Goal: Task Accomplishment & Management: Manage account settings

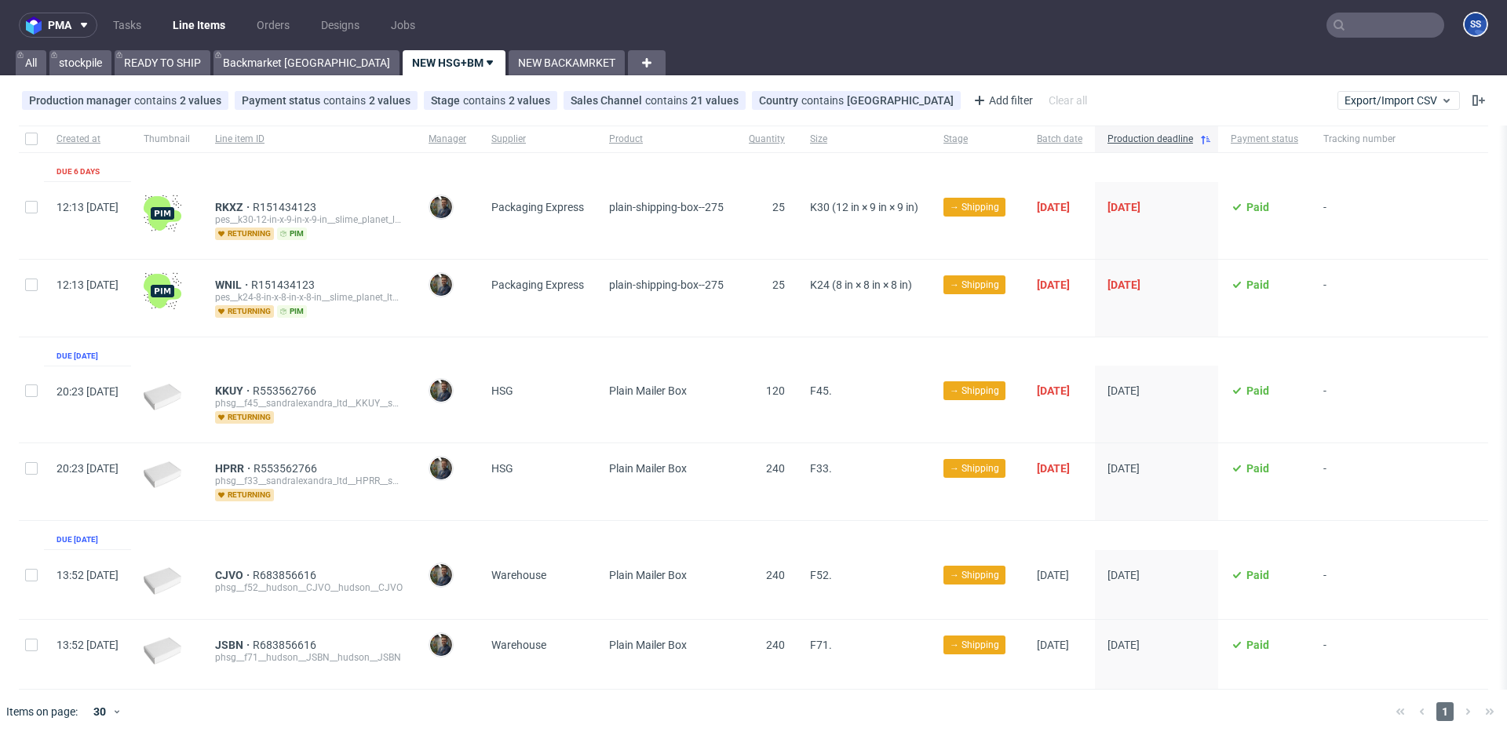
scroll to position [6, 0]
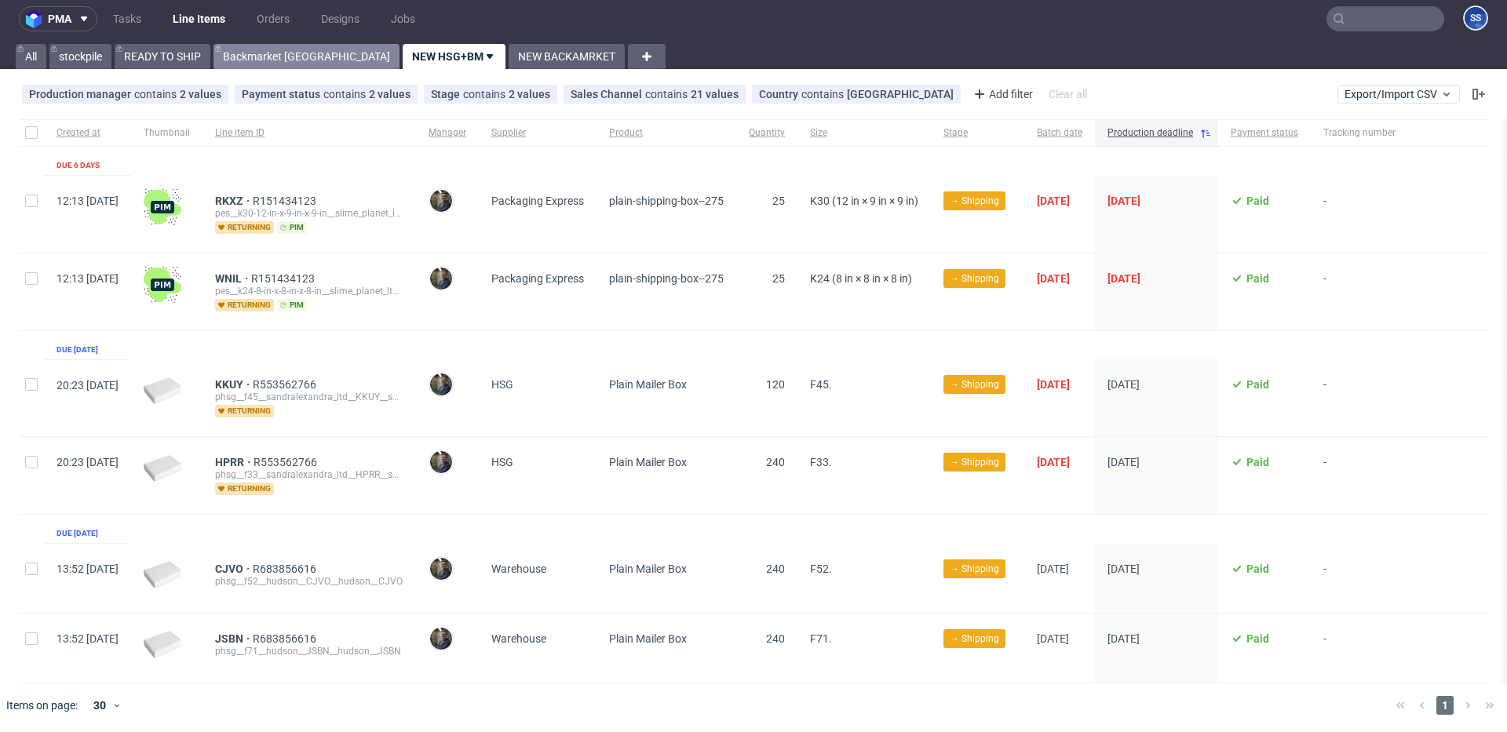
click at [269, 45] on link "Backmarket GB" at bounding box center [306, 56] width 186 height 25
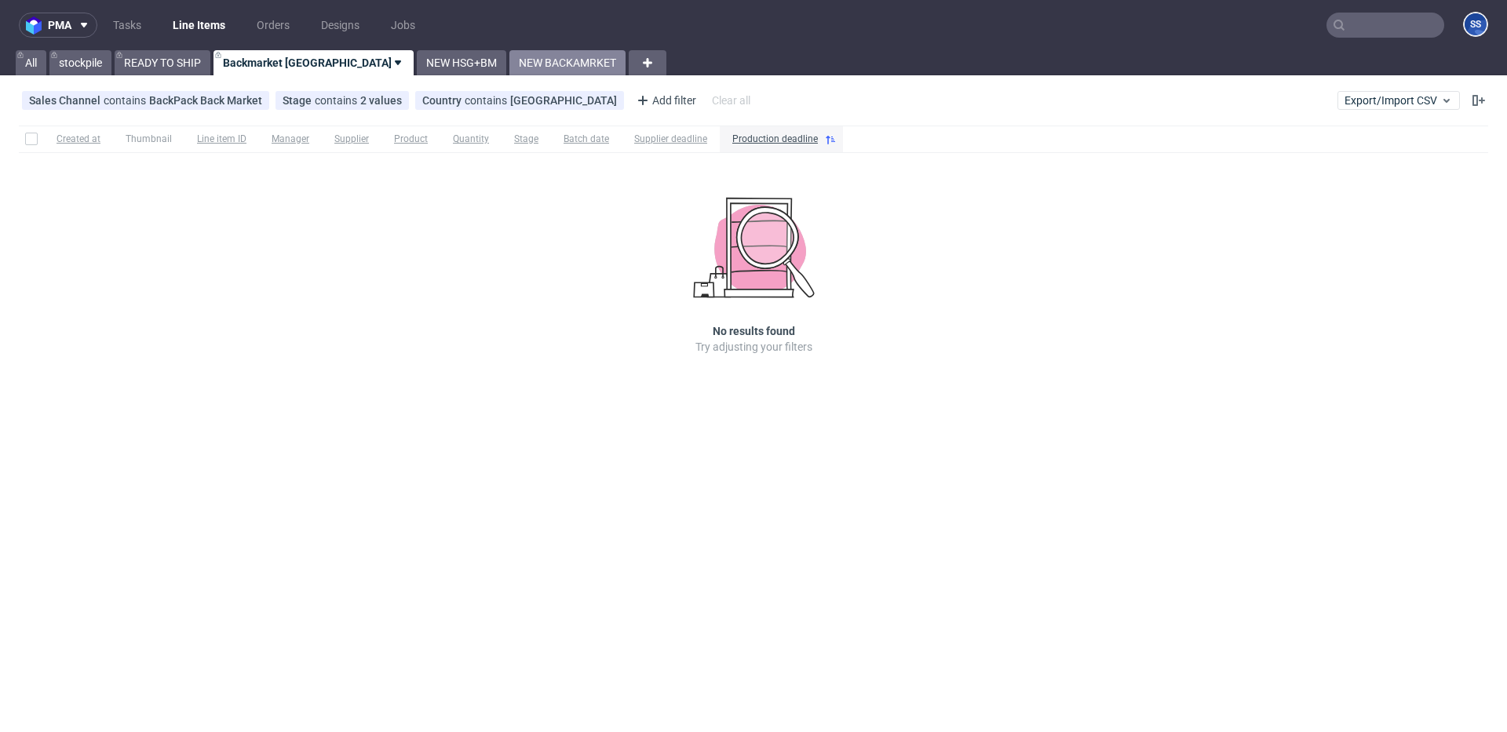
click at [509, 66] on link "NEW BACKAMRKET" at bounding box center [567, 62] width 116 height 25
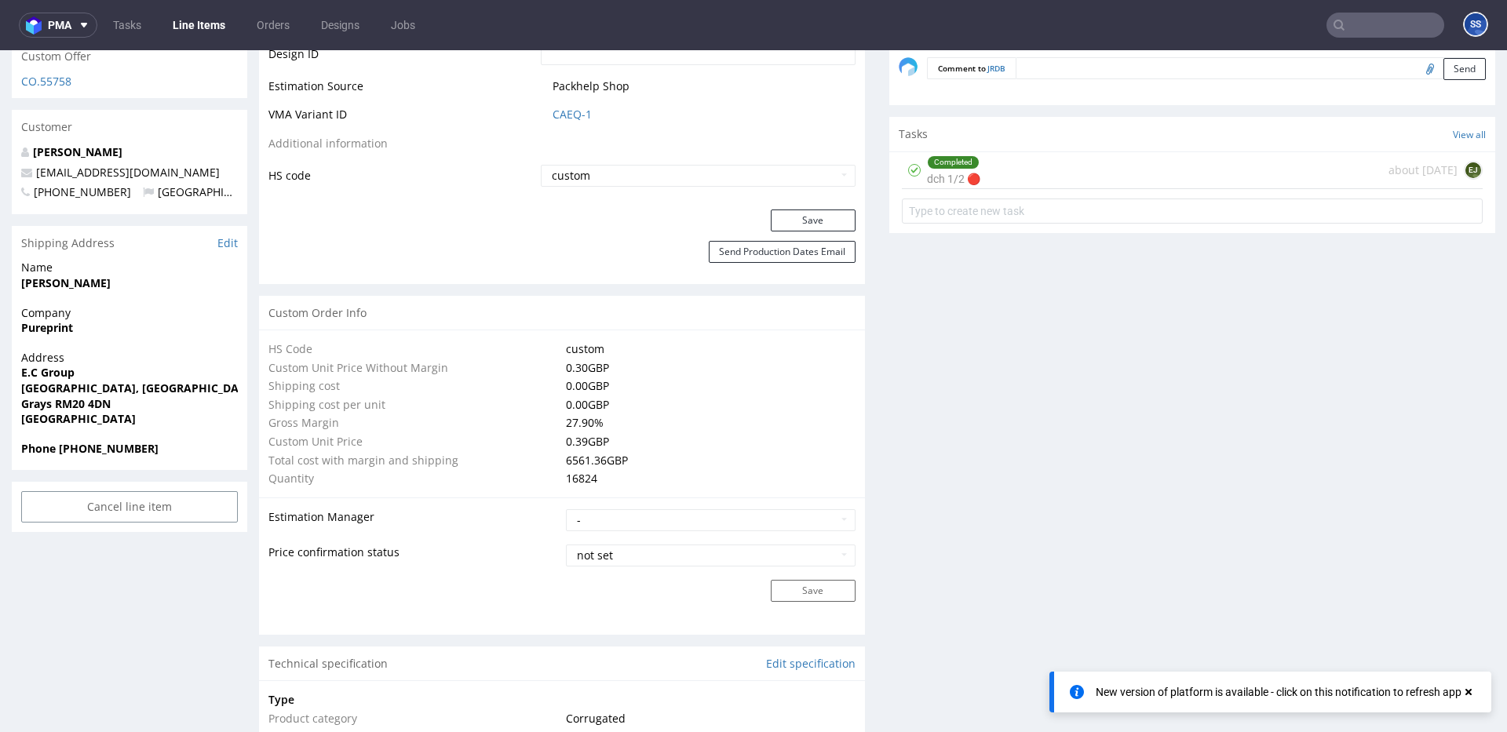
scroll to position [987, 0]
click at [1339, 25] on input "text" at bounding box center [1385, 25] width 118 height 25
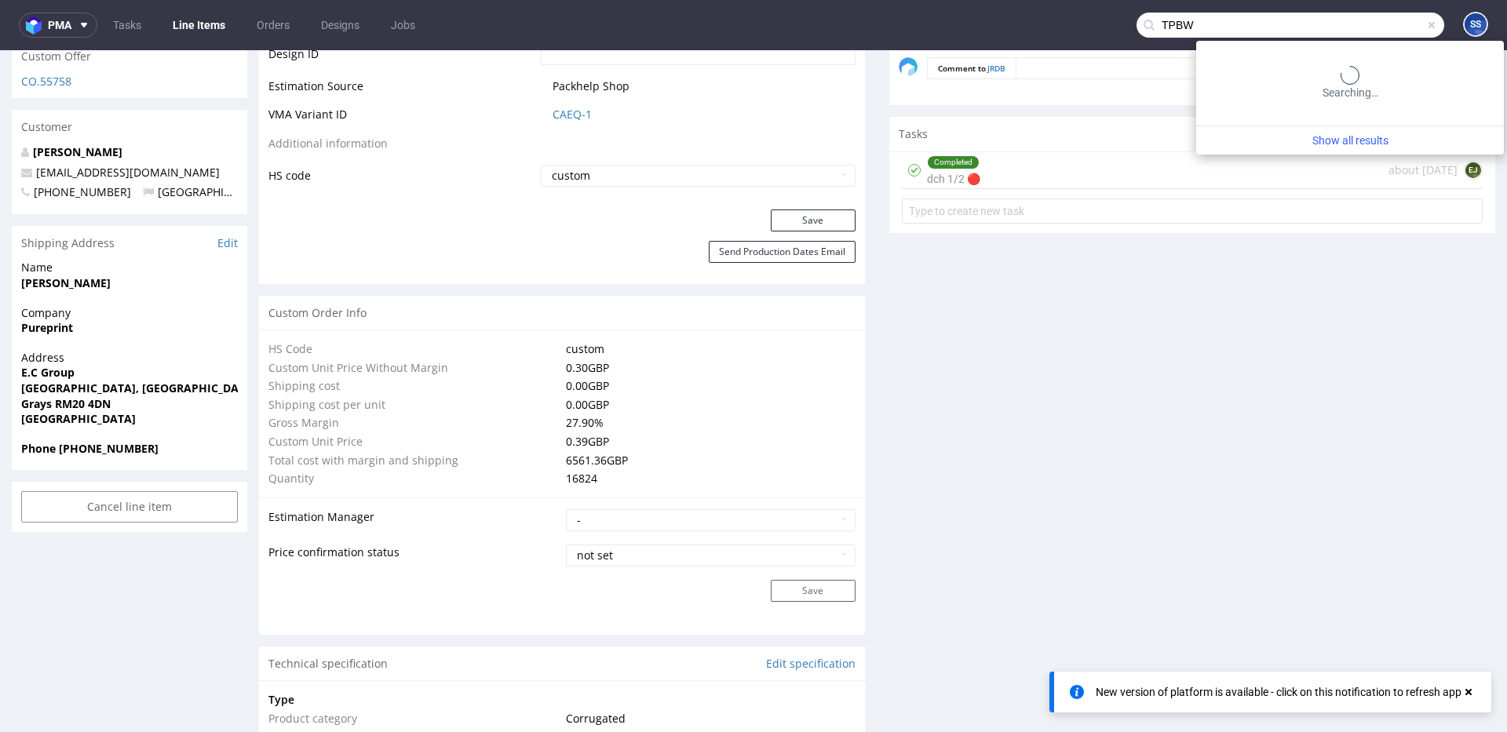
type input "TPBW"
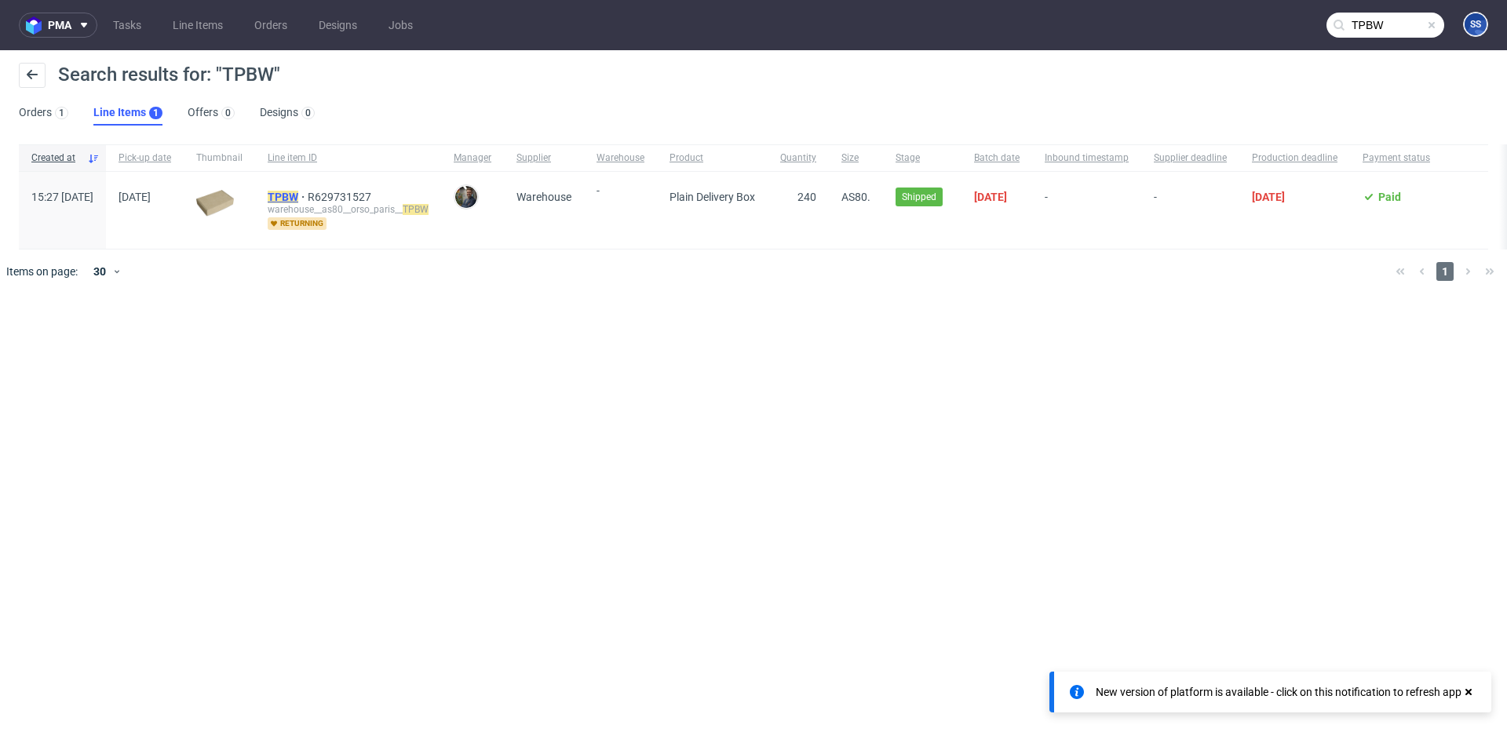
click at [298, 200] on mark "TPBW" at bounding box center [283, 197] width 31 height 13
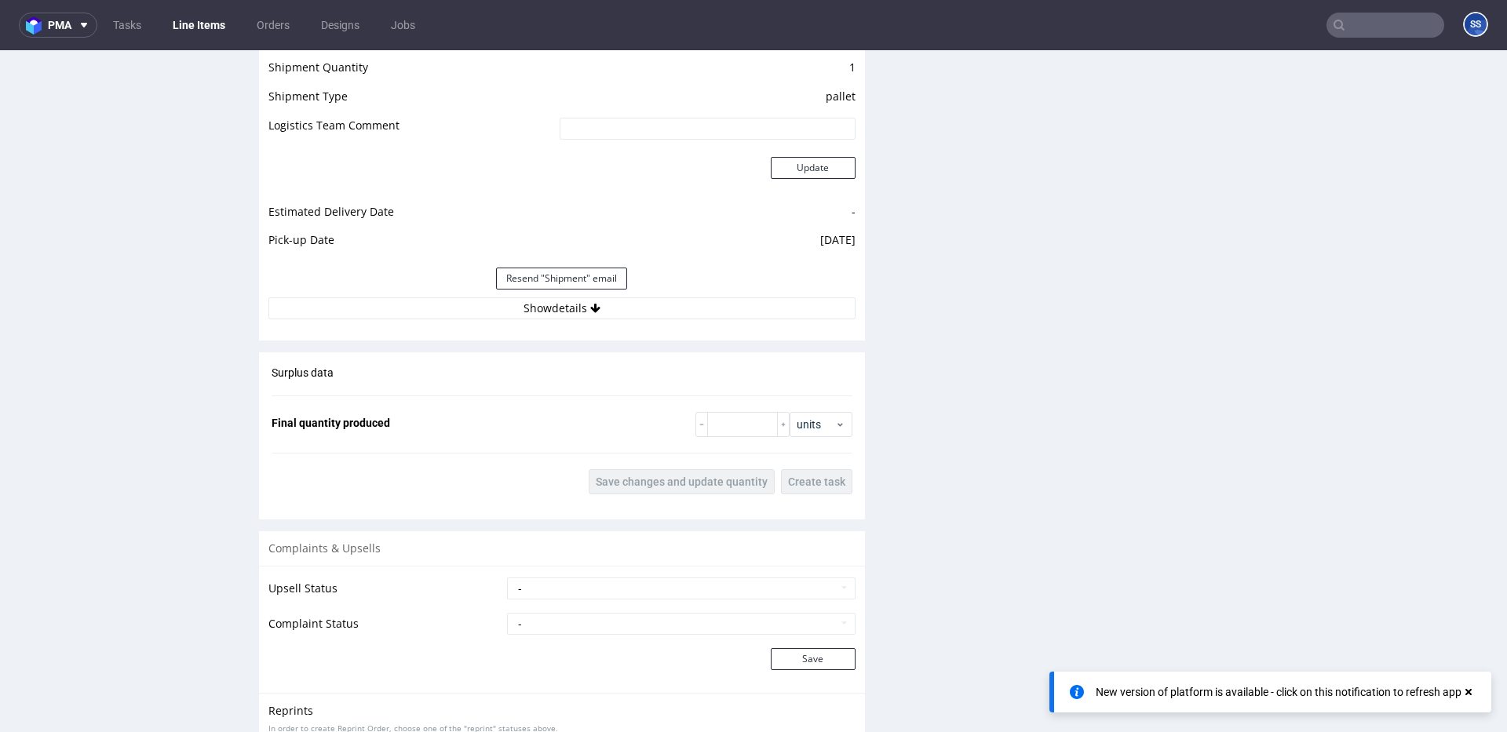
scroll to position [1964, 0]
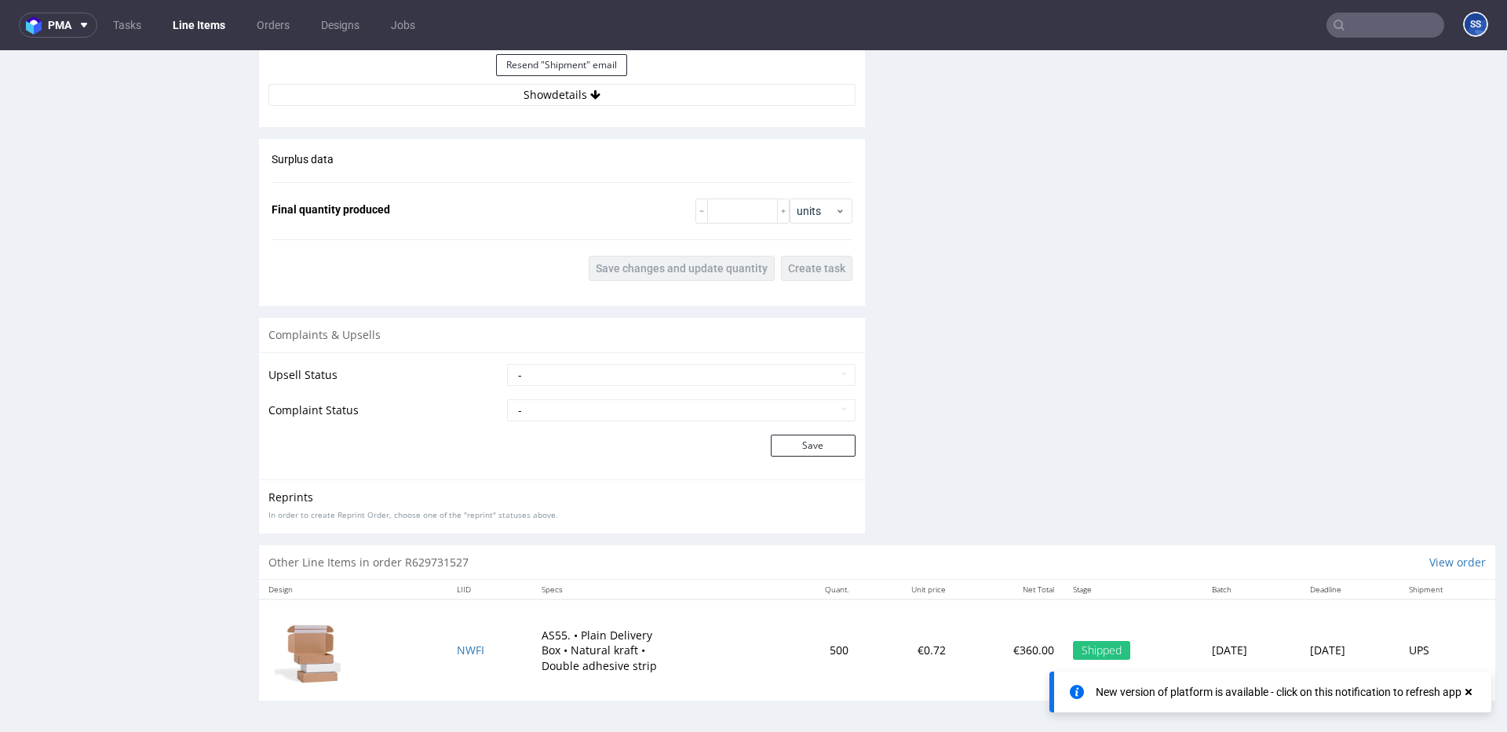
click at [546, 100] on button "Show details" at bounding box center [561, 95] width 587 height 22
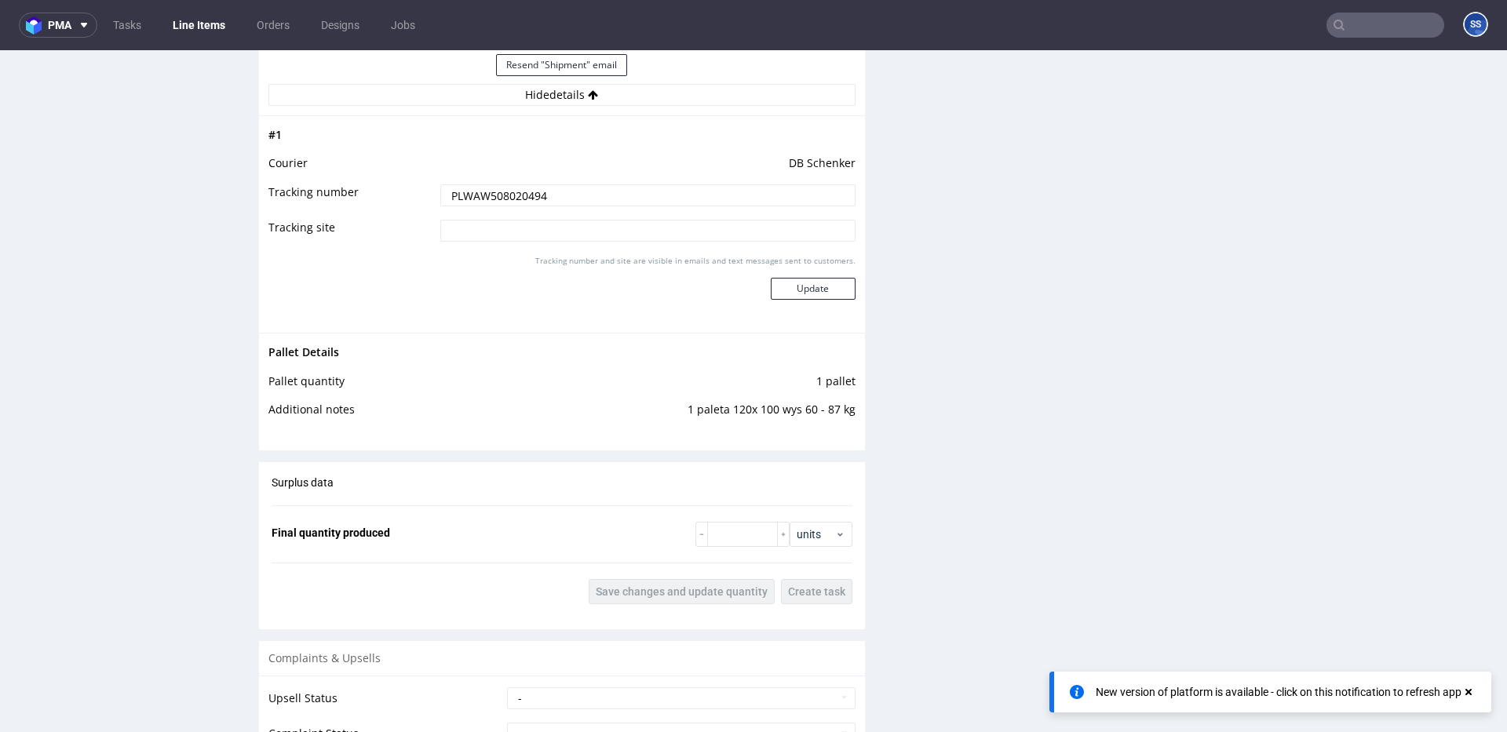
click at [505, 191] on input "PLWAW508020494" at bounding box center [647, 195] width 415 height 22
click at [219, 17] on link "Line Items" at bounding box center [198, 25] width 71 height 25
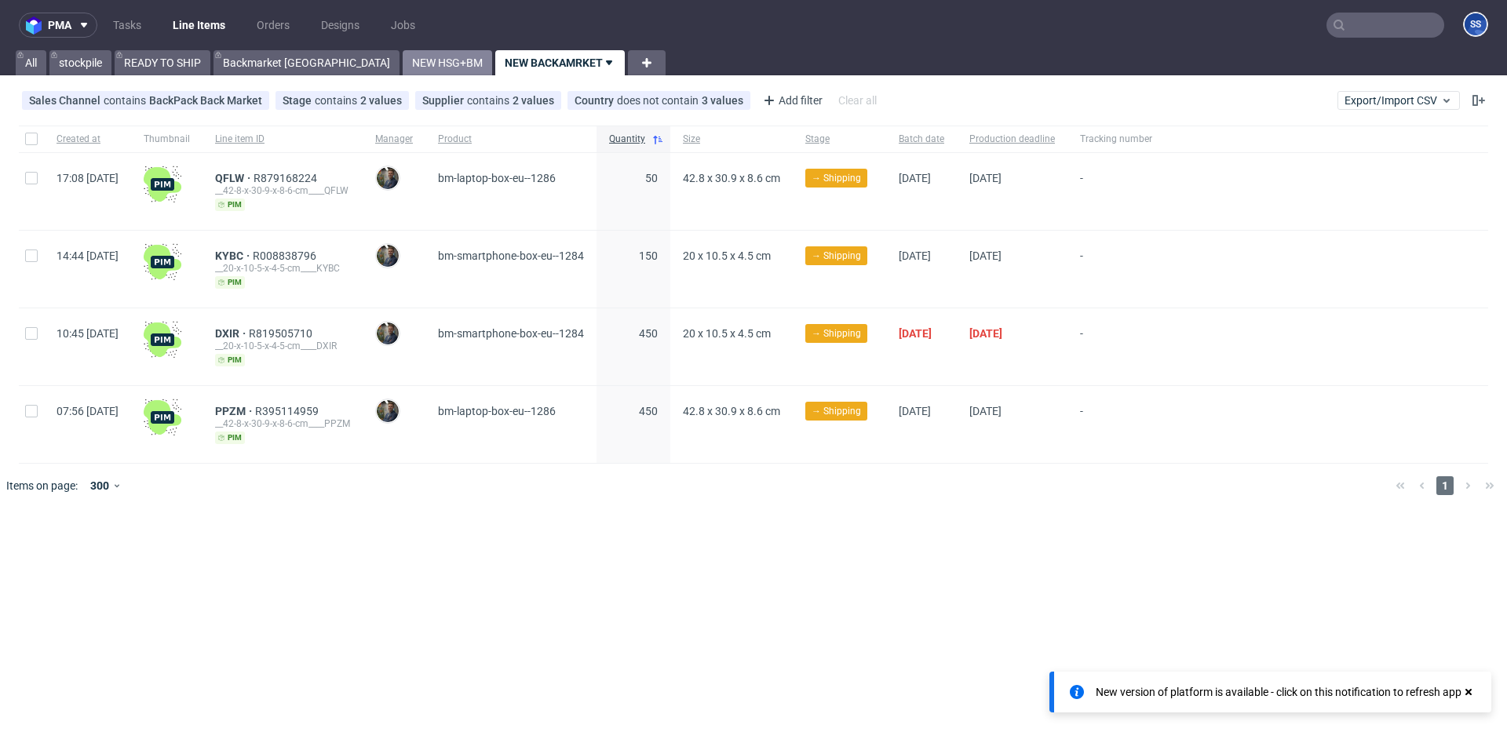
click at [403, 57] on link "NEW HSG+BM" at bounding box center [447, 62] width 89 height 25
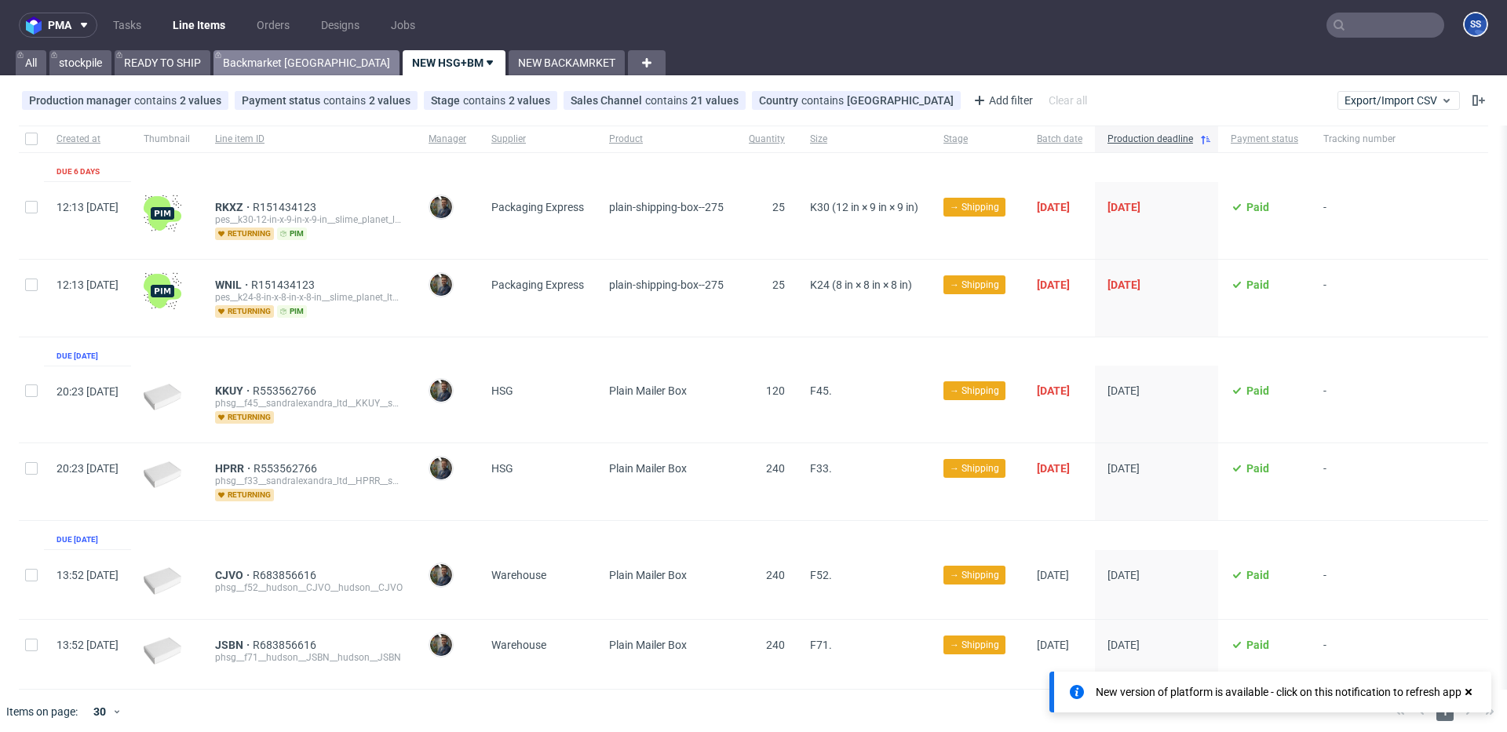
click at [280, 67] on link "Backmarket [GEOGRAPHIC_DATA]" at bounding box center [306, 62] width 186 height 25
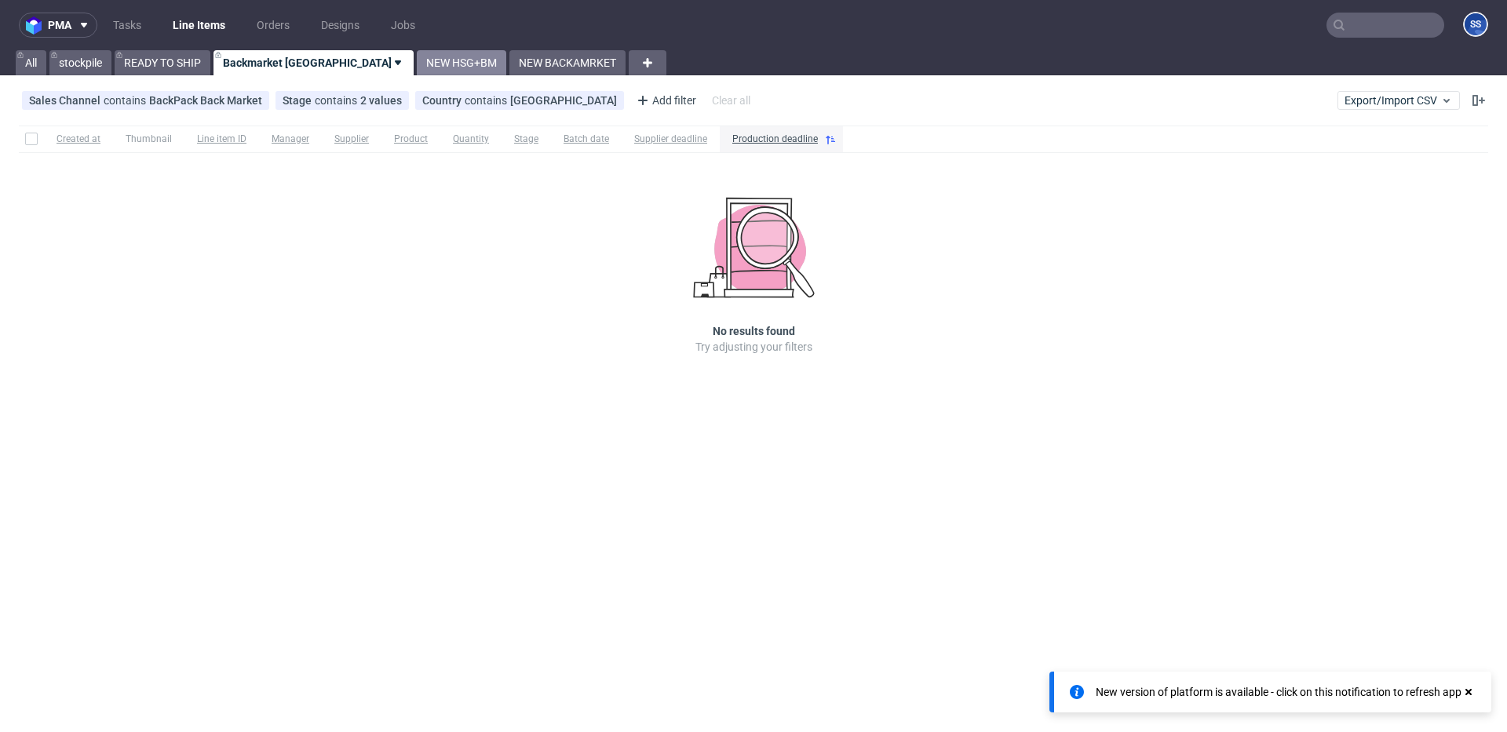
click at [417, 52] on link "NEW HSG+BM" at bounding box center [461, 62] width 89 height 25
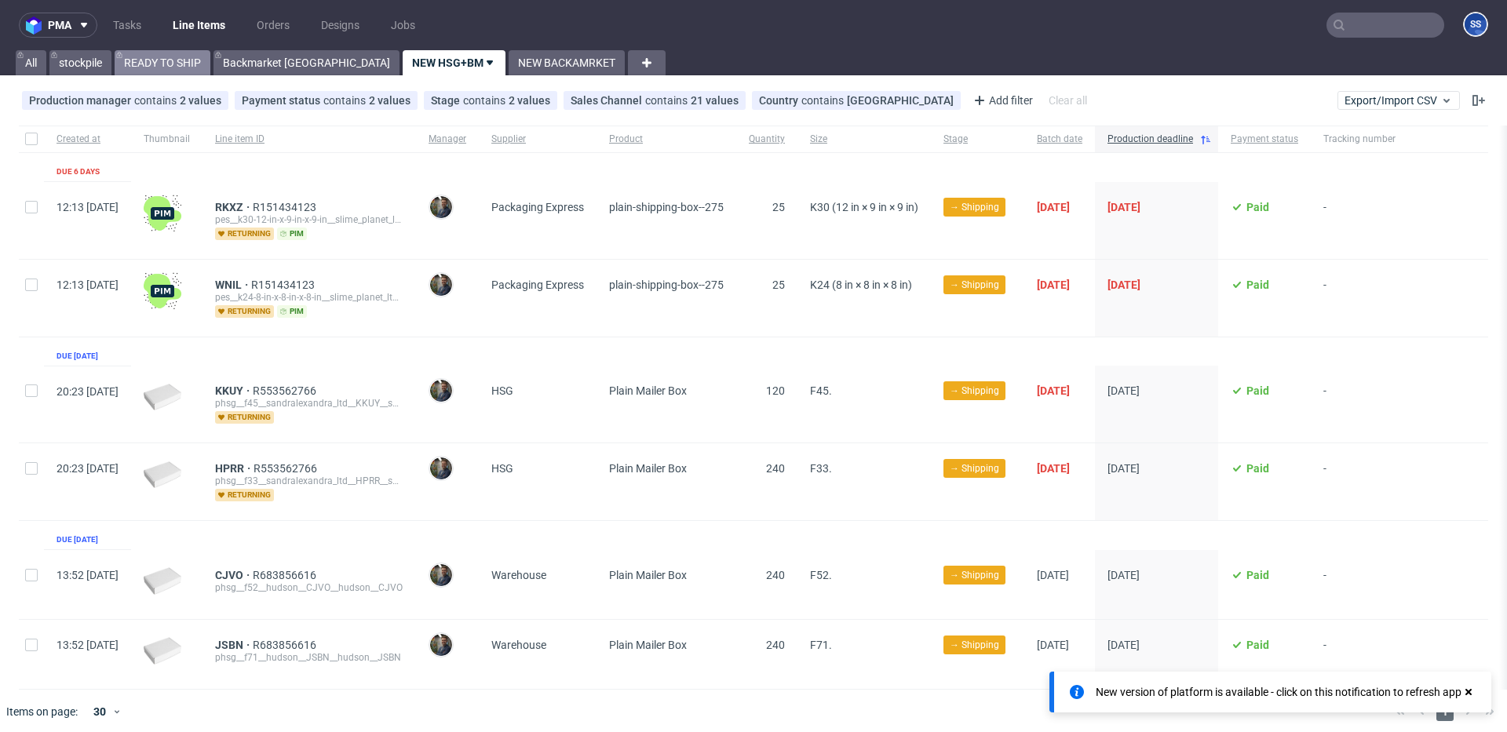
click at [152, 56] on link "READY TO SHIP" at bounding box center [163, 62] width 96 height 25
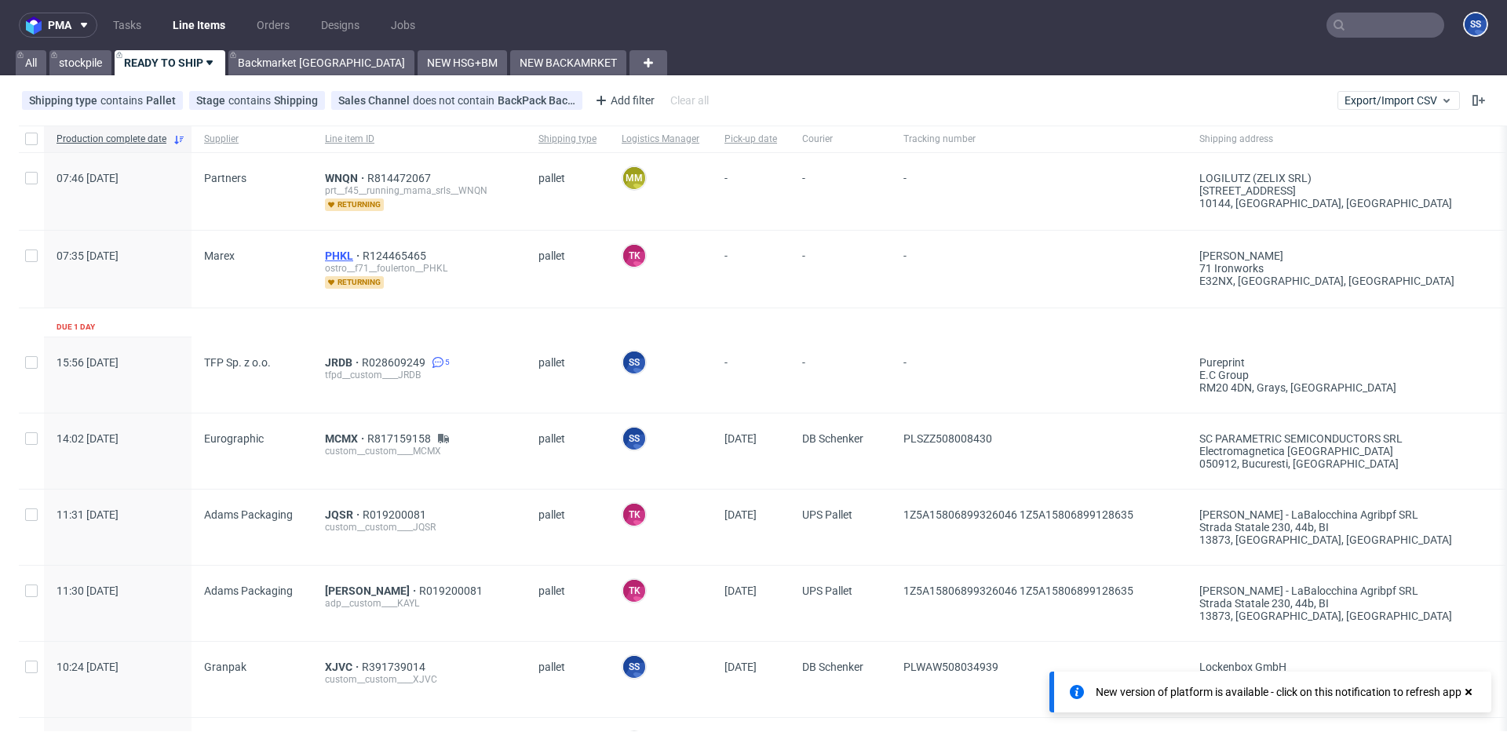
click at [333, 251] on span "PHKL" at bounding box center [344, 256] width 38 height 13
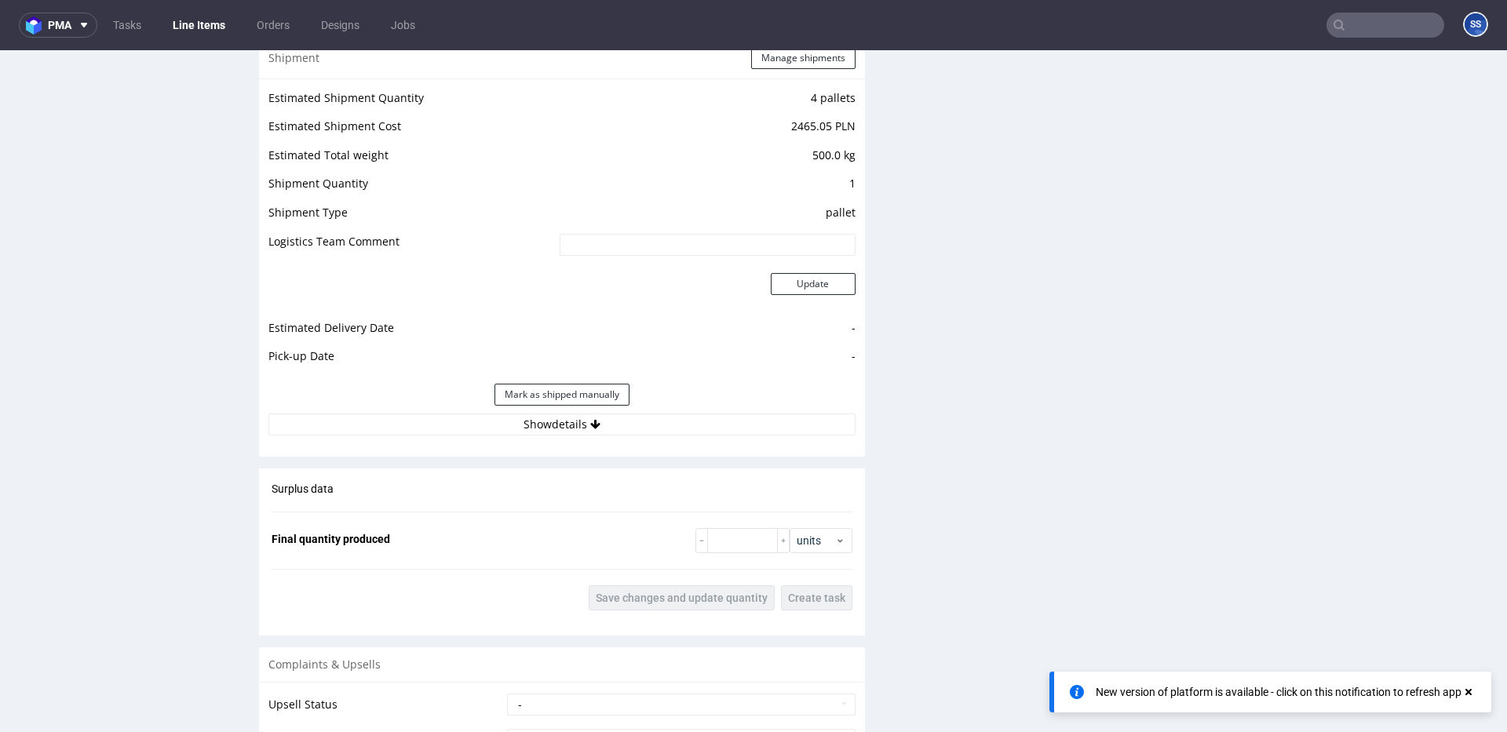
scroll to position [1572, 0]
click at [576, 418] on button "Show details" at bounding box center [561, 422] width 587 height 22
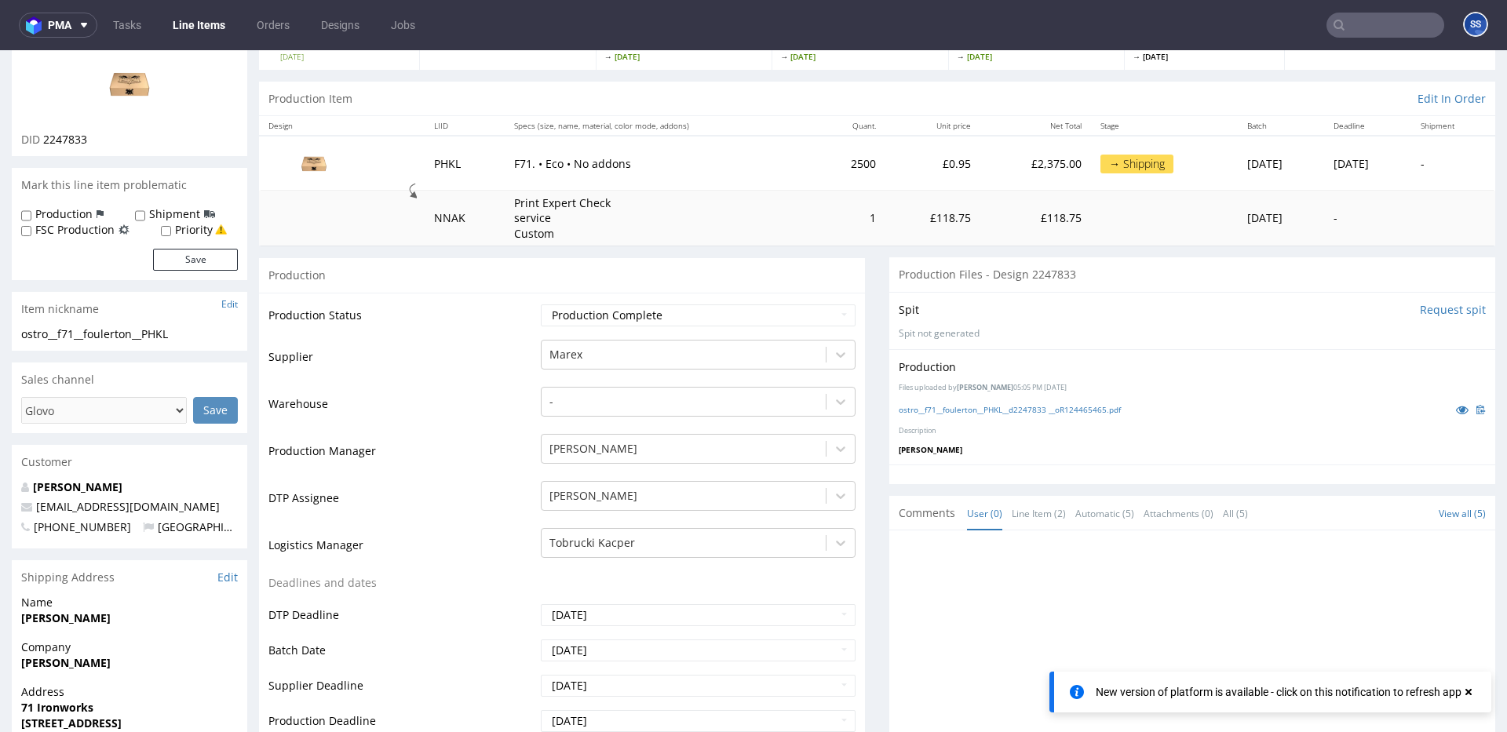
scroll to position [123, 0]
click at [771, 543] on div "Tobrucki Kacper" at bounding box center [684, 543] width 284 height 25
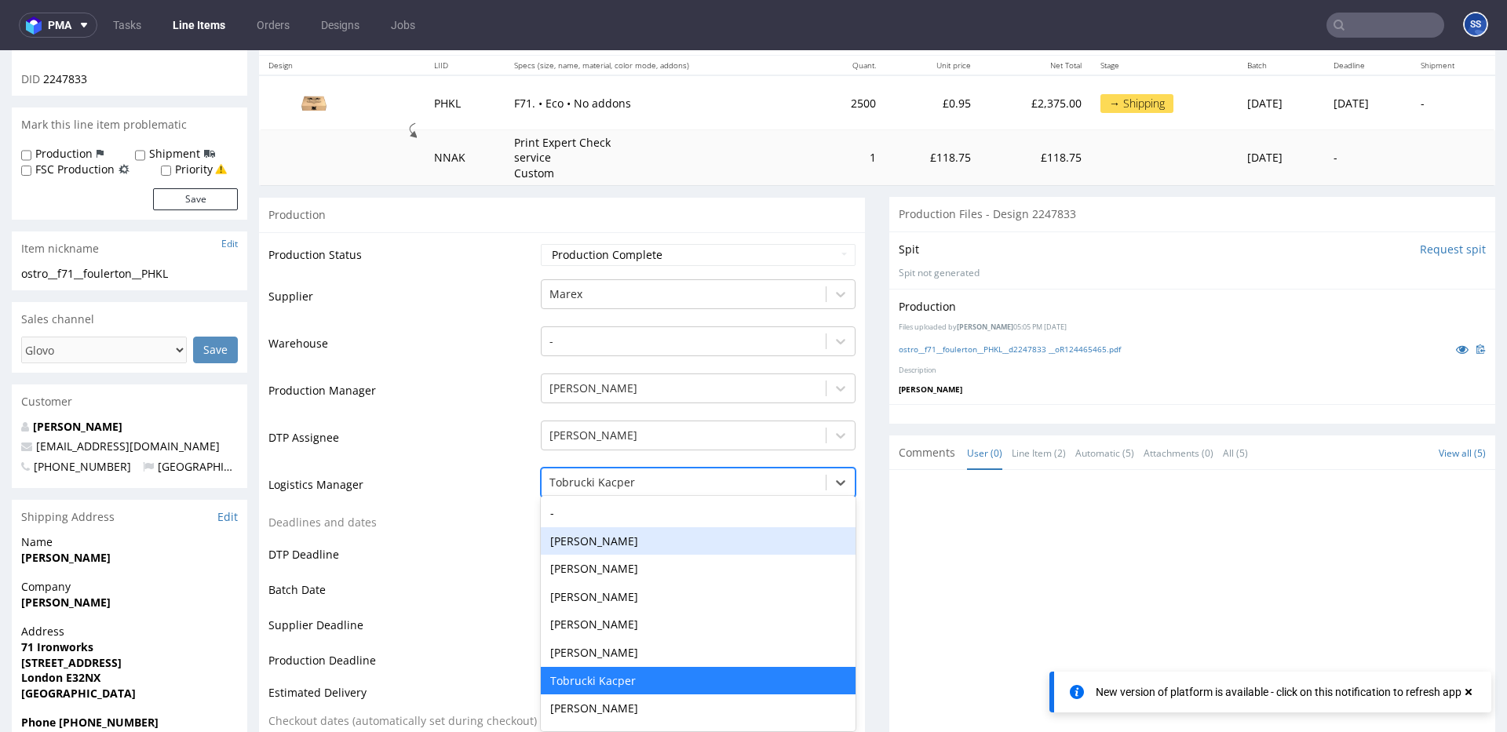
scroll to position [190, 0]
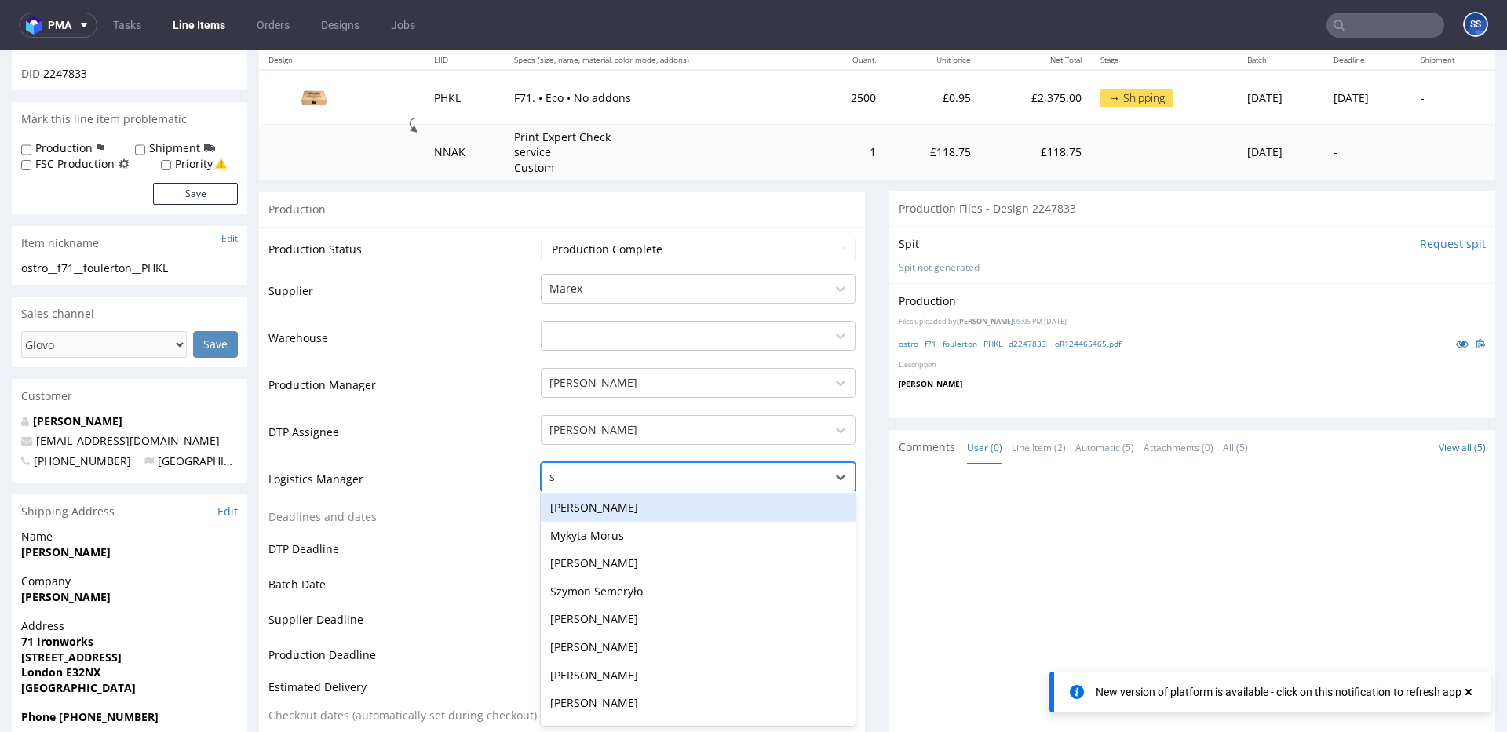
type input "sz"
click at [615, 505] on div "Szymon Semeryło" at bounding box center [698, 508] width 315 height 28
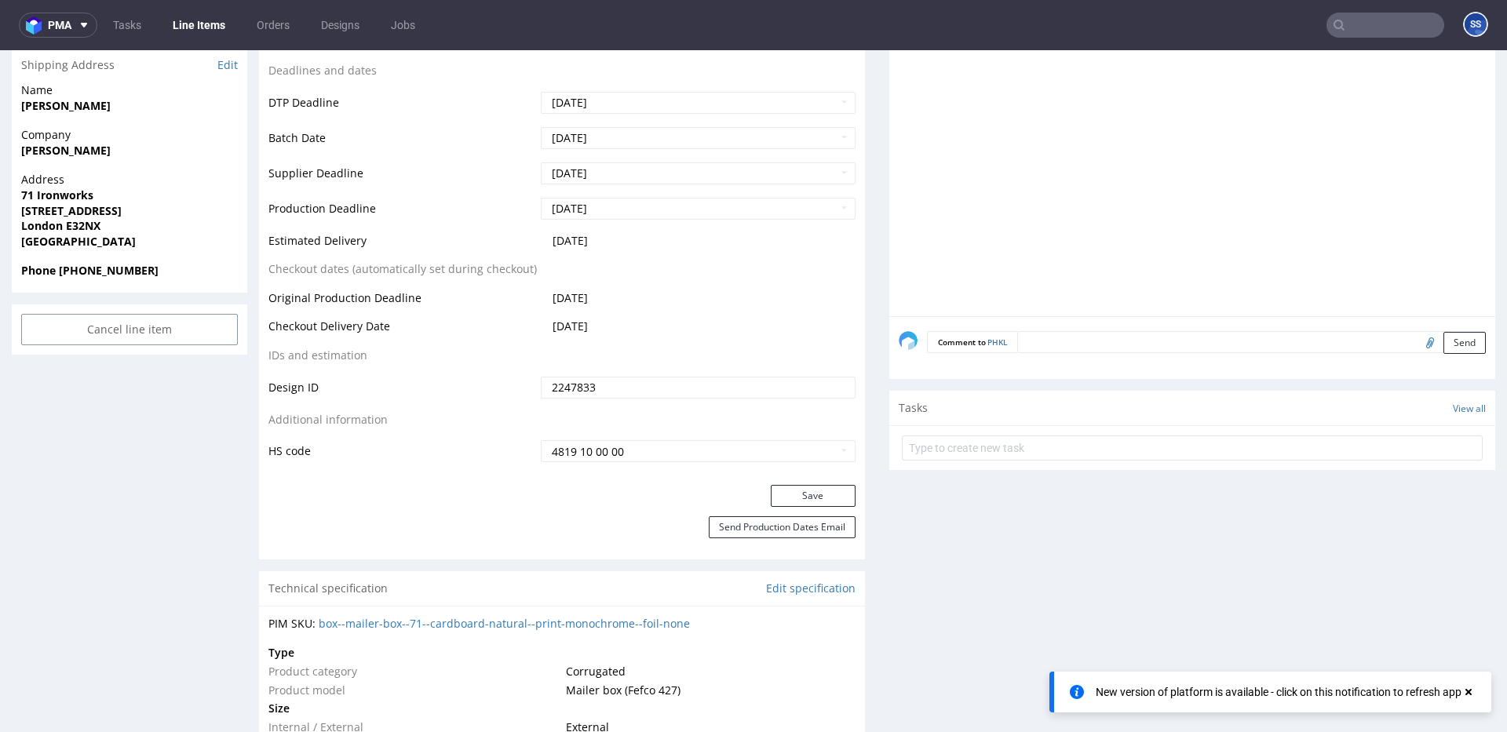
scroll to position [662, 0]
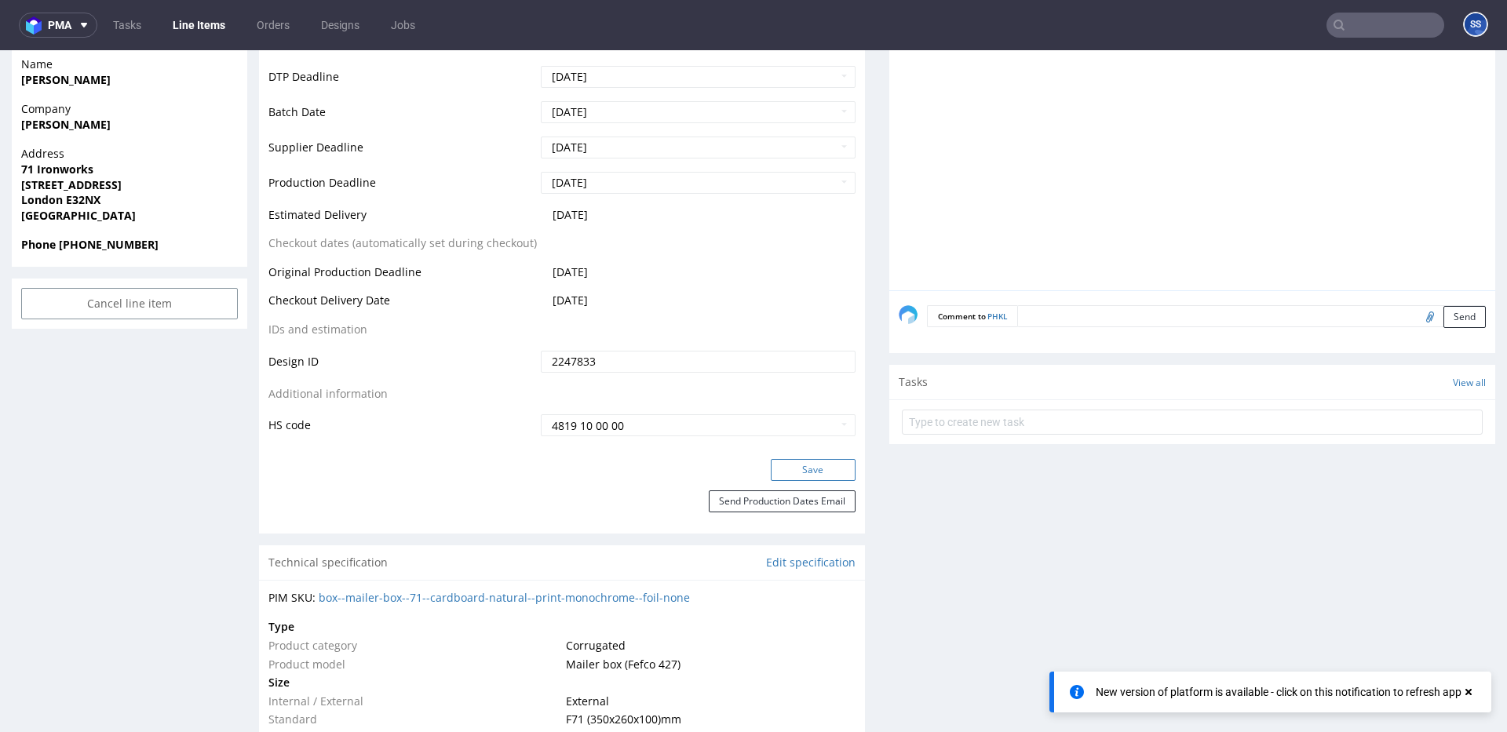
click at [838, 476] on button "Save" at bounding box center [813, 470] width 85 height 22
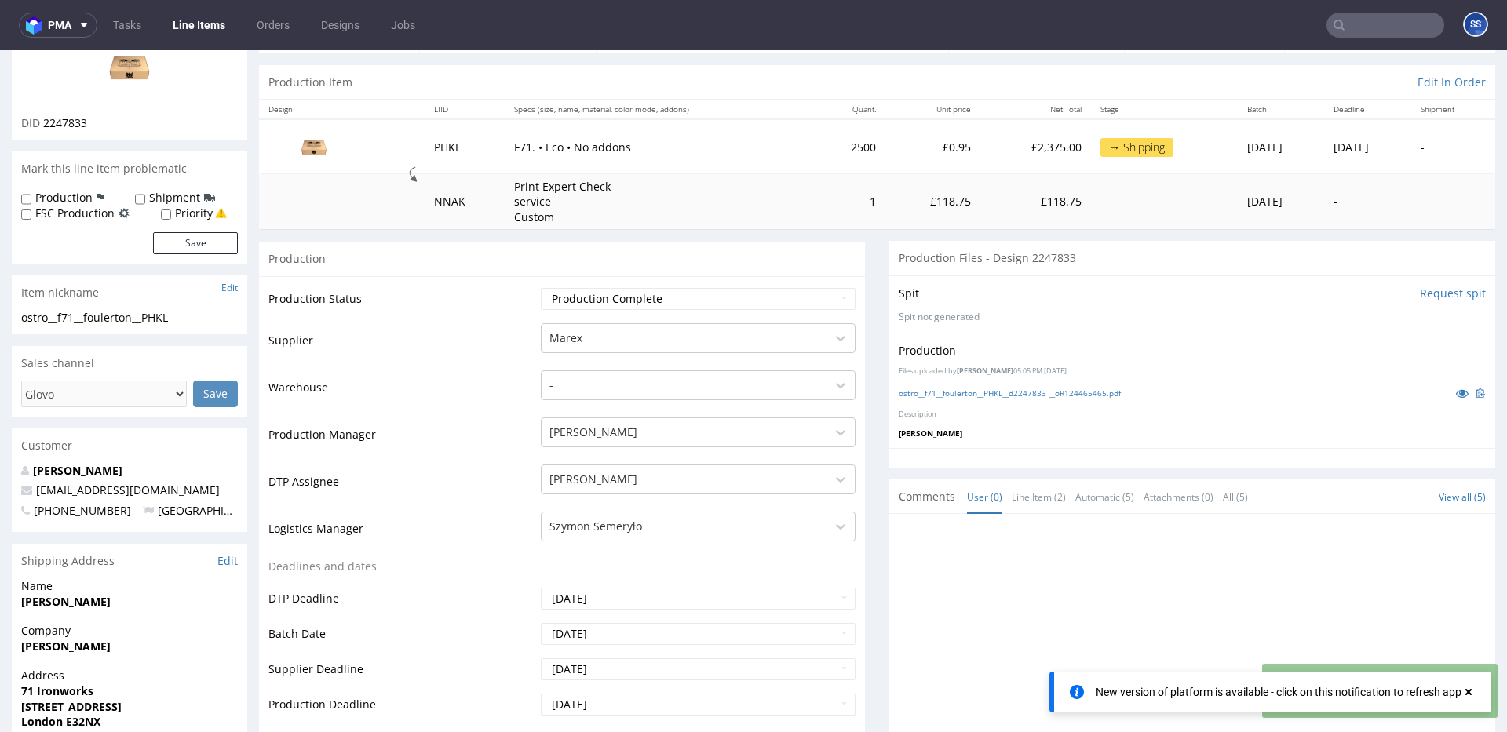
scroll to position [0, 0]
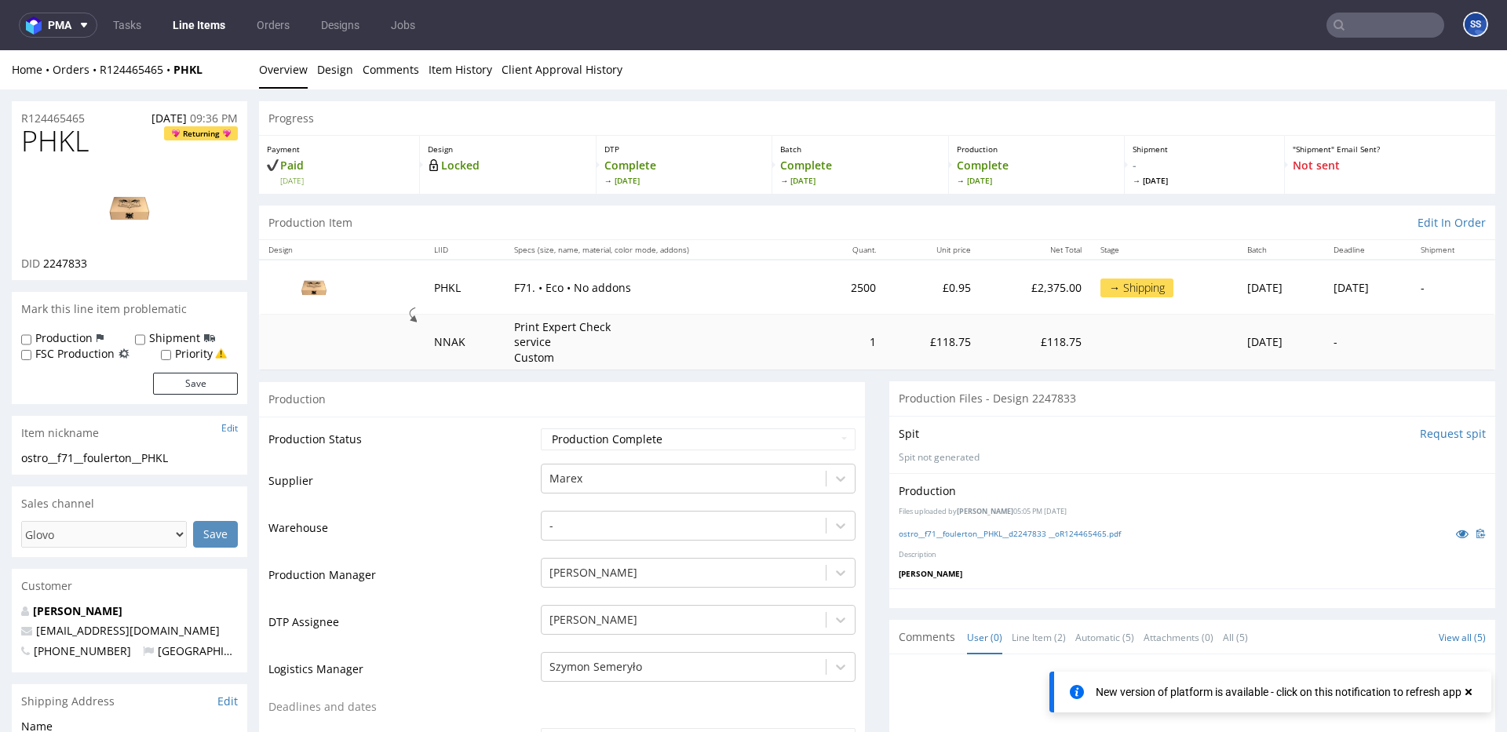
click at [204, 27] on link "Line Items" at bounding box center [198, 25] width 71 height 25
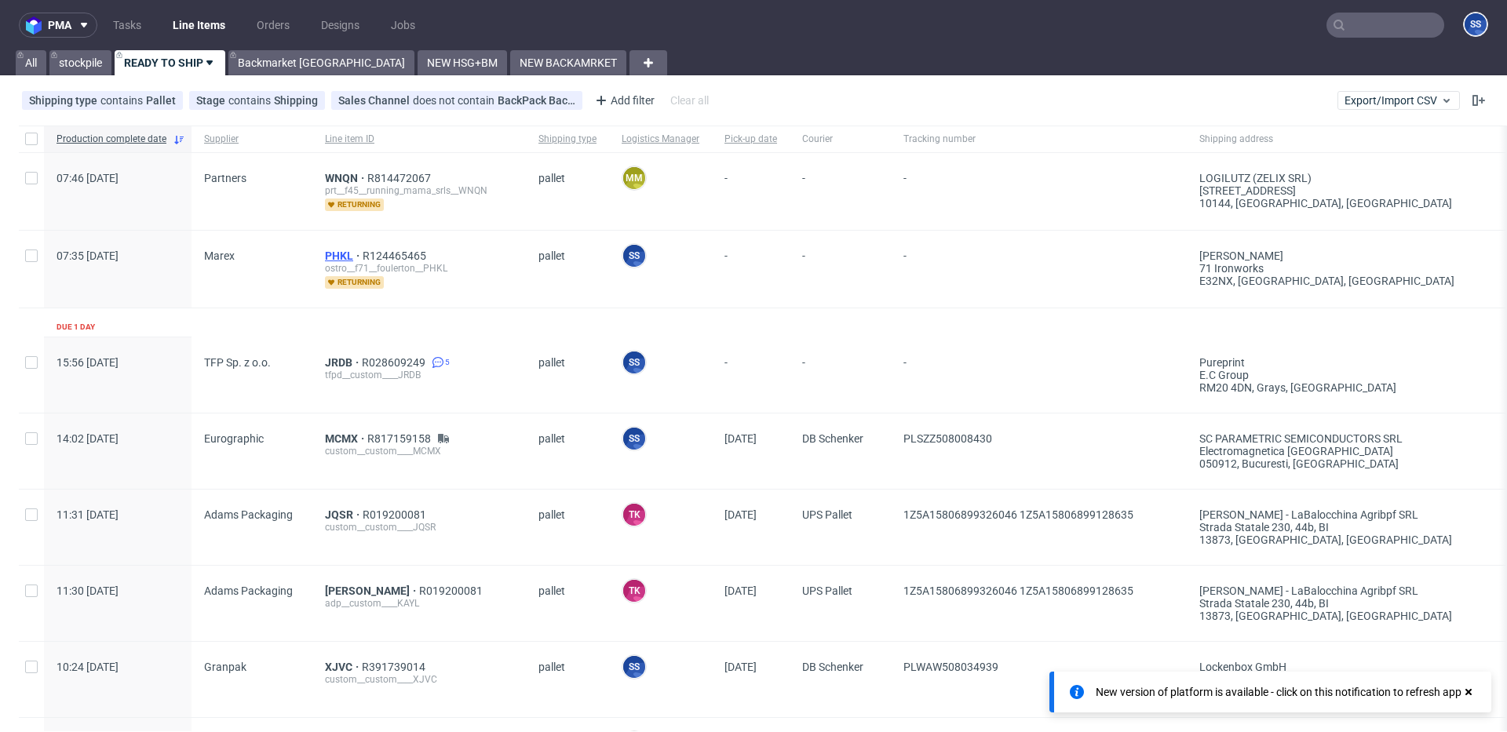
click at [341, 254] on span "PHKL" at bounding box center [344, 256] width 38 height 13
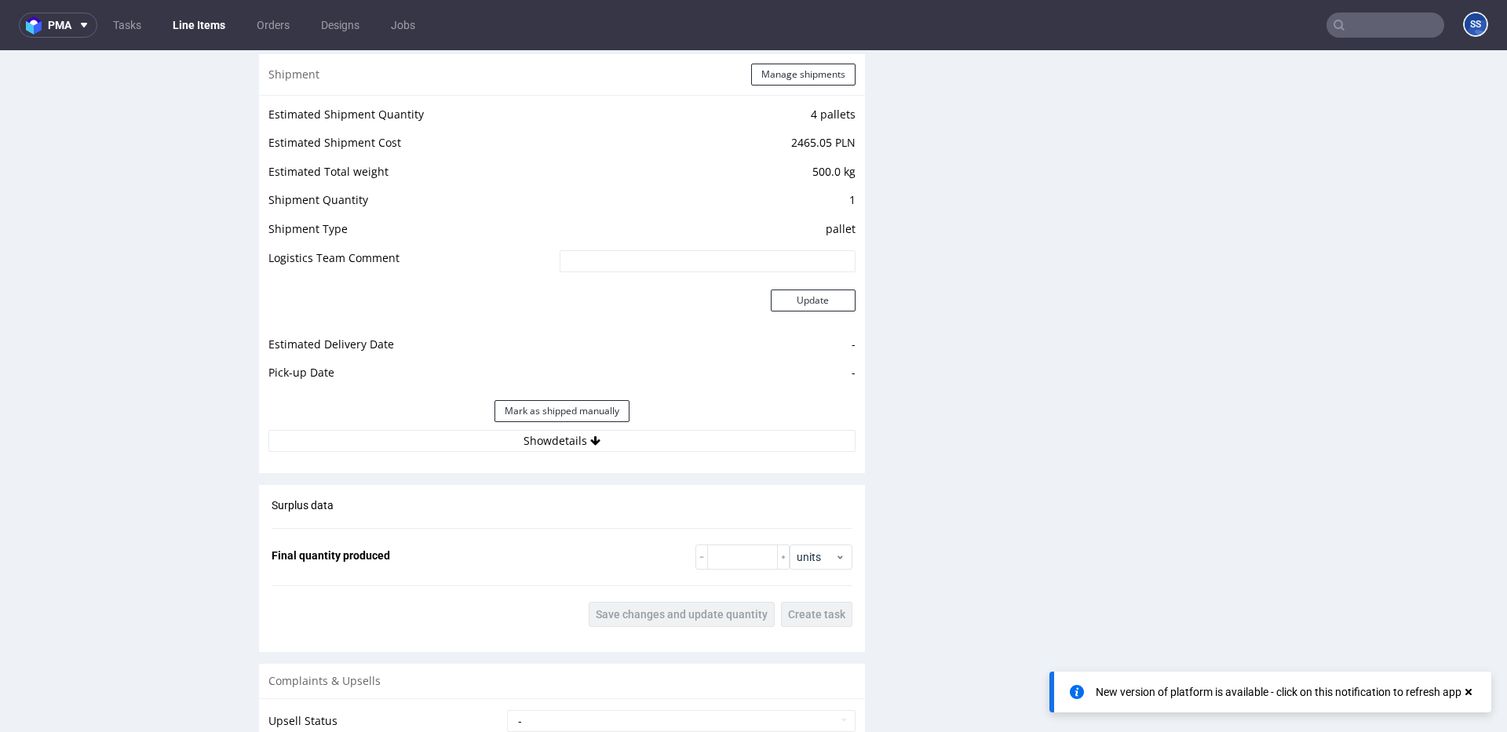
scroll to position [1961, 0]
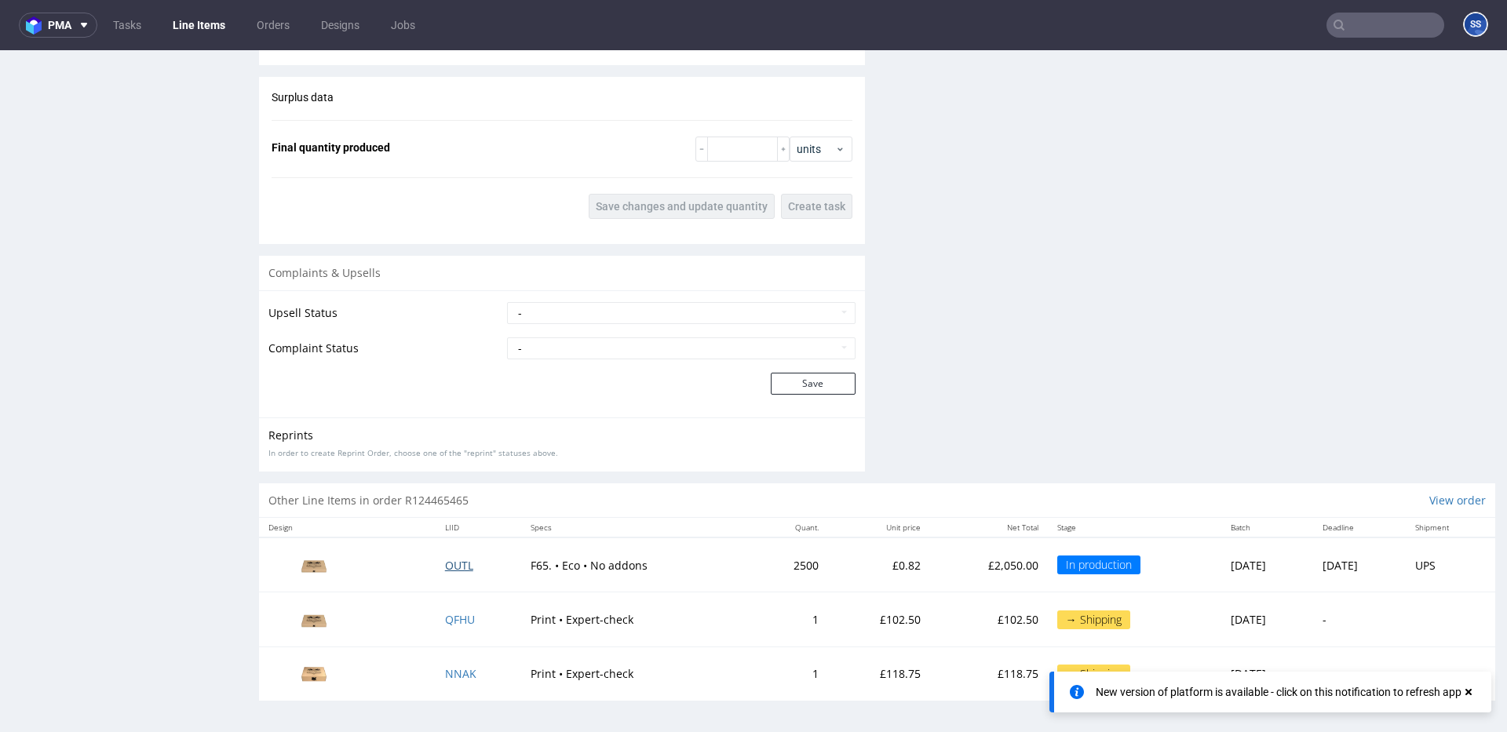
click at [453, 569] on span "OUTL" at bounding box center [459, 565] width 28 height 15
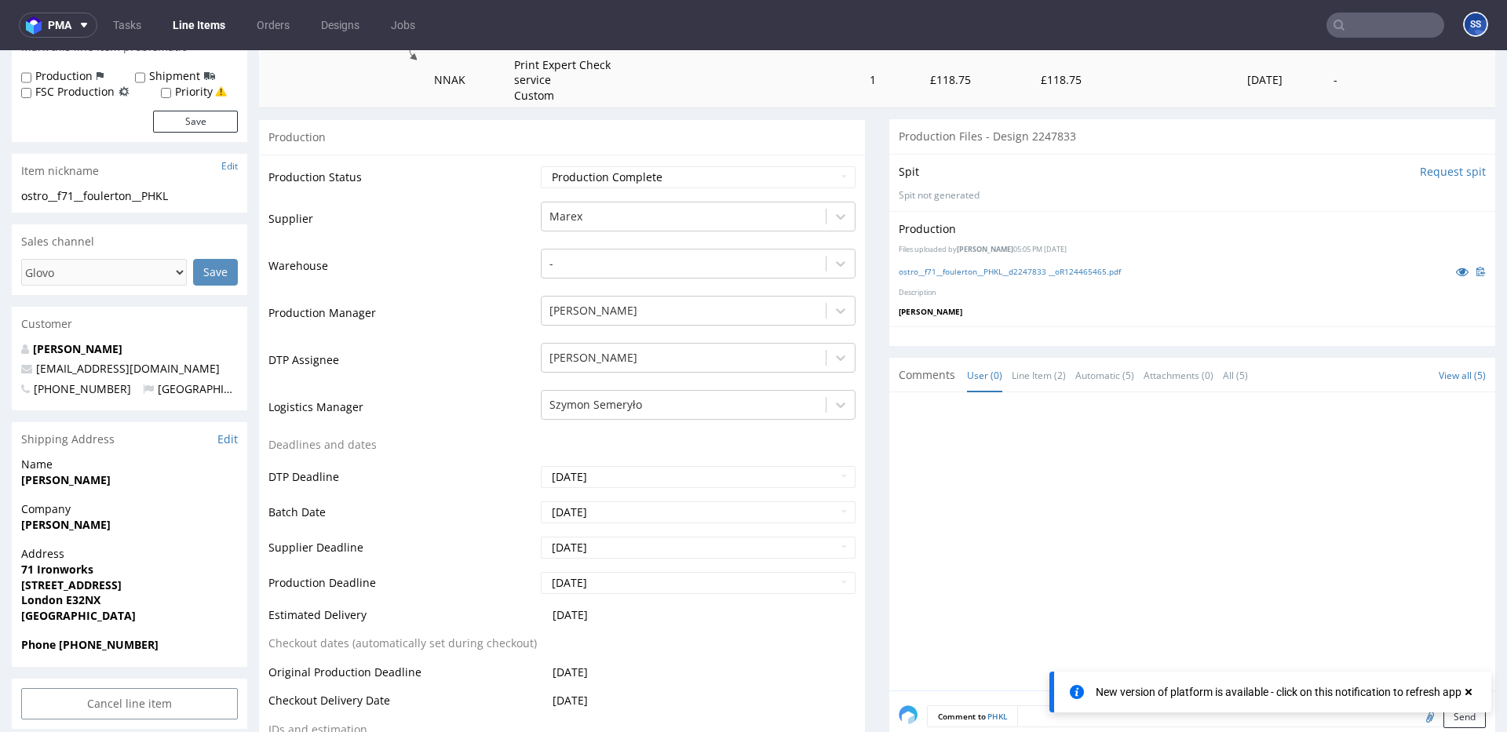
scroll to position [272, 0]
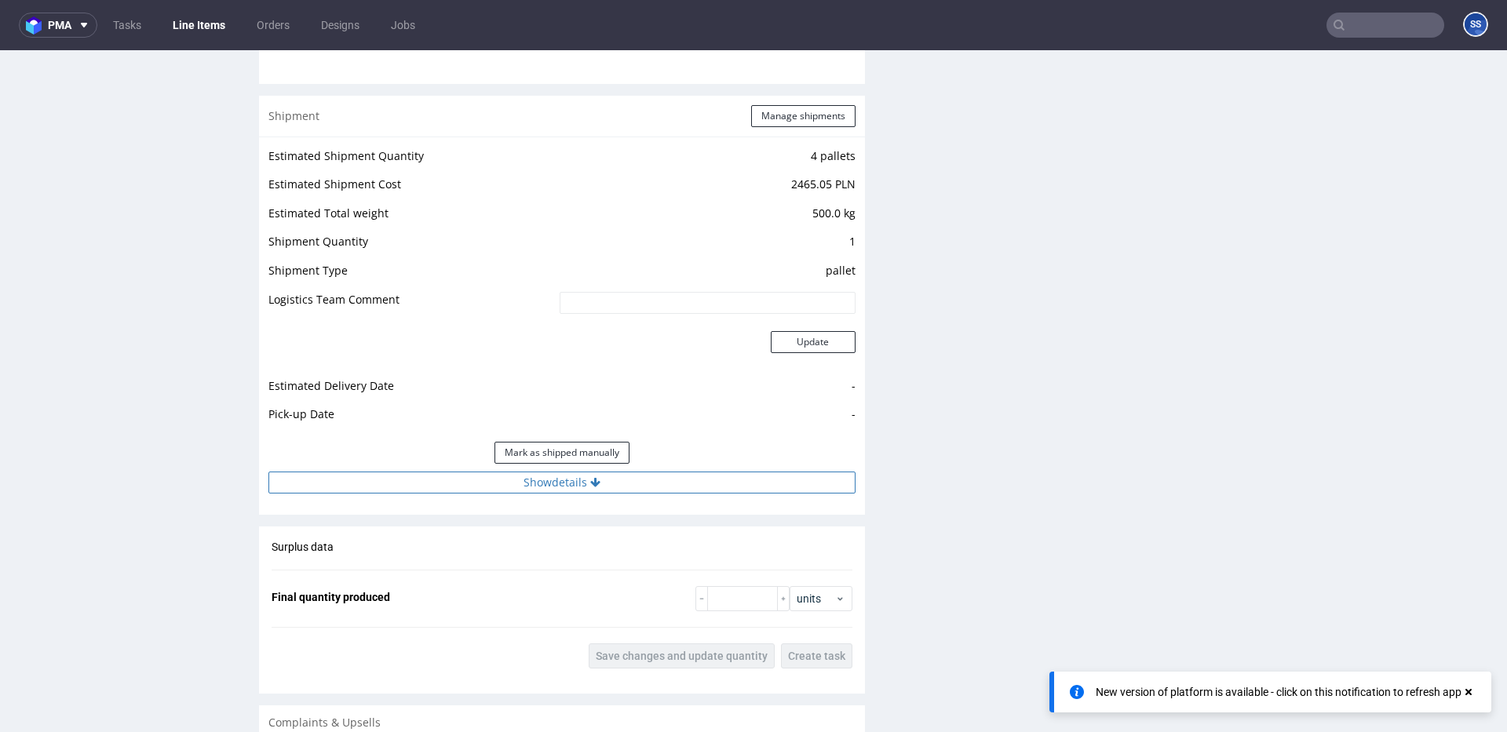
click at [600, 486] on button "Show details" at bounding box center [561, 483] width 587 height 22
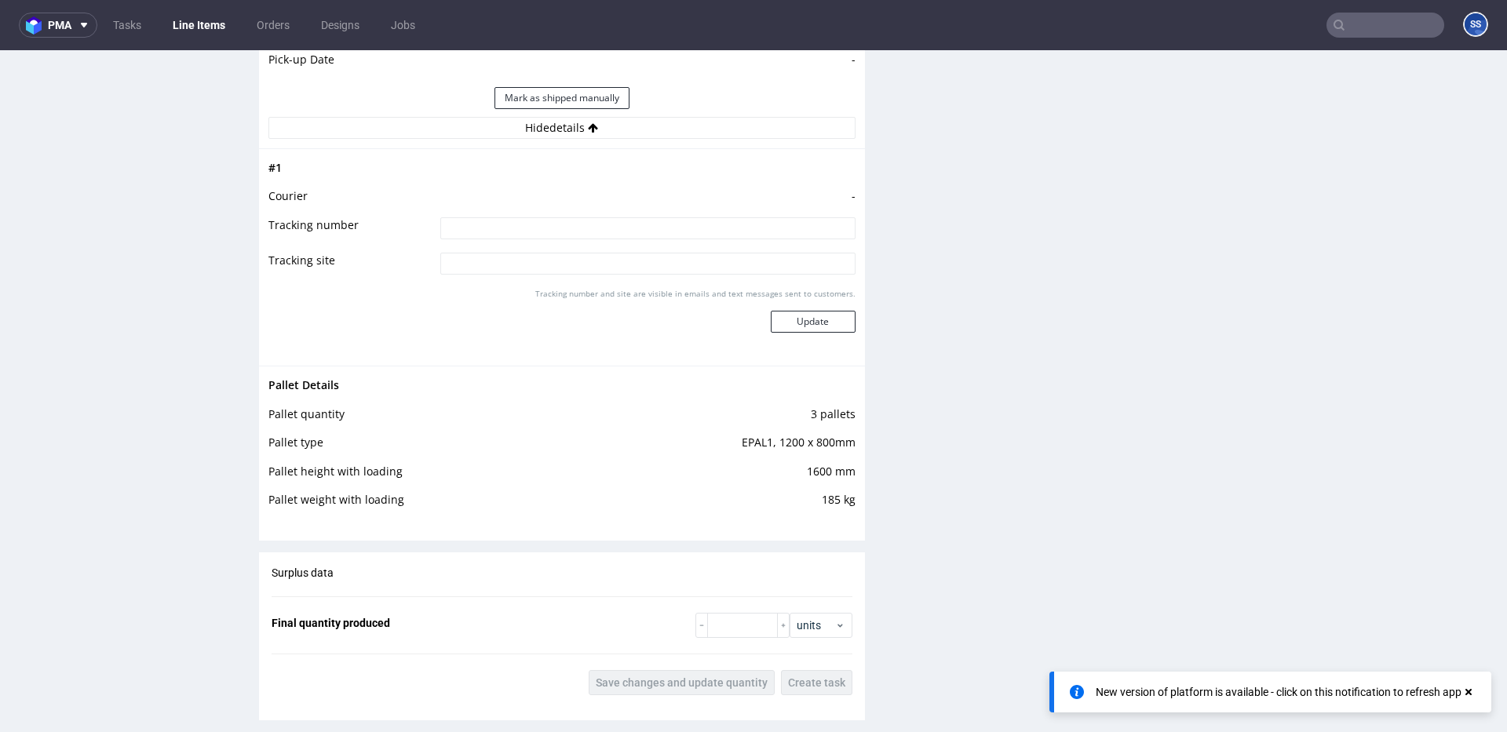
scroll to position [1887, 0]
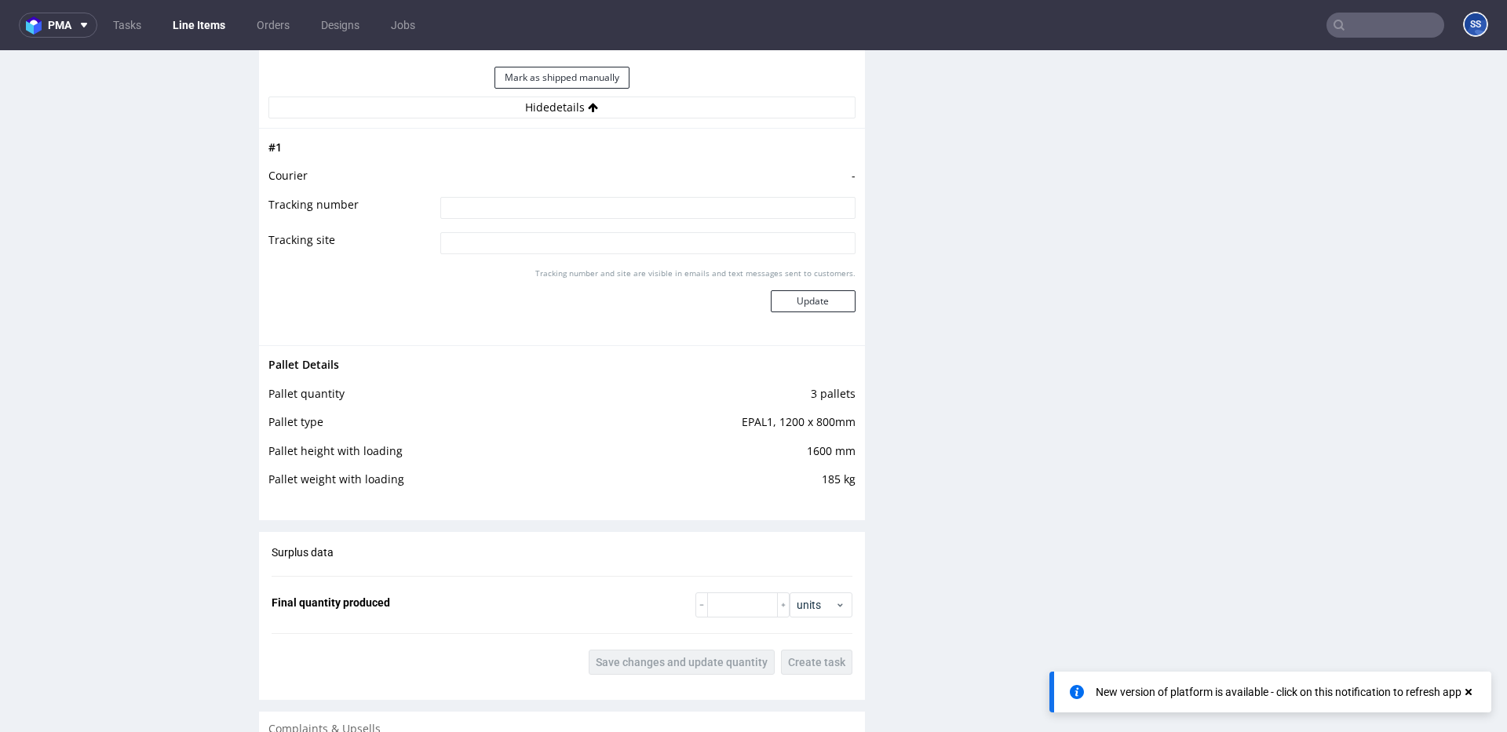
click at [543, 208] on input at bounding box center [647, 208] width 415 height 22
type input "czekamy na fakture"
click at [808, 306] on button "Update" at bounding box center [813, 301] width 85 height 22
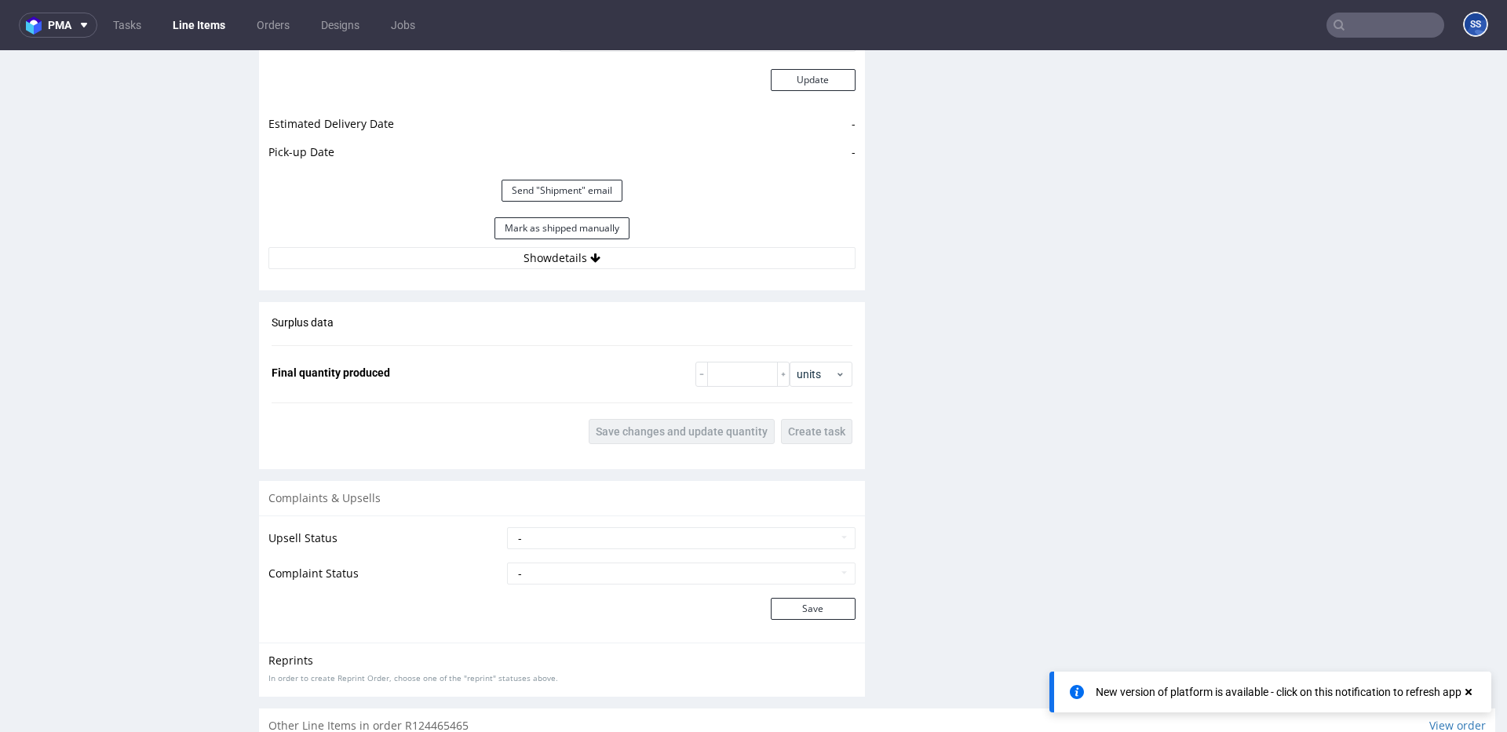
scroll to position [1771, 0]
click at [562, 263] on button "Show details" at bounding box center [561, 261] width 587 height 22
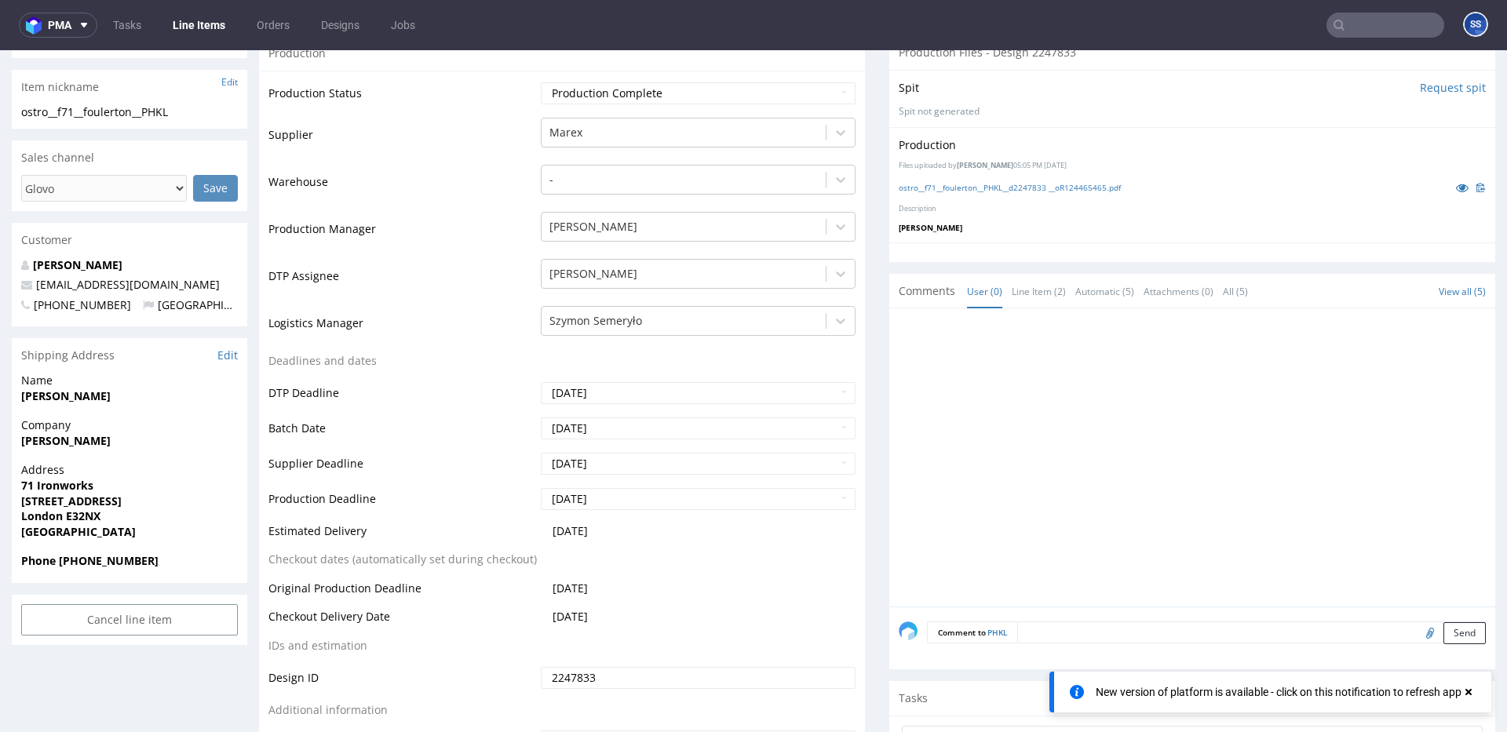
scroll to position [0, 0]
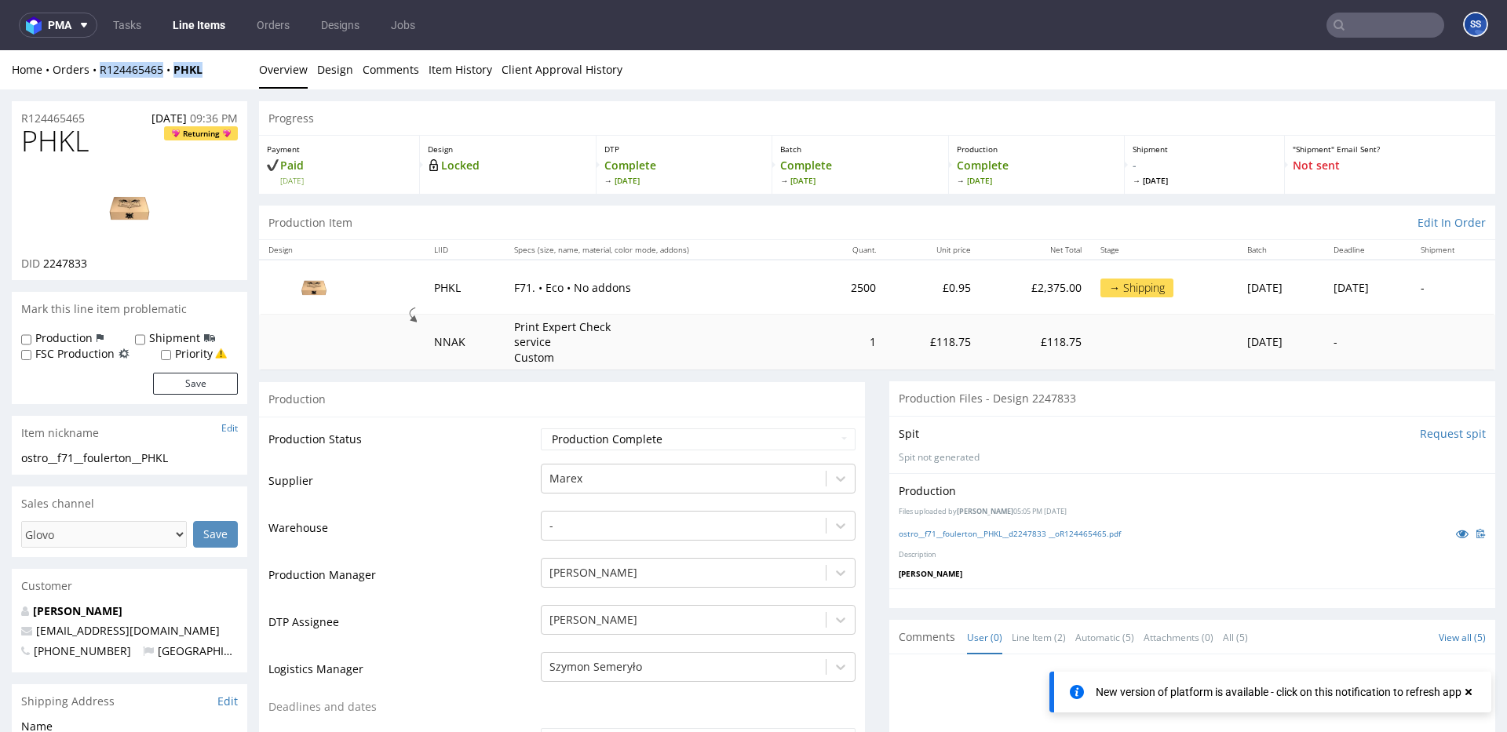
drag, startPoint x: 155, startPoint y: 73, endPoint x: 106, endPoint y: 80, distance: 49.2
click at [100, 72] on div "Home Orders R124465465 PHKL" at bounding box center [129, 70] width 235 height 16
copy div "R124465465 PHKL"
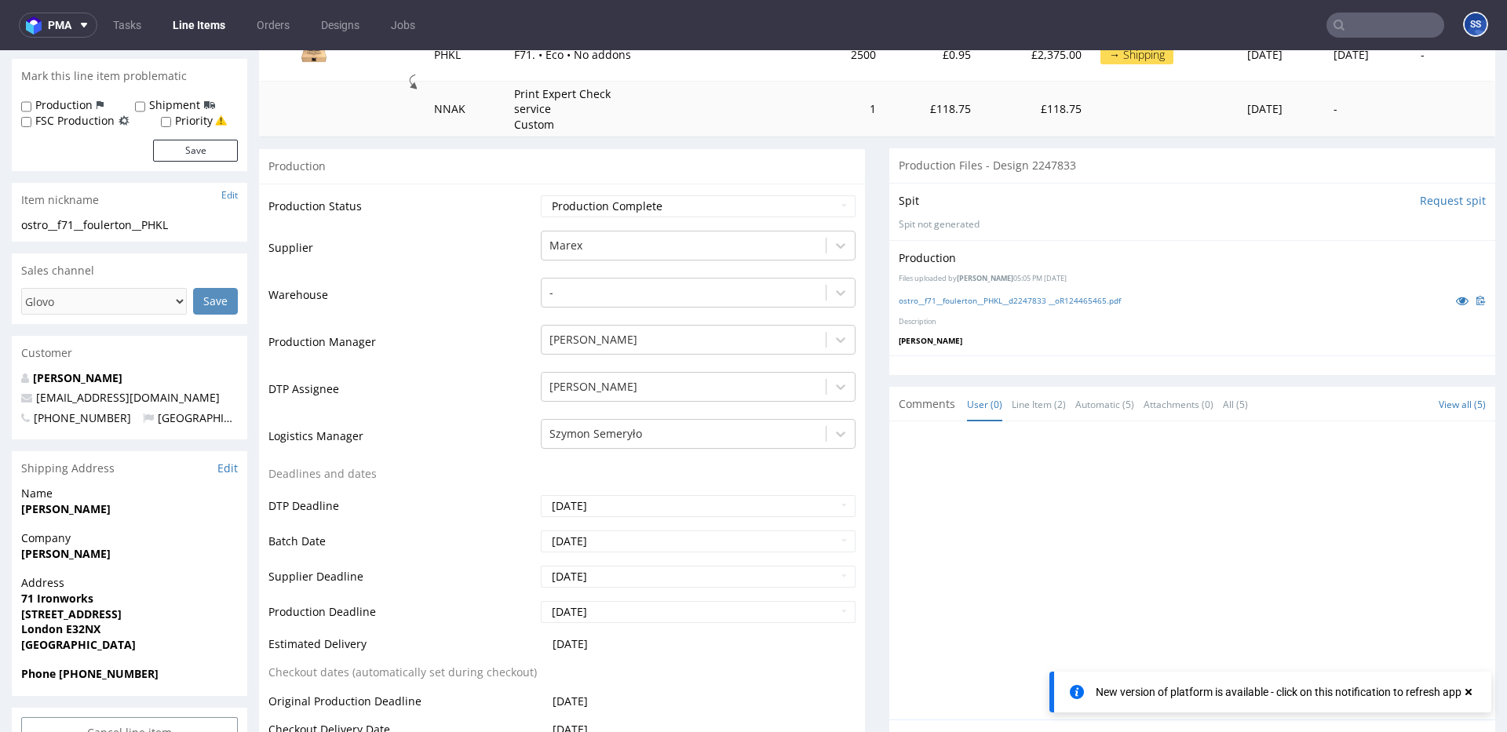
scroll to position [250, 0]
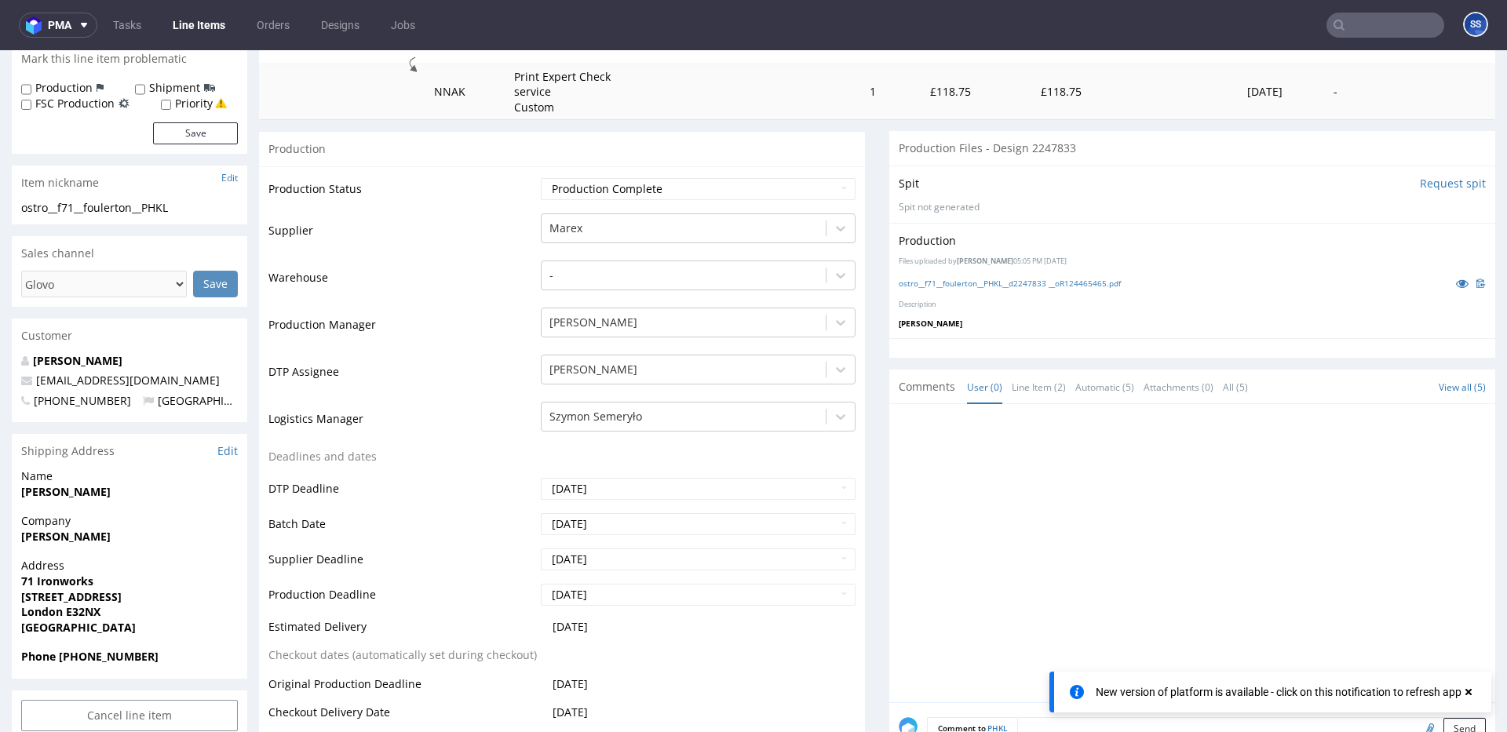
click at [211, 28] on link "Line Items" at bounding box center [198, 25] width 71 height 25
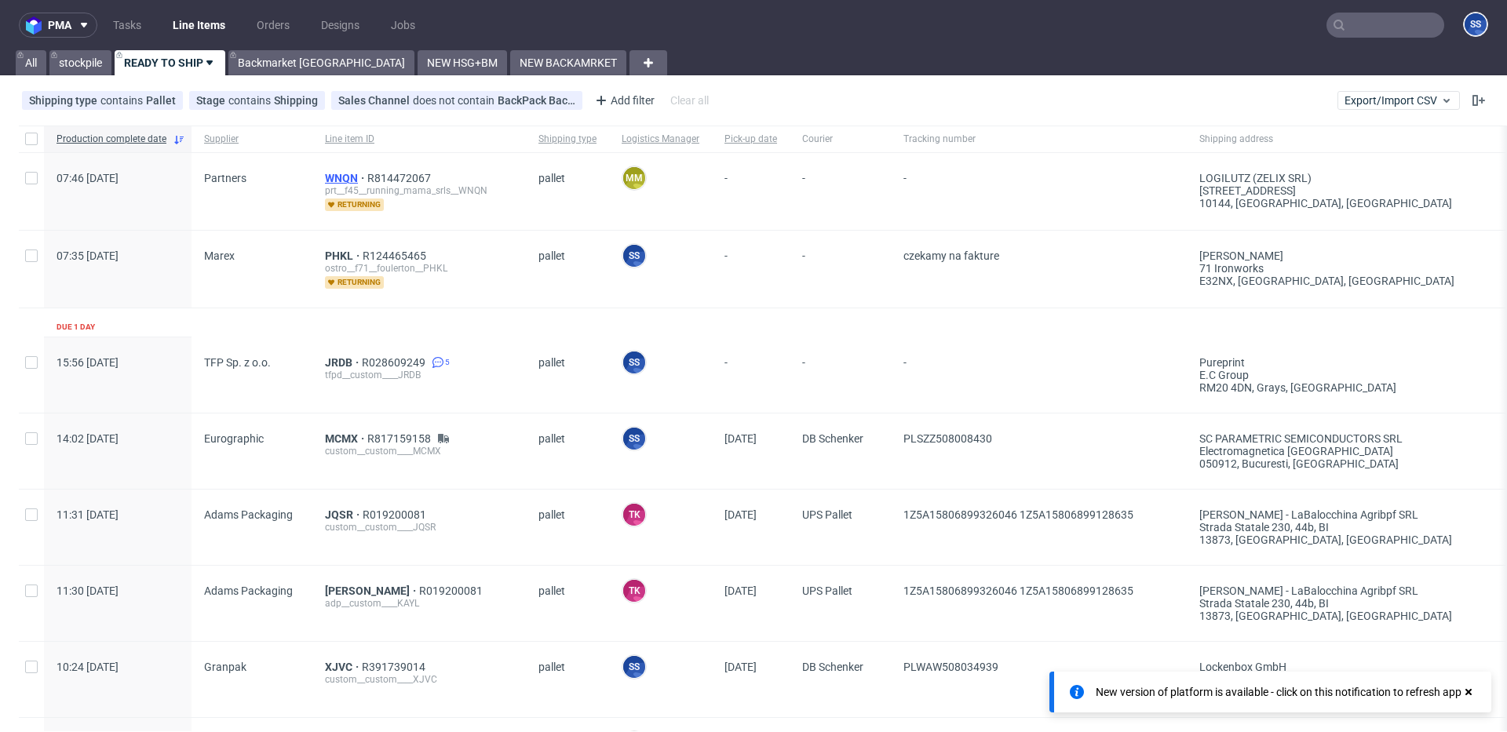
click at [337, 177] on span "WNQN" at bounding box center [346, 178] width 42 height 13
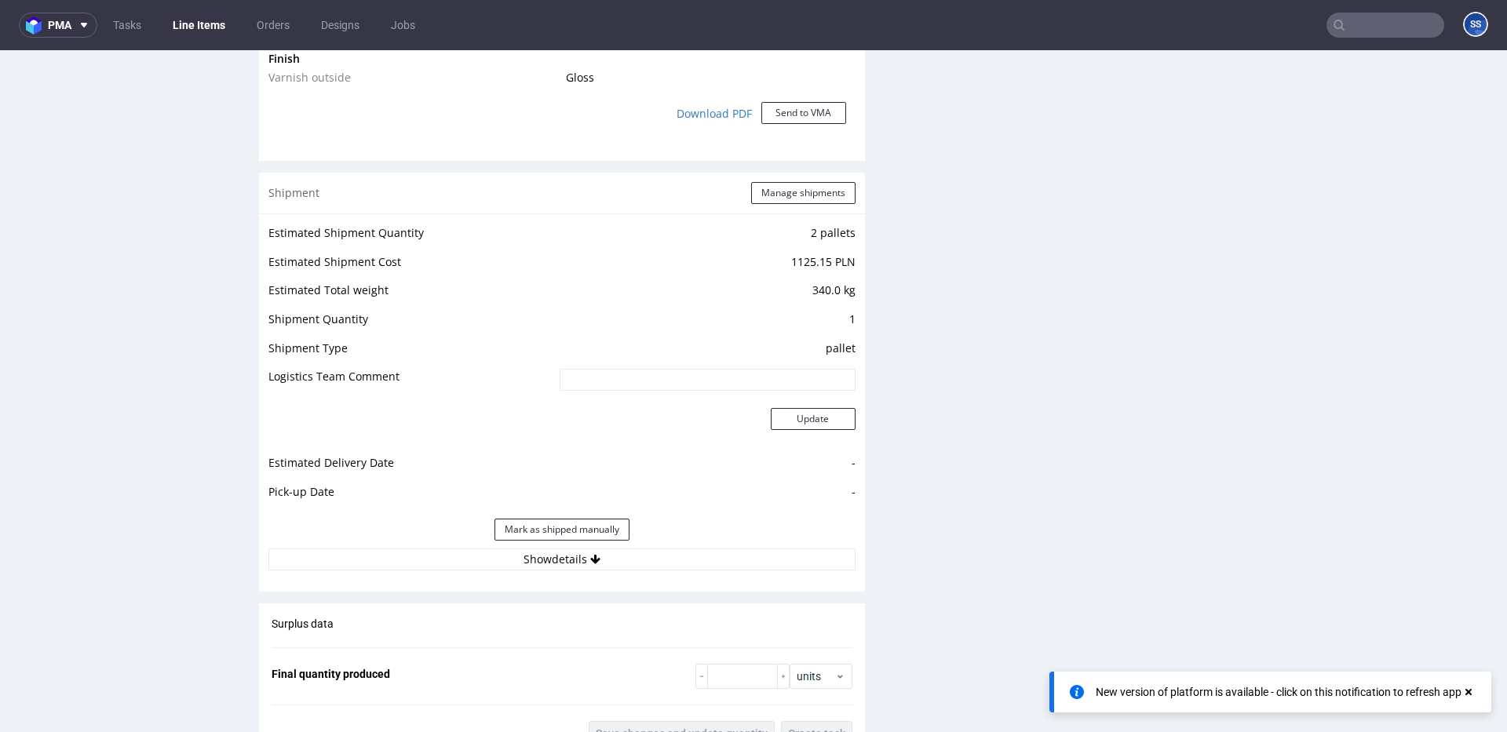
scroll to position [1852, 0]
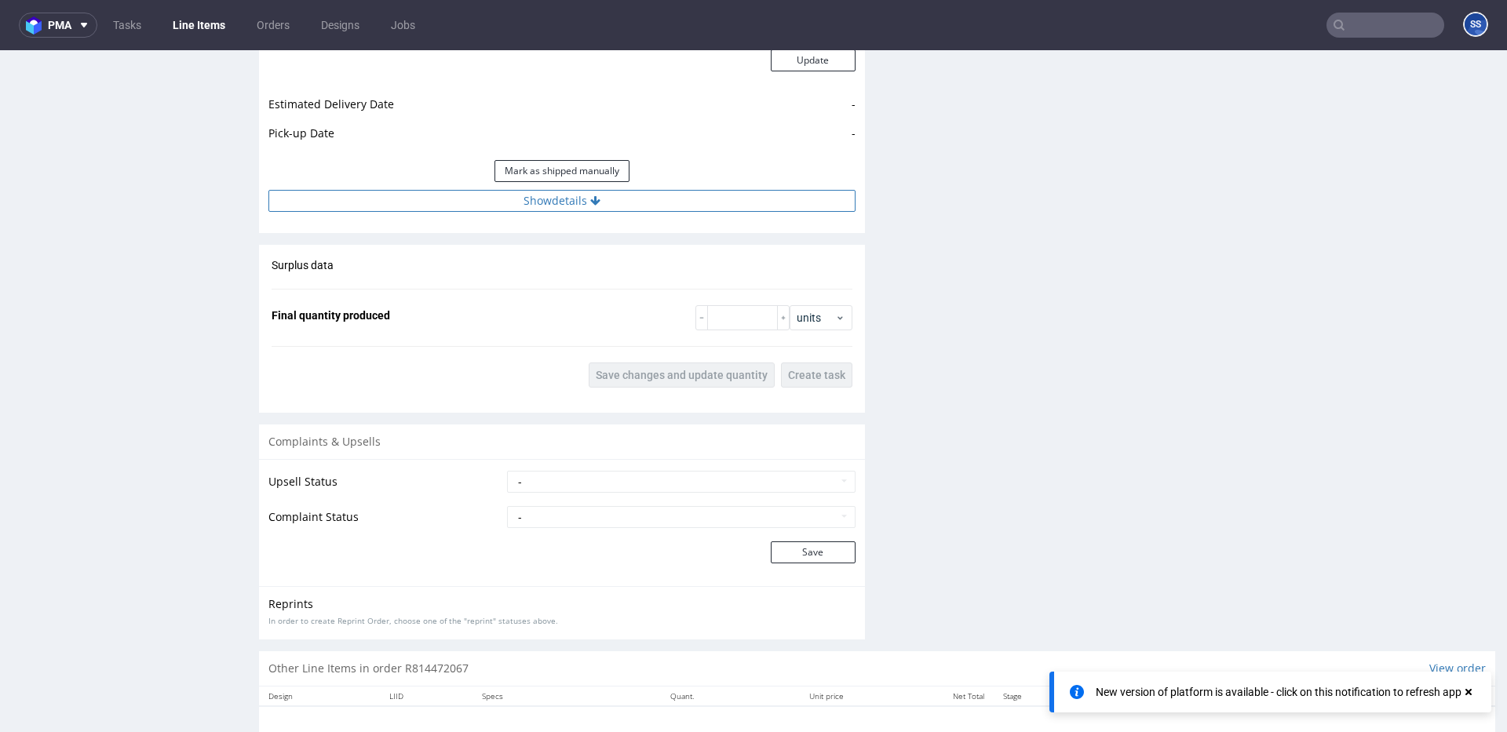
click at [523, 215] on div "Estimated Shipment Quantity 2 pallets Estimated Shipment Cost 1125.15 PLN Estim…" at bounding box center [562, 38] width 606 height 367
click at [524, 210] on button "Show details" at bounding box center [561, 201] width 587 height 22
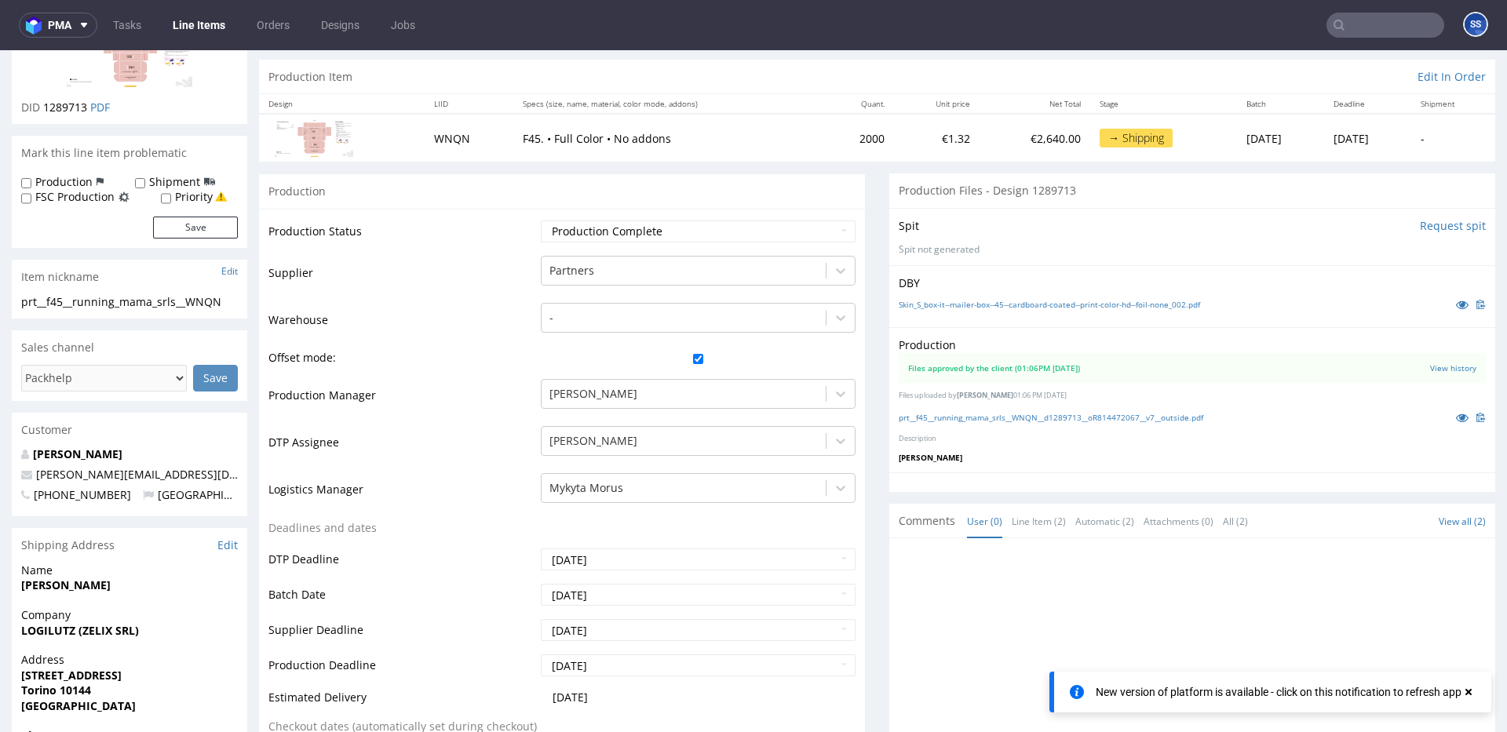
scroll to position [137, 0]
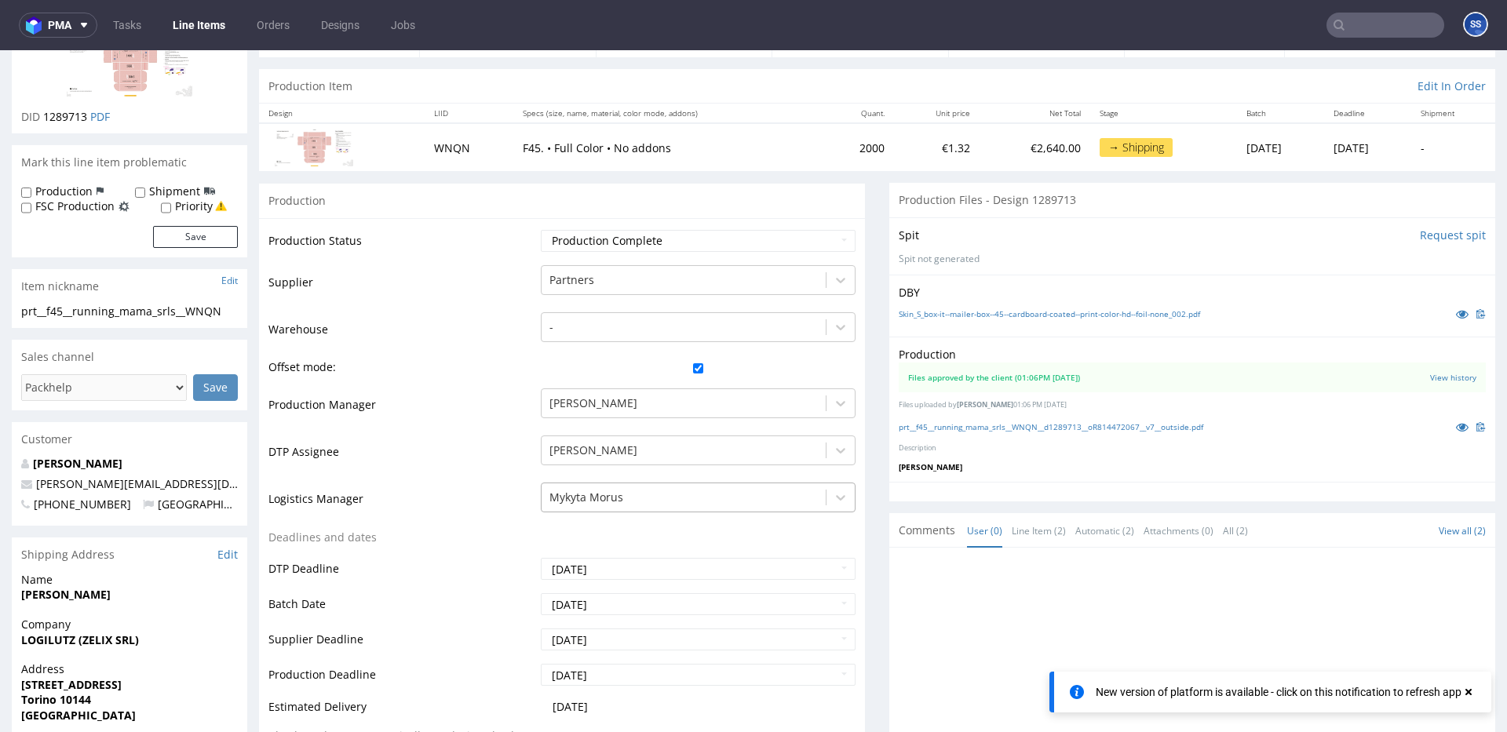
click at [804, 499] on div "Mykyta Morus" at bounding box center [698, 494] width 315 height 22
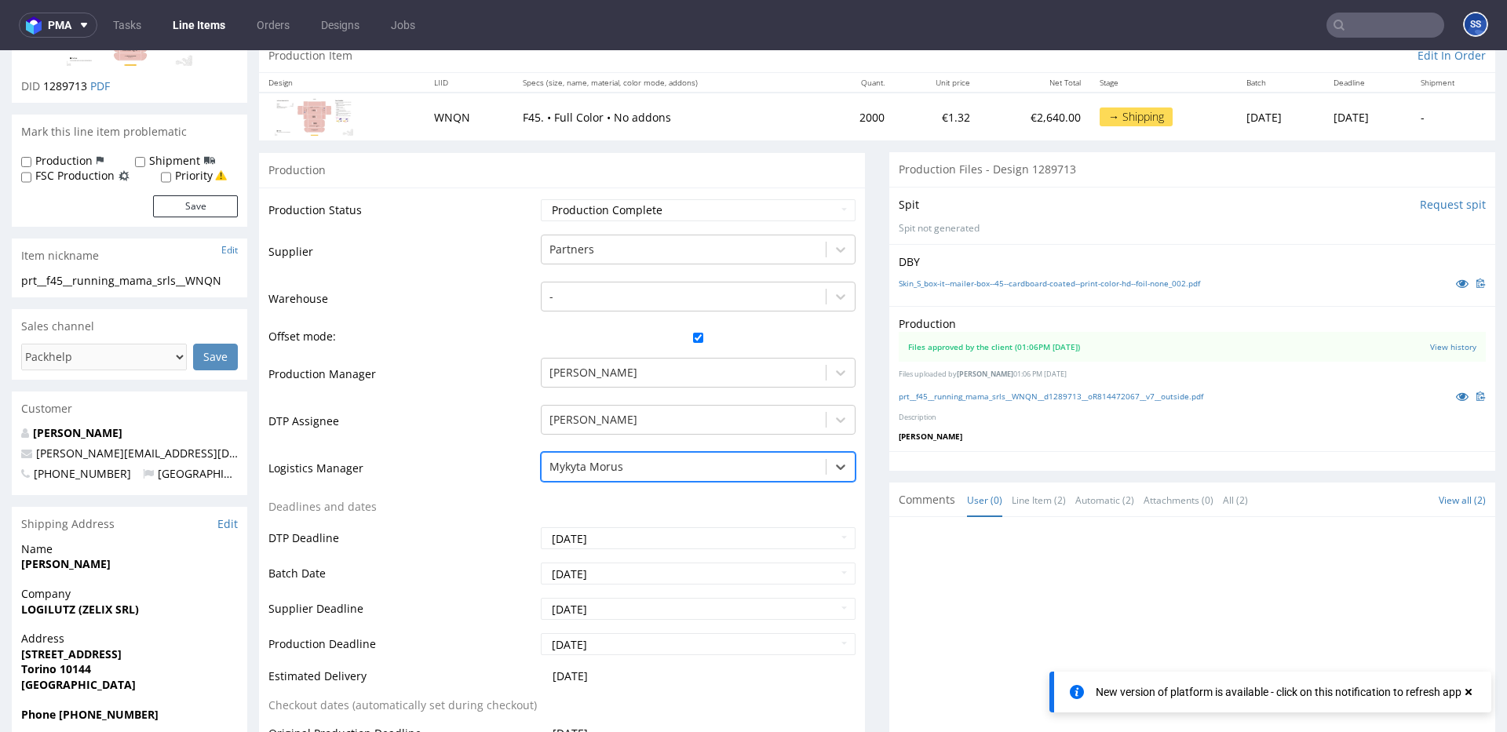
scroll to position [168, 0]
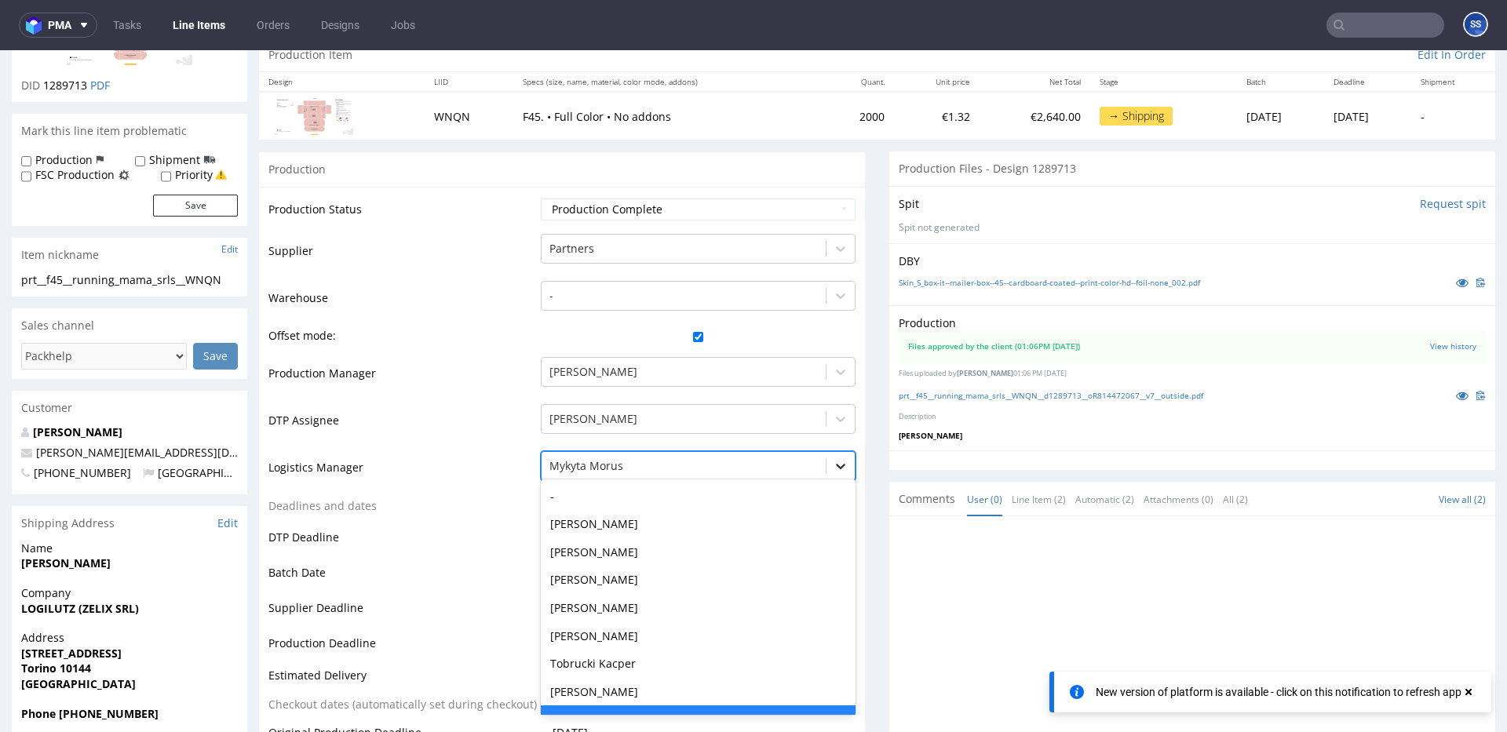
click at [826, 463] on div at bounding box center [840, 466] width 28 height 28
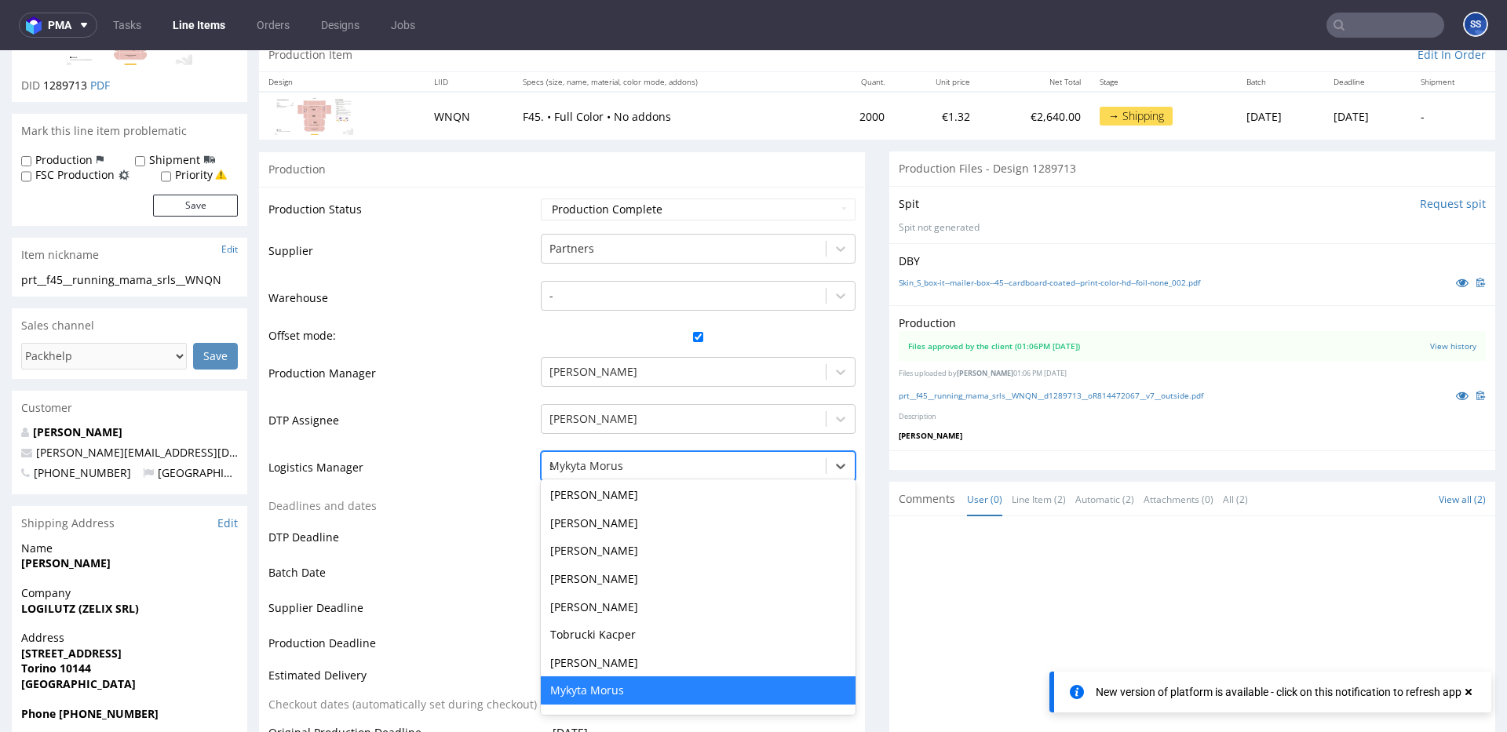
scroll to position [0, 0]
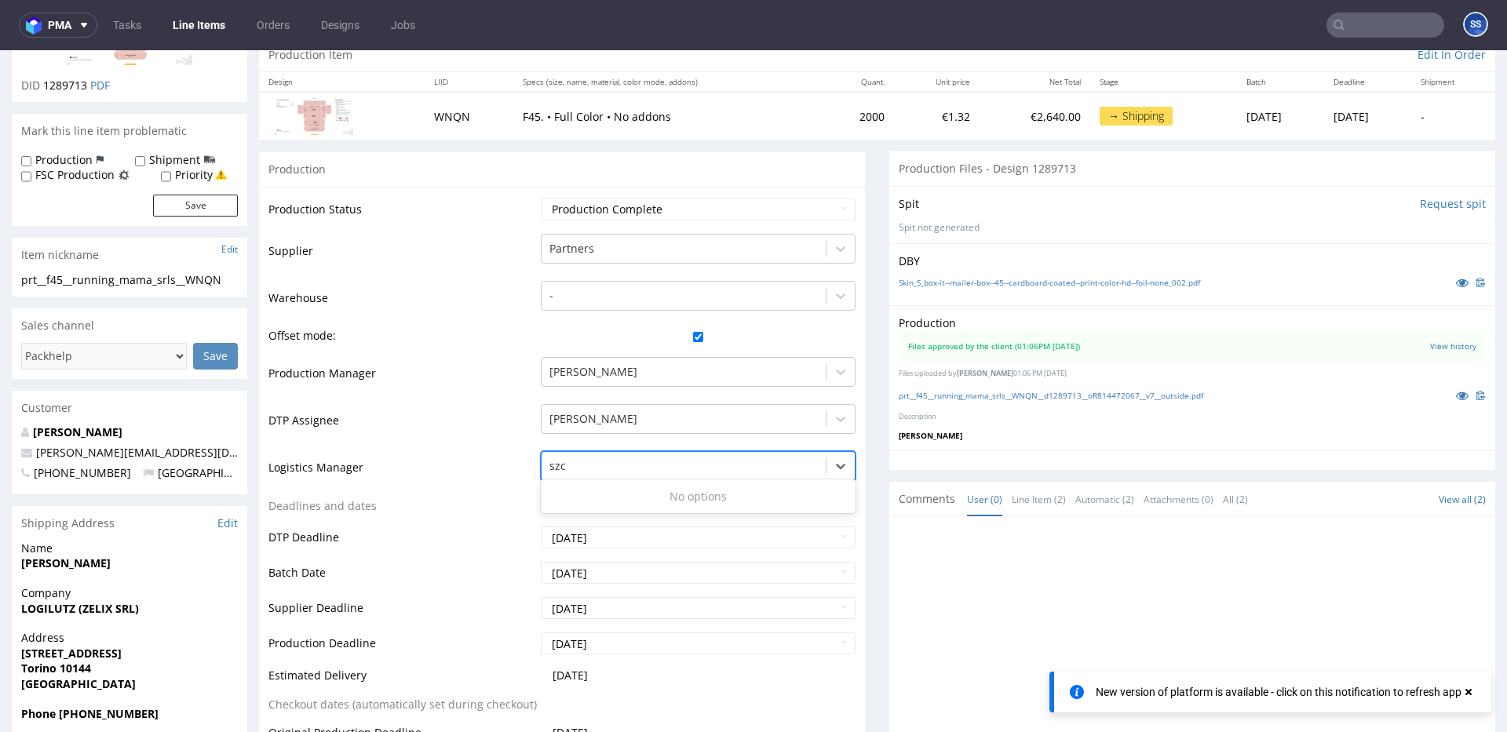
type input "sz"
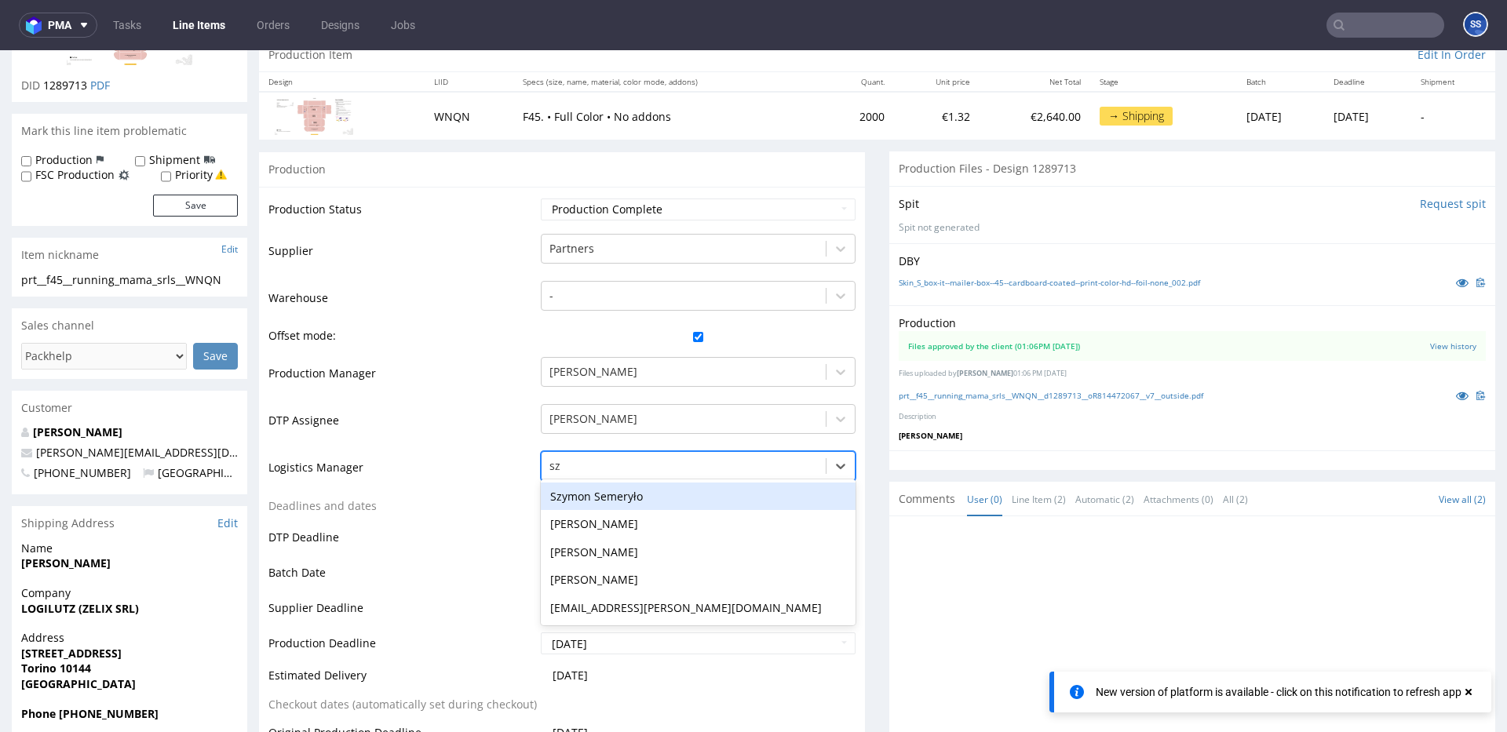
click at [662, 505] on div "Szymon Semeryło" at bounding box center [698, 497] width 315 height 28
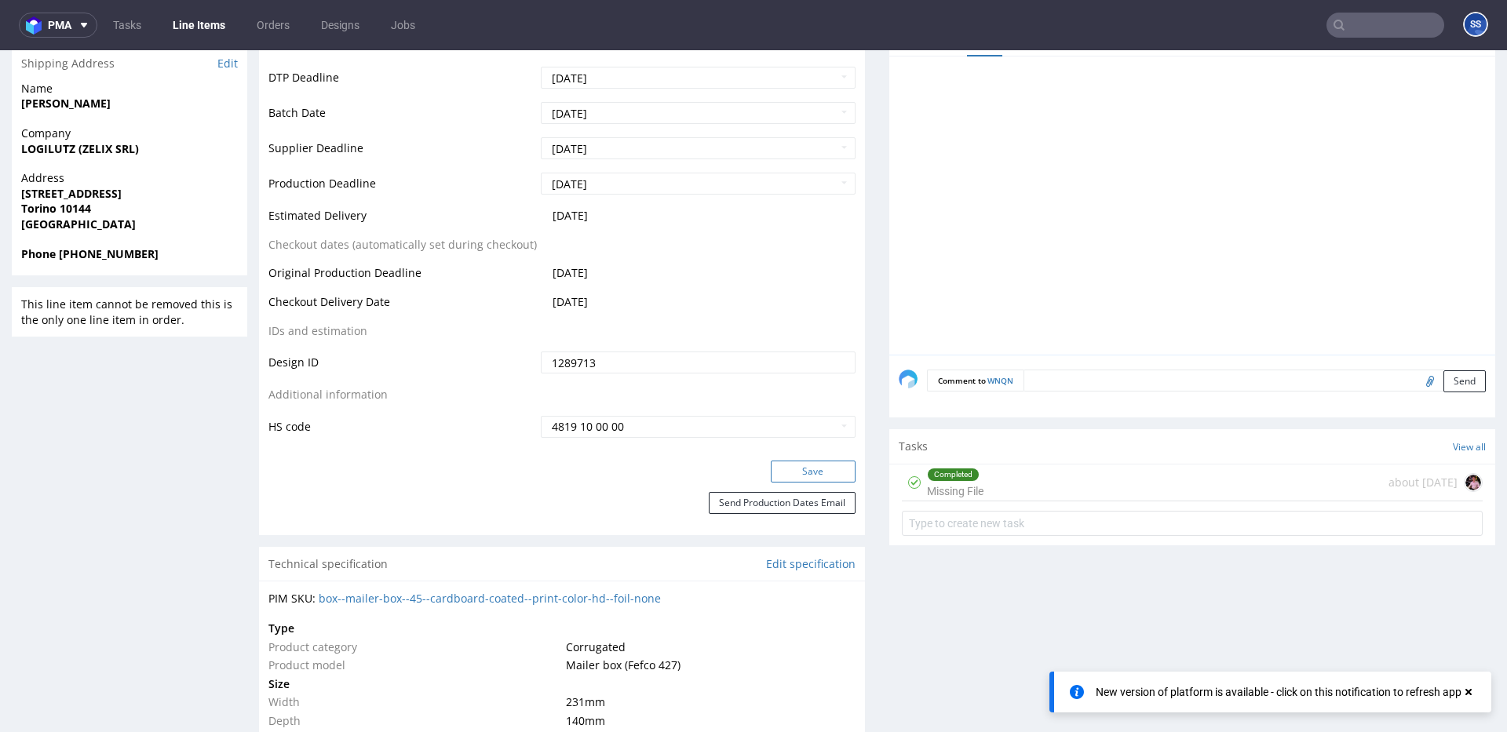
scroll to position [630, 0]
click at [828, 467] on button "Save" at bounding box center [813, 469] width 85 height 22
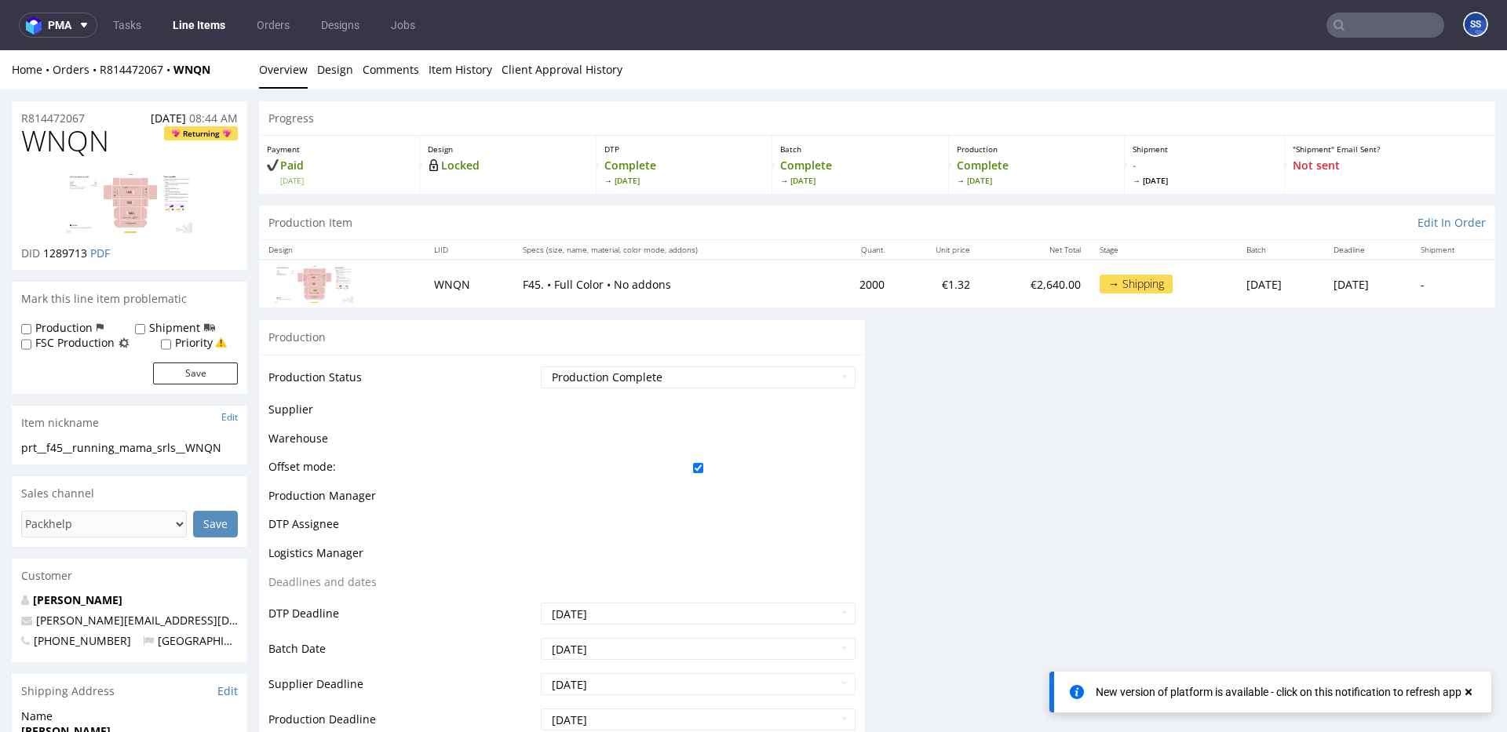
scroll to position [0, 0]
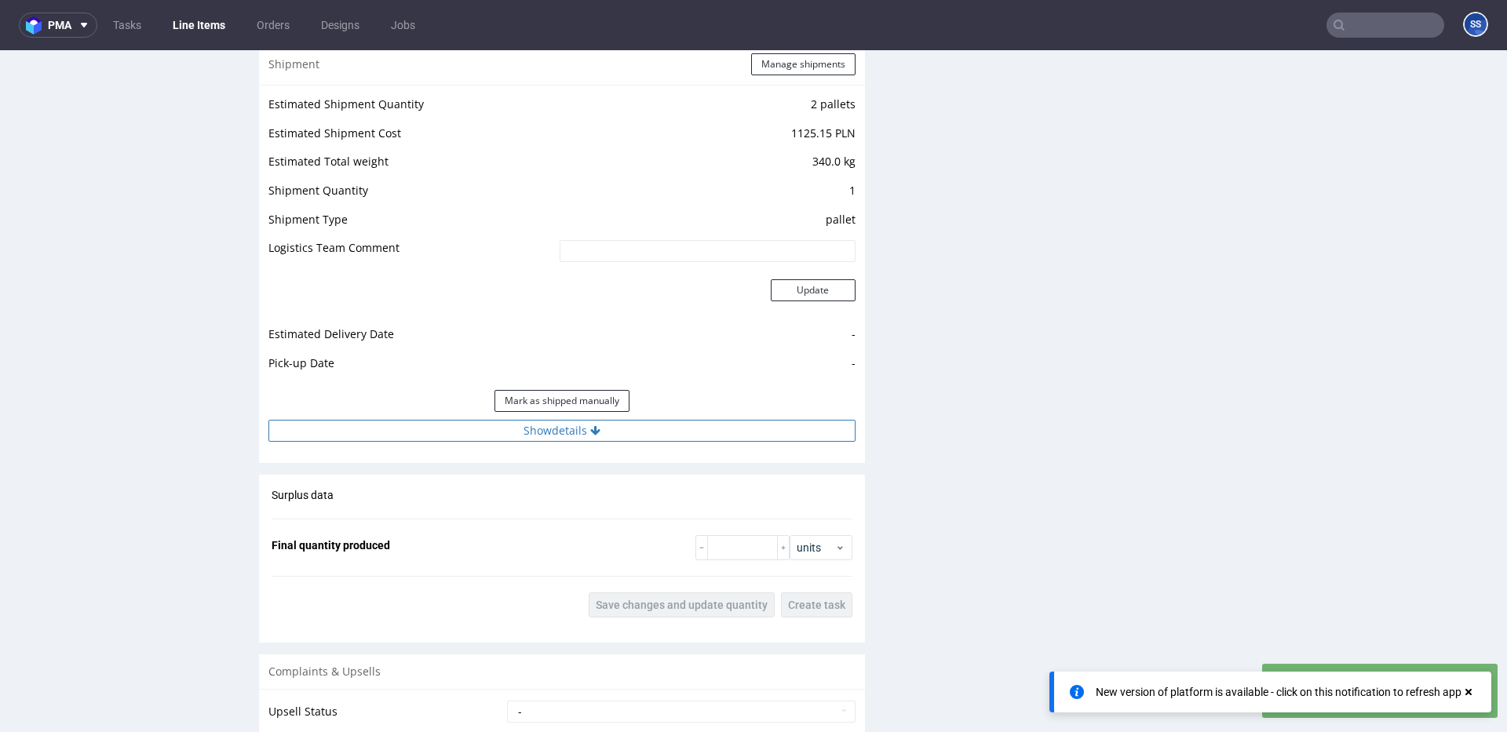
click at [563, 429] on button "Show details" at bounding box center [561, 431] width 587 height 22
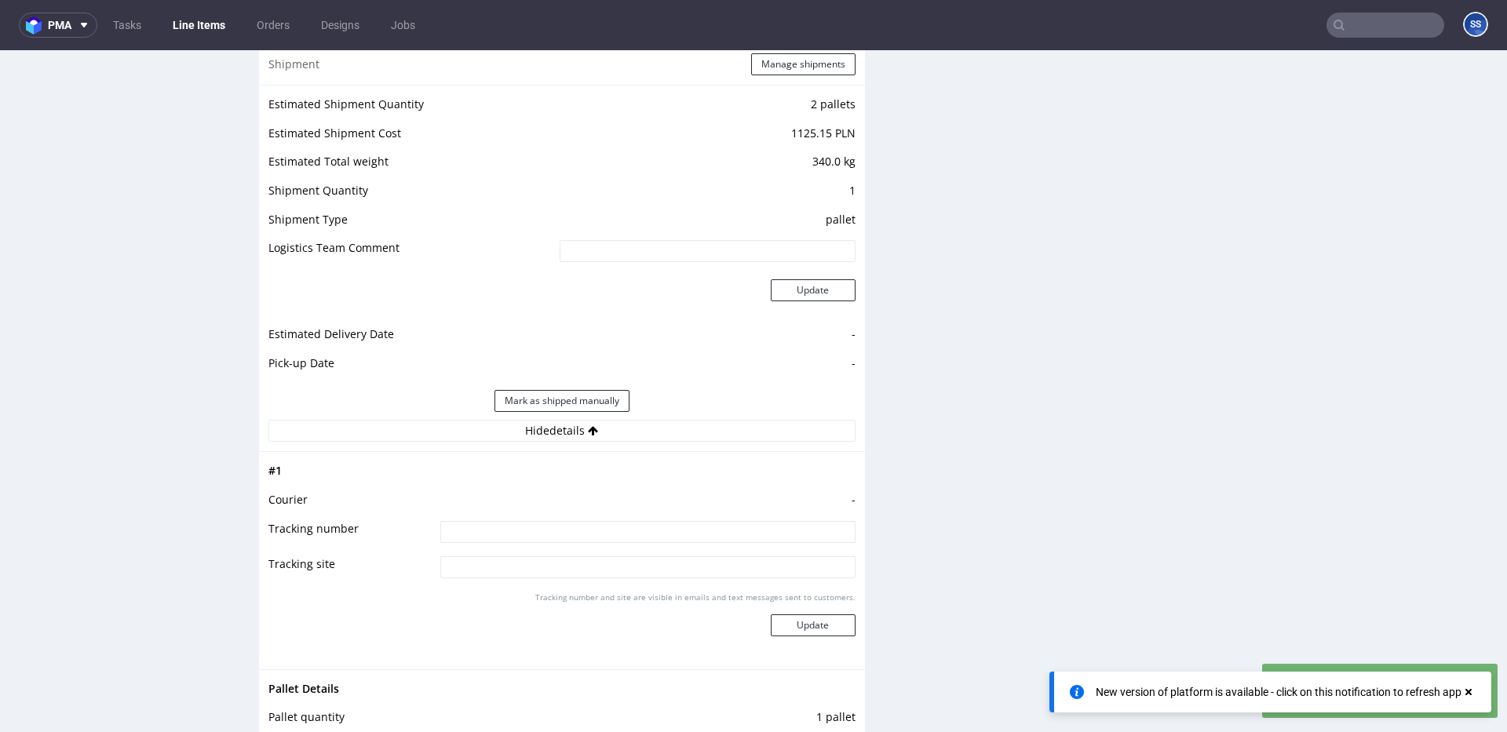
scroll to position [1749, 0]
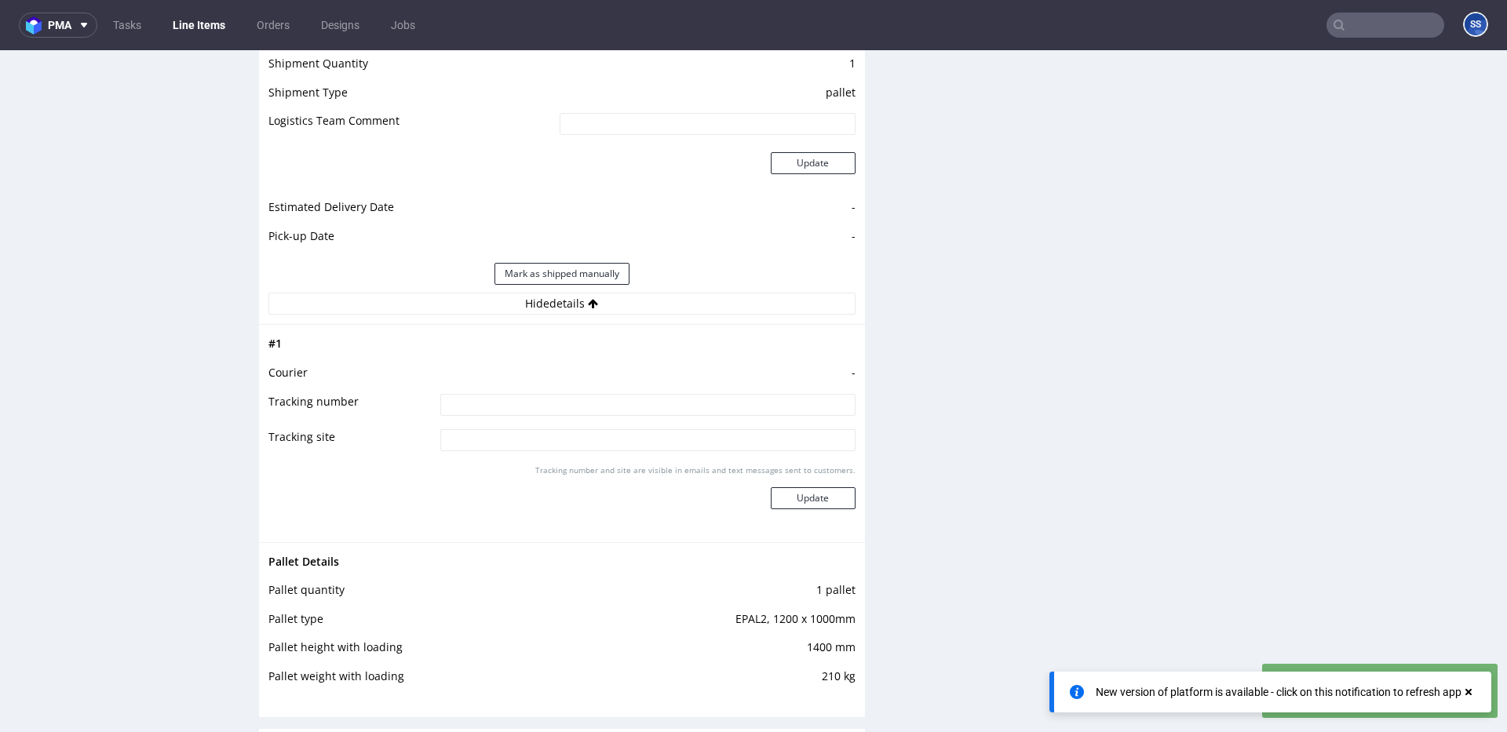
click at [1467, 694] on use at bounding box center [1468, 692] width 6 height 6
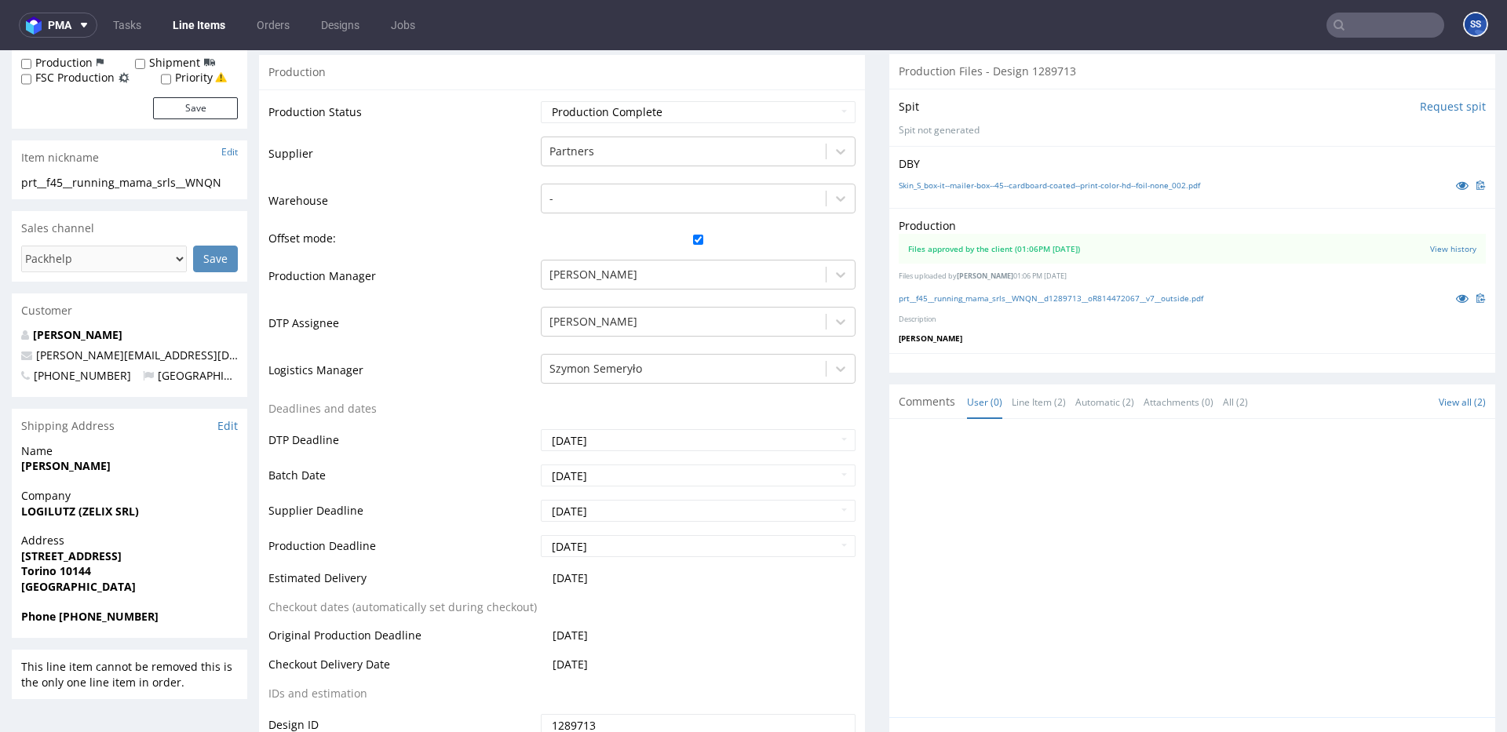
scroll to position [561, 0]
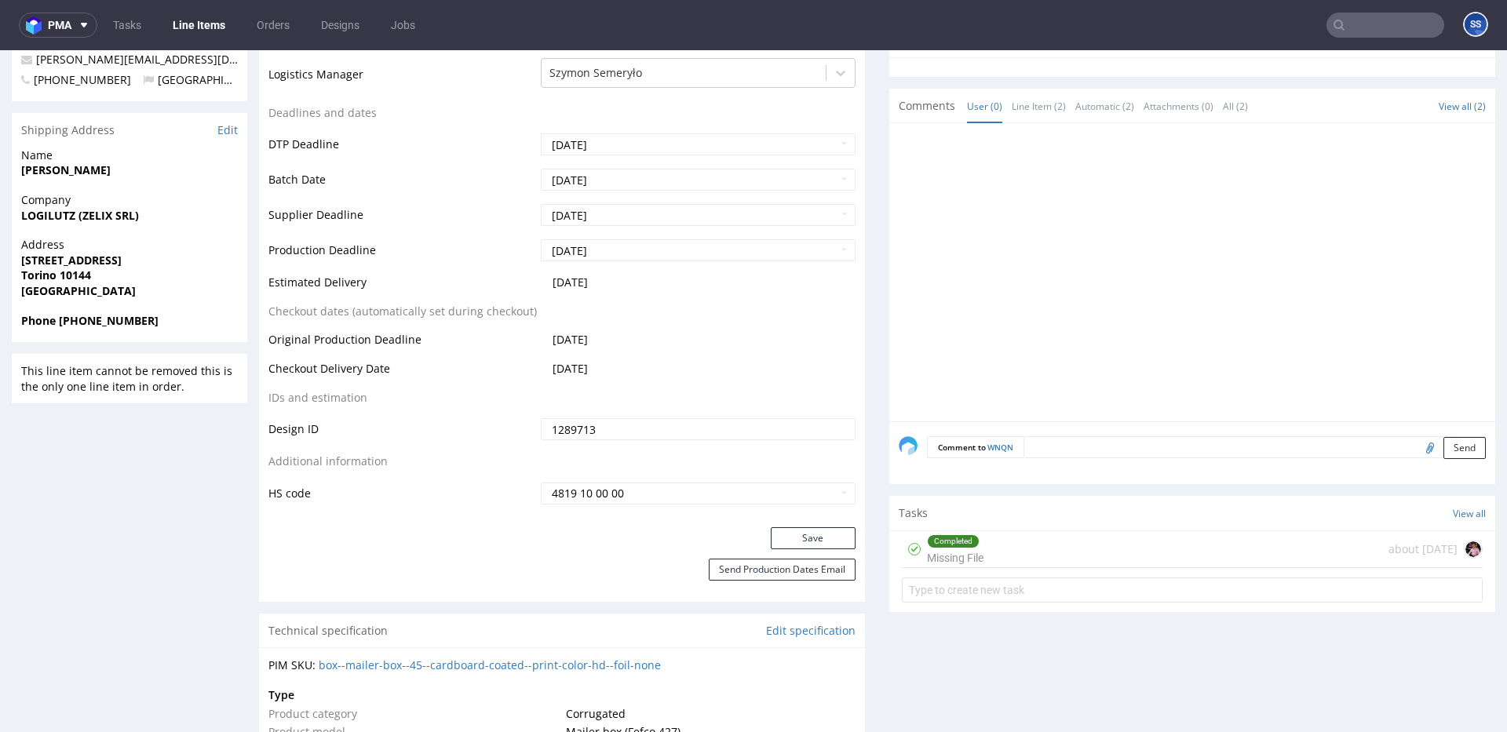
click at [93, 170] on strong "[PERSON_NAME]" at bounding box center [65, 169] width 89 height 15
click at [64, 202] on span "Company" at bounding box center [129, 200] width 217 height 16
click at [61, 217] on strong "LOGILUTZ (ZELIX SRL)" at bounding box center [80, 215] width 118 height 15
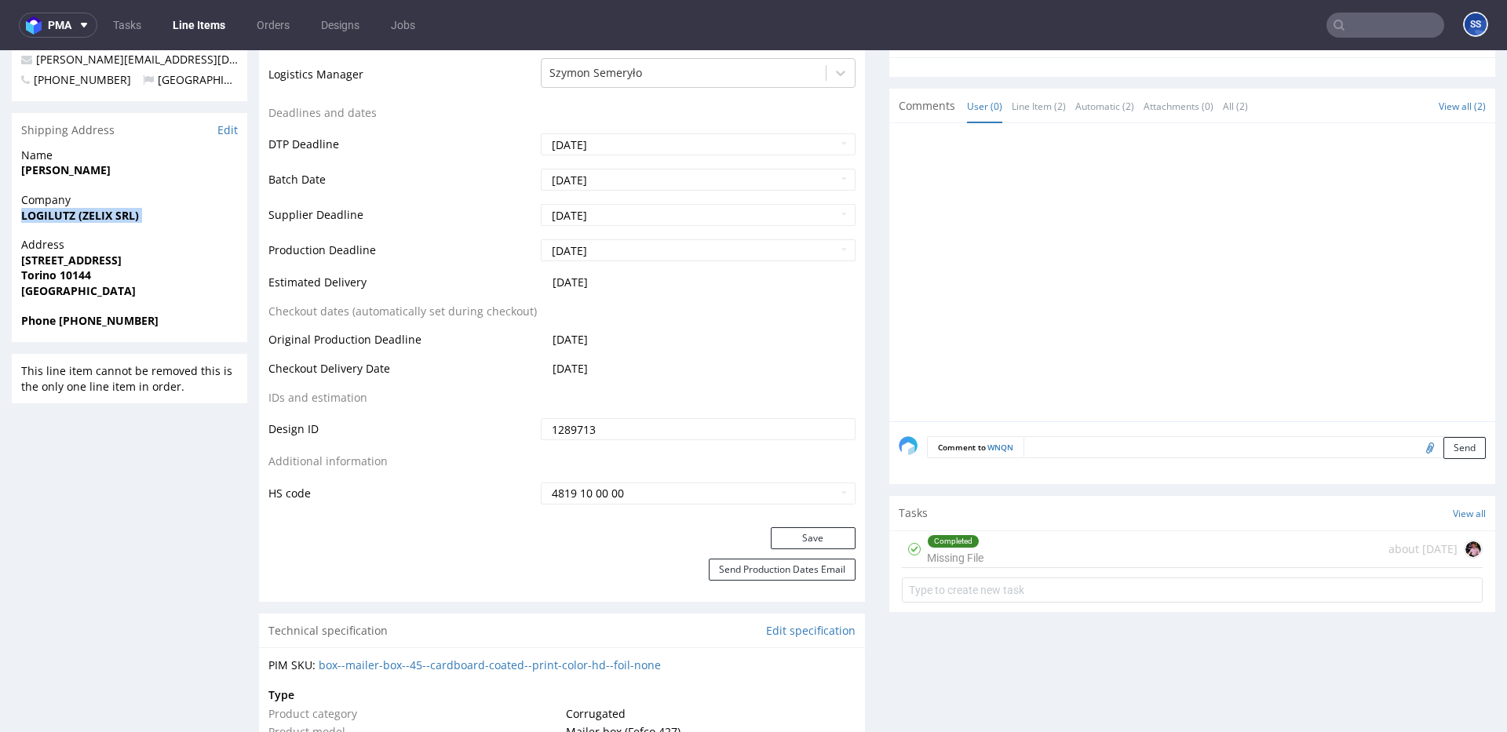
click at [61, 217] on strong "LOGILUTZ (ZELIX SRL)" at bounding box center [80, 215] width 118 height 15
copy strong "LOGILUTZ (ZELIX SRL)"
click at [97, 179] on div "Name Beatrice Barbieri" at bounding box center [129, 170] width 235 height 45
click at [98, 176] on strong "Beatrice Barbieri" at bounding box center [65, 169] width 89 height 15
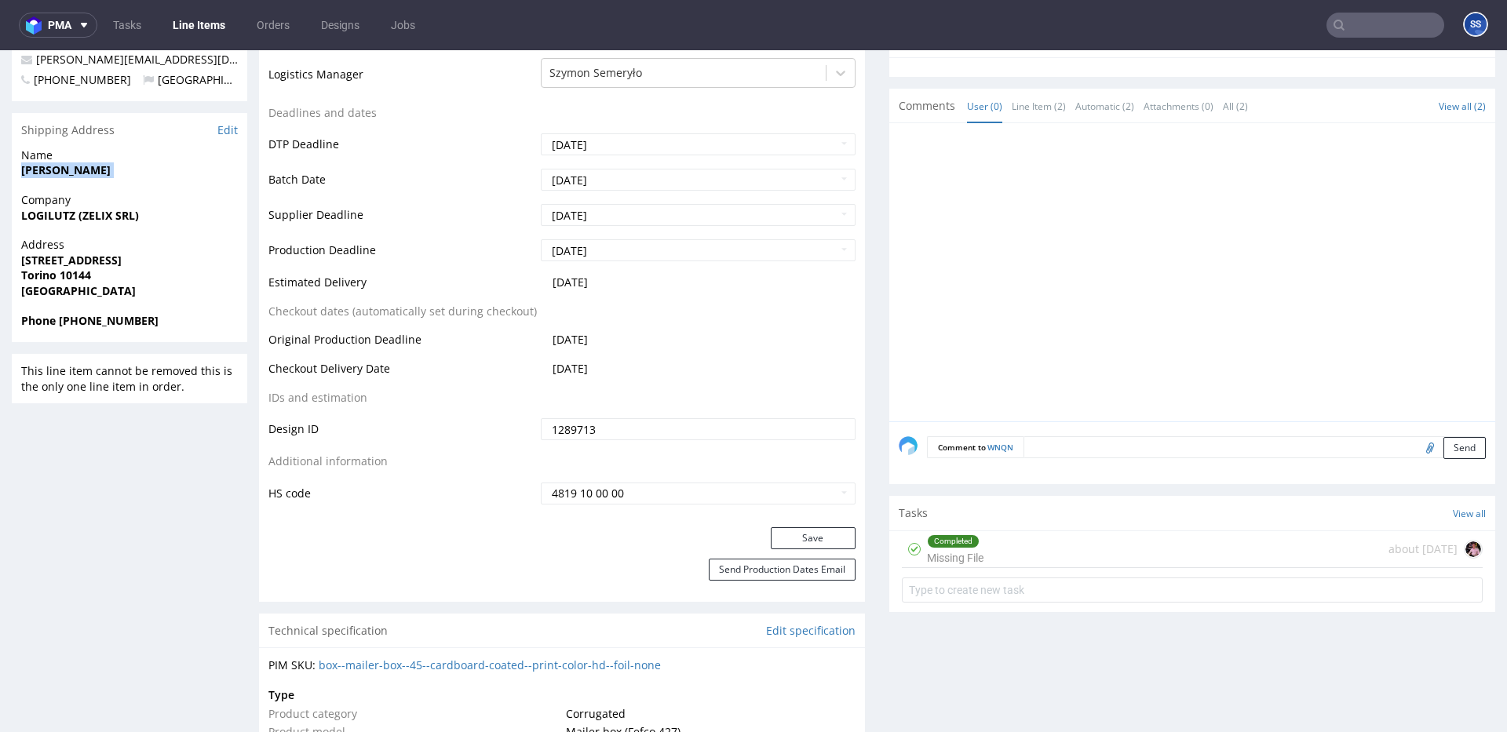
click at [98, 176] on strong "Beatrice Barbieri" at bounding box center [65, 169] width 89 height 15
copy strong "Beatrice Barbieri"
click at [89, 274] on strong "Torino 10144" at bounding box center [56, 275] width 70 height 15
click at [78, 277] on strong "Torino 10144" at bounding box center [56, 275] width 70 height 15
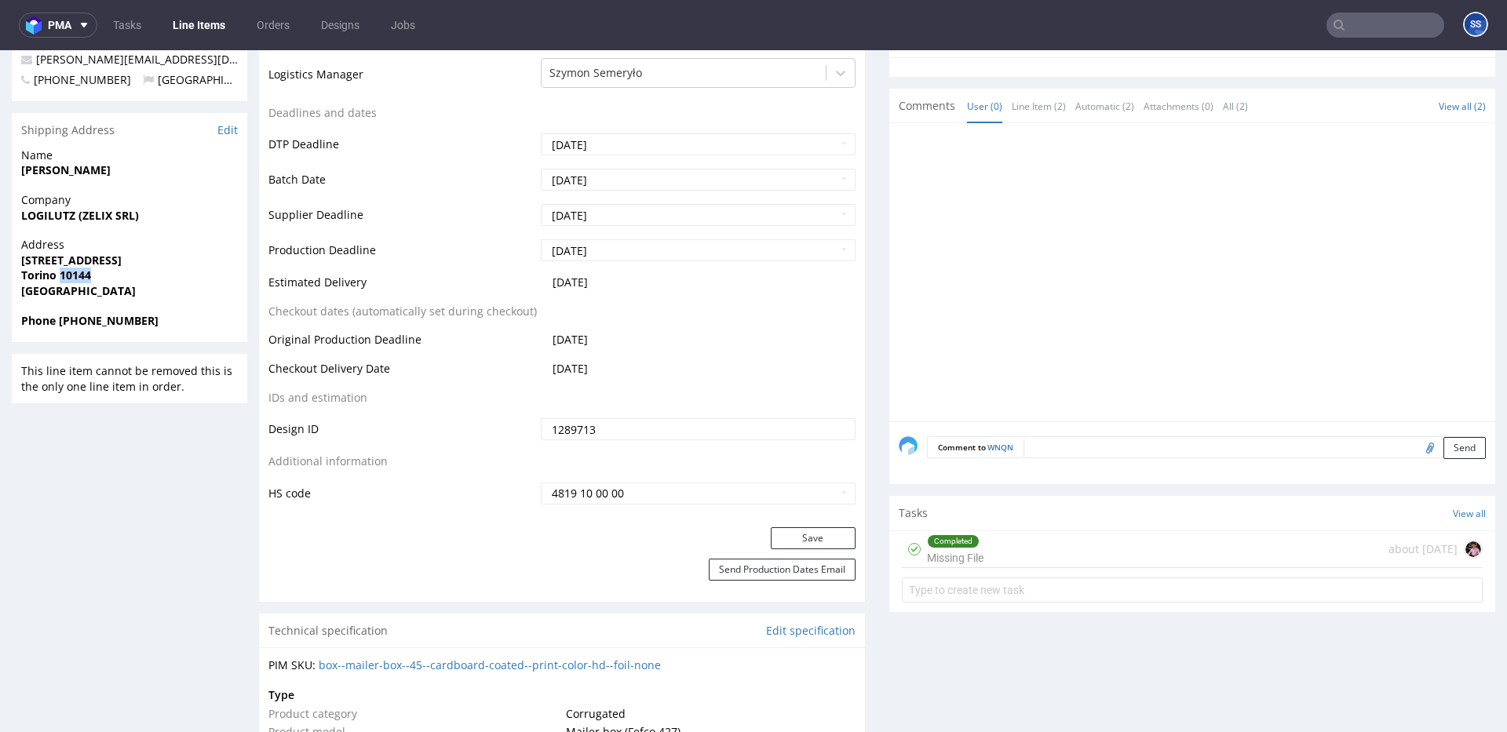
click at [78, 277] on strong "Torino 10144" at bounding box center [56, 275] width 70 height 15
copy strong "10144"
click at [72, 259] on strong "Via Miglietti 5" at bounding box center [71, 260] width 100 height 15
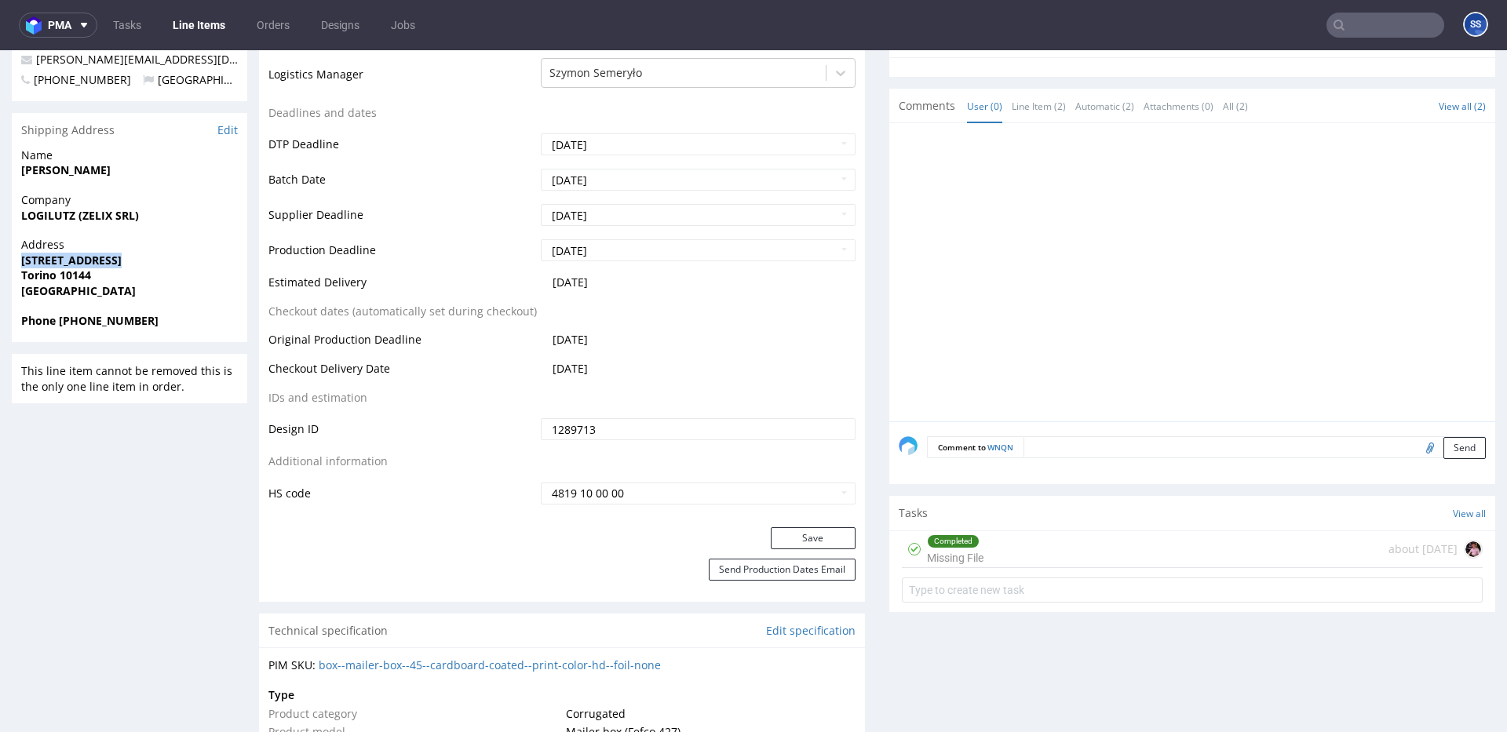
copy strong "Via Miglietti 5"
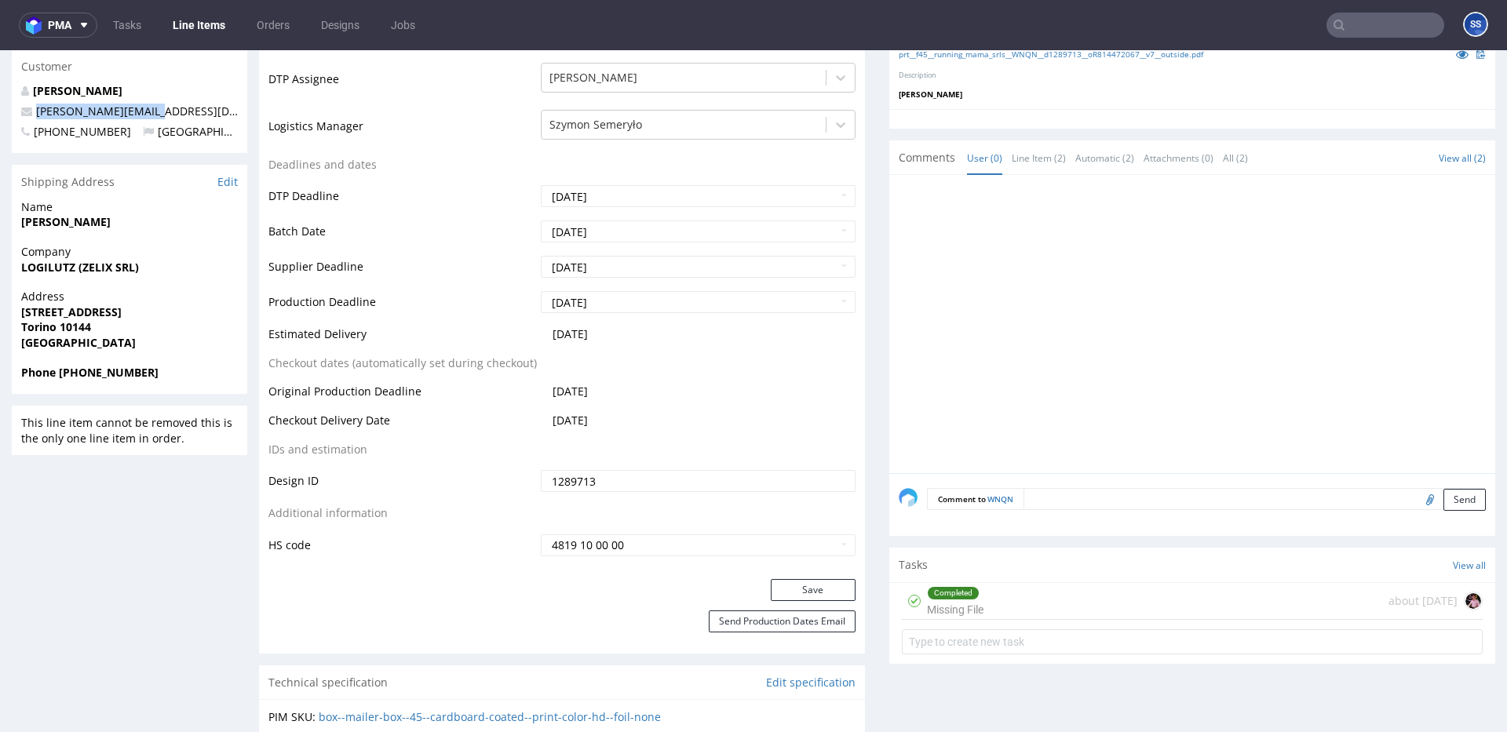
drag, startPoint x: 113, startPoint y: 116, endPoint x: 24, endPoint y: 116, distance: 88.7
click at [24, 116] on p "marta@runningmama.it" at bounding box center [129, 112] width 217 height 16
copy span "marta@runningmama.it"
click at [94, 374] on strong "Phone +393493653546" at bounding box center [89, 372] width 137 height 15
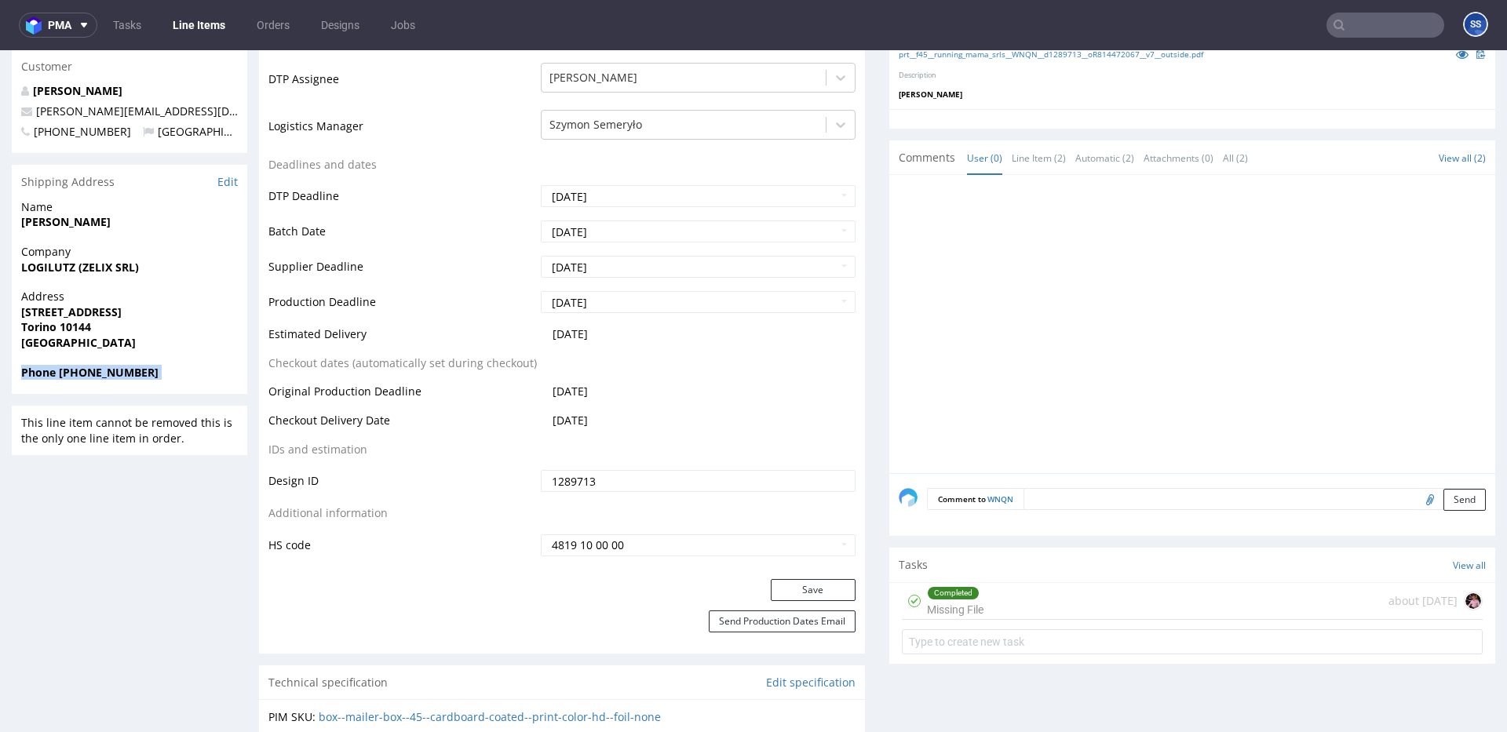
click at [94, 374] on strong "Phone +393493653546" at bounding box center [89, 372] width 137 height 15
drag, startPoint x: 144, startPoint y: 324, endPoint x: 150, endPoint y: 352, distance: 28.2
click at [144, 325] on span "Torino 10144" at bounding box center [129, 327] width 217 height 16
drag, startPoint x: 141, startPoint y: 378, endPoint x: 66, endPoint y: 375, distance: 75.4
click at [66, 375] on span "Phone +393493653546" at bounding box center [129, 373] width 217 height 16
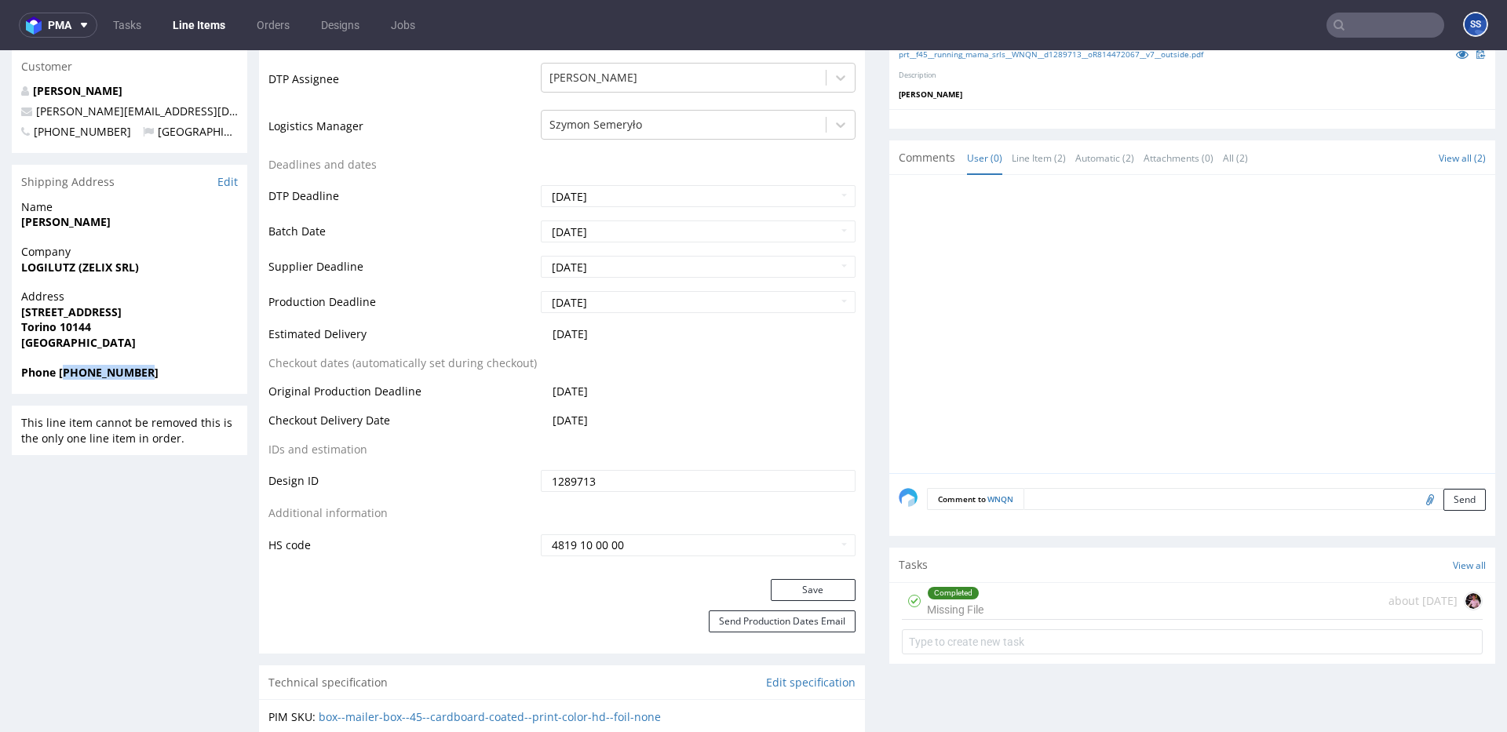
copy strong "393493653546"
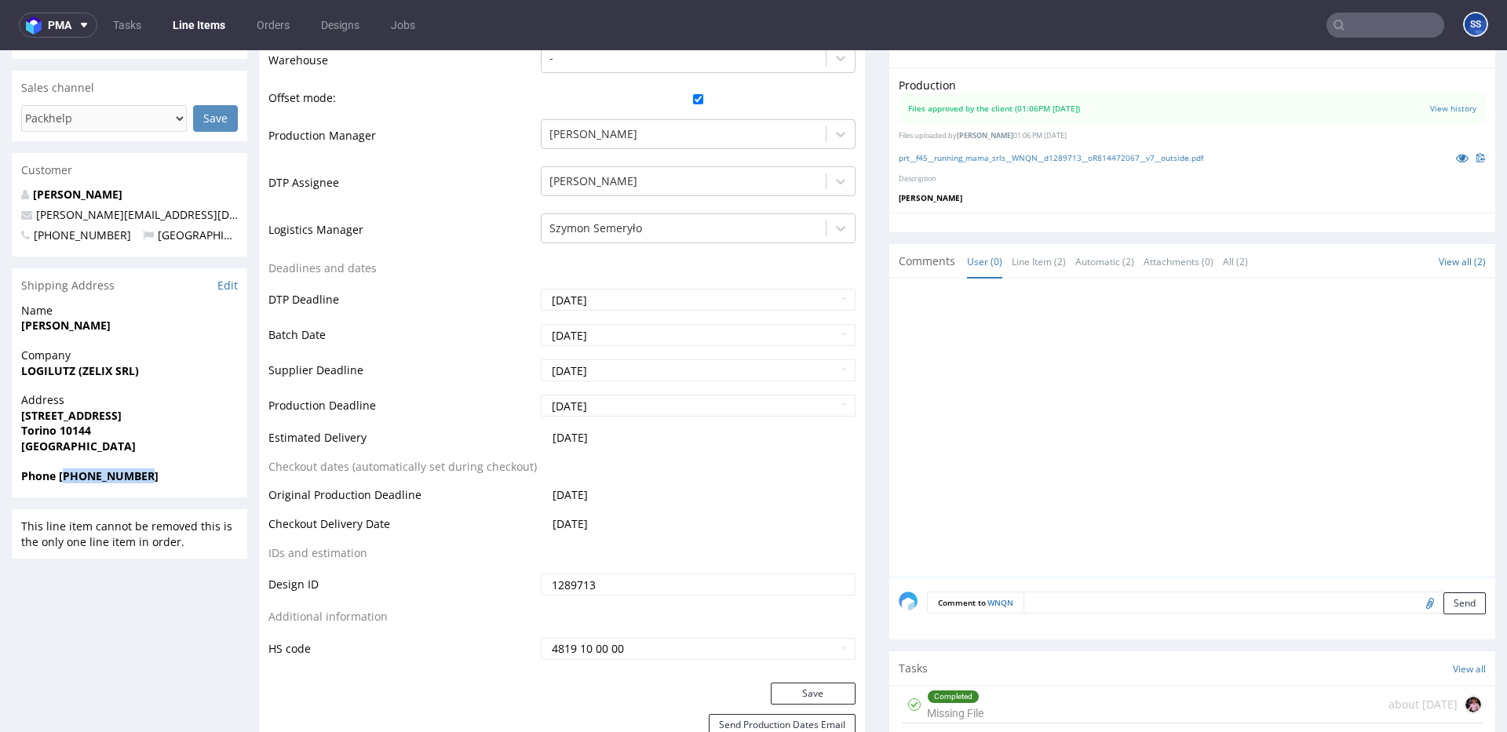
scroll to position [0, 0]
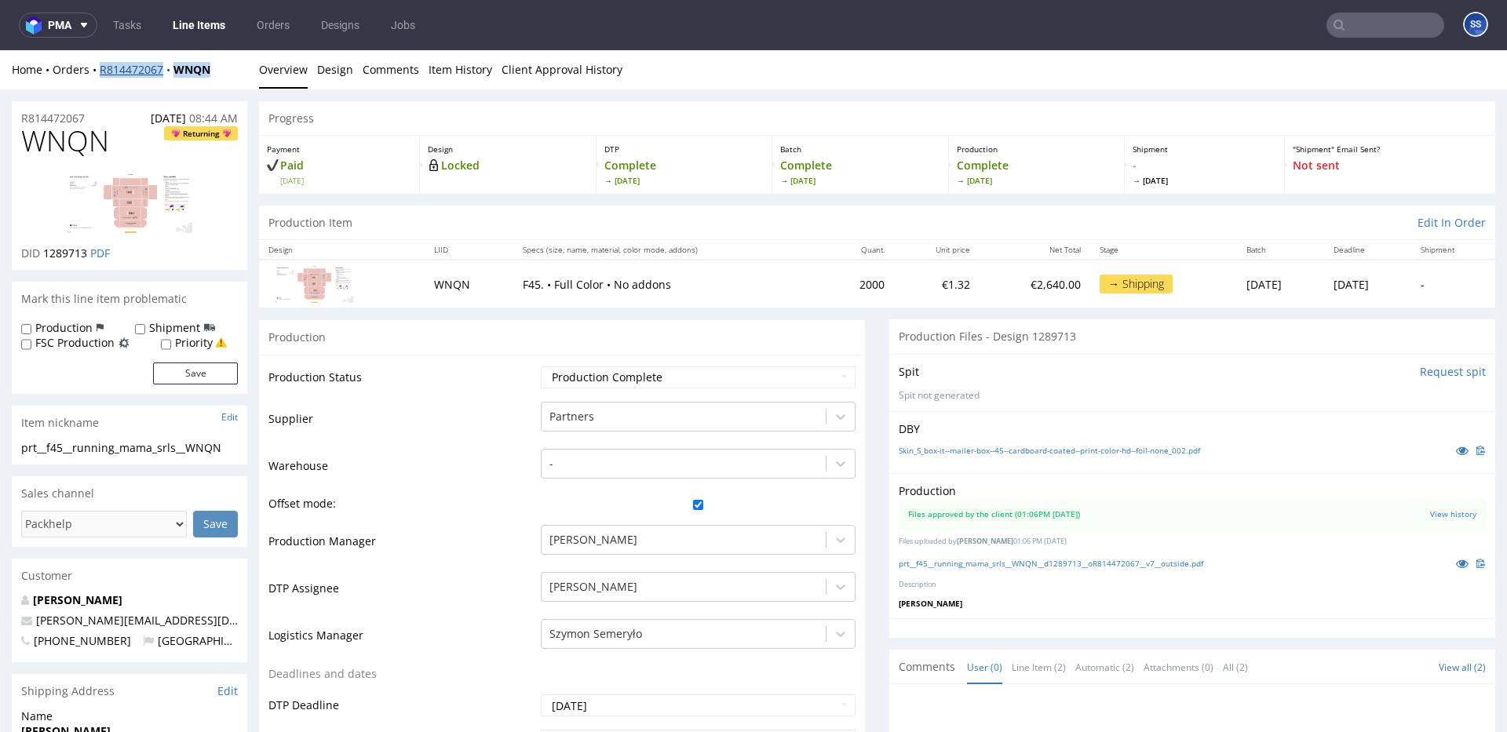
drag, startPoint x: 222, startPoint y: 70, endPoint x: 115, endPoint y: 67, distance: 106.8
click at [100, 72] on div "Home Orders R814472067 WNQN" at bounding box center [129, 70] width 235 height 16
copy div "R814472067 WNQN"
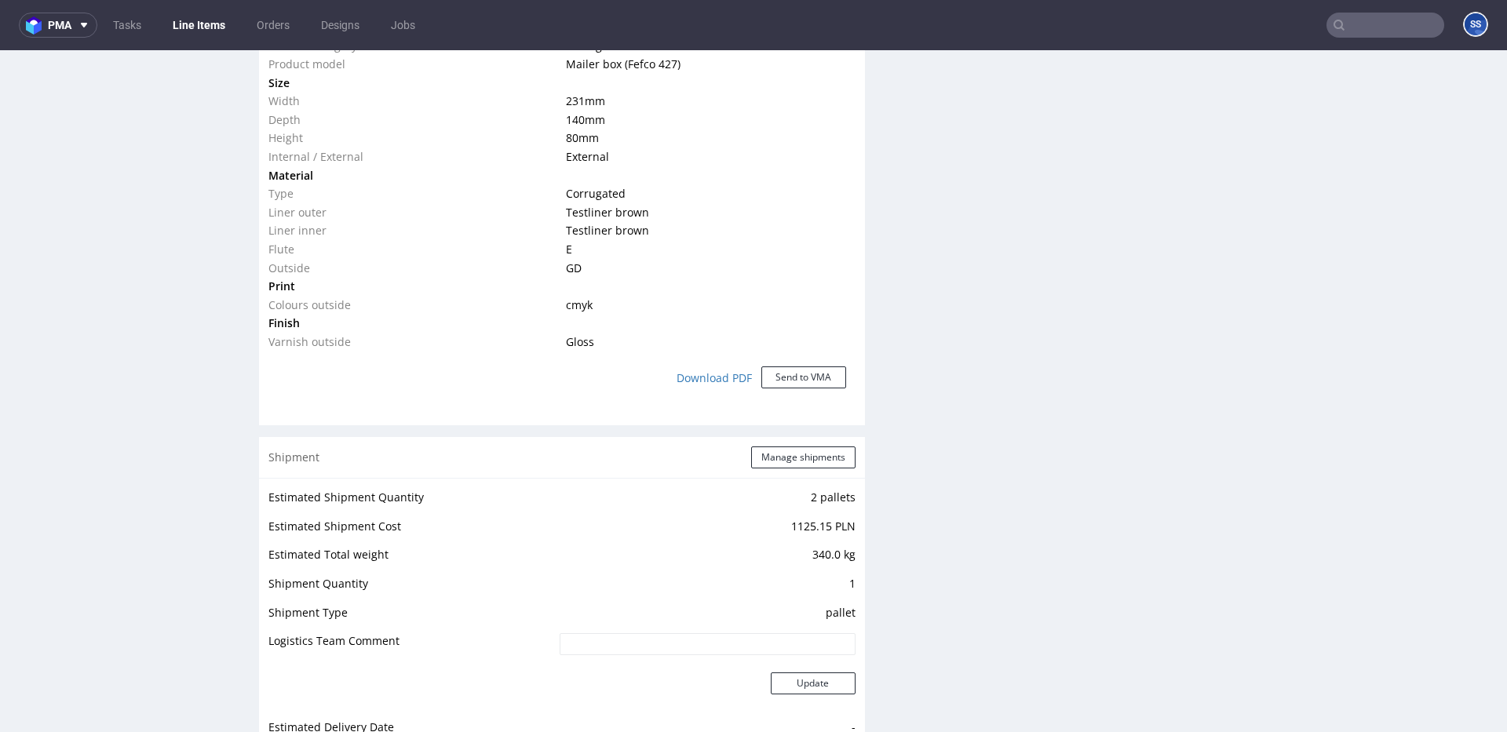
scroll to position [1229, 0]
click at [763, 440] on div "Shipment Manage shipments" at bounding box center [562, 457] width 606 height 41
click at [763, 453] on button "Manage shipments" at bounding box center [803, 458] width 104 height 22
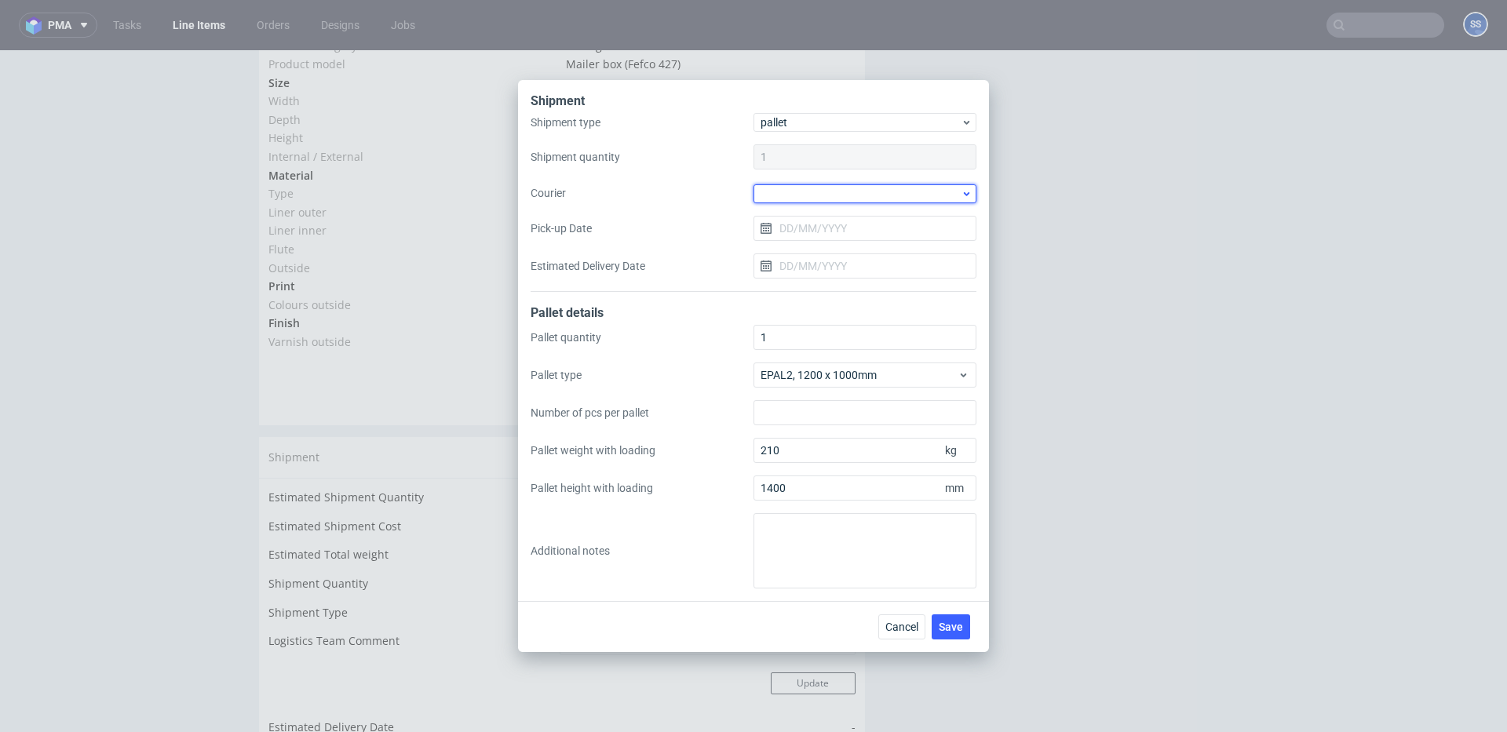
click at [829, 199] on div at bounding box center [864, 193] width 223 height 19
click at [827, 275] on div "DB Schenker" at bounding box center [865, 283] width 210 height 28
click at [819, 224] on input "Pick-up Date" at bounding box center [864, 227] width 223 height 25
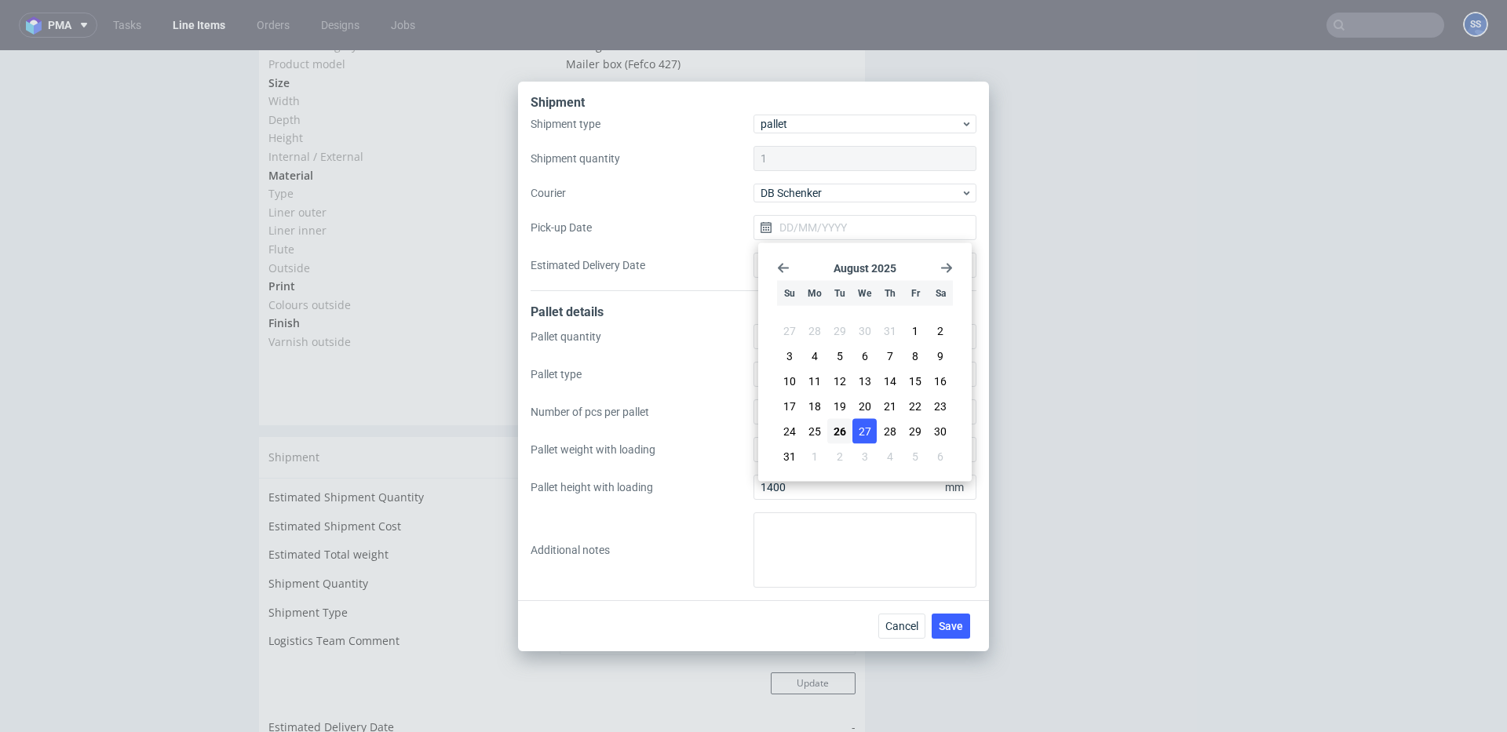
click at [874, 436] on button "27" at bounding box center [864, 431] width 24 height 25
type input "[DATE]"
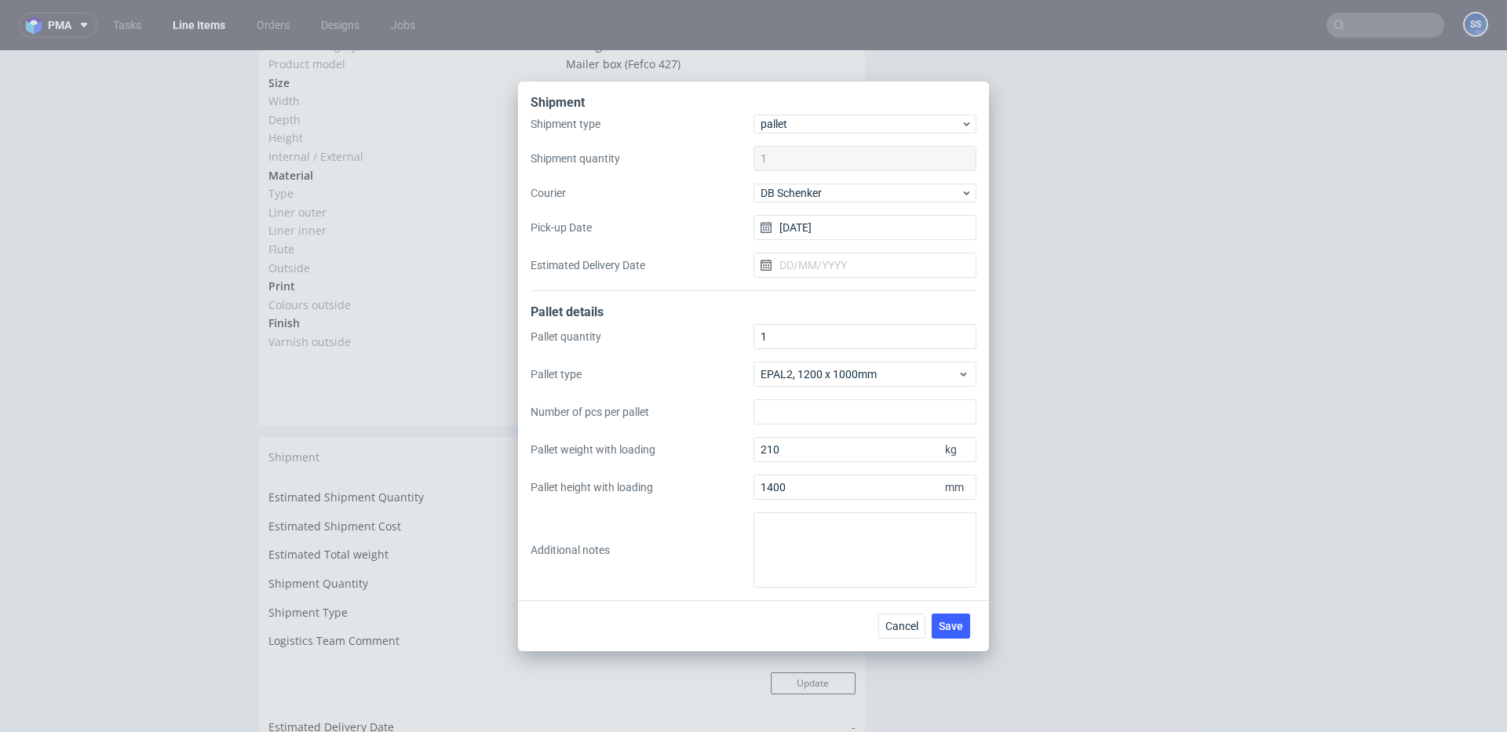
click at [954, 611] on div "Cancel Save" at bounding box center [753, 625] width 471 height 51
click at [957, 618] on button "Save" at bounding box center [951, 626] width 38 height 25
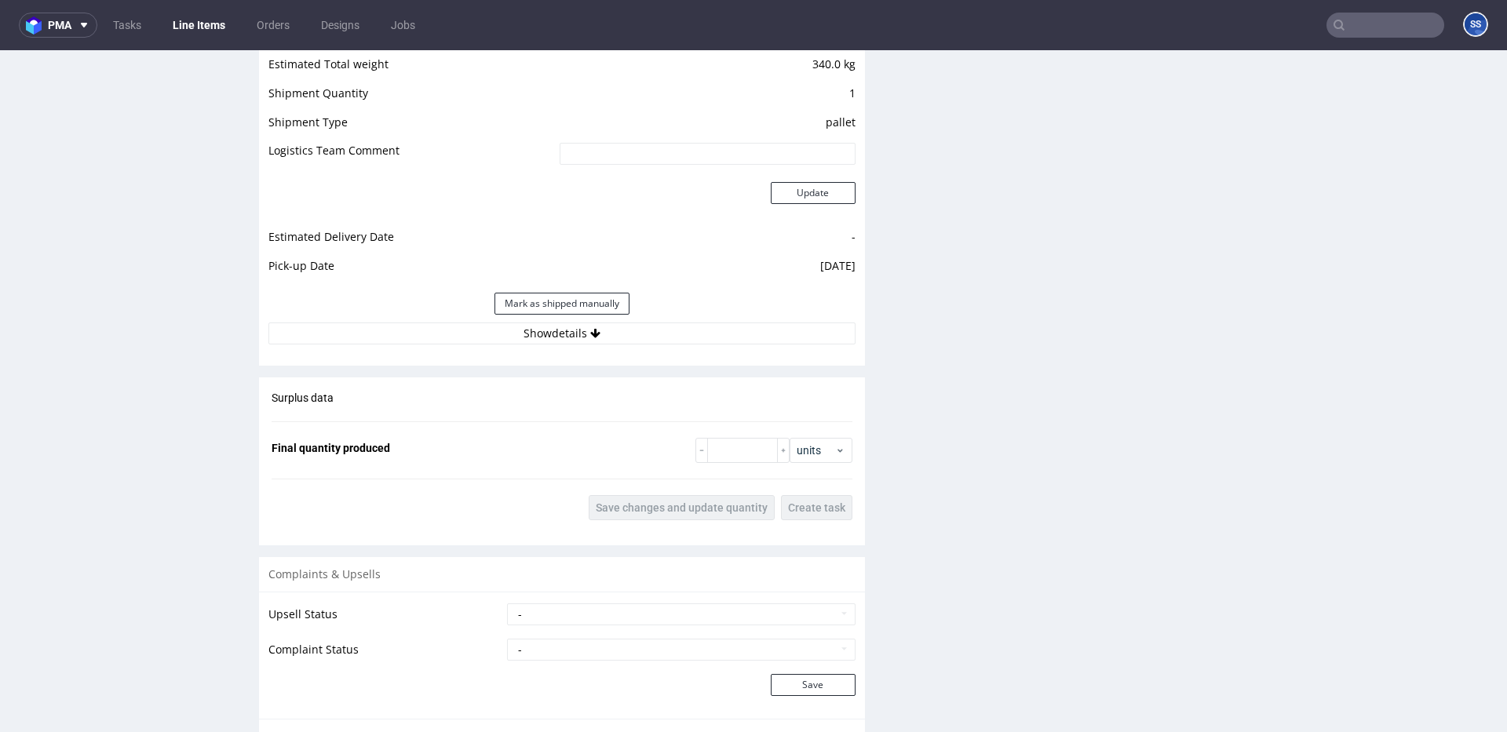
scroll to position [1724, 0]
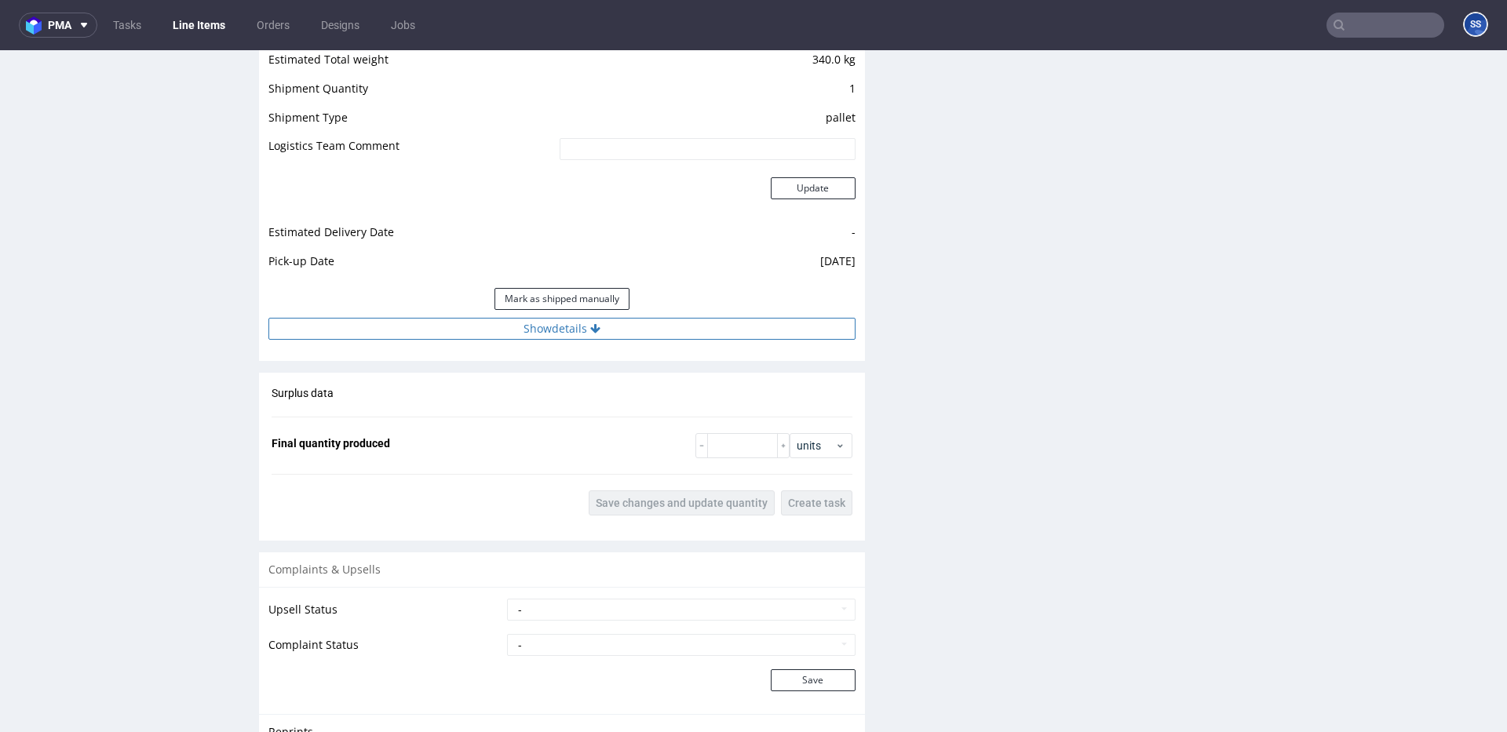
click at [622, 334] on button "Show details" at bounding box center [561, 329] width 587 height 22
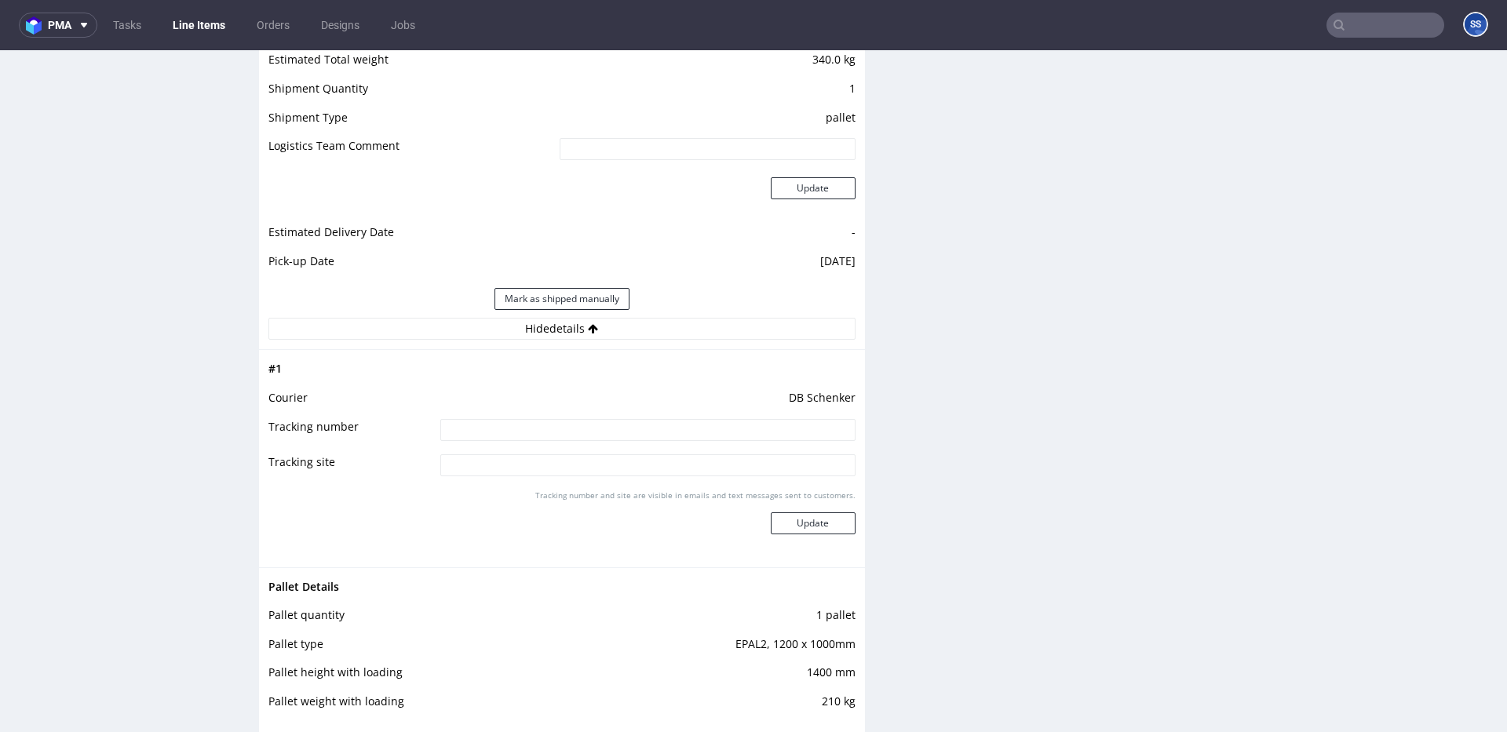
click at [677, 426] on input at bounding box center [647, 430] width 415 height 22
paste input "PLWAW508036779"
type input "PLWAW508036779"
click at [837, 523] on button "Update" at bounding box center [813, 523] width 85 height 22
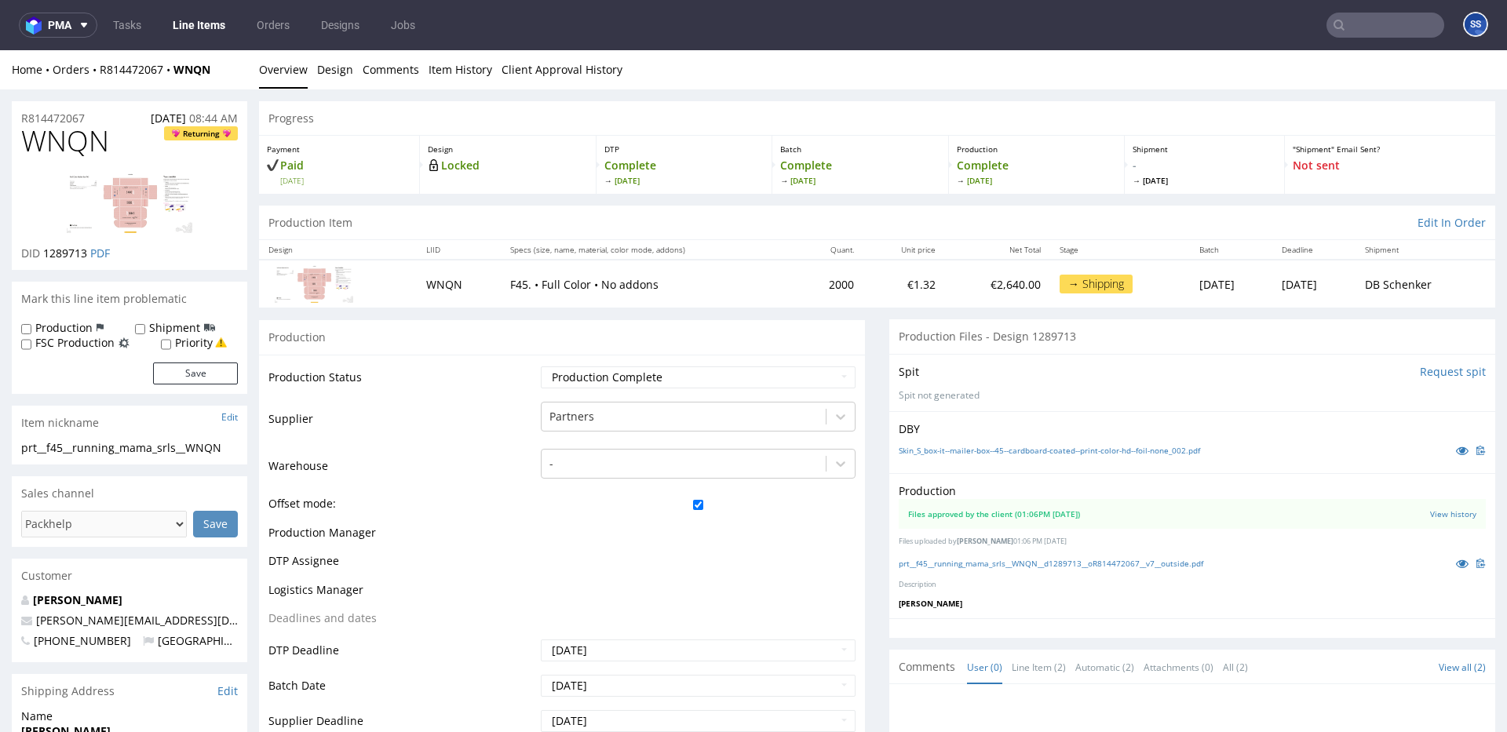
scroll to position [921, 0]
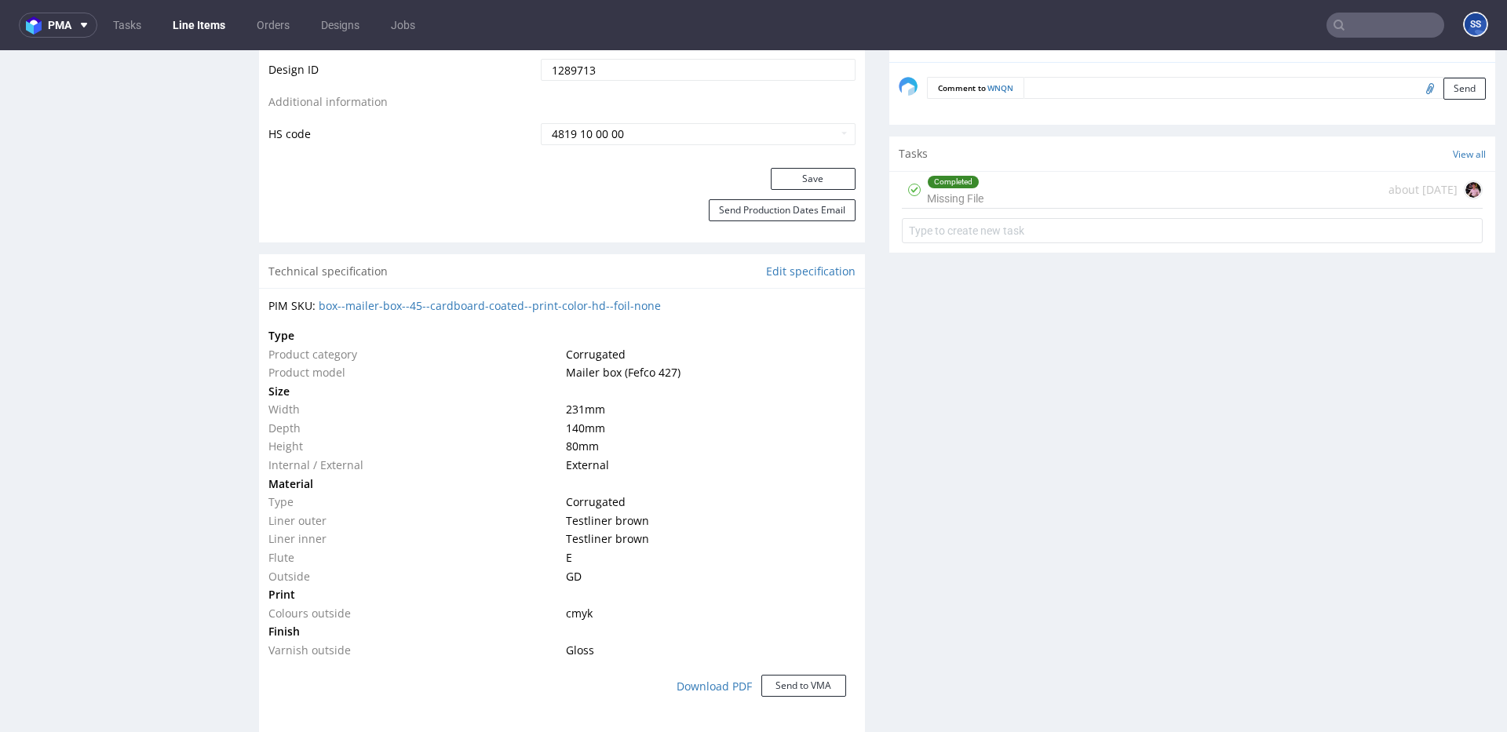
click at [220, 27] on link "Line Items" at bounding box center [198, 25] width 71 height 25
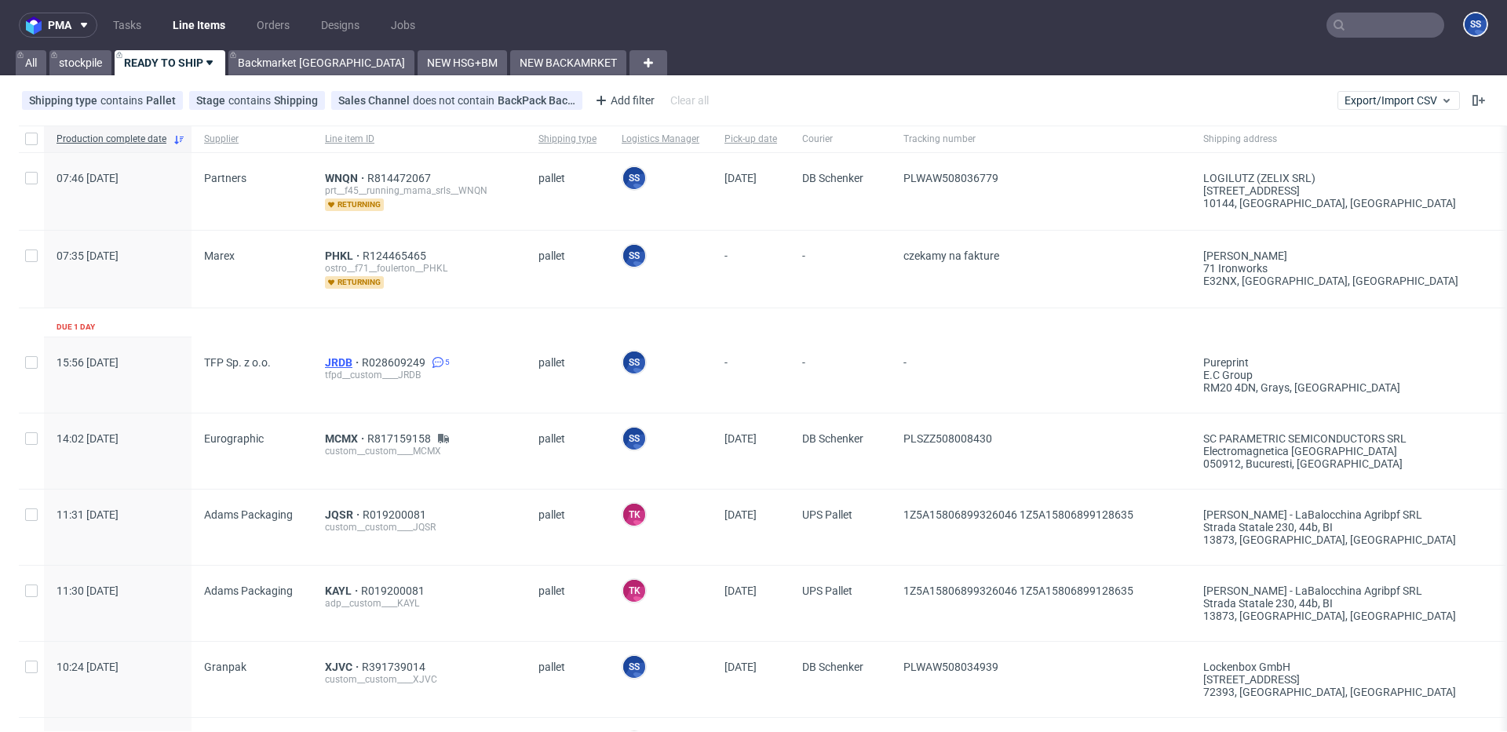
click at [337, 359] on span "JRDB" at bounding box center [343, 362] width 37 height 13
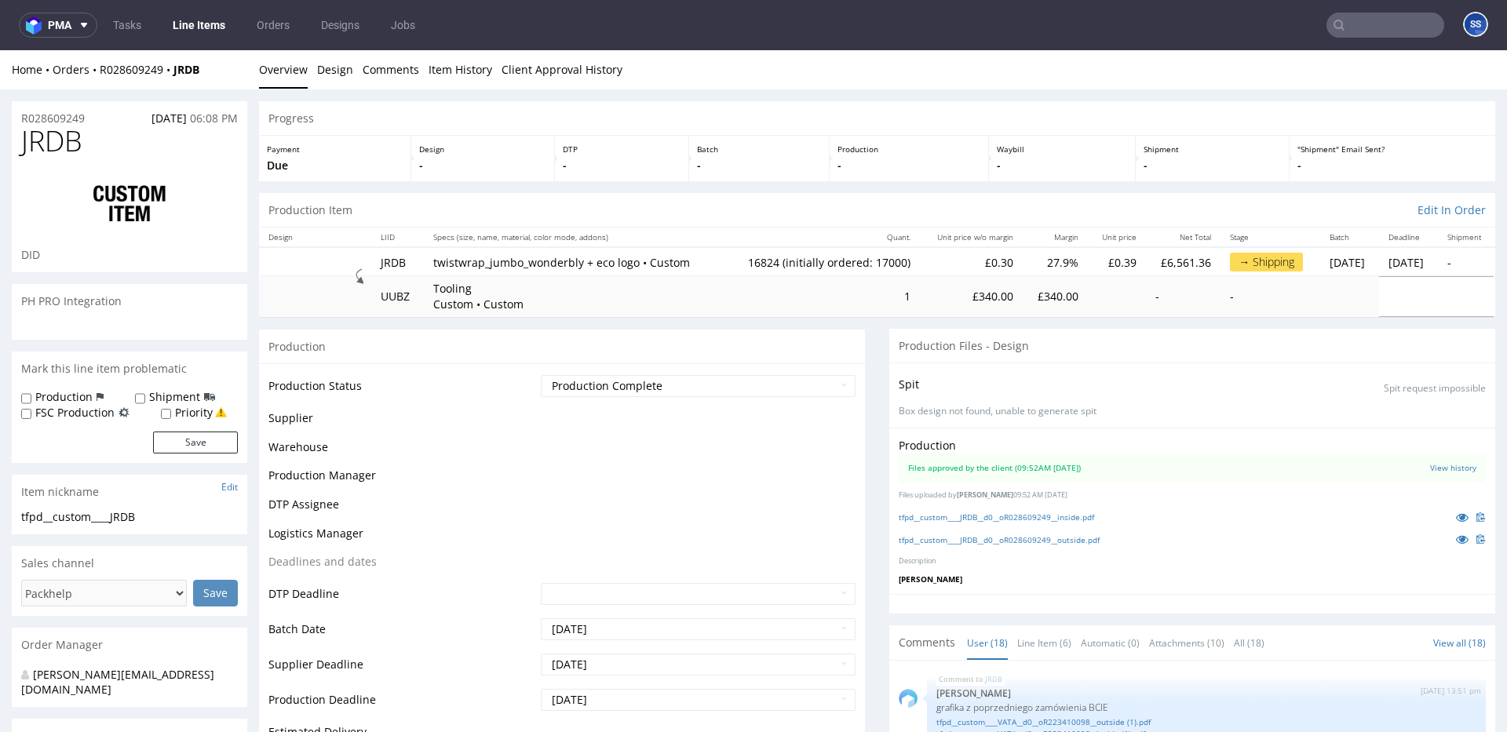
scroll to position [1135, 0]
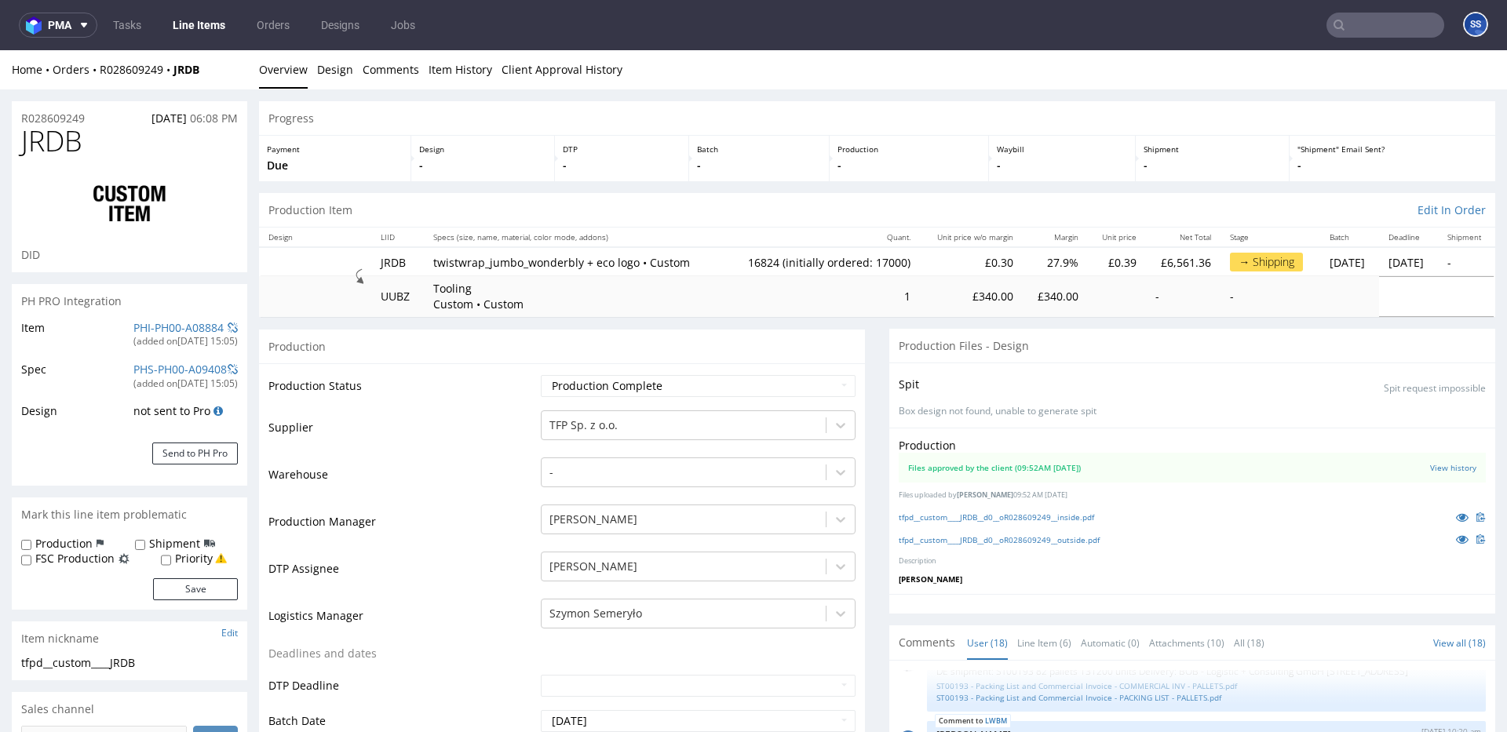
type input "16824"
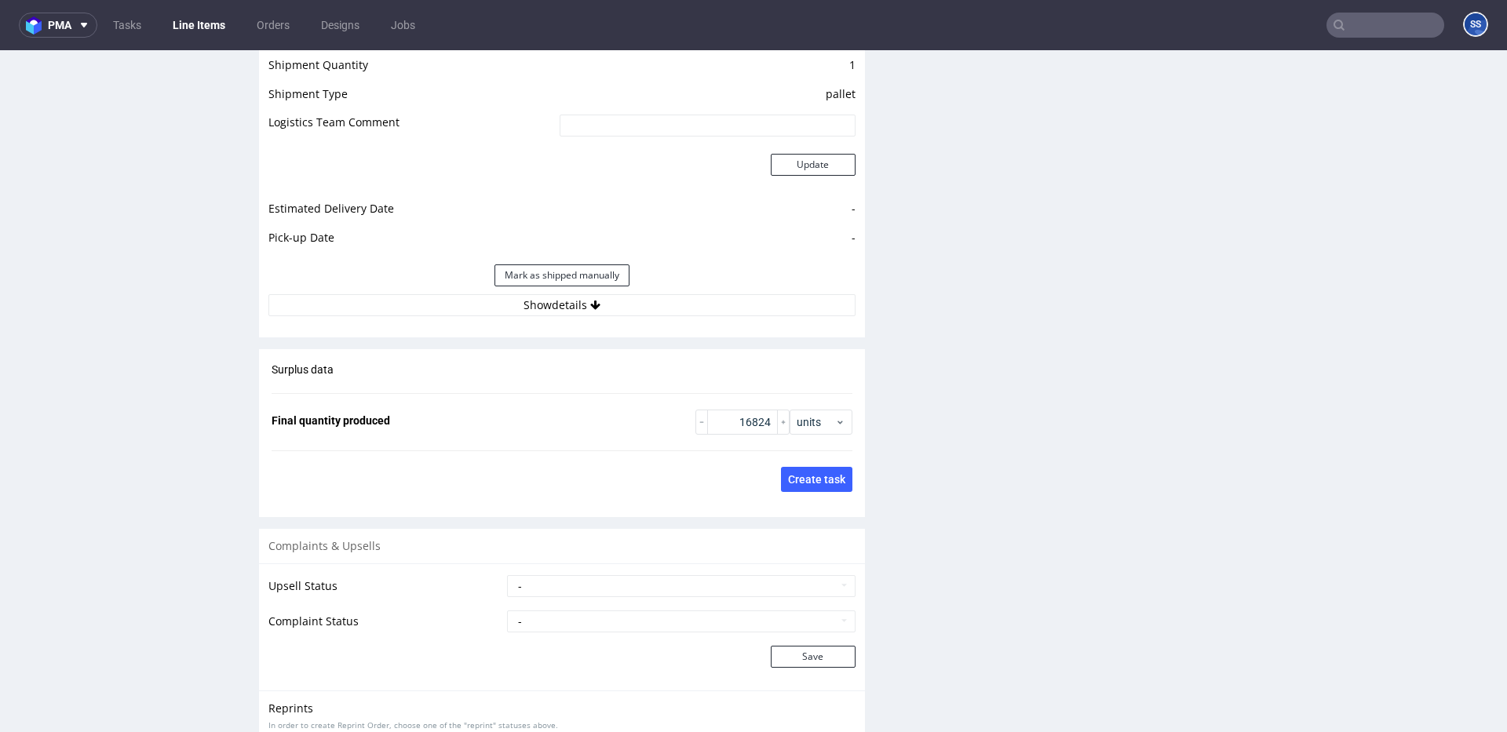
scroll to position [2414, 0]
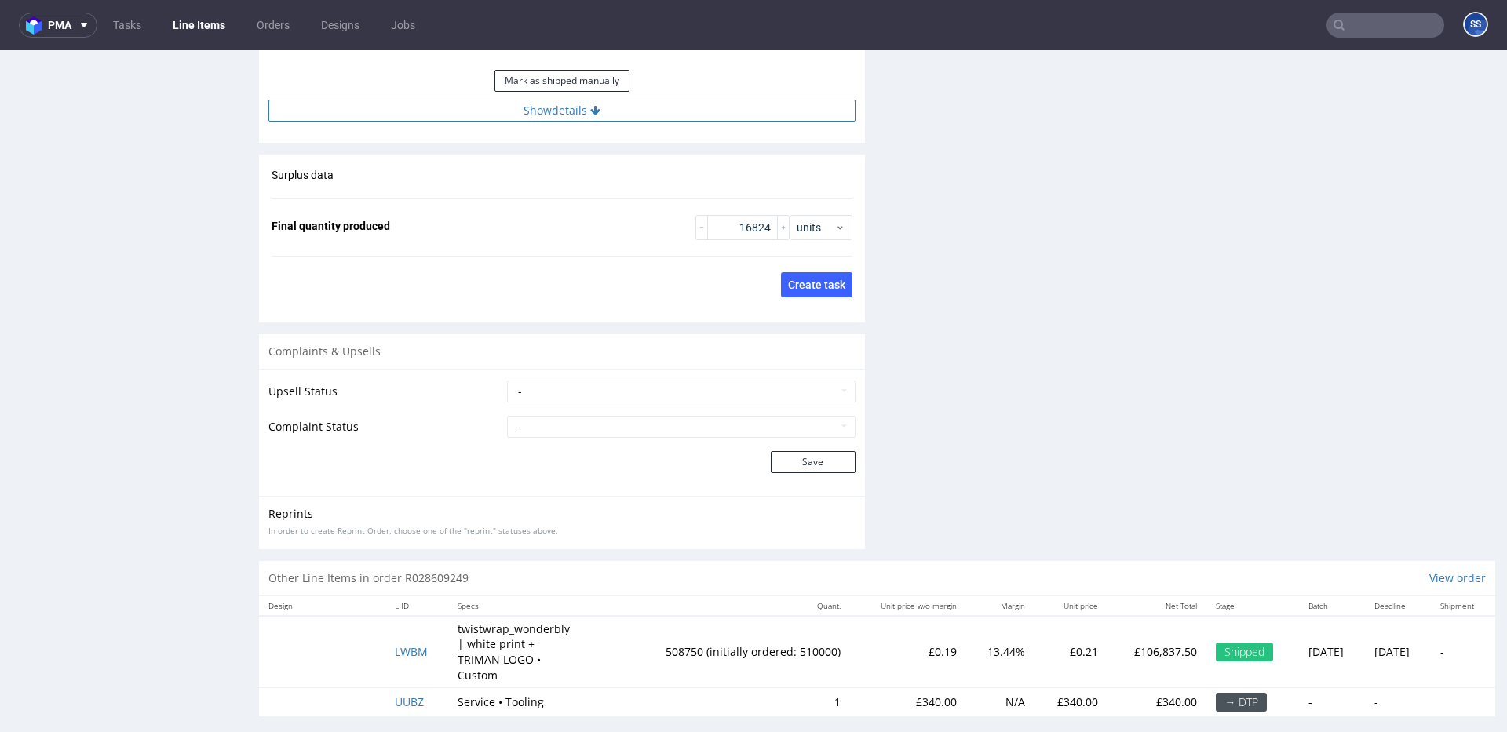
click at [565, 104] on button "Show details" at bounding box center [561, 111] width 587 height 22
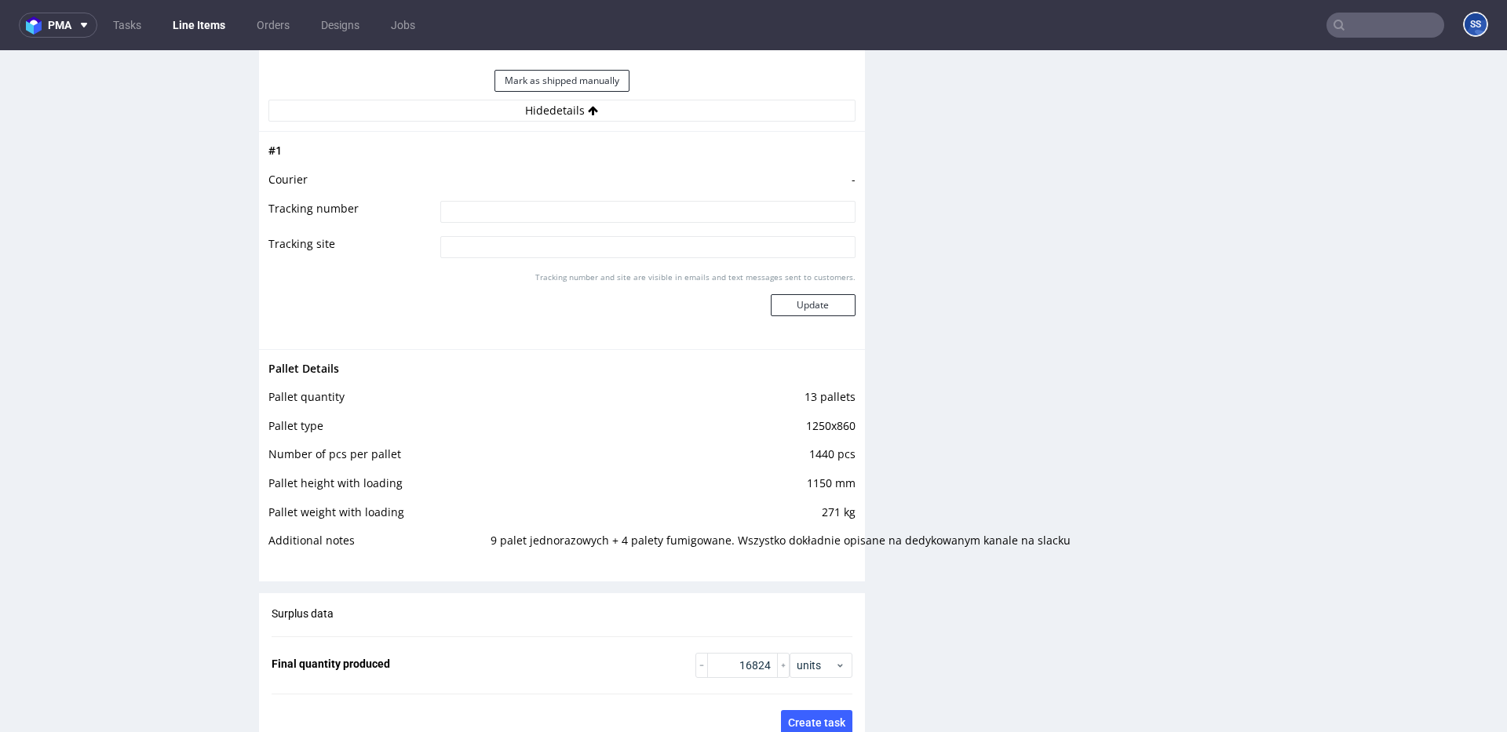
click at [585, 205] on input at bounding box center [647, 212] width 415 height 22
type input "c"
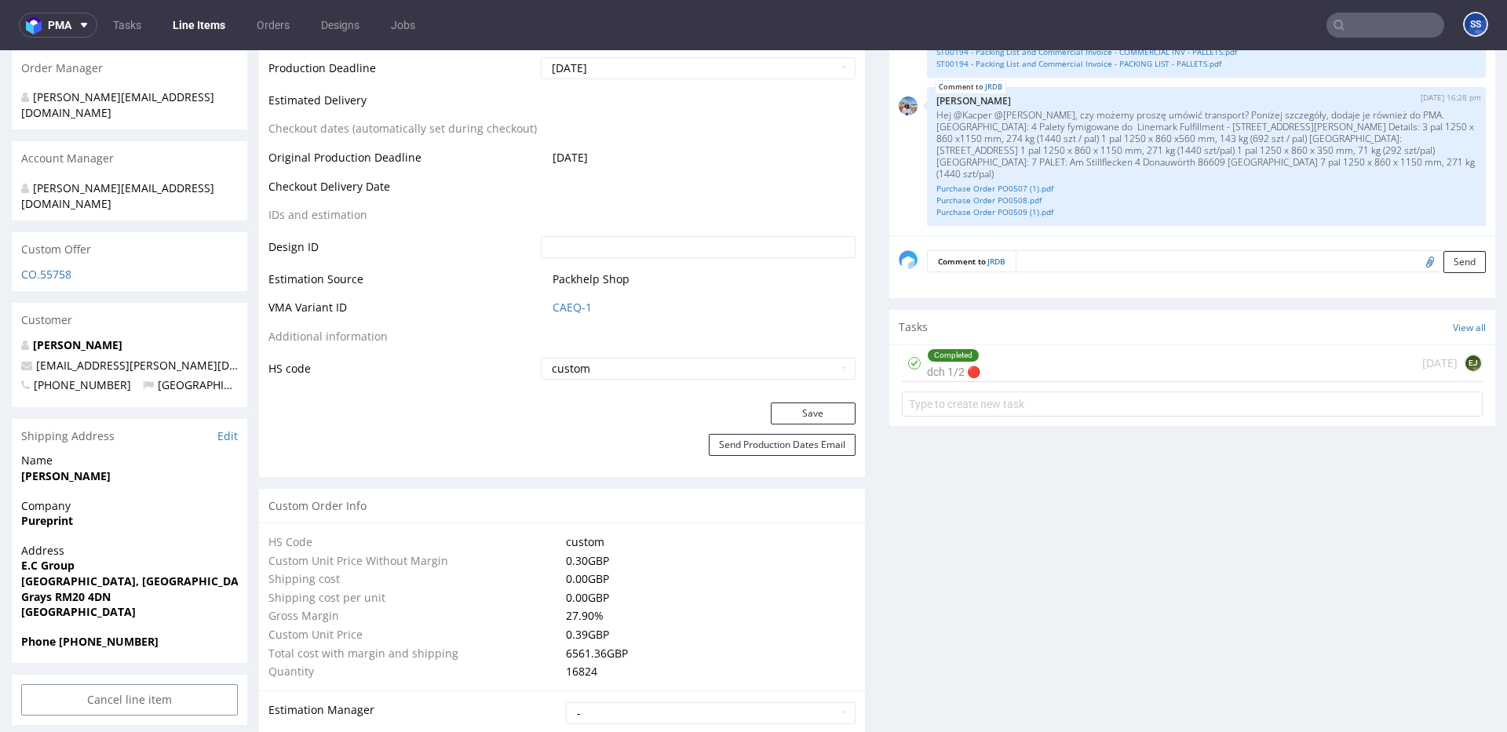
scroll to position [642, 0]
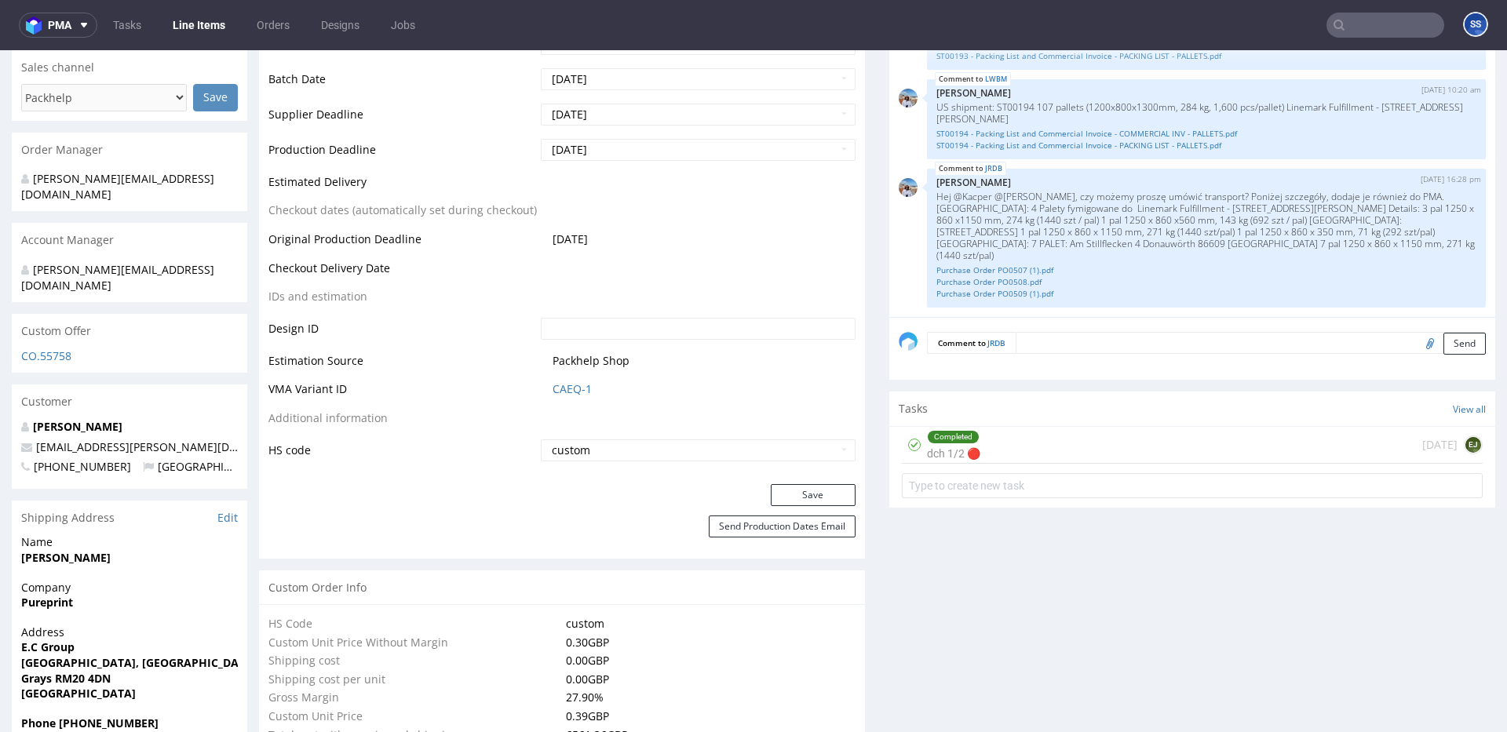
click at [218, 31] on link "Line Items" at bounding box center [198, 25] width 71 height 25
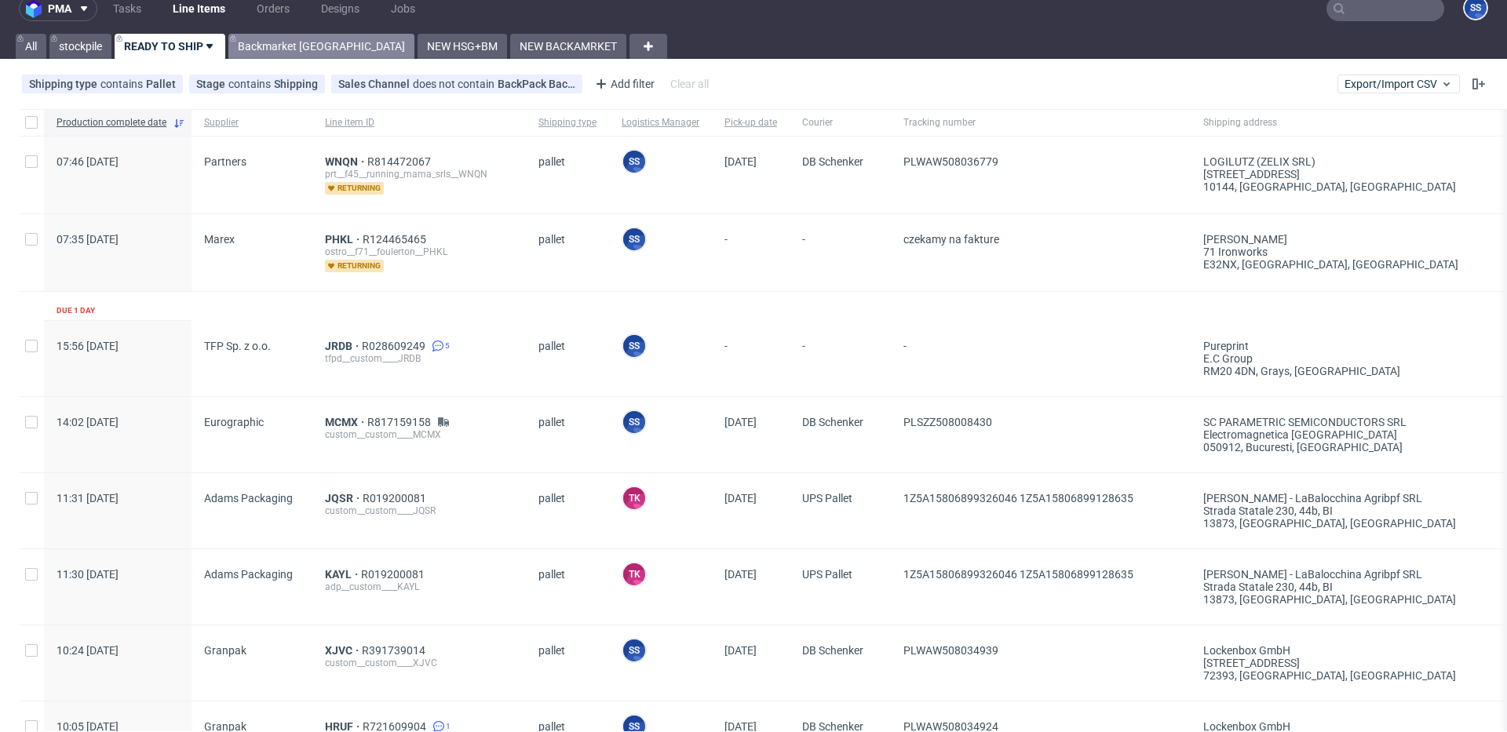
scroll to position [18, 0]
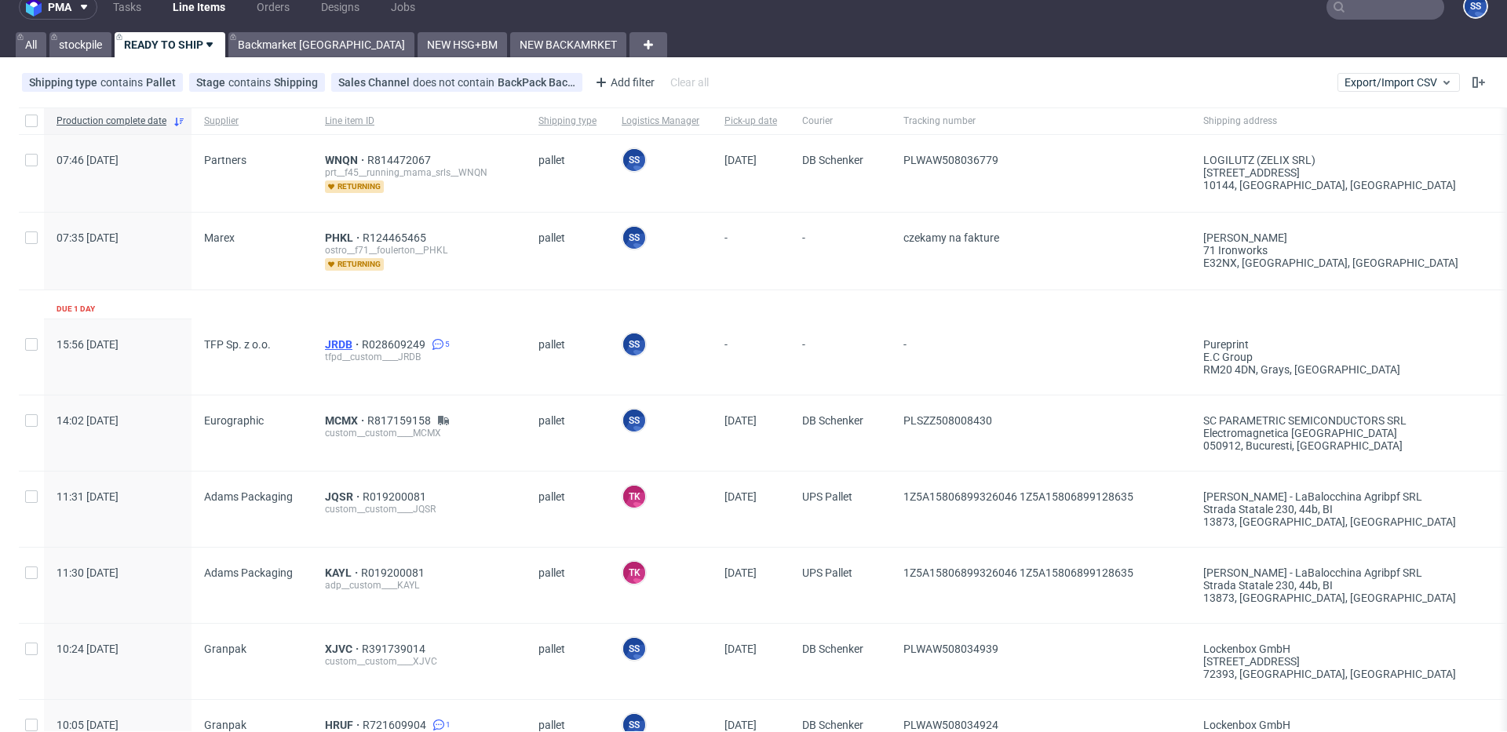
click at [340, 338] on span "JRDB" at bounding box center [343, 344] width 37 height 13
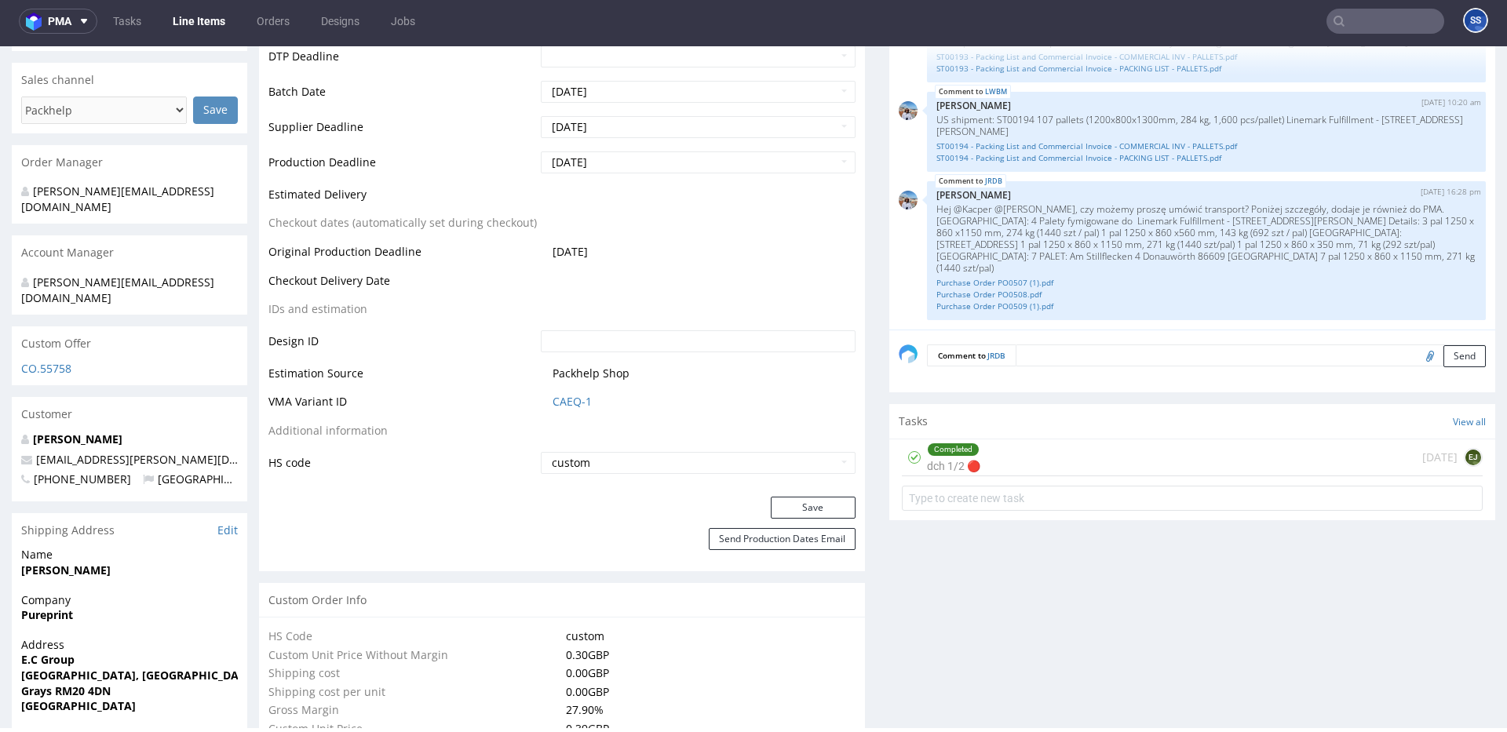
scroll to position [637, 0]
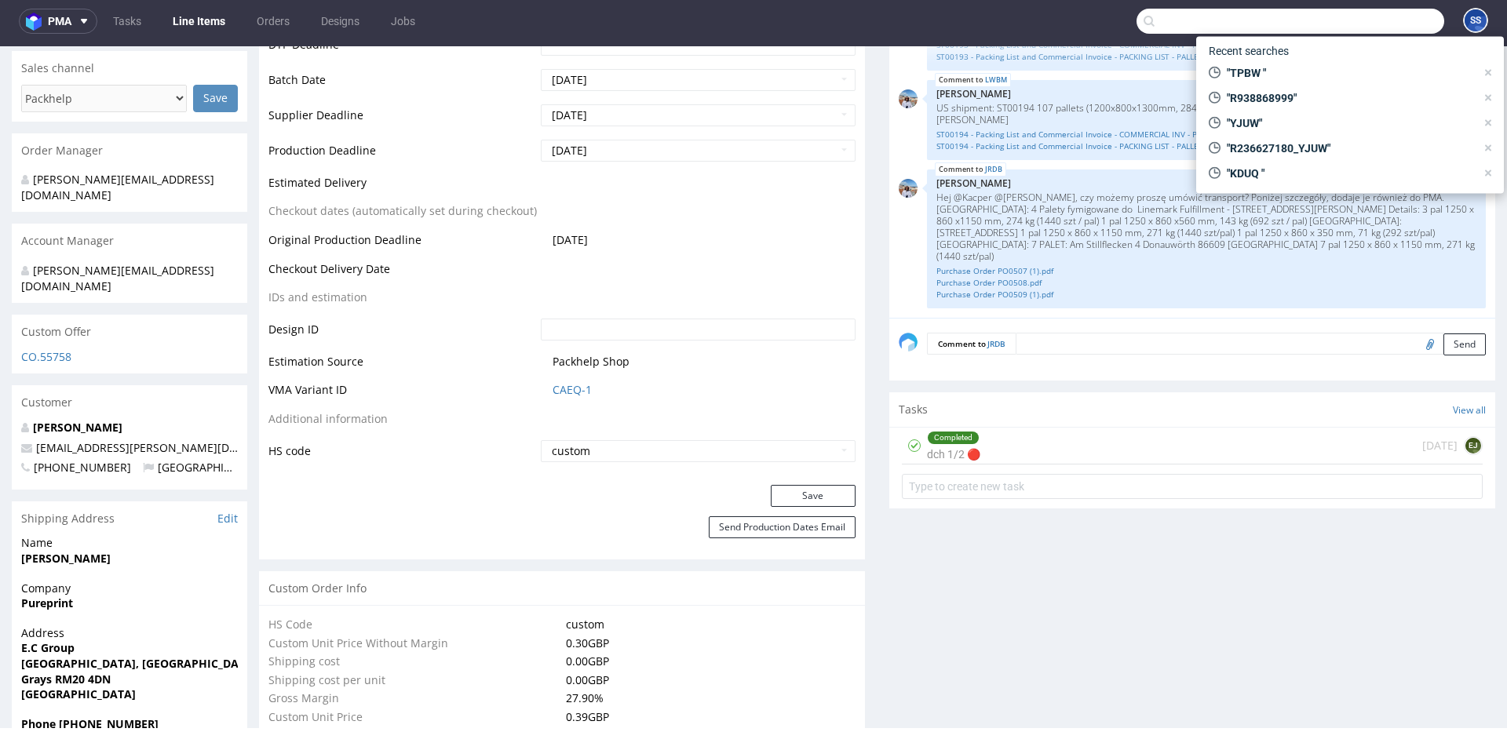
click at [1368, 21] on input "text" at bounding box center [1290, 21] width 308 height 25
paste input "1Z5A15806886381224"
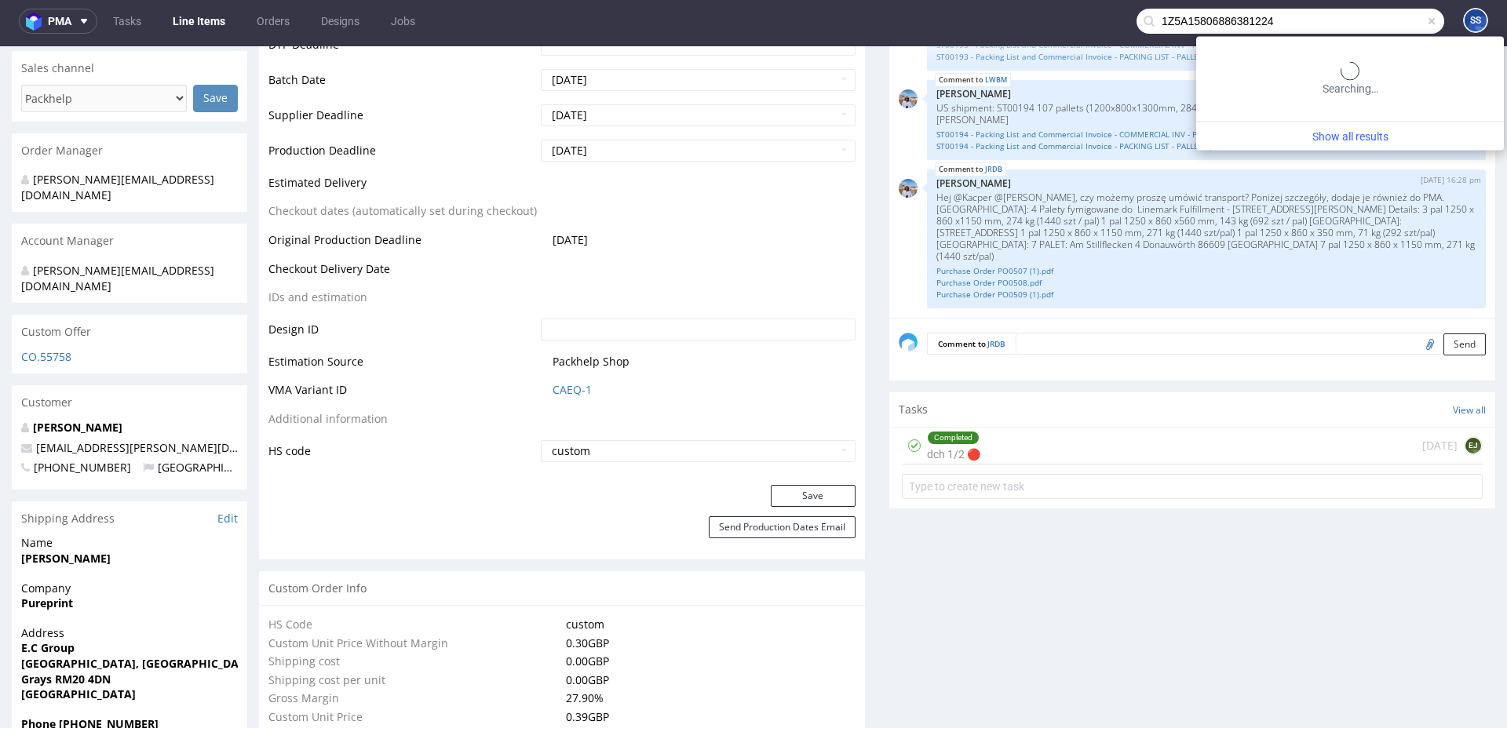
type input "1Z5A15806886381224"
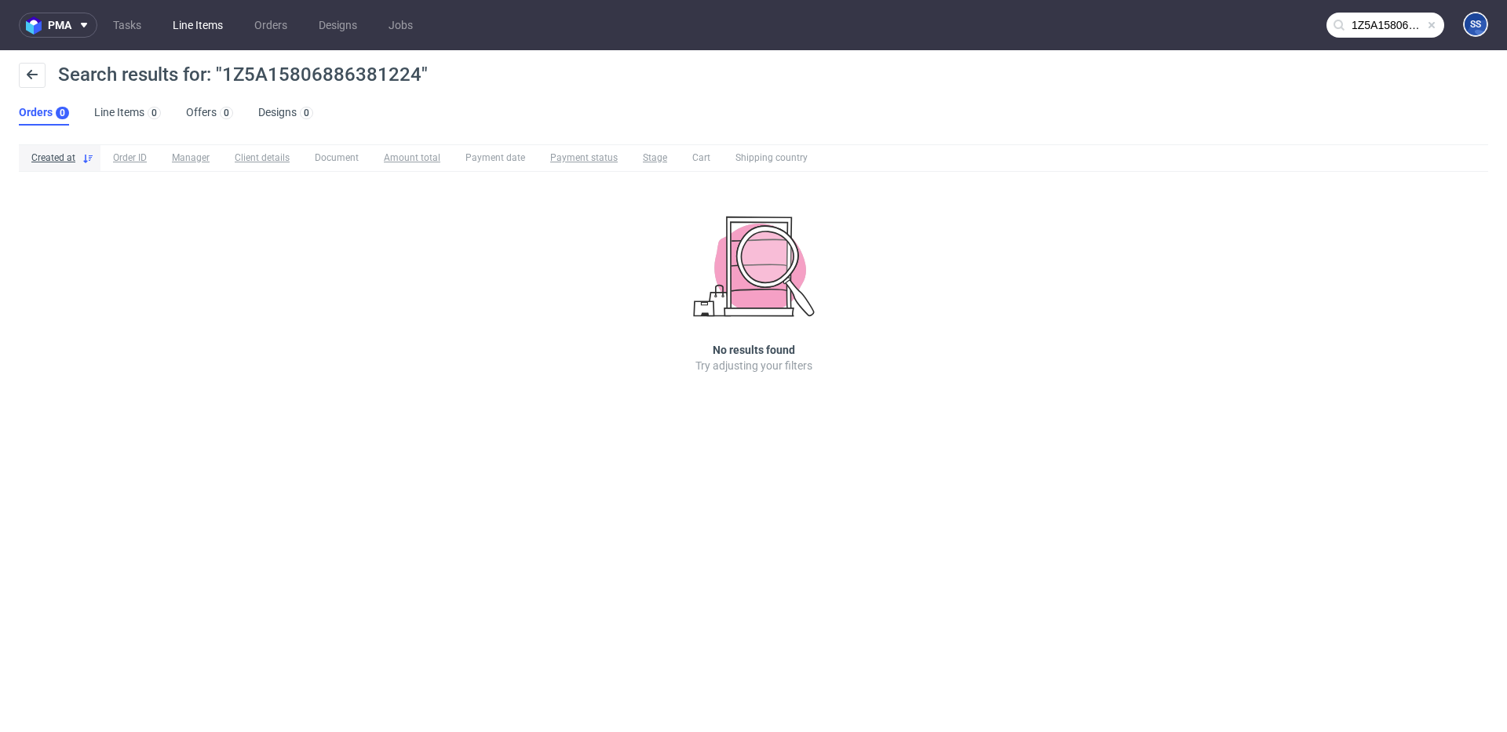
click at [221, 29] on link "Line Items" at bounding box center [197, 25] width 69 height 25
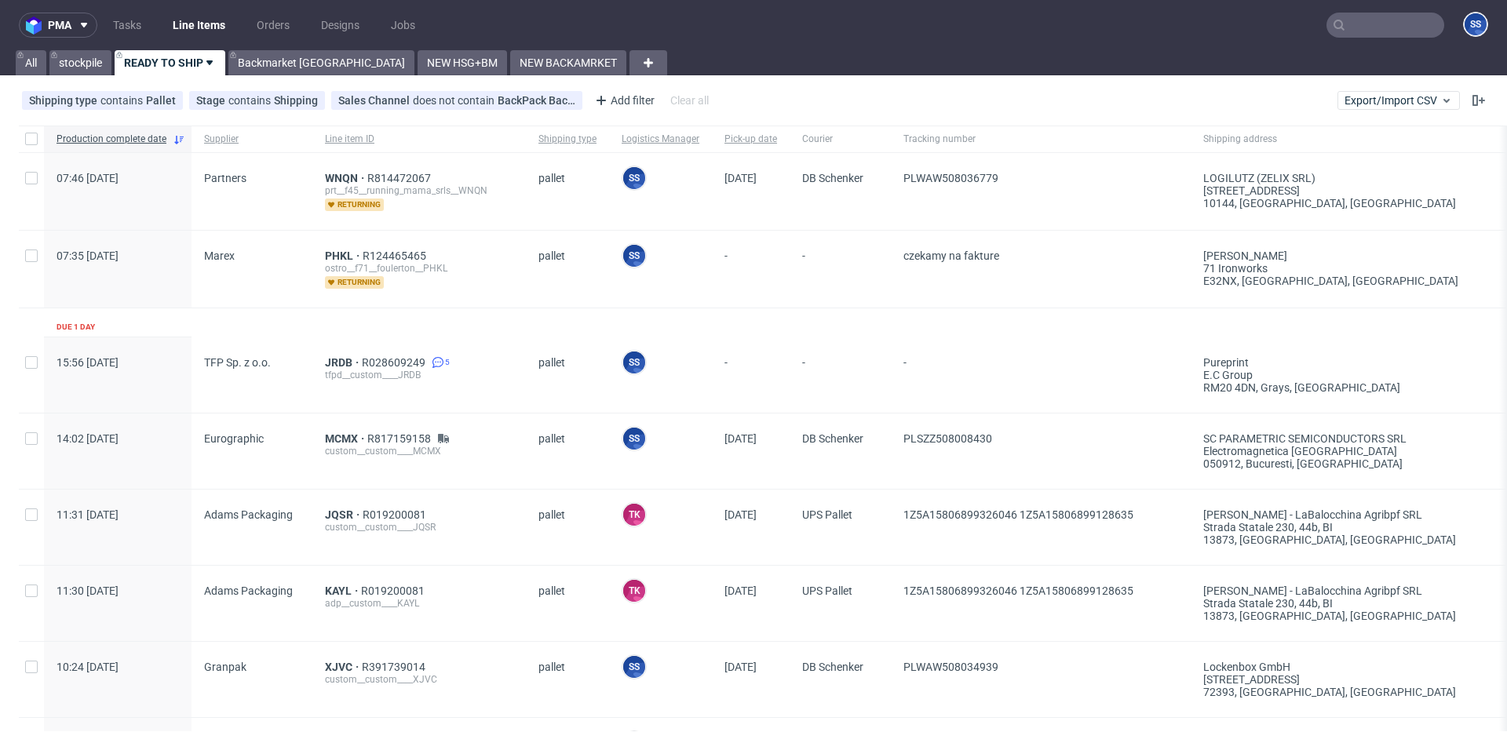
click at [1333, 20] on icon at bounding box center [1339, 25] width 13 height 13
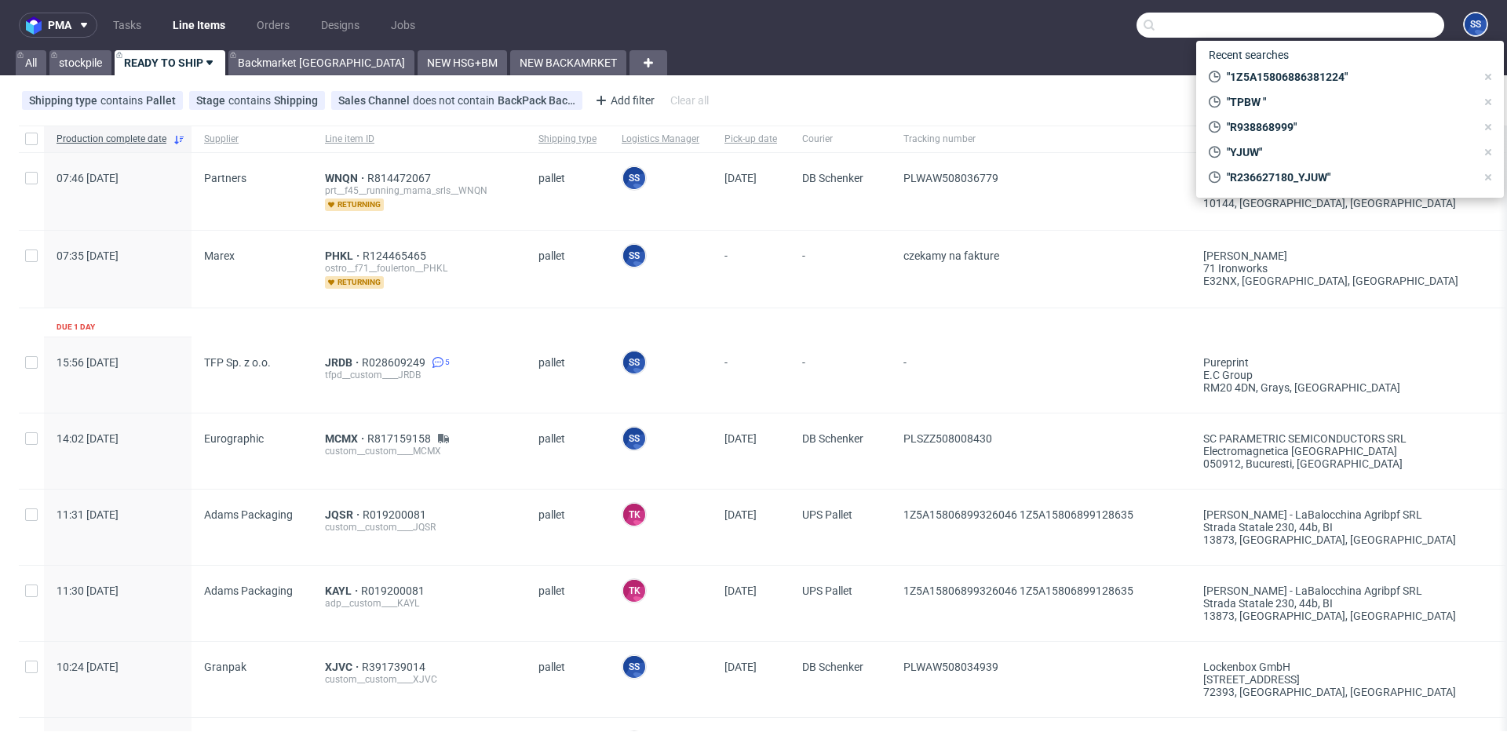
click at [1337, 24] on input "text" at bounding box center [1290, 25] width 308 height 25
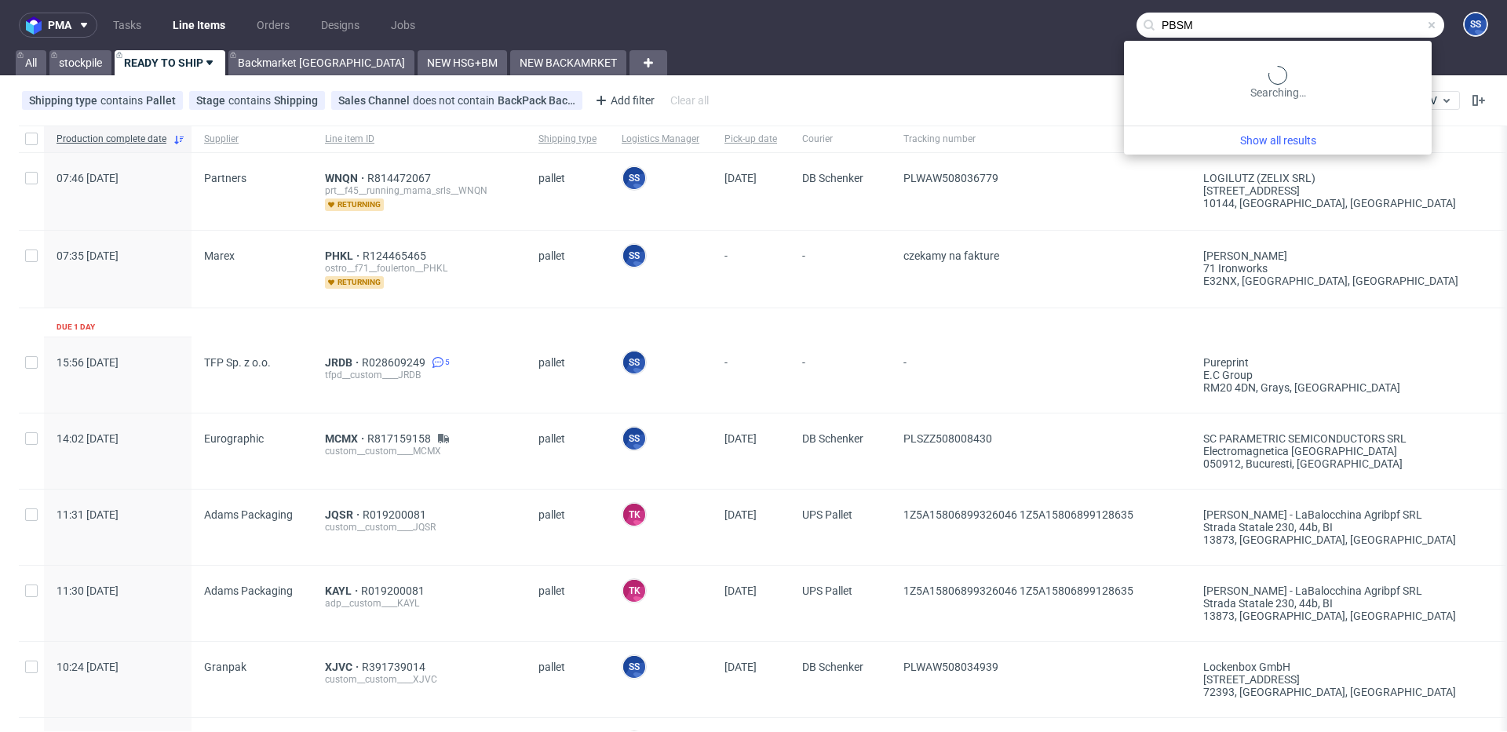
type input "PBSM"
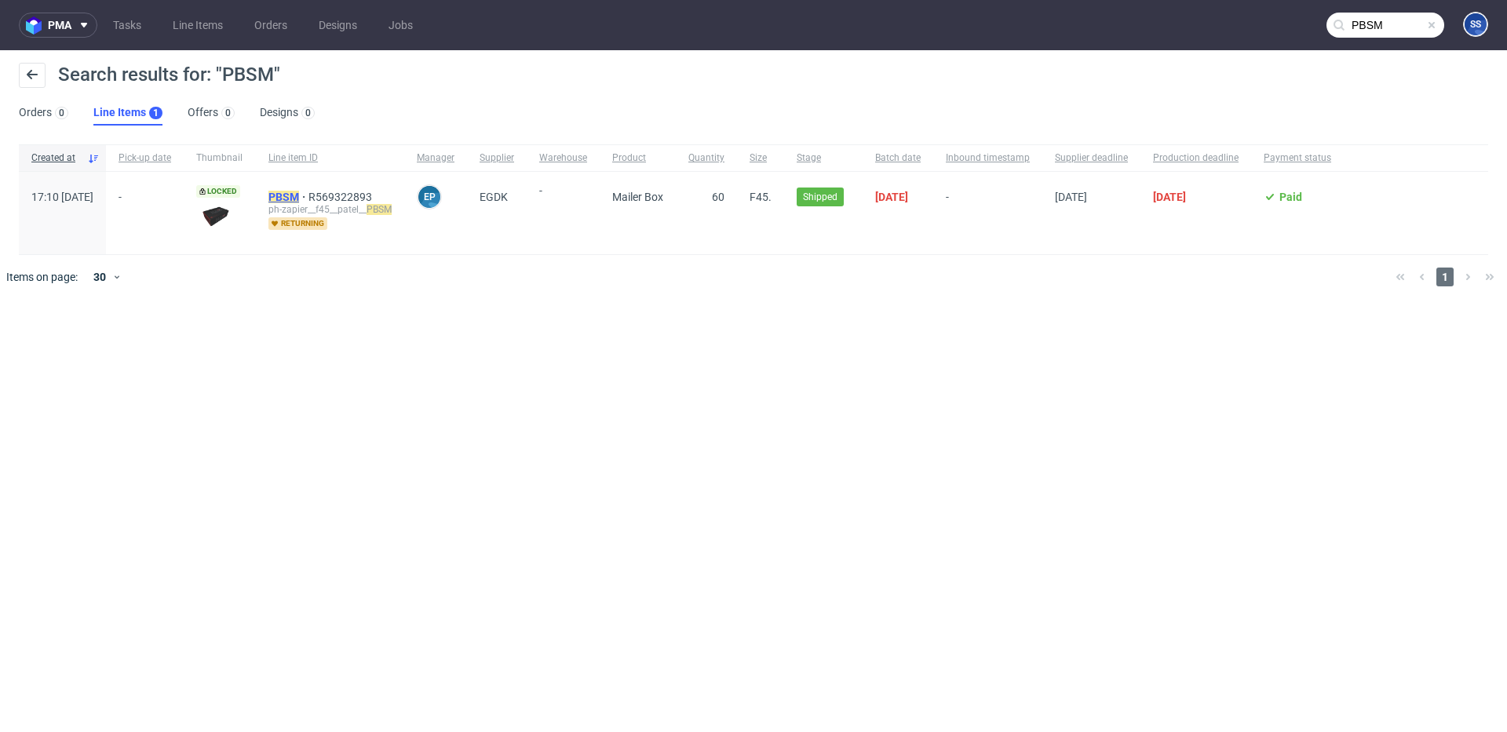
click at [299, 197] on mark "PBSM" at bounding box center [283, 197] width 31 height 13
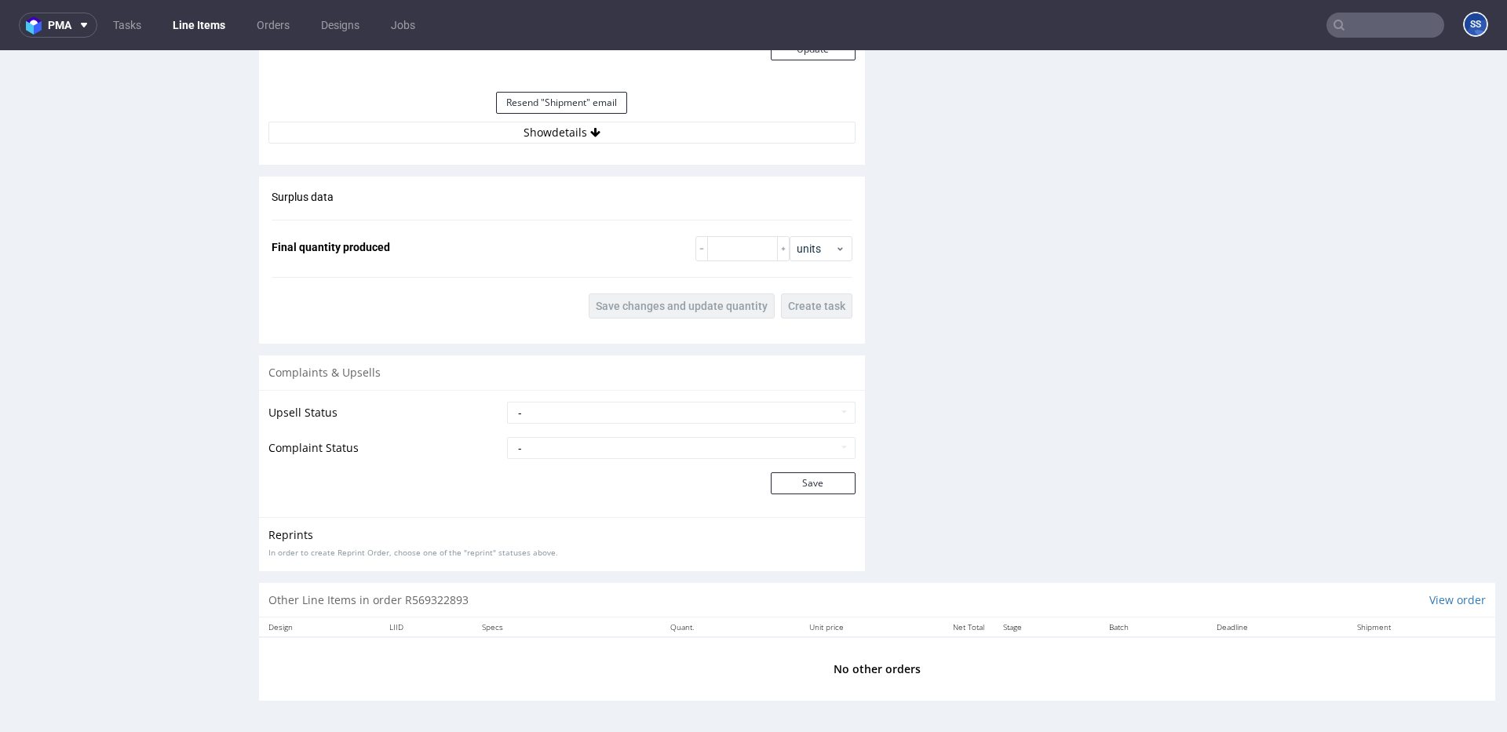
scroll to position [4, 0]
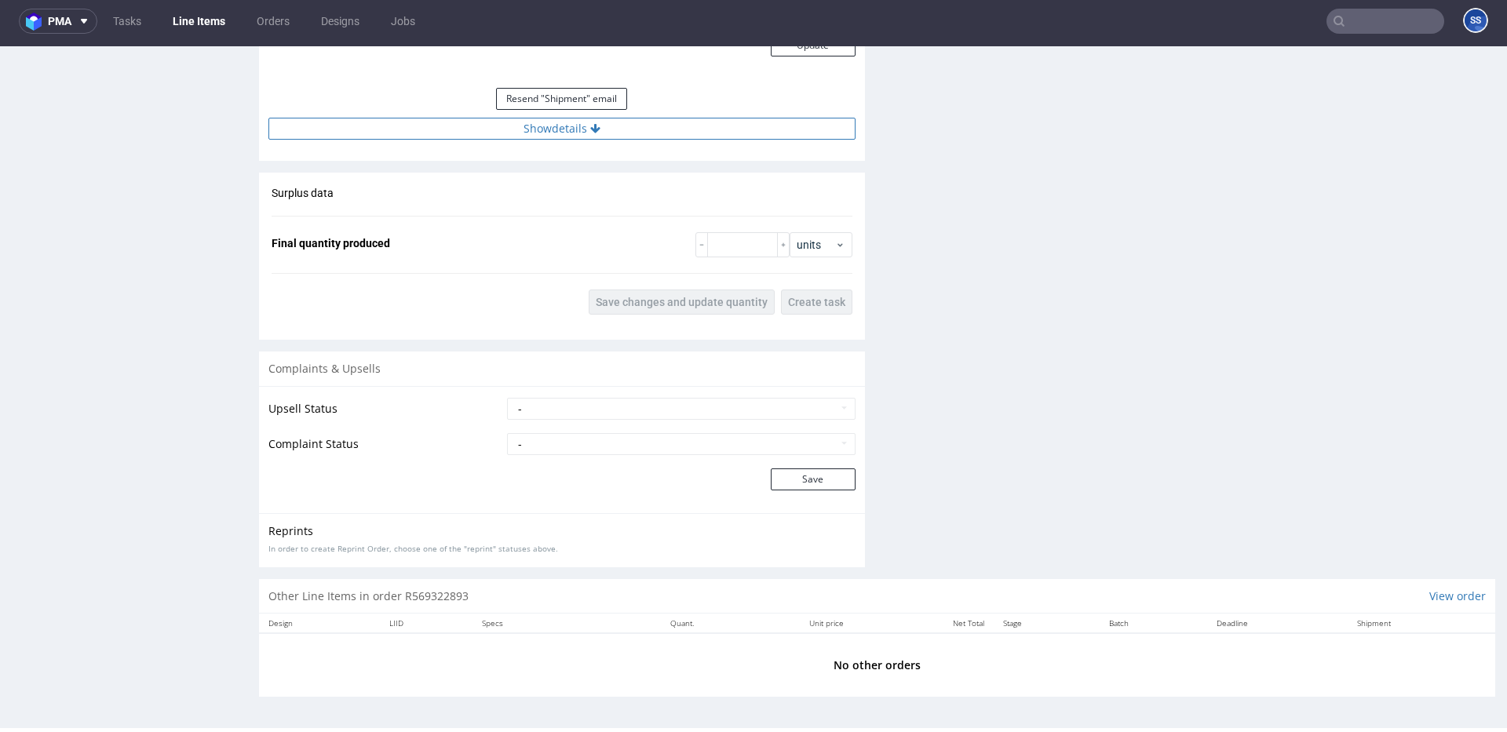
click at [610, 137] on button "Show details" at bounding box center [561, 129] width 587 height 22
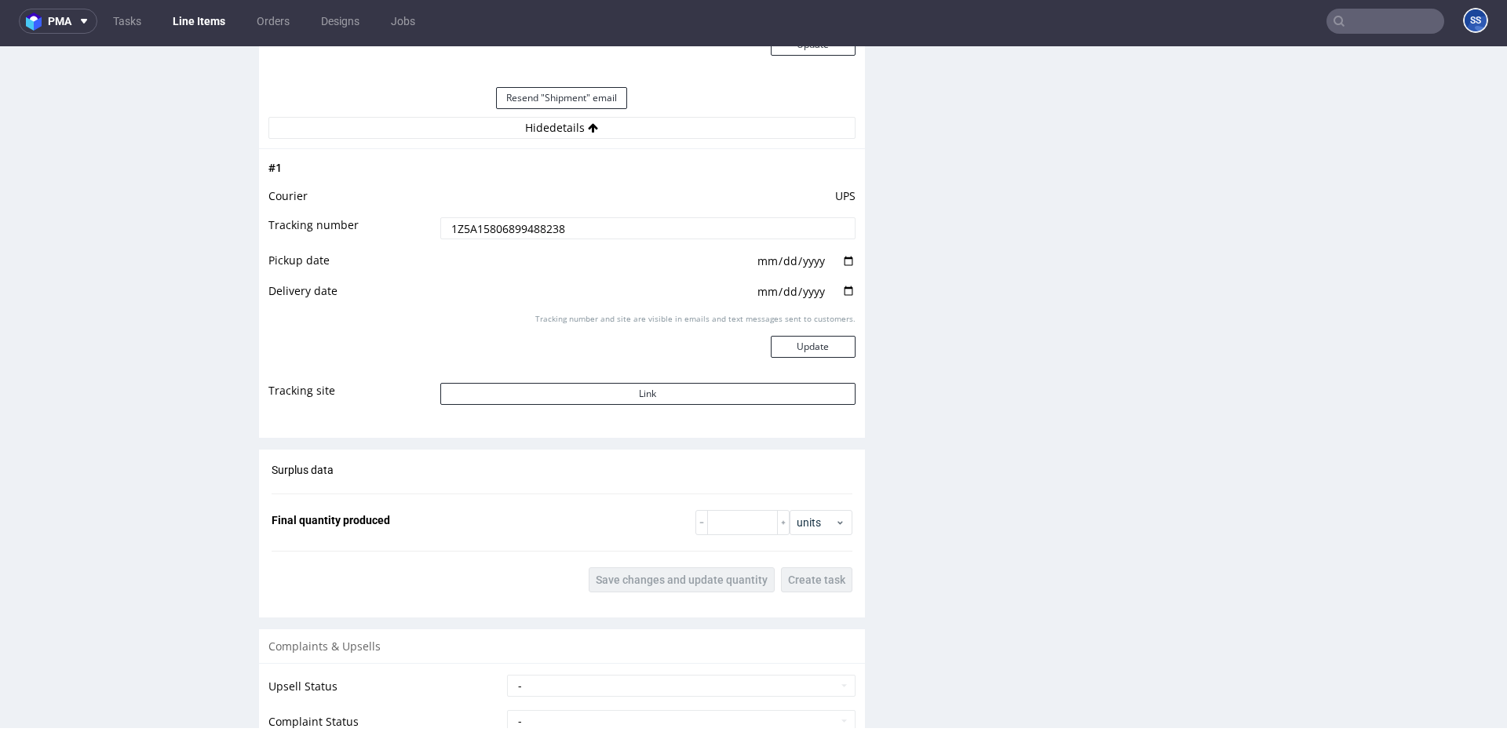
scroll to position [1753, 0]
click at [199, 12] on link "Line Items" at bounding box center [198, 21] width 71 height 25
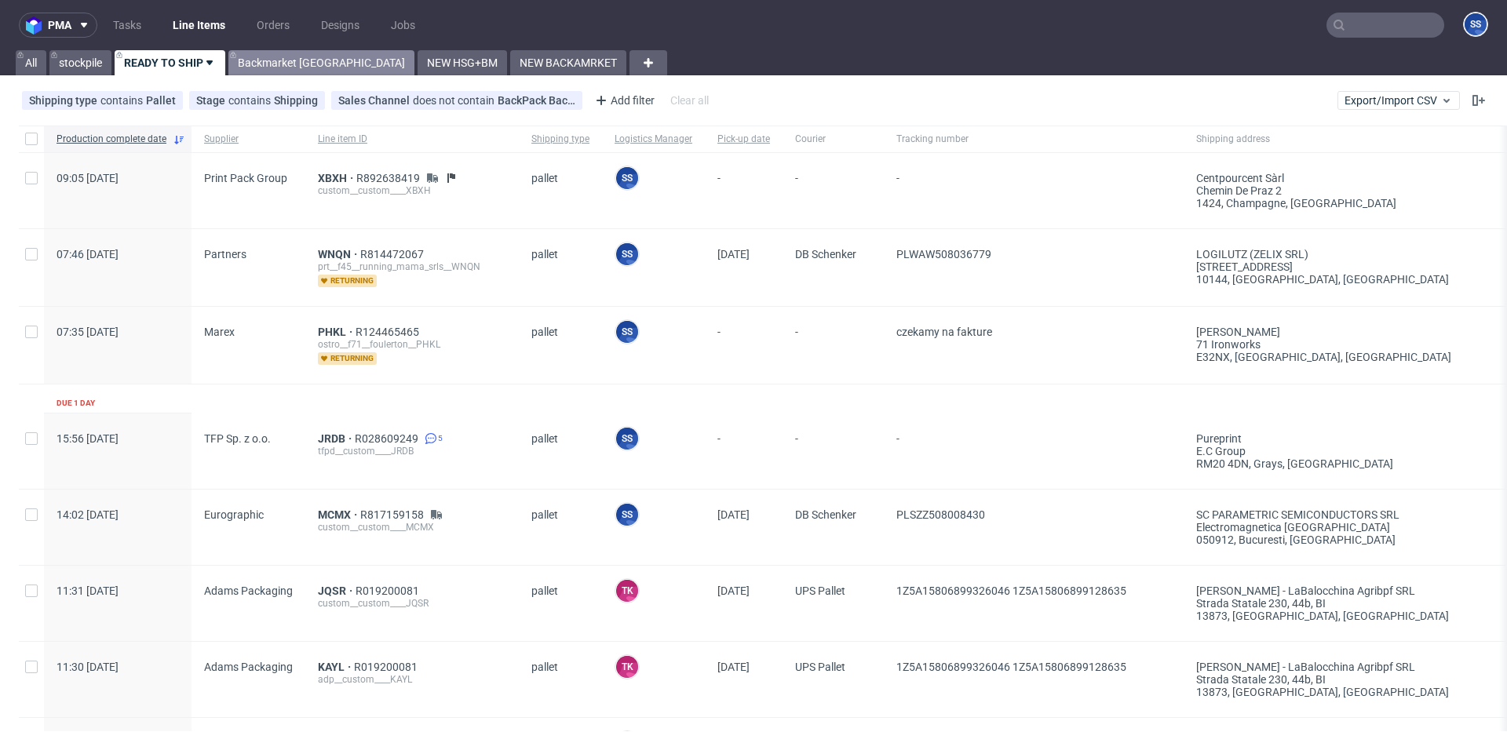
click at [266, 63] on link "Backmarket [GEOGRAPHIC_DATA]" at bounding box center [321, 62] width 186 height 25
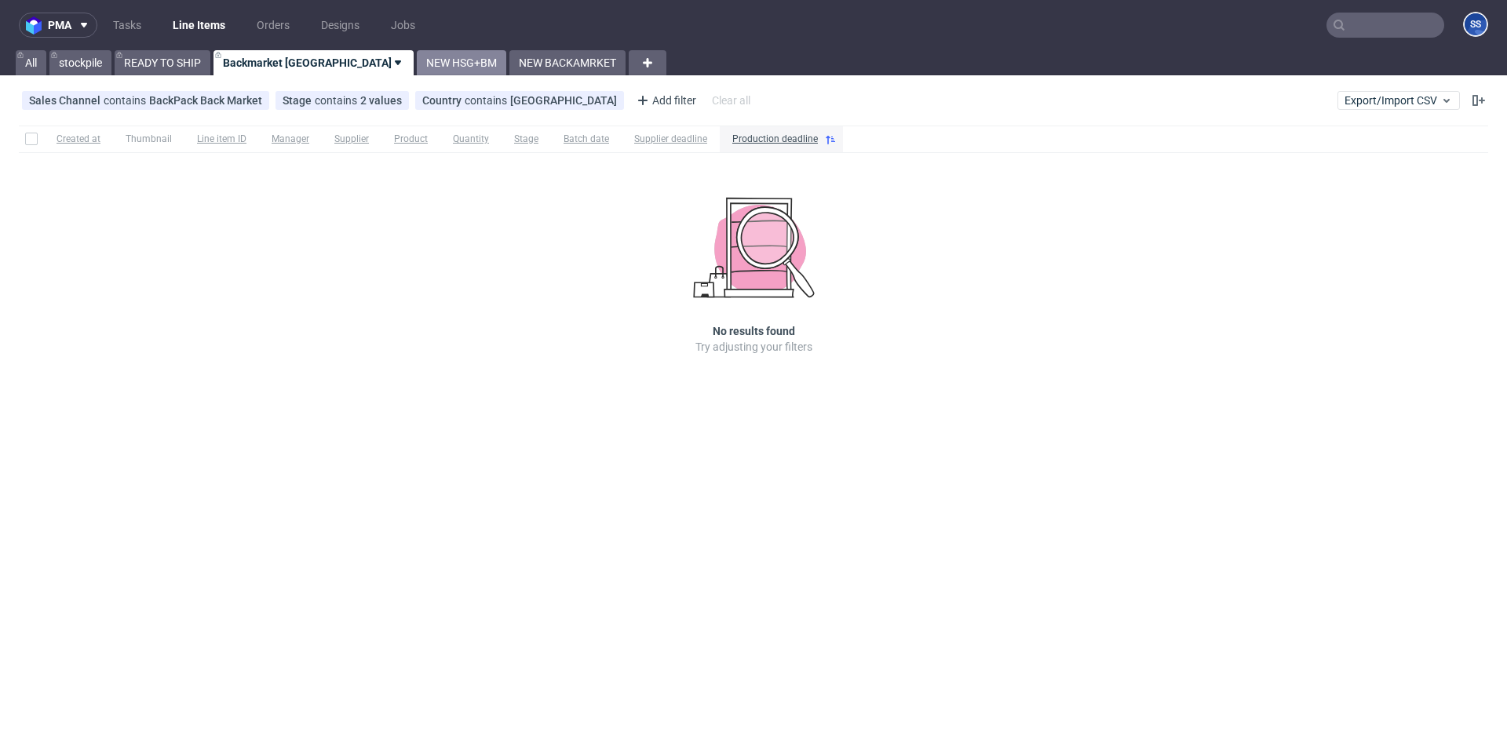
click at [417, 60] on link "NEW HSG+BM" at bounding box center [461, 62] width 89 height 25
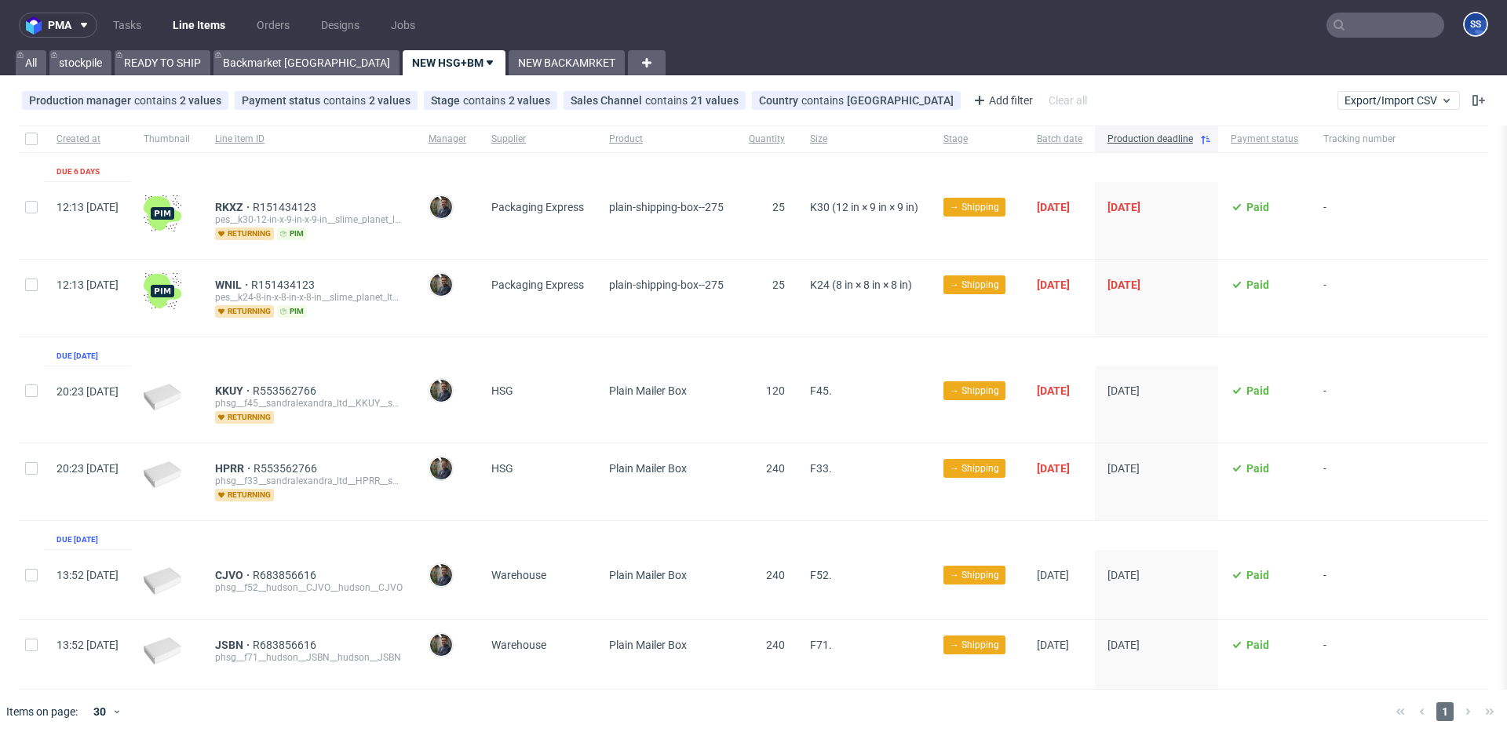
scroll to position [6, 0]
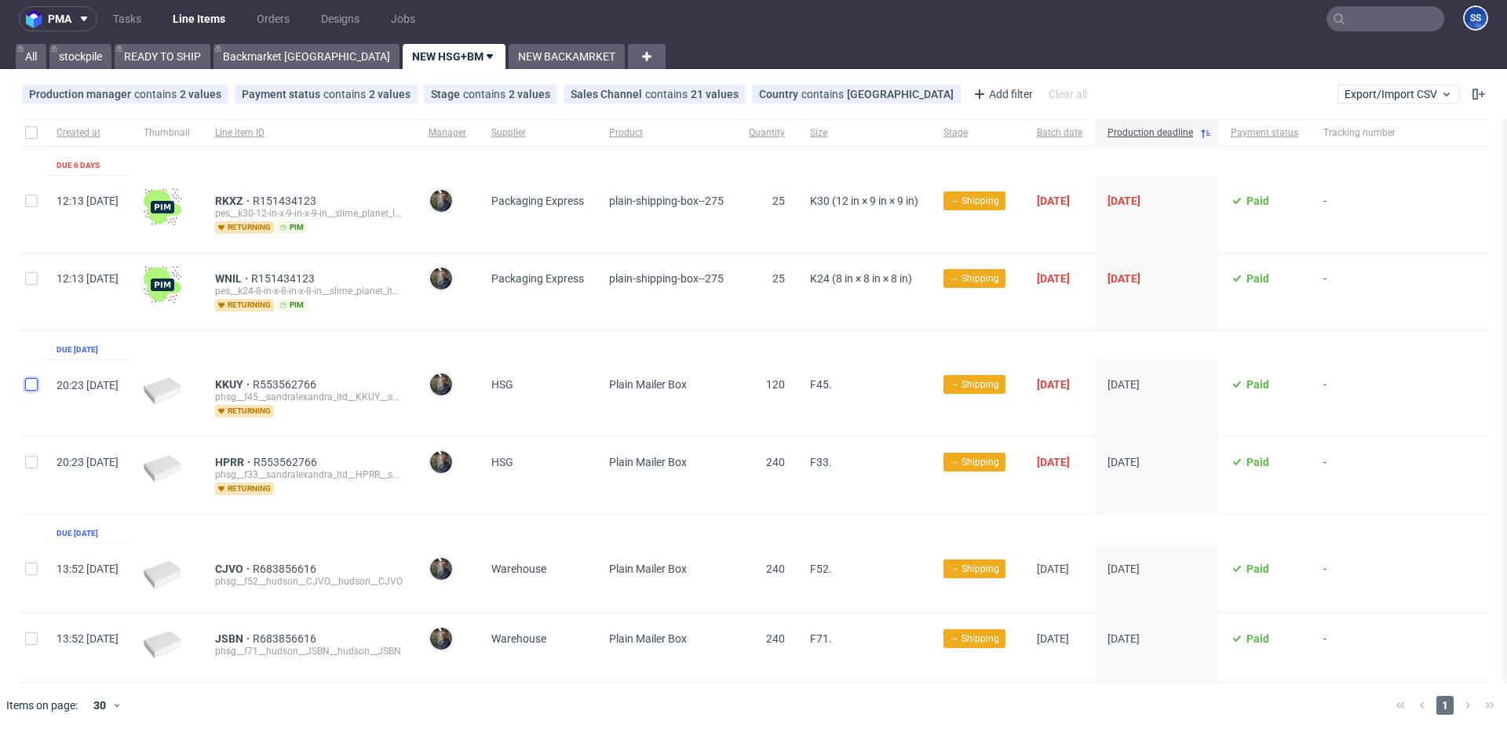
click at [33, 383] on input "checkbox" at bounding box center [31, 384] width 13 height 13
checkbox input "true"
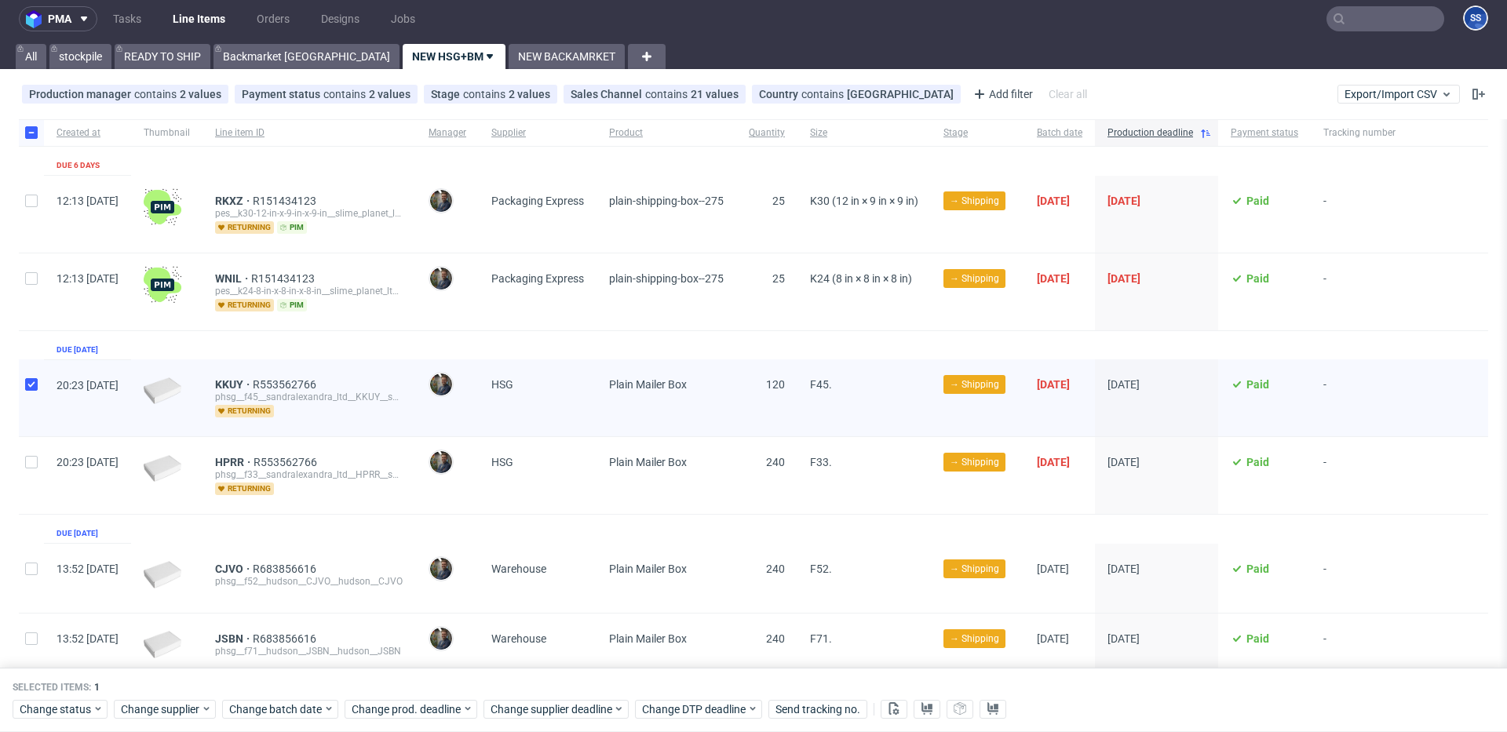
click at [42, 463] on div at bounding box center [31, 475] width 25 height 77
checkbox input "true"
click at [76, 715] on span "Change status" at bounding box center [56, 710] width 73 height 16
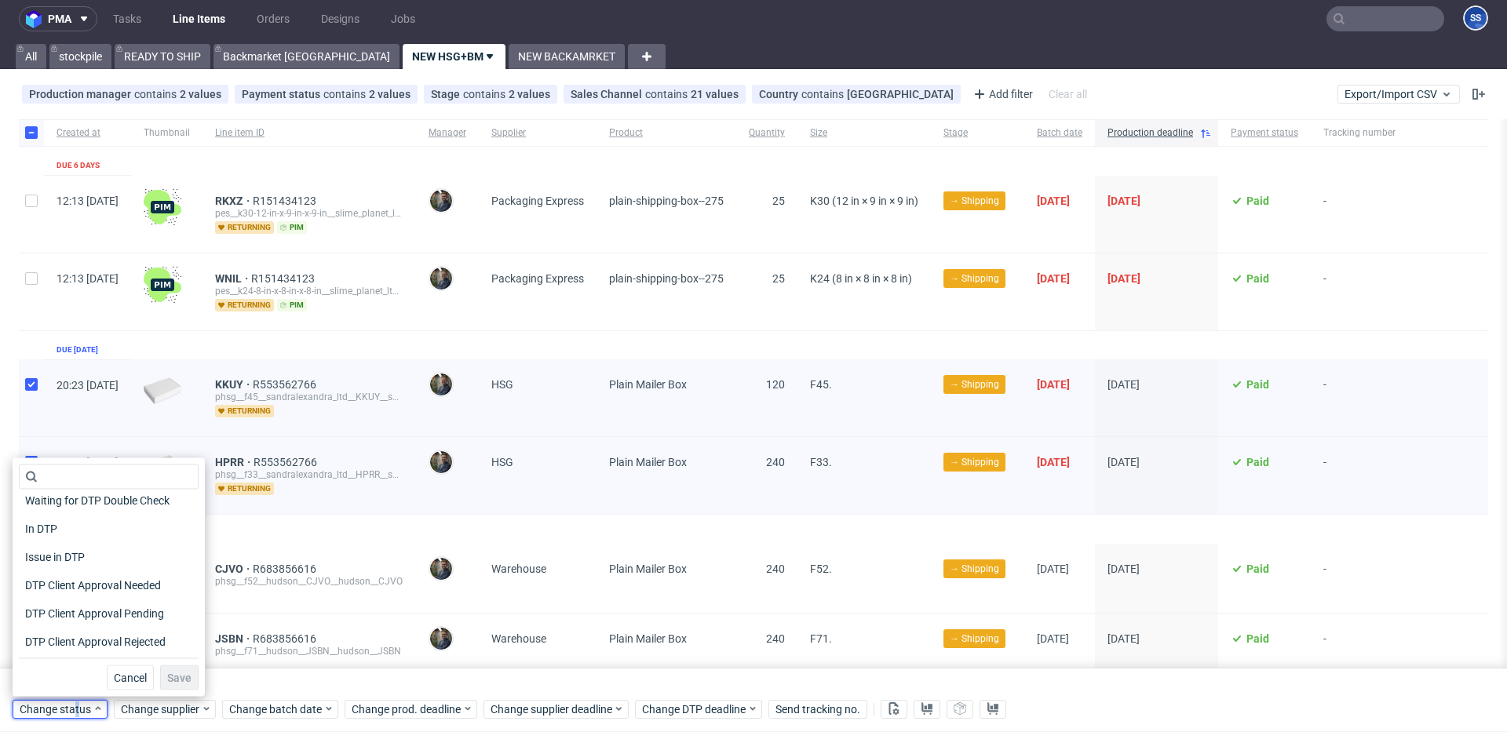
scroll to position [0, 0]
drag, startPoint x: 254, startPoint y: 684, endPoint x: 245, endPoint y: 685, distance: 9.5
click at [254, 684] on div "Selected items: 2" at bounding box center [754, 687] width 1482 height 13
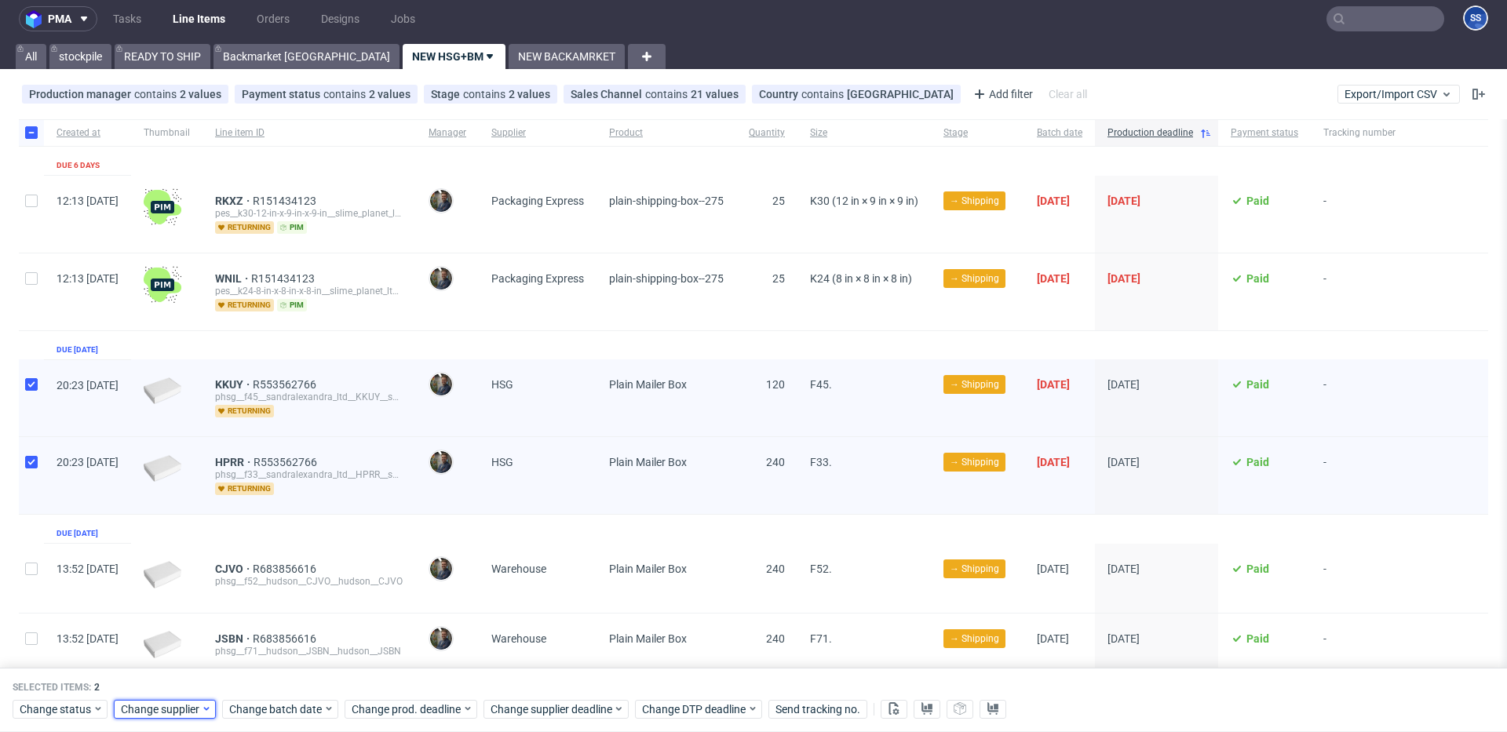
click at [176, 713] on span "Change supplier" at bounding box center [161, 710] width 80 height 16
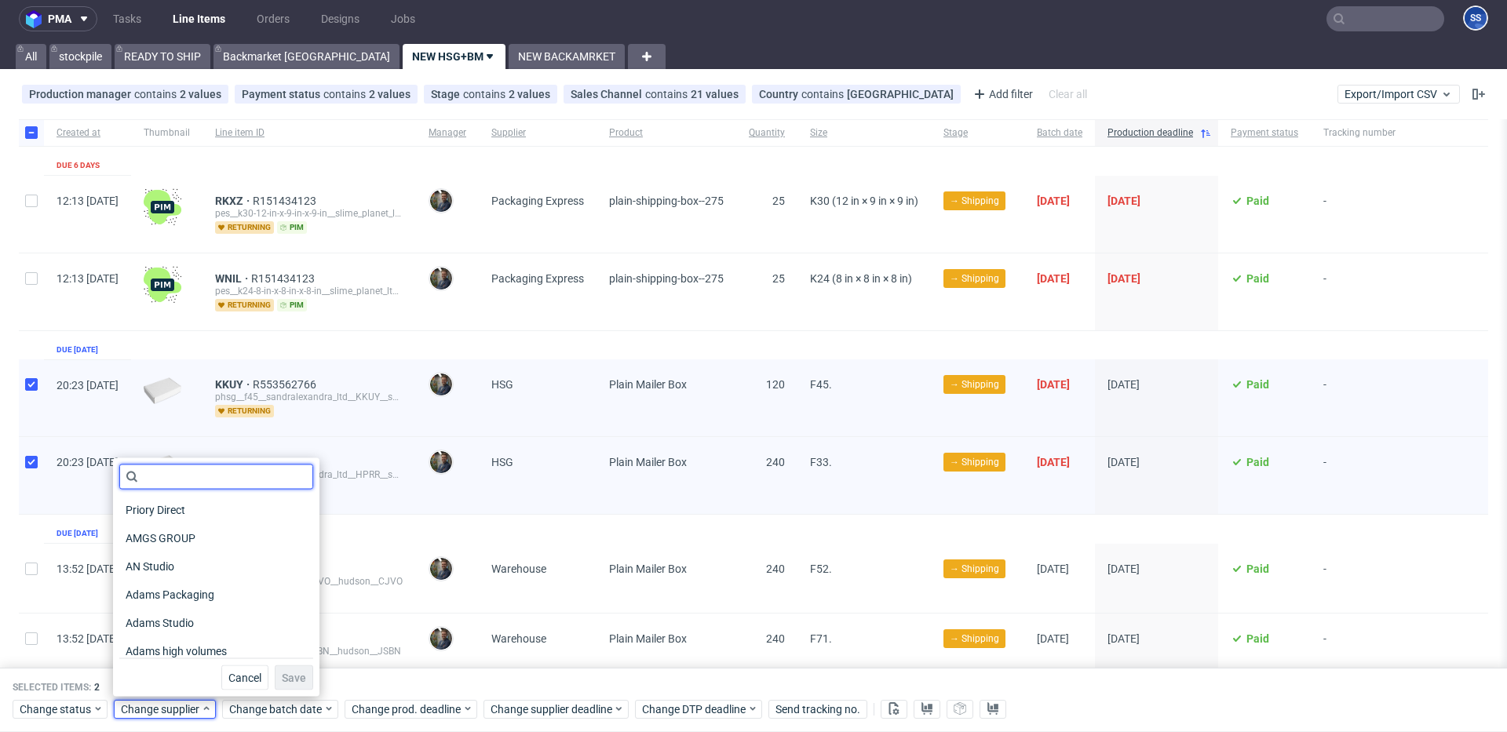
click at [192, 483] on input "text" at bounding box center [216, 477] width 194 height 25
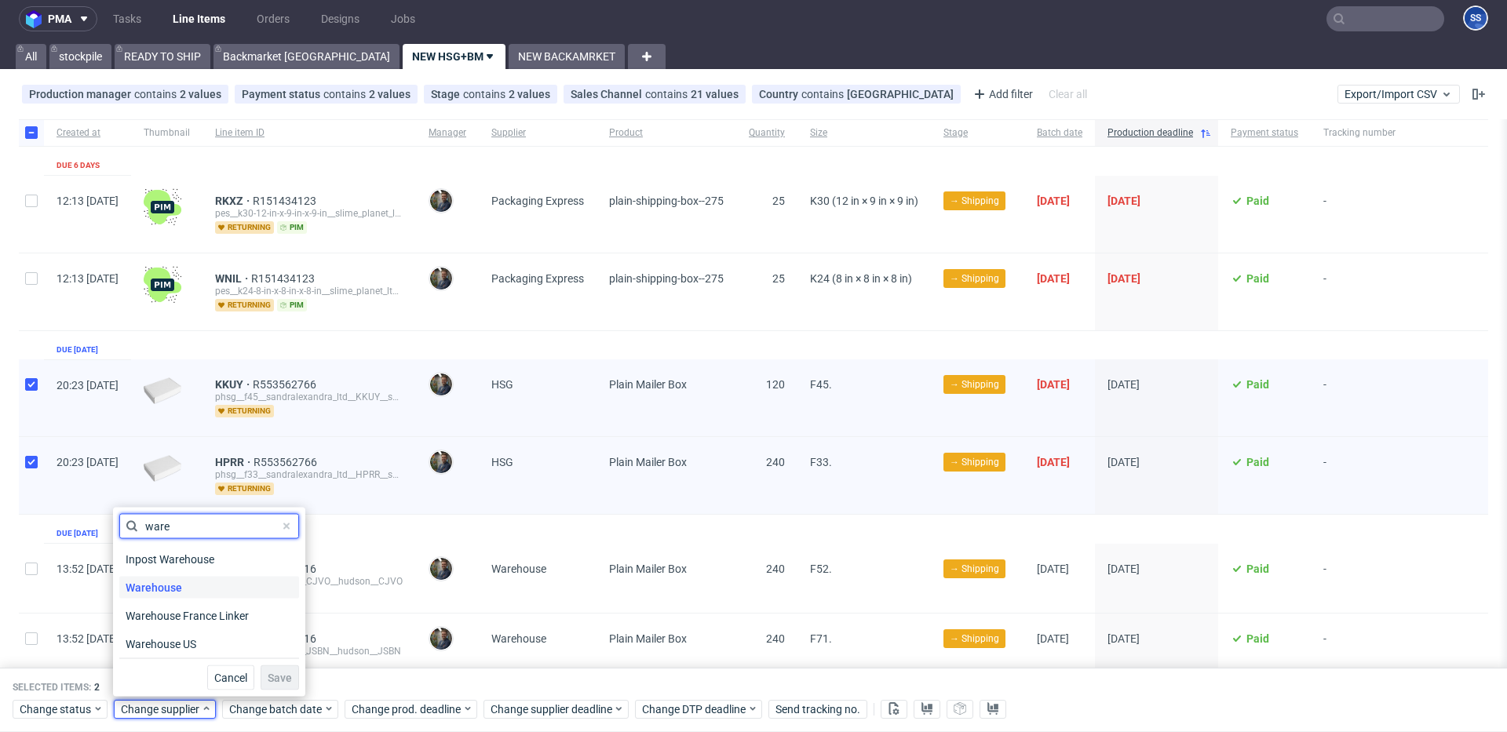
type input "ware"
click at [184, 587] on span "Warehouse" at bounding box center [153, 588] width 69 height 22
click at [268, 680] on span "Save" at bounding box center [280, 678] width 24 height 11
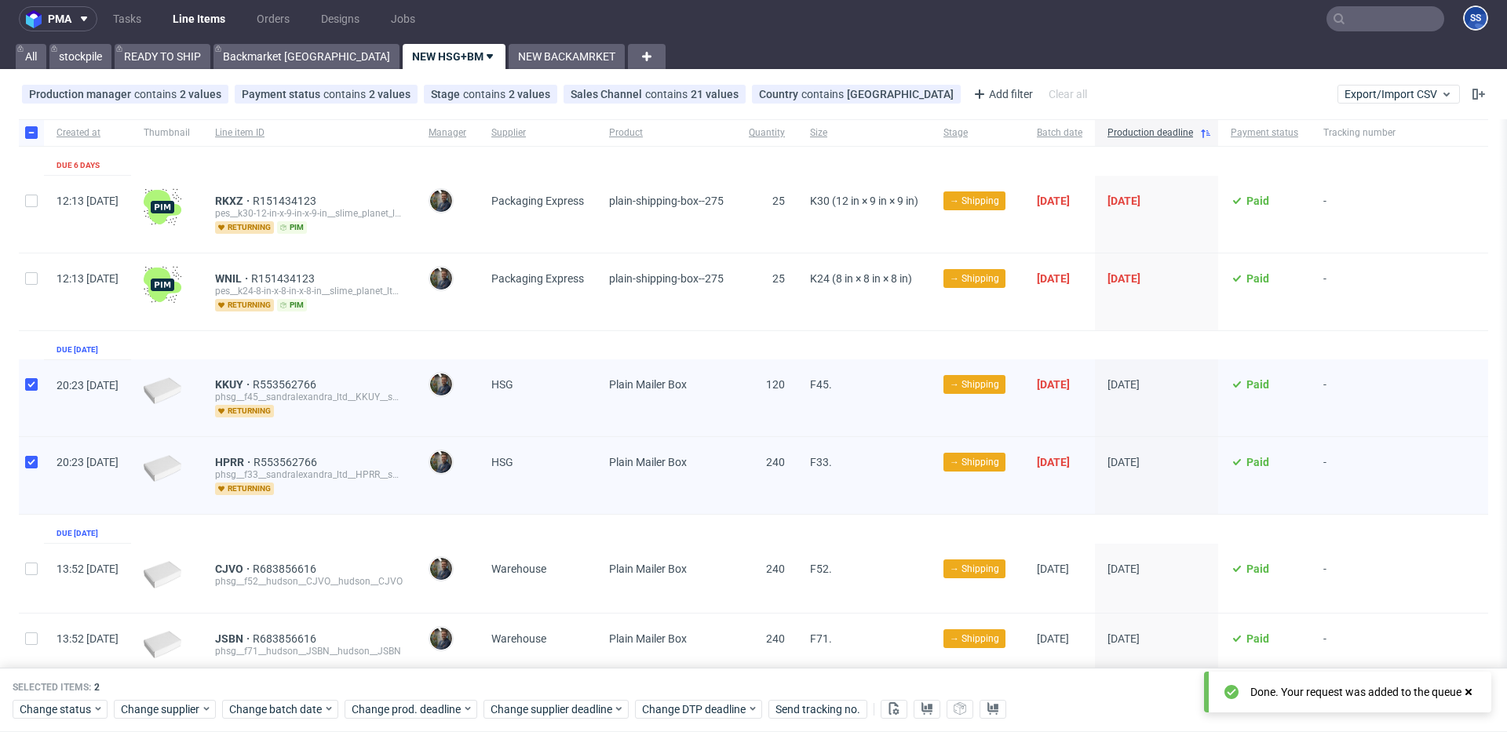
click at [293, 683] on div "Selected items: 2" at bounding box center [754, 687] width 1482 height 13
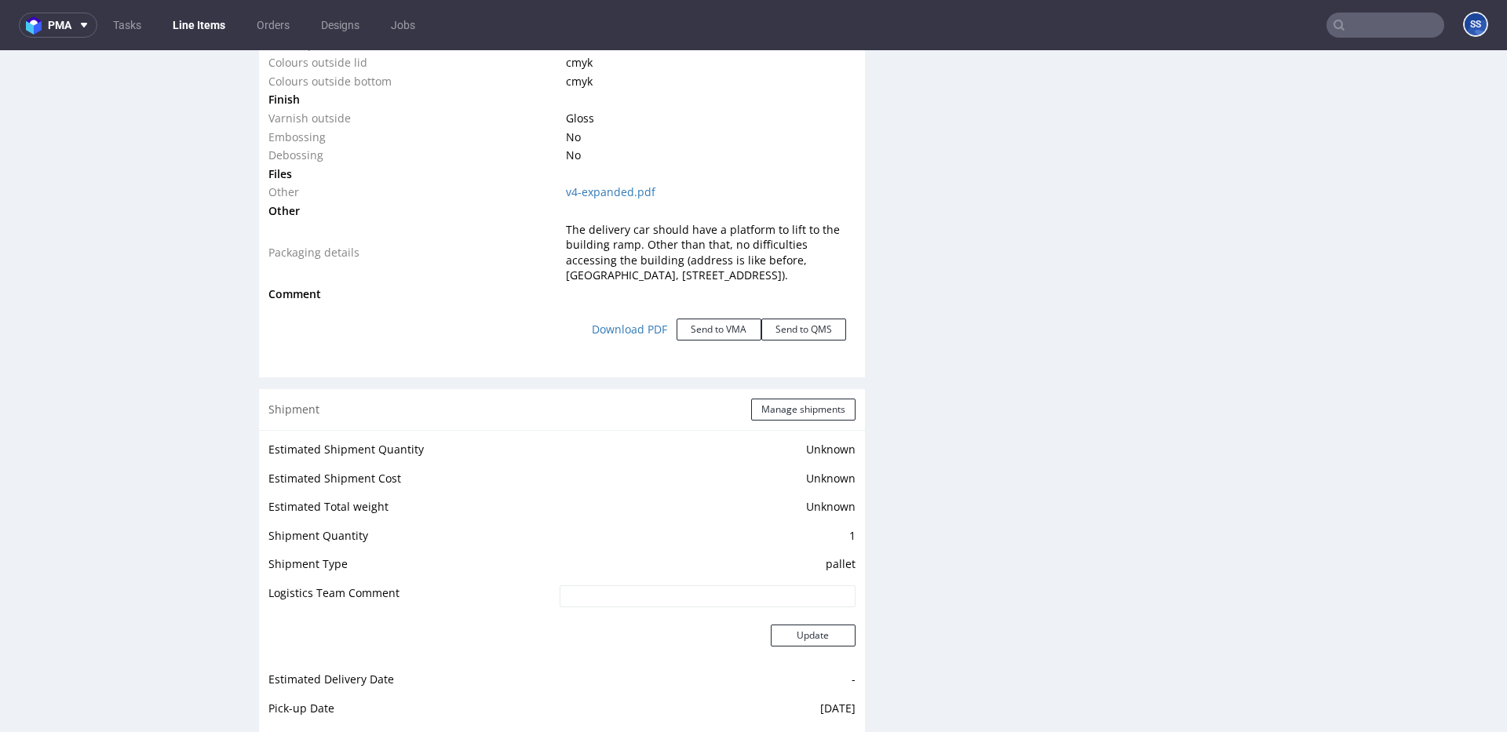
scroll to position [2501, 0]
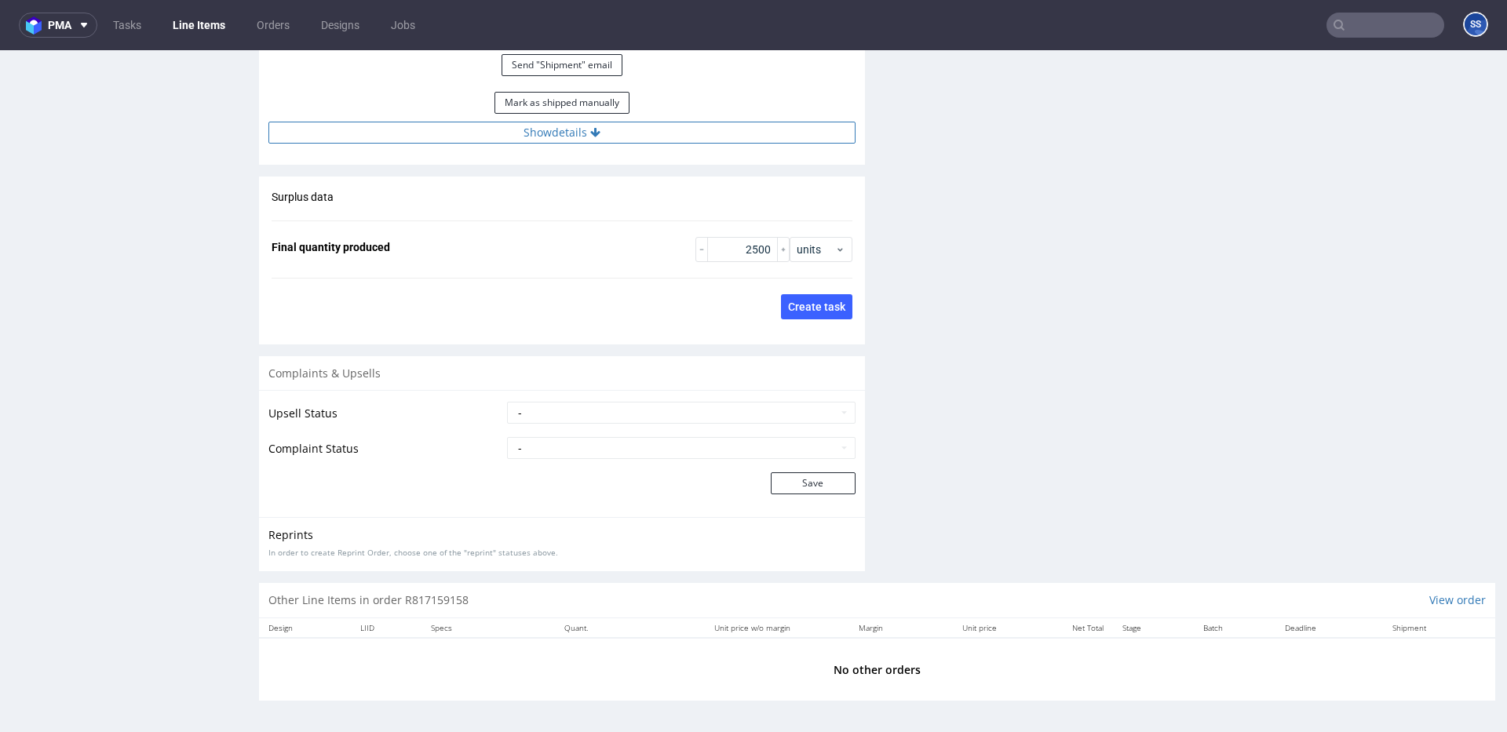
click at [590, 137] on icon at bounding box center [595, 132] width 10 height 11
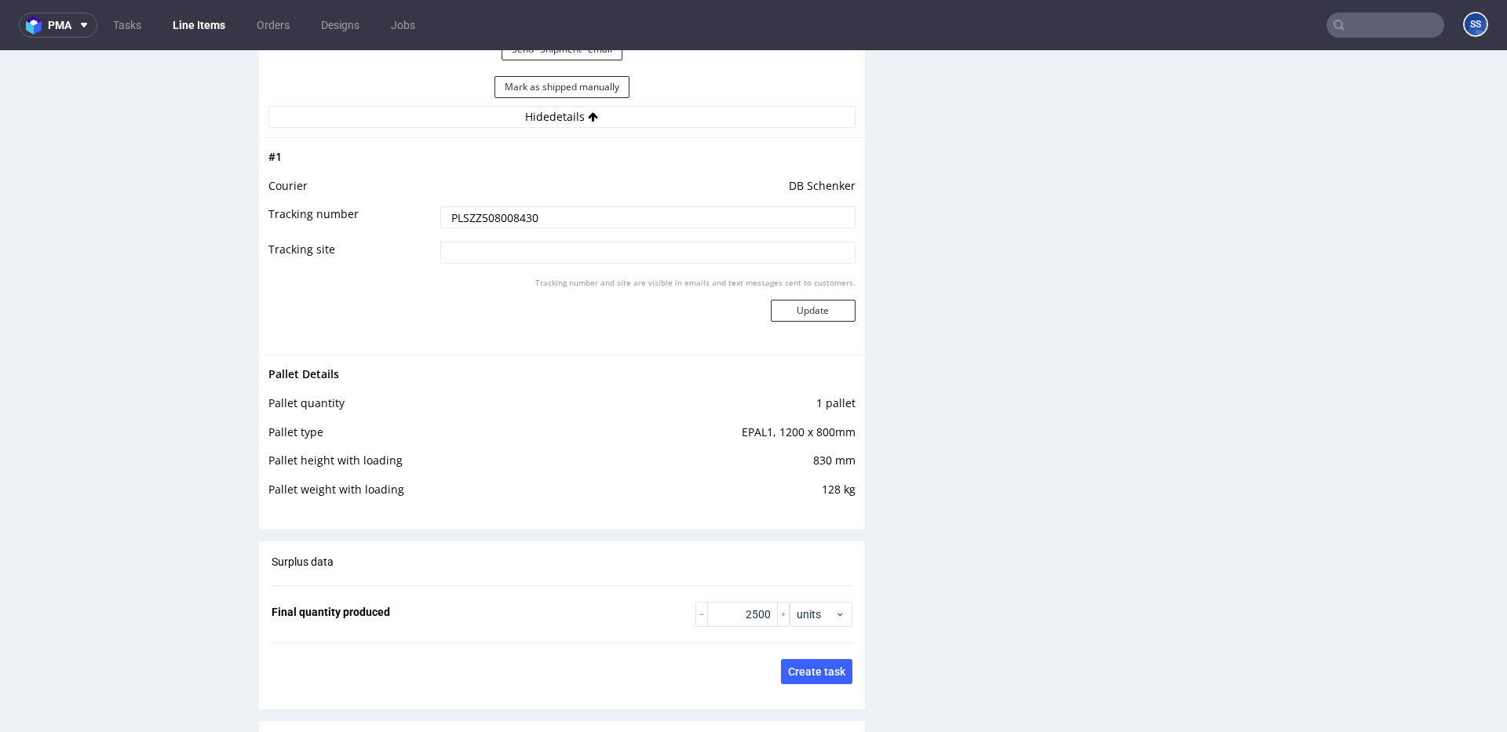
click at [504, 228] on input "PLSZZ508008430" at bounding box center [647, 217] width 415 height 22
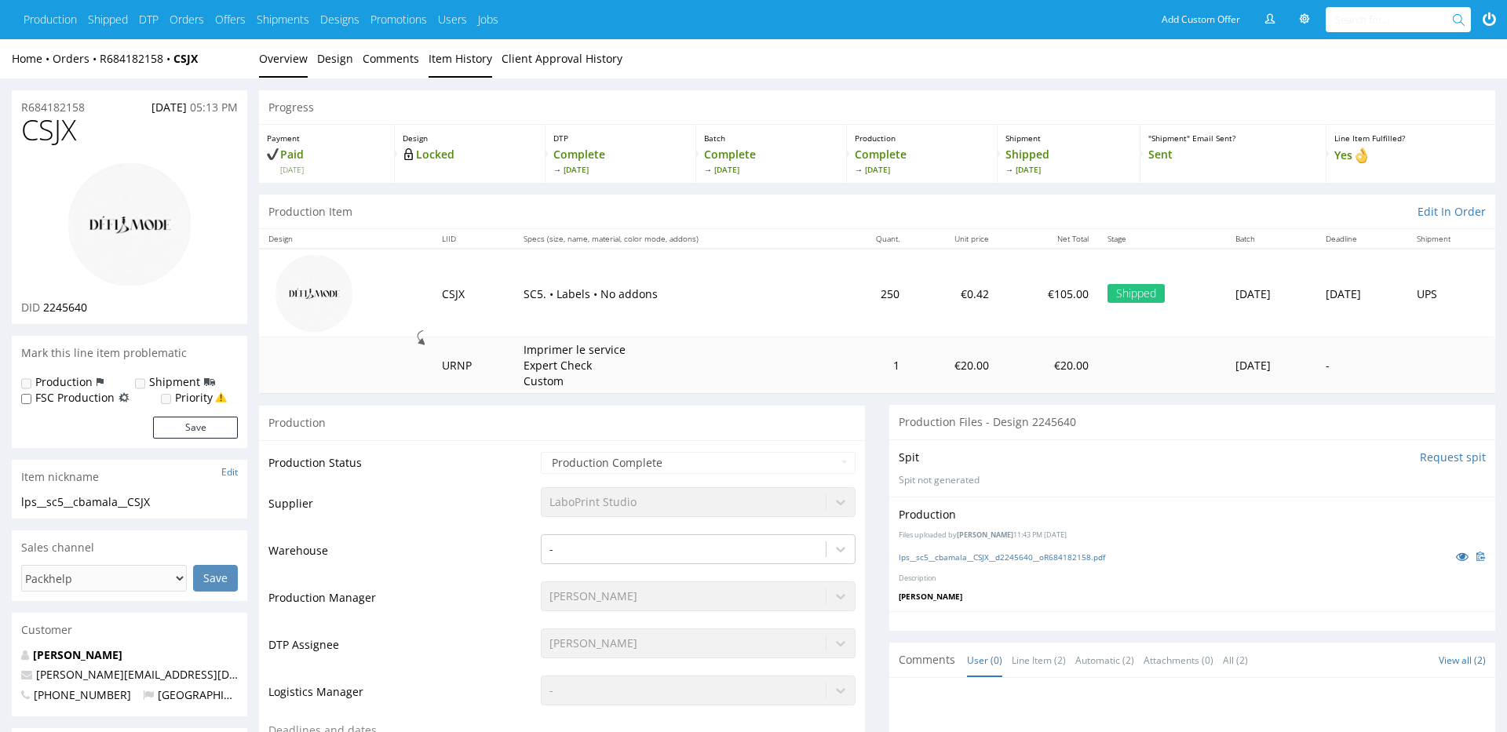
click at [454, 71] on link "Item History" at bounding box center [461, 58] width 64 height 38
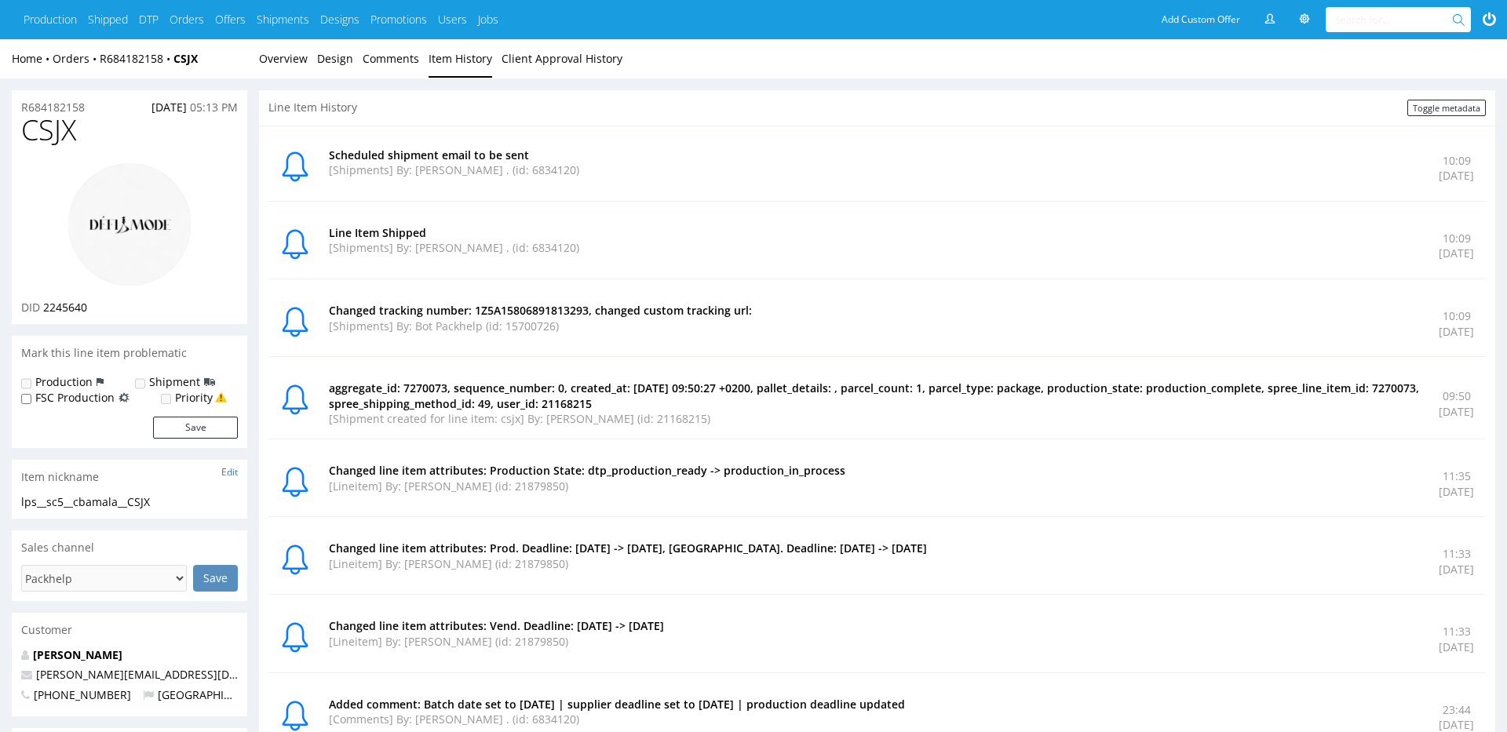
scroll to position [142, 0]
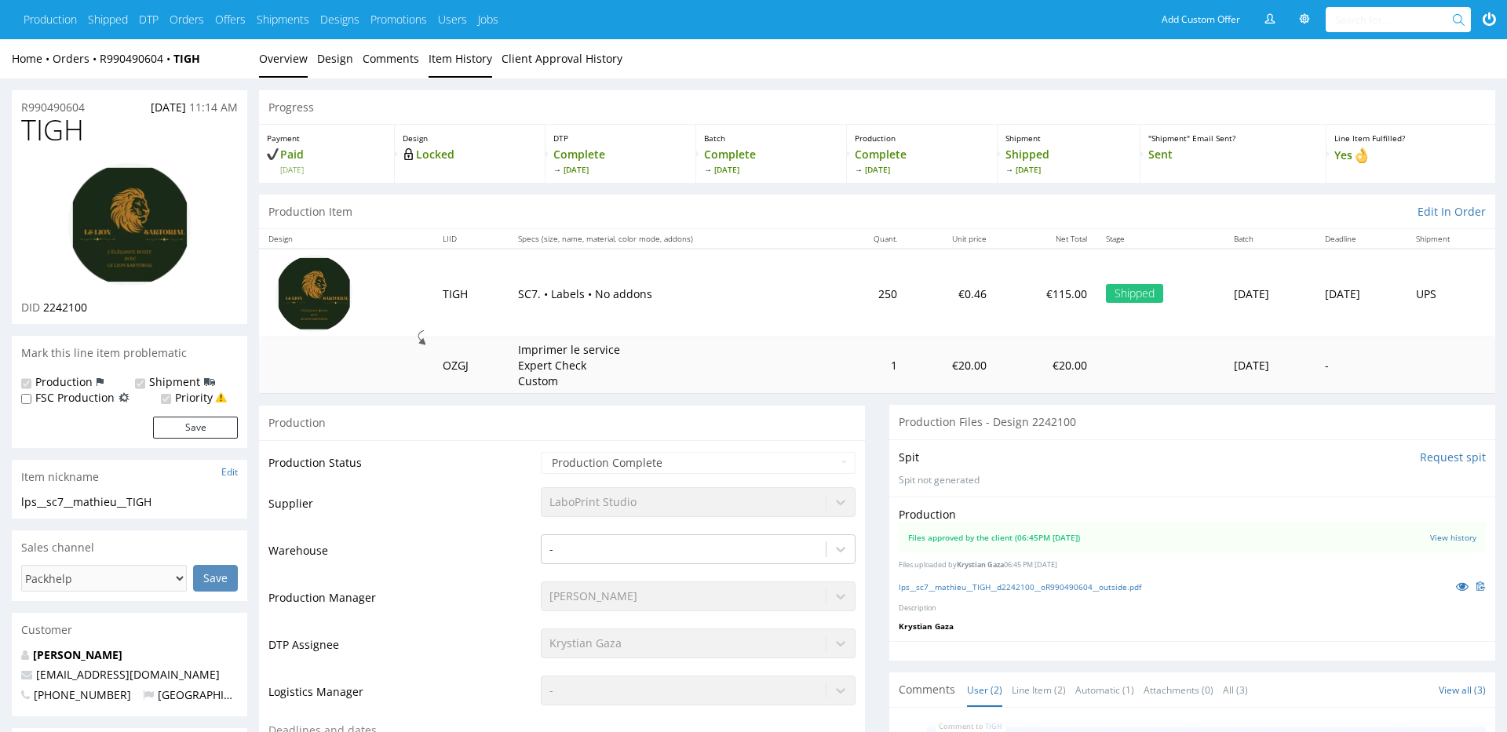
click at [439, 75] on link "Item History" at bounding box center [461, 58] width 64 height 38
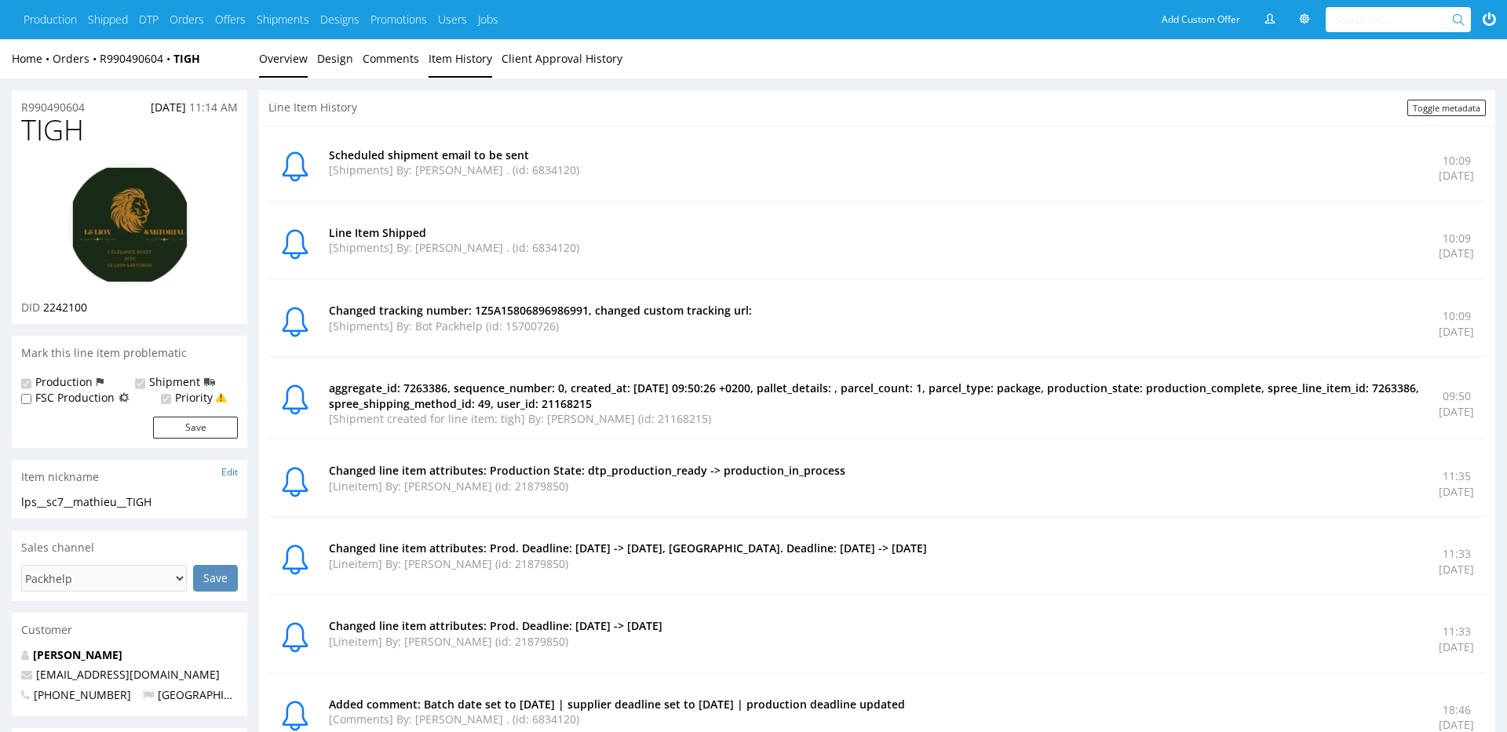
click at [284, 59] on link "Overview" at bounding box center [283, 58] width 49 height 38
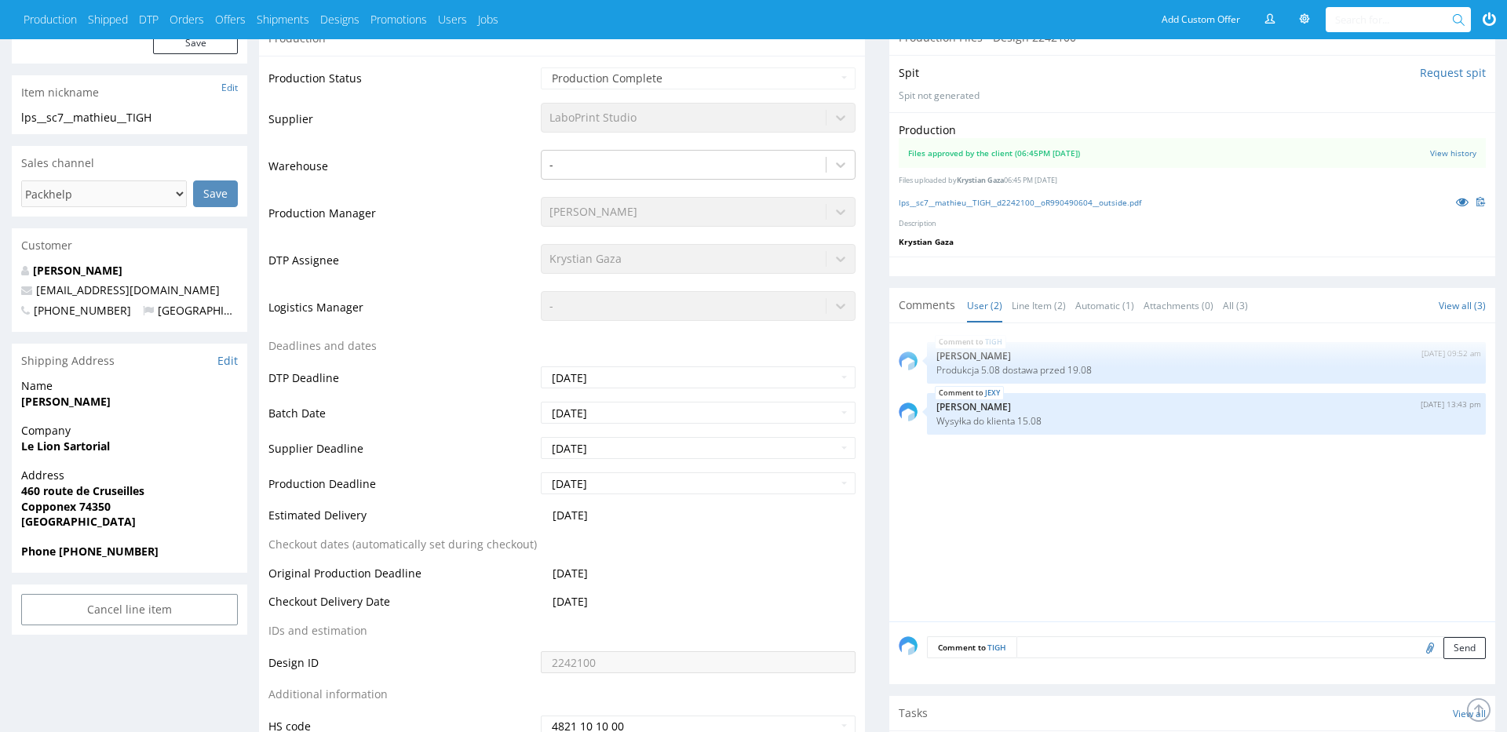
scroll to position [388, 0]
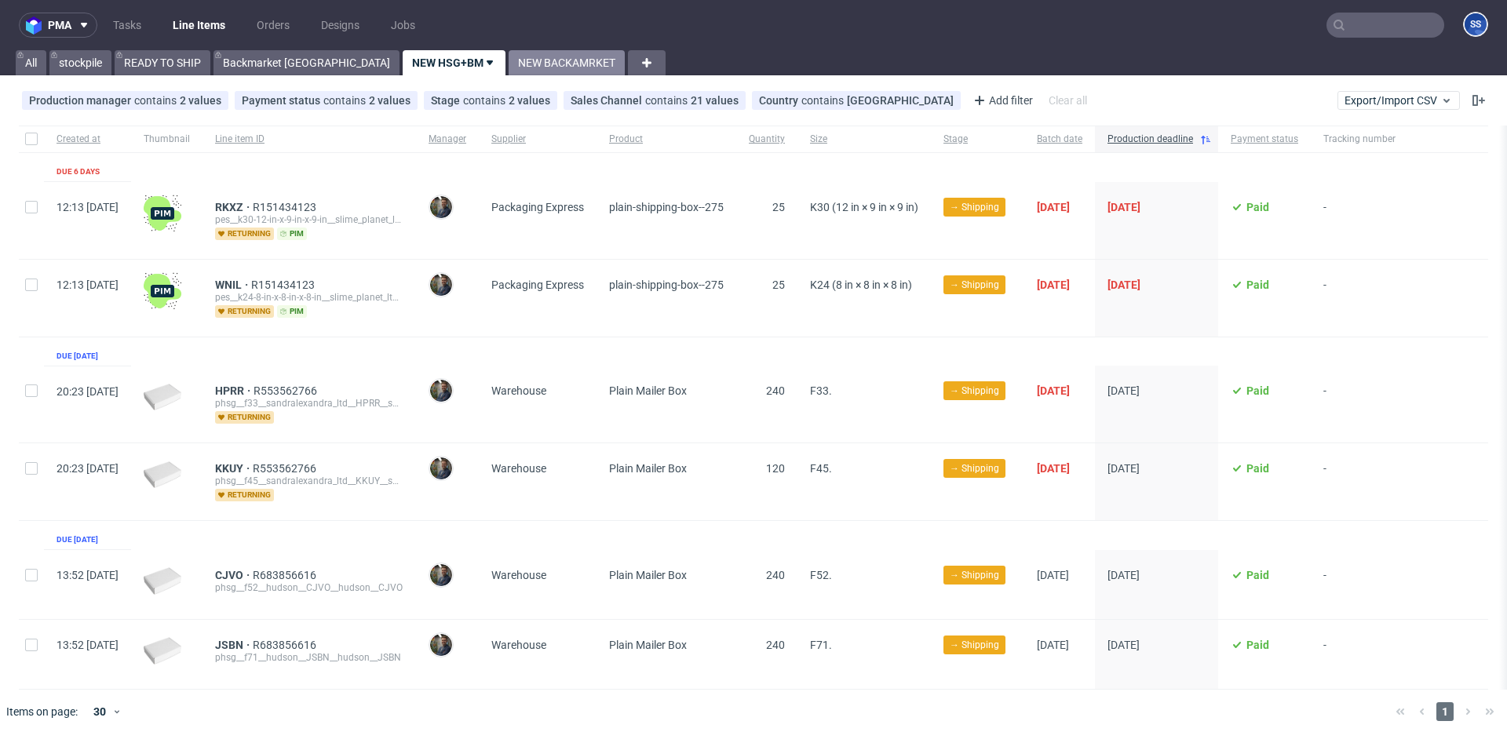
click at [509, 59] on link "NEW BACKAMRKET" at bounding box center [567, 62] width 116 height 25
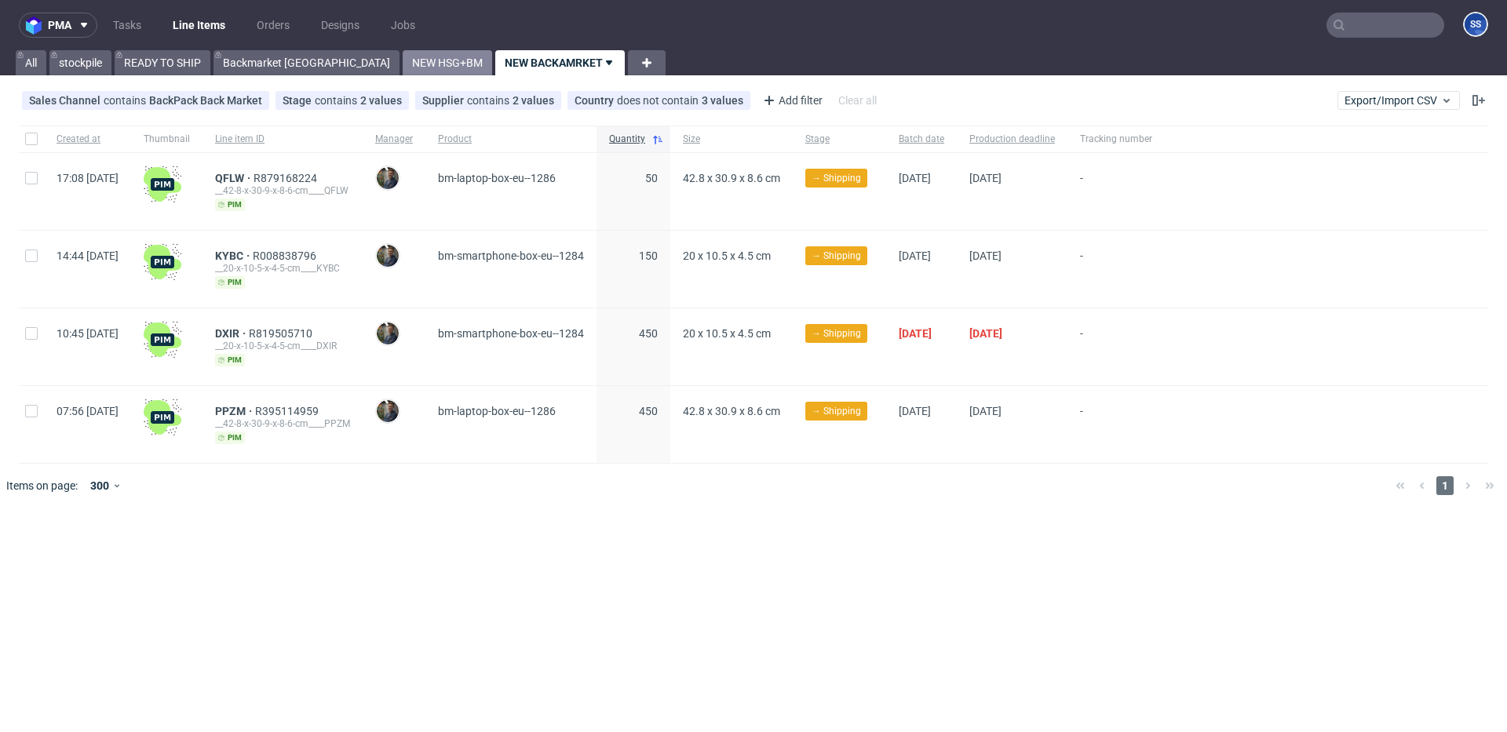
click at [403, 75] on link "NEW HSG+BM" at bounding box center [447, 62] width 89 height 25
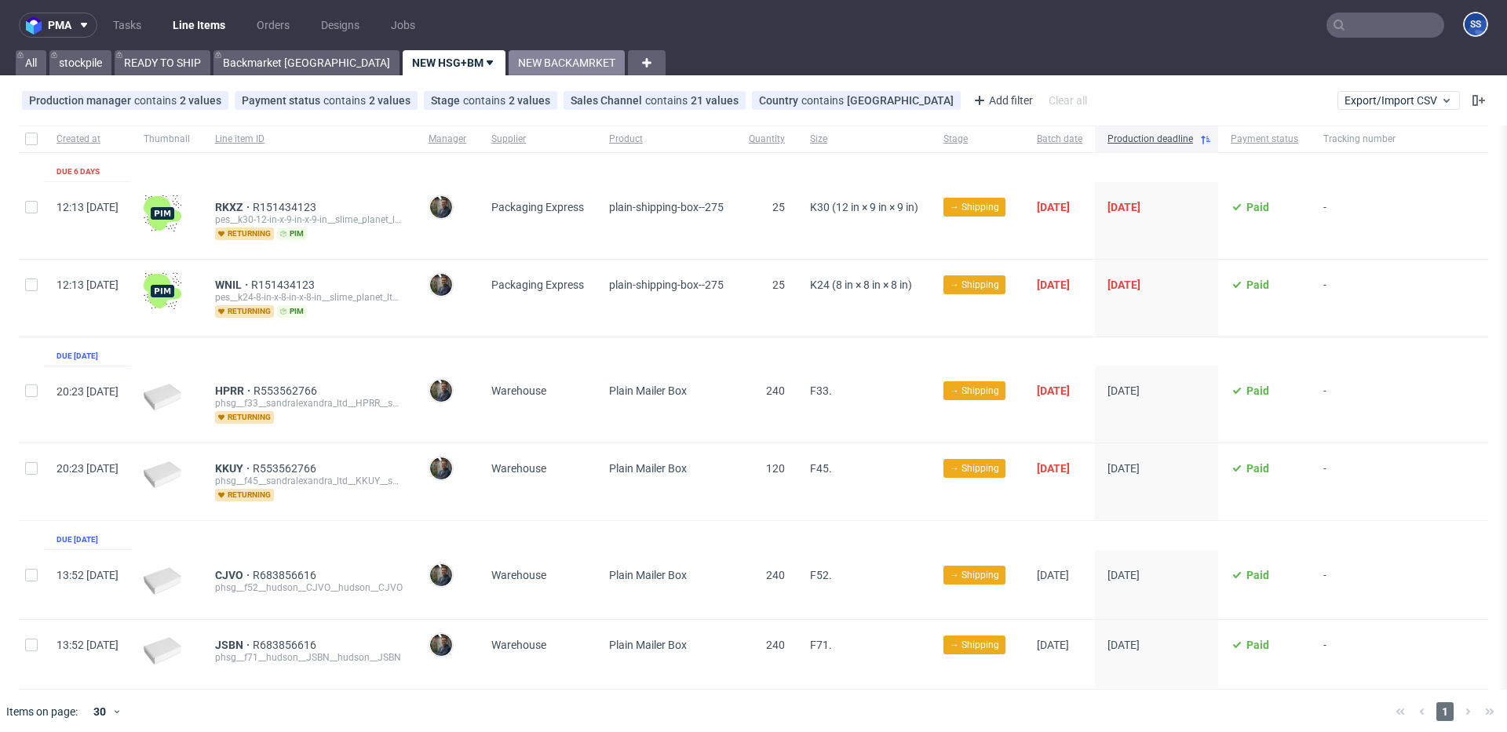
click at [509, 71] on link "NEW BACKAMRKET" at bounding box center [567, 62] width 116 height 25
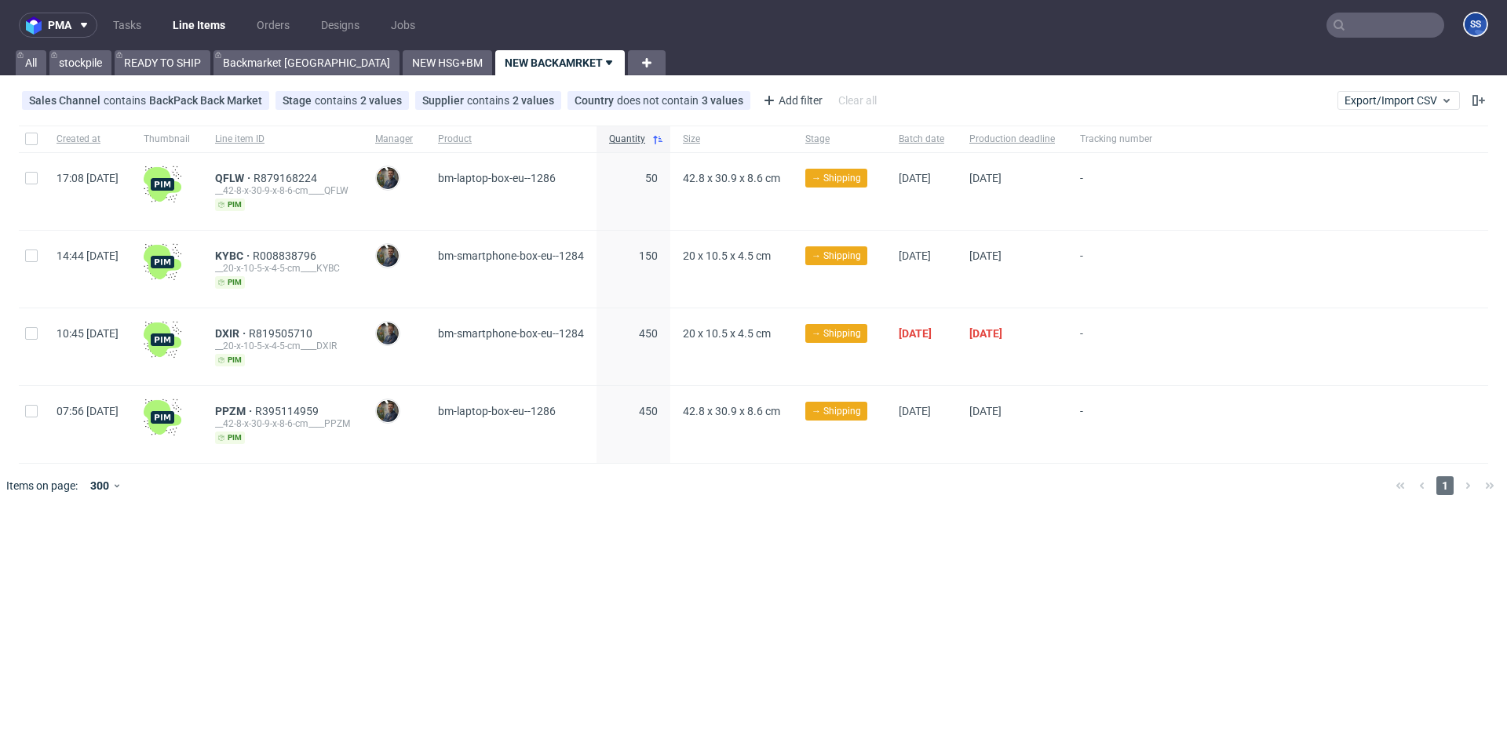
click at [1409, 29] on input "text" at bounding box center [1385, 25] width 118 height 25
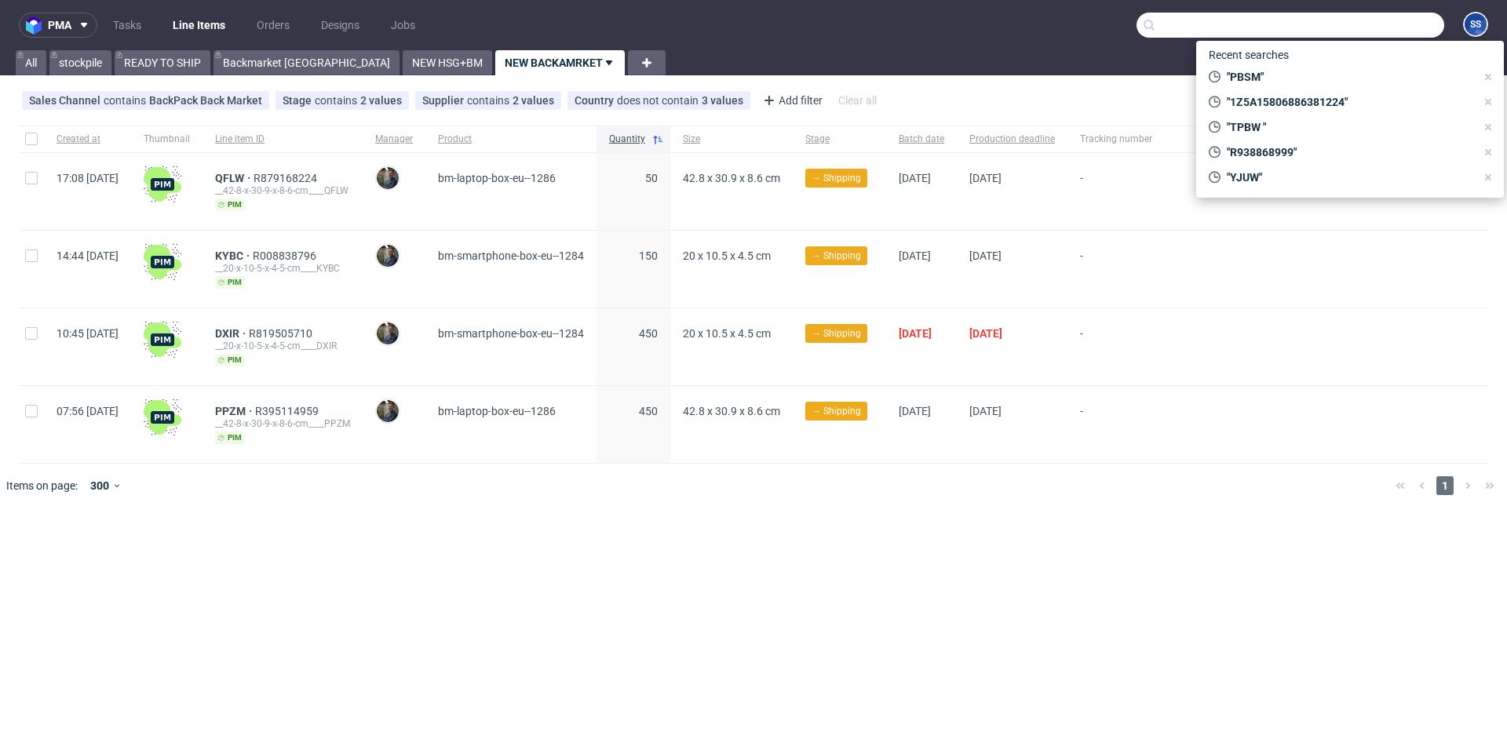
paste input "QNRI"
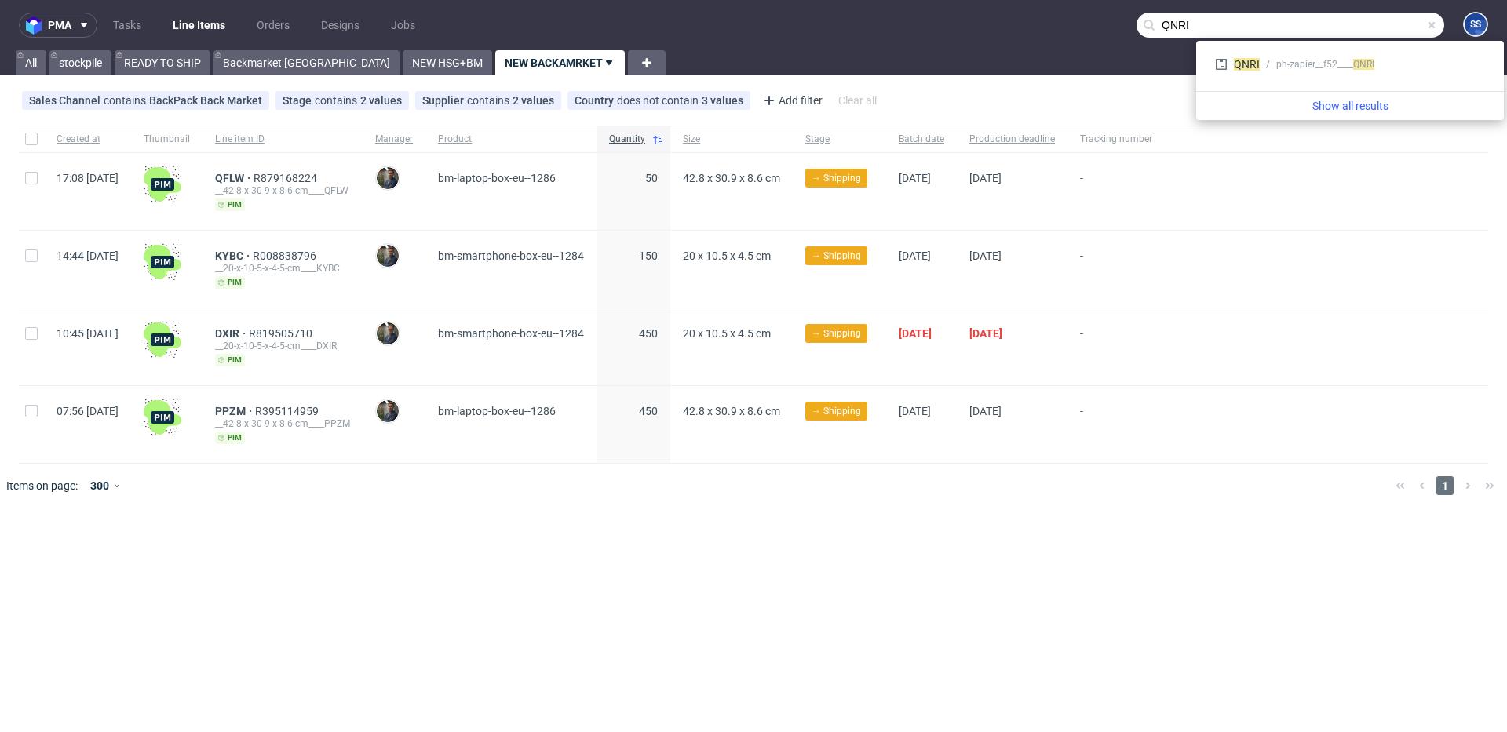
type input "QNRI"
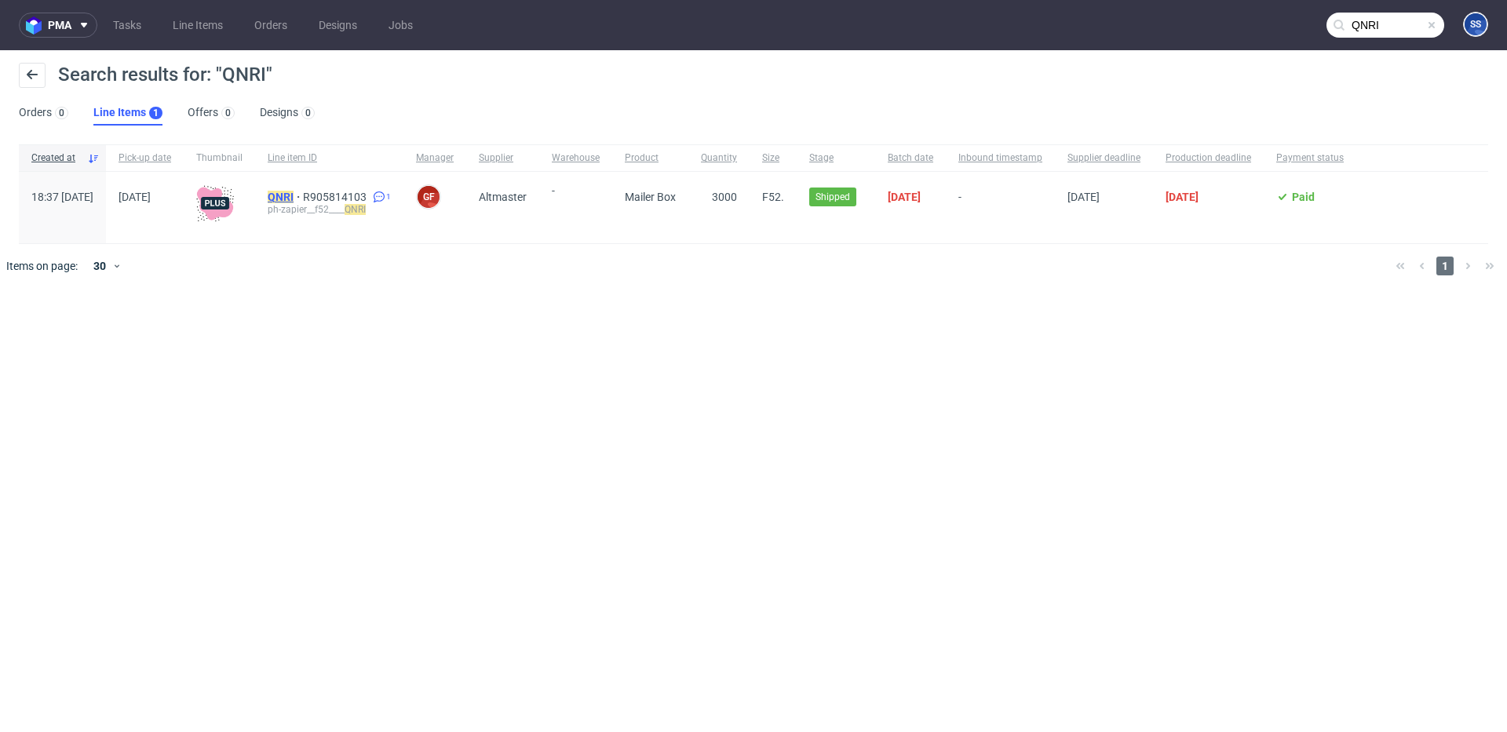
click at [294, 199] on mark "QNRI" at bounding box center [281, 197] width 26 height 13
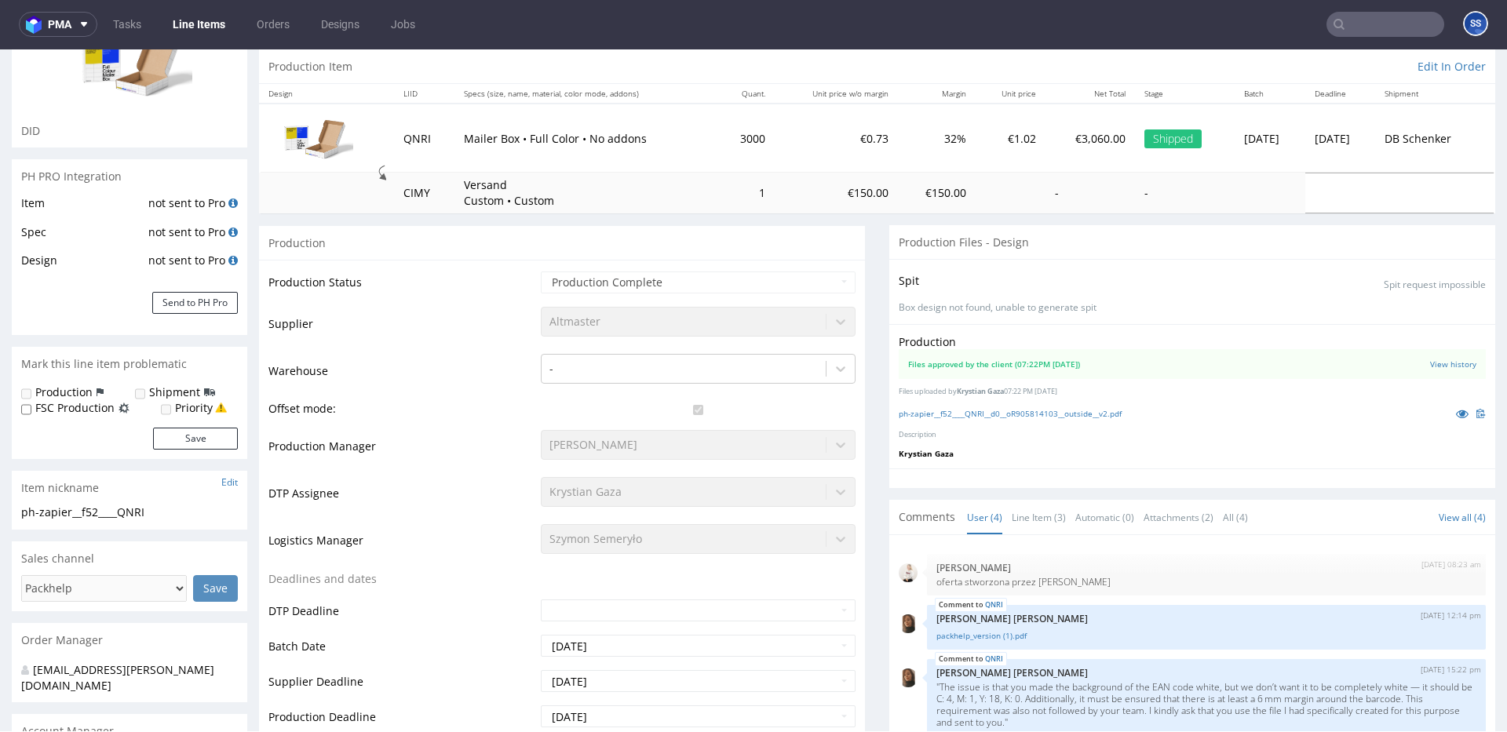
scroll to position [162, 0]
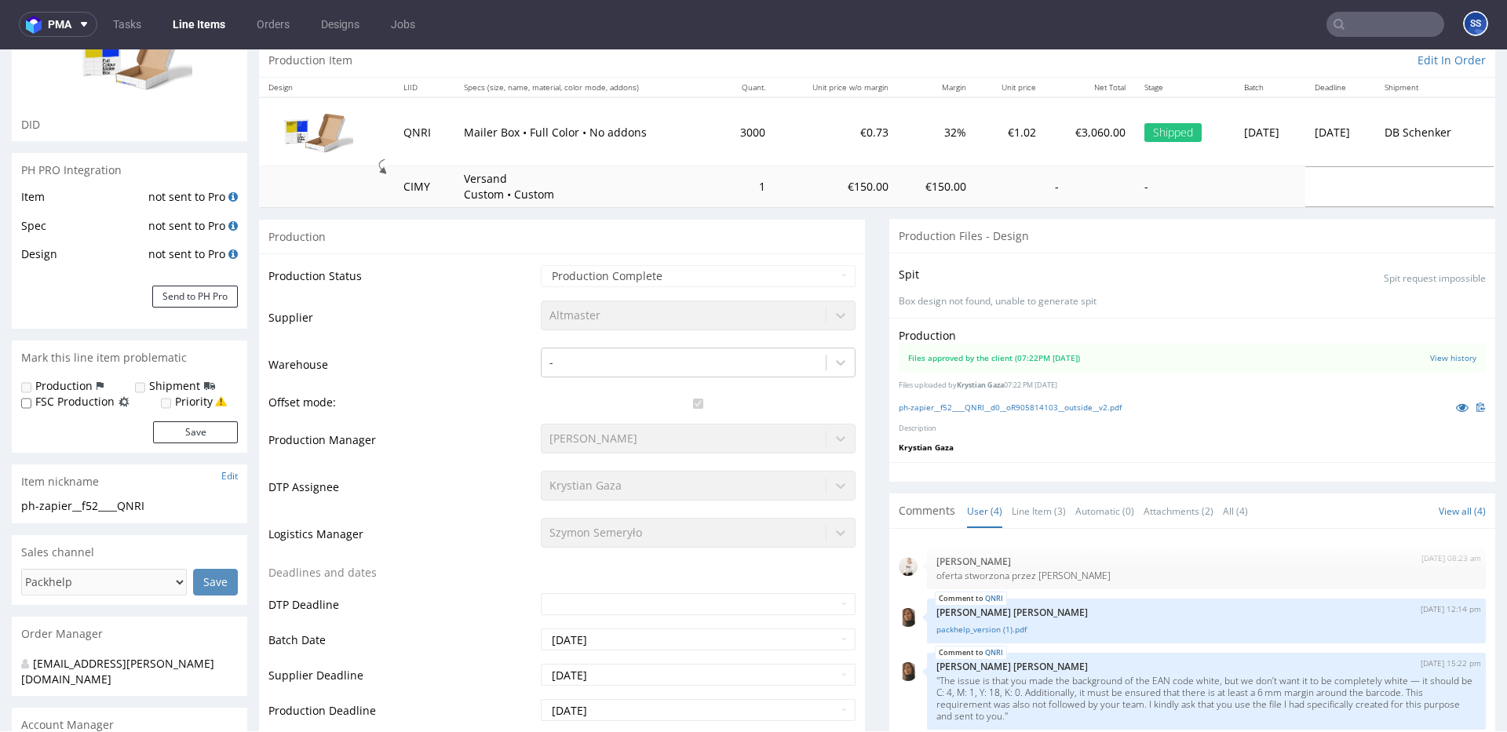
click at [196, 10] on nav "pma Tasks Line Items Orders Designs Jobs SS" at bounding box center [753, 24] width 1507 height 50
click at [184, 27] on link "Line Items" at bounding box center [198, 24] width 71 height 25
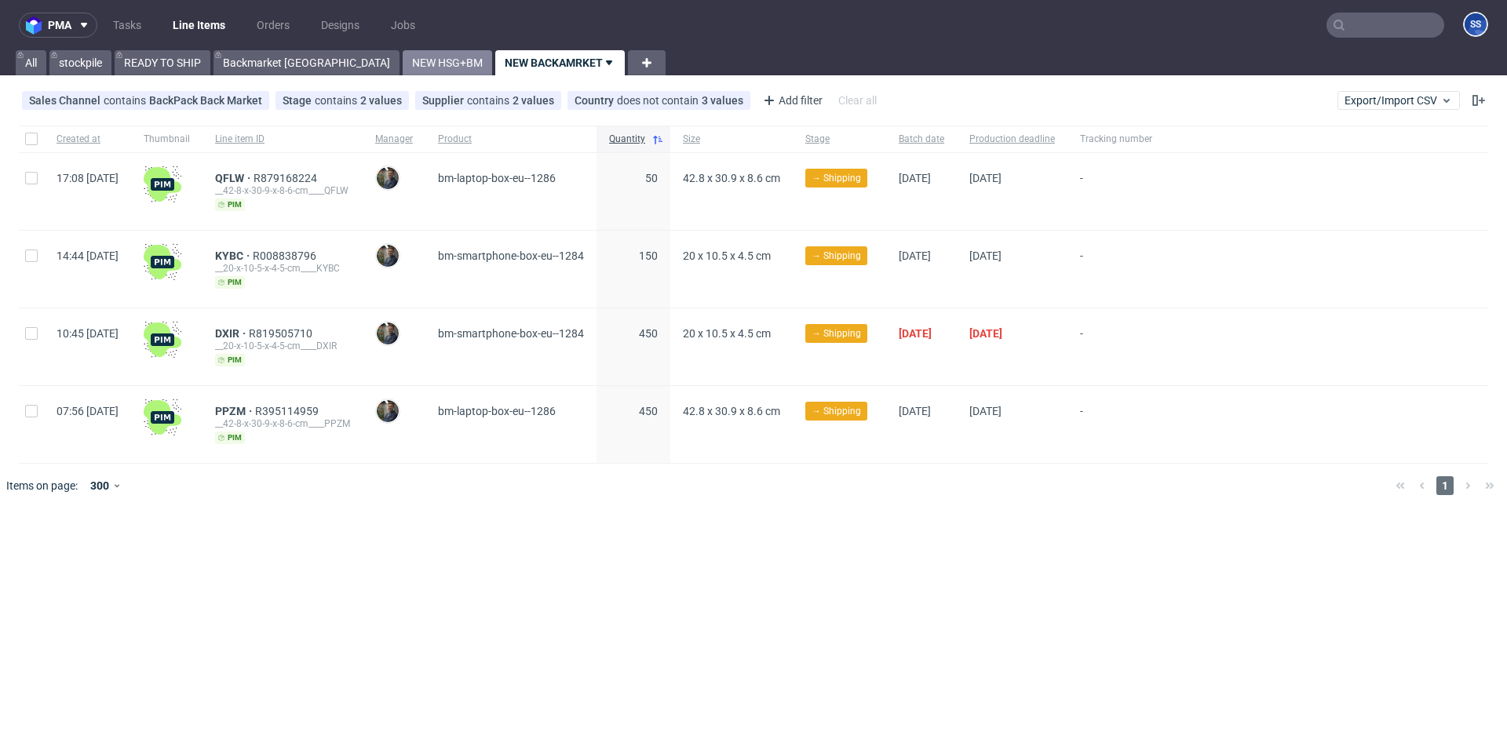
click at [403, 57] on link "NEW HSG+BM" at bounding box center [447, 62] width 89 height 25
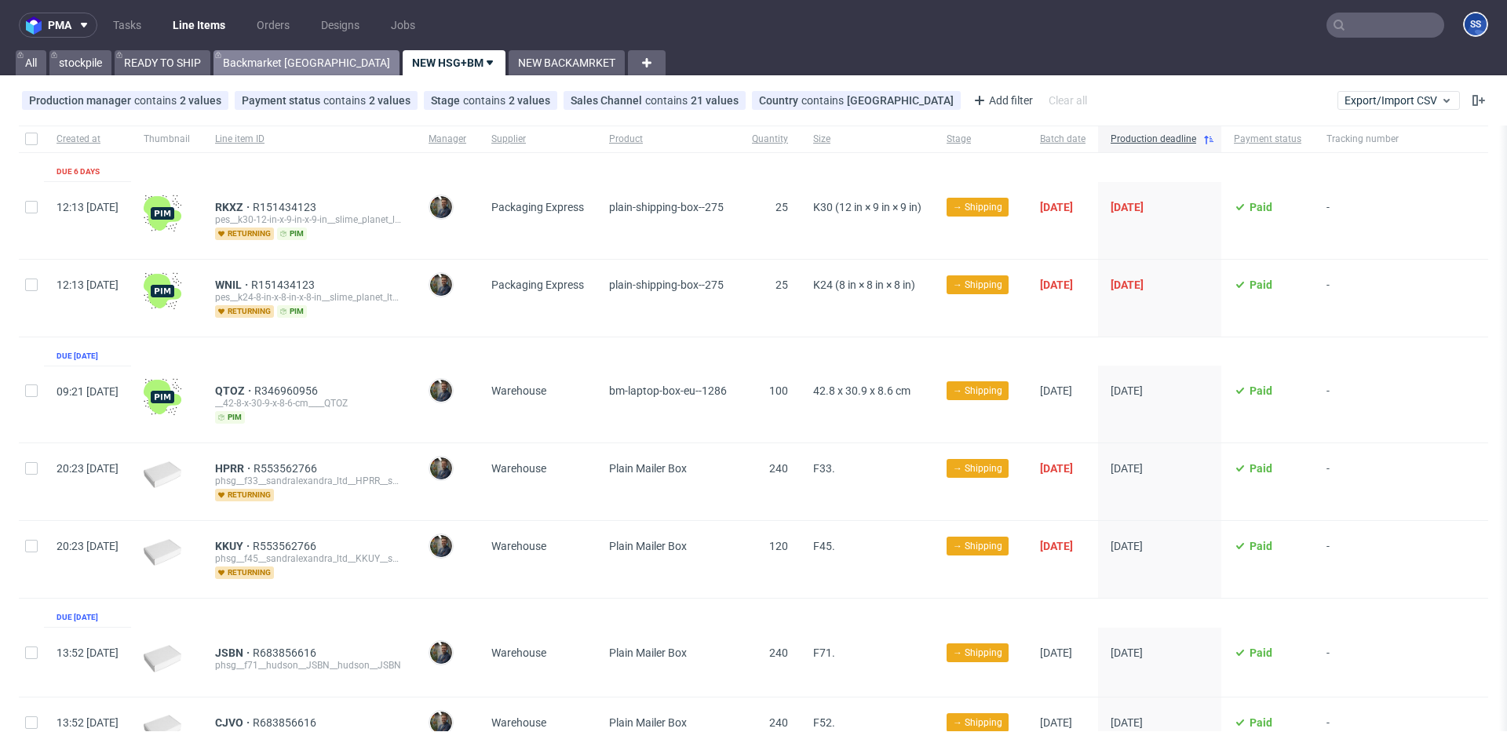
click at [256, 67] on link "Backmarket [GEOGRAPHIC_DATA]" at bounding box center [306, 62] width 186 height 25
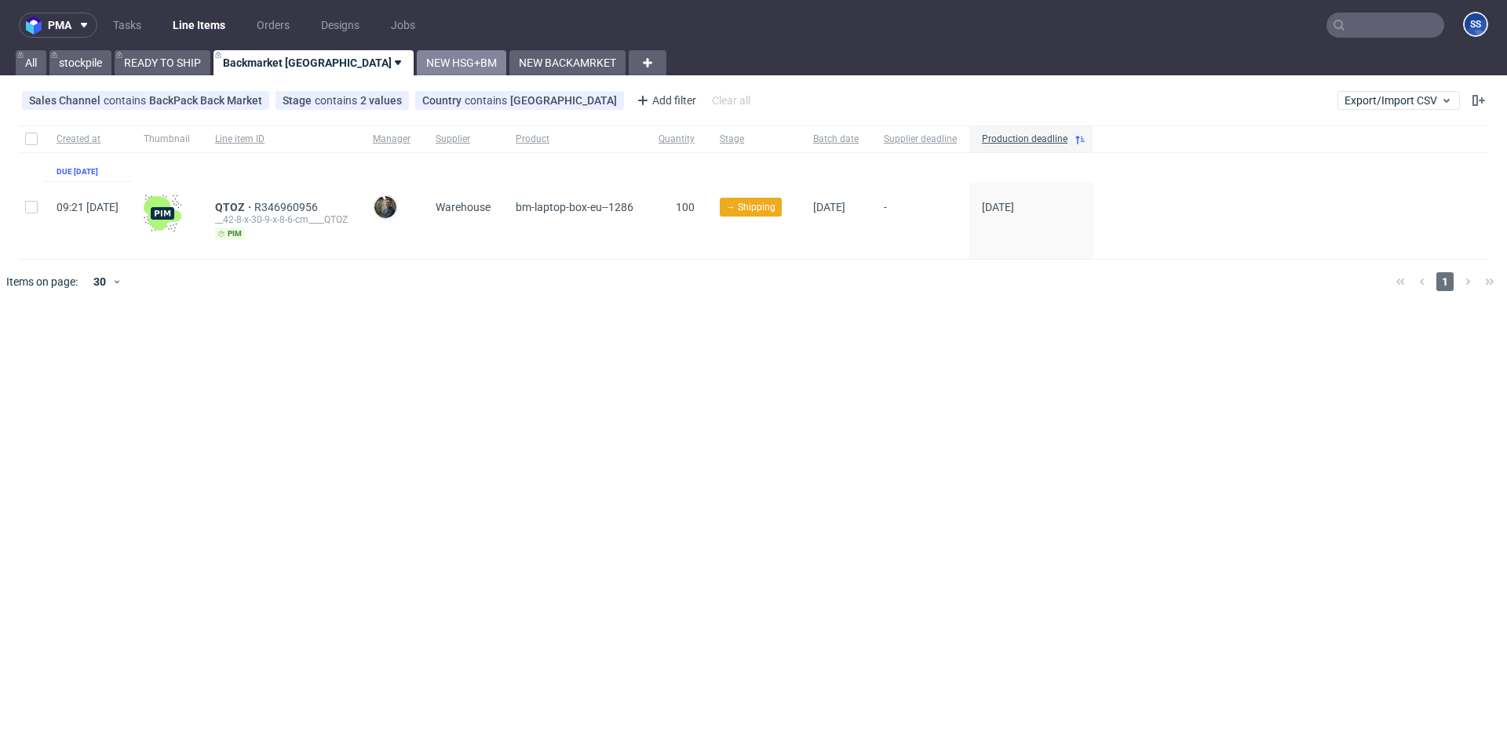
click at [417, 60] on link "NEW HSG+BM" at bounding box center [461, 62] width 89 height 25
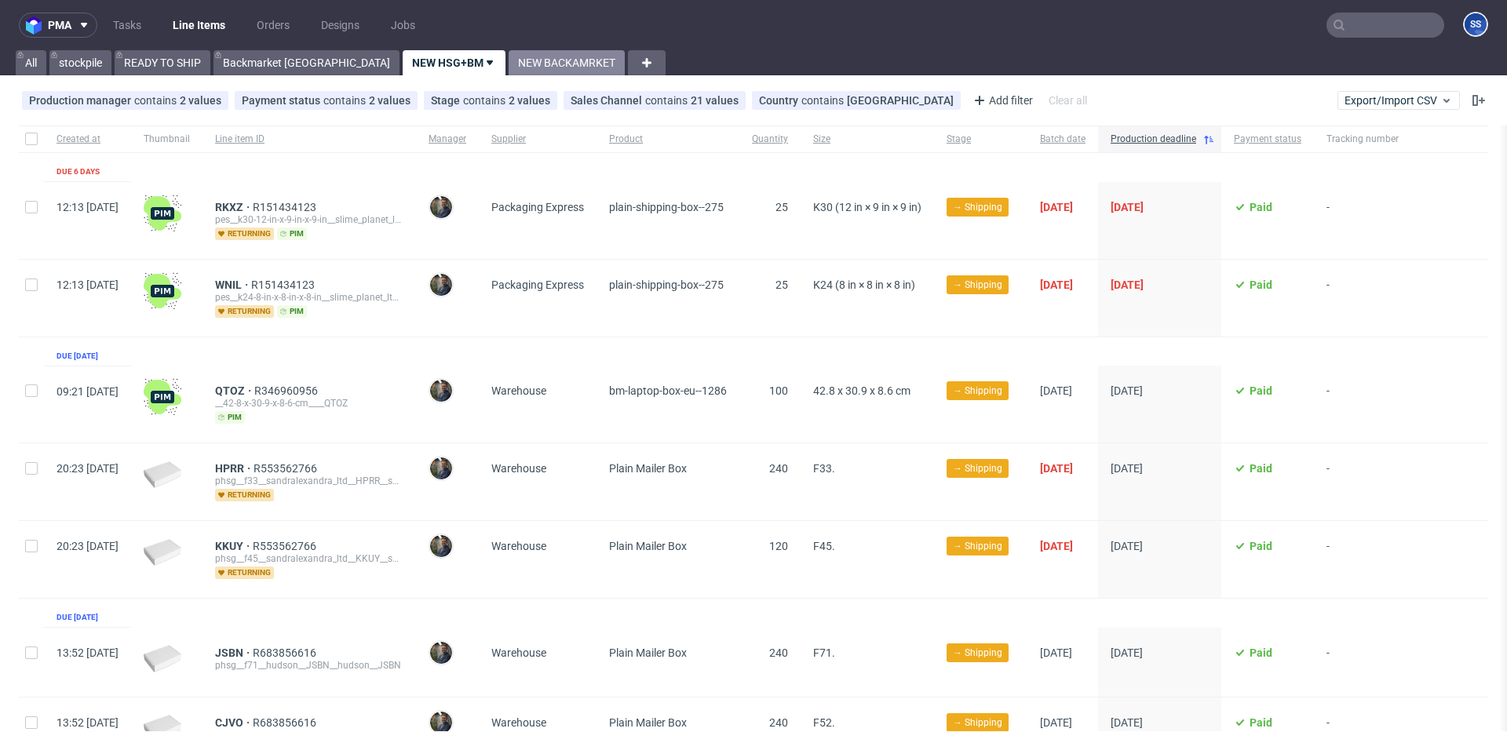
click at [509, 61] on link "NEW BACKAMRKET" at bounding box center [567, 62] width 116 height 25
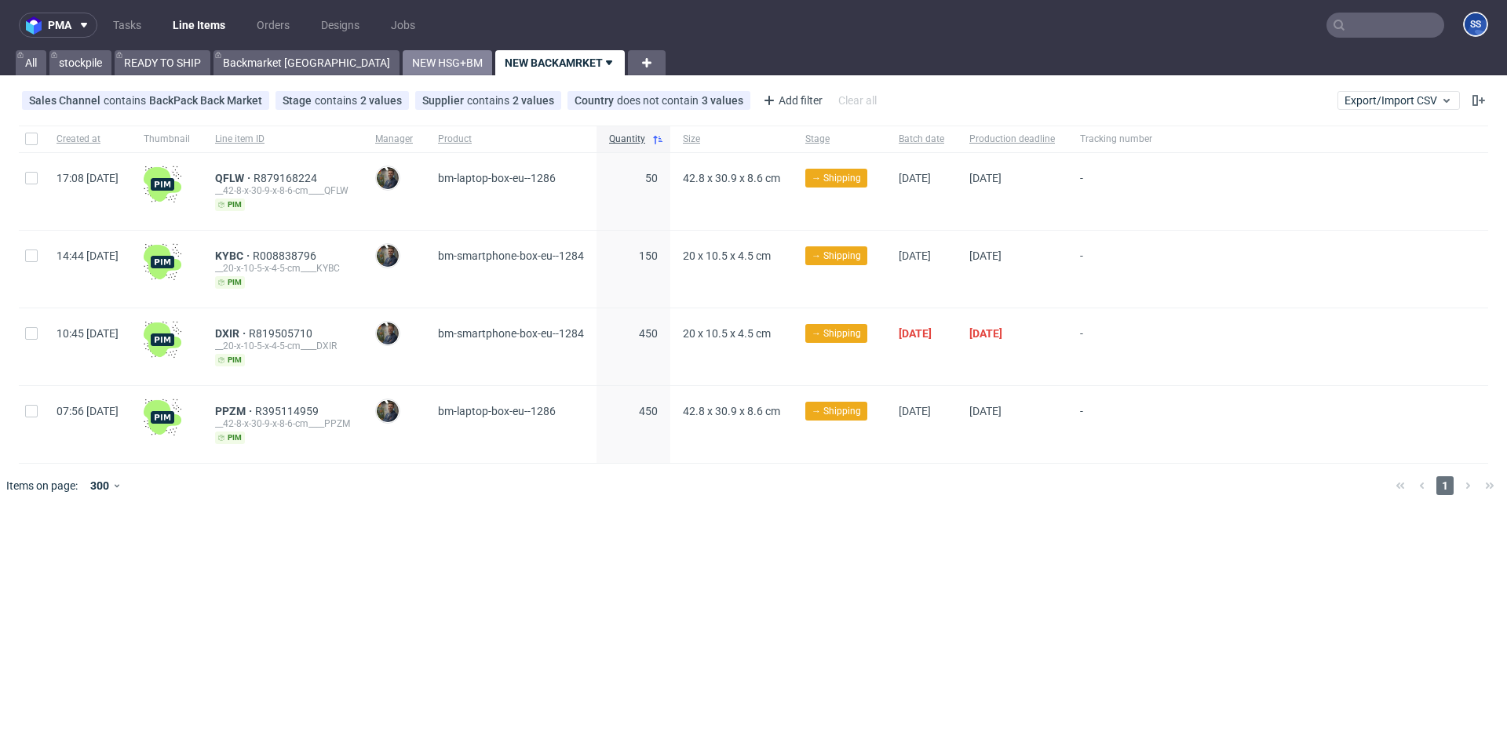
click at [403, 65] on link "NEW HSG+BM" at bounding box center [447, 62] width 89 height 25
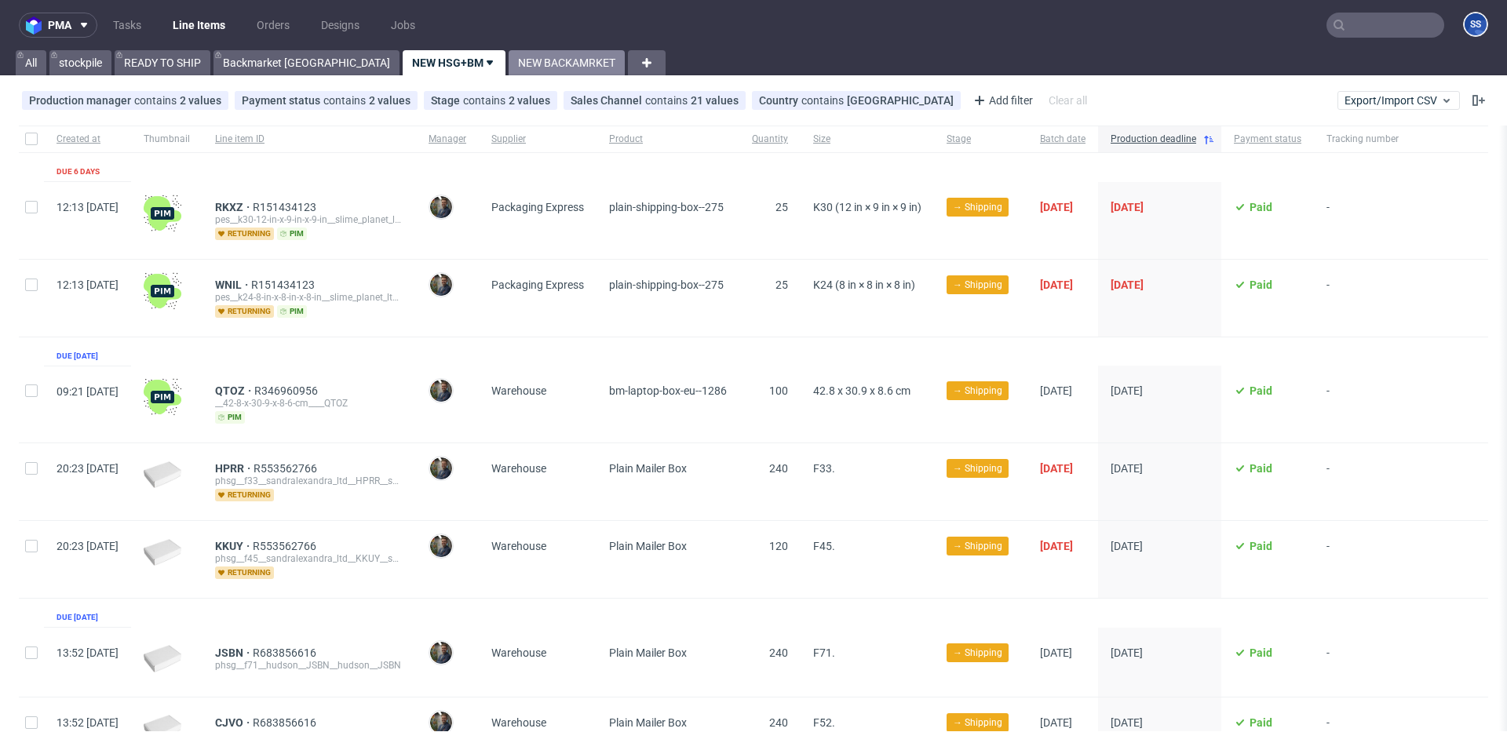
click at [509, 66] on link "NEW BACKAMRKET" at bounding box center [567, 62] width 116 height 25
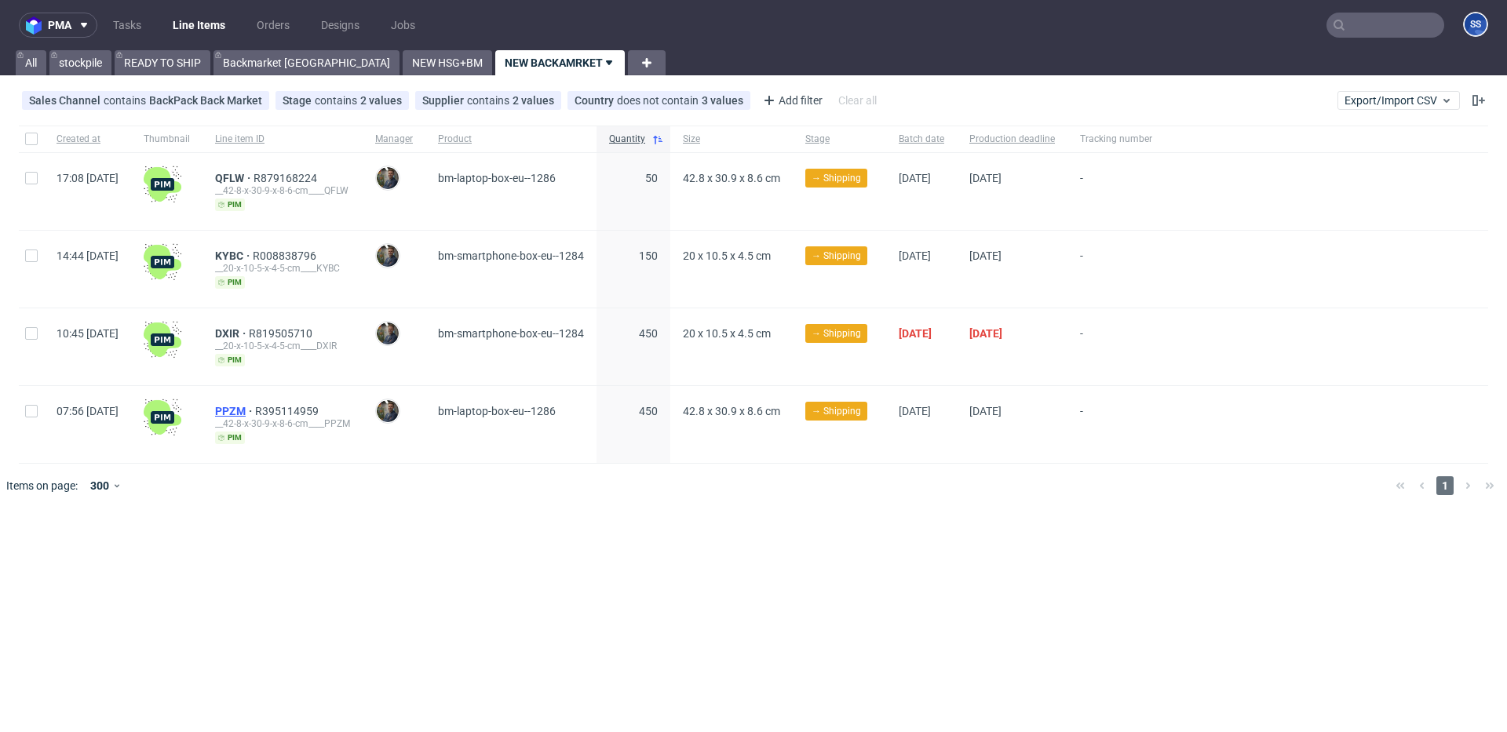
click at [255, 408] on span "PPZM" at bounding box center [235, 411] width 40 height 13
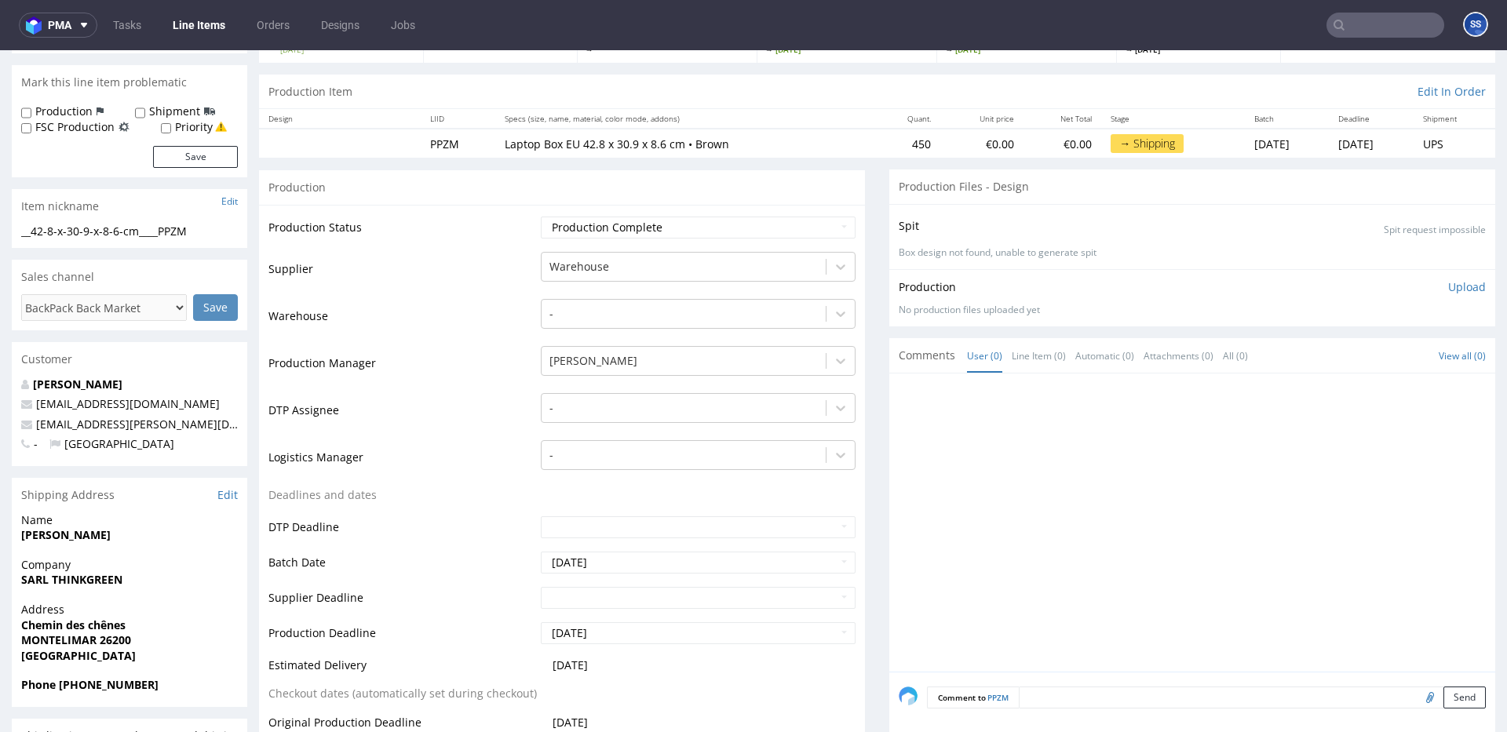
scroll to position [135, 0]
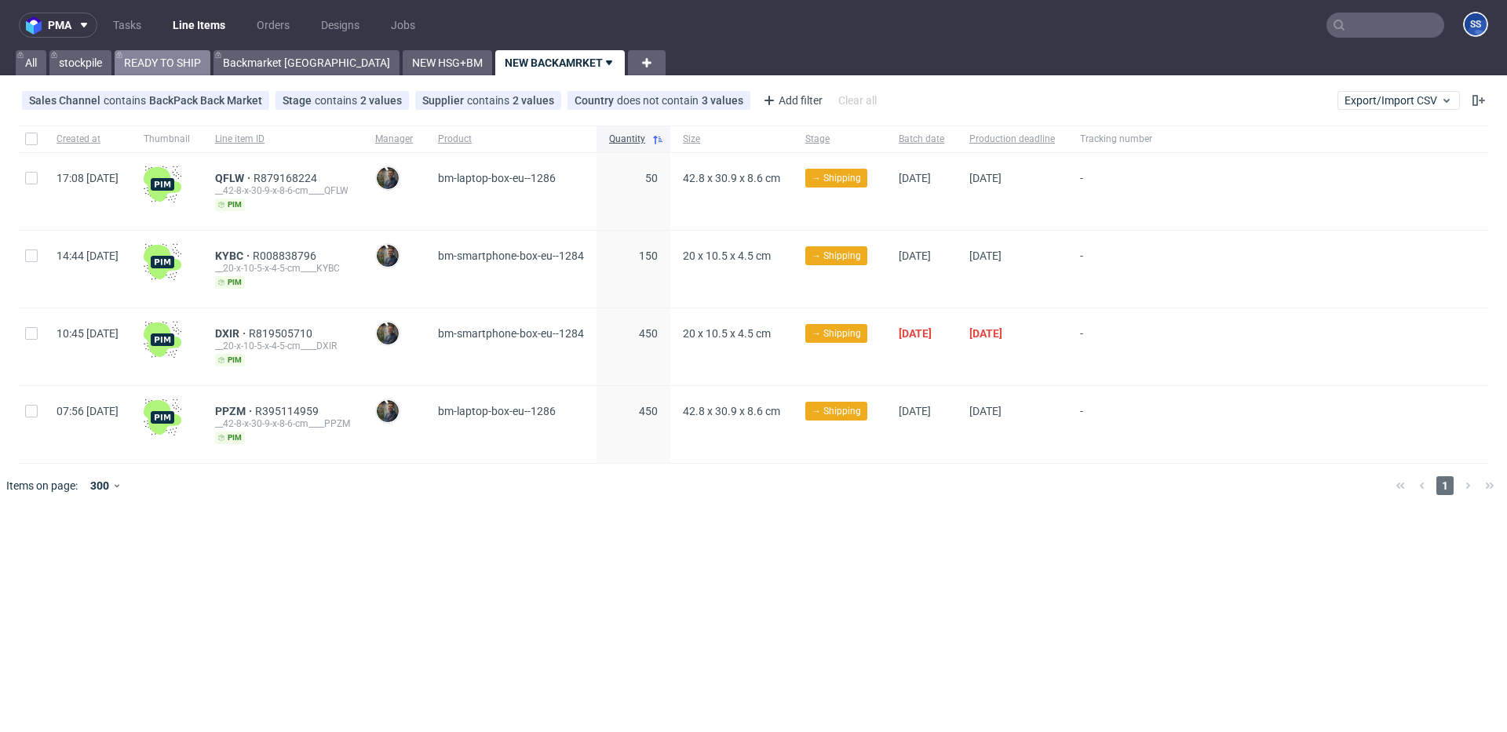
click at [188, 61] on link "READY TO SHIP" at bounding box center [163, 62] width 96 height 25
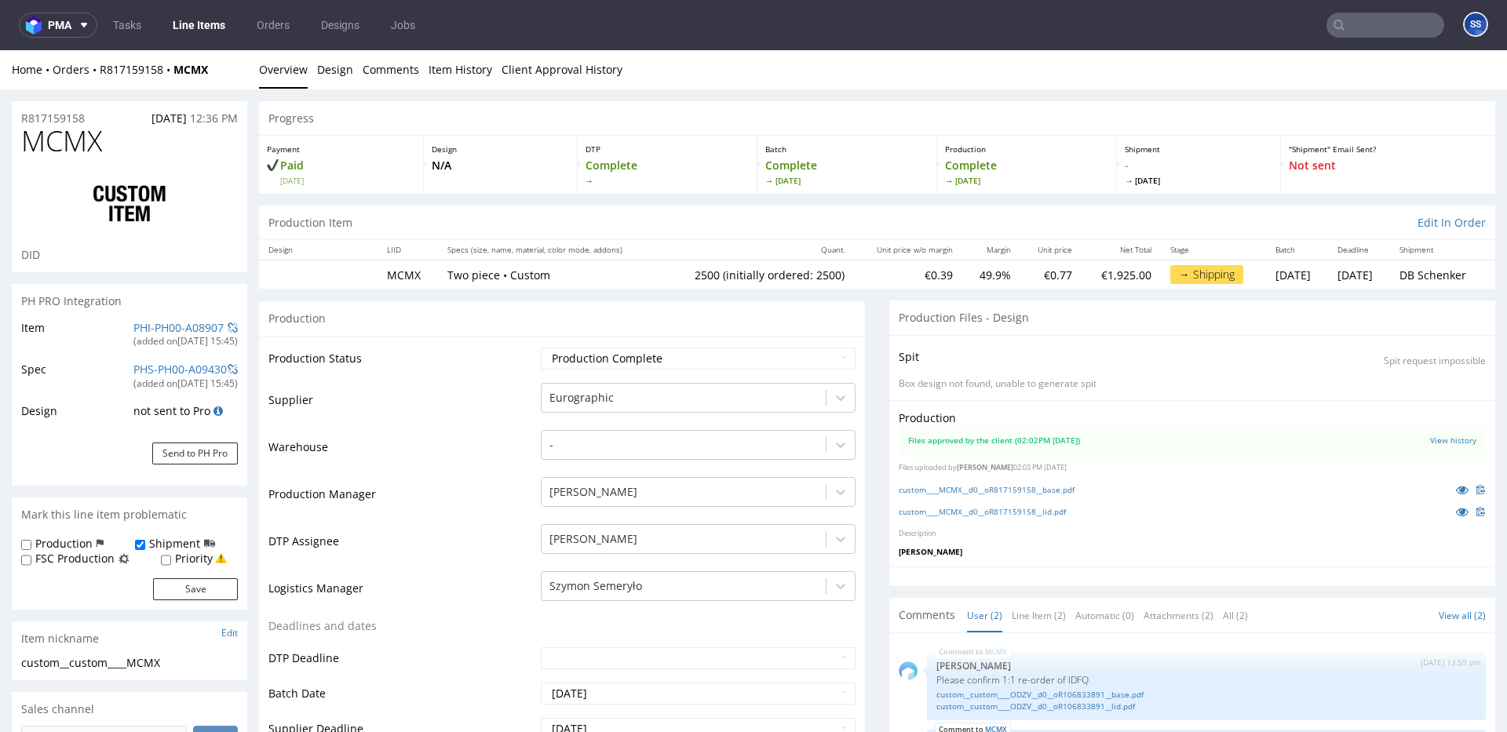
scroll to position [2501, 0]
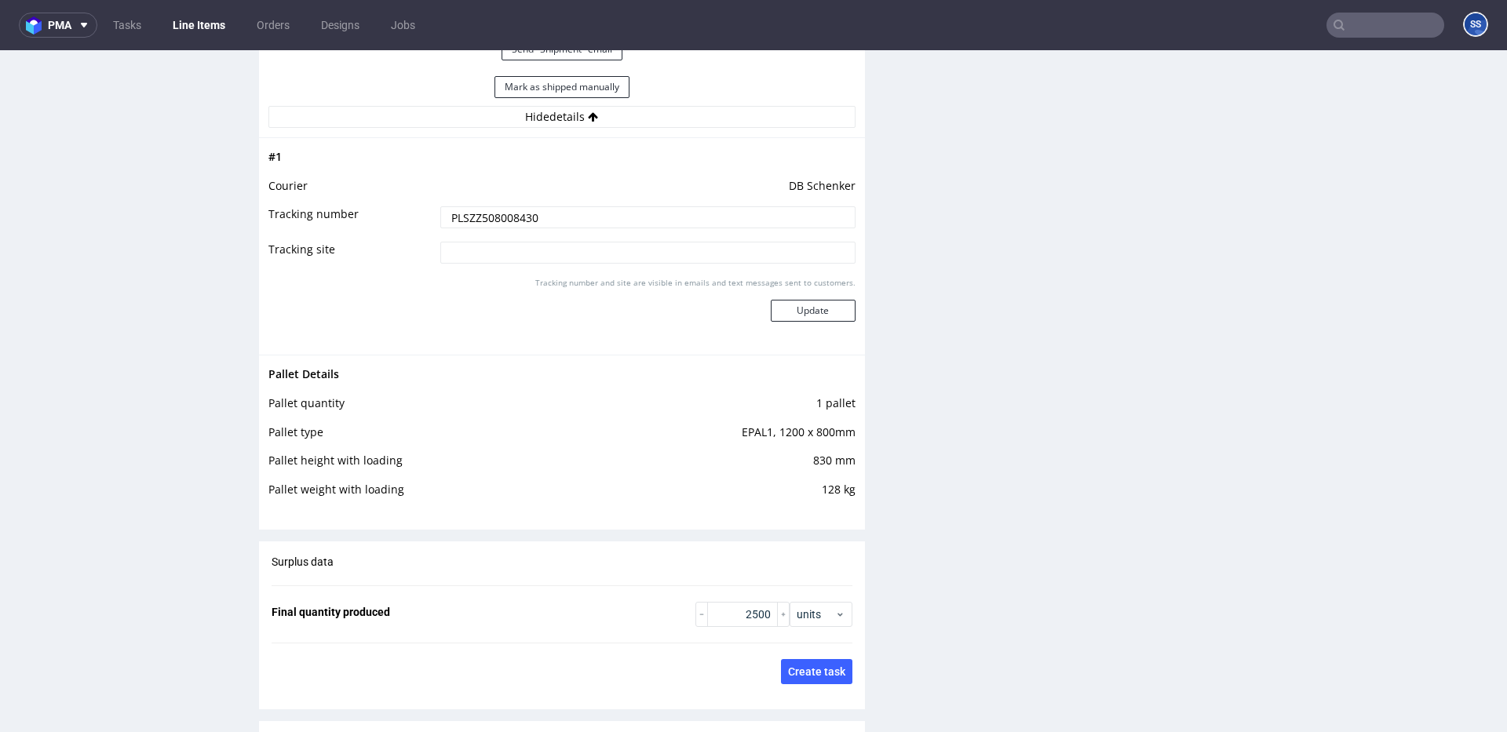
click at [195, 30] on link "Line Items" at bounding box center [198, 25] width 71 height 25
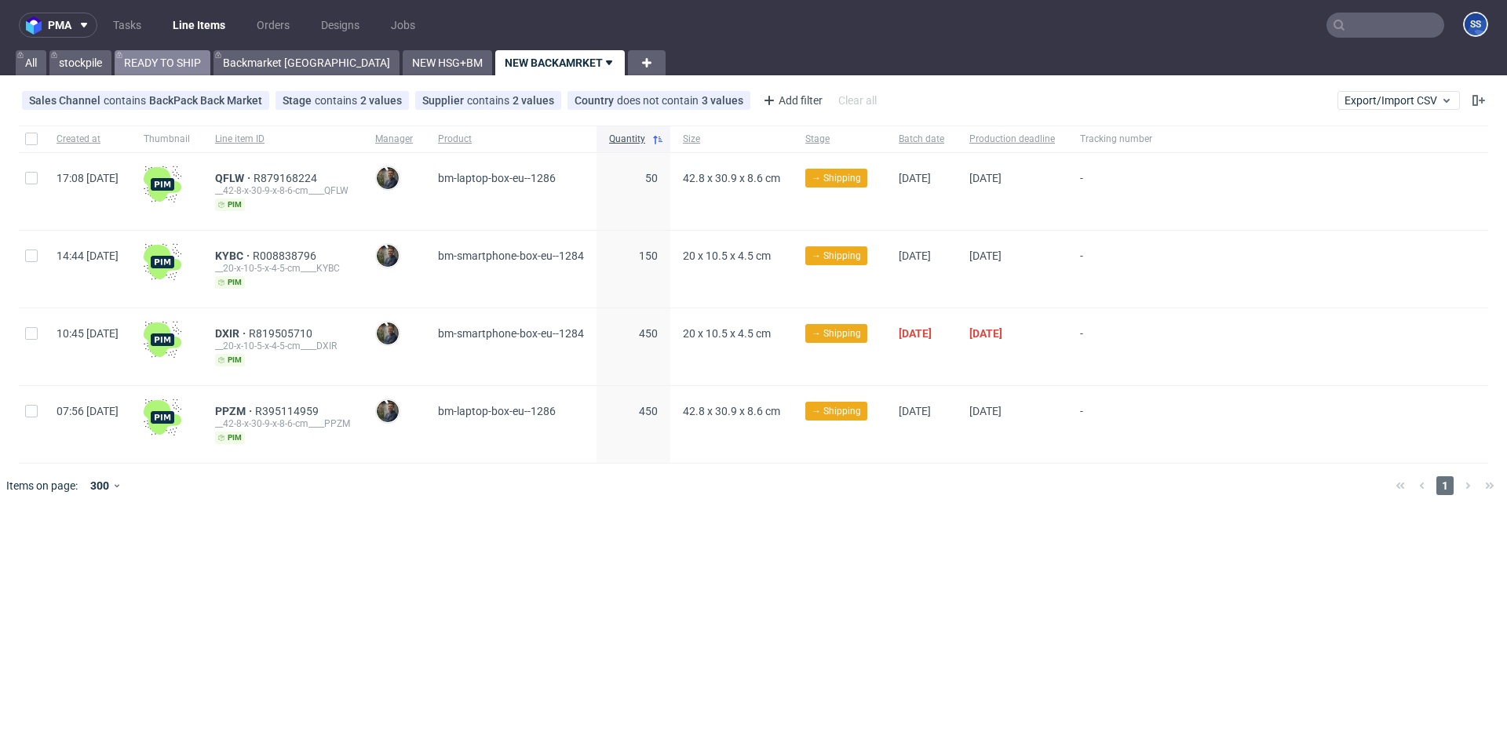
click at [158, 69] on link "READY TO SHIP" at bounding box center [163, 62] width 96 height 25
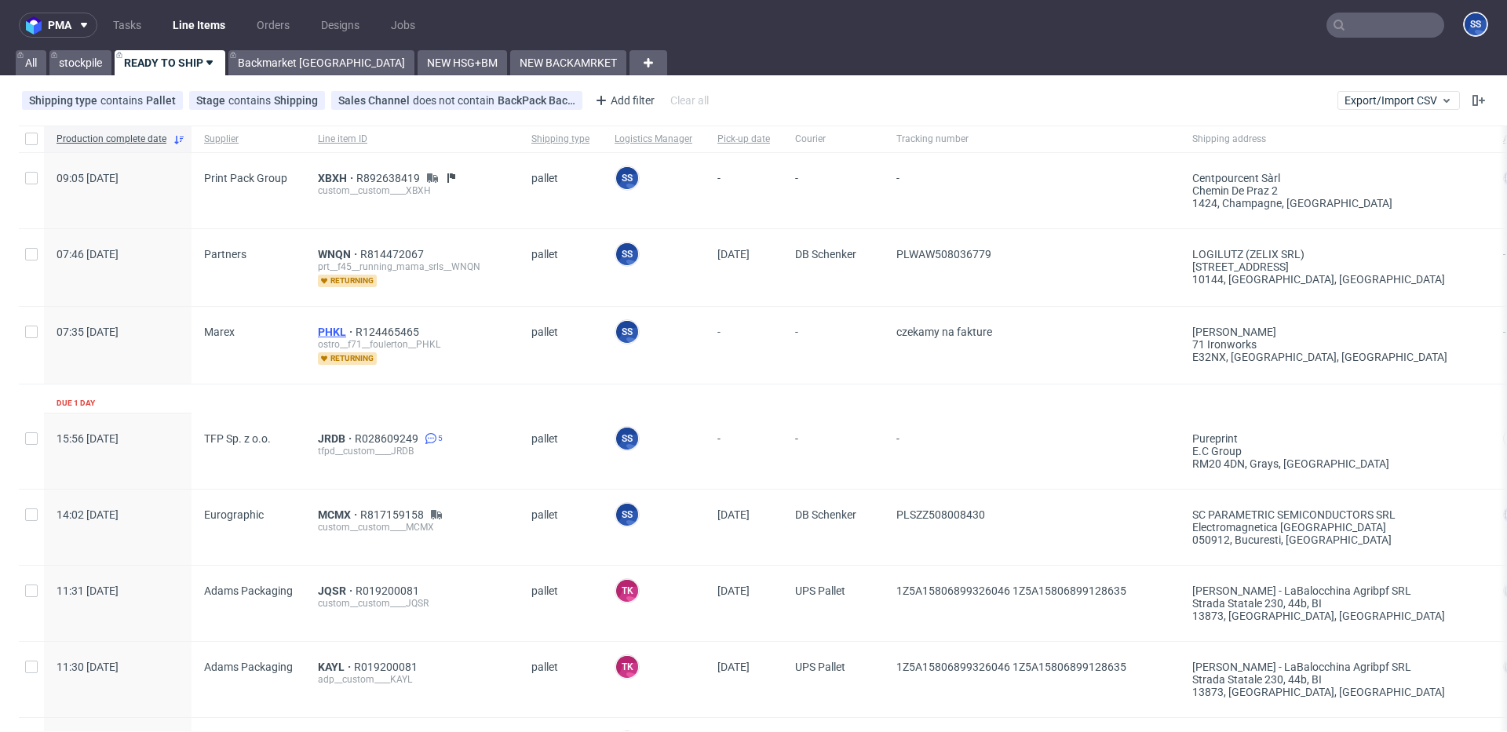
click at [334, 330] on span "PHKL" at bounding box center [337, 332] width 38 height 13
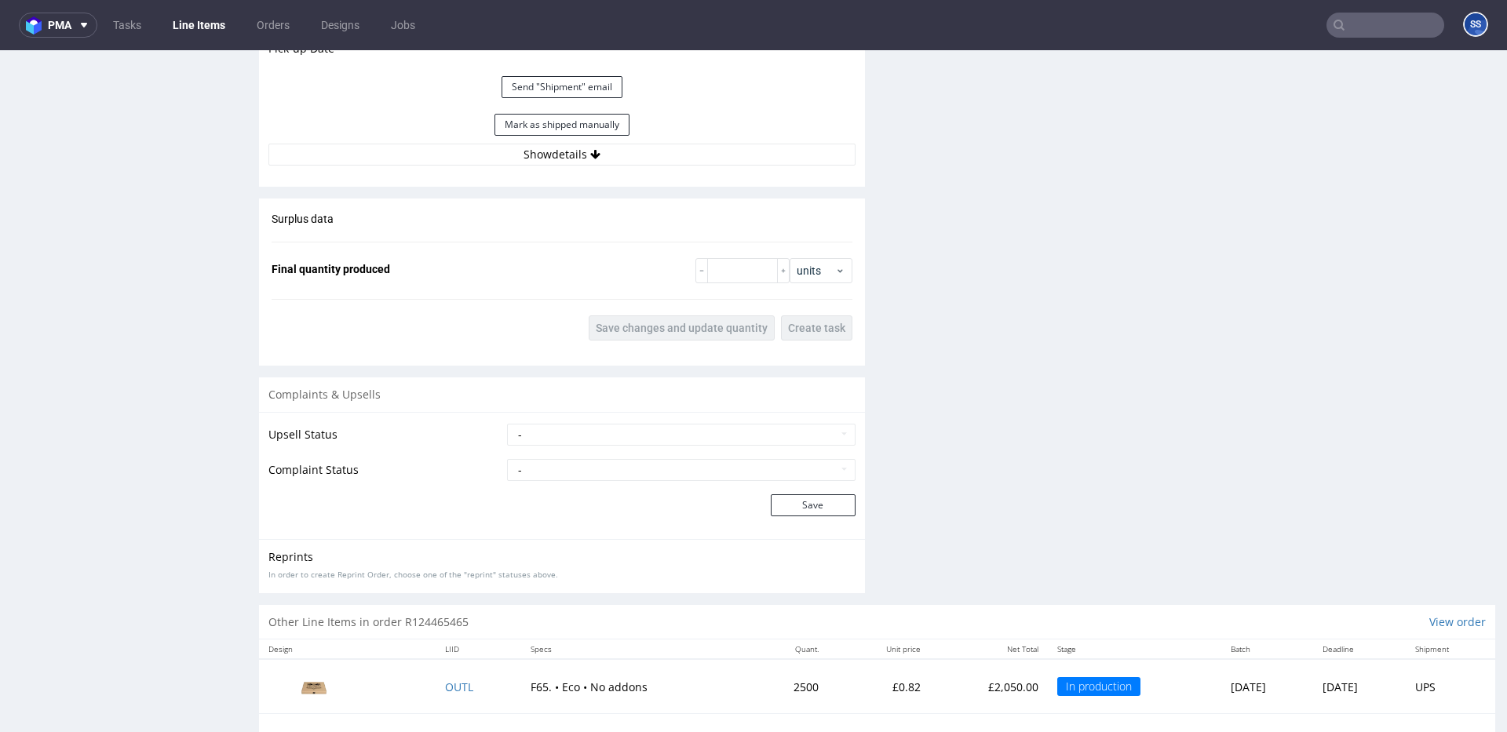
scroll to position [1935, 0]
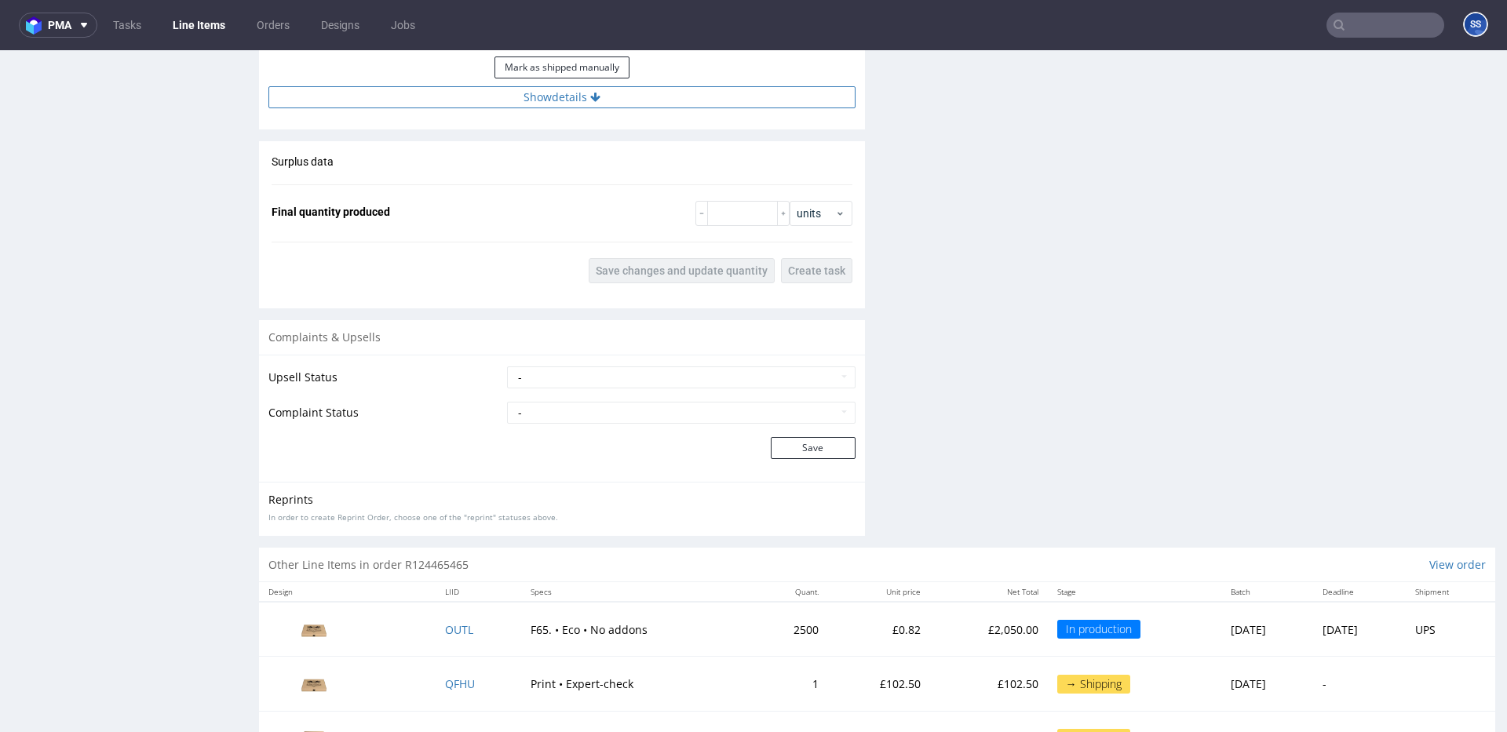
click at [545, 100] on button "Show details" at bounding box center [561, 97] width 587 height 22
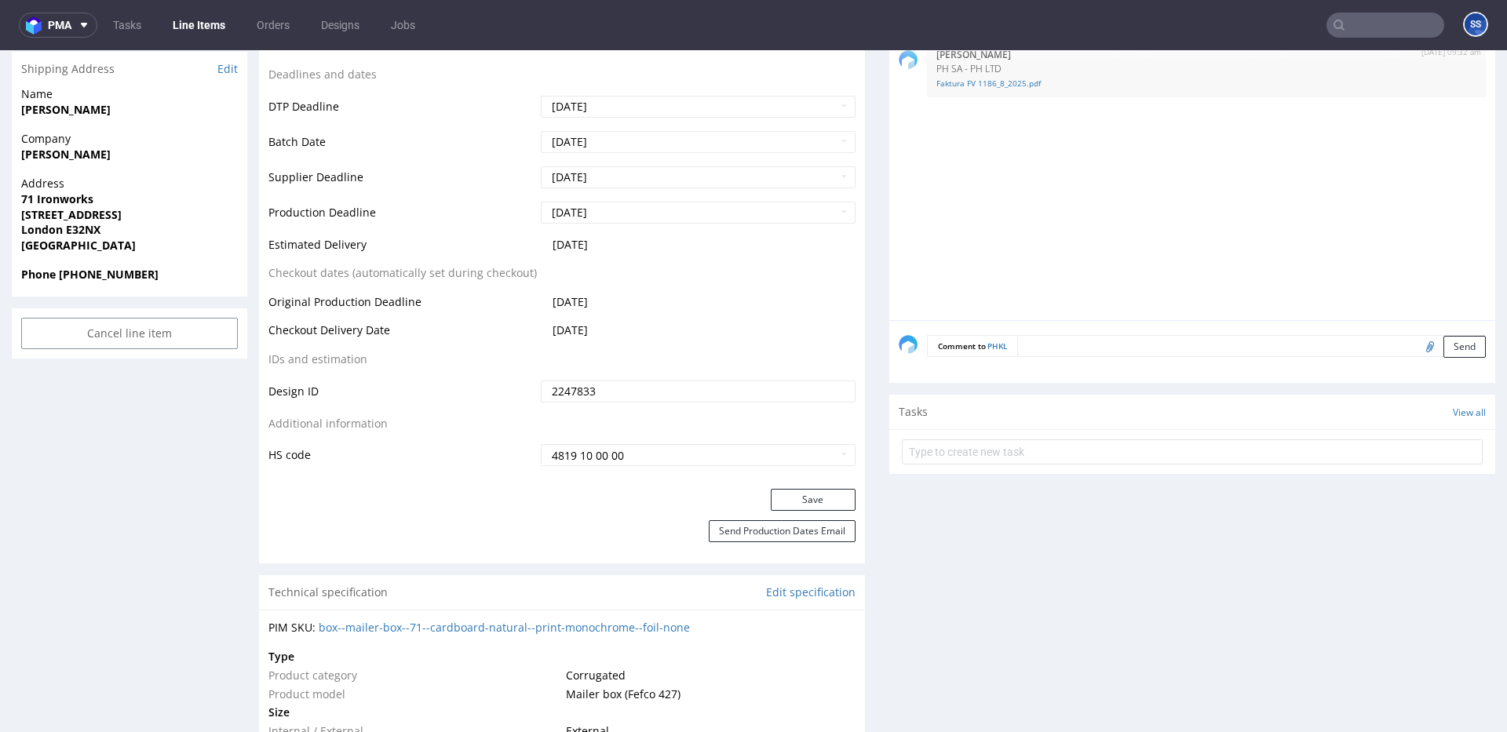
scroll to position [0, 0]
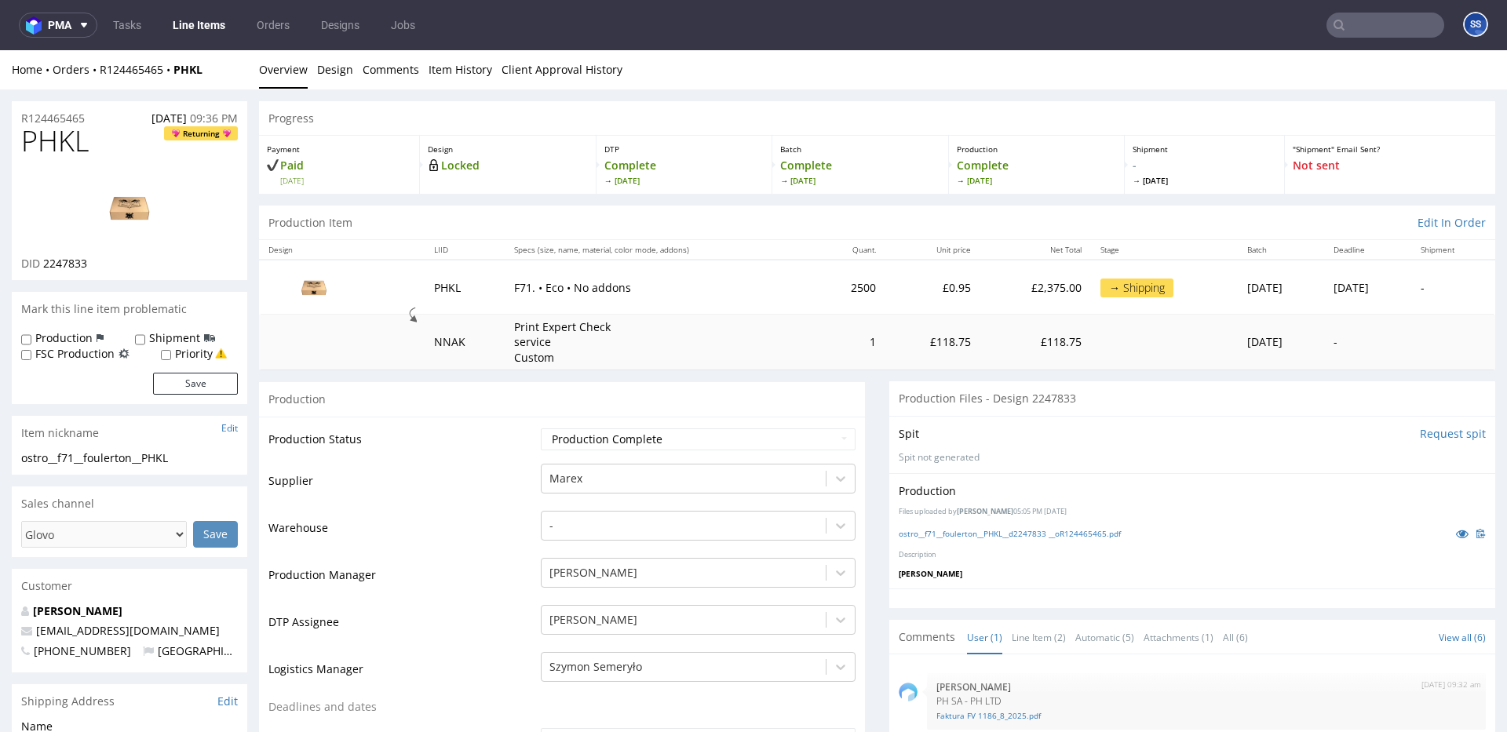
click at [203, 31] on link "Line Items" at bounding box center [198, 25] width 71 height 25
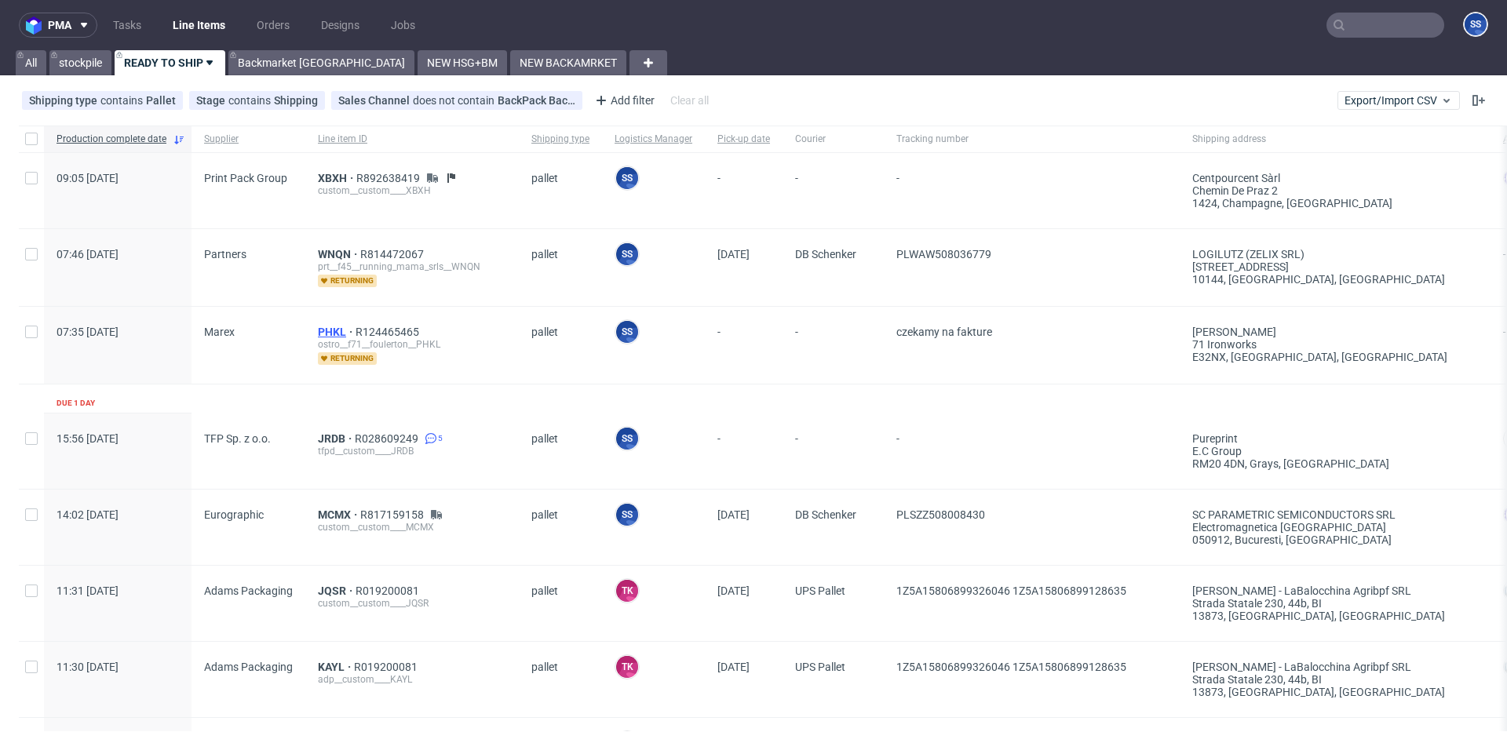
click at [326, 330] on span "PHKL" at bounding box center [337, 332] width 38 height 13
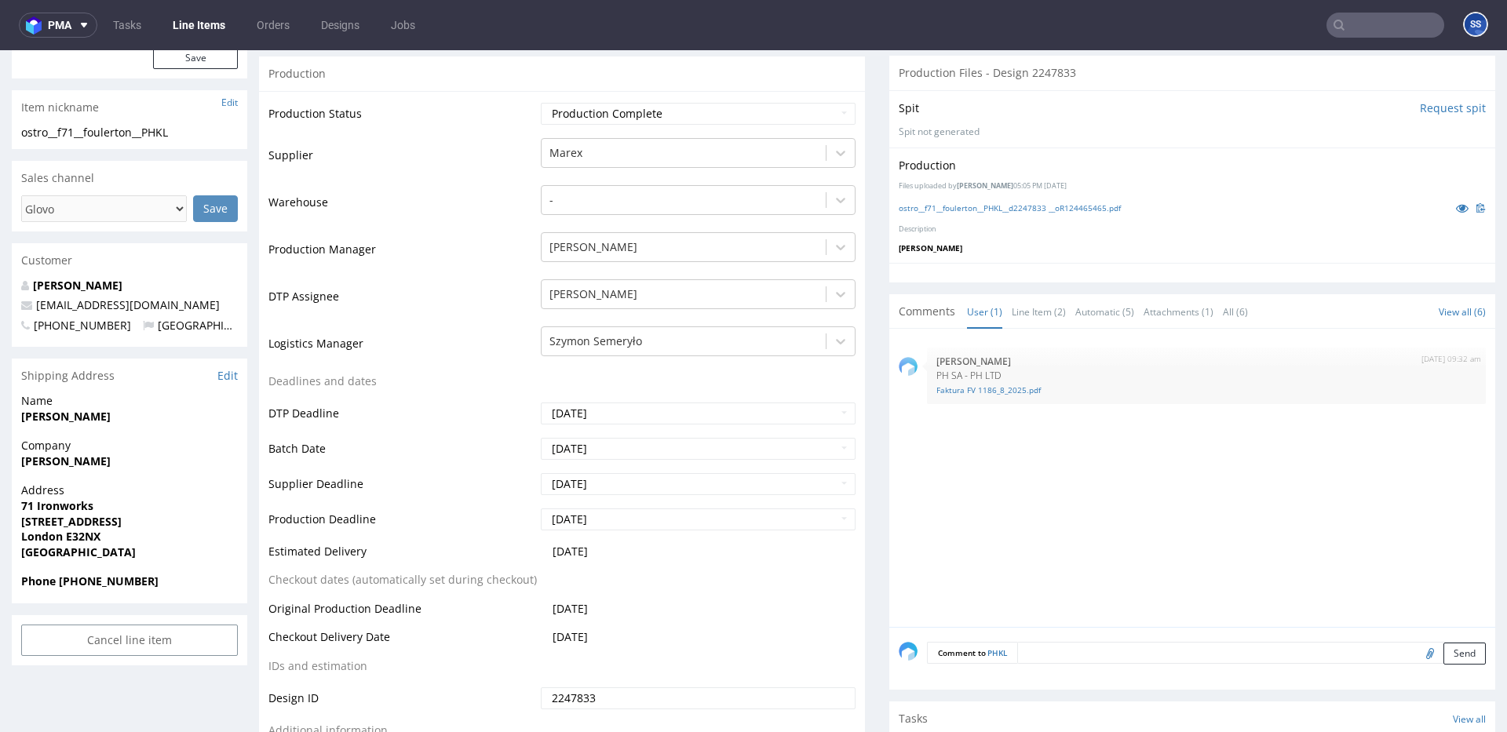
scroll to position [329, 0]
click at [92, 459] on strong "[PERSON_NAME]" at bounding box center [65, 457] width 89 height 15
copy strong "[PERSON_NAME]"
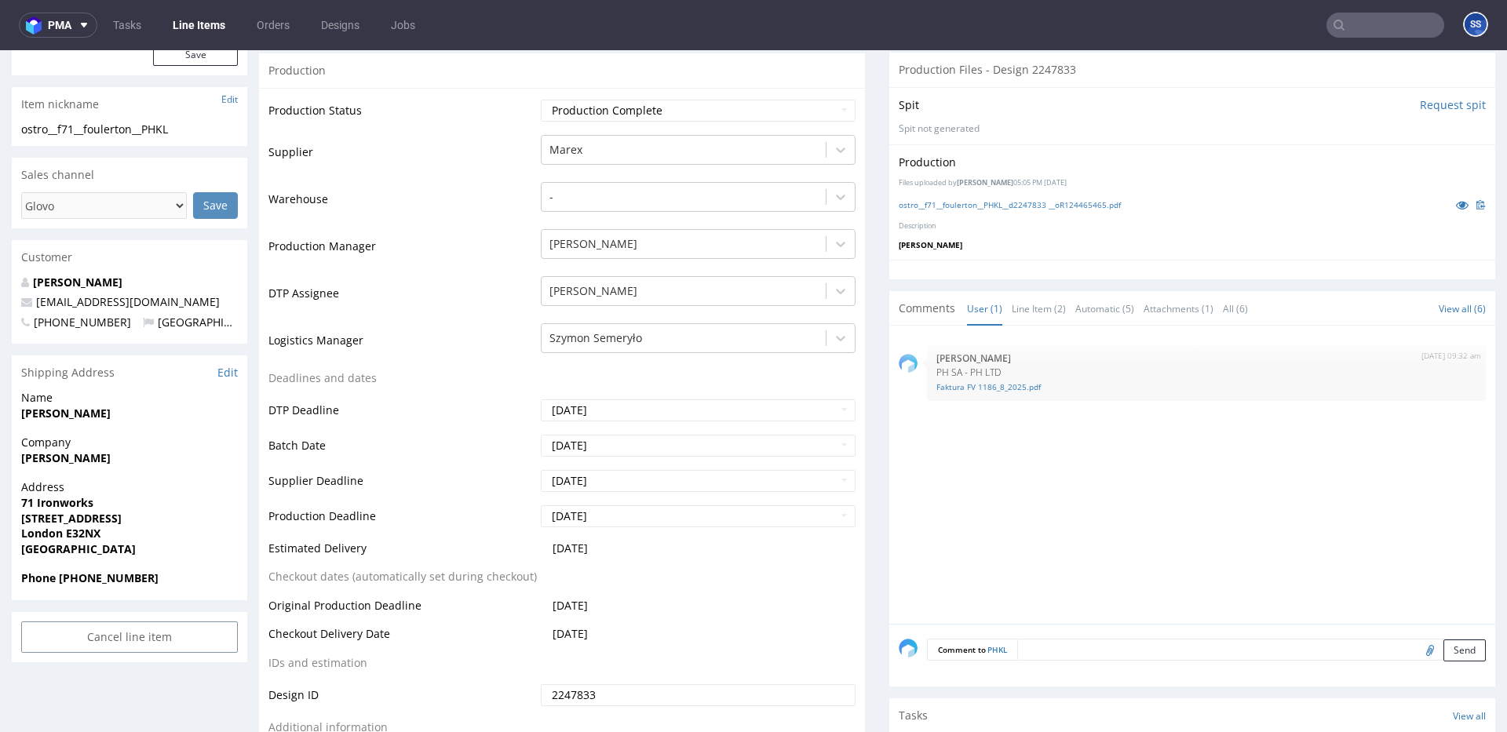
click at [49, 499] on strong "71 Ironworks" at bounding box center [57, 502] width 72 height 15
copy strong "71 Ironworks"
click at [53, 526] on span "London E32NX" at bounding box center [129, 534] width 217 height 16
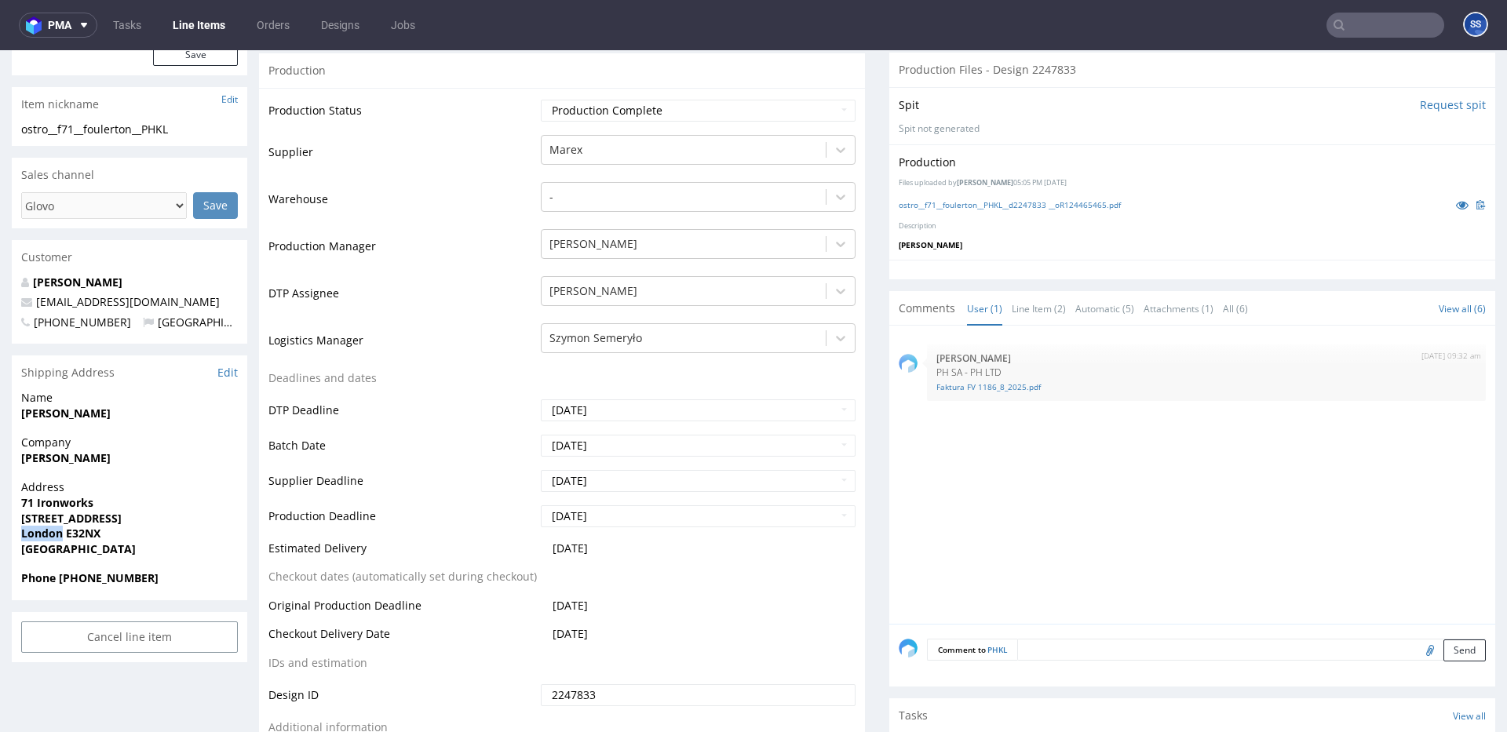
click at [53, 526] on span "London E32NX" at bounding box center [129, 534] width 217 height 16
click at [55, 518] on strong "[STREET_ADDRESS]" at bounding box center [71, 518] width 100 height 15
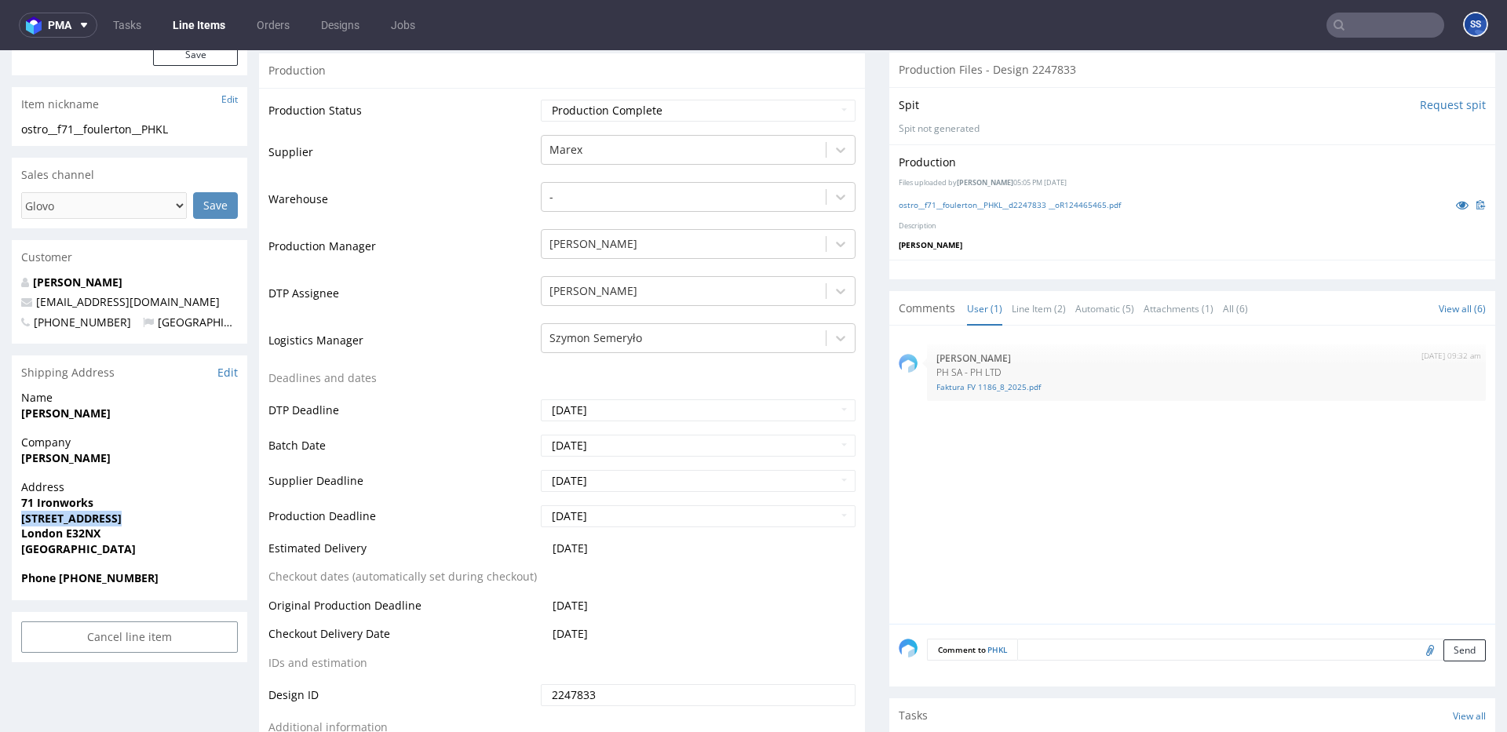
copy strong "[STREET_ADDRESS]"
click at [45, 531] on strong "London E32NX" at bounding box center [60, 533] width 79 height 15
copy strong "London"
click at [71, 538] on strong "London E32NX" at bounding box center [60, 533] width 79 height 15
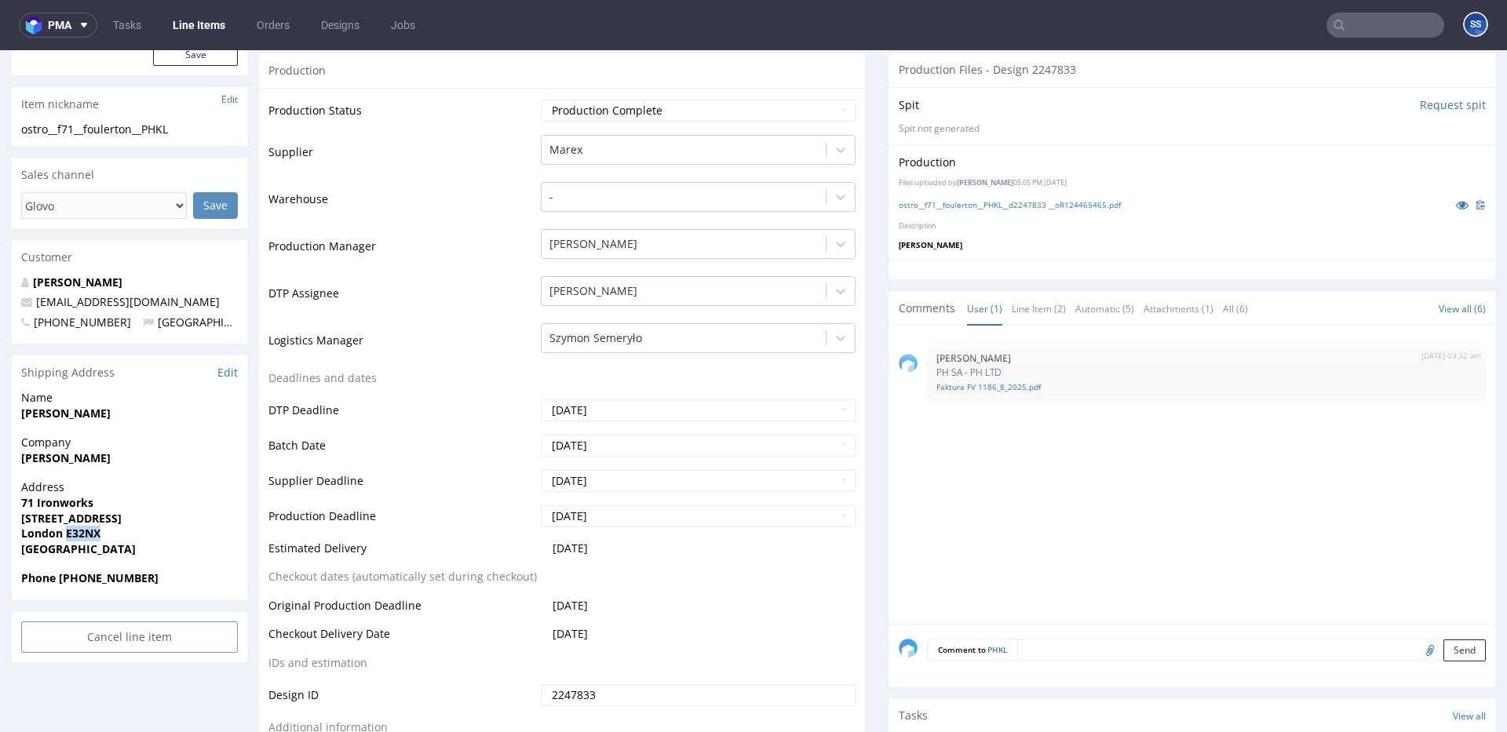
click at [71, 538] on strong "London E32NX" at bounding box center [60, 533] width 79 height 15
copy strong "E32NX"
click at [36, 539] on p "Address 71 Ironworks 58 Dace Road London E32NX United Kingdom" at bounding box center [129, 518] width 217 height 77
click at [38, 538] on strong "London E32NX" at bounding box center [60, 533] width 79 height 15
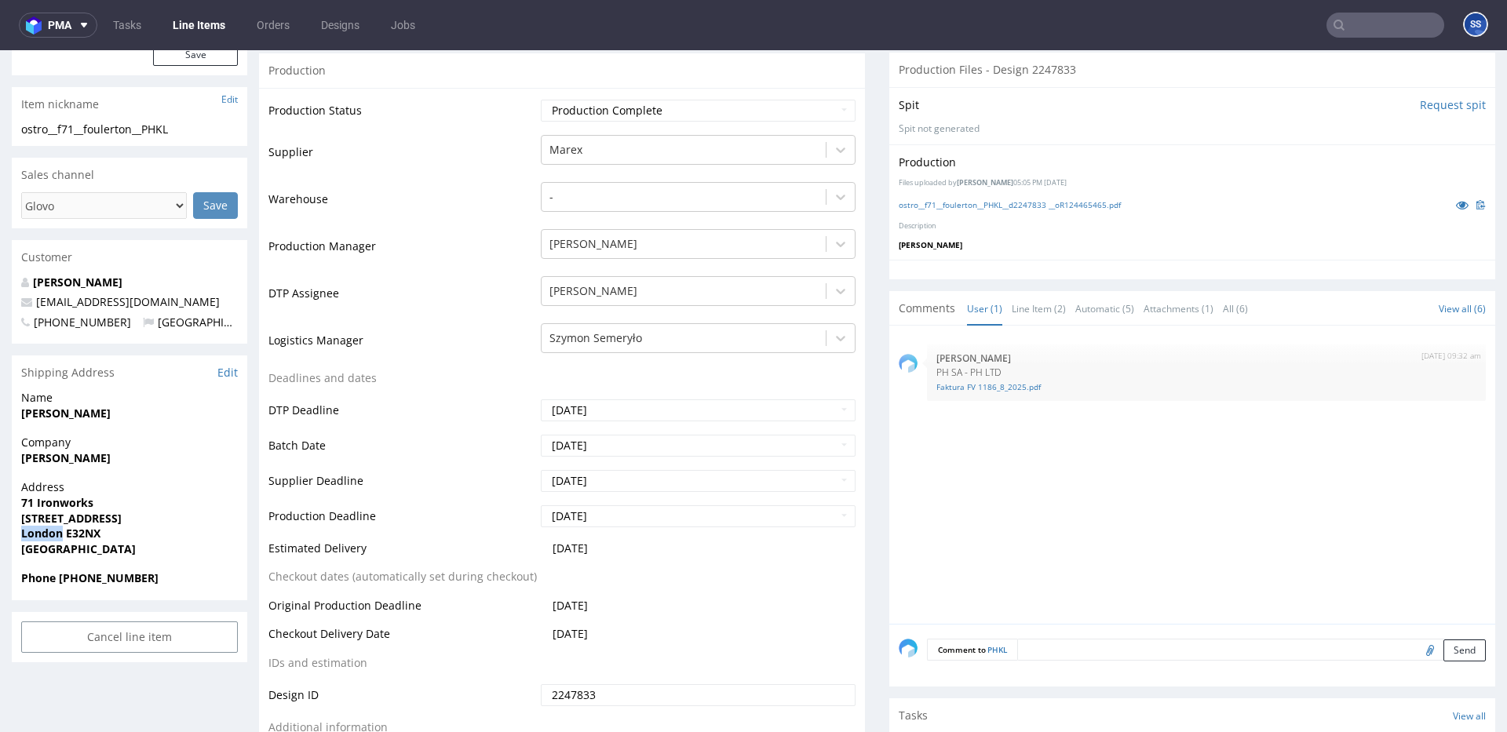
copy strong "London"
click at [80, 418] on strong "[PERSON_NAME]" at bounding box center [65, 413] width 89 height 15
copy strong "[PERSON_NAME]"
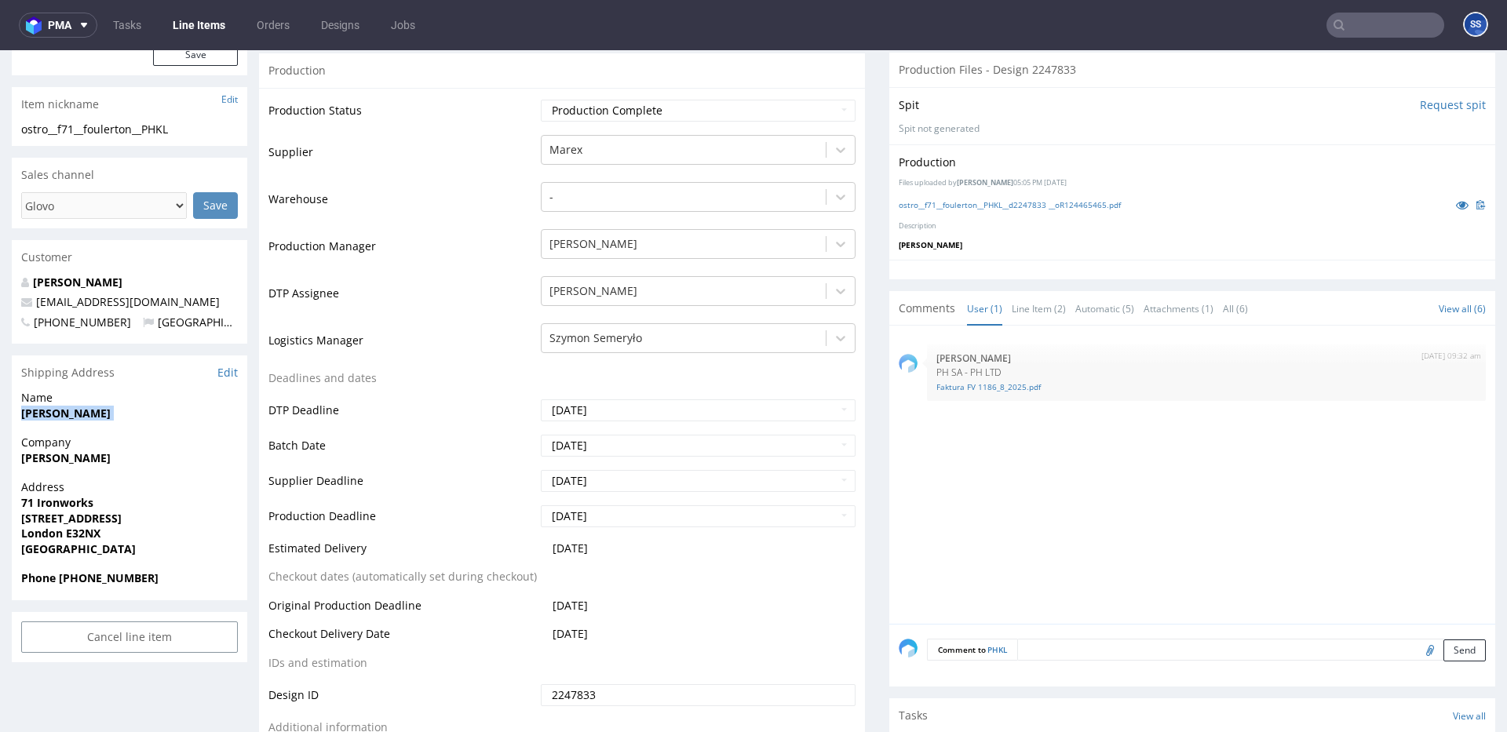
drag, startPoint x: 240, startPoint y: 301, endPoint x: 33, endPoint y: 304, distance: 207.2
click at [33, 304] on div "Matthew Foulerton matthewfoulerton@houseoferrors.org +447823339020 United Kingd…" at bounding box center [129, 310] width 235 height 70
copy link "[EMAIL_ADDRESS][DOMAIN_NAME]"
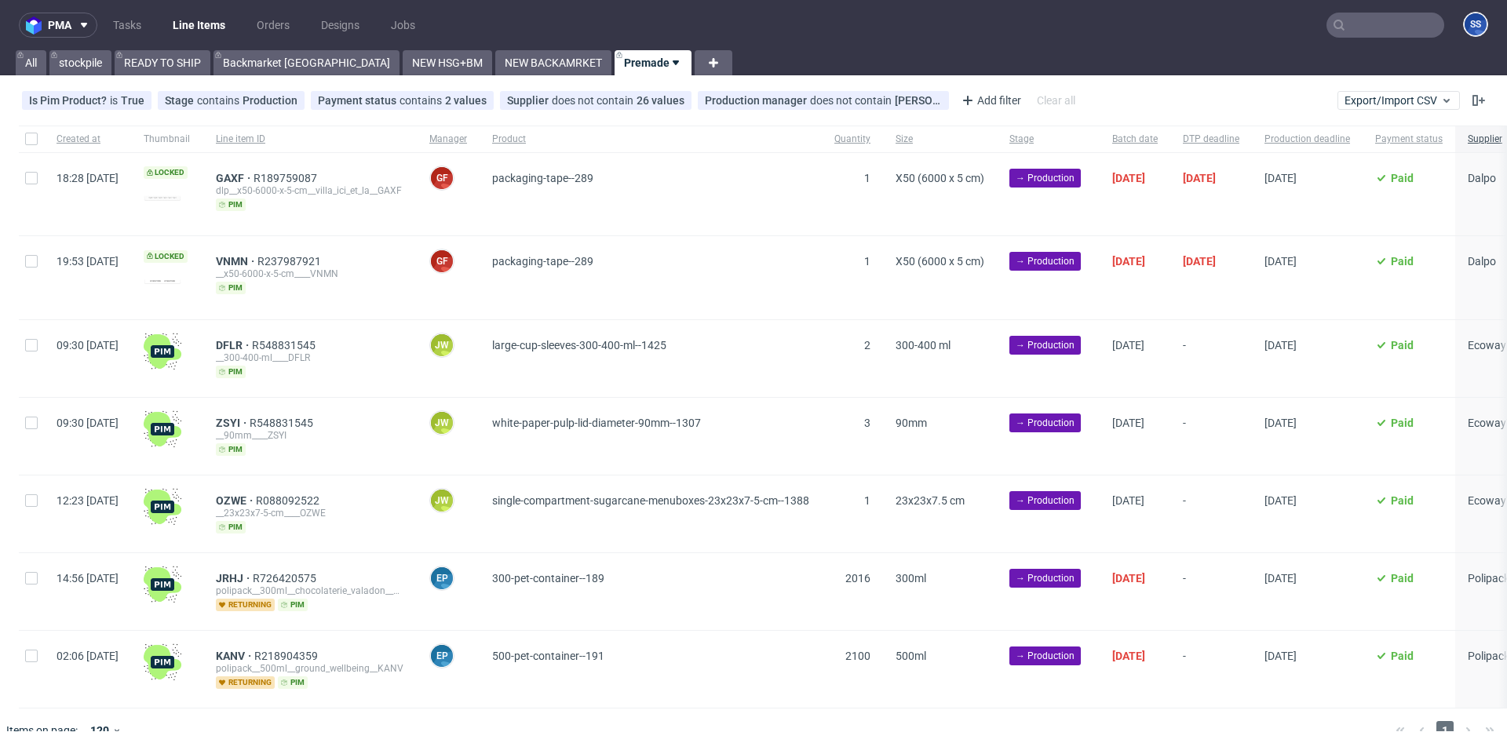
click at [615, 66] on link "Premade" at bounding box center [653, 62] width 77 height 25
click at [585, 151] on span "Hide view" at bounding box center [617, 157] width 132 height 16
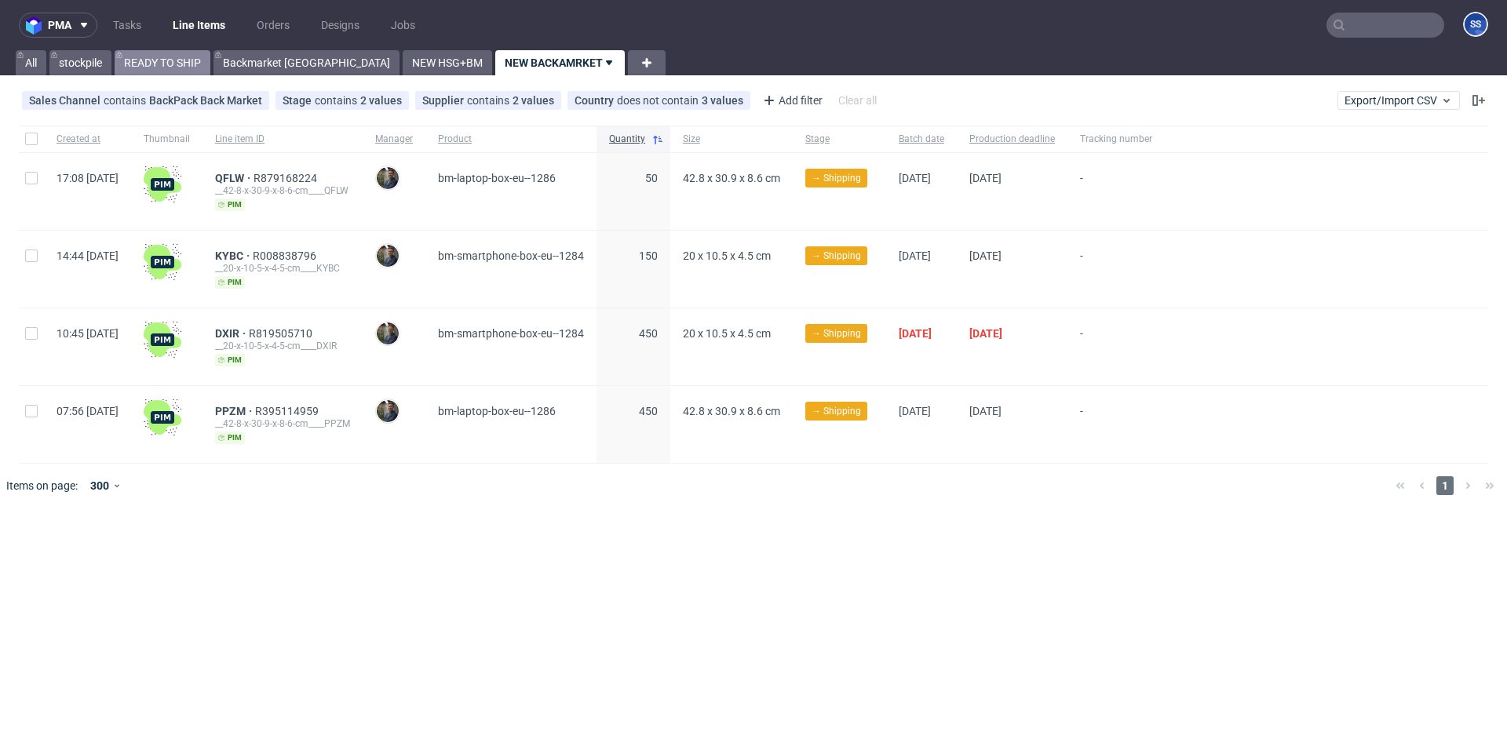
click at [165, 56] on link "READY TO SHIP" at bounding box center [163, 62] width 96 height 25
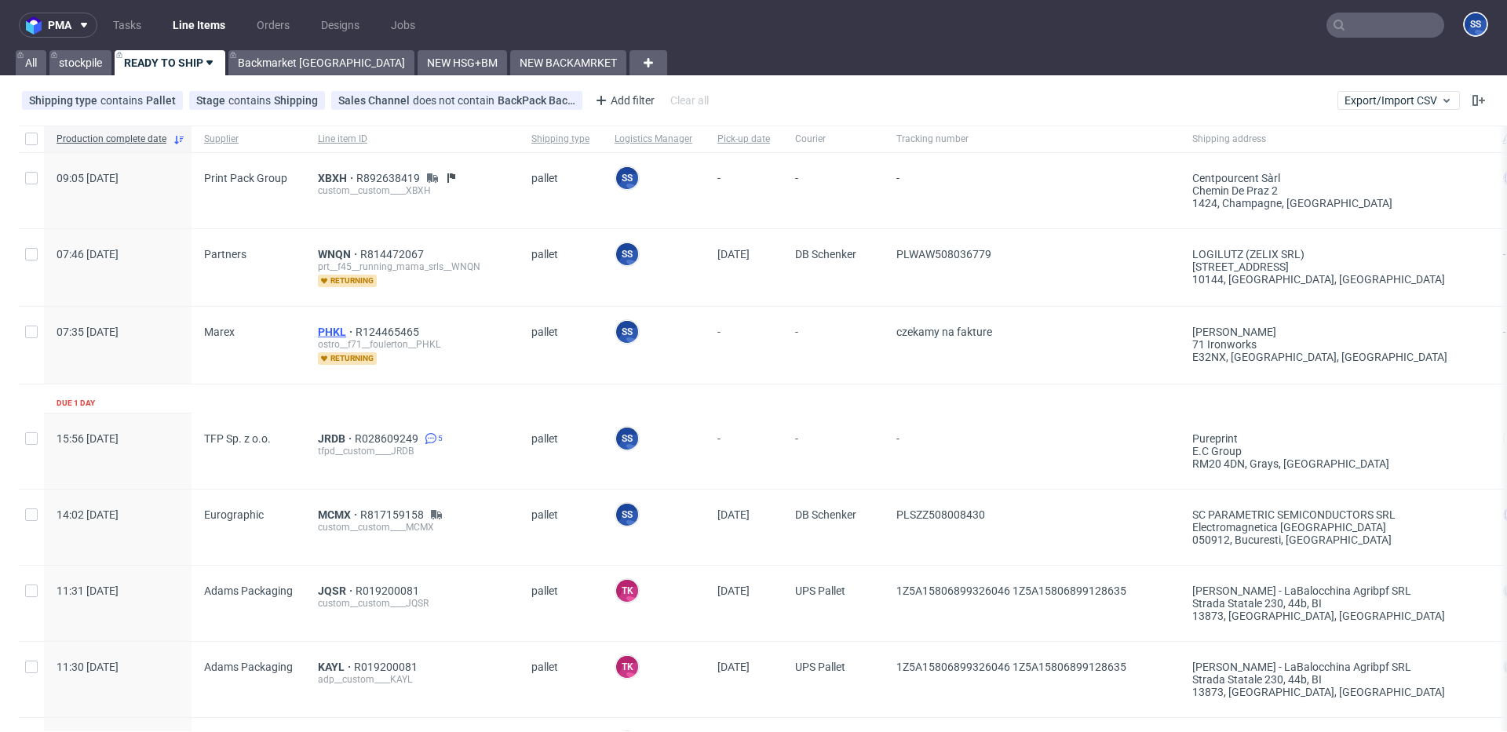
click at [330, 335] on span "PHKL" at bounding box center [337, 332] width 38 height 13
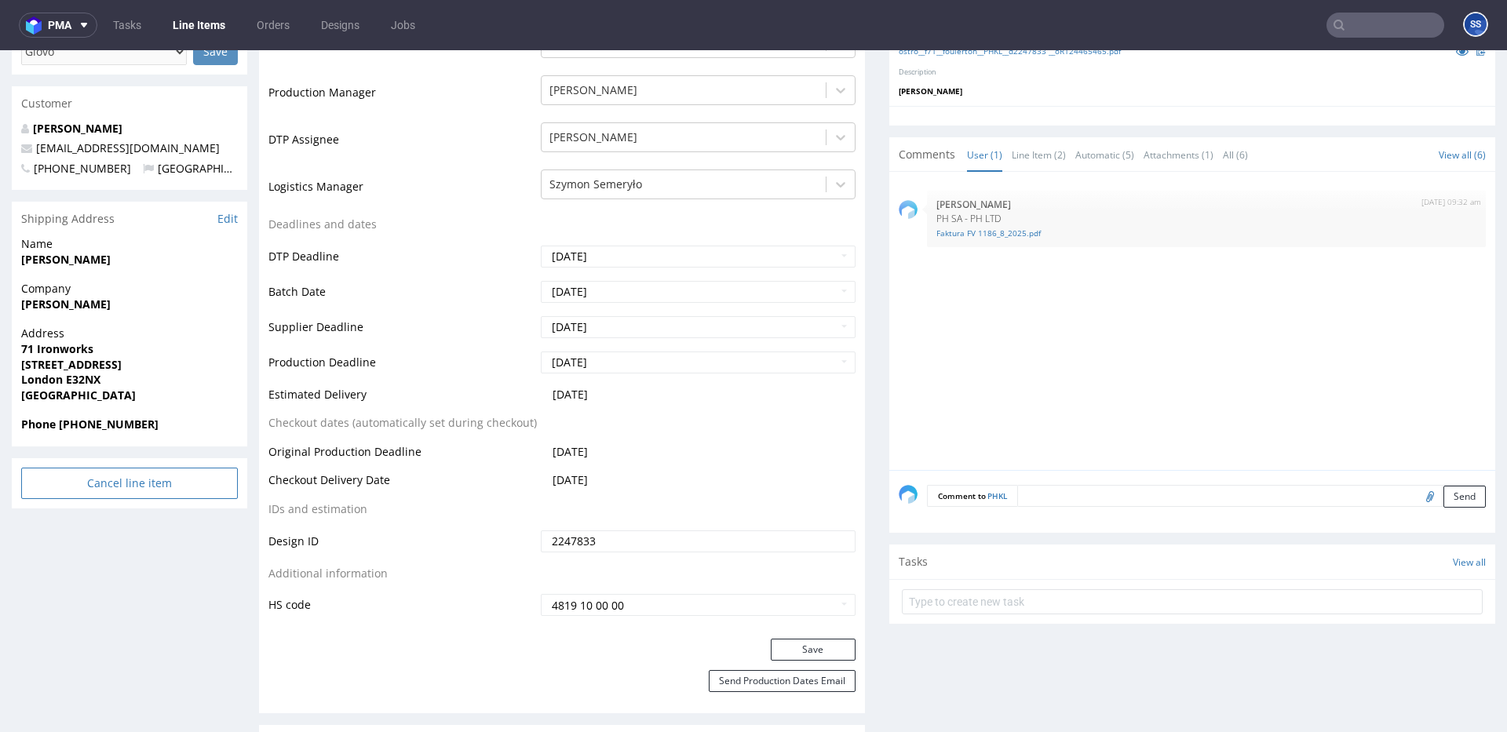
scroll to position [490, 0]
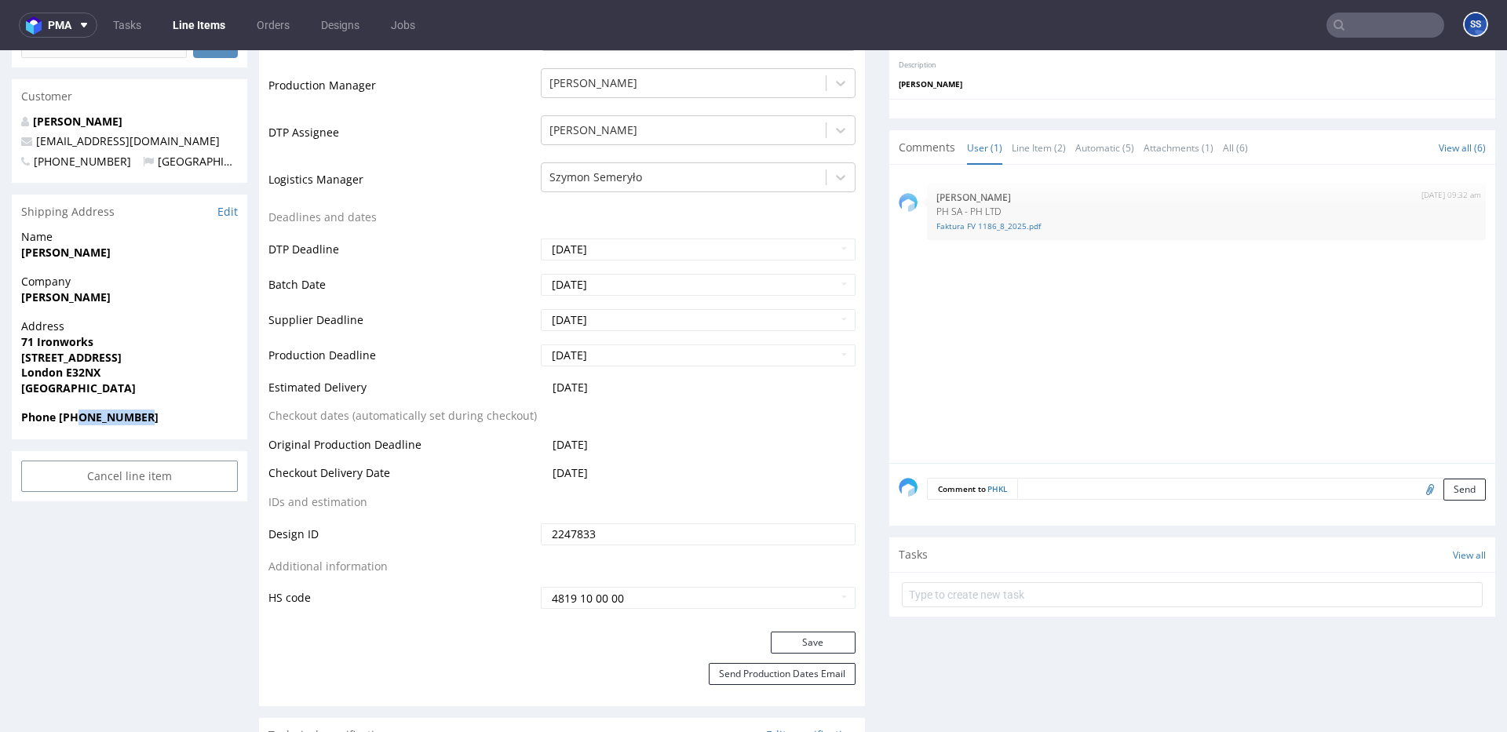
drag, startPoint x: 163, startPoint y: 418, endPoint x: 80, endPoint y: 421, distance: 83.3
click at [80, 421] on span "Phone [PHONE_NUMBER]" at bounding box center [129, 418] width 217 height 16
copy strong "7823339020"
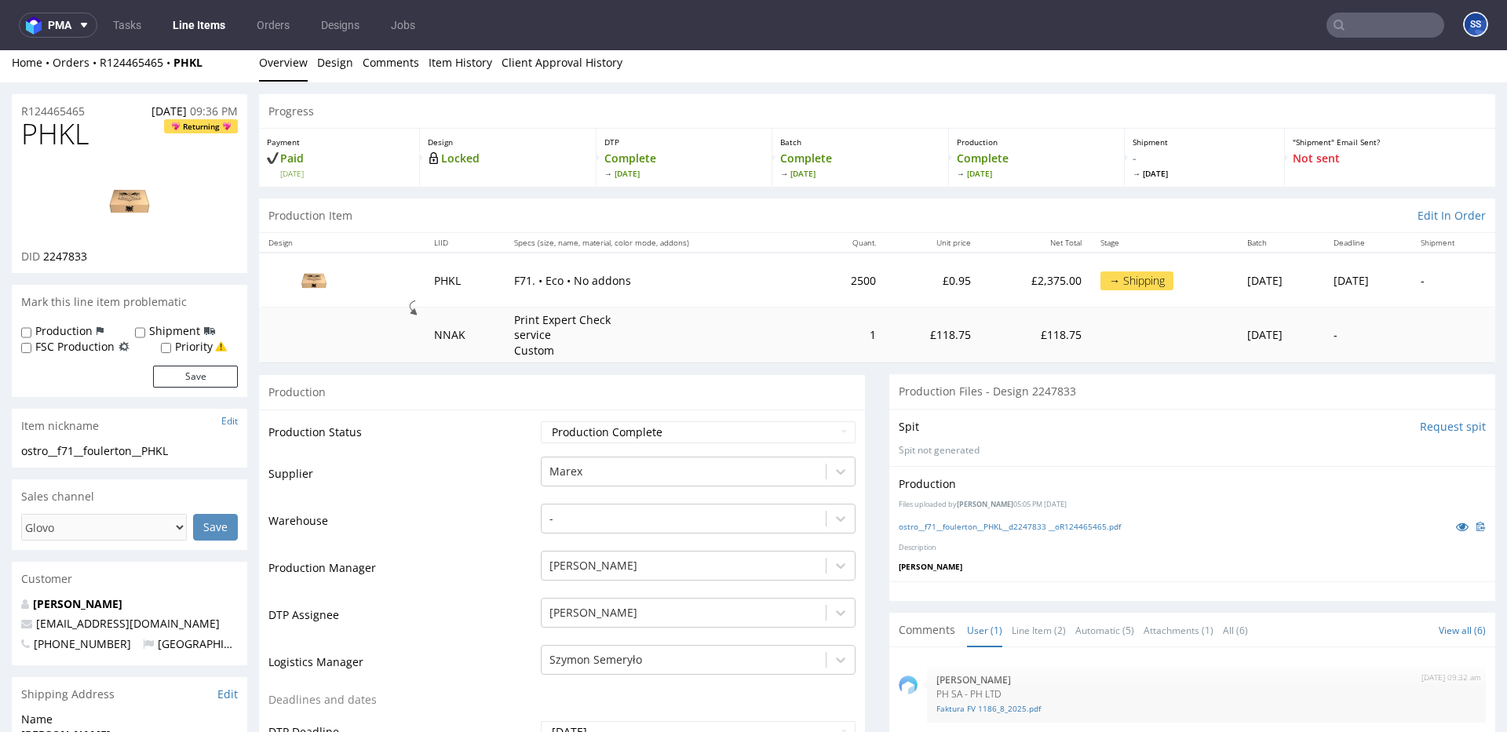
scroll to position [0, 0]
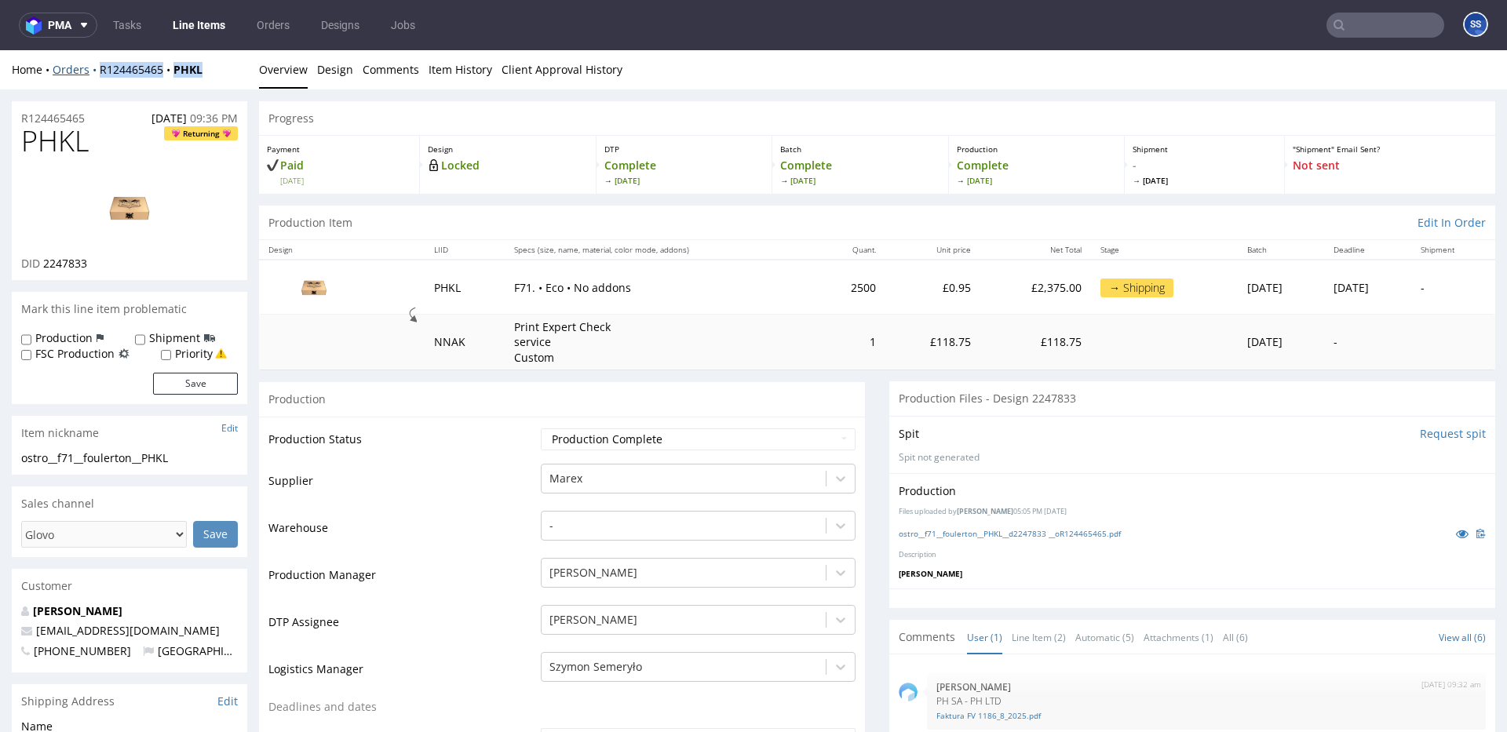
drag, startPoint x: 221, startPoint y: 64, endPoint x: 97, endPoint y: 73, distance: 125.1
click at [97, 73] on div "Home Orders R124465465 PHKL" at bounding box center [129, 70] width 235 height 16
copy div "R124465465 PHKL"
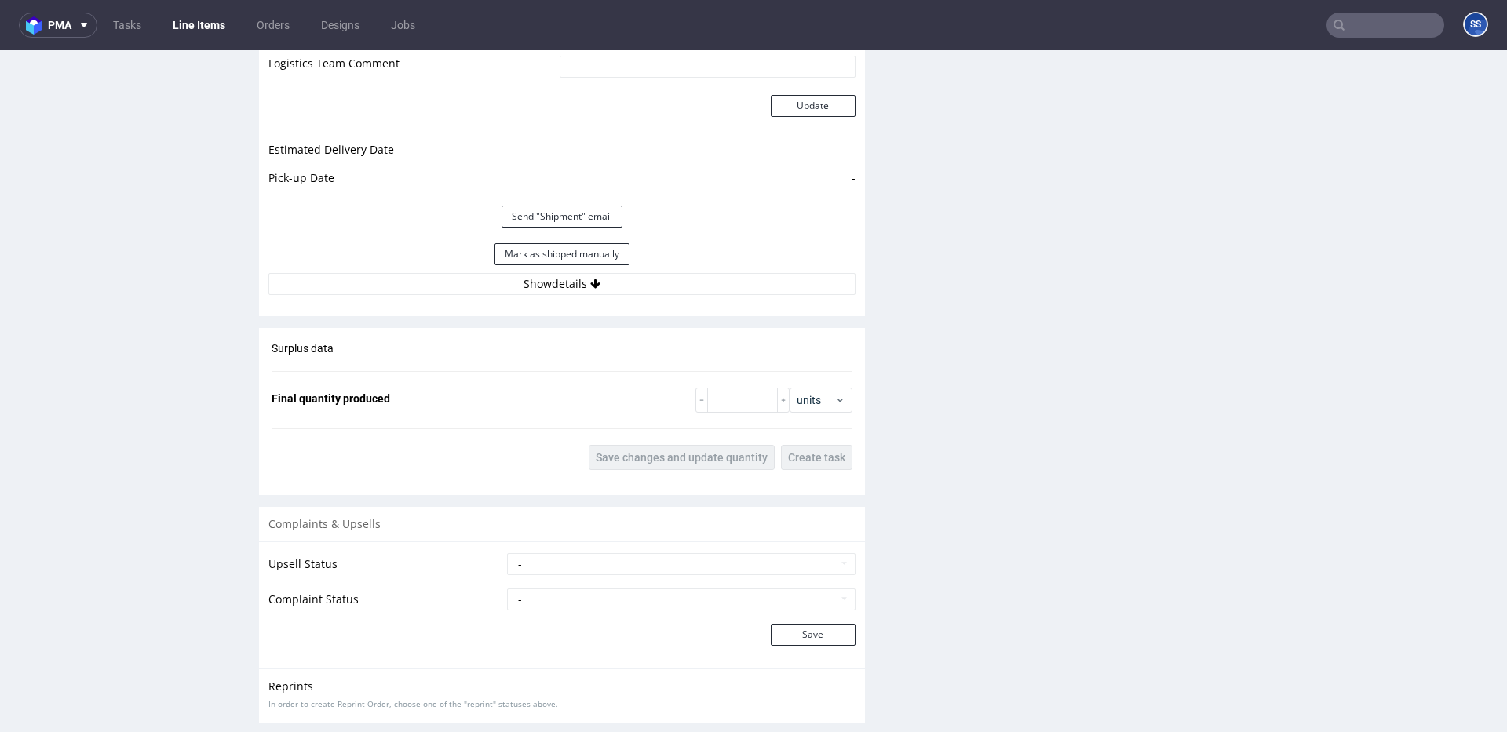
scroll to position [1764, 0]
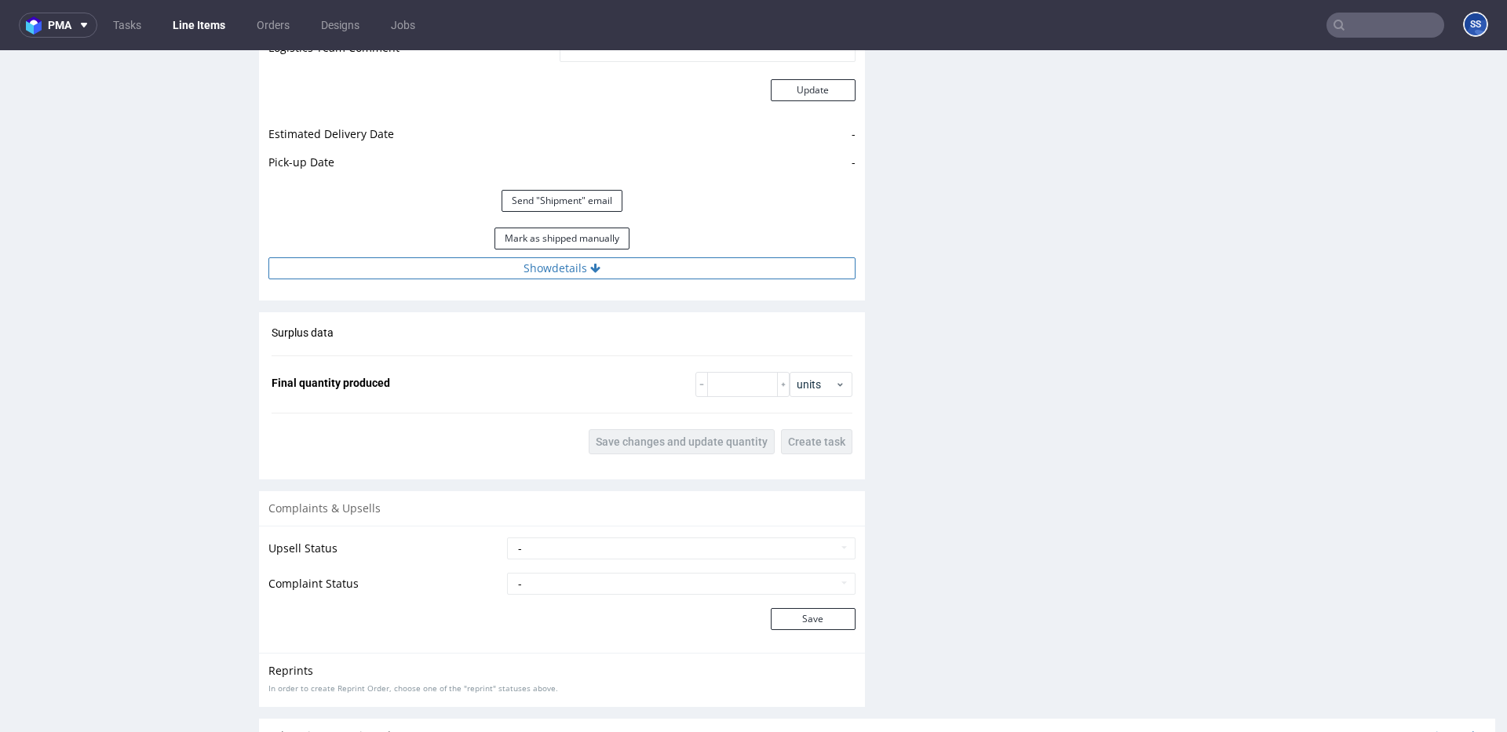
click at [658, 279] on button "Show details" at bounding box center [561, 268] width 587 height 22
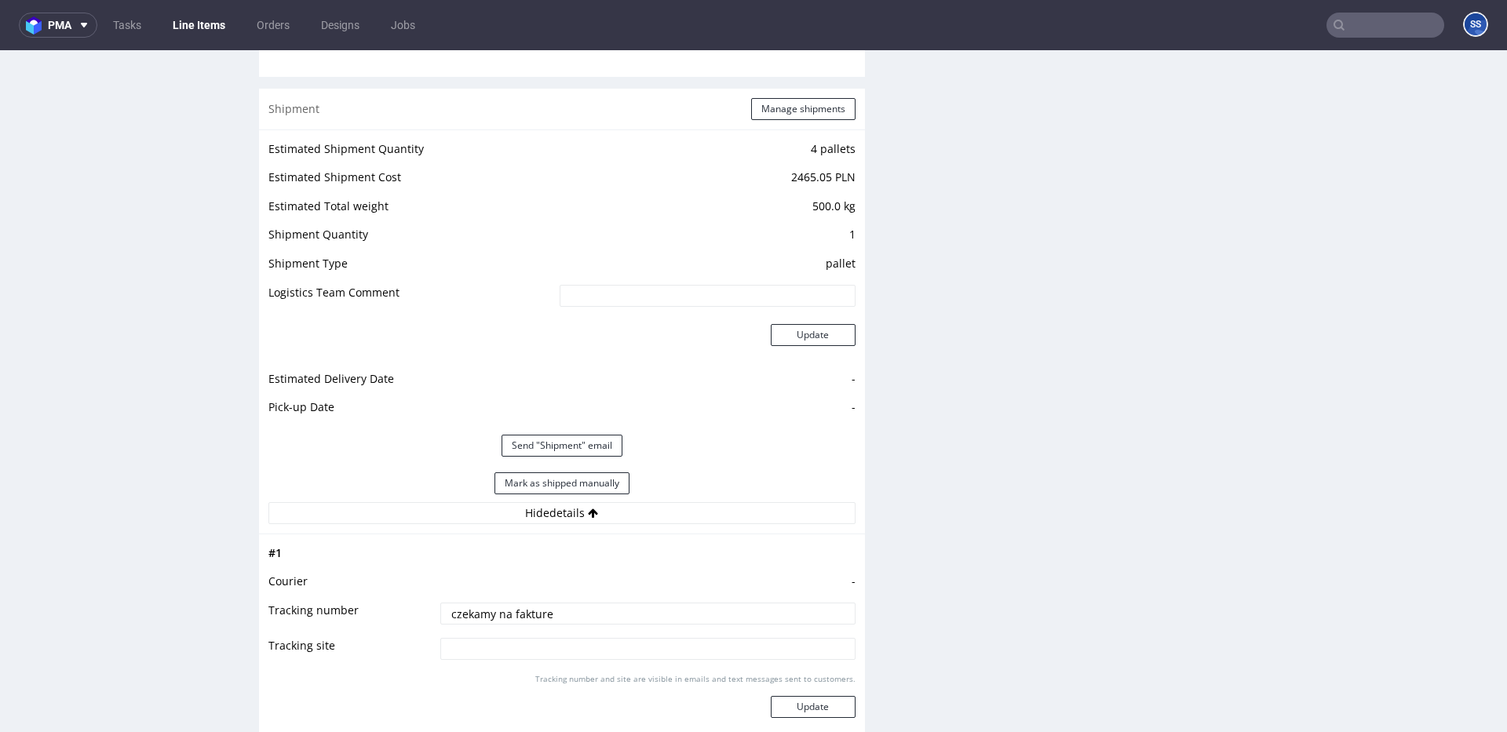
scroll to position [1517, 0]
click at [804, 109] on button "Manage shipments" at bounding box center [803, 111] width 104 height 22
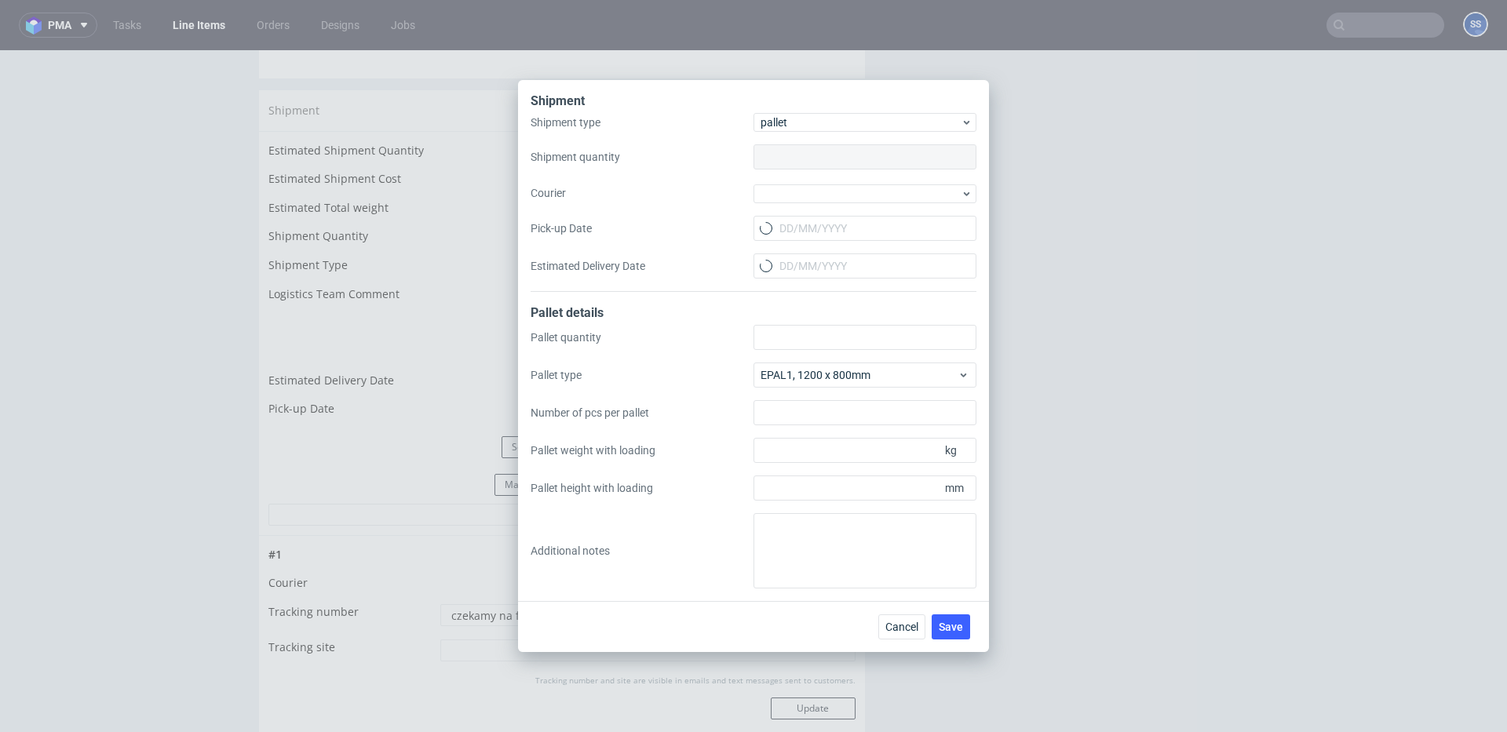
type input "1"
type input "3"
type input "185"
type input "1600"
click at [815, 189] on div at bounding box center [864, 193] width 223 height 19
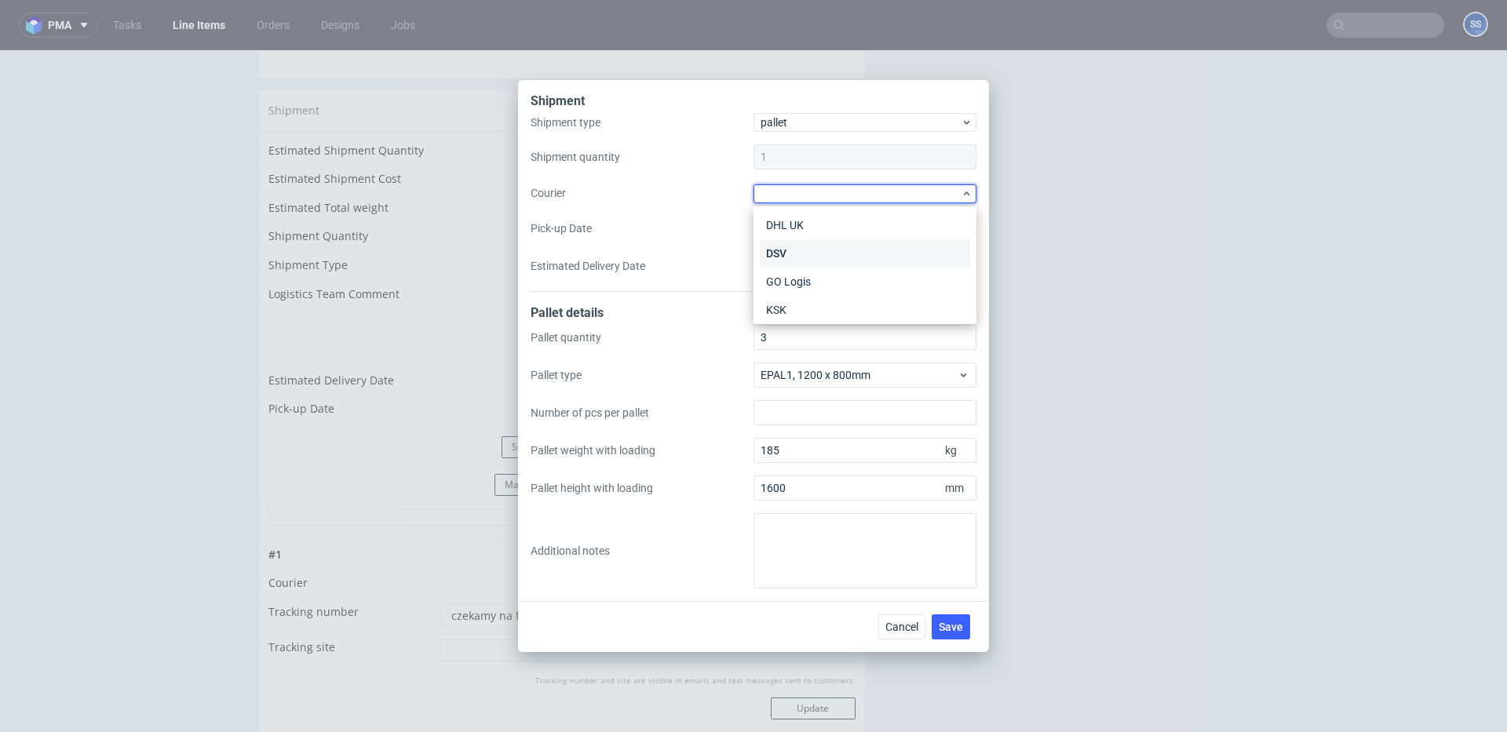
scroll to position [92, 0]
click at [808, 251] on div "DSV" at bounding box center [865, 248] width 210 height 28
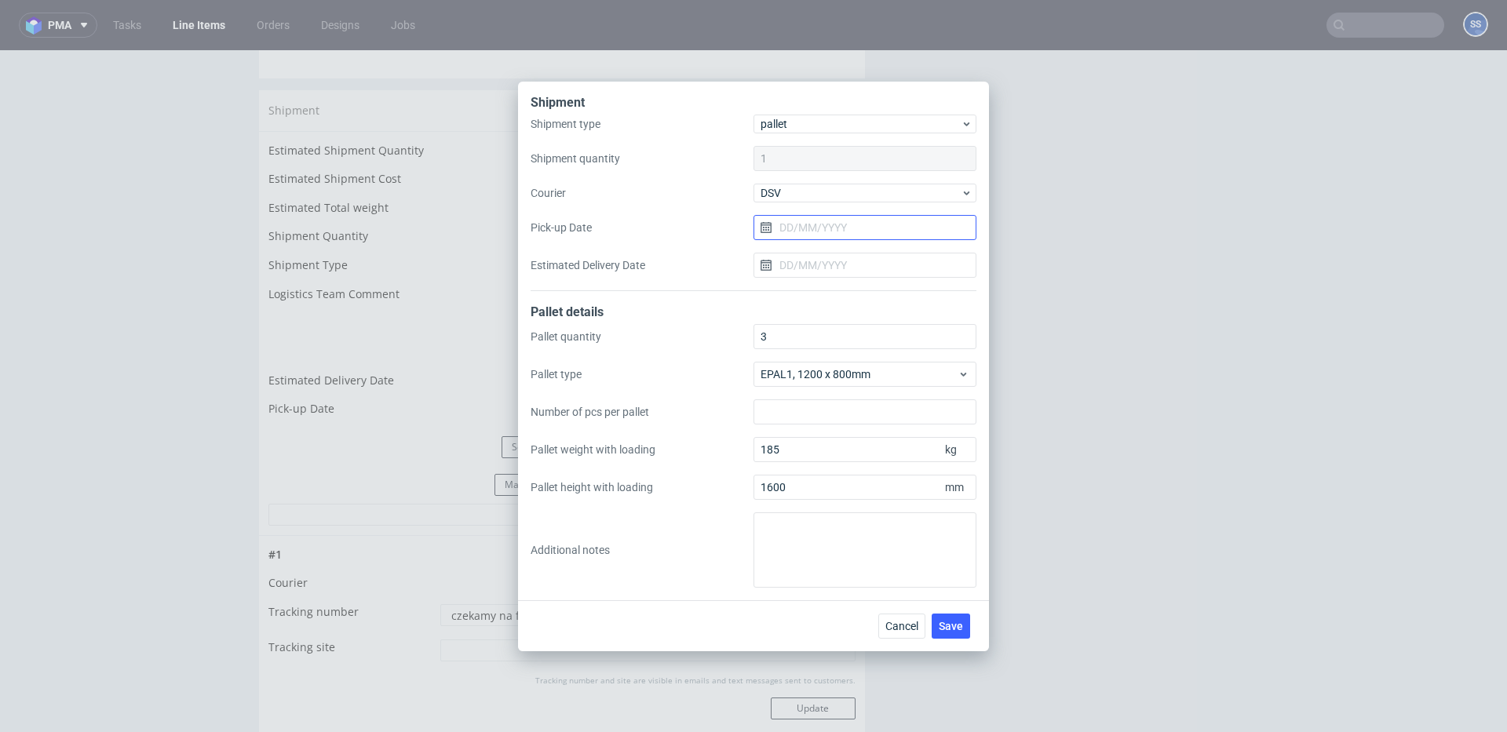
click at [782, 232] on input "Pick-up Date" at bounding box center [864, 227] width 223 height 25
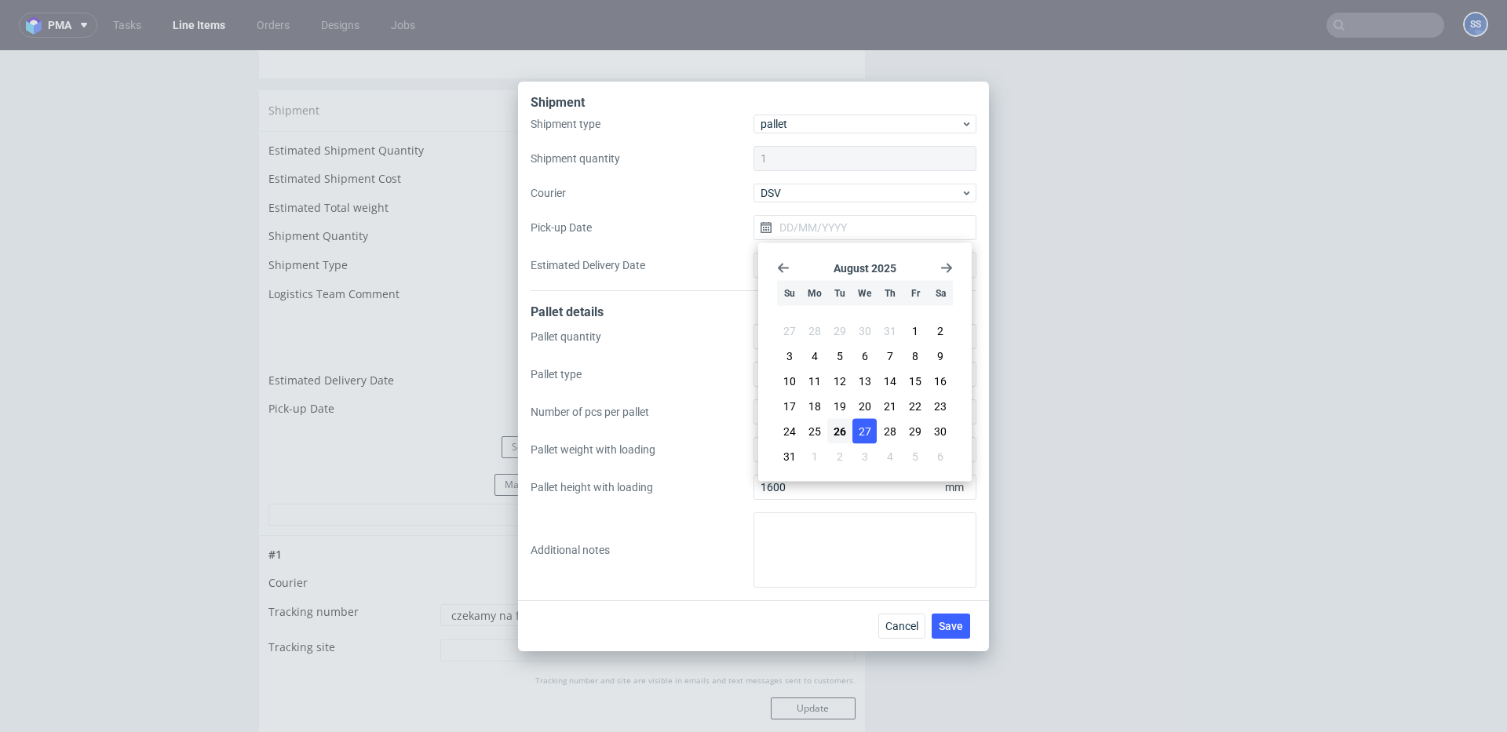
click at [859, 429] on span "27" at bounding box center [865, 432] width 13 height 16
type input "27/08/2025"
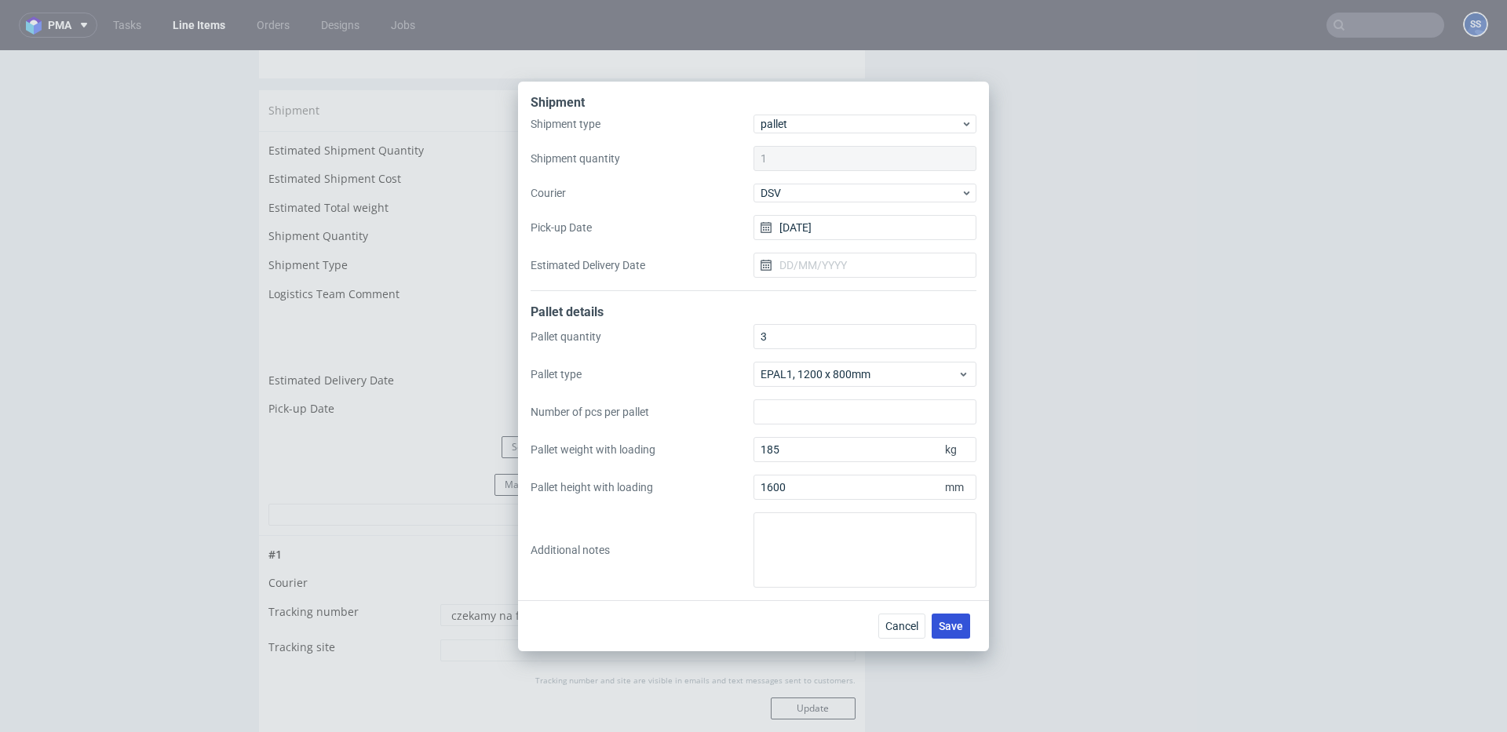
click at [962, 628] on span "Save" at bounding box center [951, 626] width 24 height 11
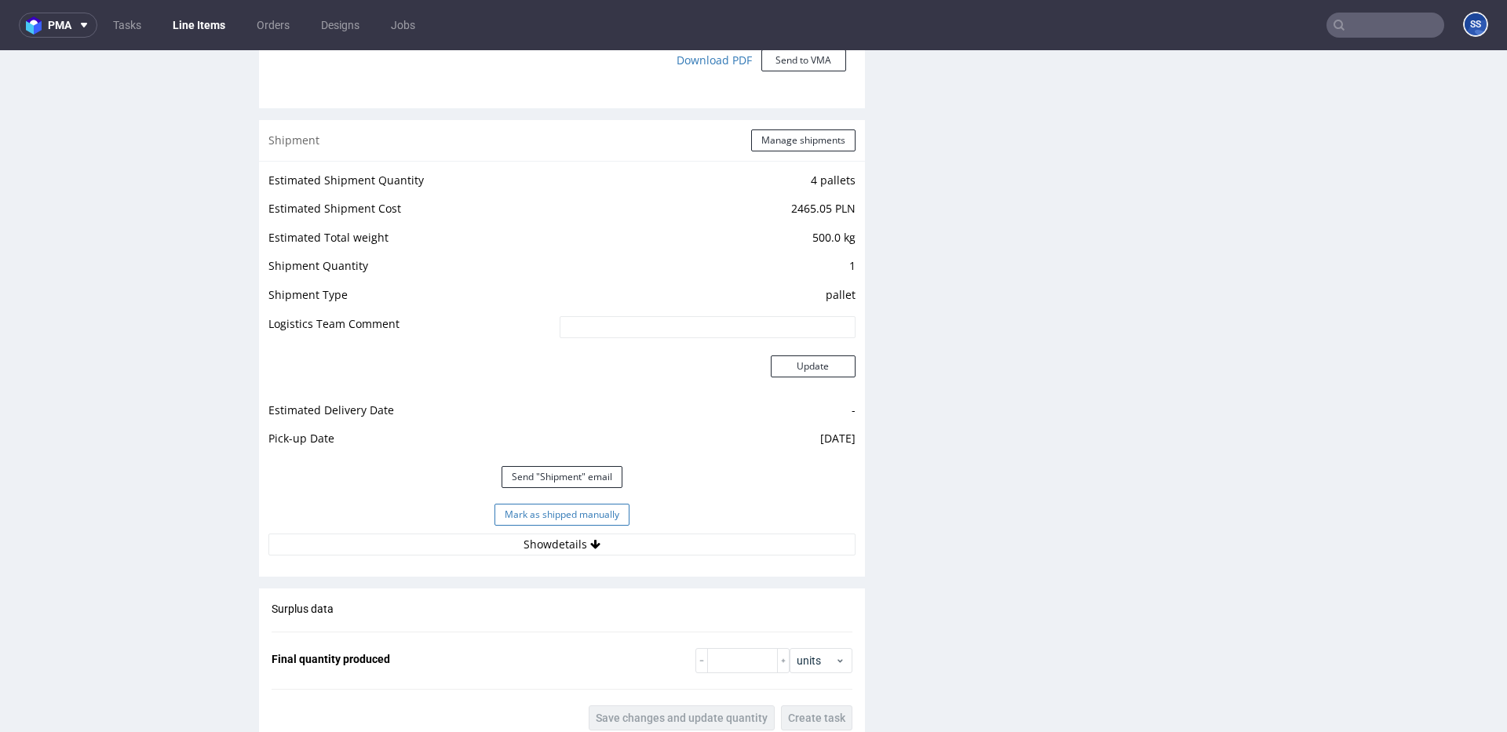
scroll to position [1498, 0]
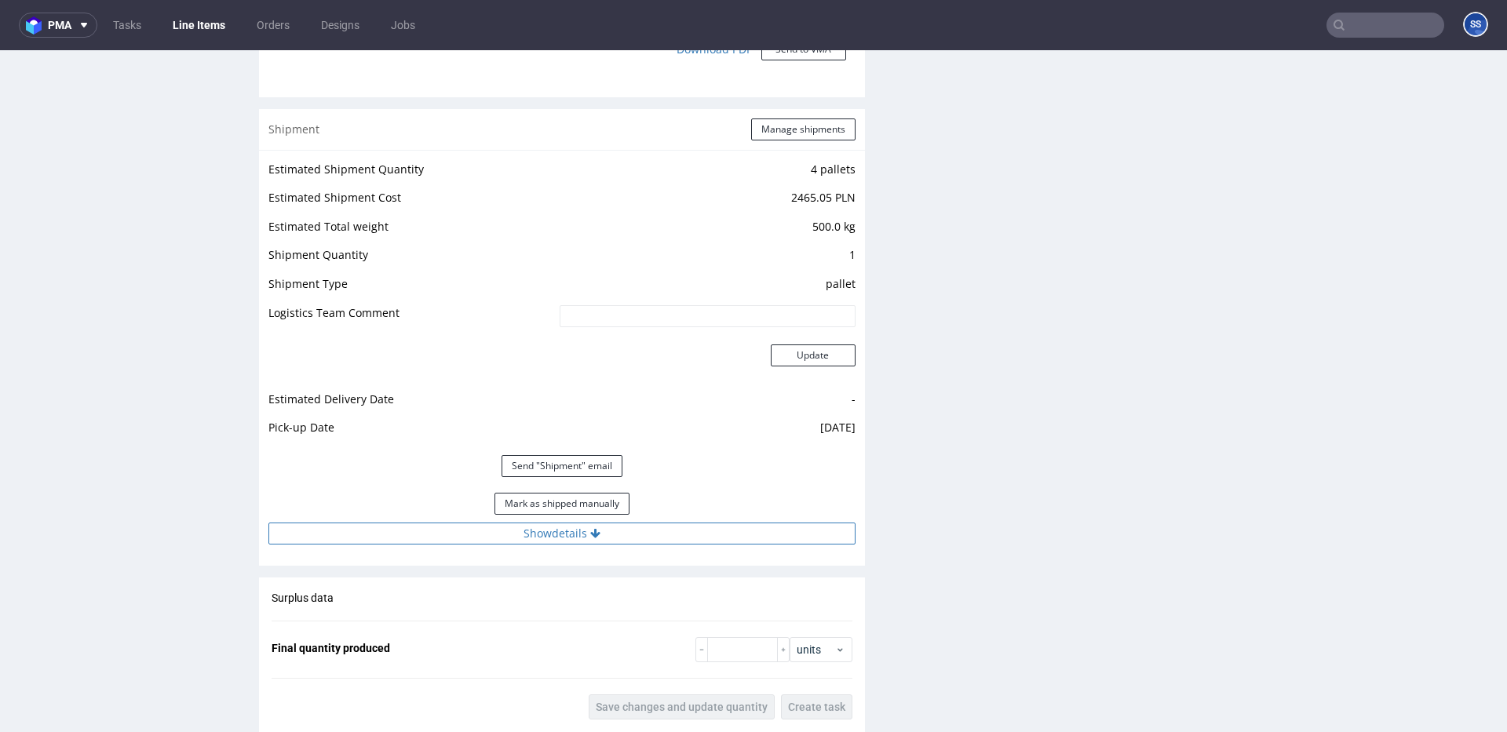
click at [600, 534] on button "Show details" at bounding box center [561, 534] width 587 height 22
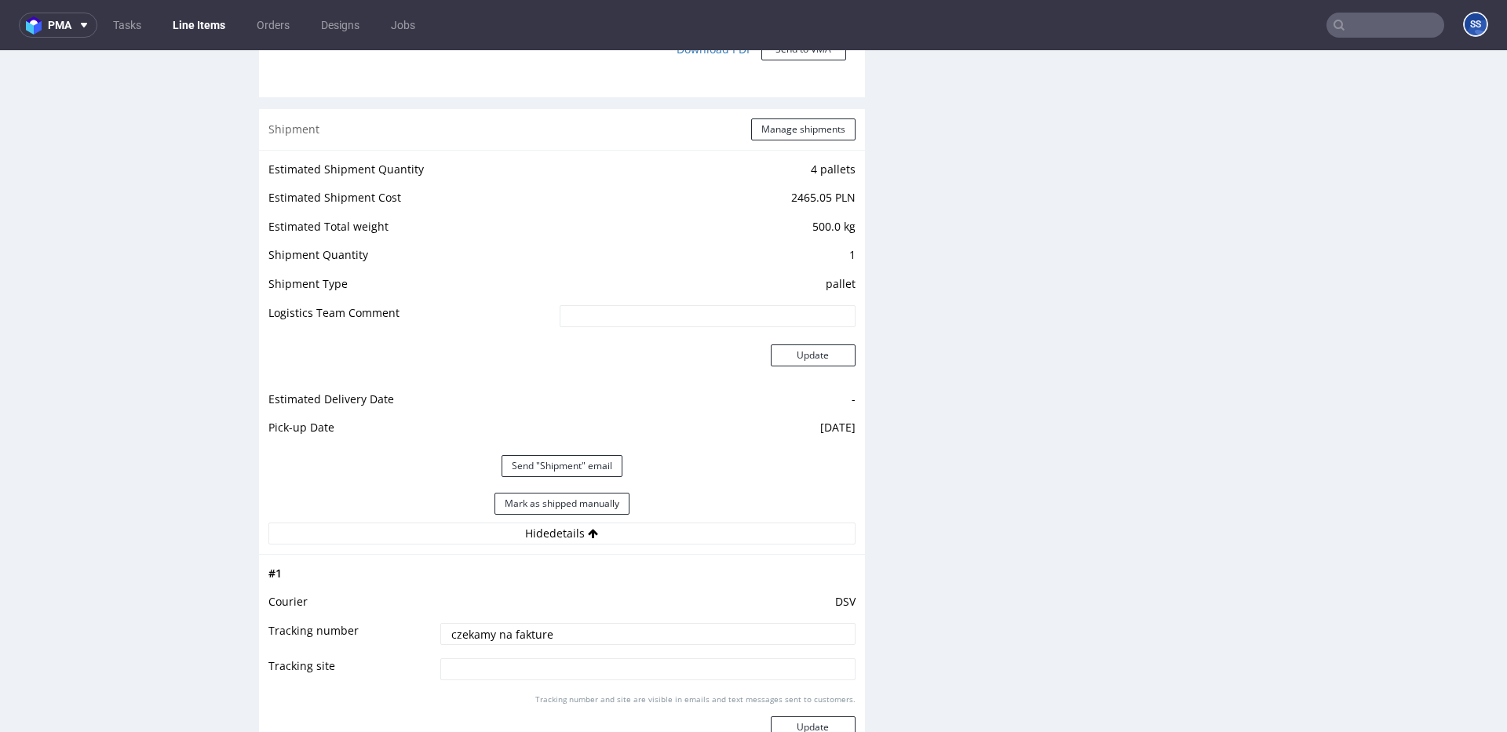
drag, startPoint x: 626, startPoint y: 629, endPoint x: 542, endPoint y: 595, distance: 91.5
click at [394, 617] on tbody "# 1 Courier DSV Tracking number czekamy na fakture Tracking site Tracking numbe…" at bounding box center [561, 663] width 587 height 198
paste input "40257145950402899169"
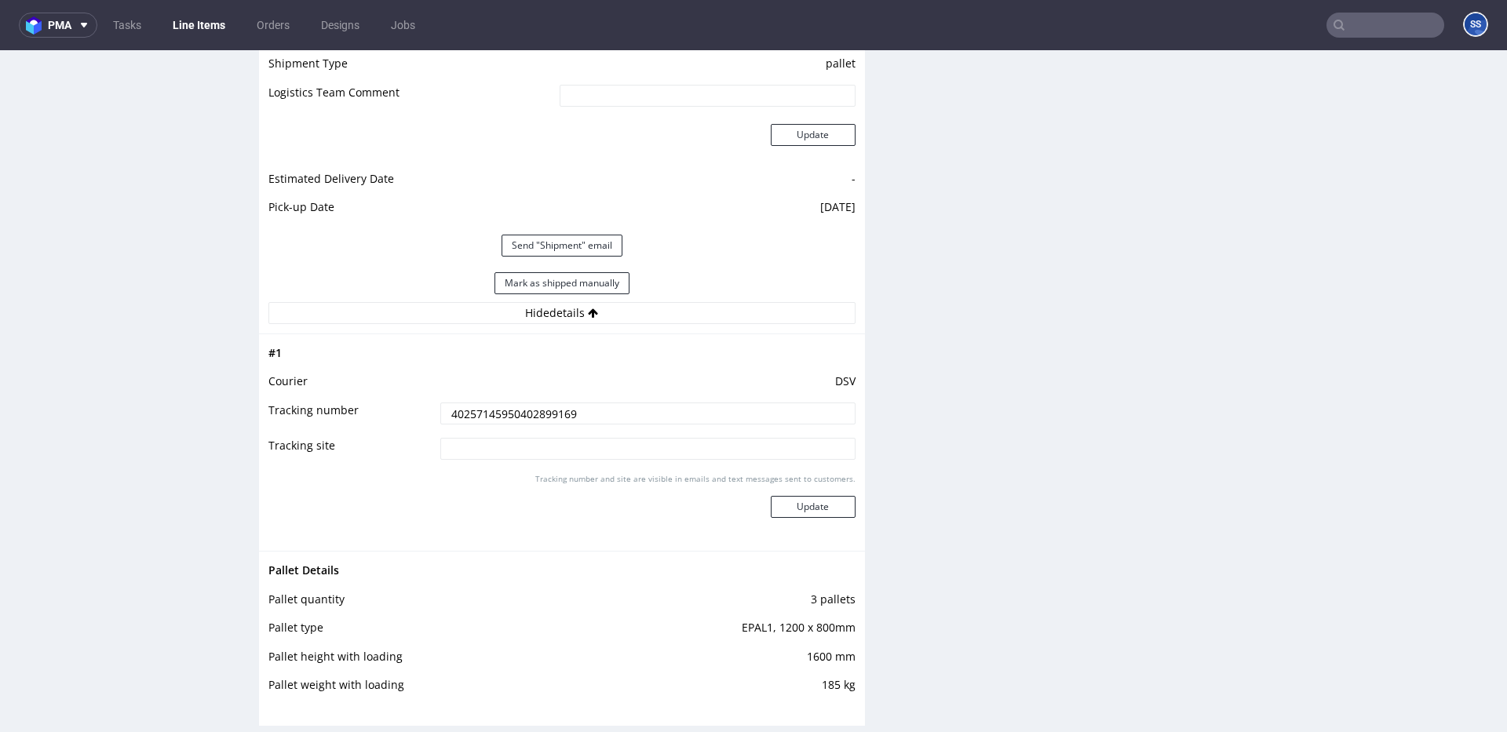
scroll to position [1779, 0]
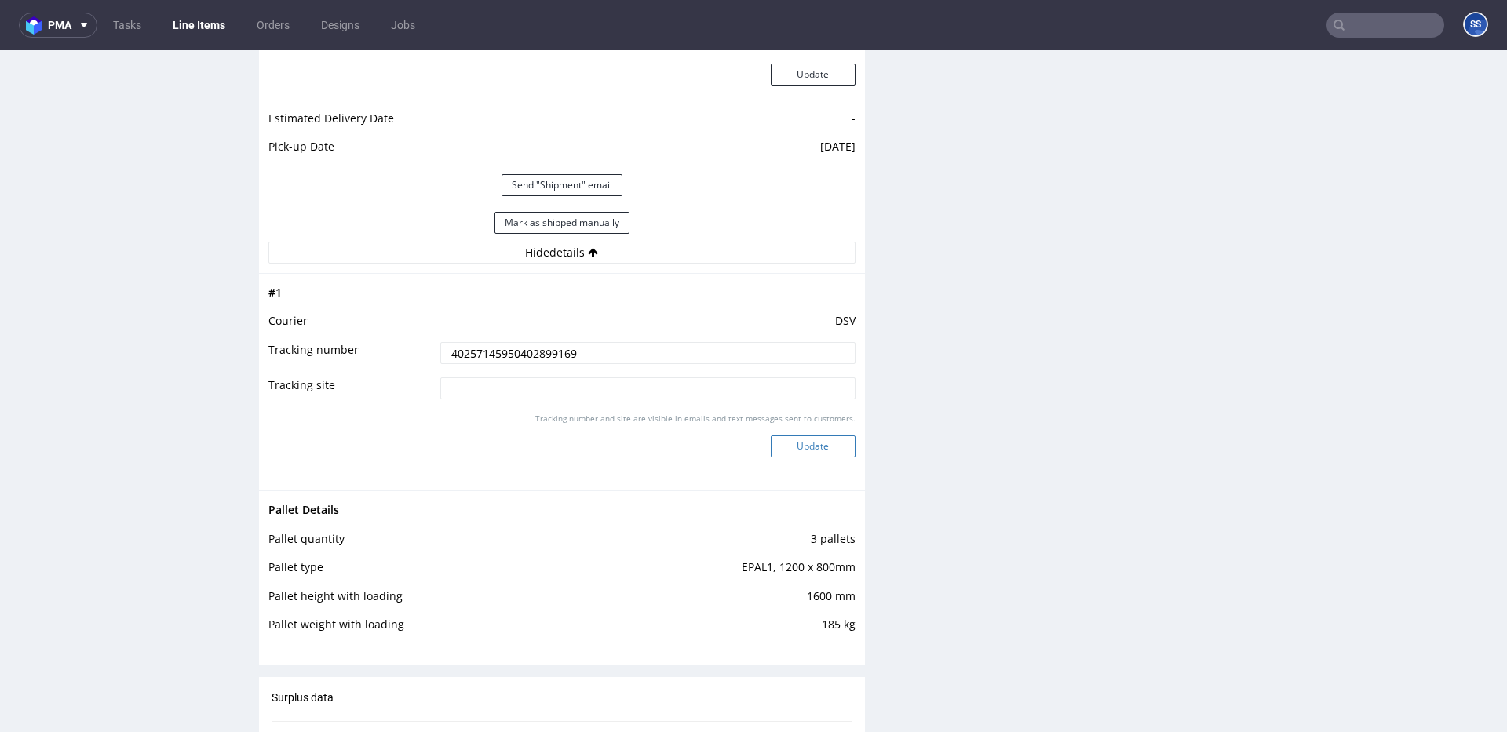
type input "40257145950402899169"
click at [811, 450] on button "Update" at bounding box center [813, 447] width 85 height 22
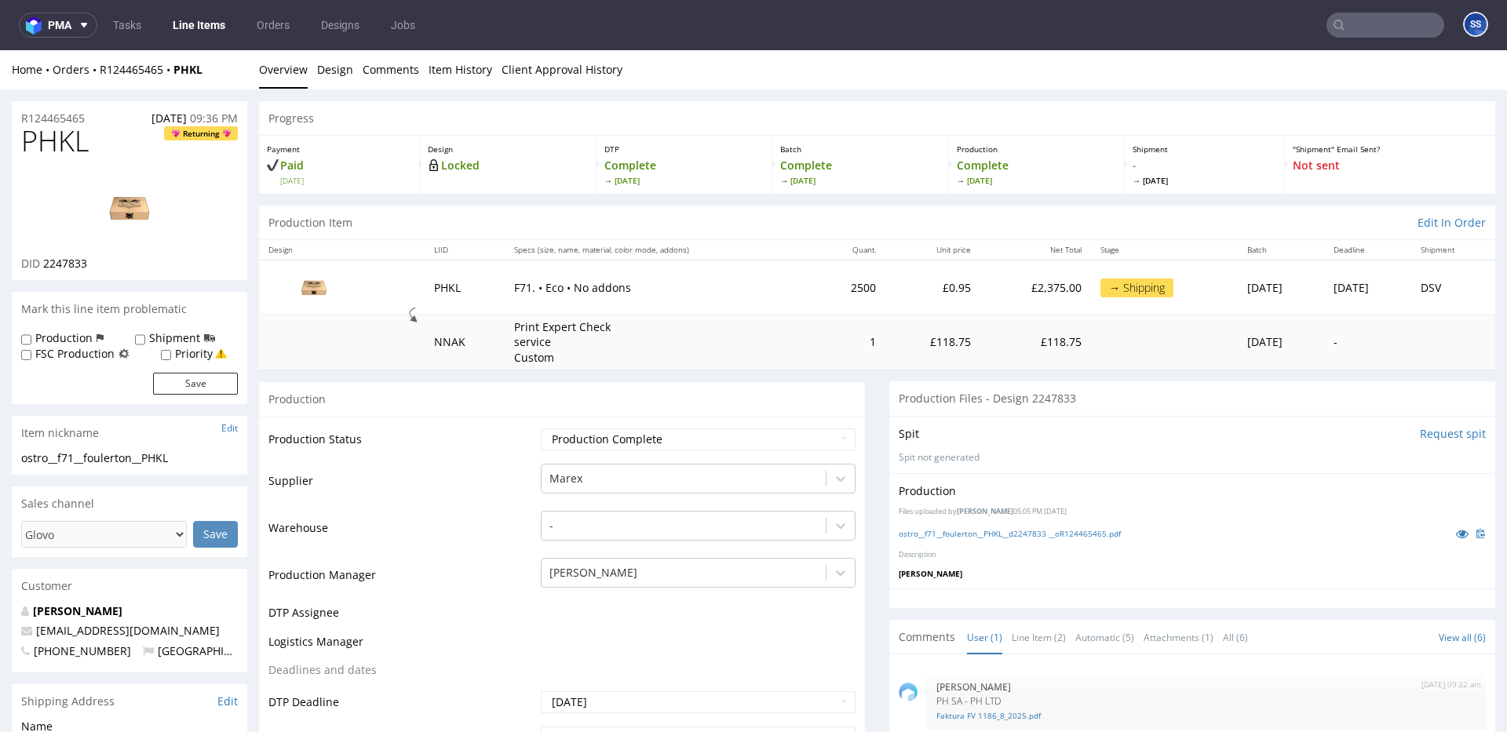
scroll to position [1610, 0]
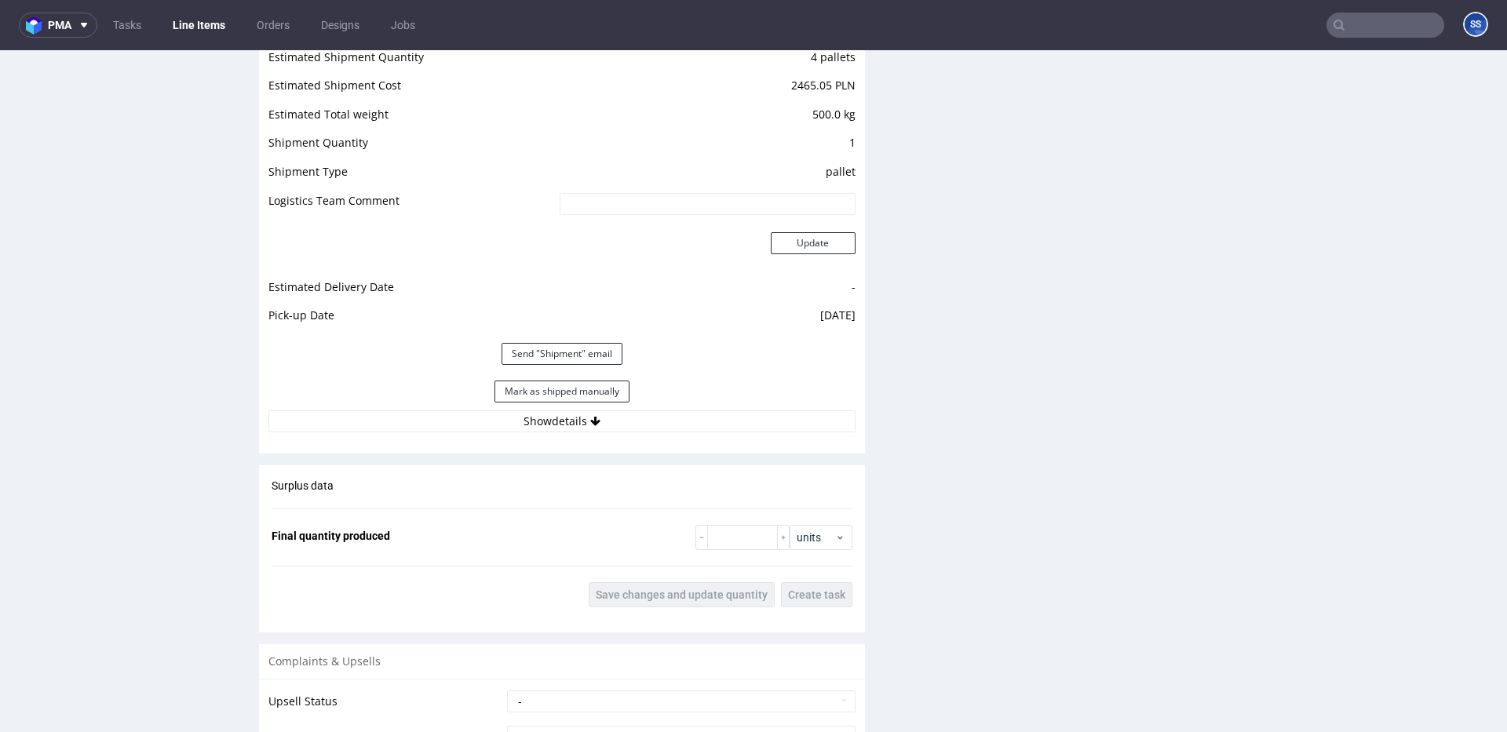
click at [212, 34] on link "Line Items" at bounding box center [198, 25] width 71 height 25
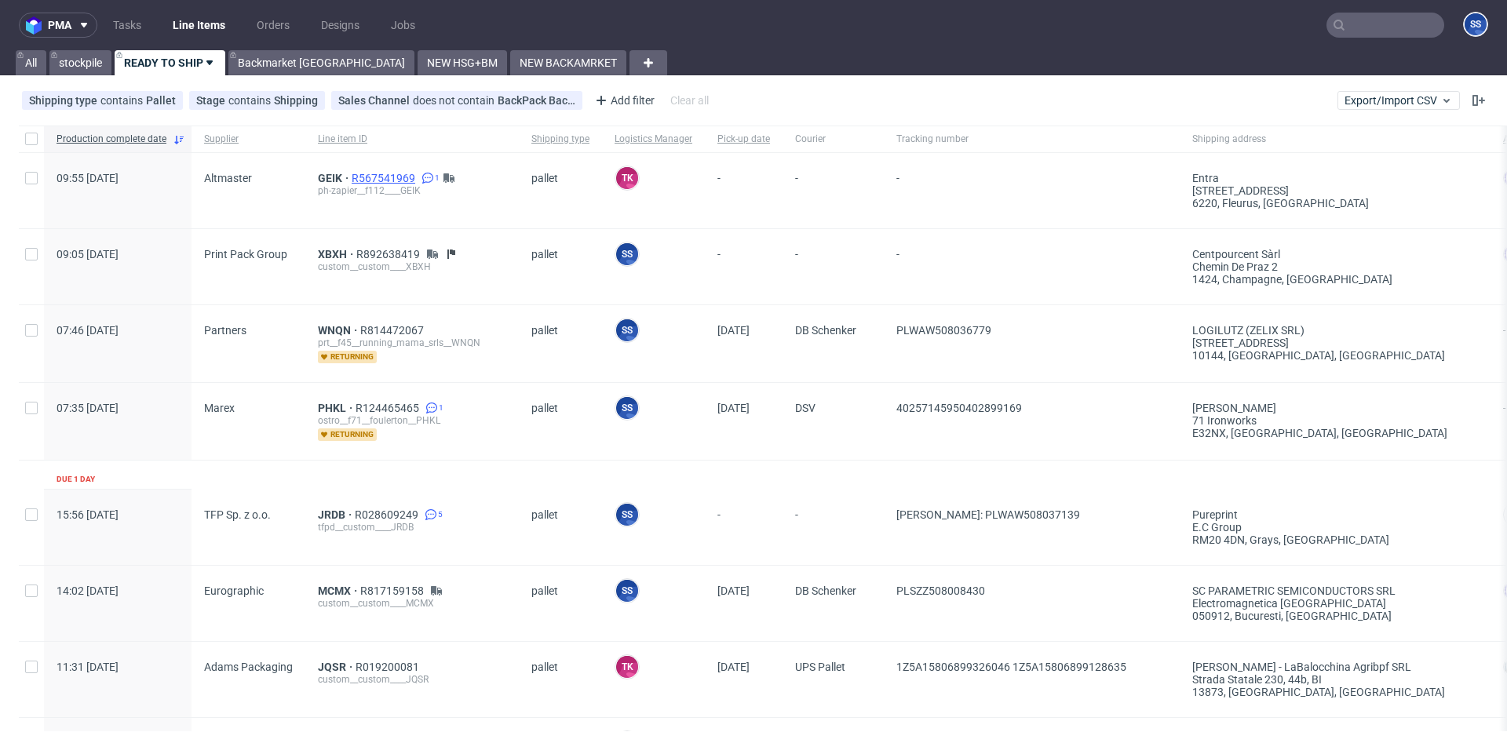
click at [374, 174] on span "R567541969" at bounding box center [385, 178] width 67 height 13
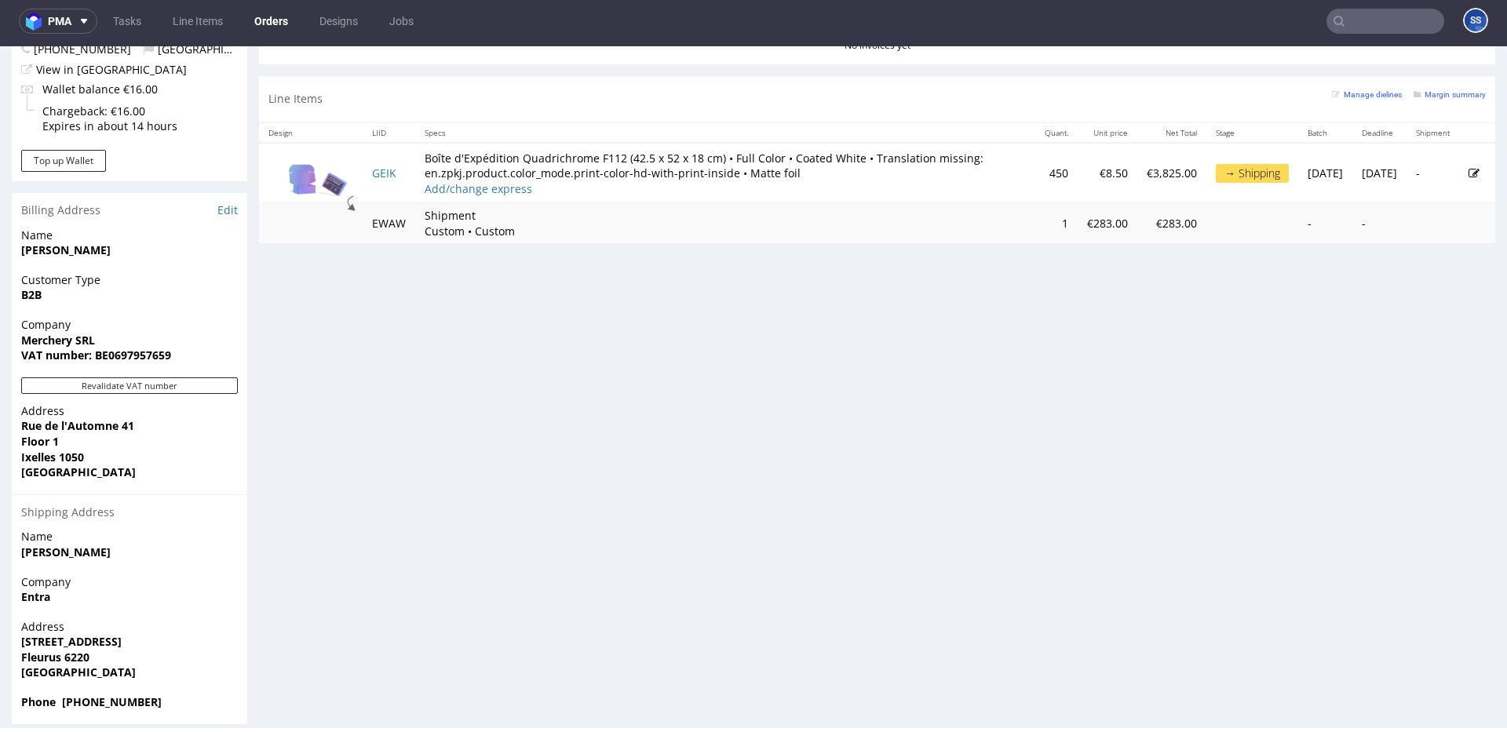
scroll to position [3, 0]
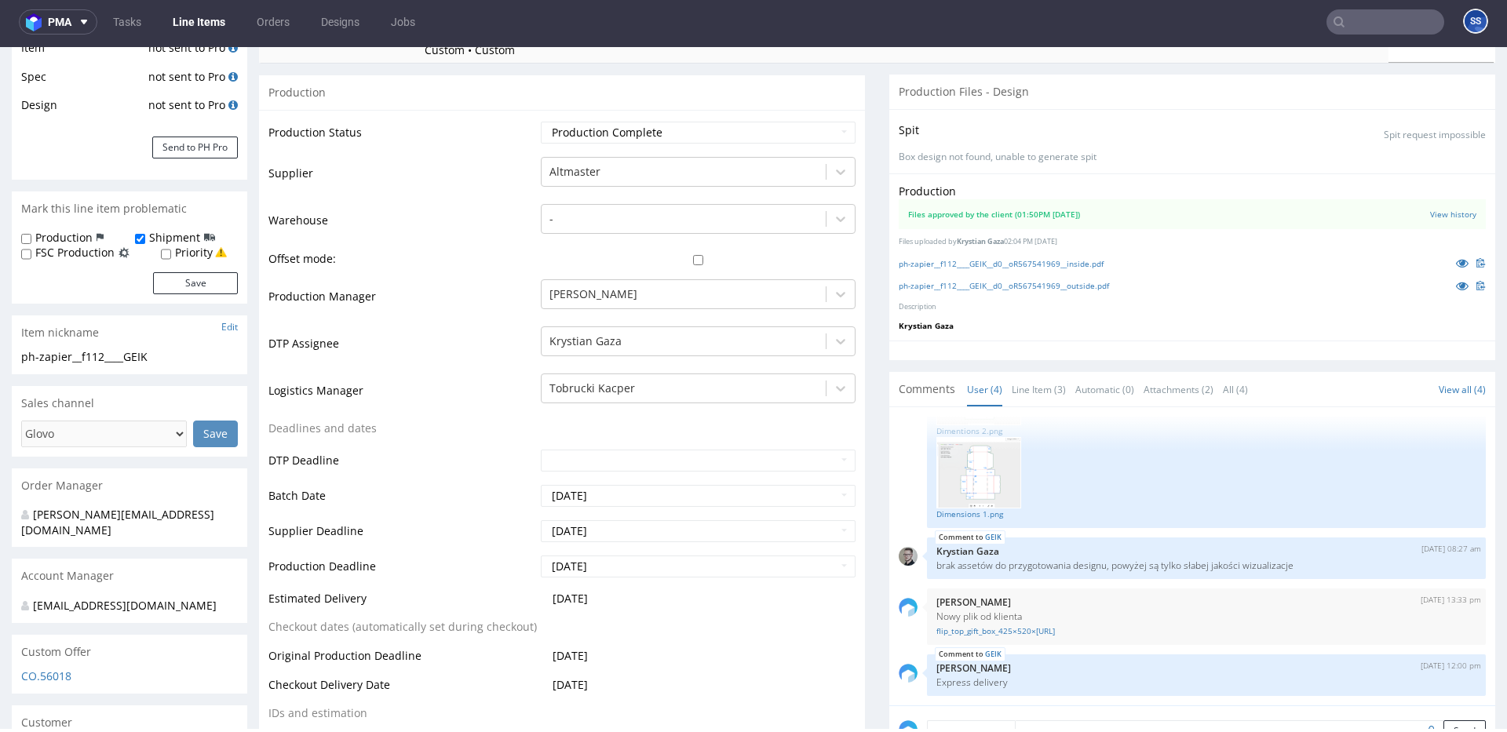
scroll to position [348, 0]
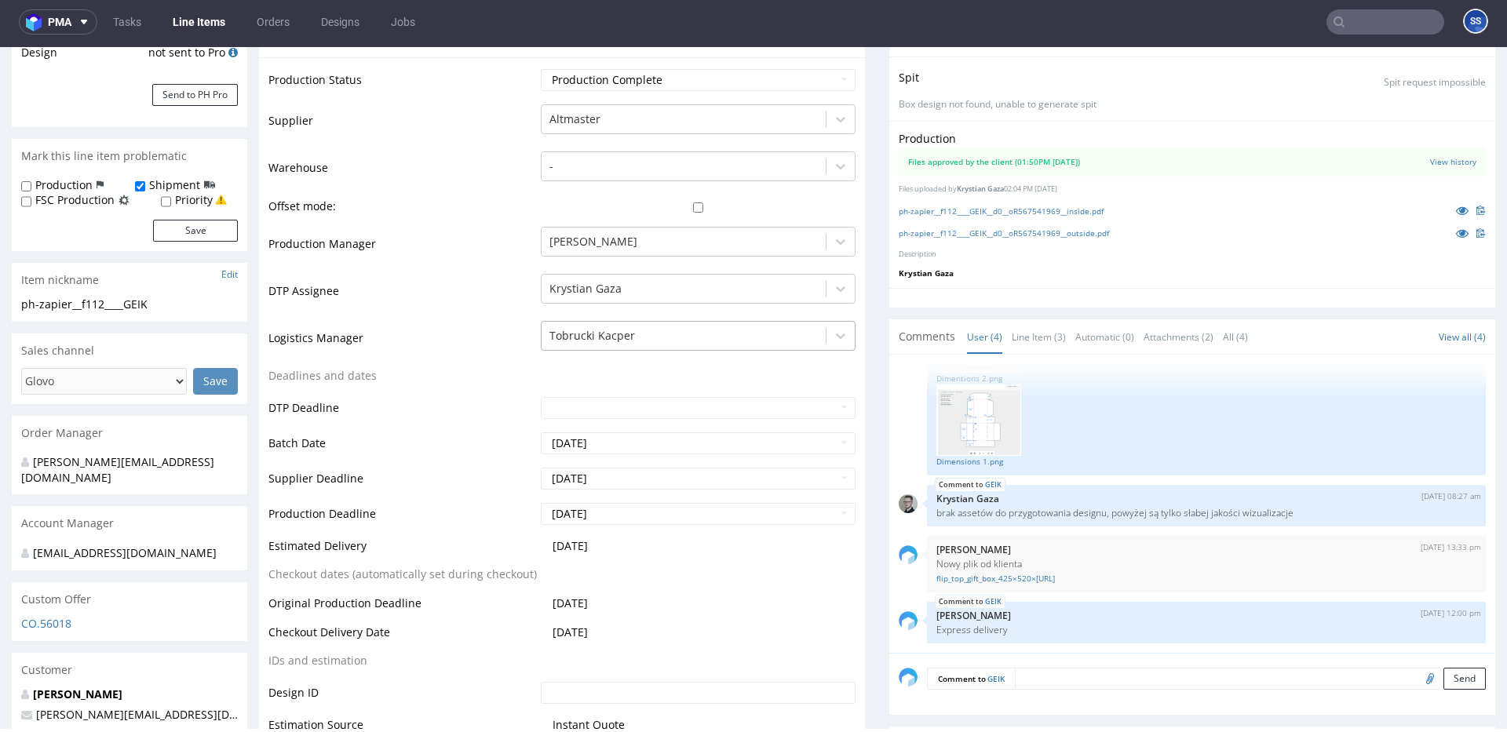
click at [690, 334] on div at bounding box center [683, 335] width 268 height 19
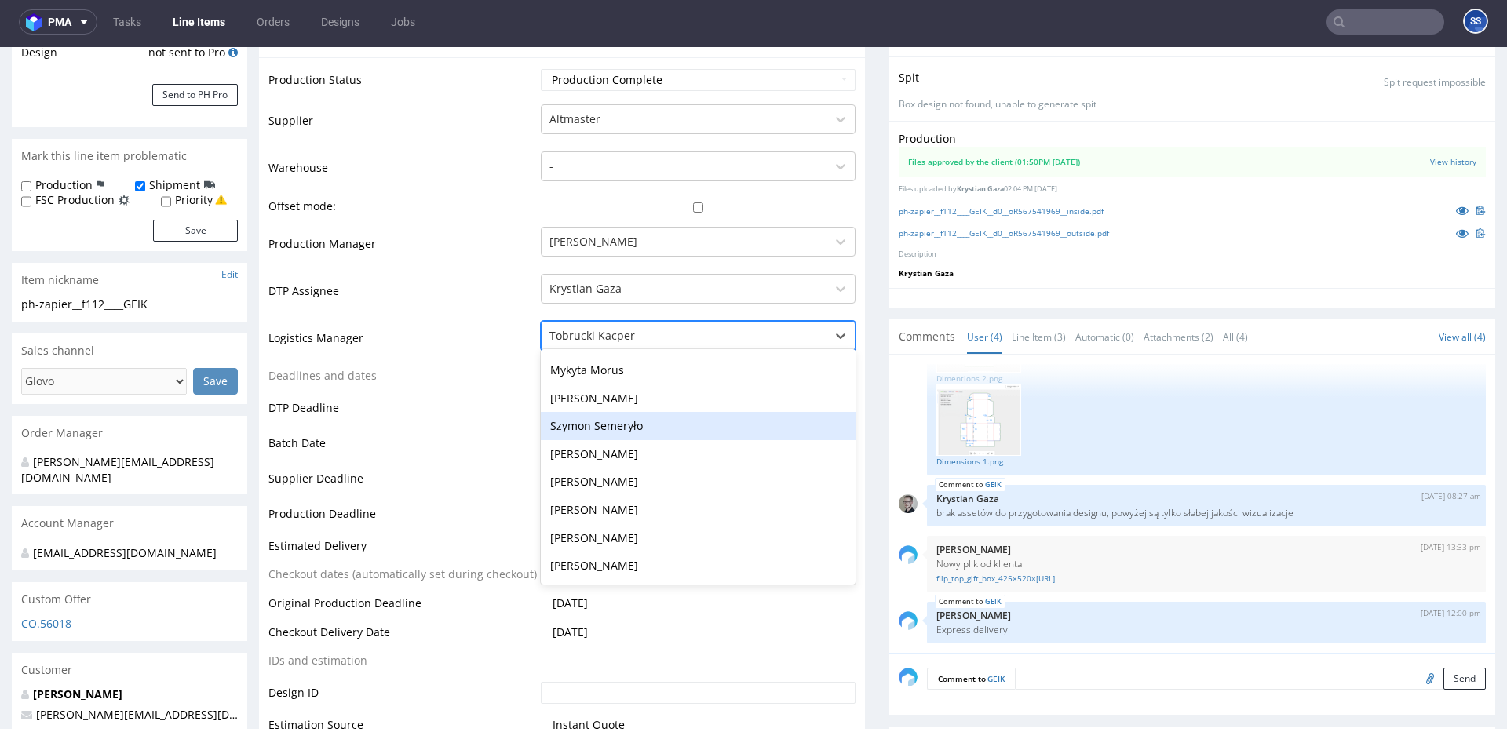
scroll to position [221, 0]
click at [638, 434] on div "Szymon Semeryło" at bounding box center [698, 425] width 315 height 28
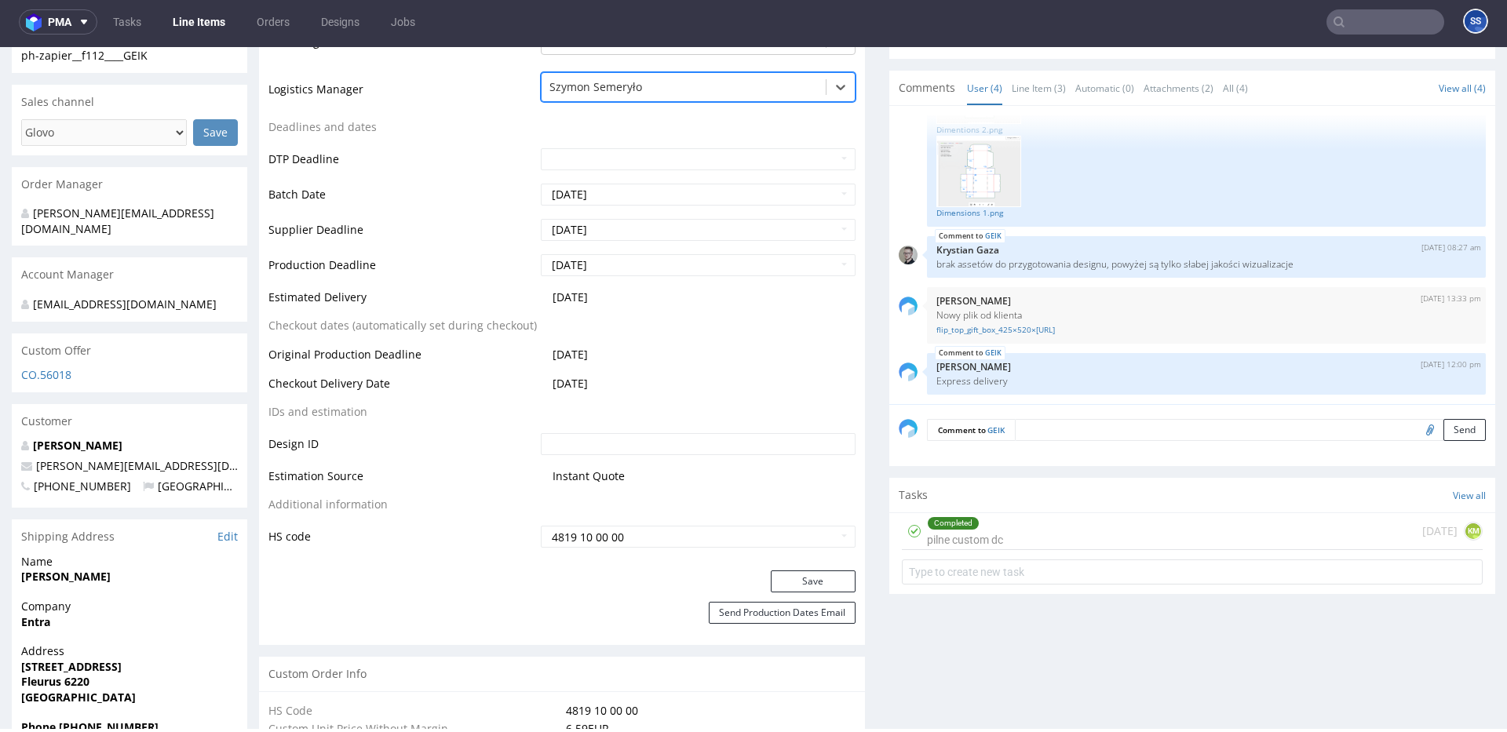
scroll to position [600, 0]
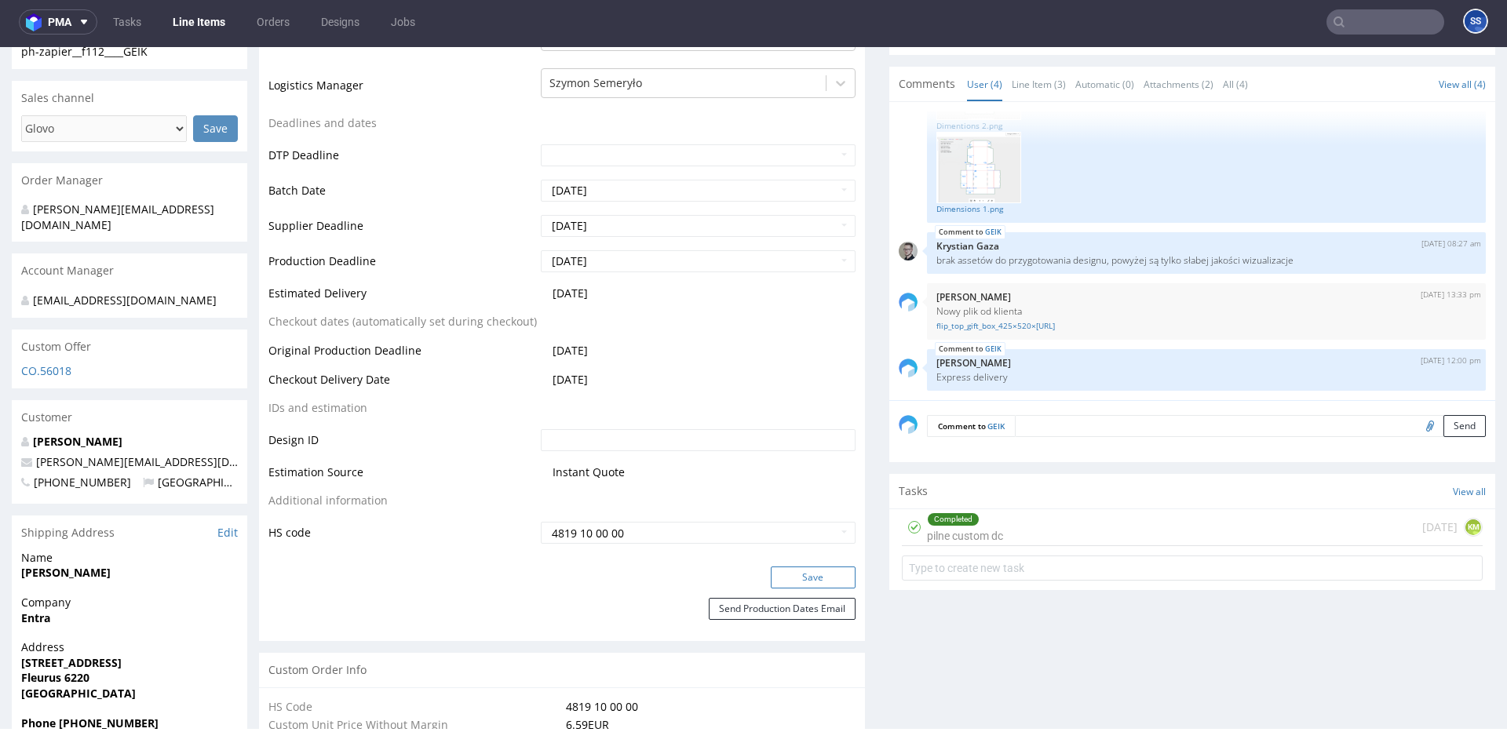
click at [781, 572] on button "Save" at bounding box center [813, 578] width 85 height 22
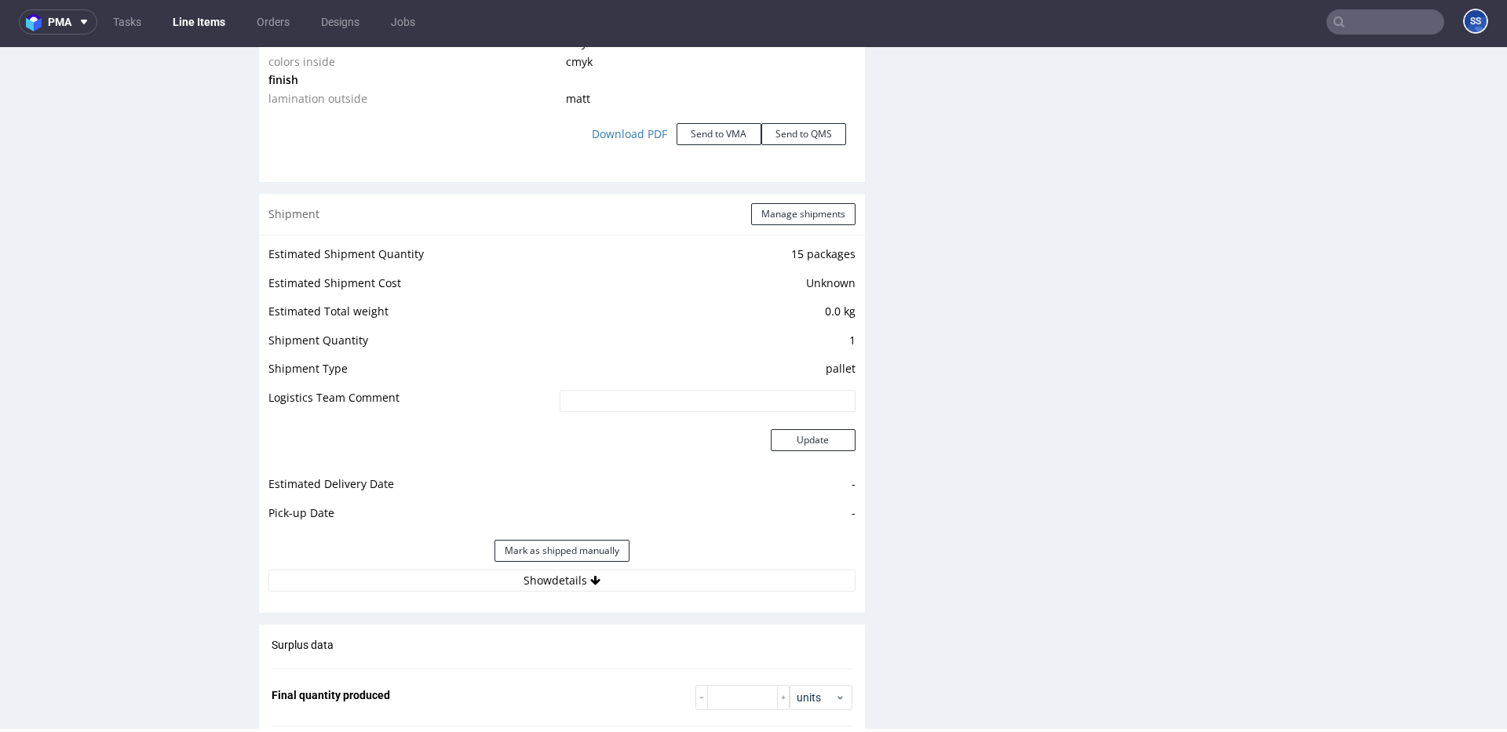
scroll to position [2129, 0]
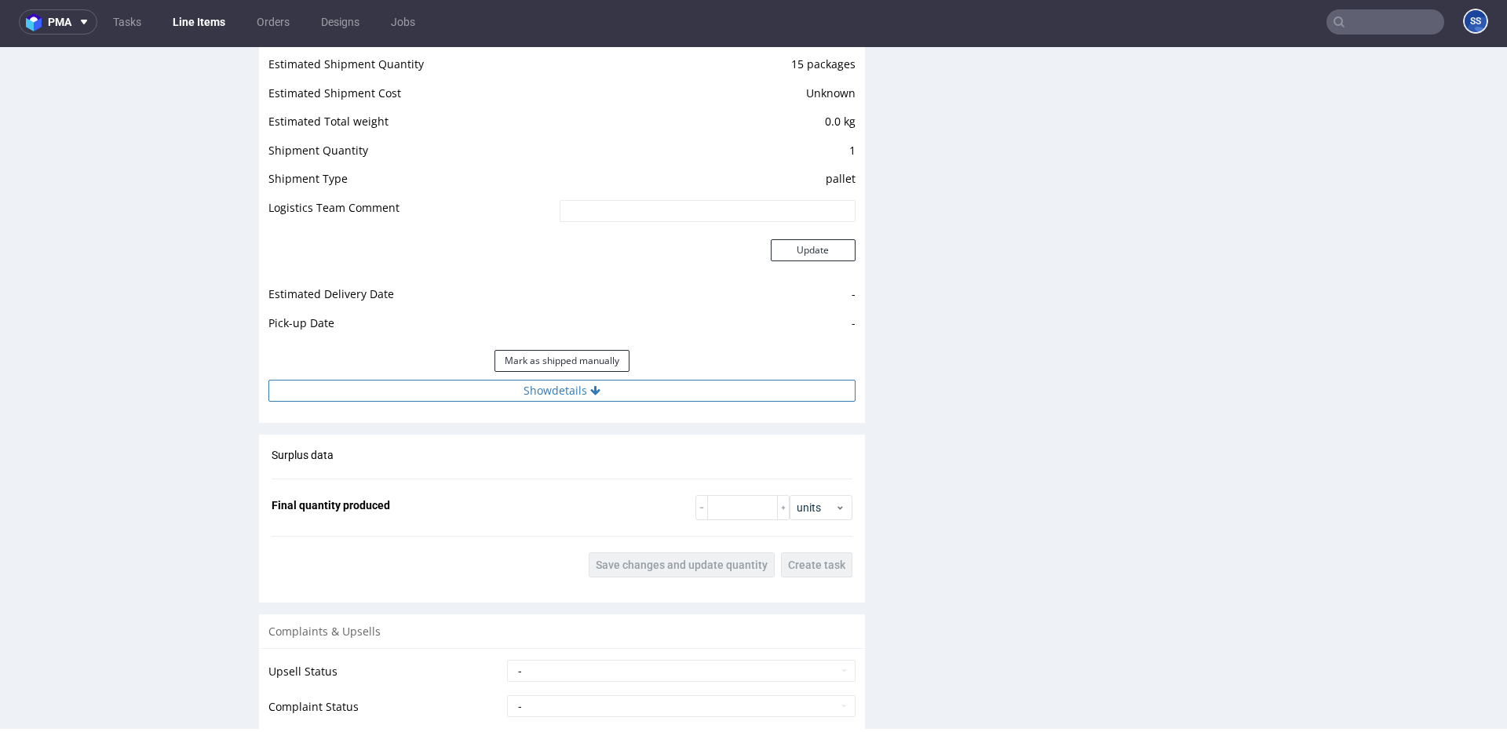
click at [525, 396] on button "Show details" at bounding box center [561, 391] width 587 height 22
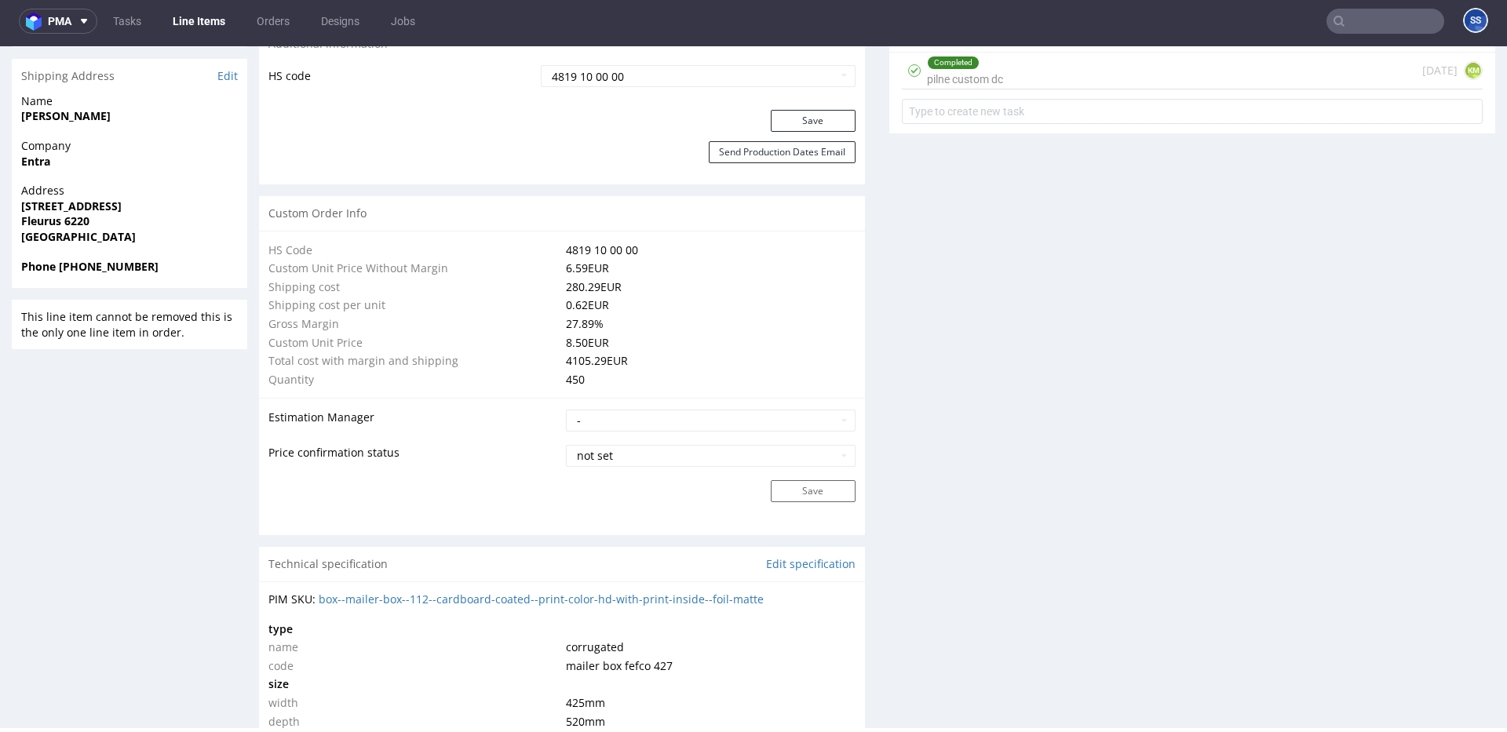
scroll to position [1063, 0]
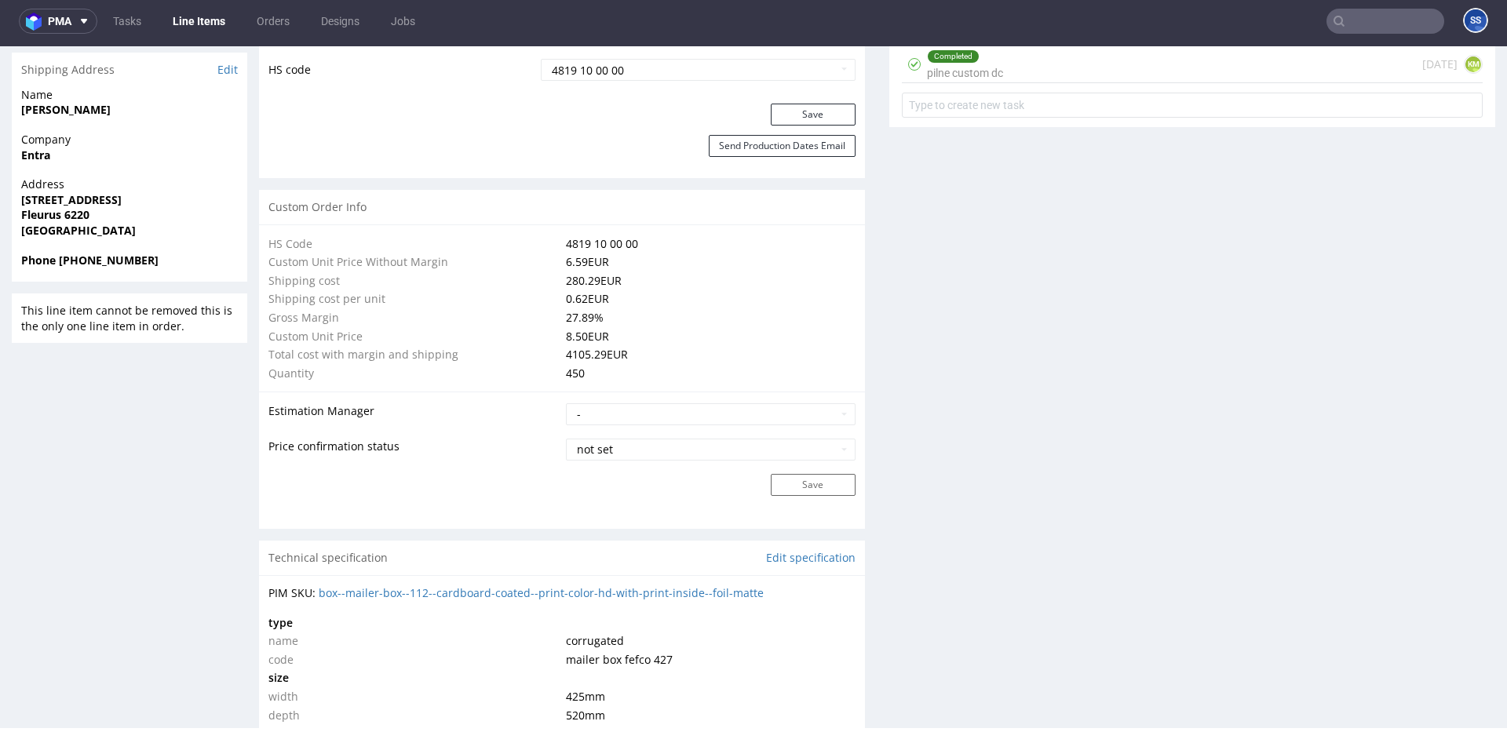
click at [92, 223] on span "[GEOGRAPHIC_DATA]" at bounding box center [129, 231] width 217 height 16
drag, startPoint x: 89, startPoint y: 209, endPoint x: 21, endPoint y: 205, distance: 67.6
click at [21, 205] on p "Address Avenue du Spirou 57 Fleurus 6220 Belgium" at bounding box center [129, 207] width 217 height 61
copy p "Fleurus 6220 Belgium"
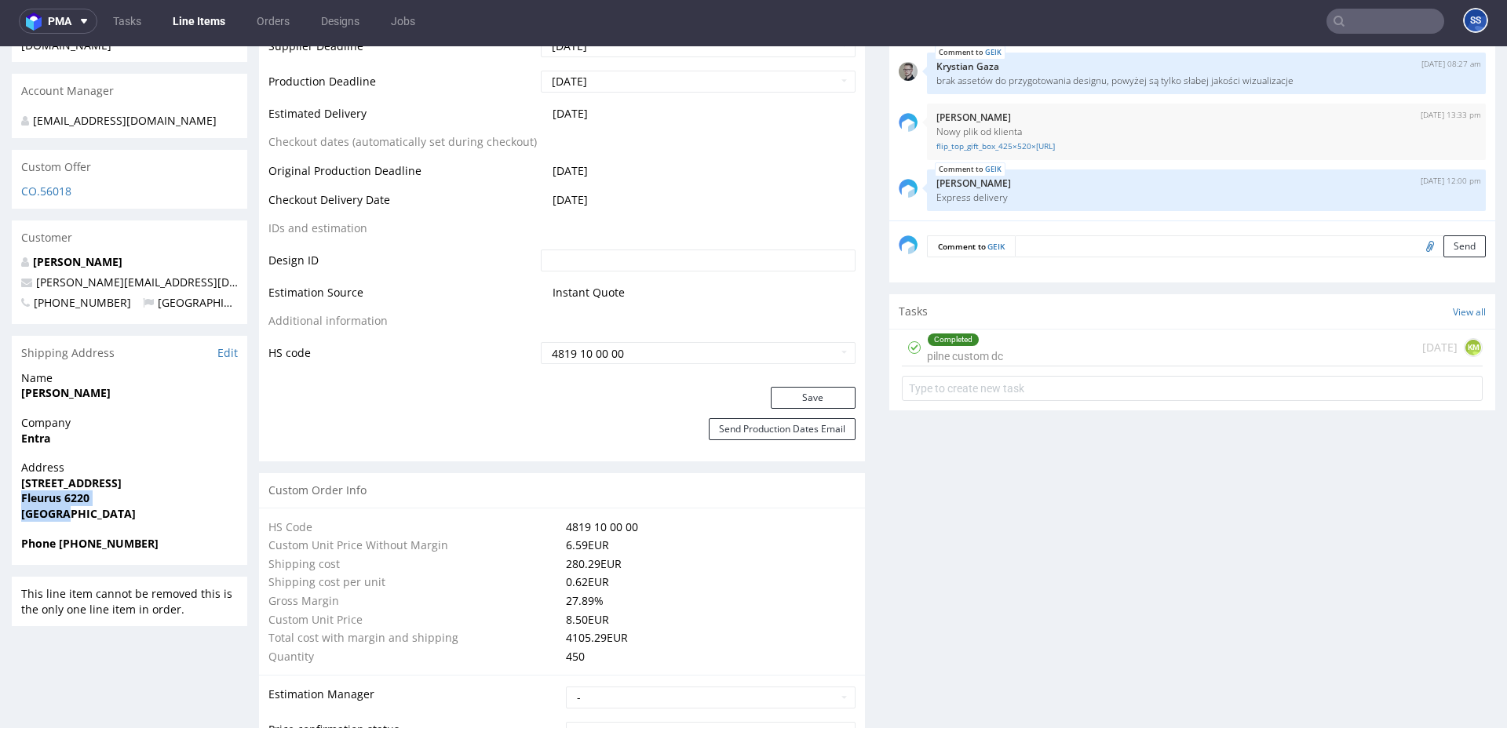
scroll to position [692, 0]
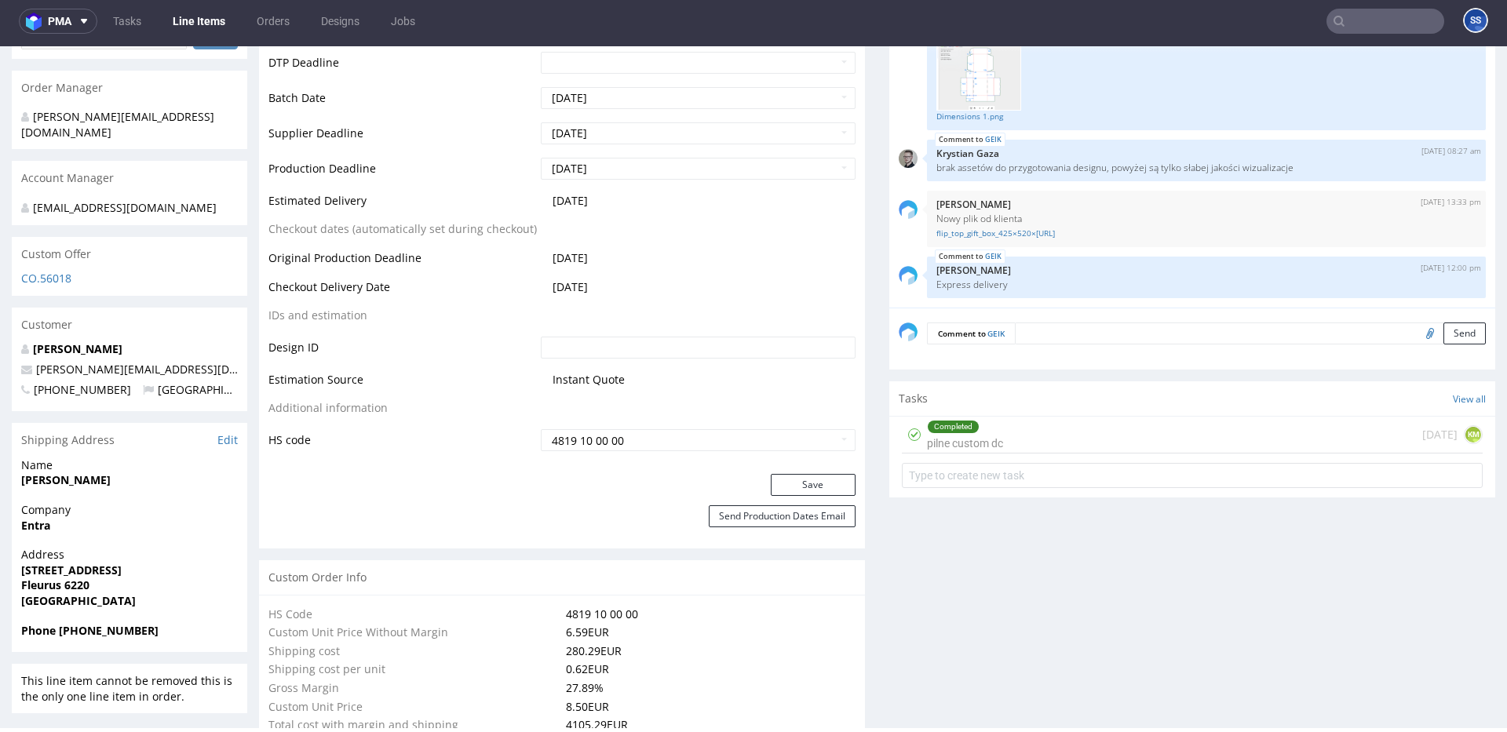
click at [184, 502] on span "Company" at bounding box center [129, 510] width 217 height 16
click at [38, 518] on strong "Entra" at bounding box center [35, 525] width 29 height 15
copy strong "Entra"
click at [67, 472] on strong "[PERSON_NAME]" at bounding box center [65, 479] width 89 height 15
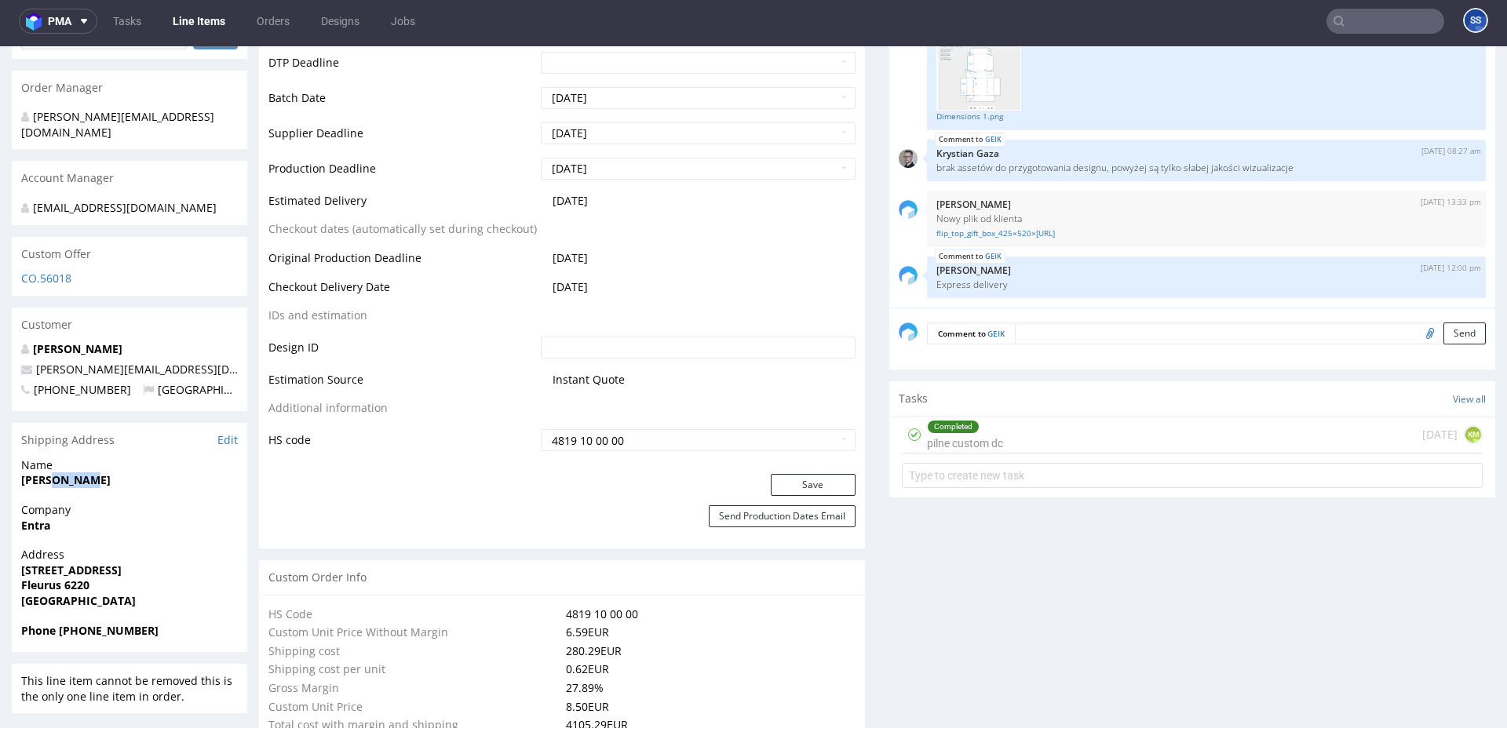
click at [67, 472] on strong "[PERSON_NAME]" at bounding box center [65, 479] width 89 height 15
copy strong "[PERSON_NAME]"
click at [74, 578] on strong "Fleurus 6220" at bounding box center [55, 585] width 68 height 15
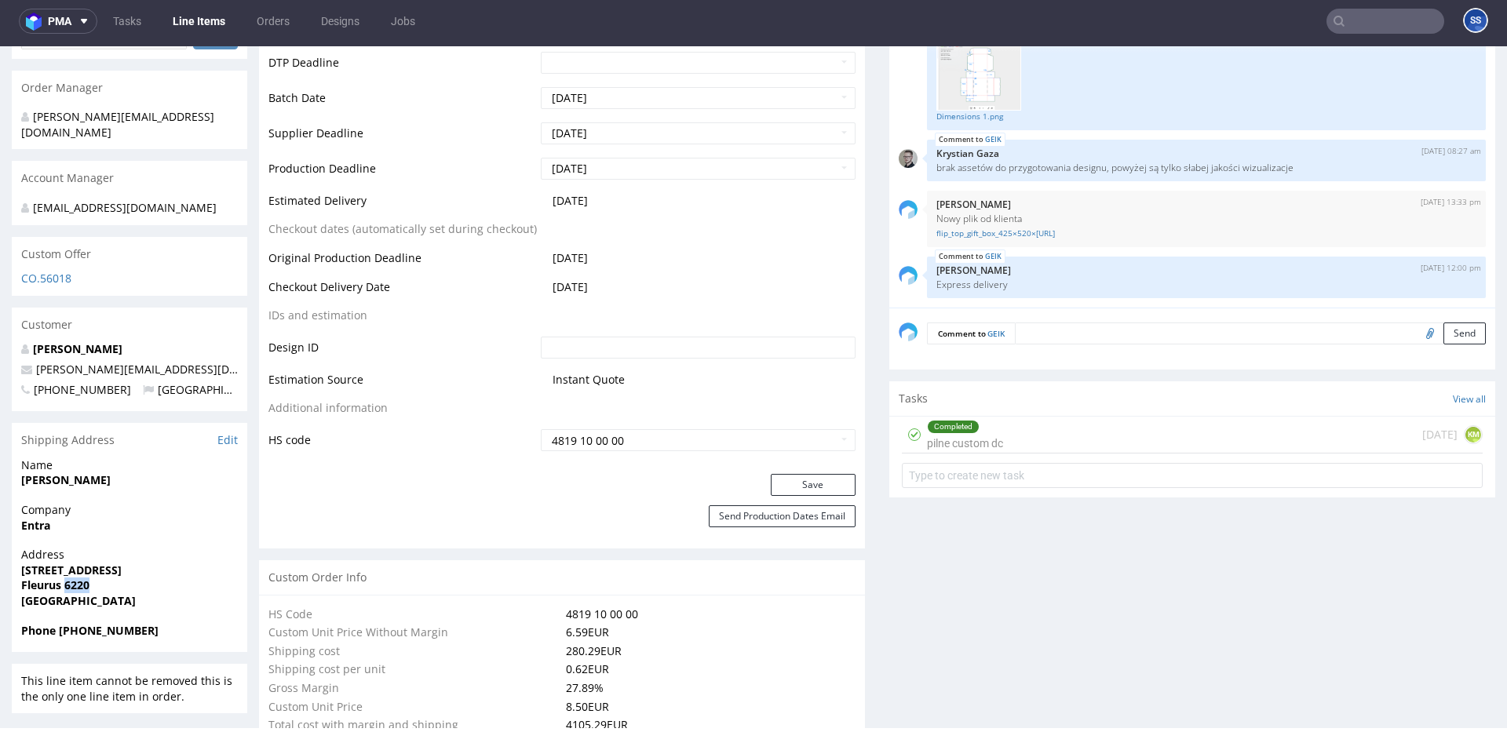
copy strong "6220"
click at [40, 563] on strong "[STREET_ADDRESS]" at bounding box center [71, 570] width 100 height 15
copy strong "[STREET_ADDRESS]"
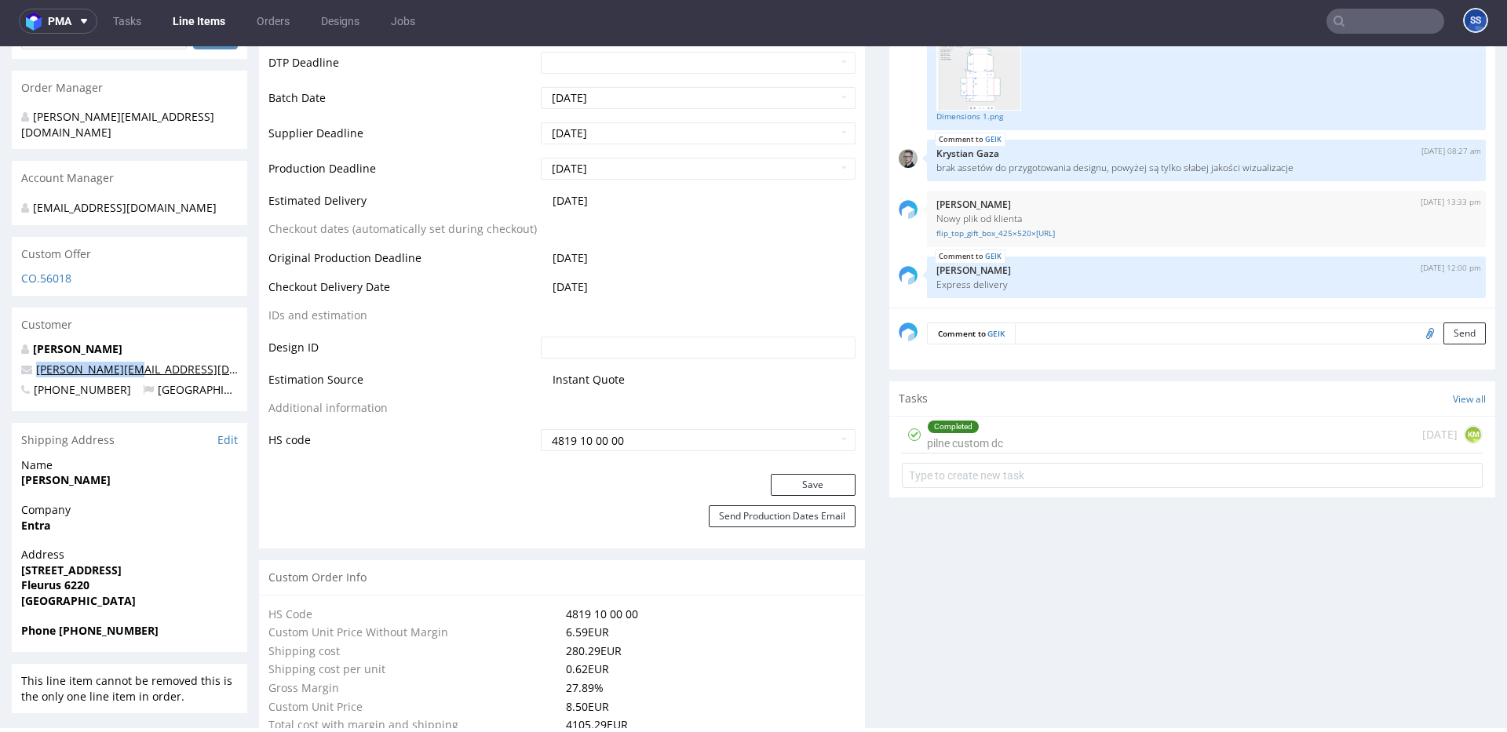
drag, startPoint x: 165, startPoint y: 358, endPoint x: 36, endPoint y: 359, distance: 128.7
click at [36, 362] on p "juan@merchery.co" at bounding box center [129, 370] width 217 height 16
copy link "juan@merchery.co"
click at [106, 623] on strong "Phone +32471467765" at bounding box center [89, 630] width 137 height 15
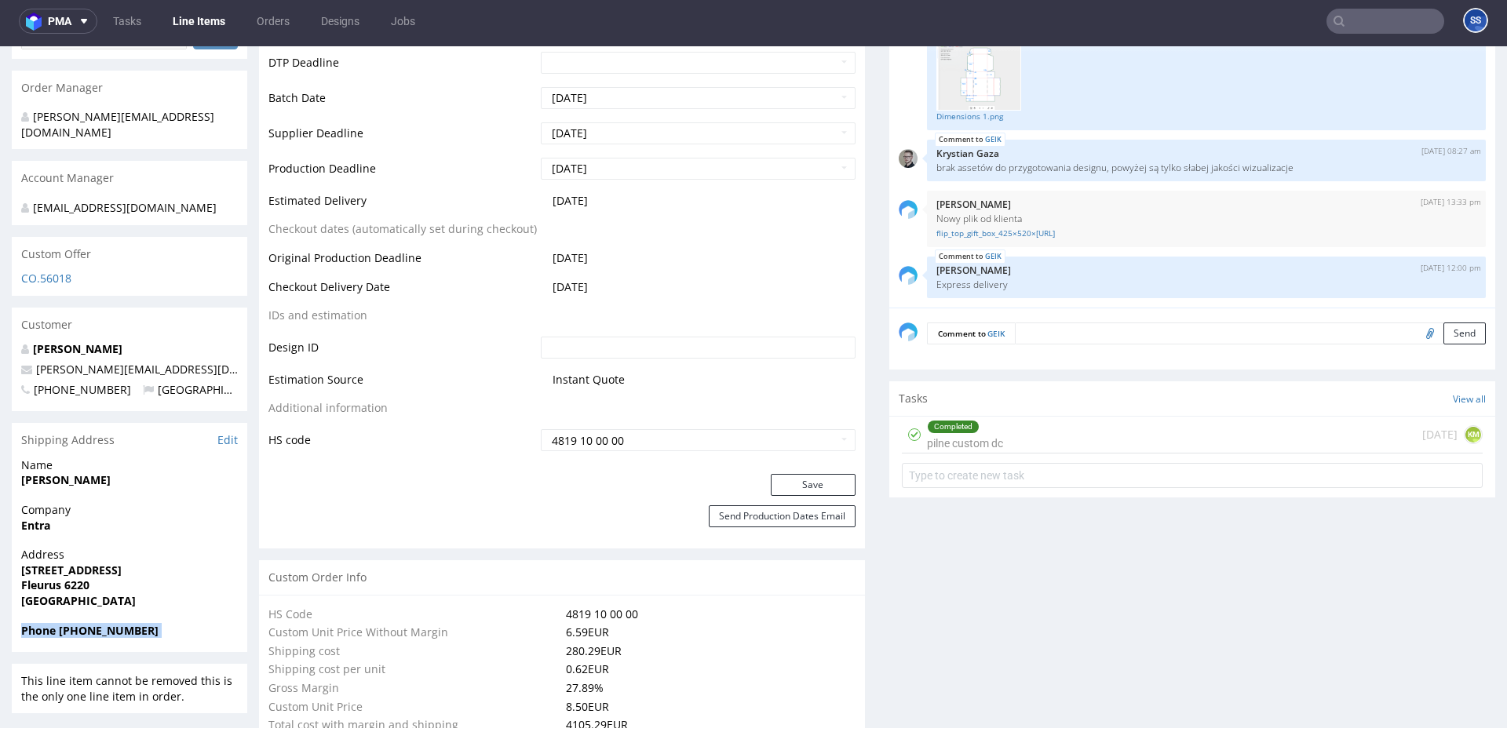
click at [106, 623] on strong "Phone +32471467765" at bounding box center [89, 630] width 137 height 15
copy strong "Phone +32471467765"
click at [68, 627] on div "Phone +32471467765" at bounding box center [129, 638] width 235 height 30
drag, startPoint x: 61, startPoint y: 618, endPoint x: 230, endPoint y: 611, distance: 168.9
click at [228, 623] on span "Phone +32471467765" at bounding box center [129, 631] width 217 height 16
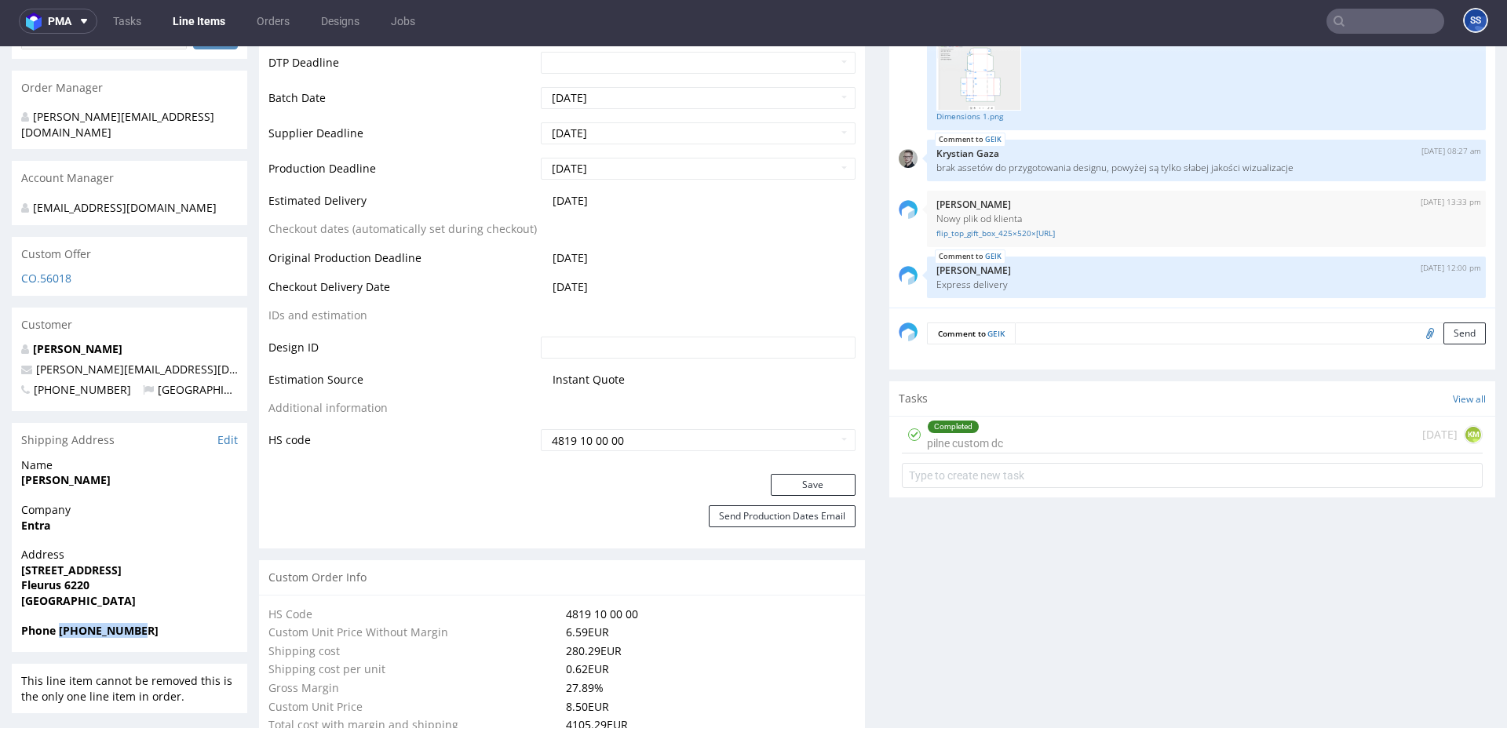
copy strong "+32471467765"
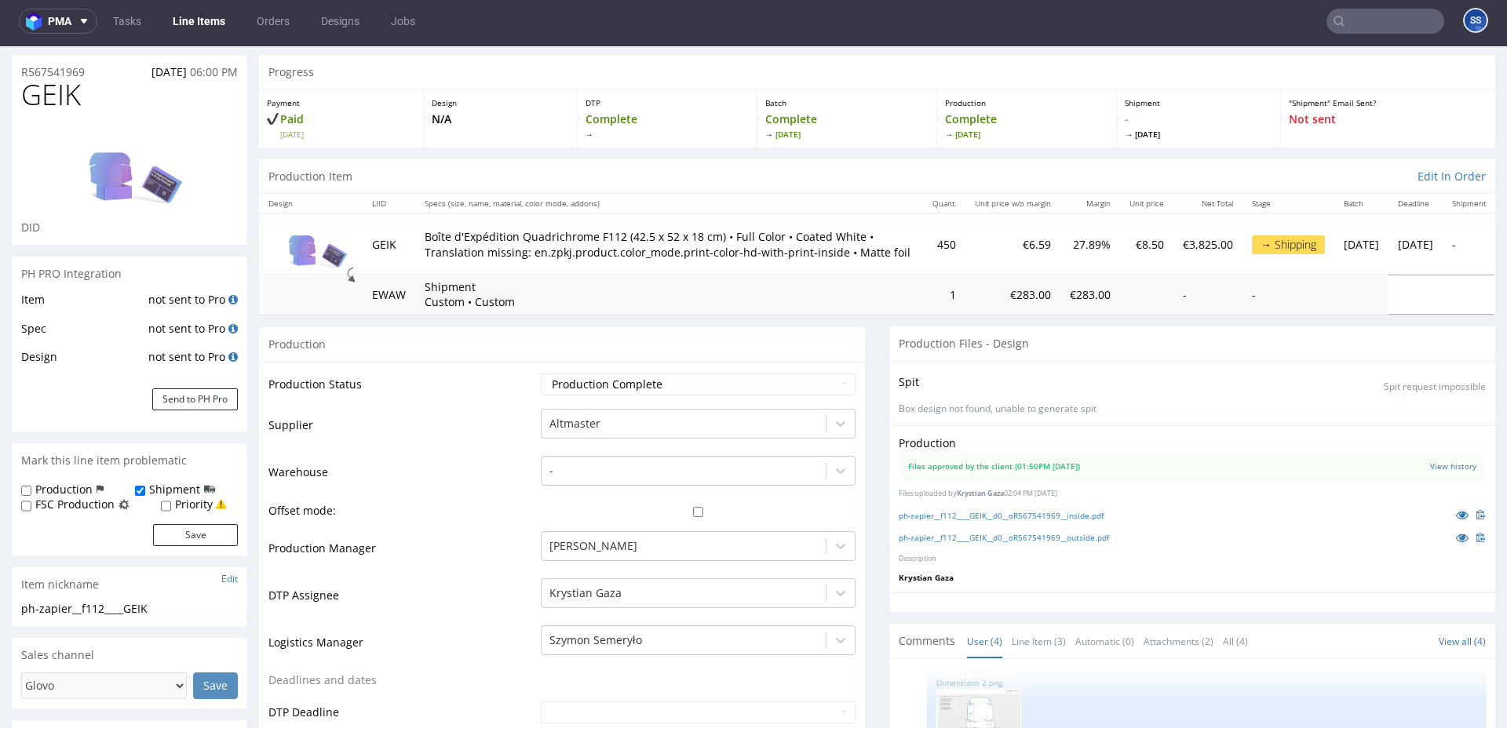
scroll to position [0, 0]
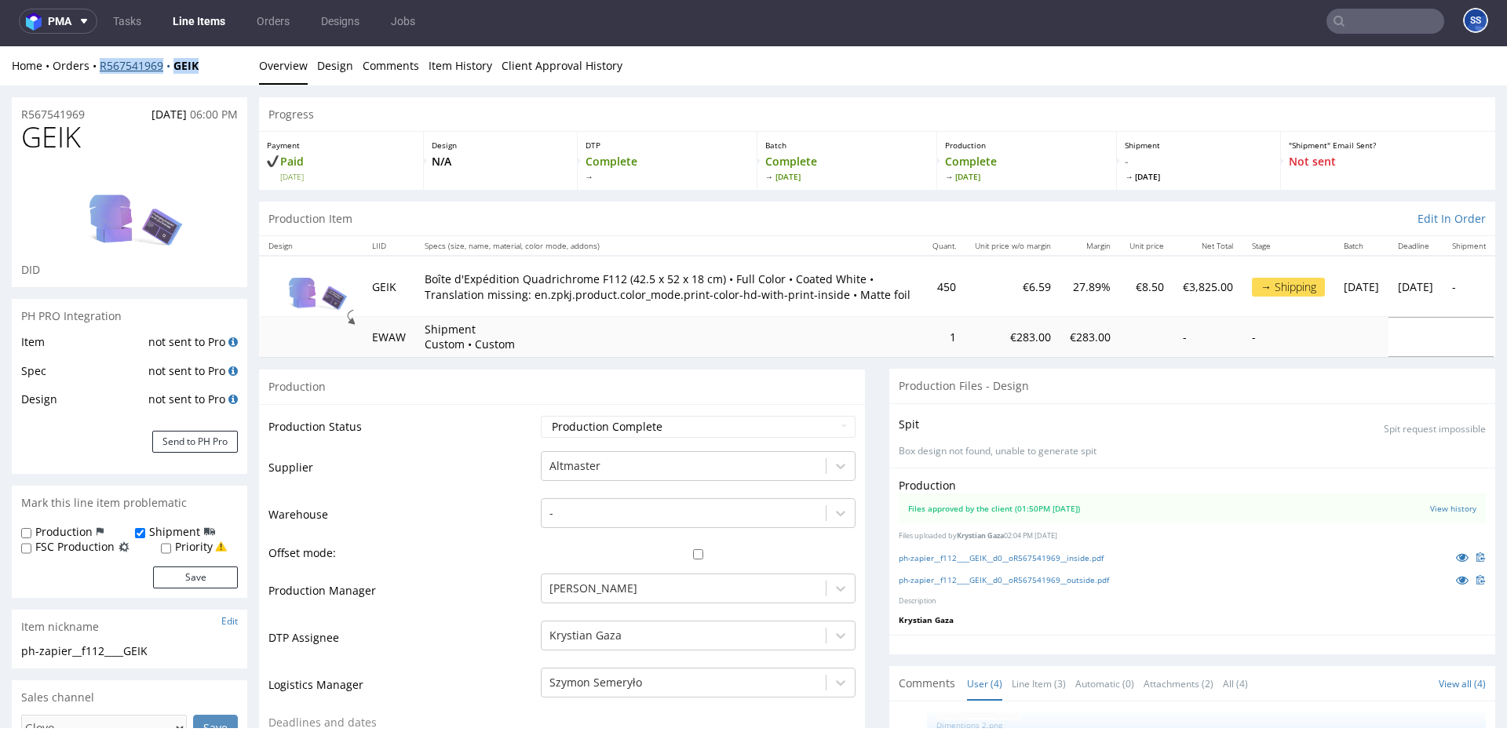
drag, startPoint x: 210, startPoint y: 71, endPoint x: 100, endPoint y: 71, distance: 109.9
click at [100, 71] on div "Home Orders R567541969 GEIK" at bounding box center [129, 66] width 235 height 16
copy div "R567541969 GEIK"
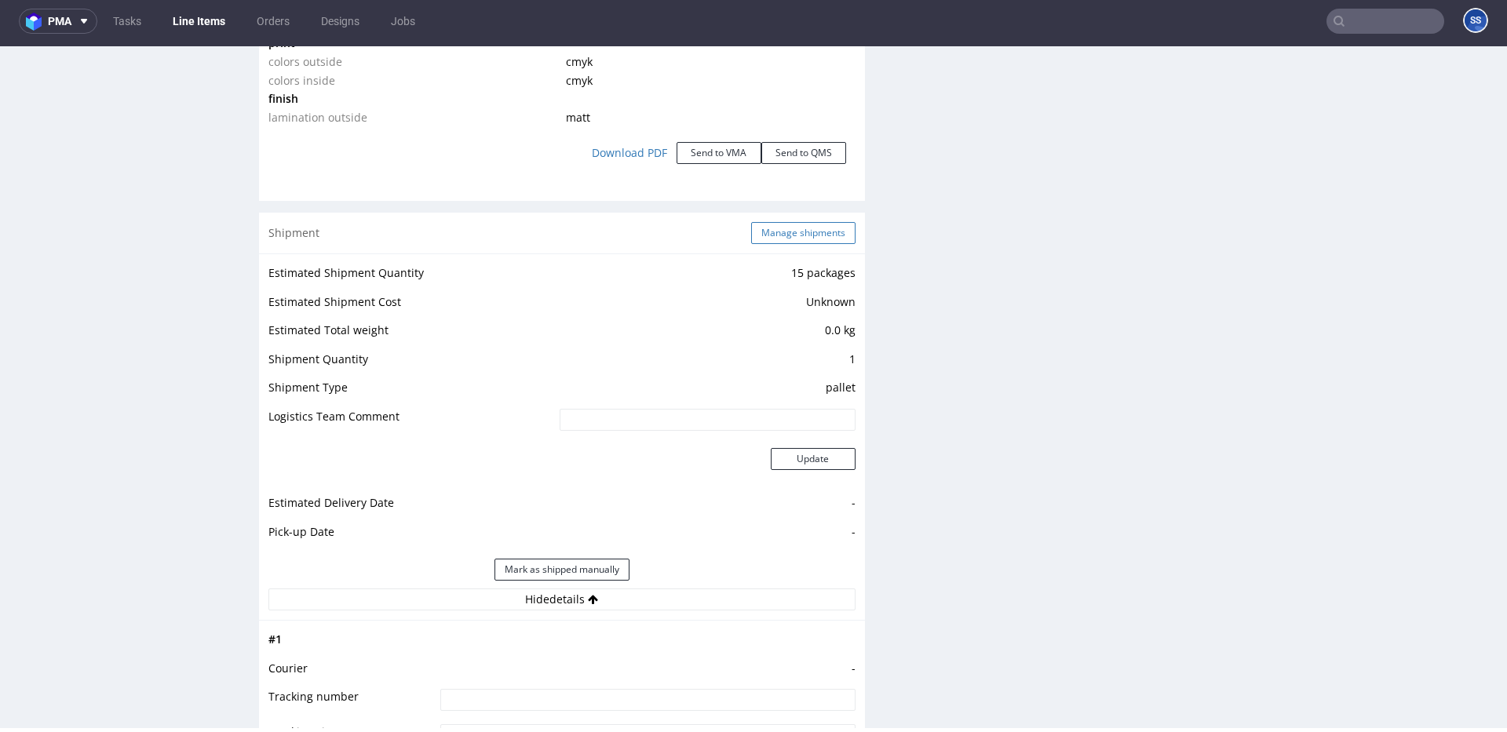
scroll to position [1905, 0]
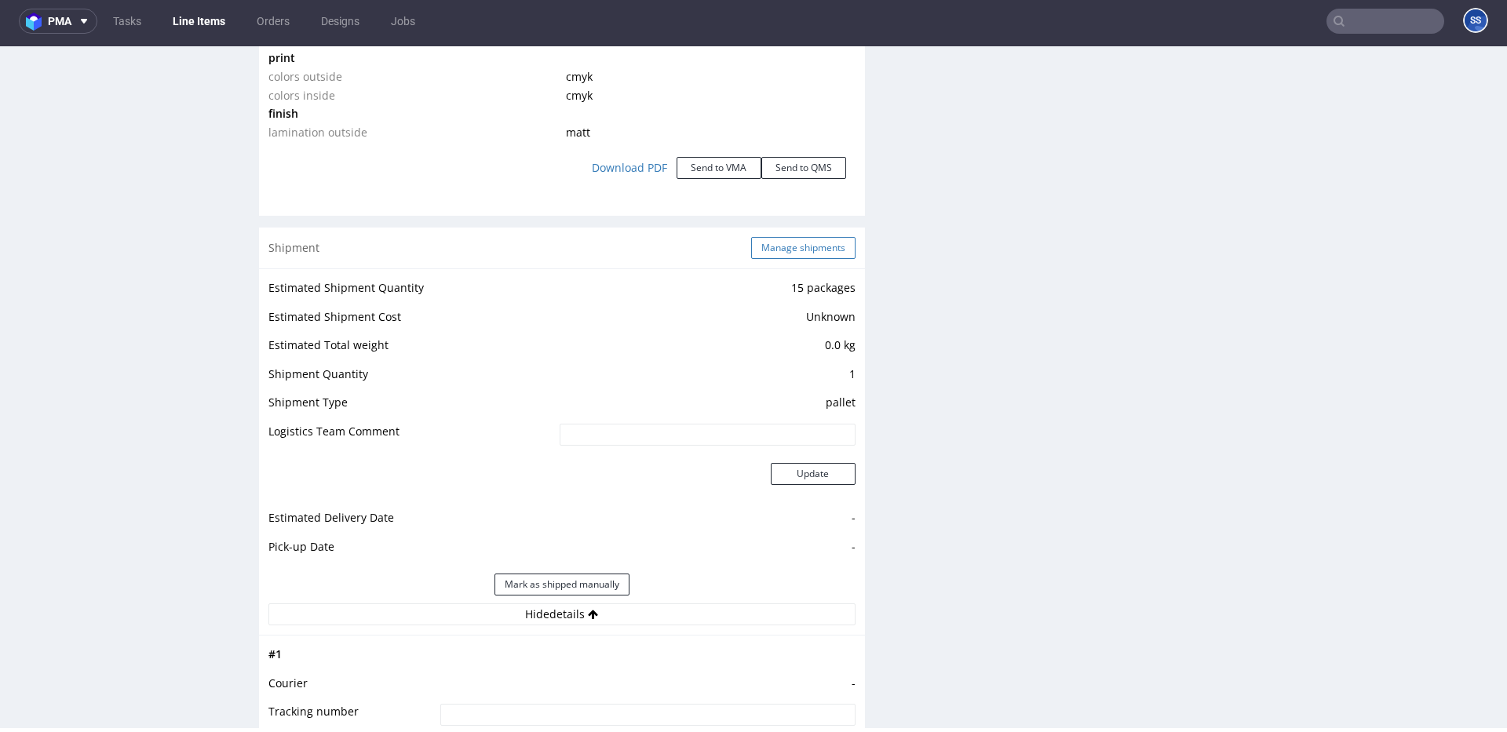
click at [795, 243] on button "Manage shipments" at bounding box center [803, 248] width 104 height 22
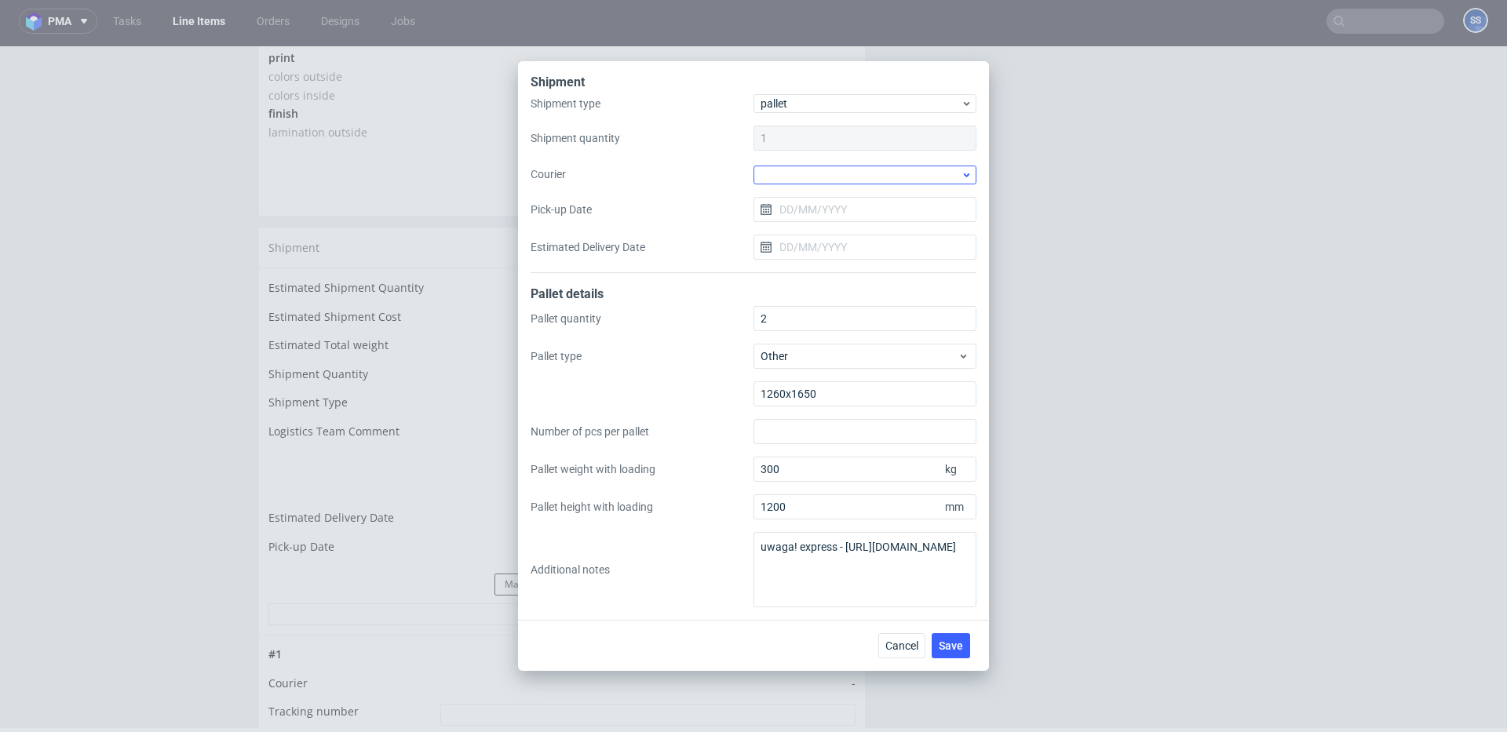
click at [823, 176] on div at bounding box center [864, 175] width 223 height 19
click at [836, 220] on div "DB Schenker" at bounding box center [865, 224] width 210 height 28
click at [830, 209] on input "Pick-up Date" at bounding box center [864, 208] width 223 height 25
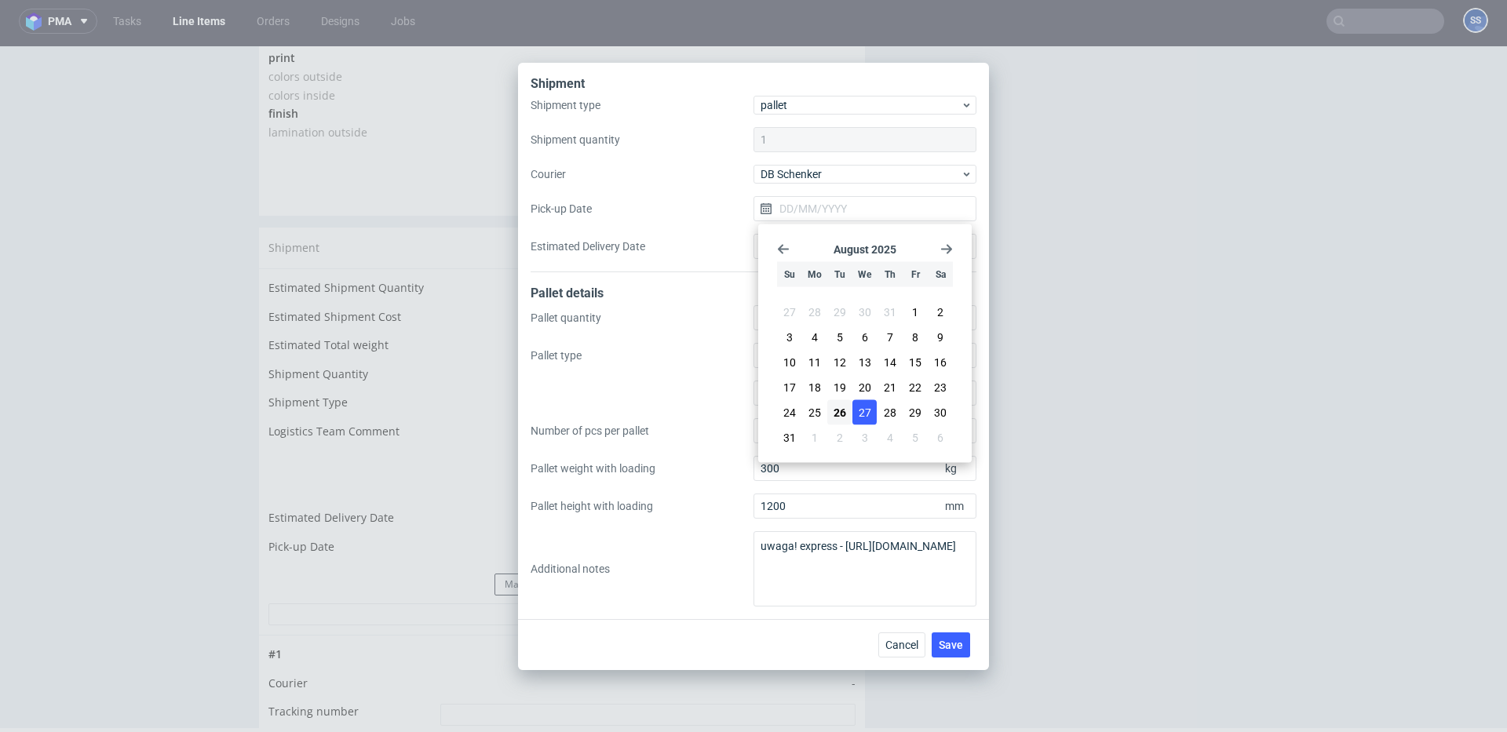
click at [867, 410] on span "27" at bounding box center [865, 413] width 13 height 16
type input "27/08/2025"
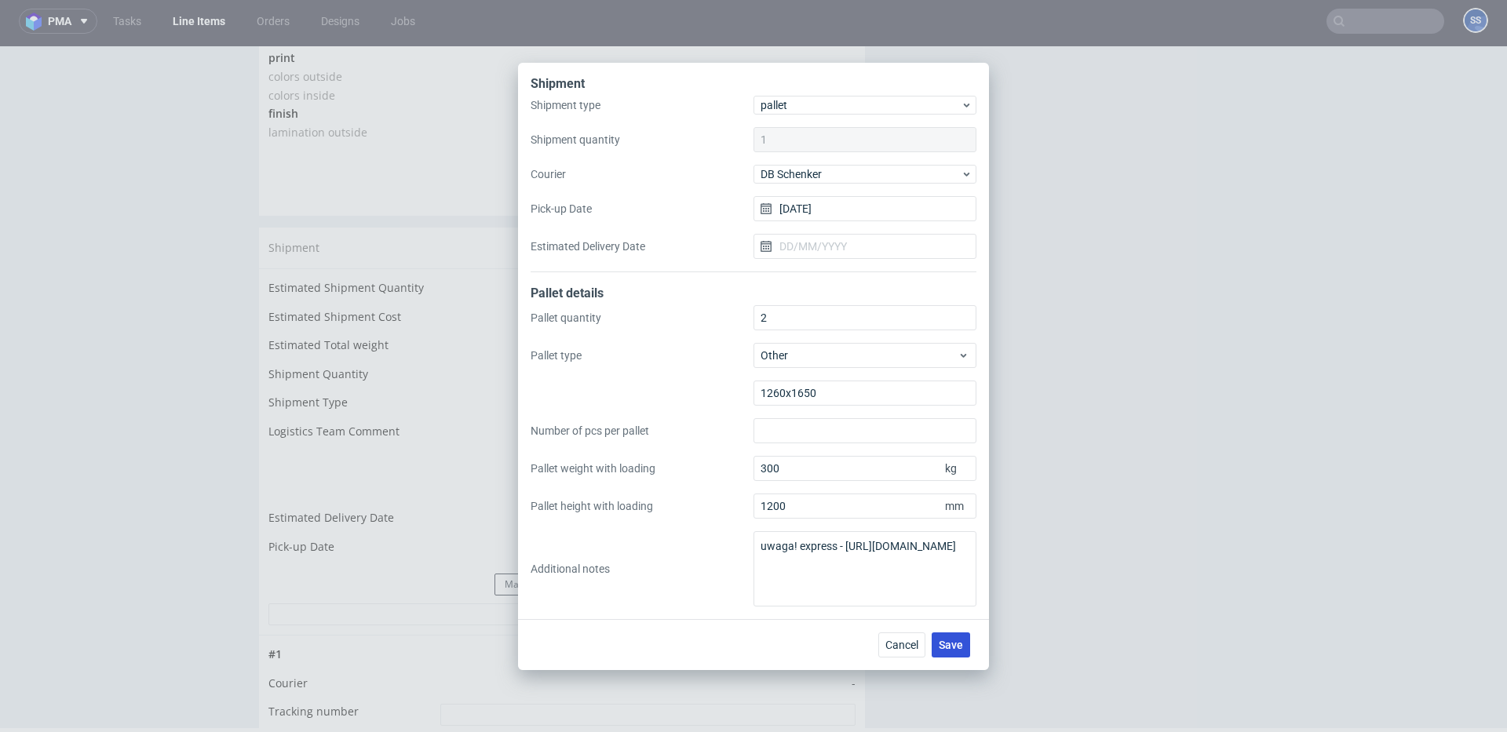
click at [954, 650] on span "Save" at bounding box center [951, 645] width 24 height 11
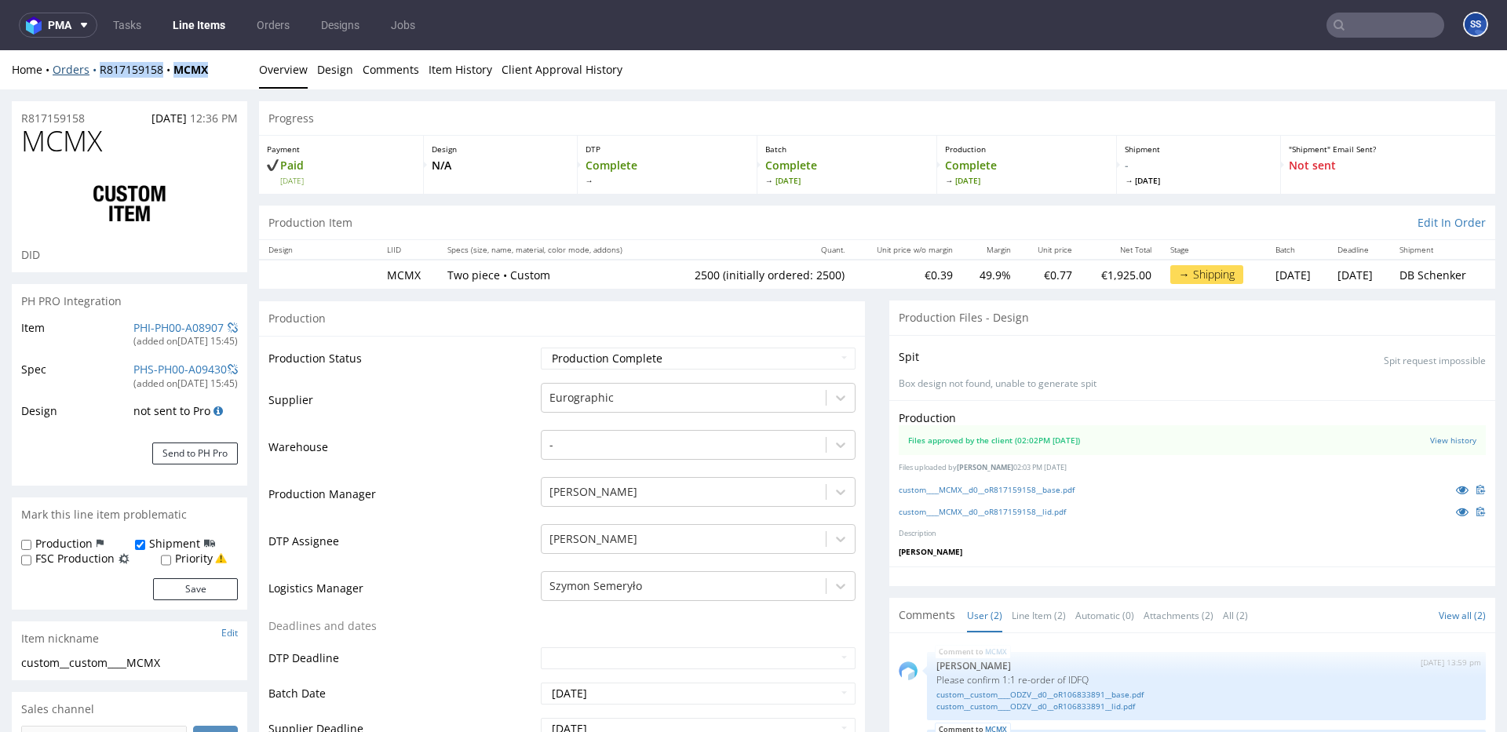
drag, startPoint x: 216, startPoint y: 76, endPoint x: 97, endPoint y: 73, distance: 118.6
click at [97, 73] on div "Home Orders R817159158 MCMX" at bounding box center [129, 70] width 235 height 16
copy div "R817159158 MCMX"
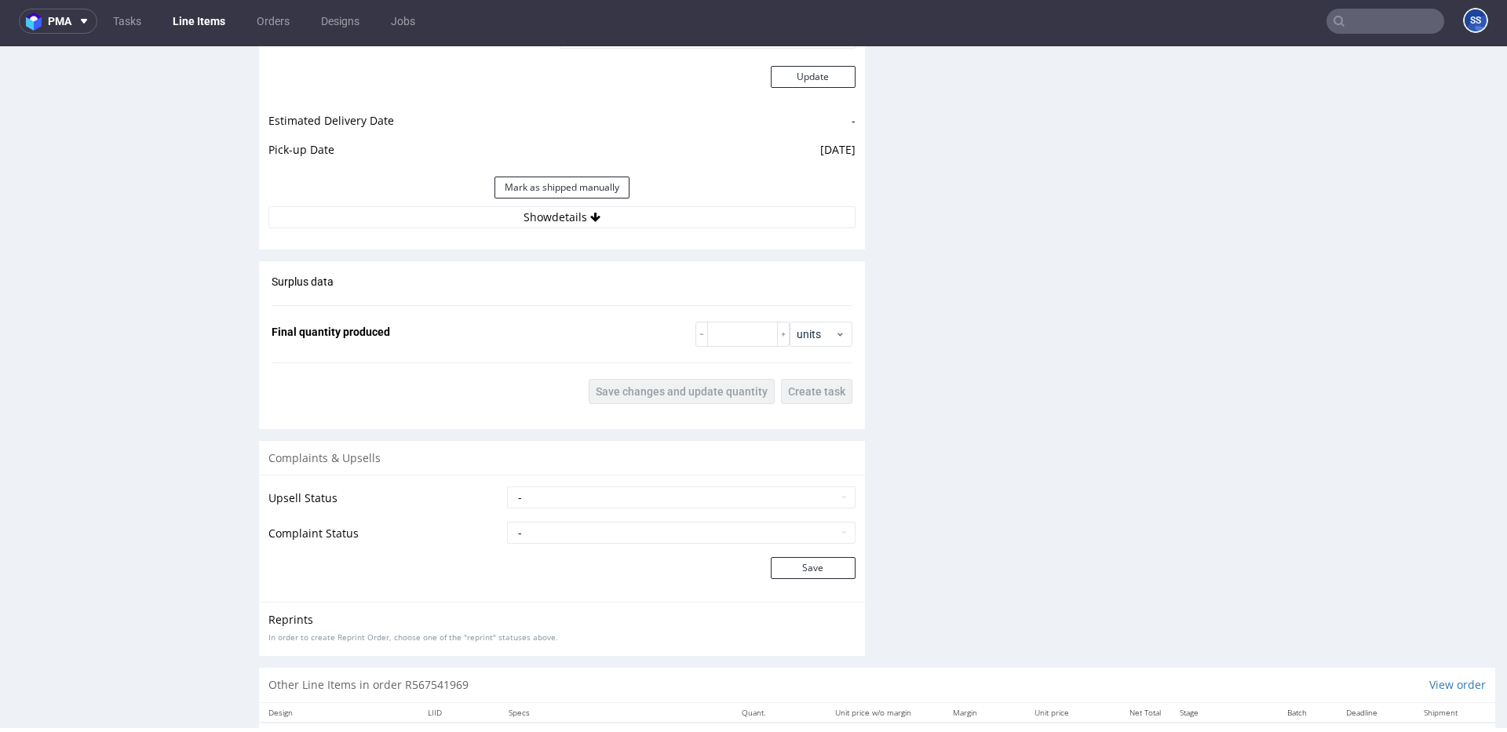
scroll to position [2356, 0]
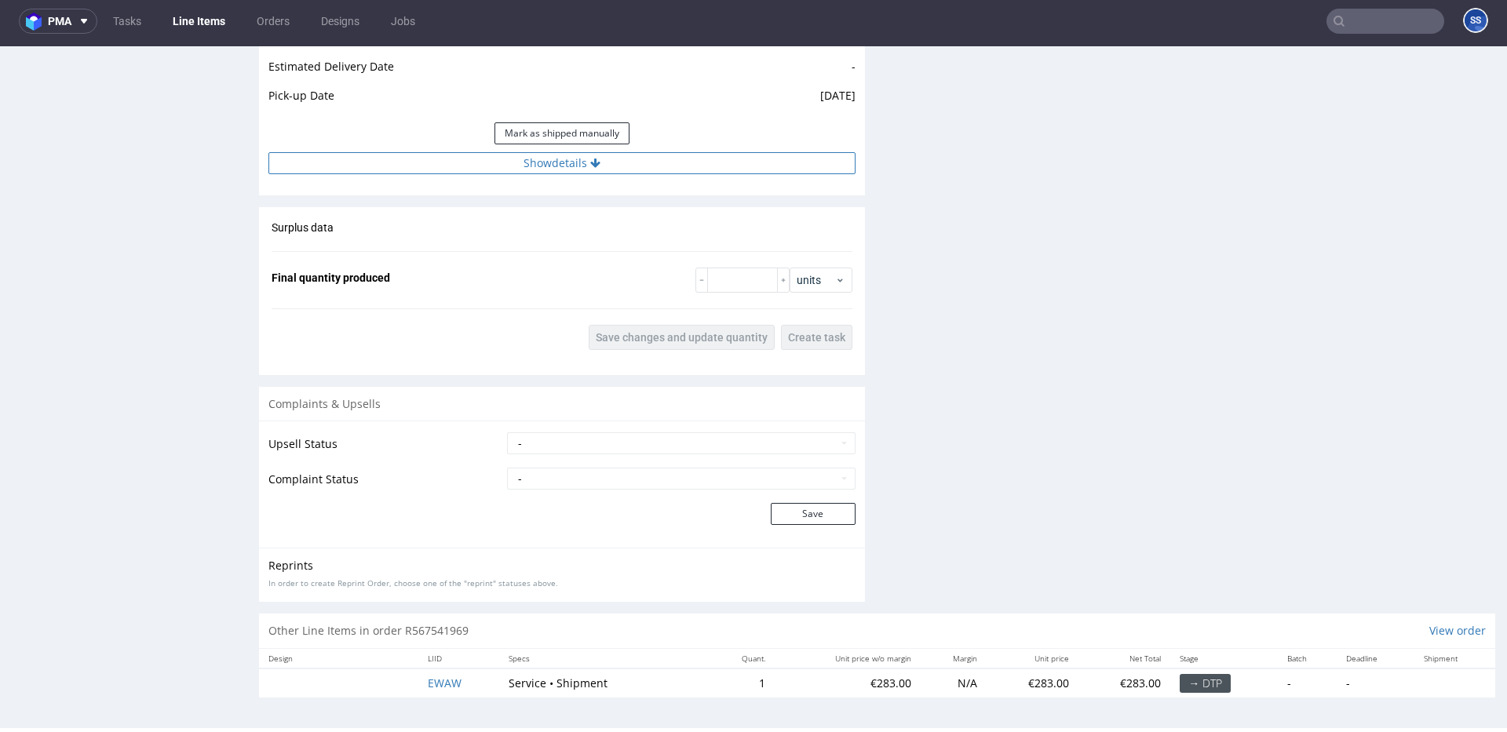
click at [560, 170] on button "Show details" at bounding box center [561, 163] width 587 height 22
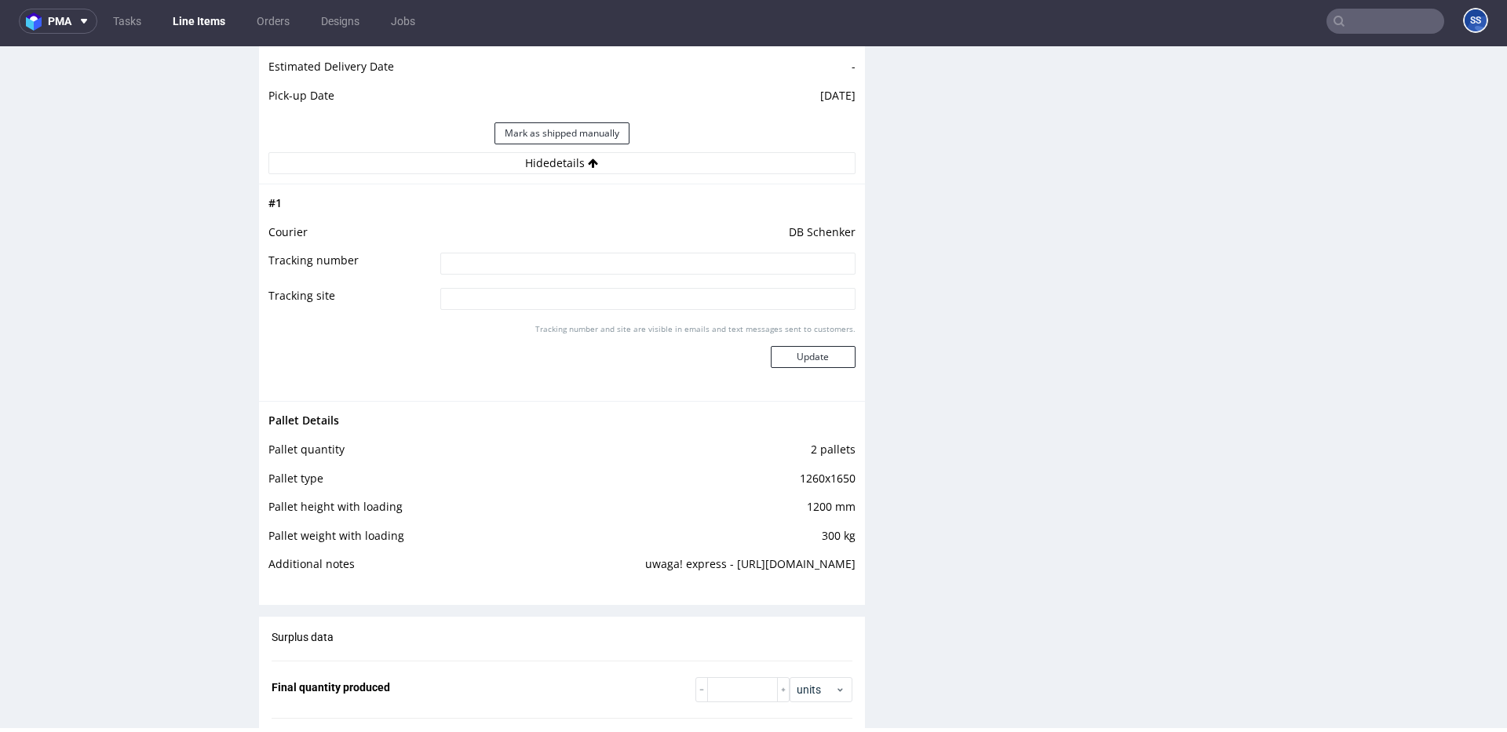
click at [600, 259] on input at bounding box center [647, 264] width 415 height 22
paste input "PLWAW508037230"
type input "PLWAW508037230"
click at [811, 360] on button "Update" at bounding box center [813, 357] width 85 height 22
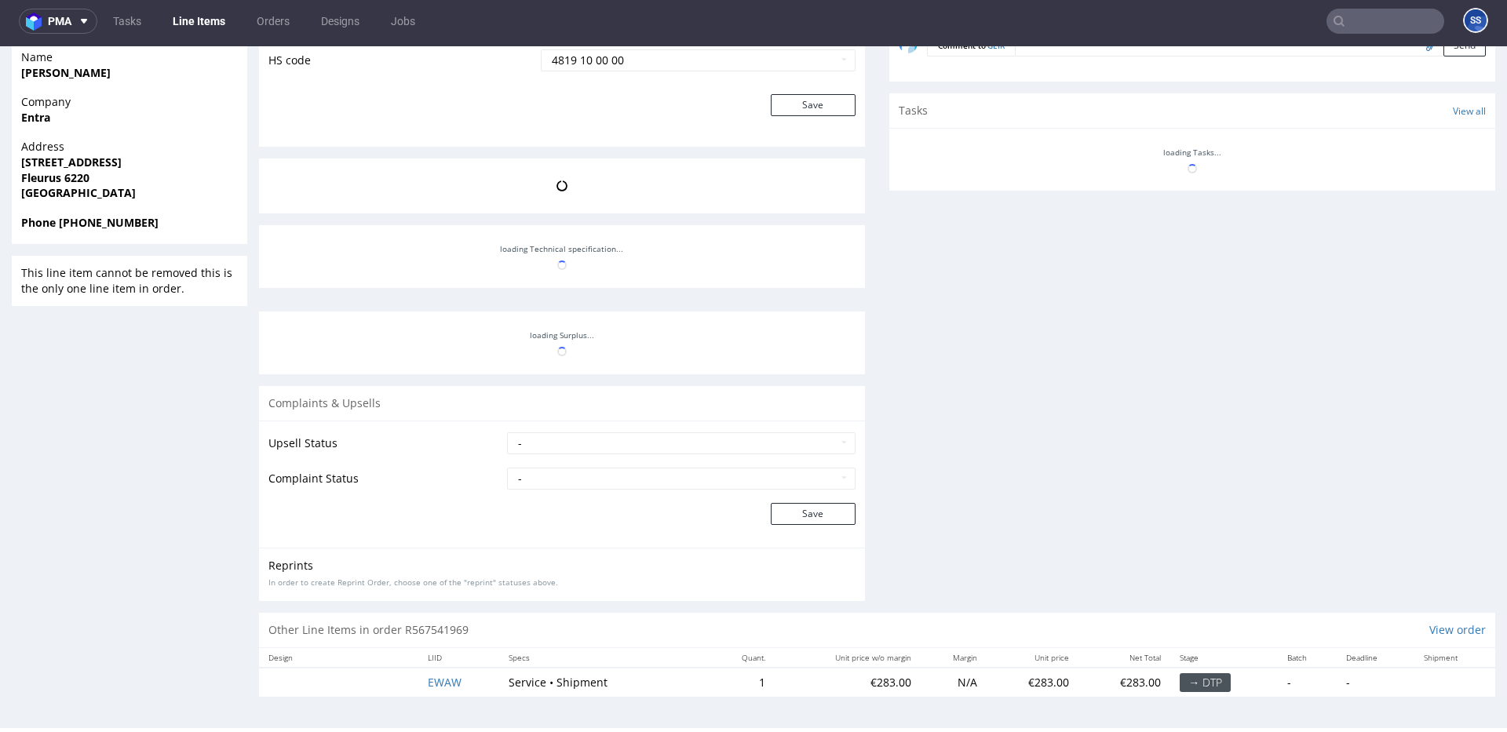
scroll to position [301, 0]
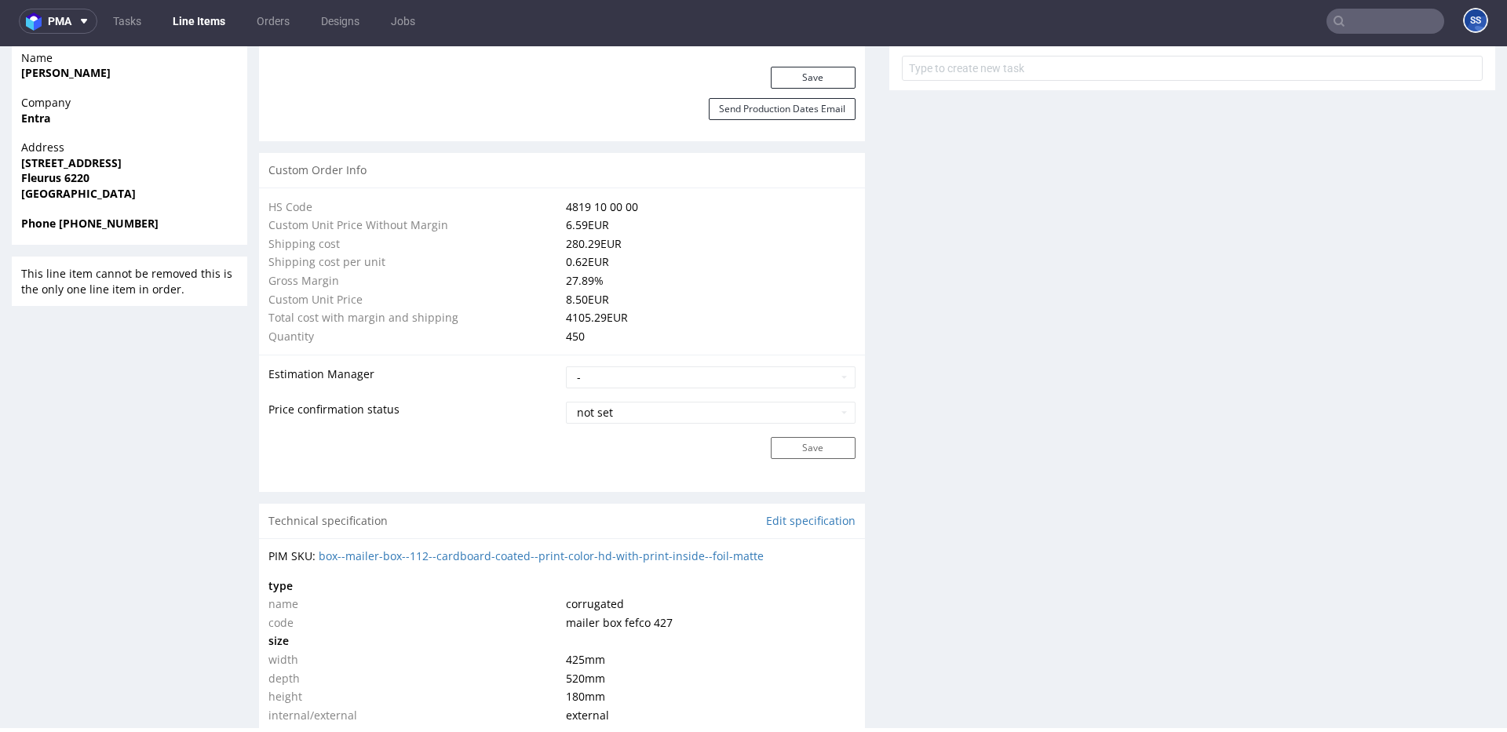
click at [194, 20] on link "Line Items" at bounding box center [198, 21] width 71 height 25
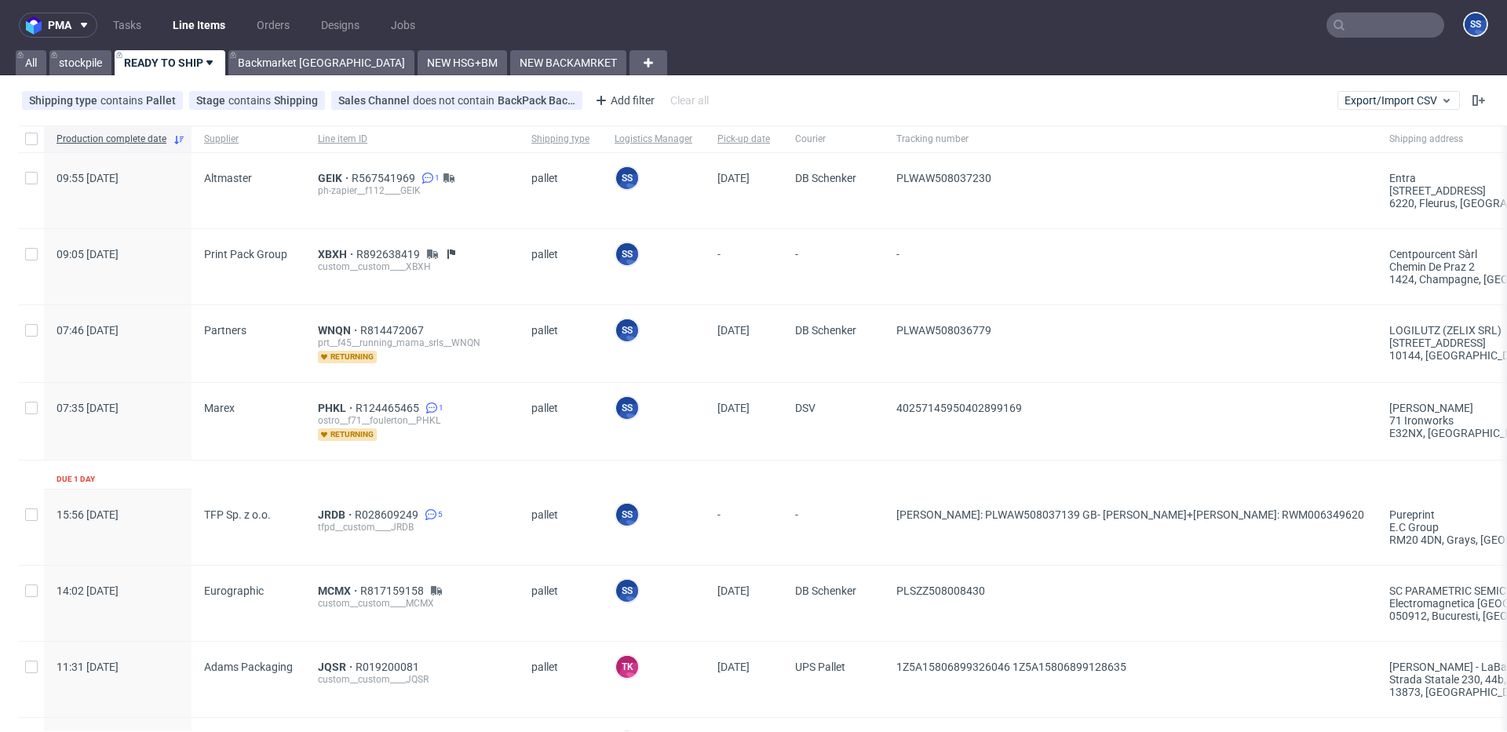
scroll to position [0, 18]
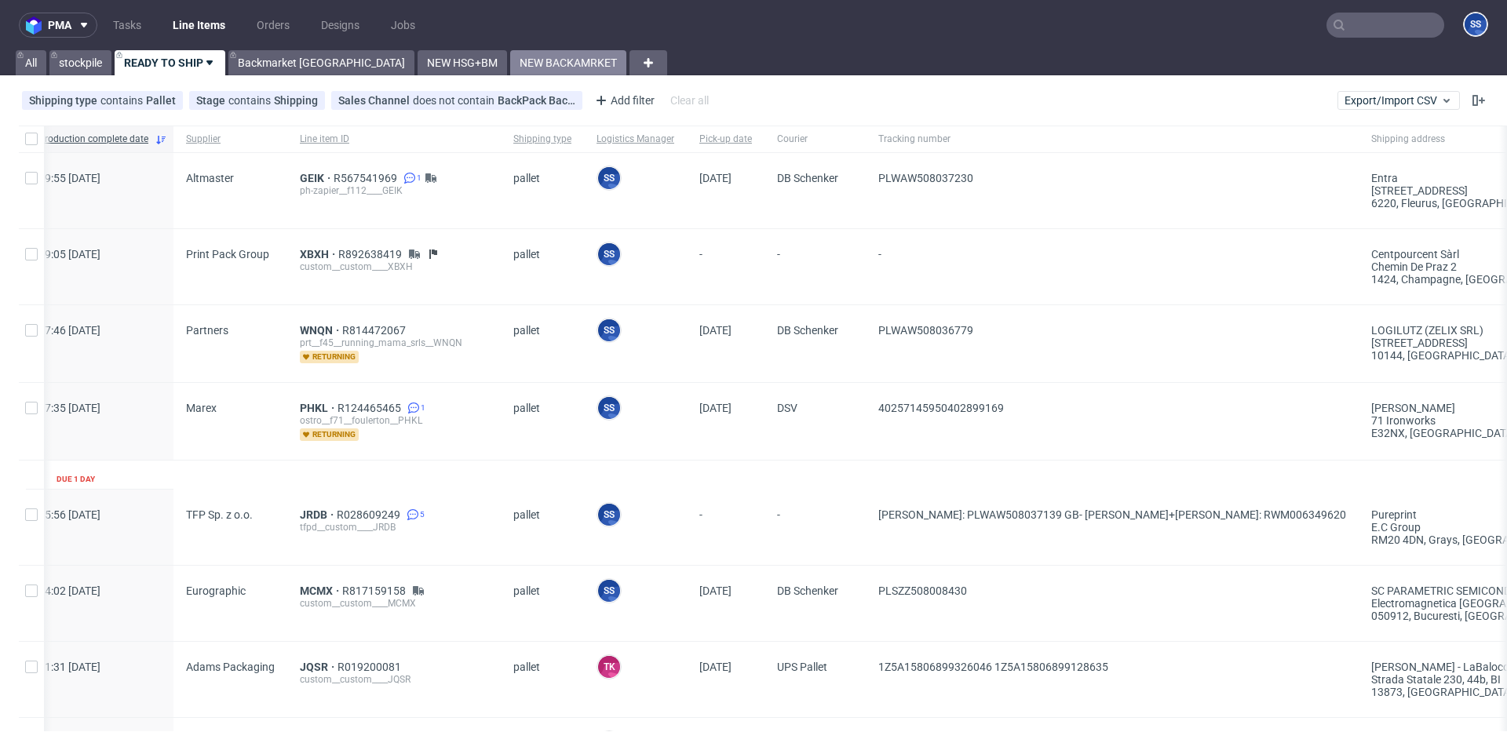
click at [510, 62] on link "NEW BACKAMRKET" at bounding box center [568, 62] width 116 height 25
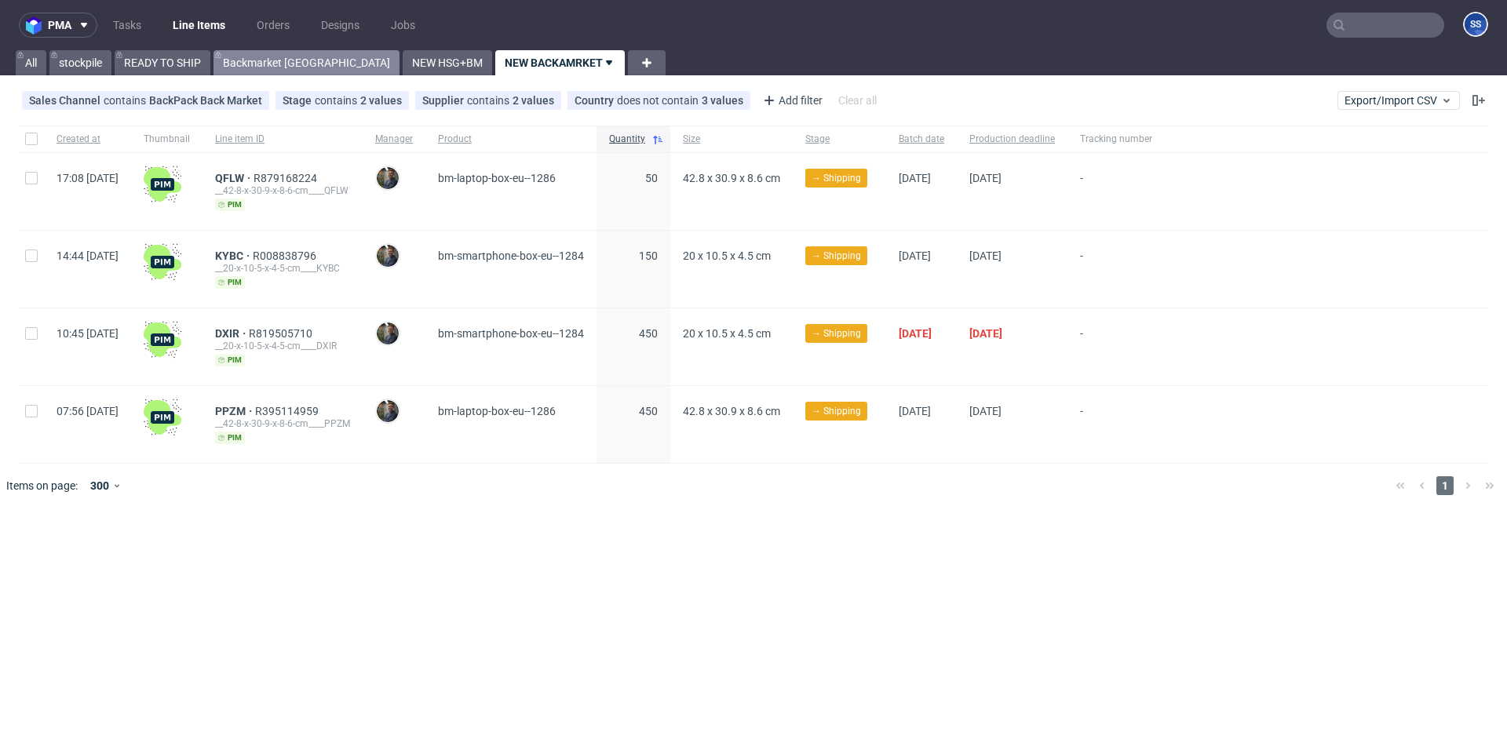
click at [268, 64] on link "Backmarket GB" at bounding box center [306, 62] width 186 height 25
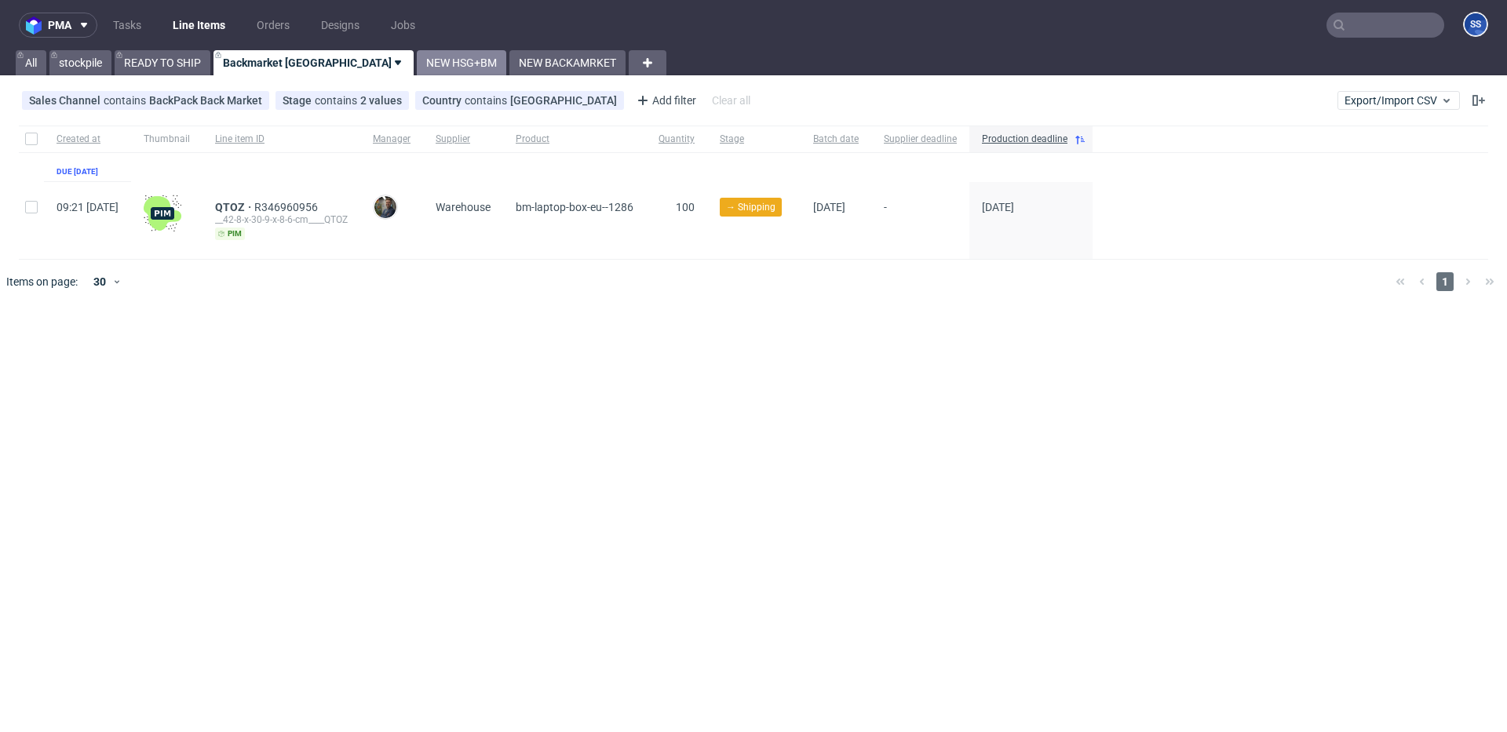
click at [417, 61] on link "NEW HSG+BM" at bounding box center [461, 62] width 89 height 25
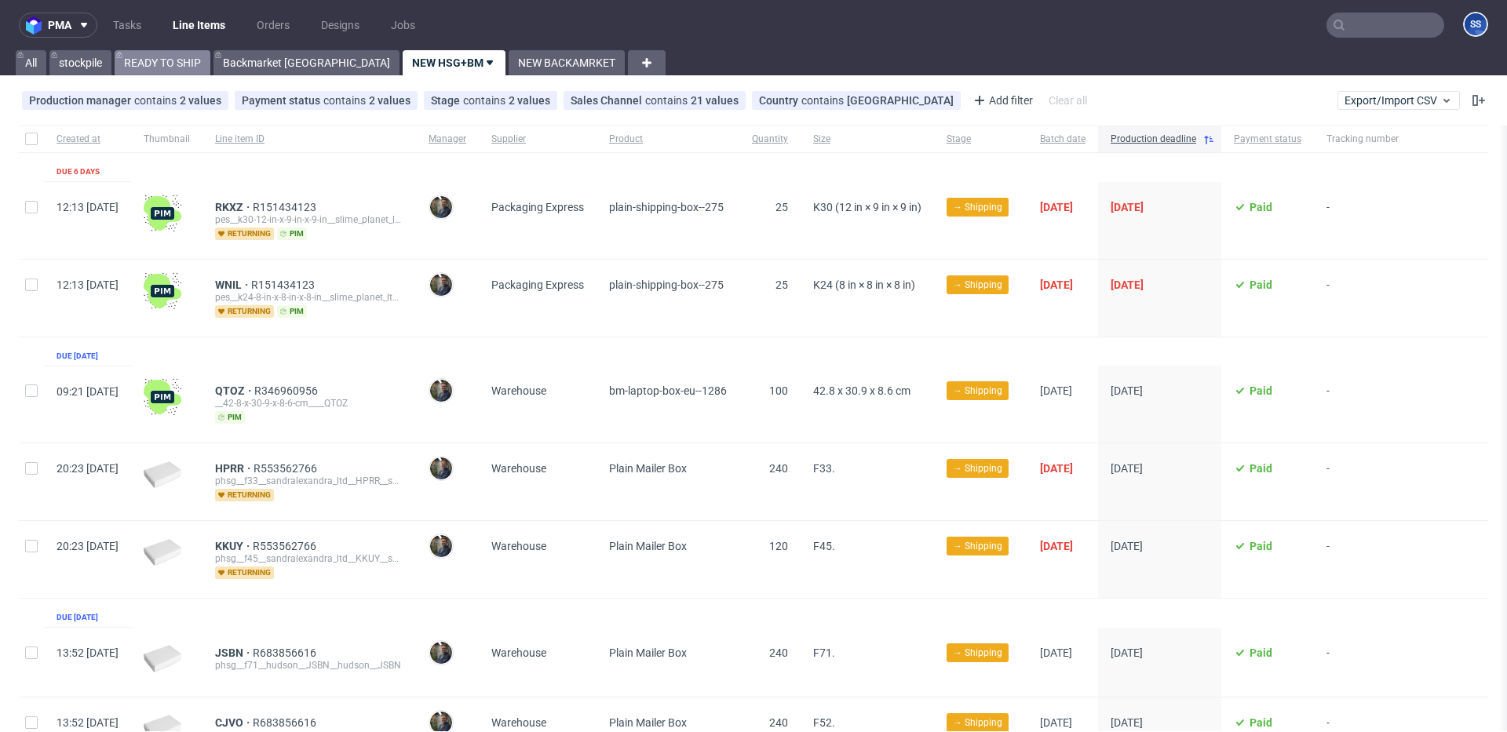
click at [158, 64] on link "READY TO SHIP" at bounding box center [163, 62] width 96 height 25
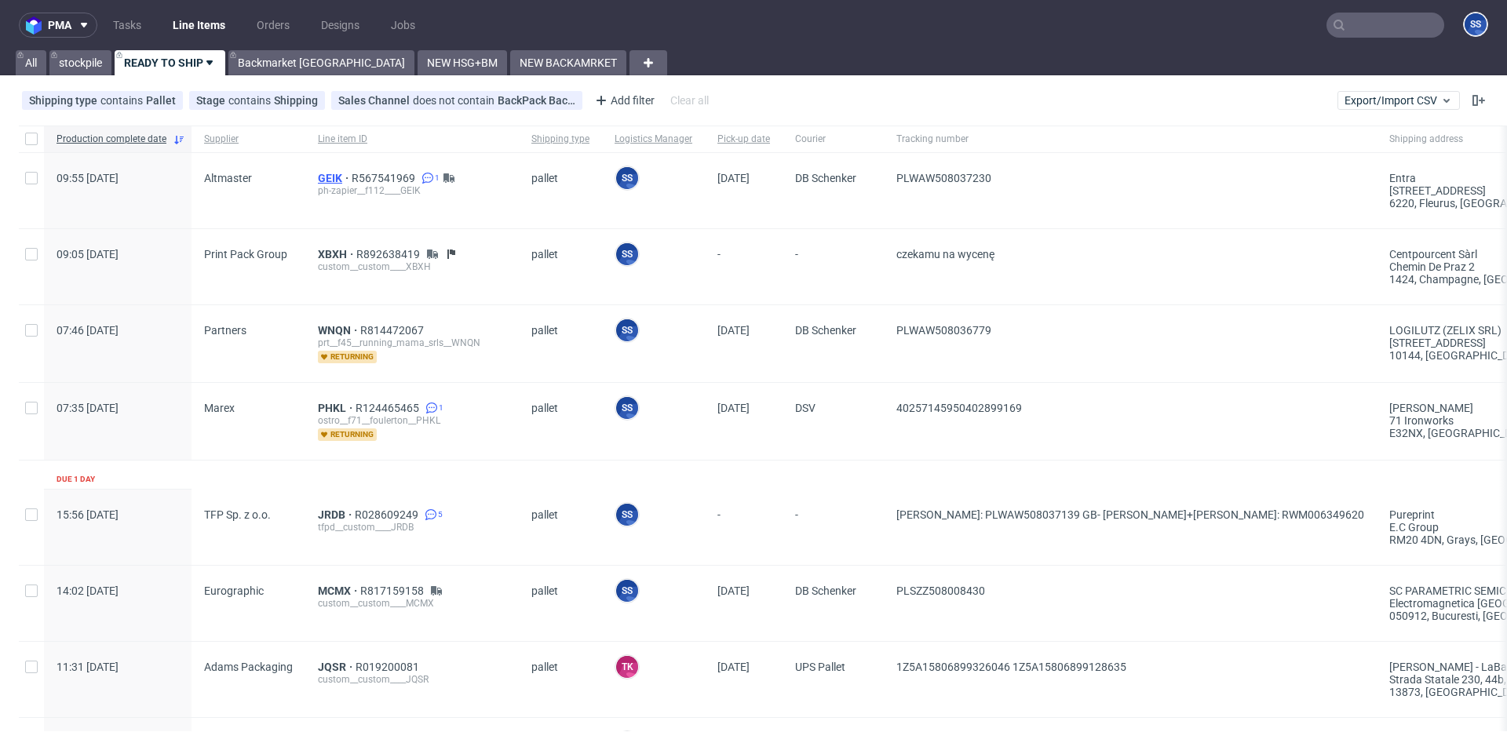
click at [321, 177] on span "GEIK" at bounding box center [335, 178] width 34 height 13
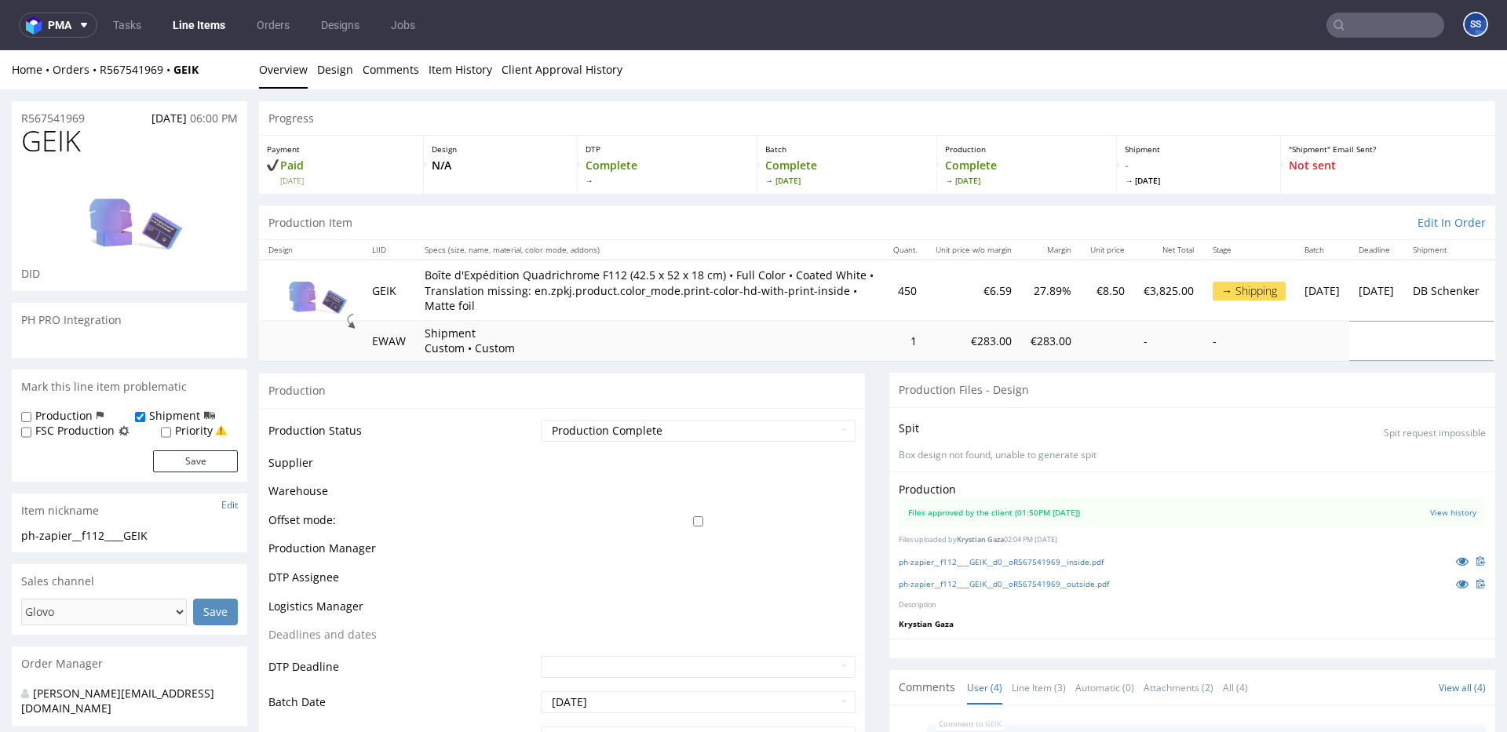
scroll to position [301, 0]
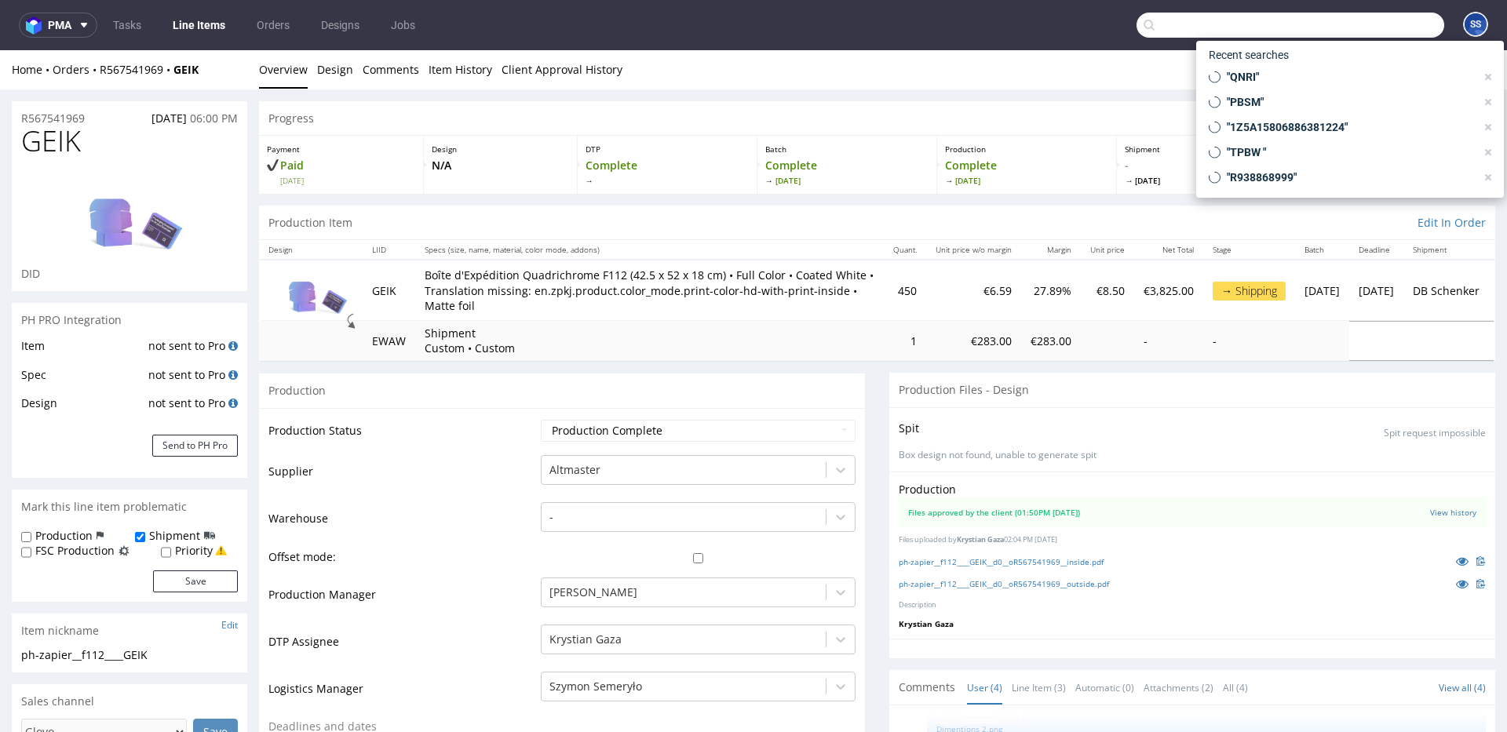
click at [1362, 22] on input "text" at bounding box center [1290, 25] width 308 height 25
paste input "RWM006206387"
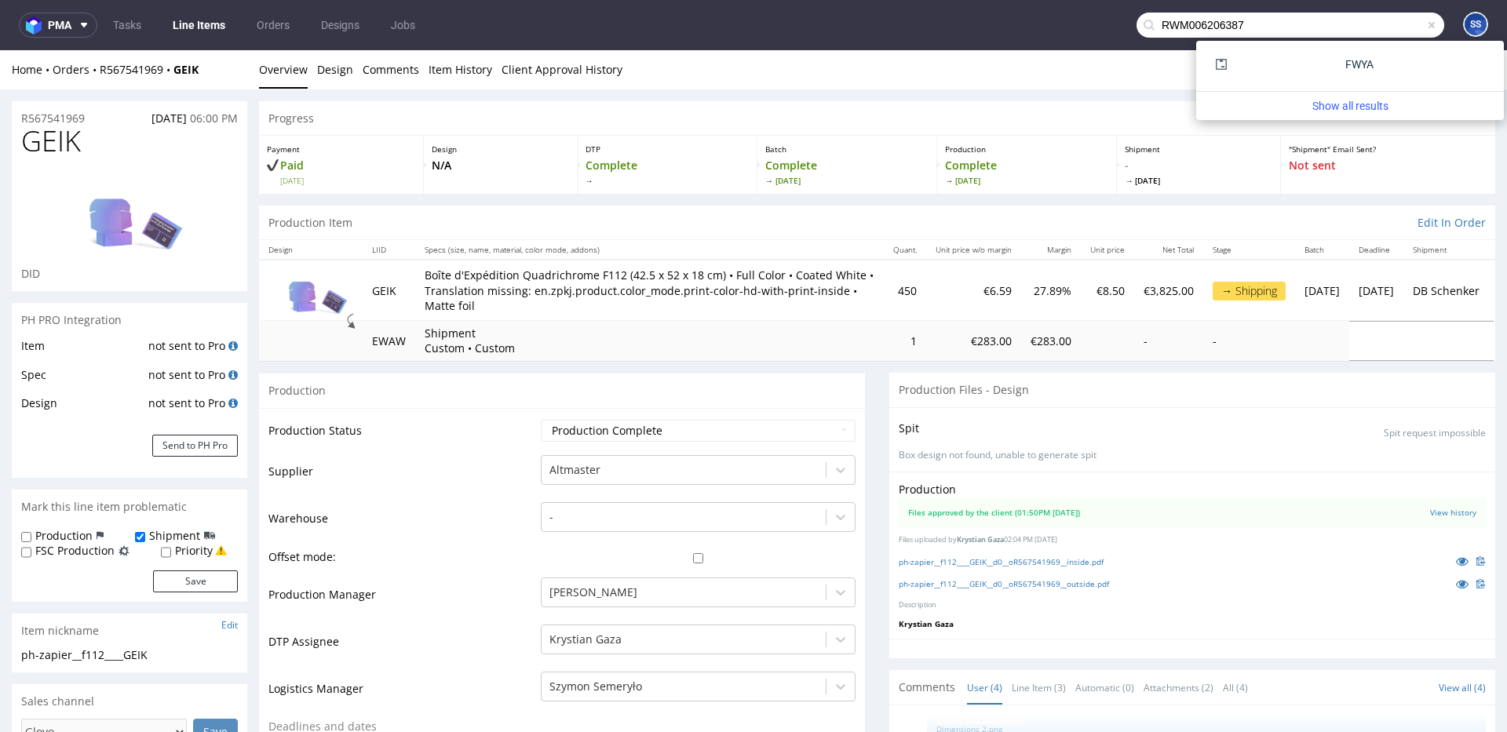
type input "RWM006206387"
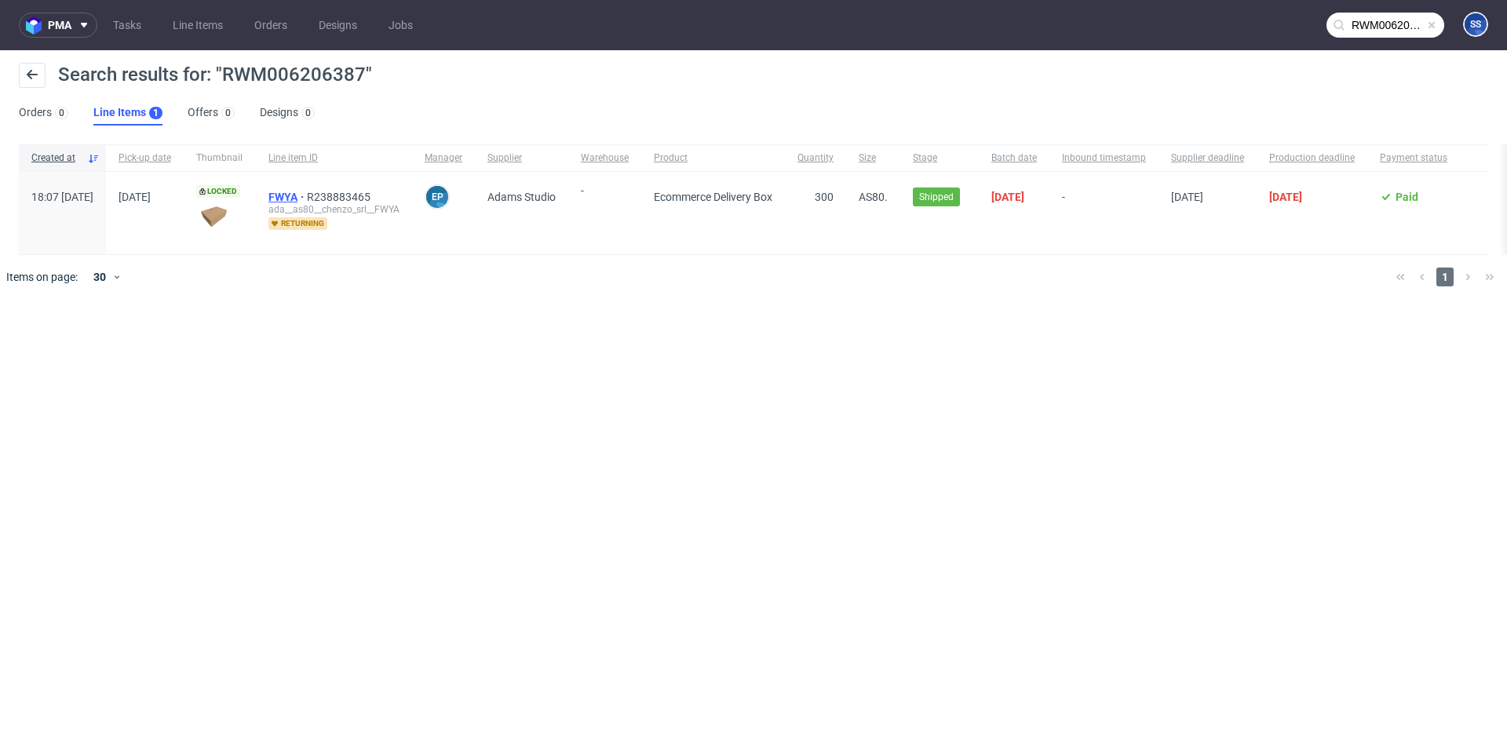
click at [307, 194] on span "FWYA" at bounding box center [287, 197] width 38 height 13
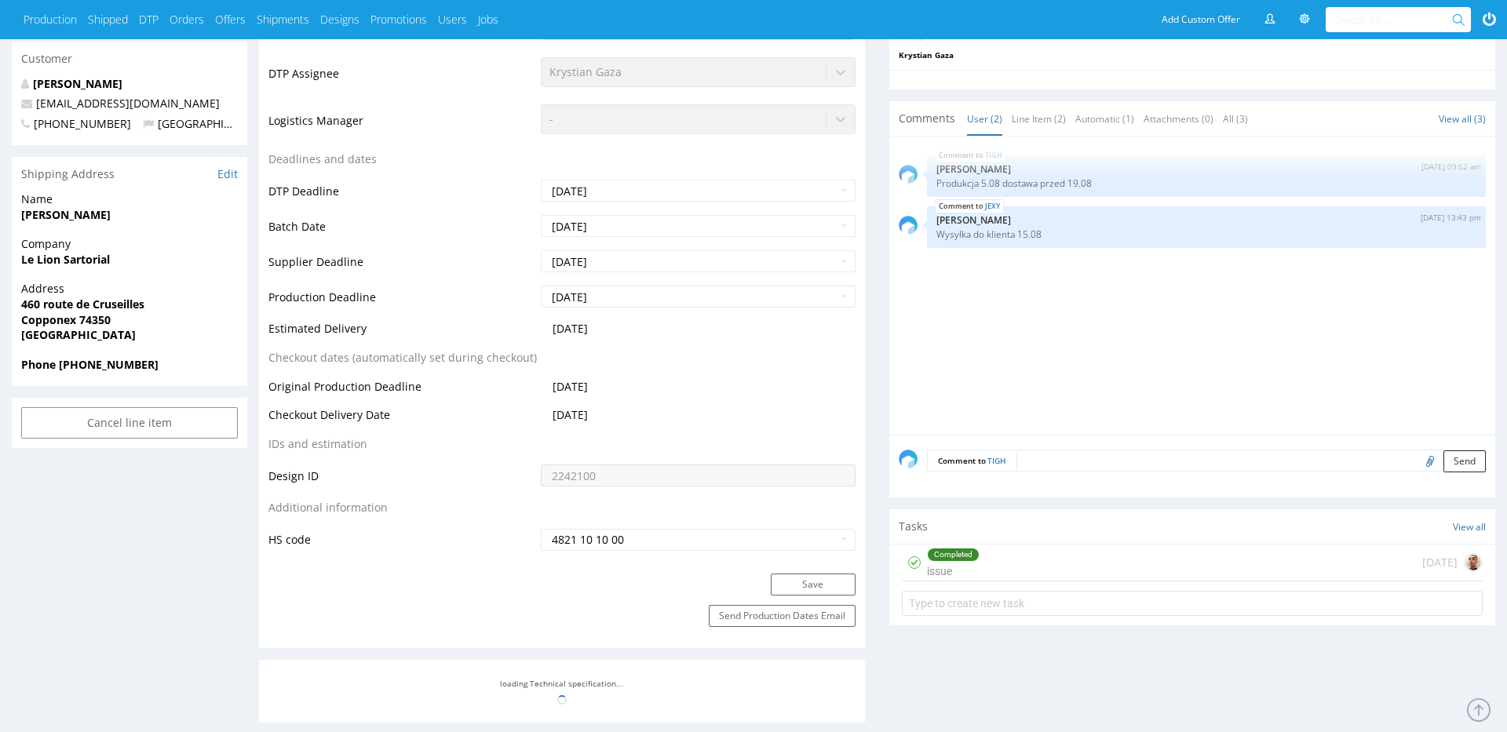
scroll to position [573, 0]
click at [42, 214] on strong "[PERSON_NAME]" at bounding box center [65, 213] width 89 height 15
copy strong "[PERSON_NAME]"
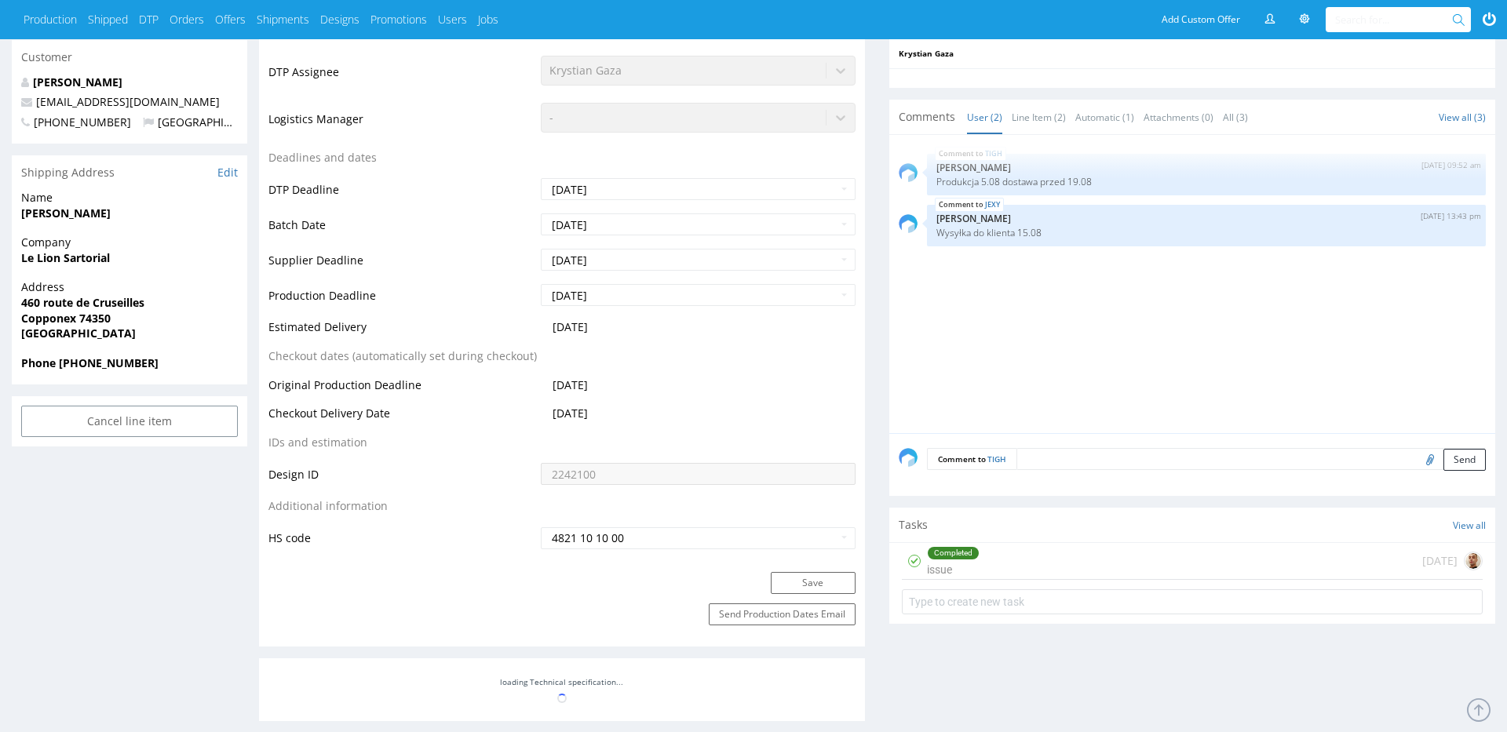
click at [63, 259] on strong "Le Lion Sartorial" at bounding box center [65, 257] width 89 height 15
copy strong "Le Lion Sartorial"
drag, startPoint x: 154, startPoint y: 301, endPoint x: 9, endPoint y: 297, distance: 145.2
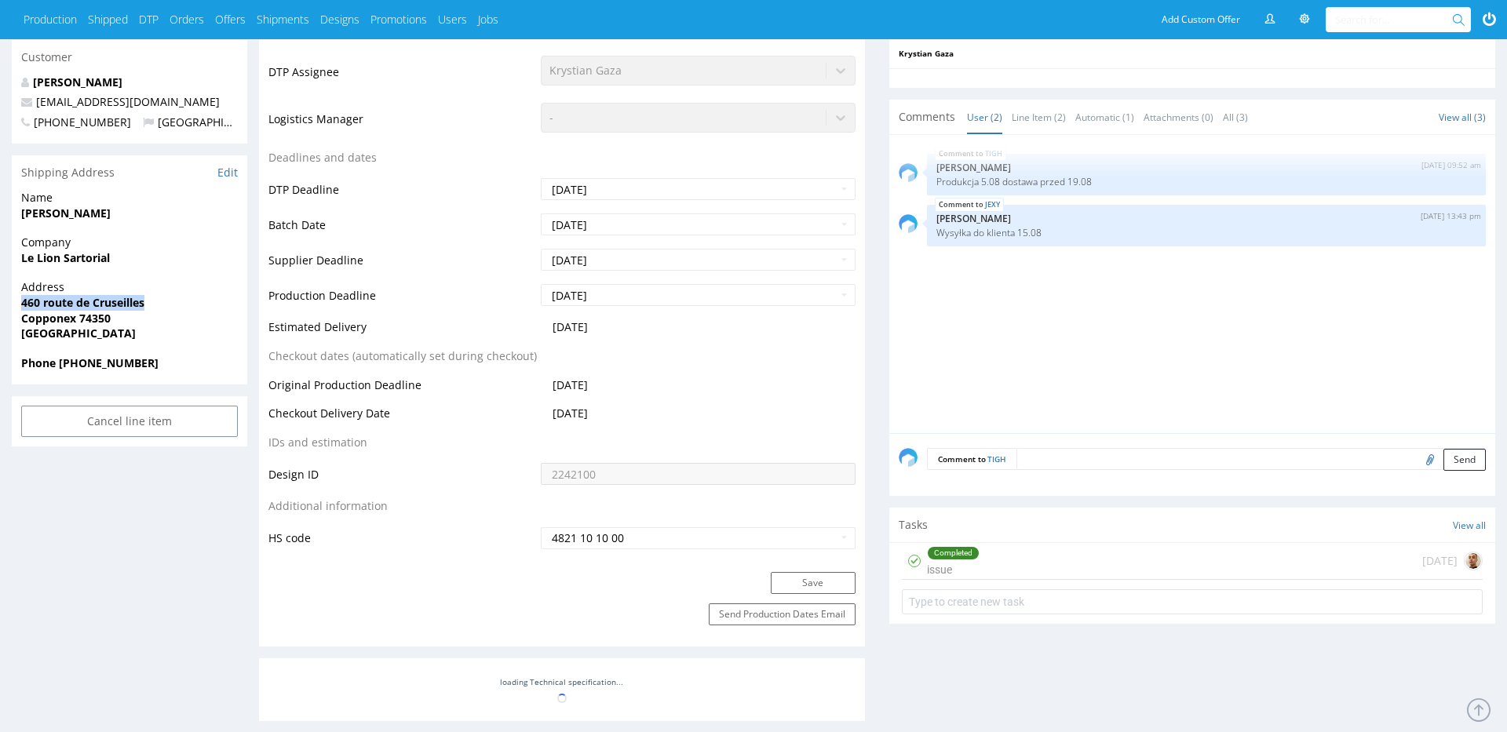
click at [0, 302] on div "R990490604 [DATE] 11:14 AM TIGH DID 2242100 Mark this line item problematic Pro…" at bounding box center [753, 706] width 1507 height 2401
copy strong "460 route de Cruseilles"
click at [101, 317] on strong "Copponex 74350" at bounding box center [65, 318] width 89 height 15
copy strong "74350"
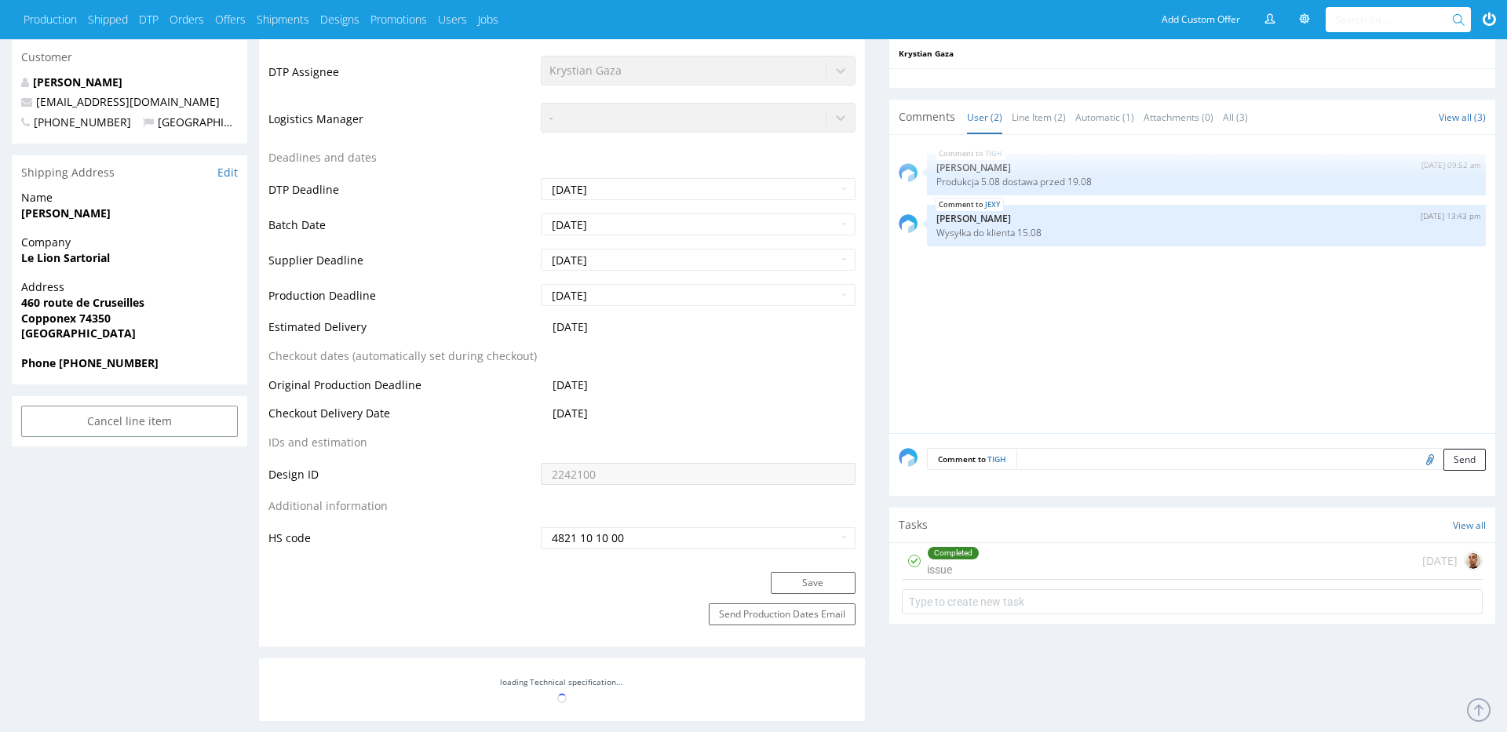
click at [51, 317] on strong "Copponex 74350" at bounding box center [65, 318] width 89 height 15
copy strong "Copponex"
drag, startPoint x: 108, startPoint y: 108, endPoint x: 37, endPoint y: 107, distance: 71.4
click at [37, 107] on p "[EMAIL_ADDRESS][DOMAIN_NAME]" at bounding box center [129, 102] width 217 height 16
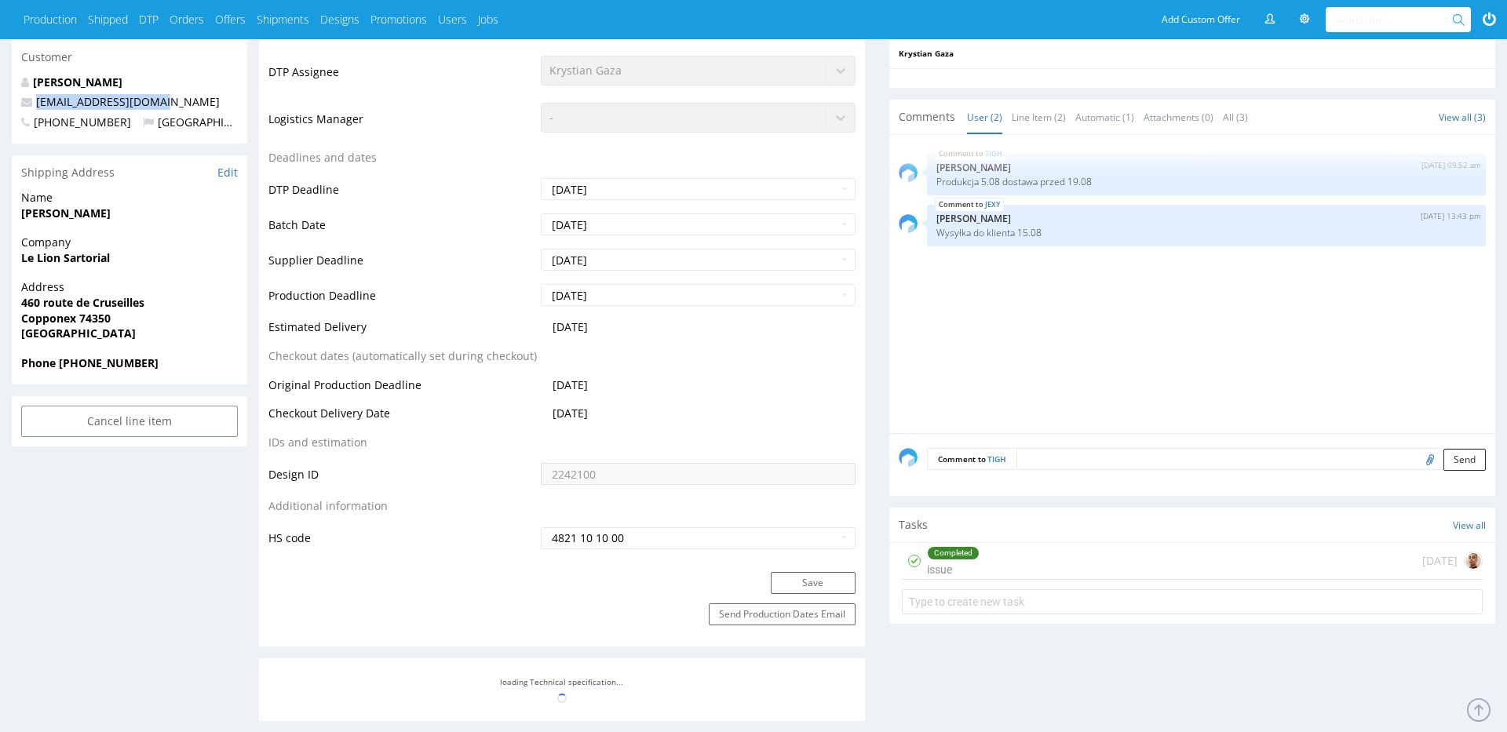
copy link "[EMAIL_ADDRESS][DOMAIN_NAME]"
click at [109, 363] on strong "Phone [PHONE_NUMBER]" at bounding box center [89, 363] width 137 height 15
copy strong "330783925055"
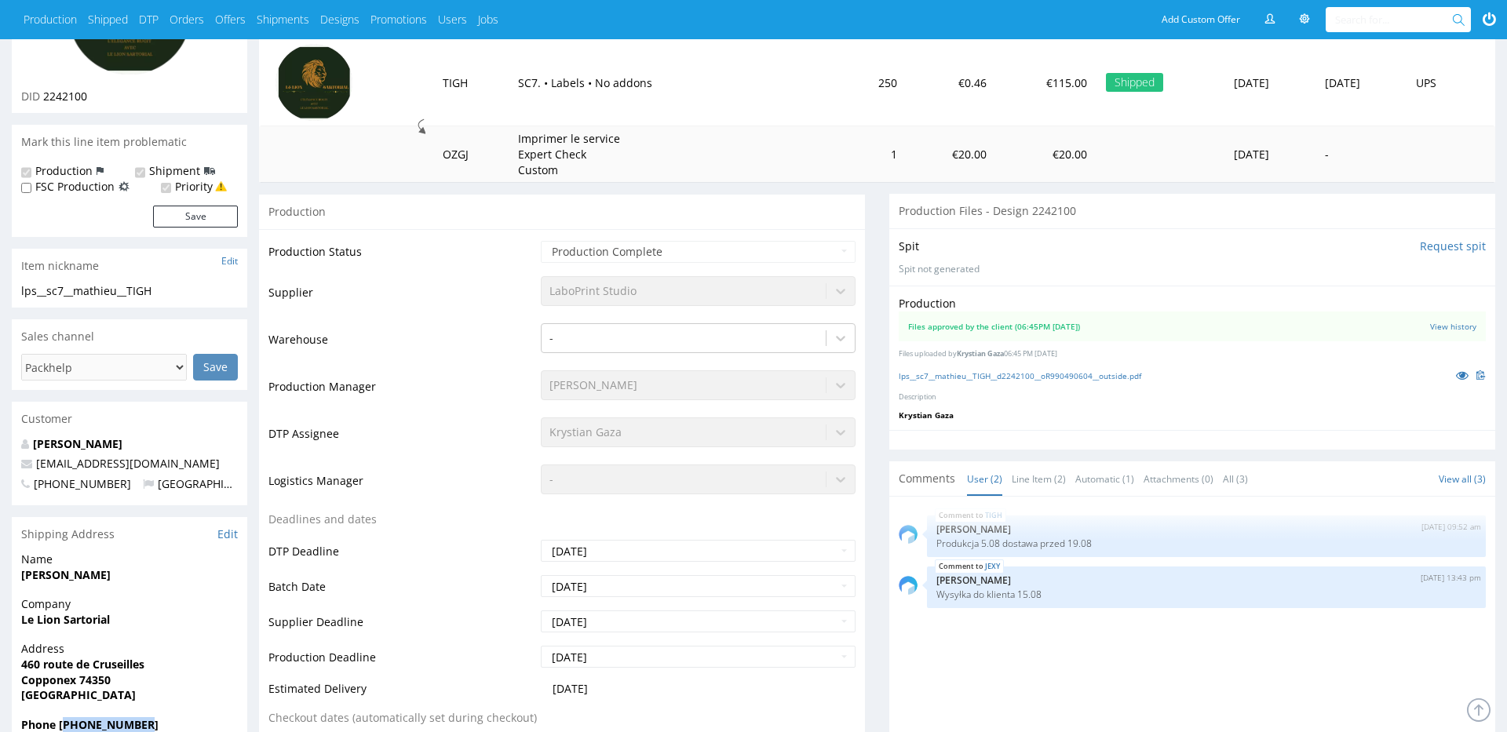
scroll to position [0, 0]
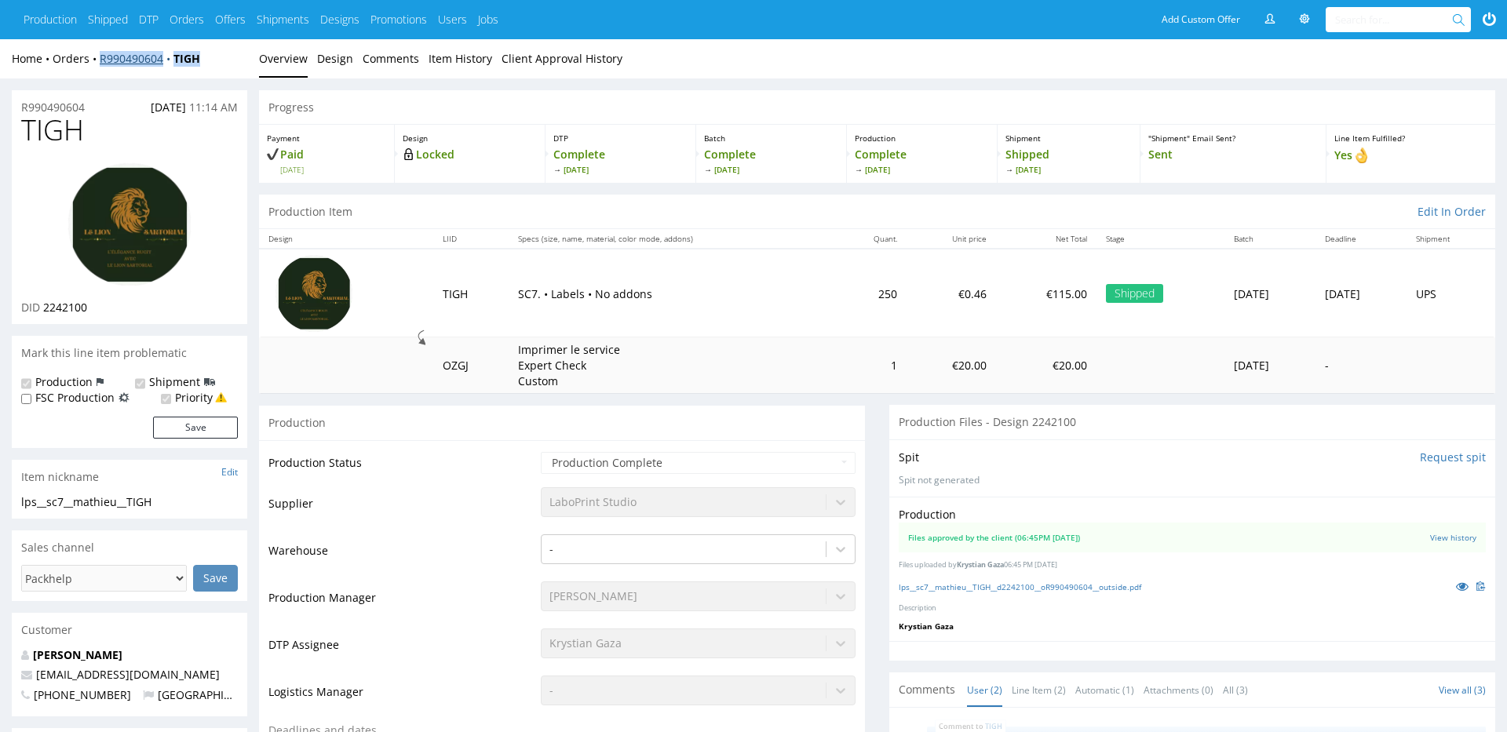
drag, startPoint x: 215, startPoint y: 63, endPoint x: 100, endPoint y: 64, distance: 115.4
click at [100, 64] on div "Home Orders R990490604 TIGH" at bounding box center [129, 59] width 235 height 16
copy div "R990490604 TIGH"
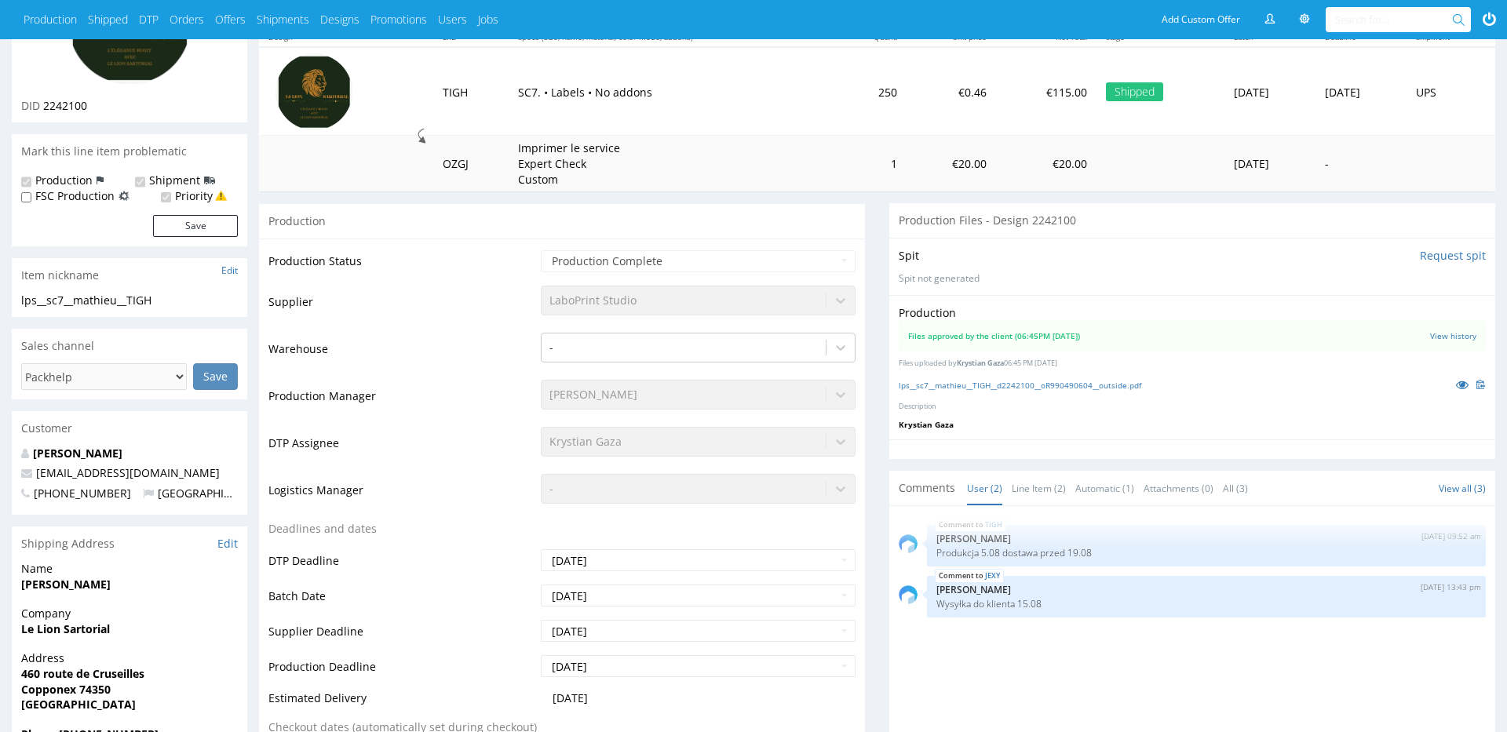
scroll to position [299, 0]
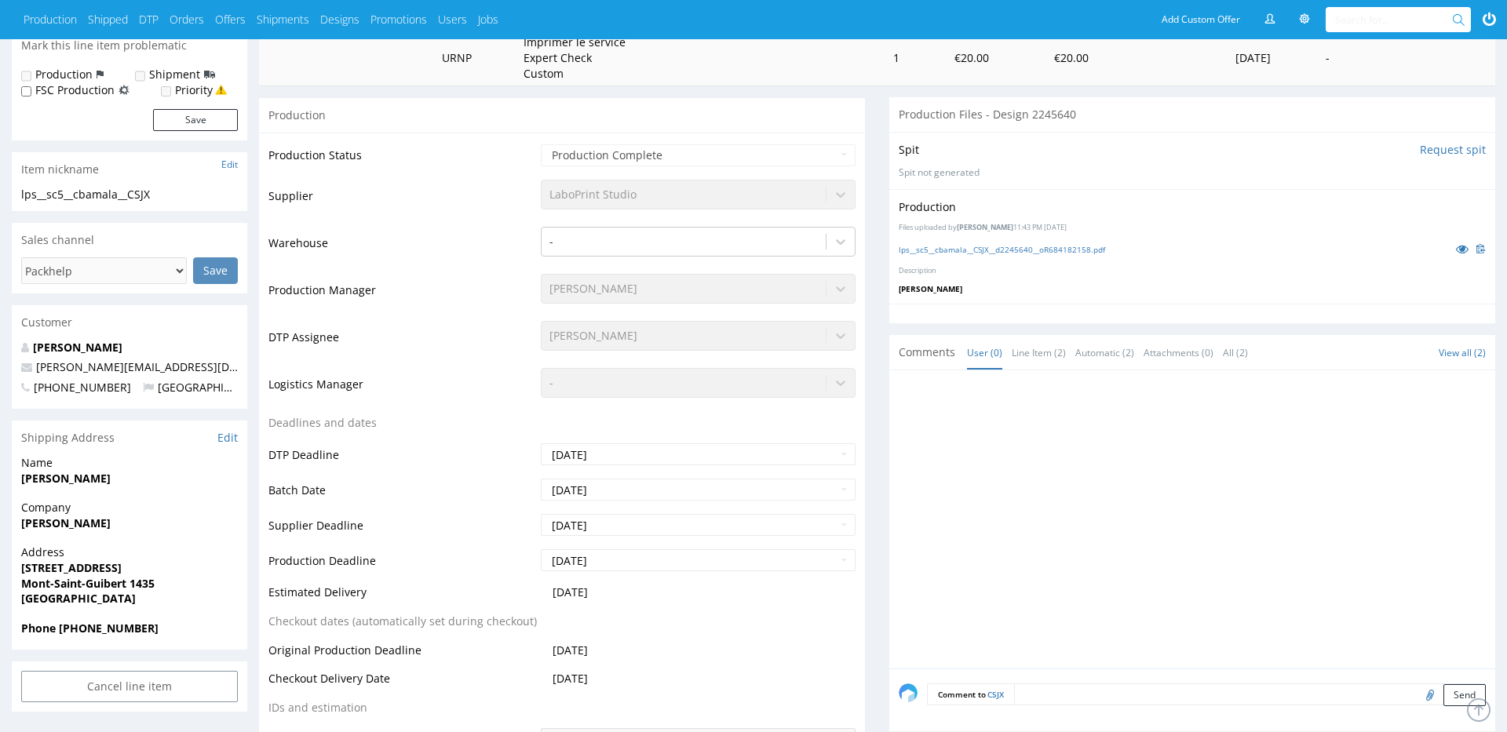
scroll to position [308, 0]
click at [52, 477] on strong "[PERSON_NAME]" at bounding box center [65, 477] width 89 height 15
copy strong "[PERSON_NAME]"
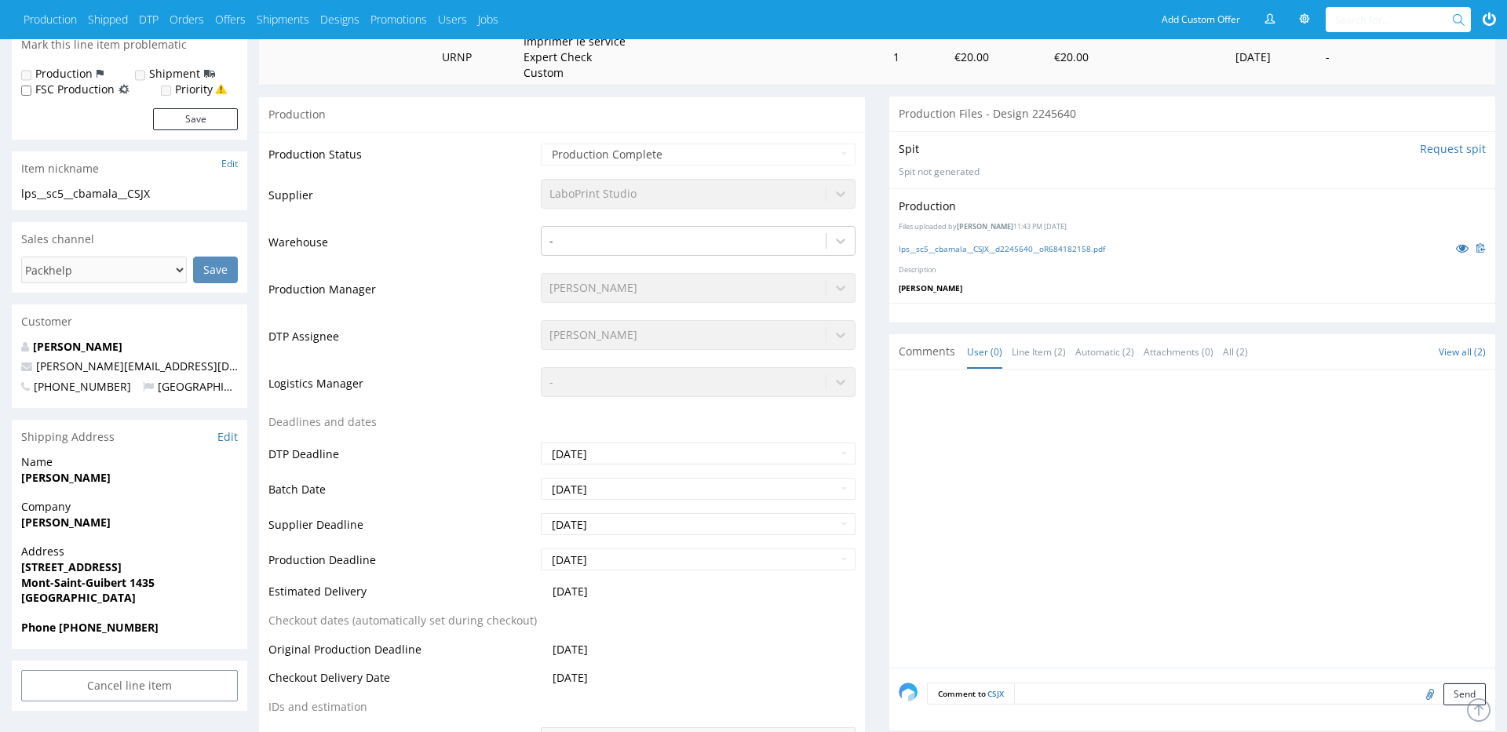
click at [38, 571] on strong "[STREET_ADDRESS]" at bounding box center [71, 567] width 100 height 15
copy strong "[STREET_ADDRESS]"
click at [64, 587] on strong "Mont-Saint-Guibert 1435" at bounding box center [87, 582] width 133 height 15
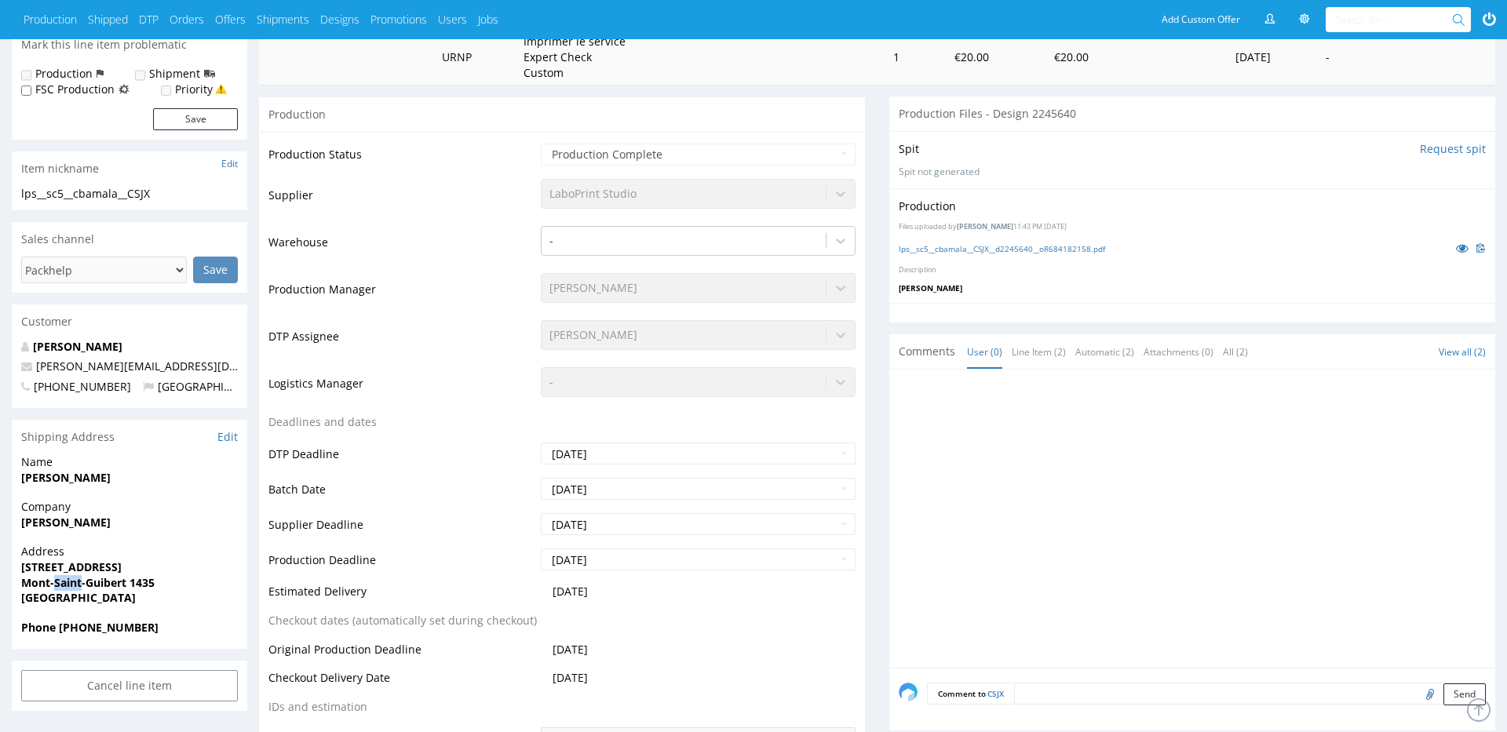
click at [64, 587] on strong "Mont-Saint-Guibert 1435" at bounding box center [87, 582] width 133 height 15
copy strong "Mont-Saint-Guibert 1435"
drag, startPoint x: 151, startPoint y: 528, endPoint x: 144, endPoint y: 554, distance: 26.8
click at [155, 534] on div "Company Cynthia Ndepika Bamala" at bounding box center [129, 521] width 235 height 45
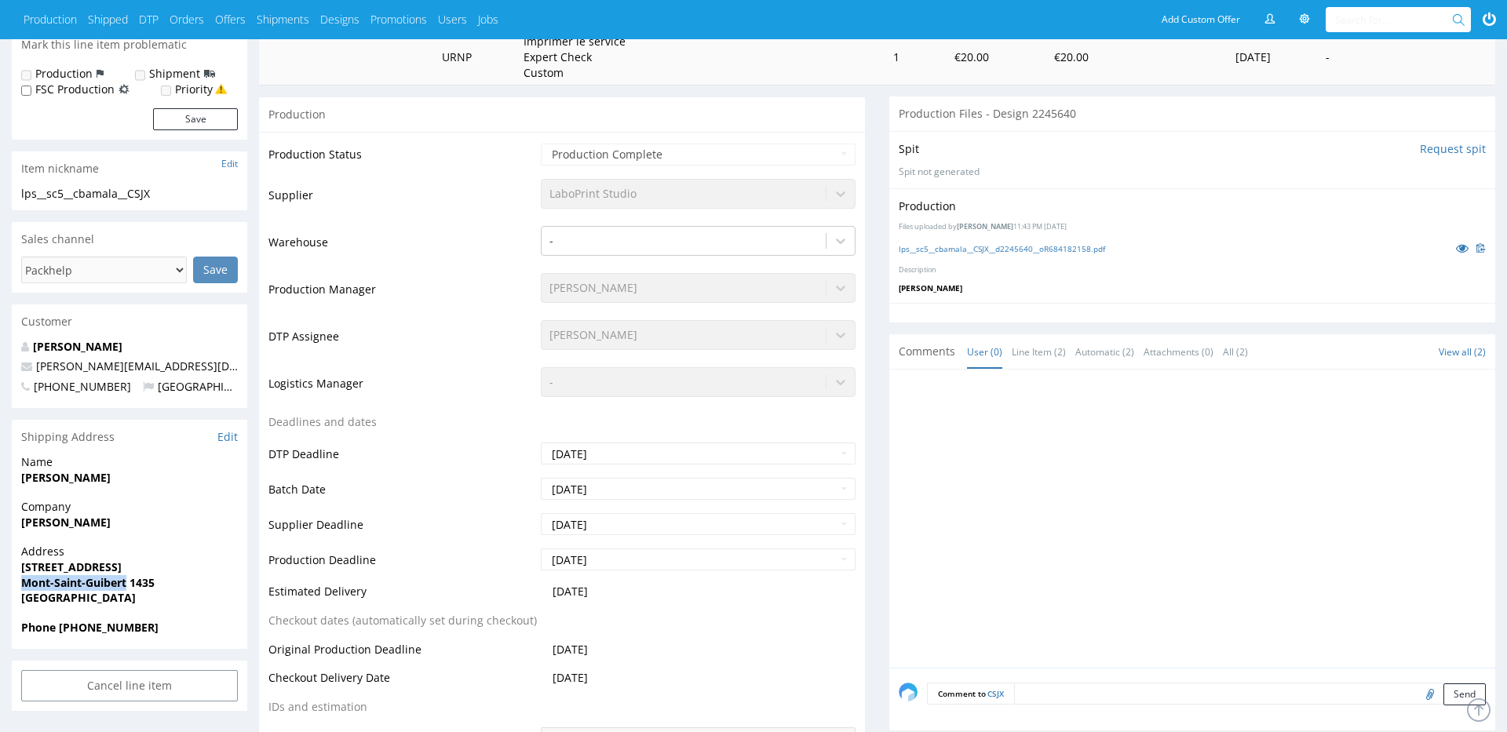
drag, startPoint x: 122, startPoint y: 584, endPoint x: 492, endPoint y: 456, distance: 391.2
copy strong "Mont-Saint-Guibert"
click at [144, 584] on strong "Mont-Saint-Guibert 1435" at bounding box center [87, 582] width 133 height 15
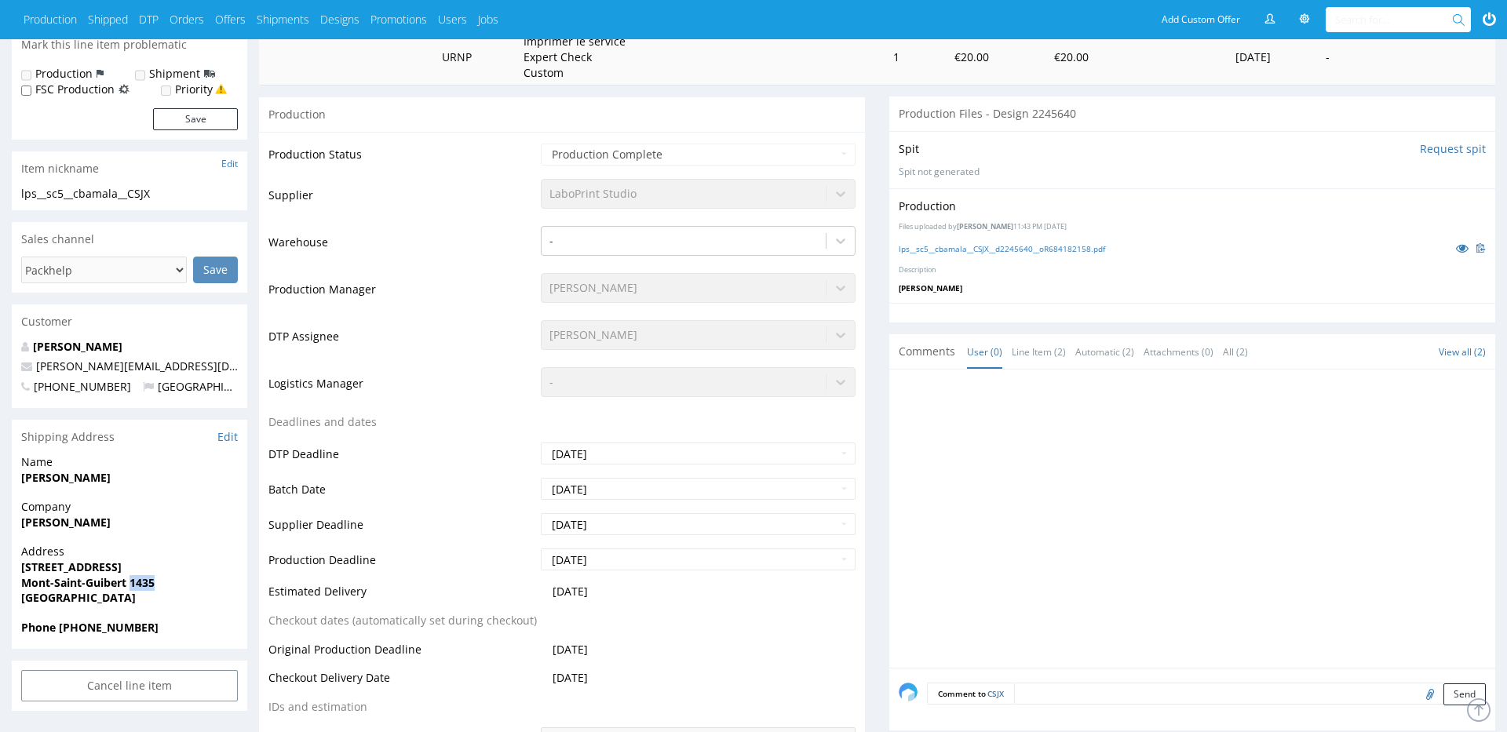
copy strong "1435"
drag, startPoint x: 198, startPoint y: 367, endPoint x: 38, endPoint y: 370, distance: 159.4
click at [38, 370] on p "cynthia-bamala@hotmail.com" at bounding box center [129, 367] width 217 height 16
copy link "cynthia-bamala@hotmail.com"
click at [108, 627] on strong "Phone +32476133731" at bounding box center [89, 627] width 137 height 15
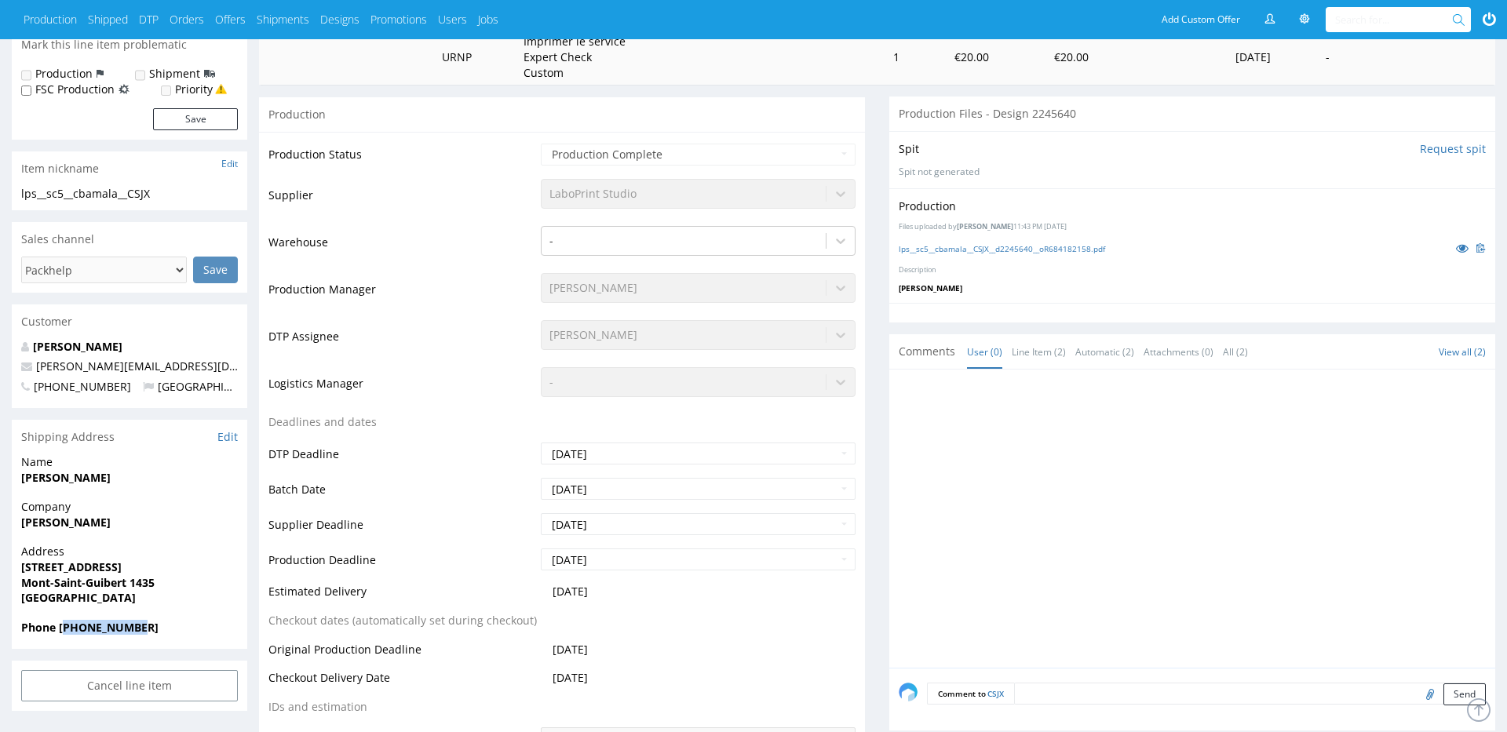
click at [108, 627] on strong "Phone +32476133731" at bounding box center [89, 627] width 137 height 15
copy strong "32476133731"
drag, startPoint x: 156, startPoint y: 370, endPoint x: 37, endPoint y: 370, distance: 119.3
click at [37, 370] on p "cynthia-bamala@hotmail.com" at bounding box center [129, 367] width 217 height 16
copy link "cynthia-bamala@hotmail.com"
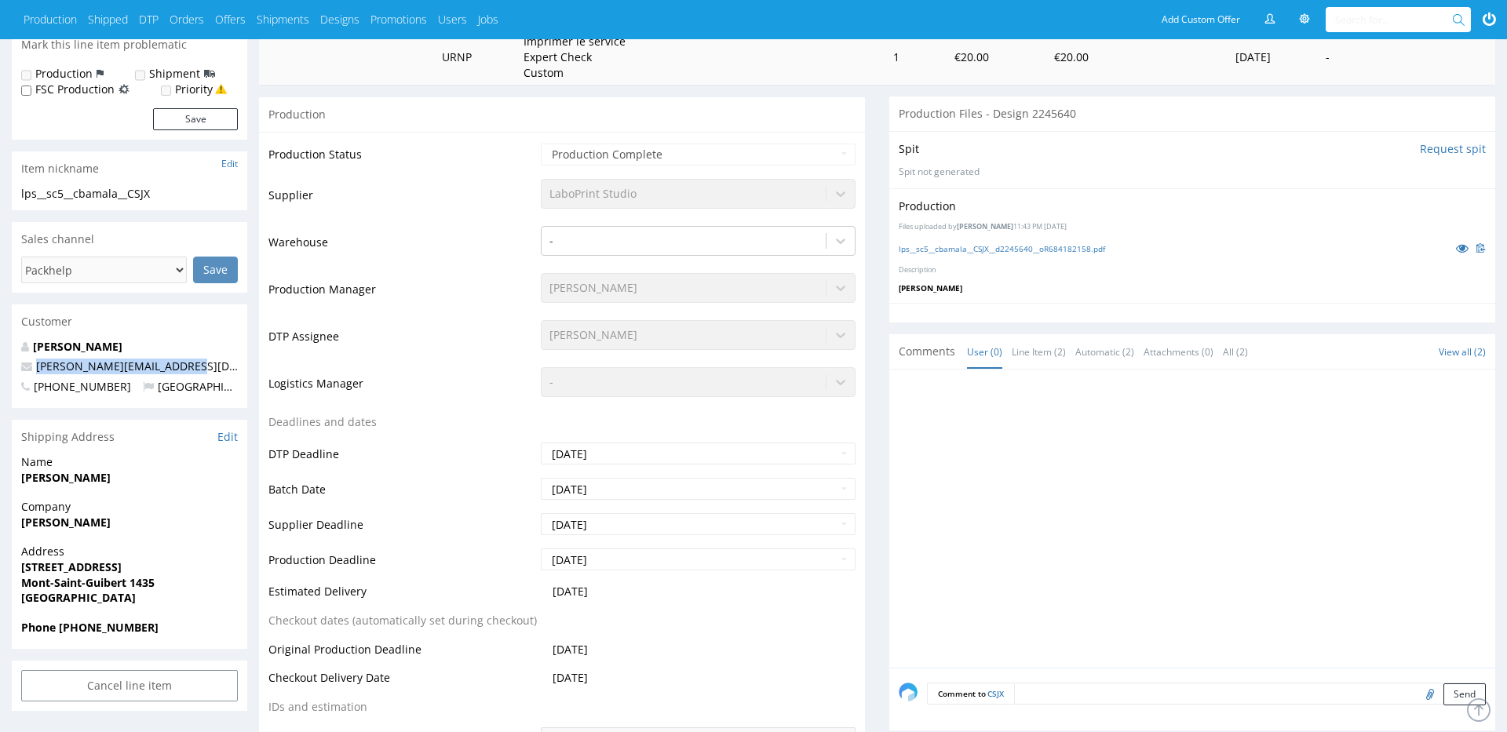
scroll to position [0, 0]
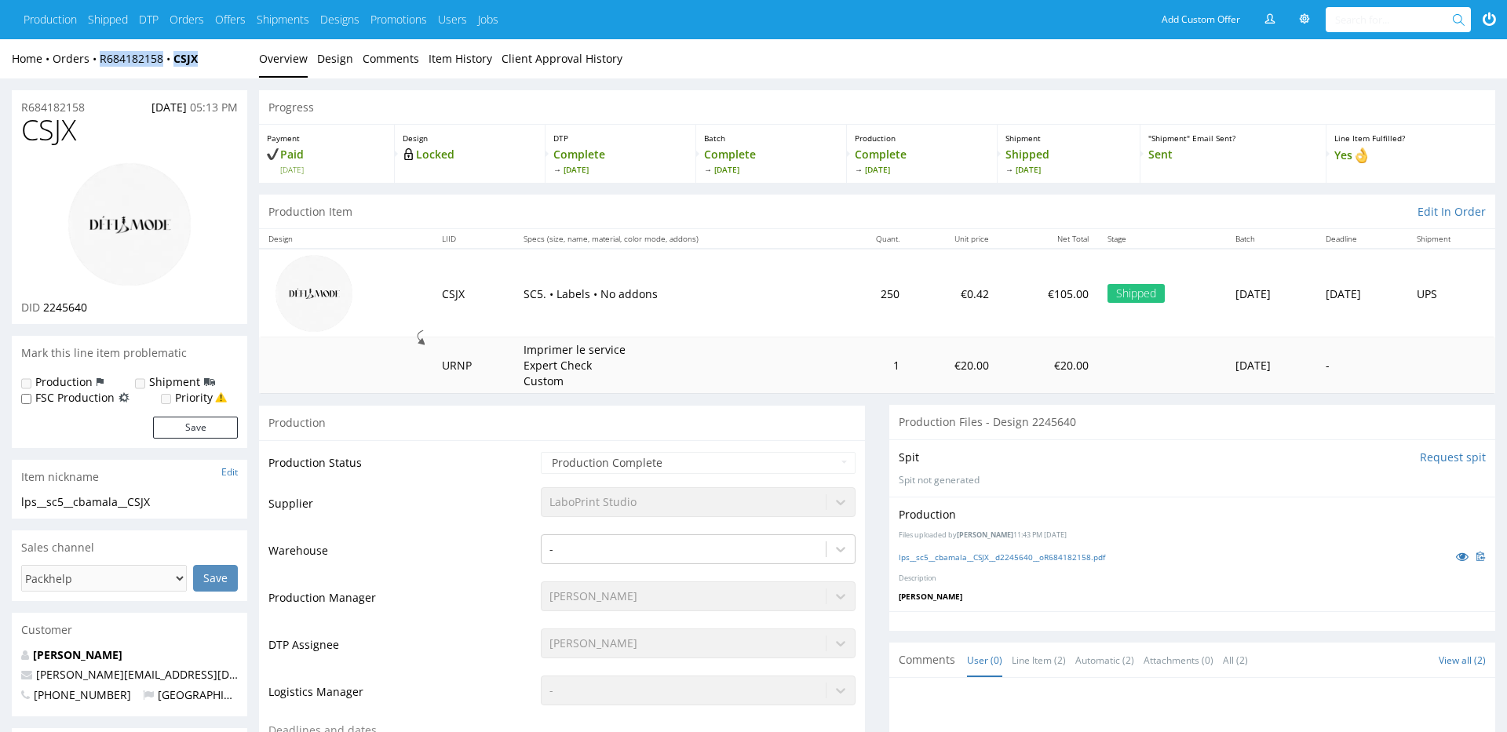
drag, startPoint x: 219, startPoint y: 66, endPoint x: 491, endPoint y: 5, distance: 279.1
click at [100, 64] on div "Home Orders R684182158 CSJX" at bounding box center [129, 59] width 235 height 16
copy div "R684182158 CSJX"
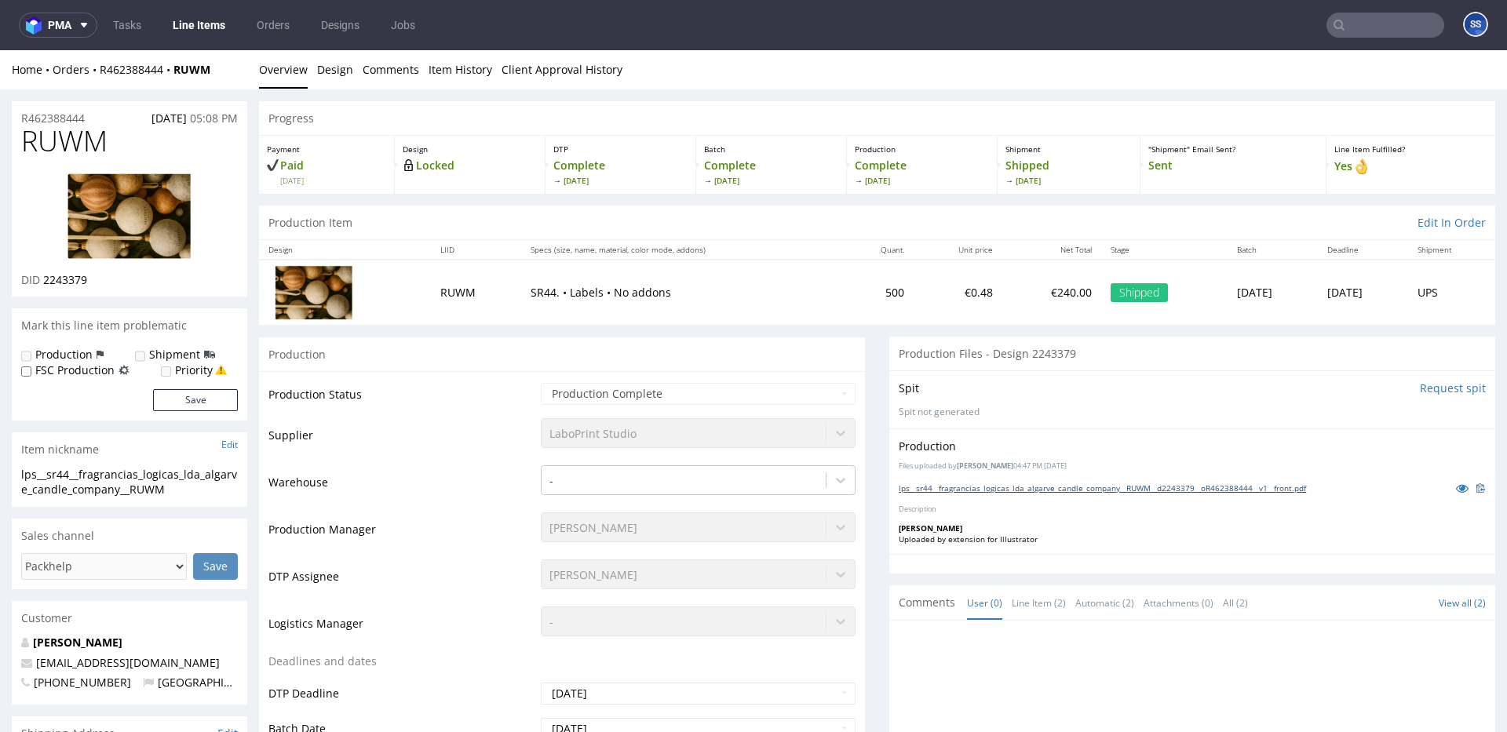
click at [996, 491] on link "lps__sr44__fragrancias_logicas_lda_algarve_candle_company__RUWM__d2243379__oR46…" at bounding box center [1102, 488] width 407 height 11
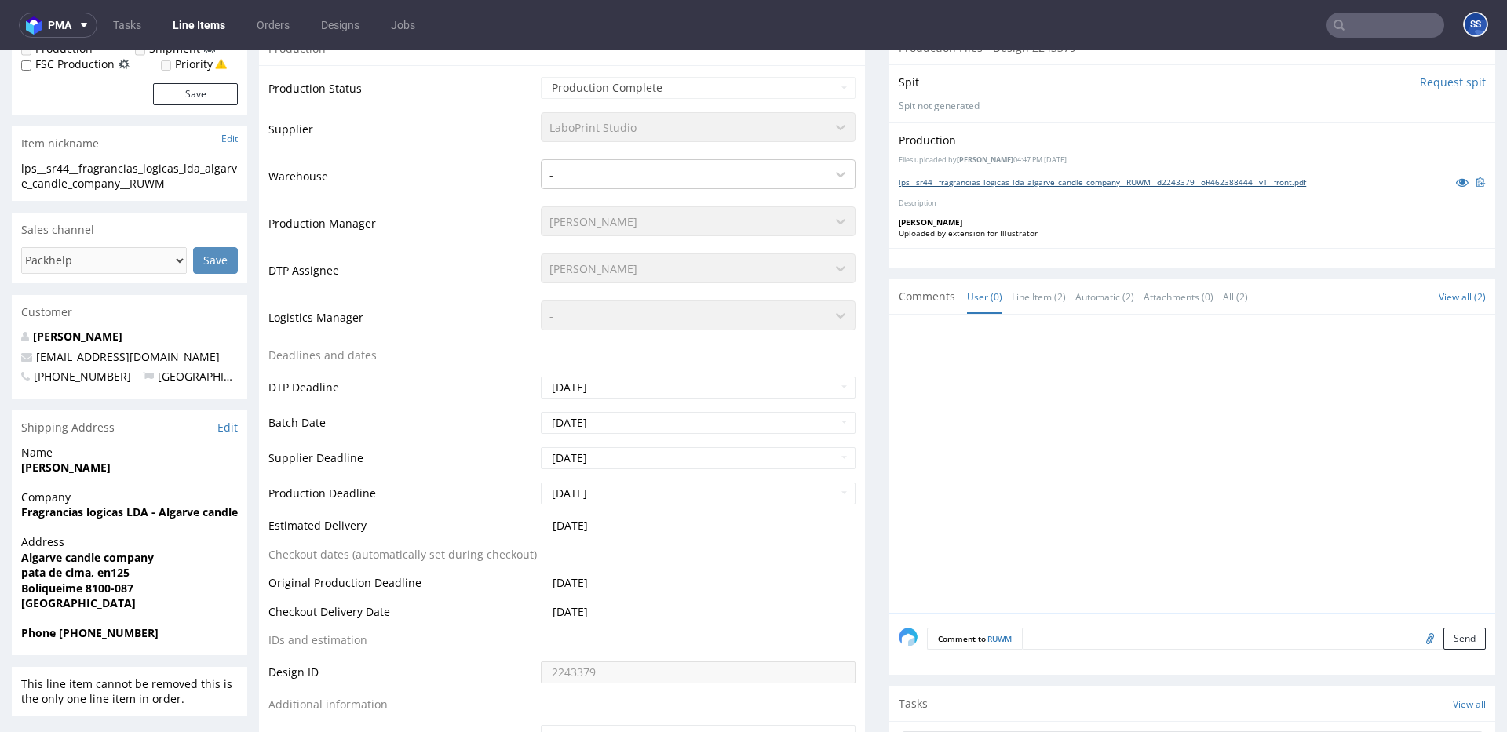
scroll to position [308, 0]
click at [111, 512] on strong "Fragrancias logicas LDA - Algarve candle company" at bounding box center [156, 510] width 270 height 15
copy strong "Fragrancias logicas LDA - Algarve candle company"
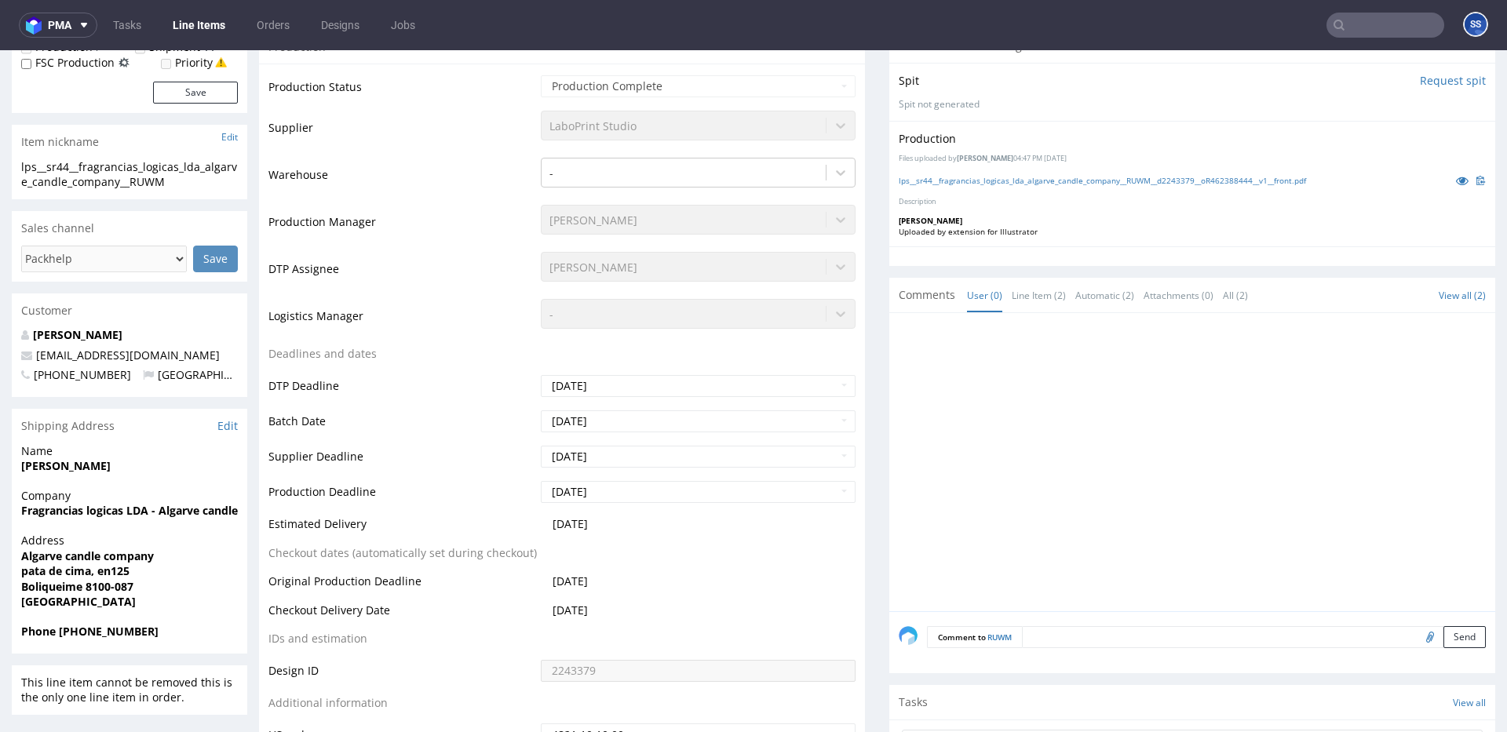
click at [102, 462] on strong "Lauren Twentyman" at bounding box center [65, 465] width 89 height 15
copy strong "Lauren Twentyman"
click at [58, 574] on strong "pata de cima, en125" at bounding box center [75, 571] width 108 height 15
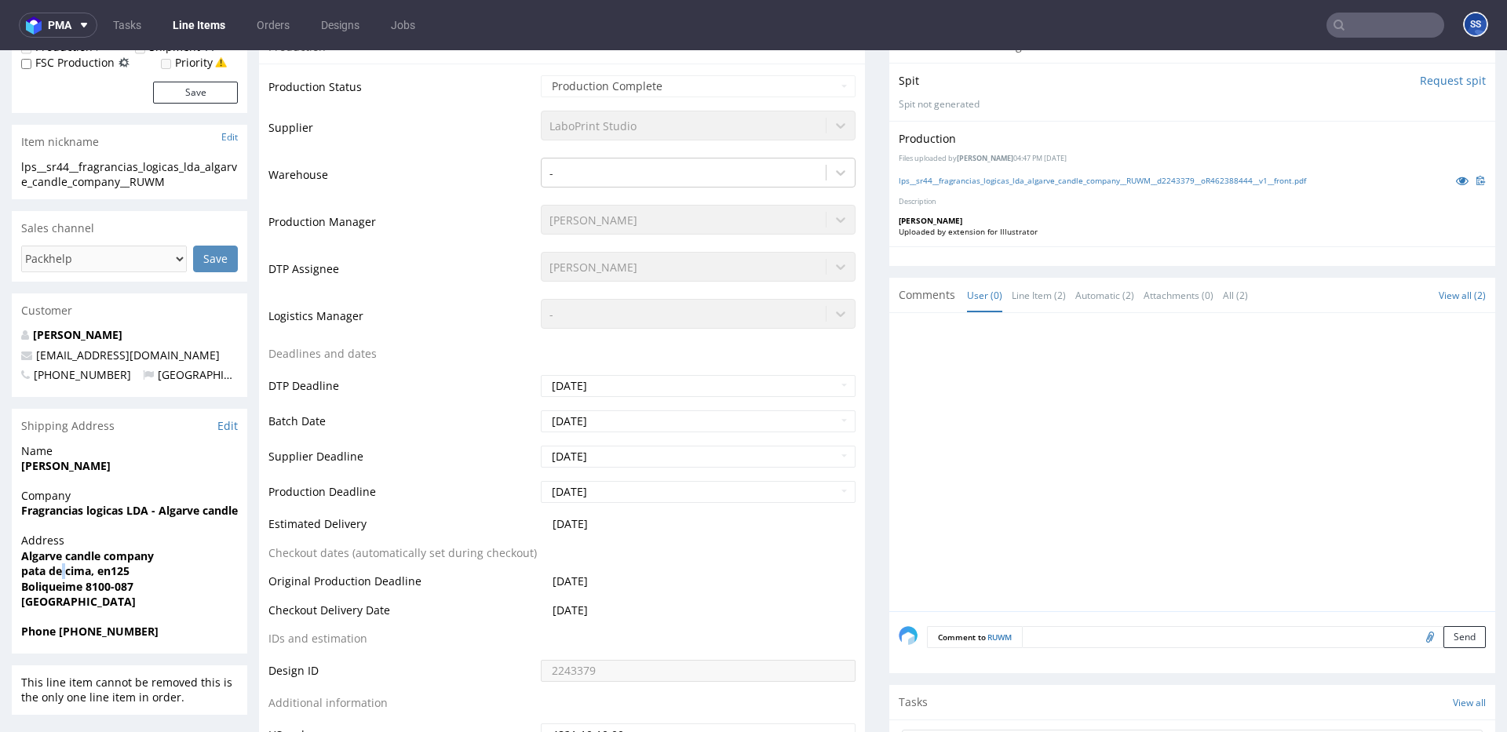
click at [58, 574] on strong "pata de cima, en125" at bounding box center [75, 571] width 108 height 15
copy strong "pata de cima, en125"
drag, startPoint x: 84, startPoint y: 589, endPoint x: 172, endPoint y: 590, distance: 87.9
click at [172, 590] on span "Boliqueime 8100-087" at bounding box center [129, 587] width 217 height 16
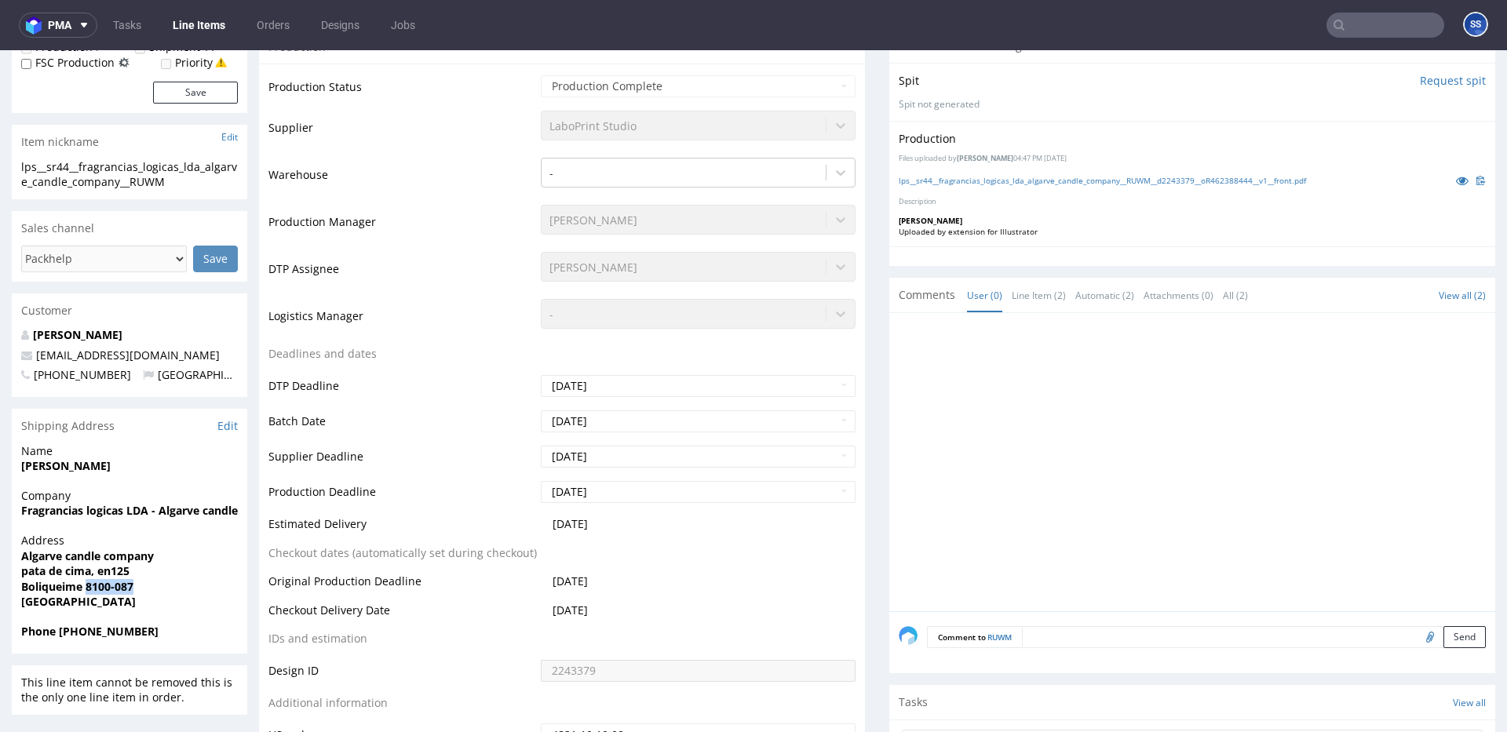
copy strong "8100-087"
click at [60, 585] on strong "Boliqueime 8100-087" at bounding box center [77, 586] width 112 height 15
copy strong "Boliqueime"
click at [111, 630] on strong "Phone +351911074182" at bounding box center [89, 631] width 137 height 15
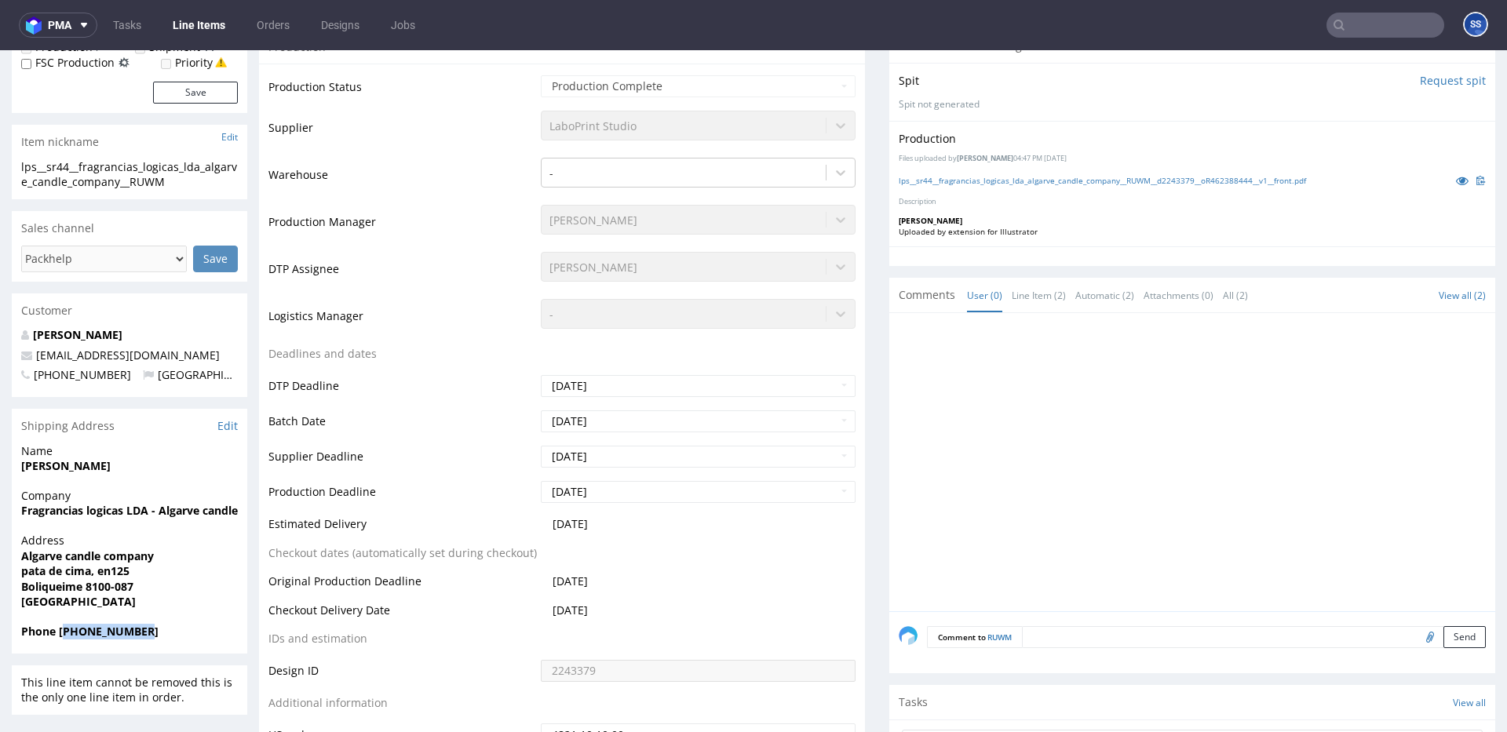
click at [111, 630] on strong "Phone +351911074182" at bounding box center [89, 631] width 137 height 15
copy strong "351911074182"
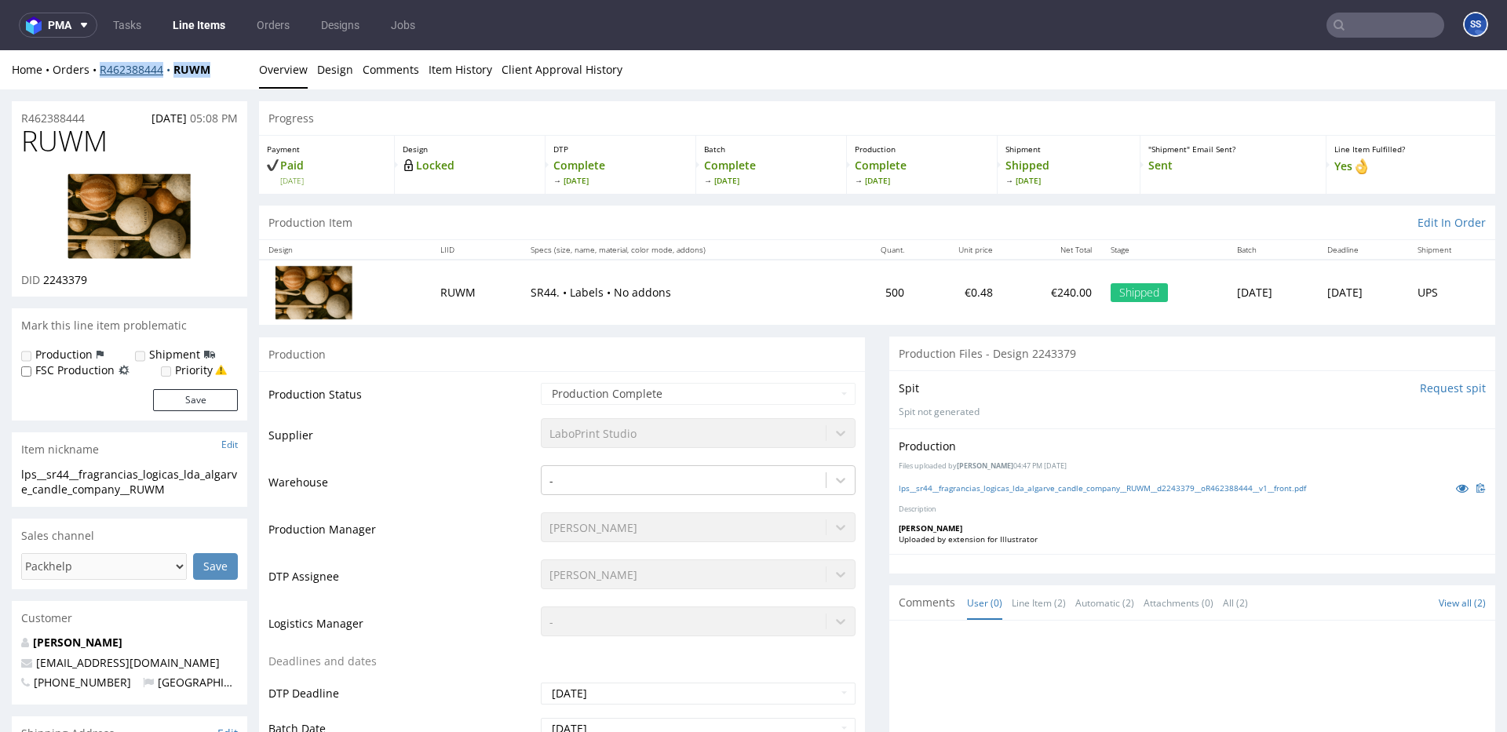
drag, startPoint x: 223, startPoint y: 66, endPoint x: 123, endPoint y: 67, distance: 99.7
click at [102, 74] on div "Home Orders R462388444 RUWM" at bounding box center [129, 70] width 235 height 16
copy div "462388444 RUWM"
click at [218, 78] on div "Home Orders R462388444 RUWM Overview Design Comments Item History Client Approv…" at bounding box center [753, 69] width 1507 height 39
drag, startPoint x: 179, startPoint y: 74, endPoint x: 180, endPoint y: 57, distance: 17.3
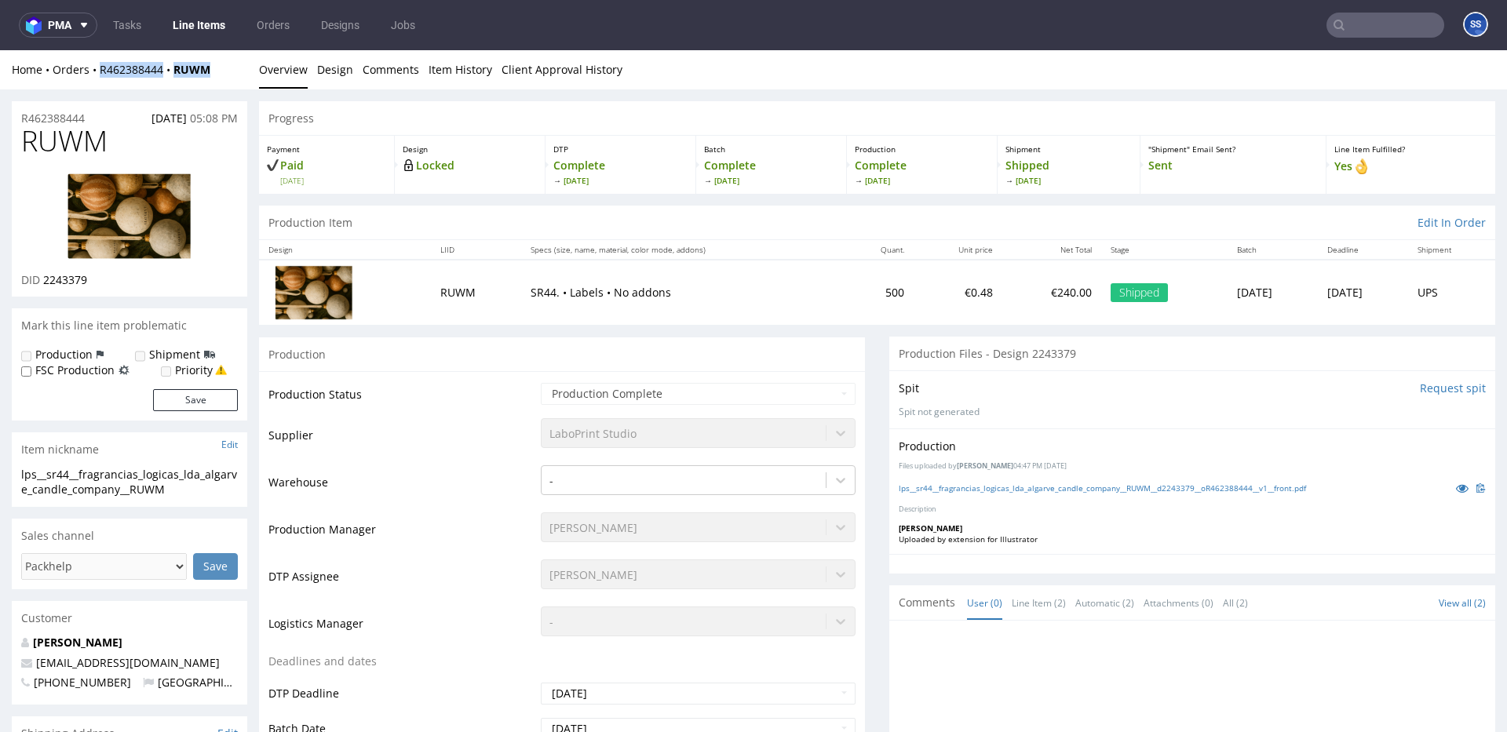
click at [101, 76] on div "Home Orders R462388444 RUWM" at bounding box center [129, 70] width 235 height 16
click at [173, 34] on link "Line Items" at bounding box center [198, 25] width 71 height 25
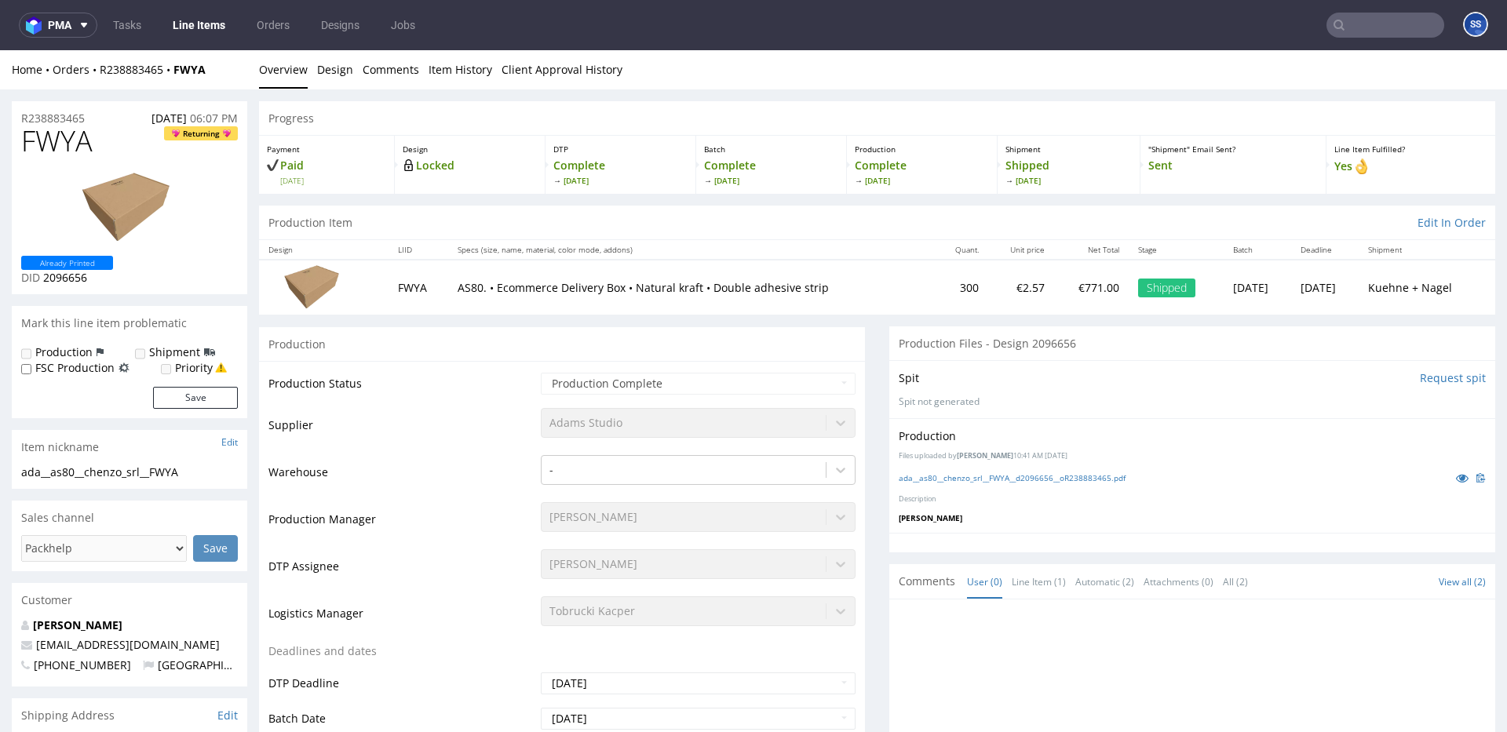
click at [186, 25] on link "Line Items" at bounding box center [198, 25] width 71 height 25
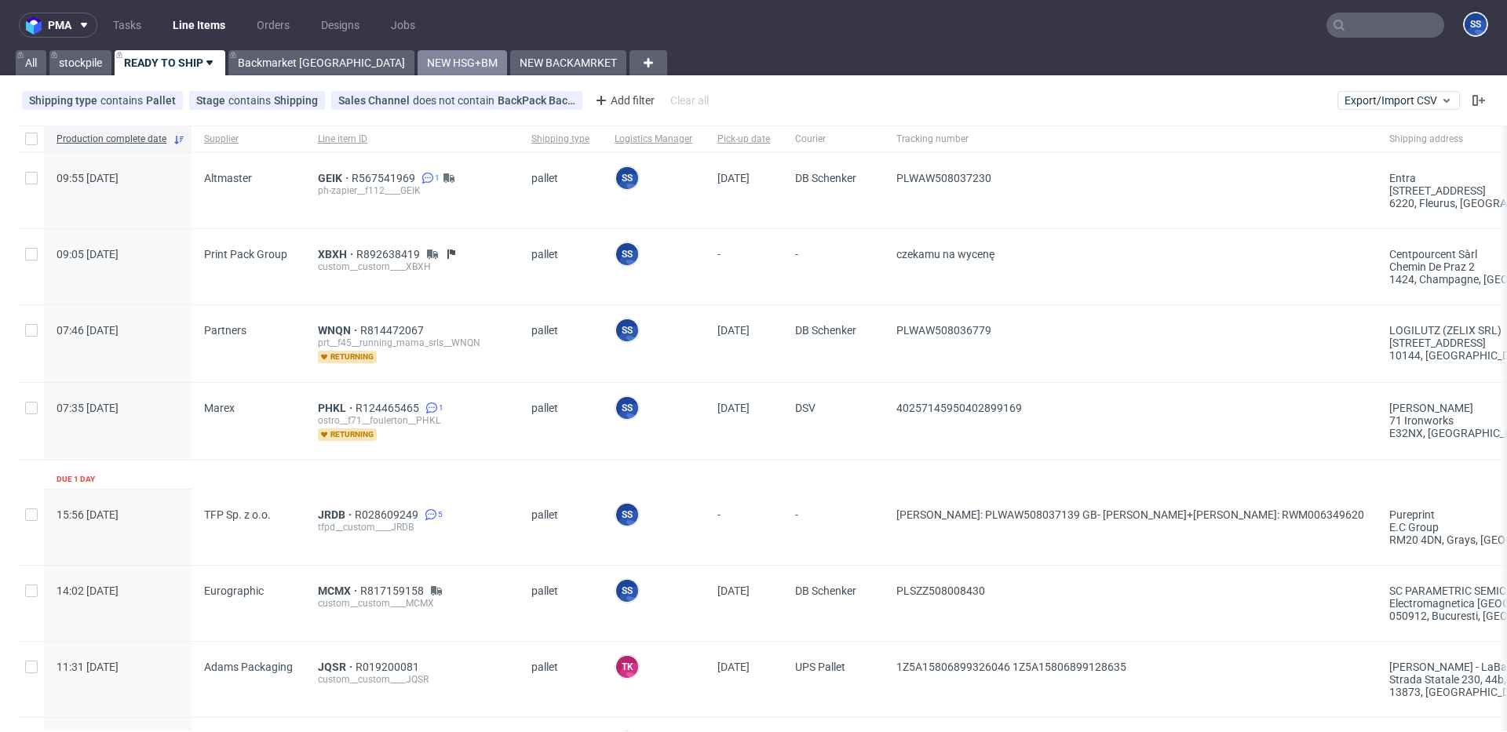
click at [418, 60] on link "NEW HSG+BM" at bounding box center [462, 62] width 89 height 25
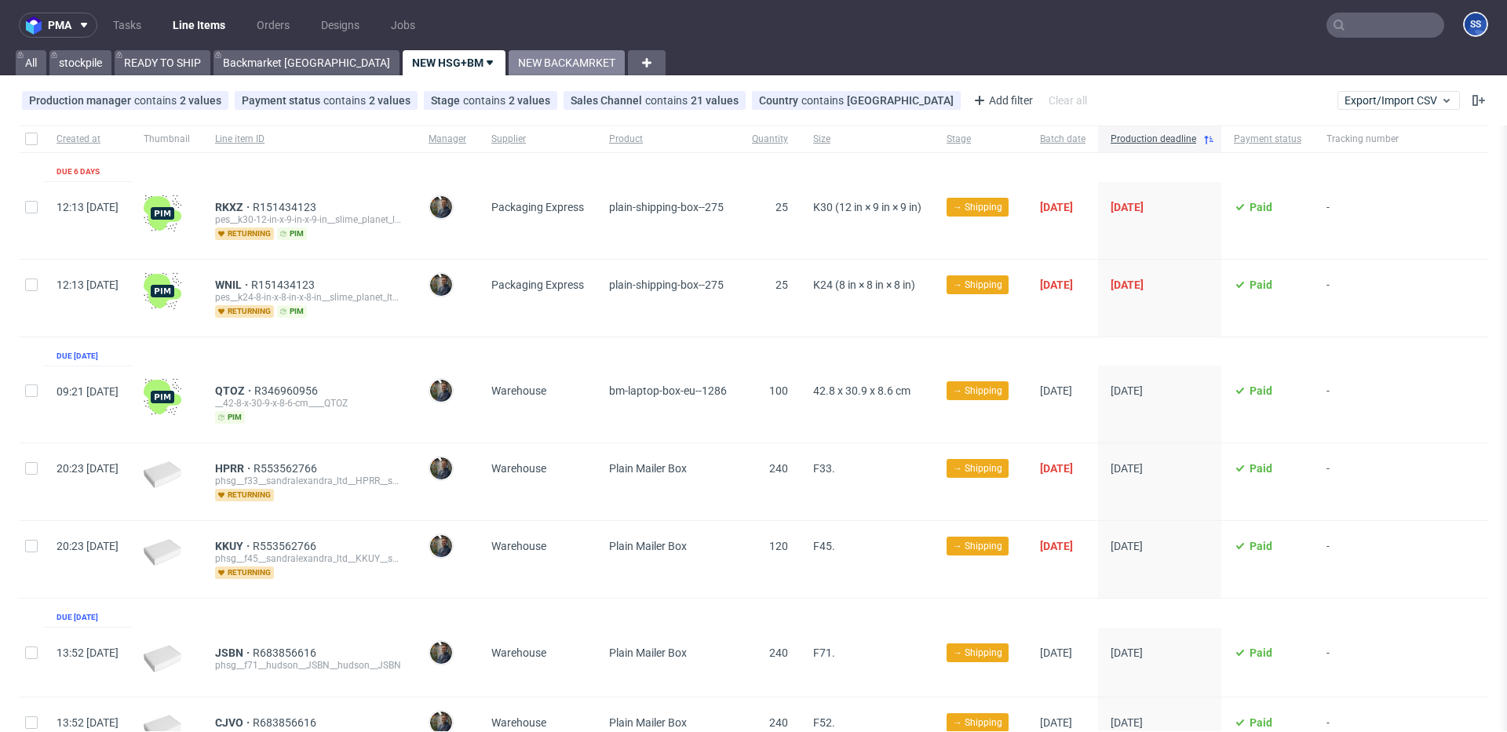
click at [509, 62] on link "NEW BACKAMRKET" at bounding box center [567, 62] width 116 height 25
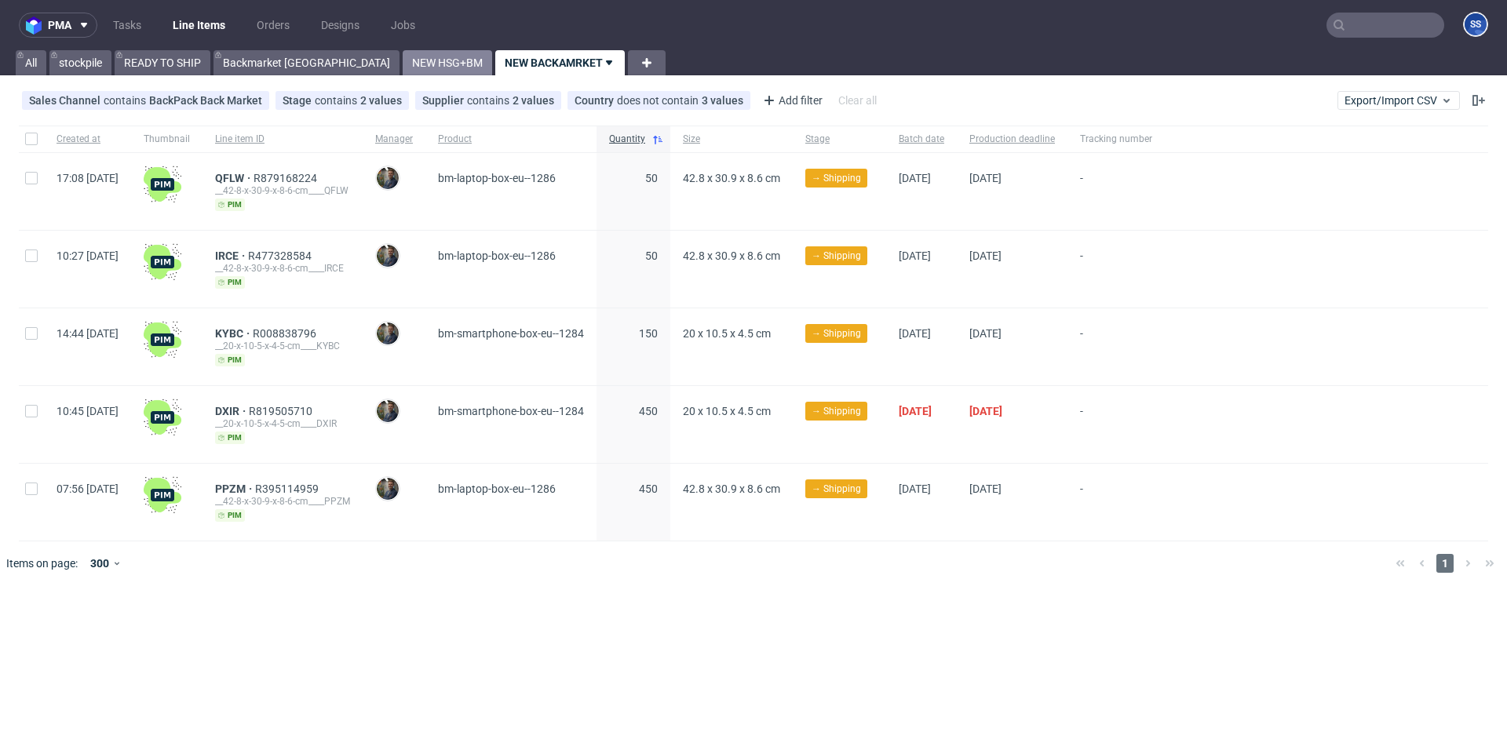
click at [403, 65] on link "NEW HSG+BM" at bounding box center [447, 62] width 89 height 25
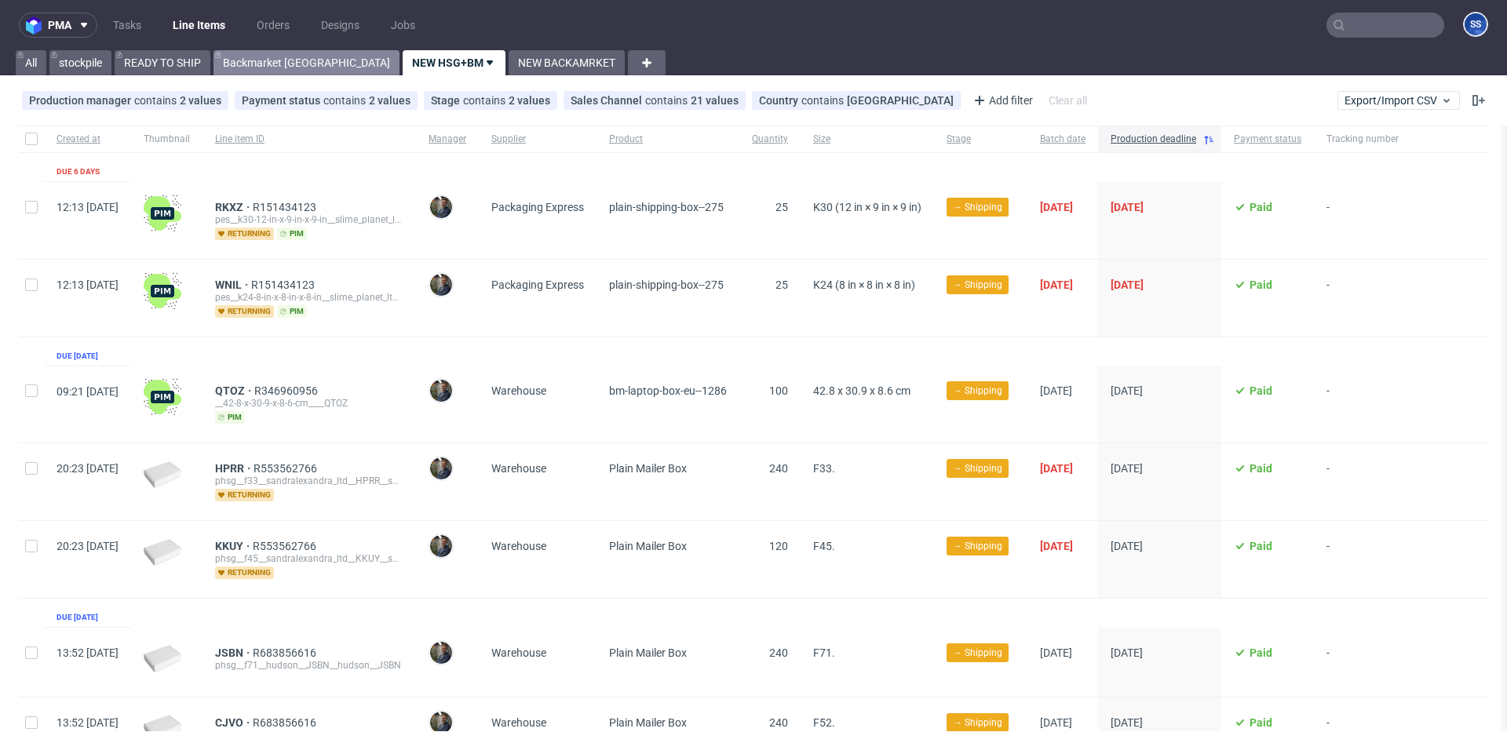
click at [239, 61] on link "Backmarket GB" at bounding box center [306, 62] width 186 height 25
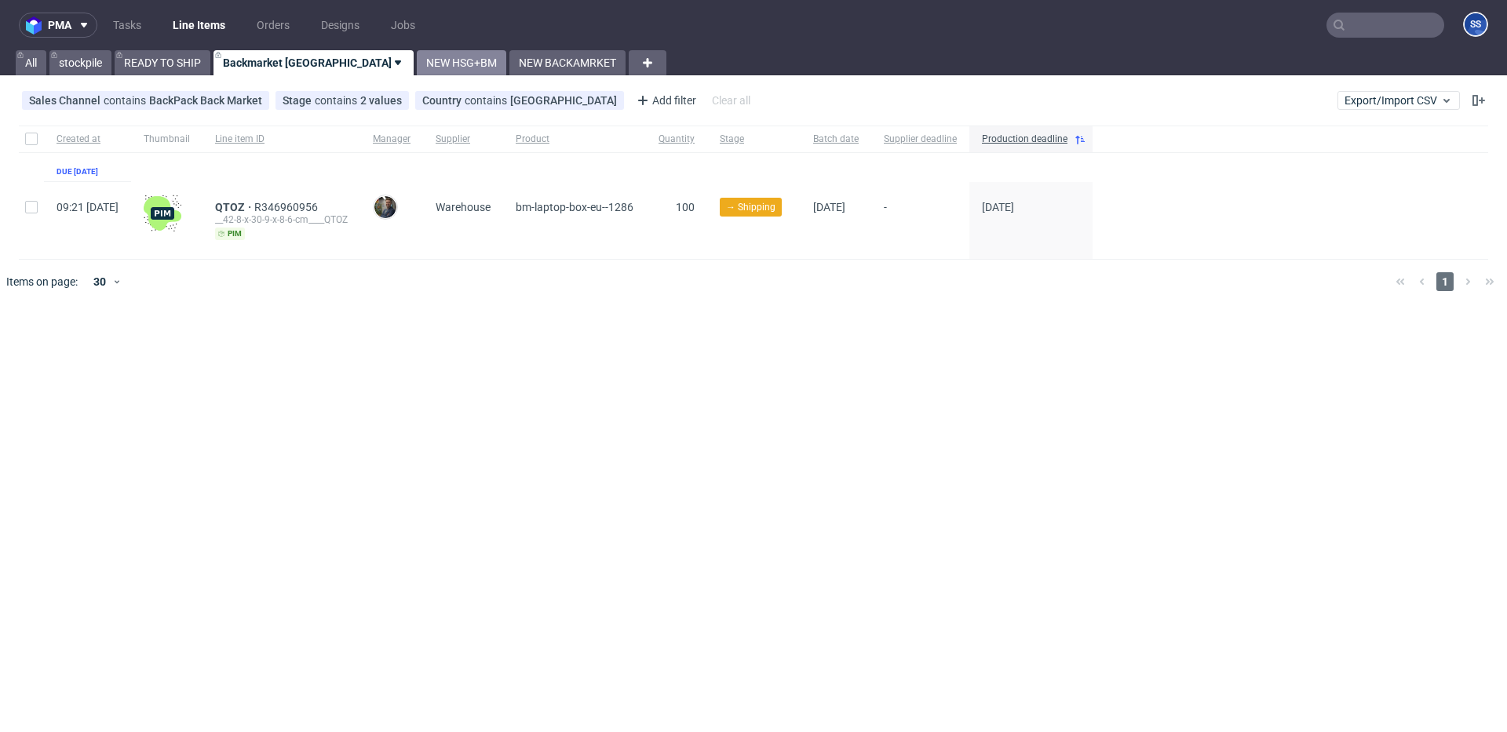
click at [417, 69] on link "NEW HSG+BM" at bounding box center [461, 62] width 89 height 25
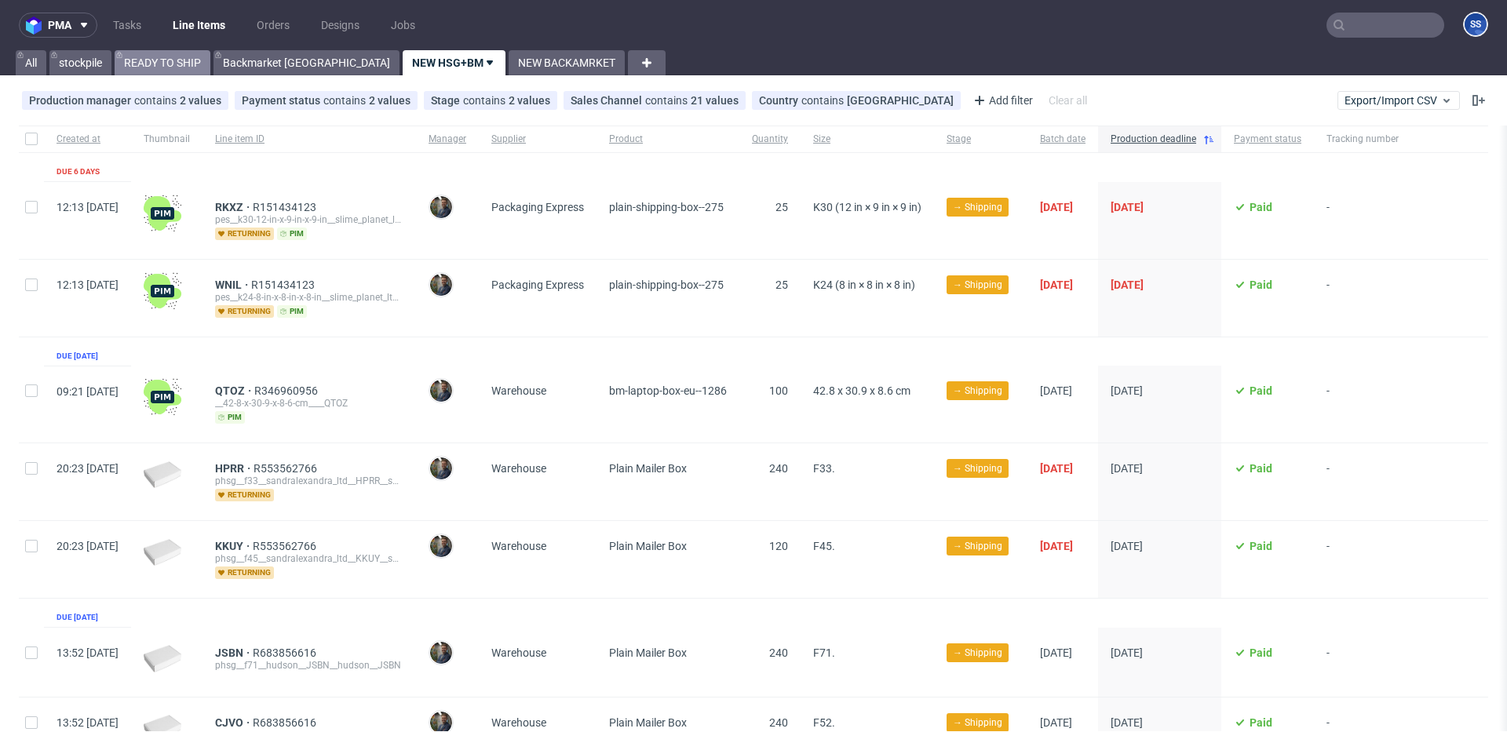
click at [162, 62] on link "READY TO SHIP" at bounding box center [163, 62] width 96 height 25
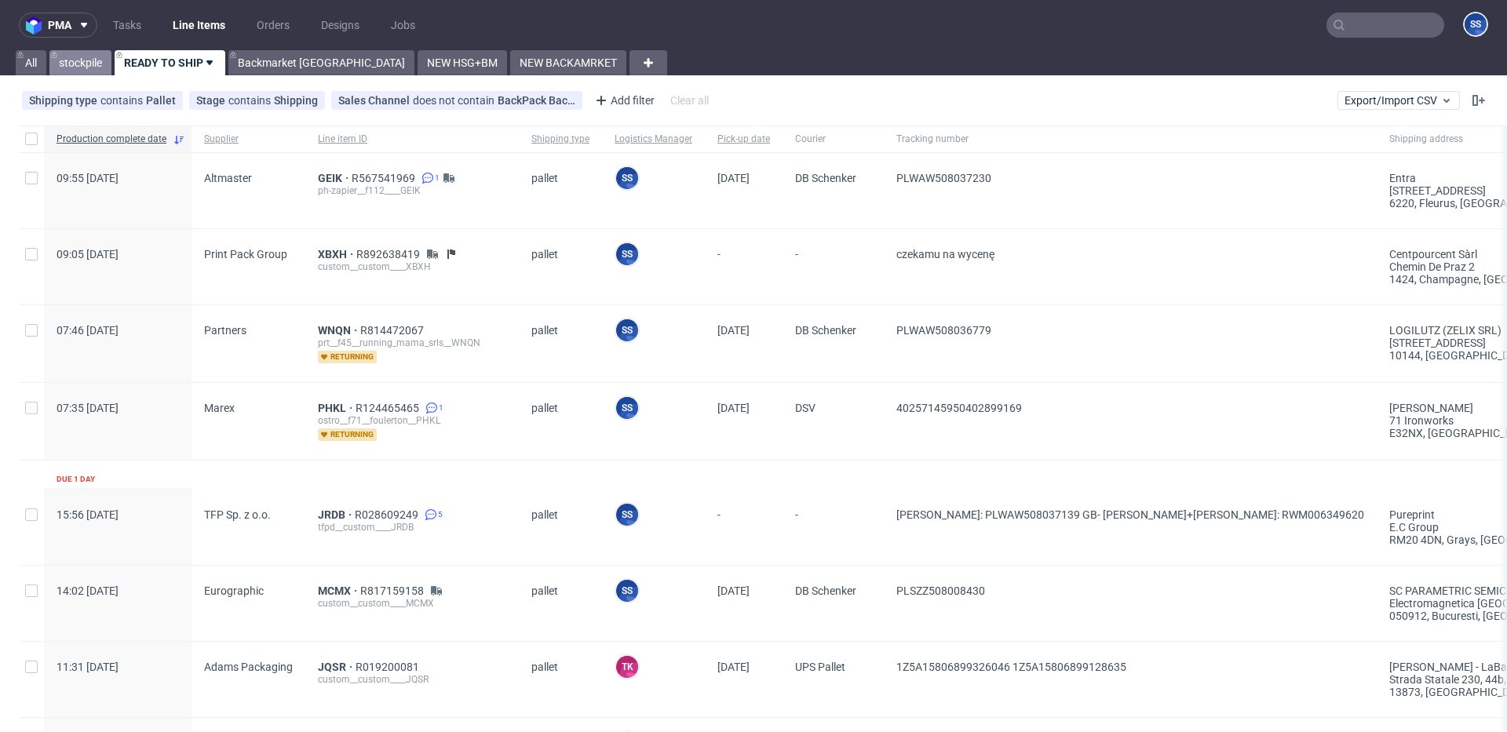
click at [101, 64] on link "stockpile" at bounding box center [80, 62] width 62 height 25
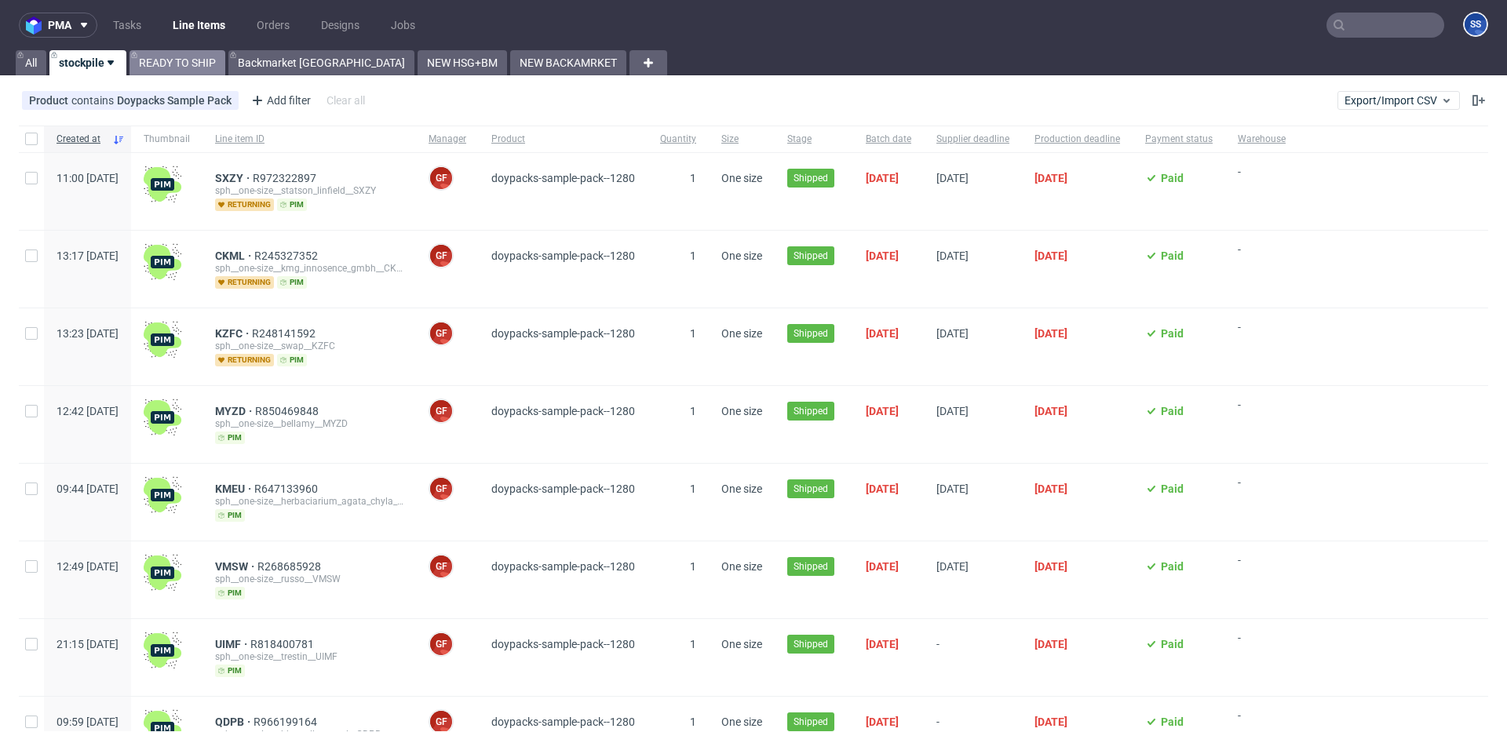
click at [191, 70] on link "READY TO SHIP" at bounding box center [177, 62] width 96 height 25
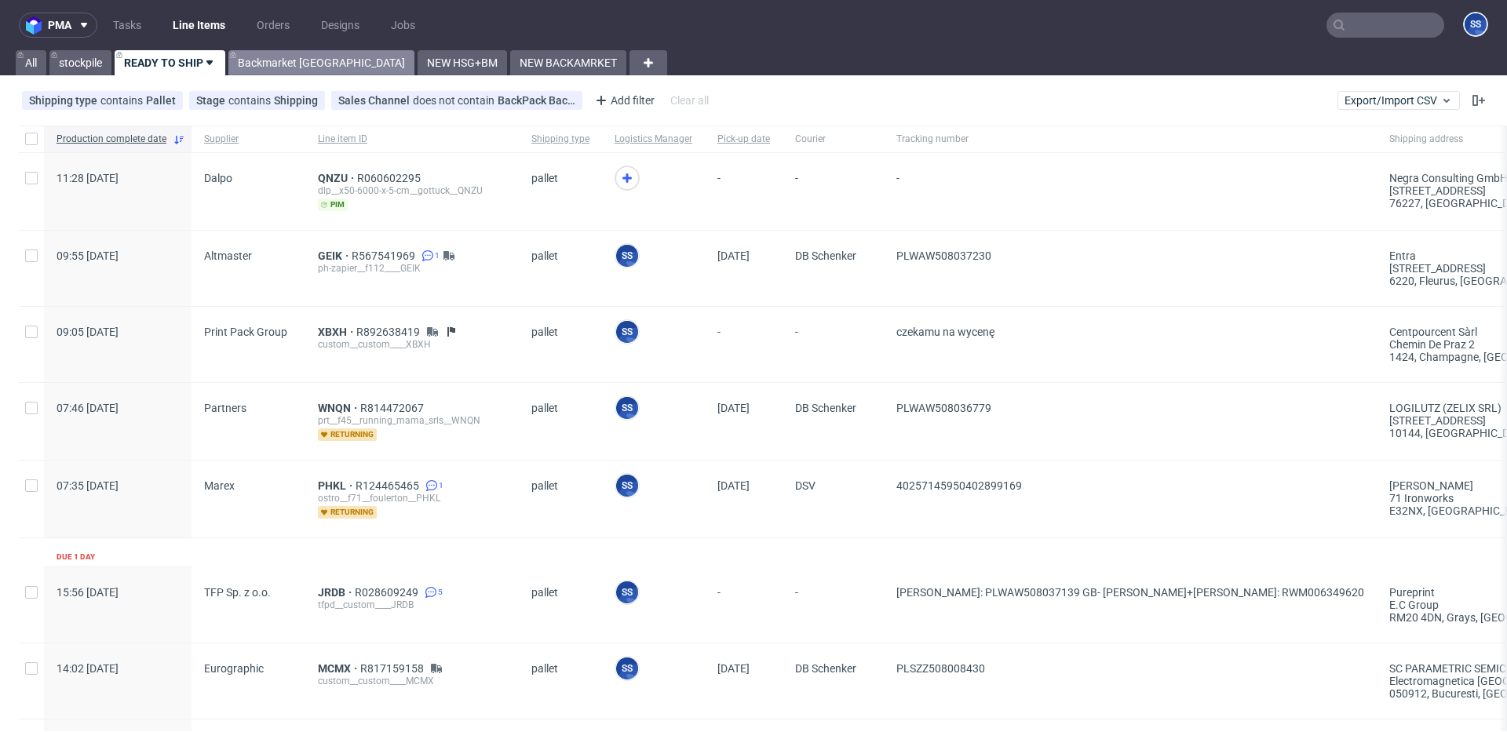
click at [268, 67] on link "Backmarket [GEOGRAPHIC_DATA]" at bounding box center [321, 62] width 186 height 25
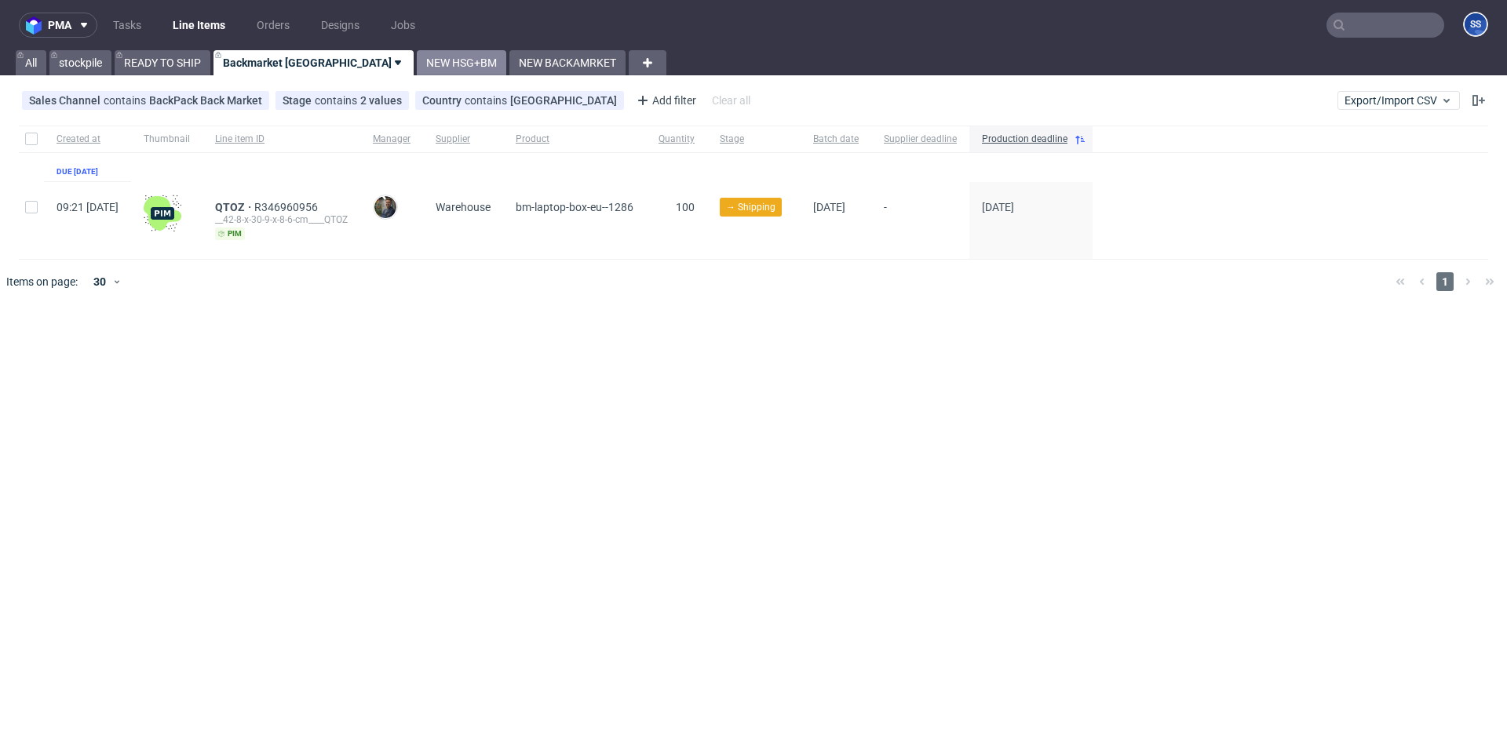
click at [417, 67] on link "NEW HSG+BM" at bounding box center [461, 62] width 89 height 25
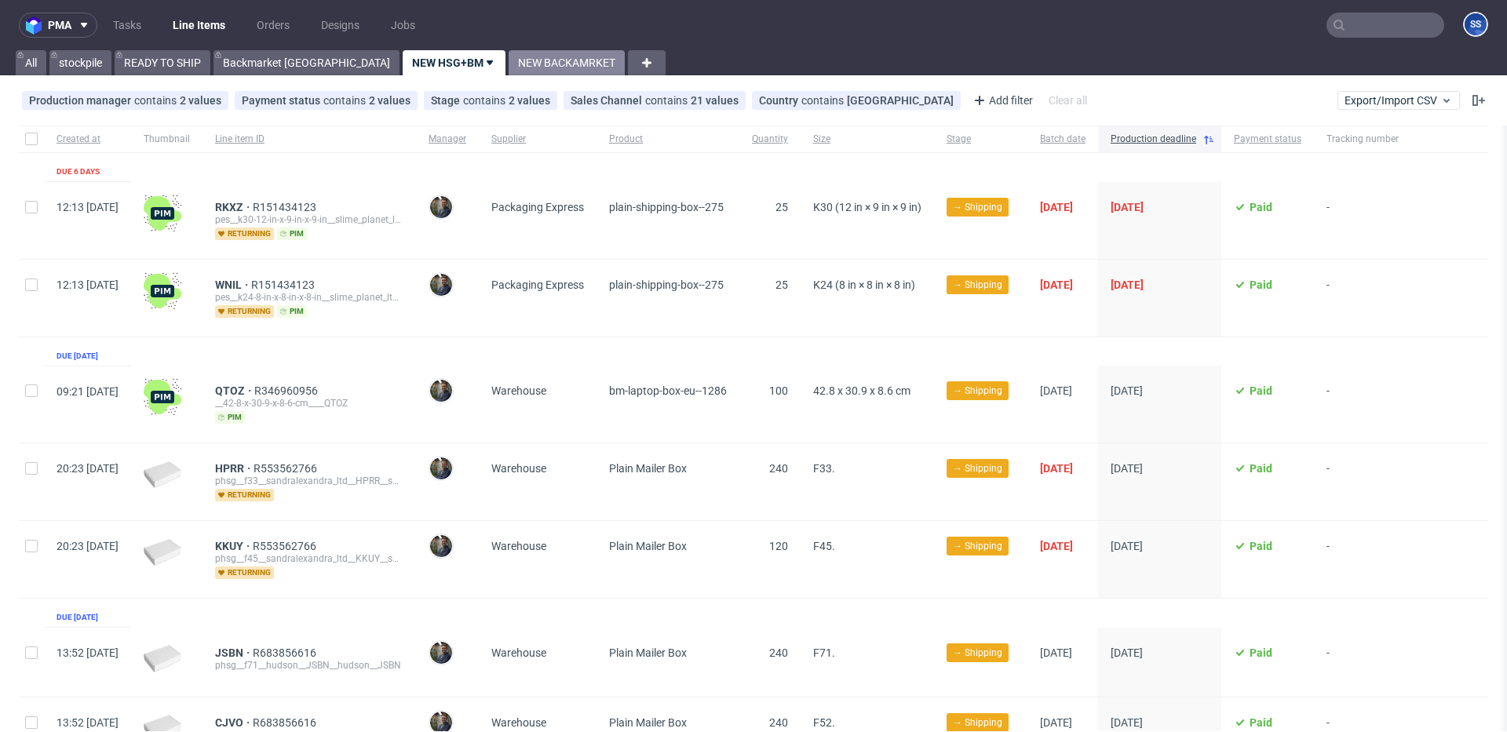
click at [509, 62] on link "NEW BACKAMRKET" at bounding box center [567, 62] width 116 height 25
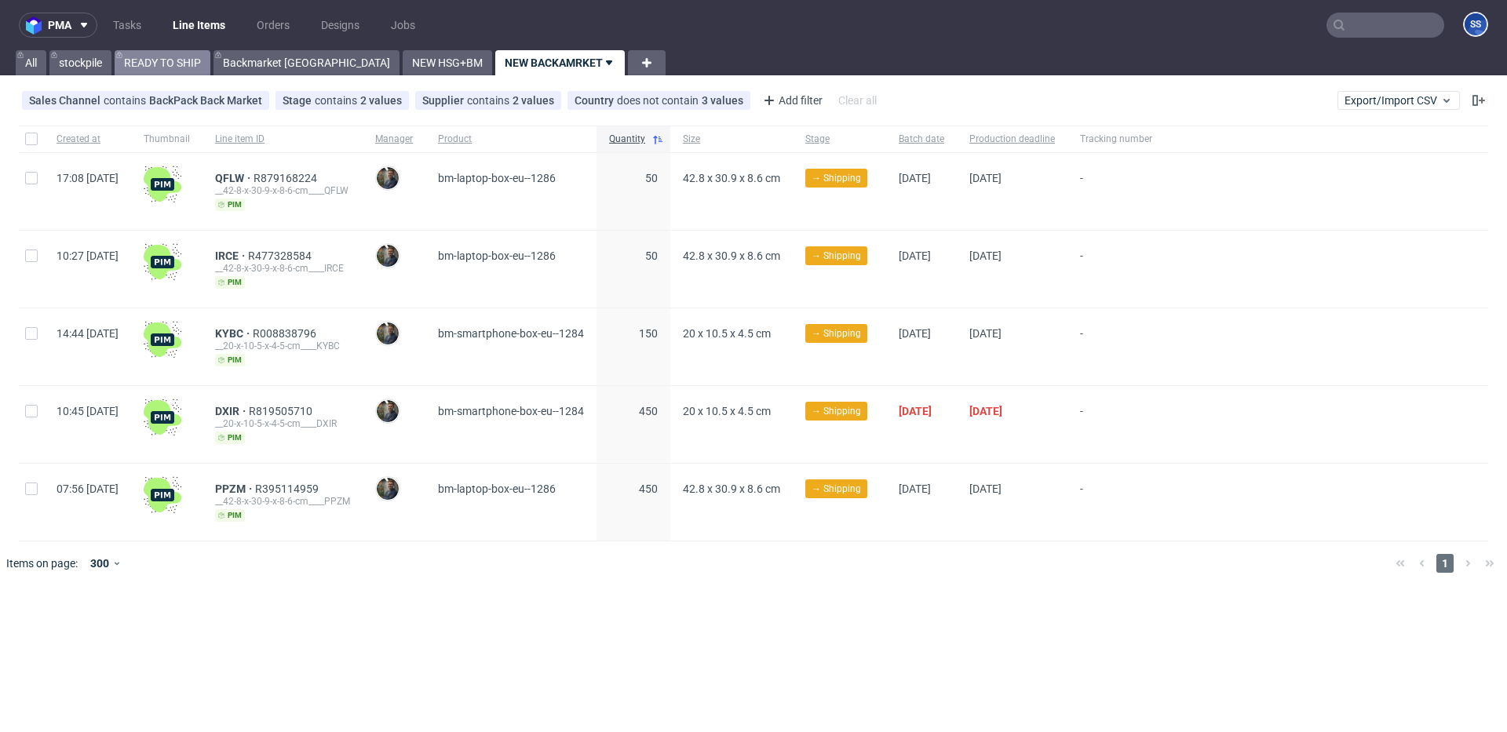
click at [148, 56] on link "READY TO SHIP" at bounding box center [163, 62] width 96 height 25
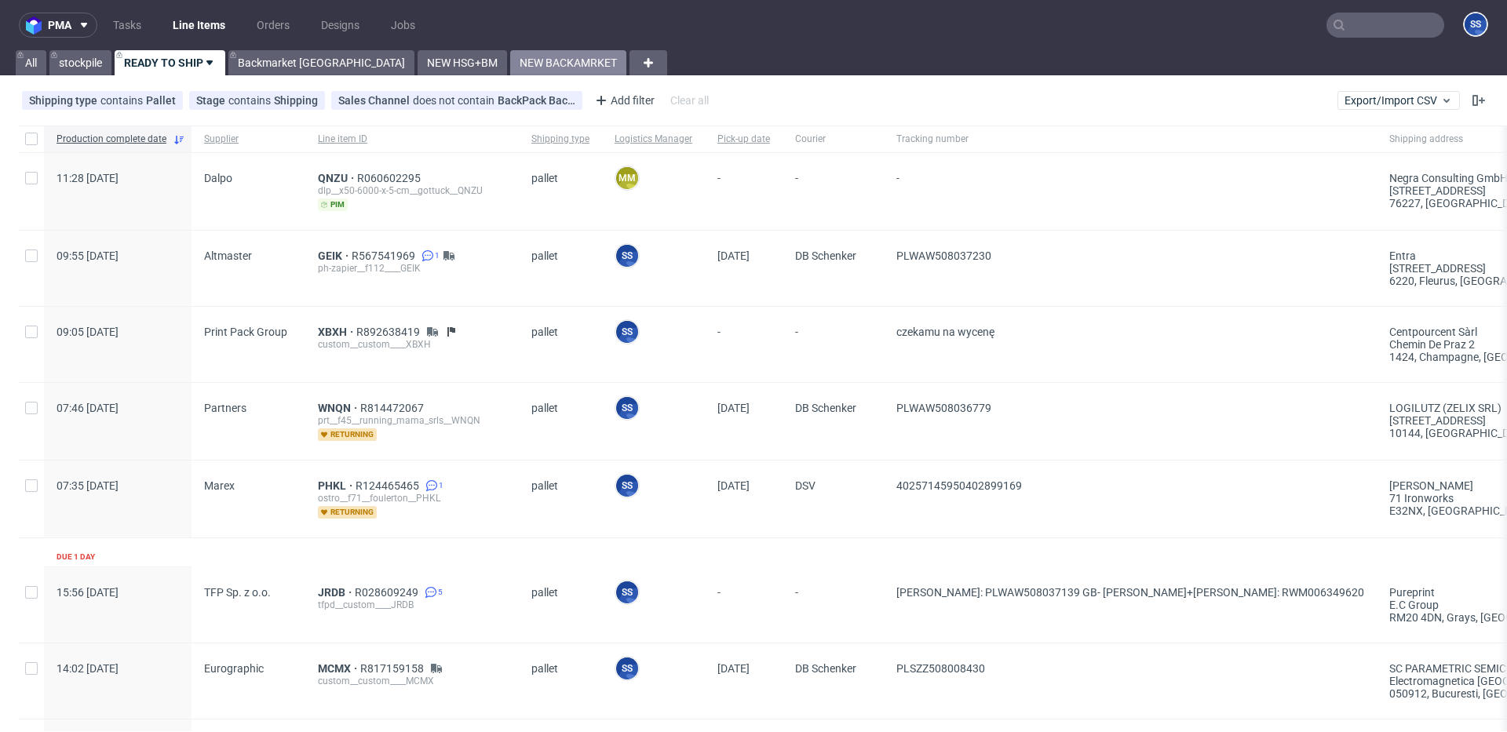
click at [510, 65] on link "NEW BACKAMRKET" at bounding box center [568, 62] width 116 height 25
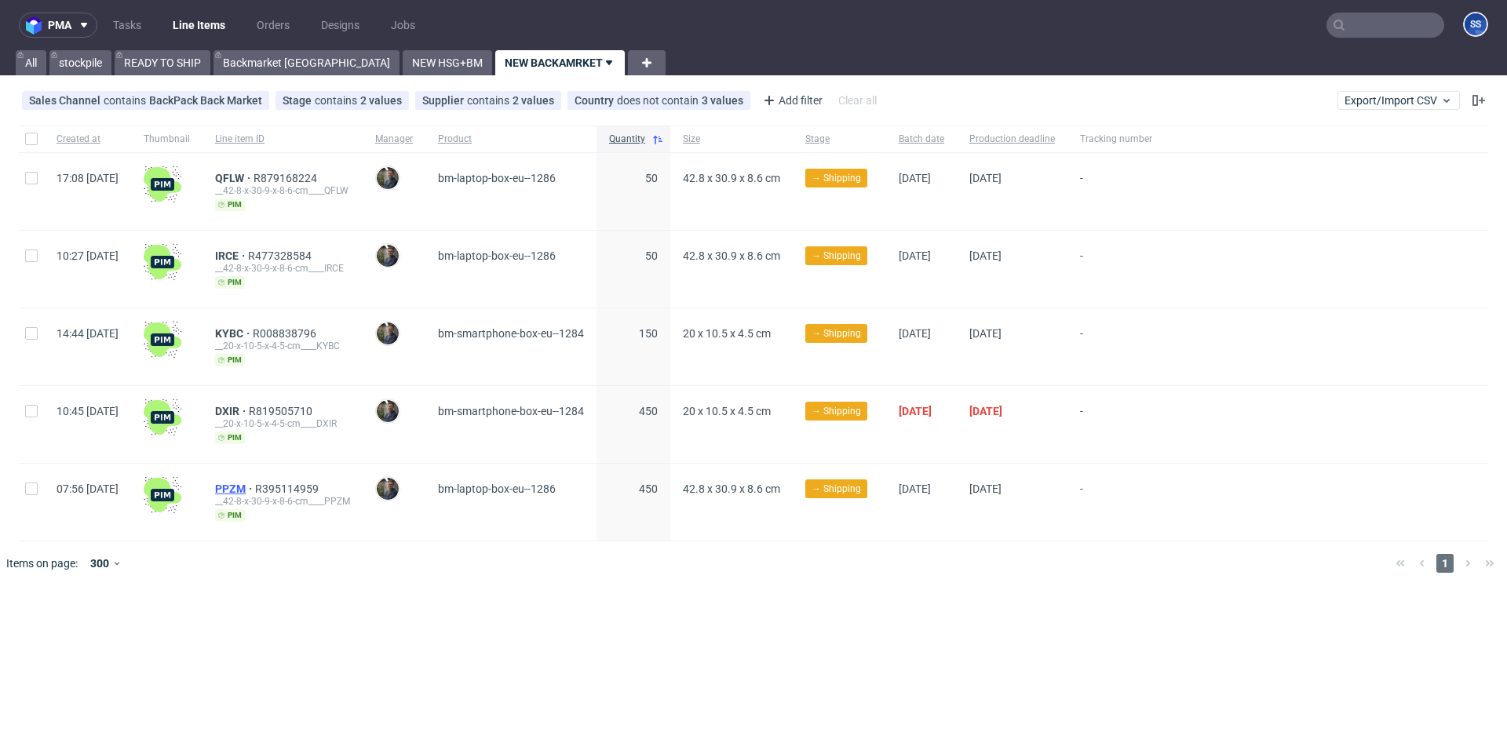
drag, startPoint x: 261, startPoint y: 488, endPoint x: 290, endPoint y: 489, distance: 29.8
click at [255, 489] on span "PPZM" at bounding box center [235, 489] width 40 height 13
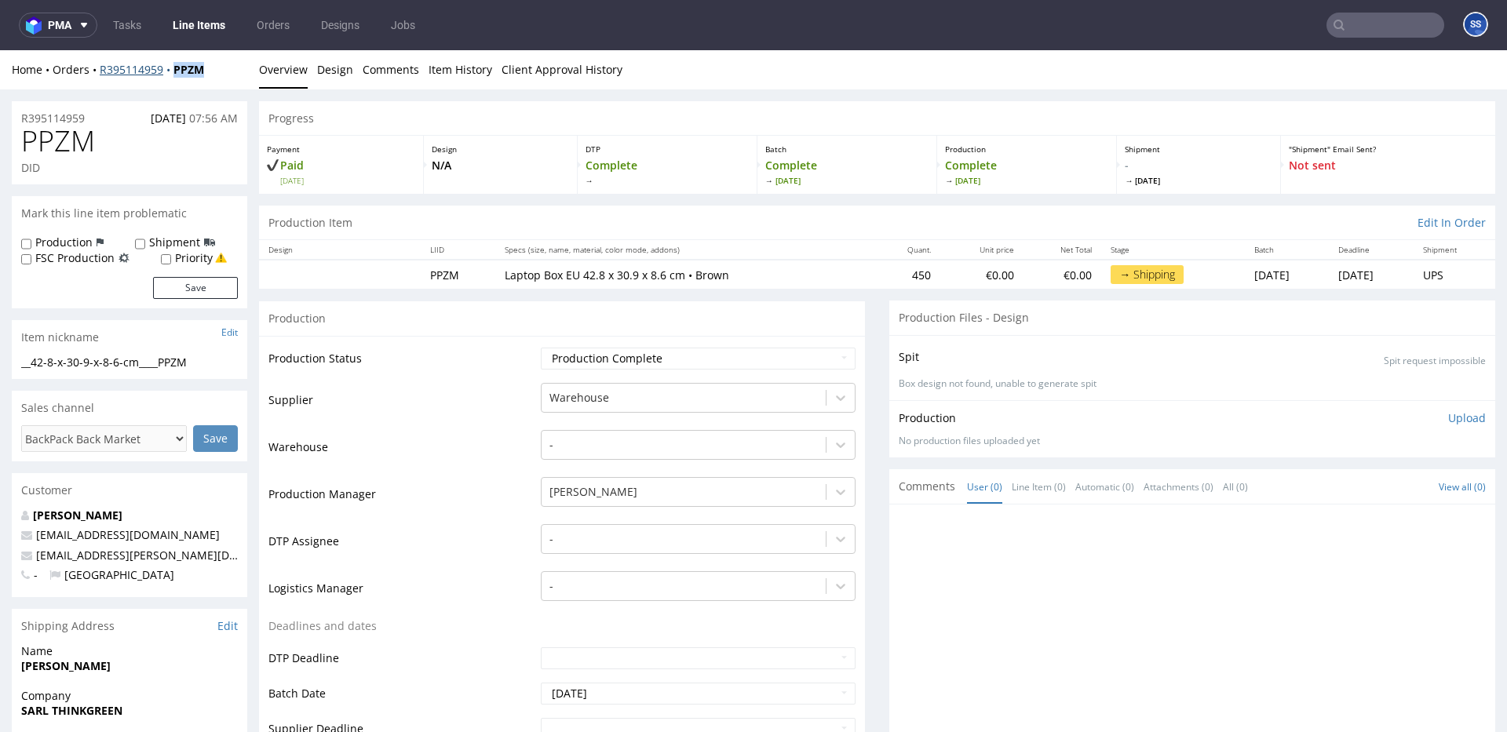
drag, startPoint x: 228, startPoint y: 73, endPoint x: 174, endPoint y: 75, distance: 53.4
click at [174, 75] on div "Home Orders R395114959 PPZM" at bounding box center [129, 70] width 235 height 16
copy strong "PPZM"
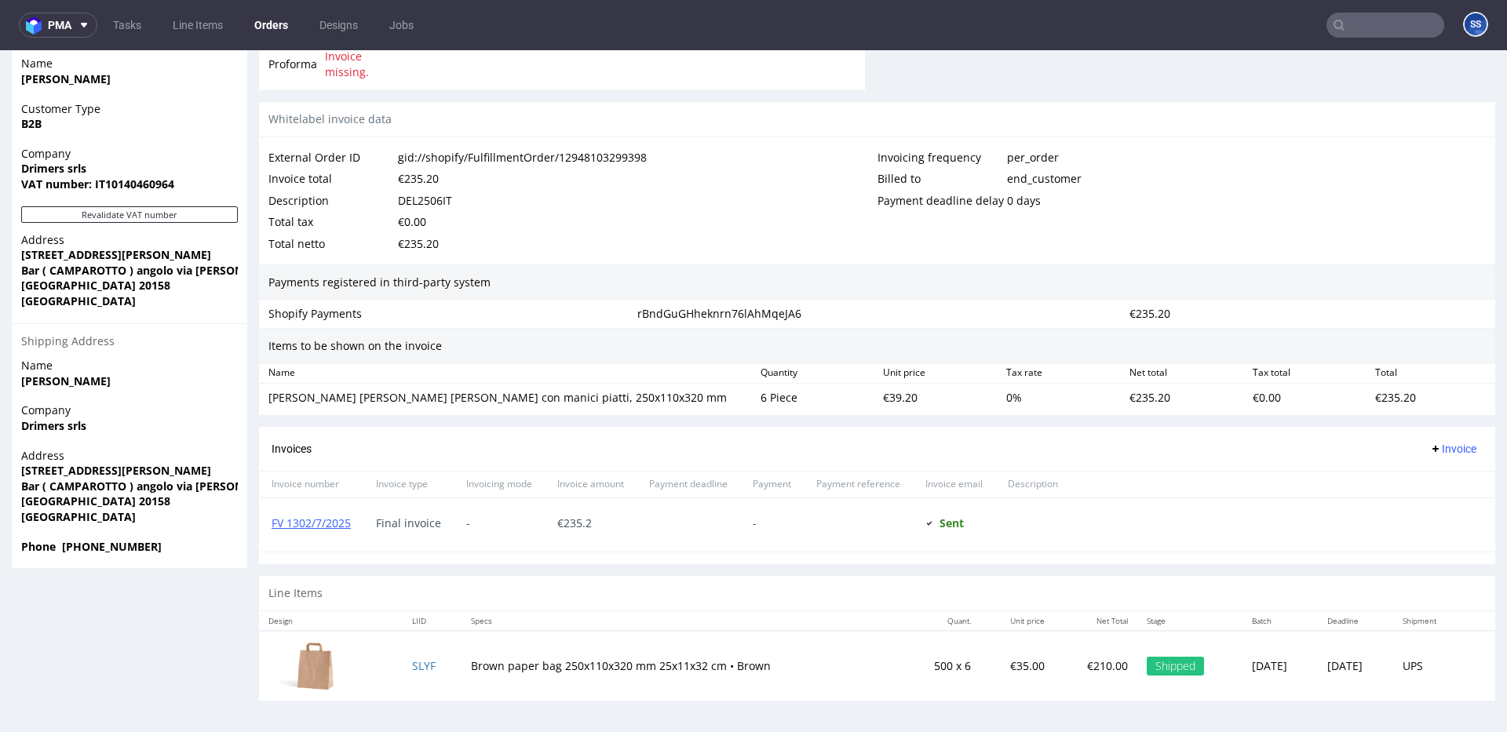
scroll to position [4, 0]
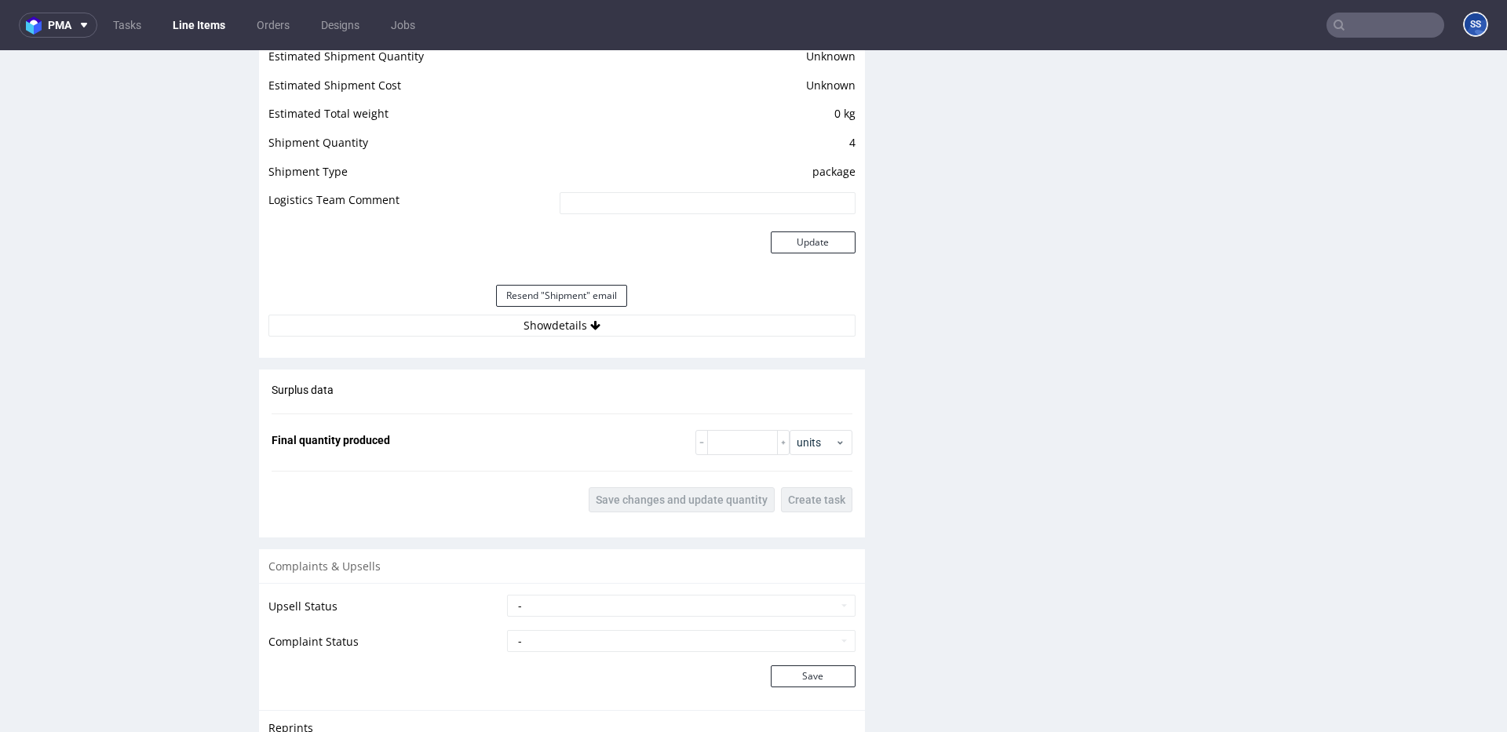
scroll to position [1286, 0]
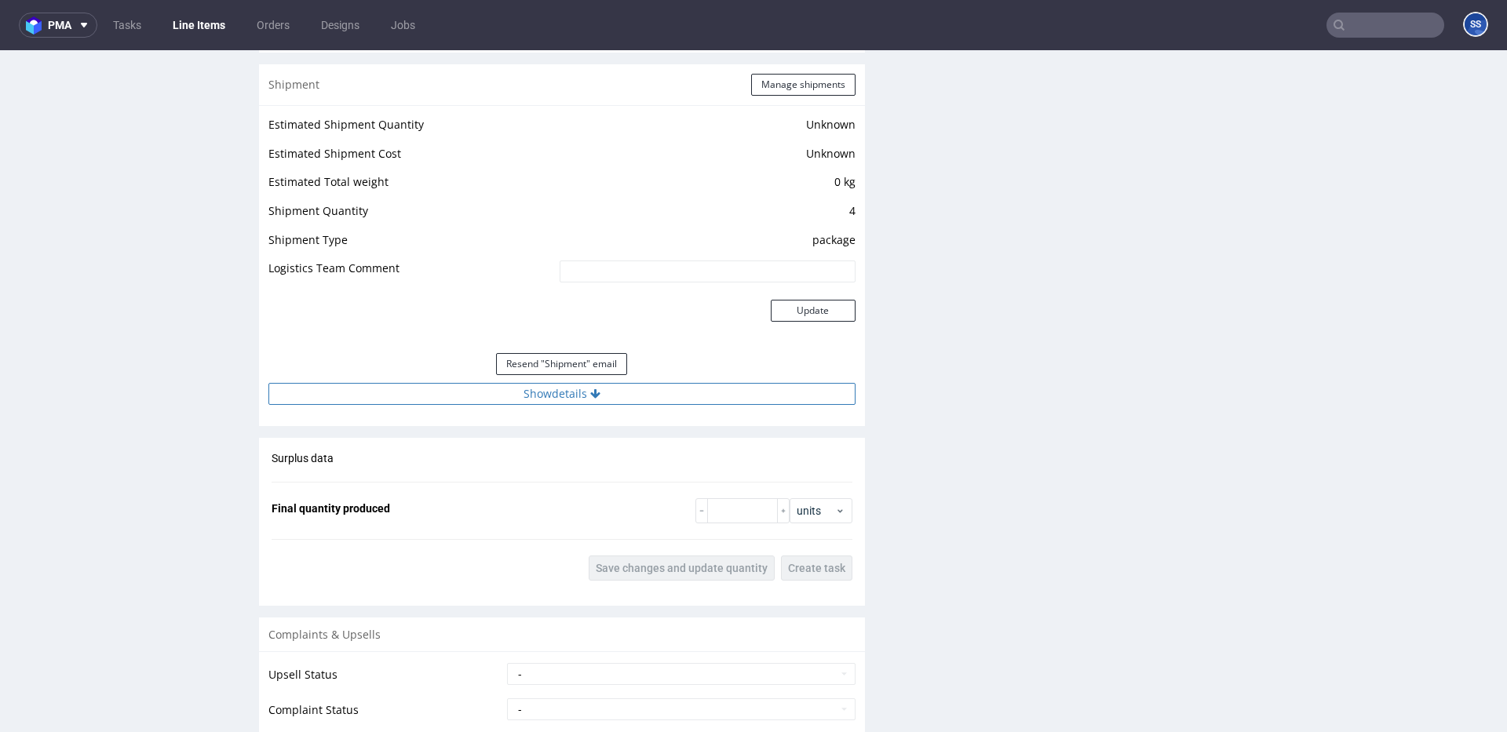
click at [492, 396] on button "Show details" at bounding box center [561, 394] width 587 height 22
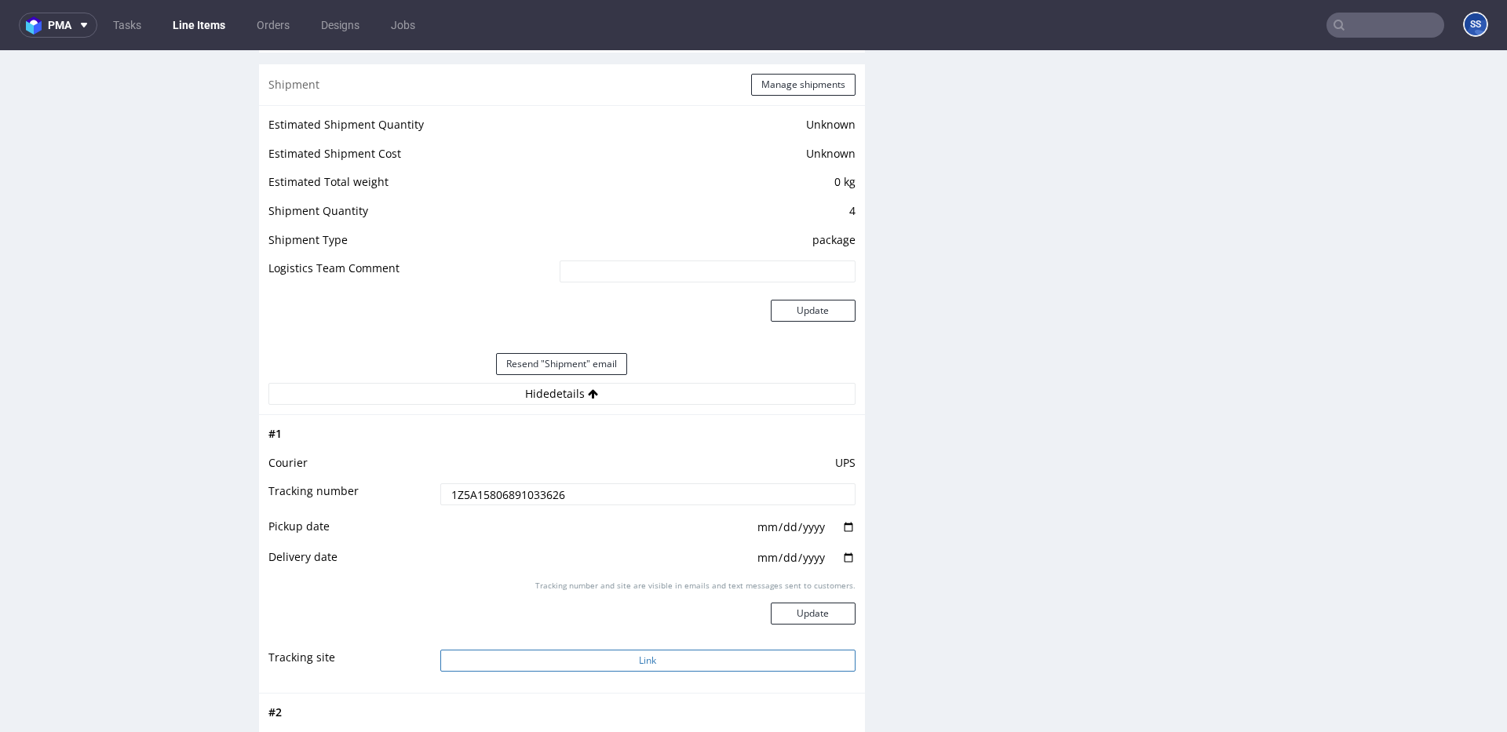
click at [704, 651] on button "Link" at bounding box center [647, 661] width 415 height 22
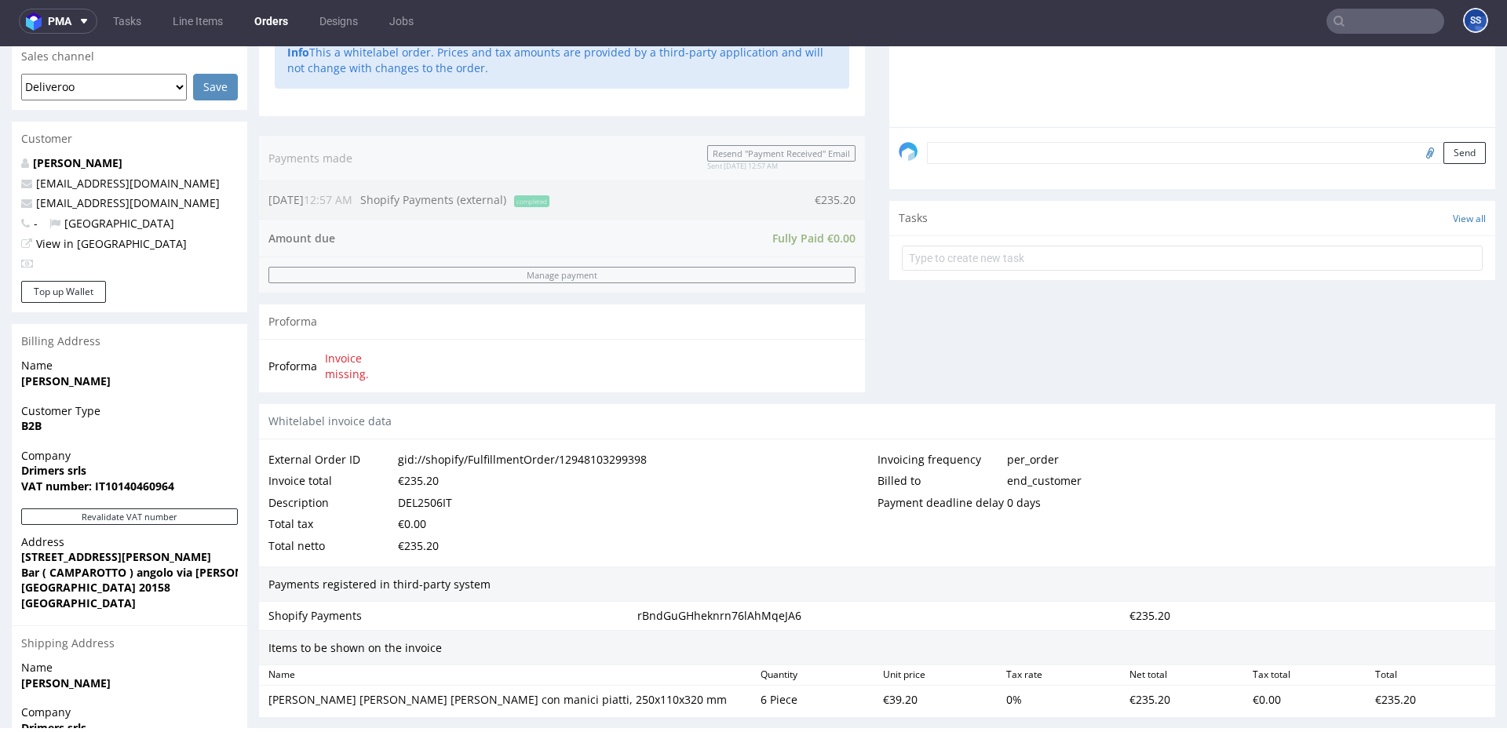
scroll to position [714, 0]
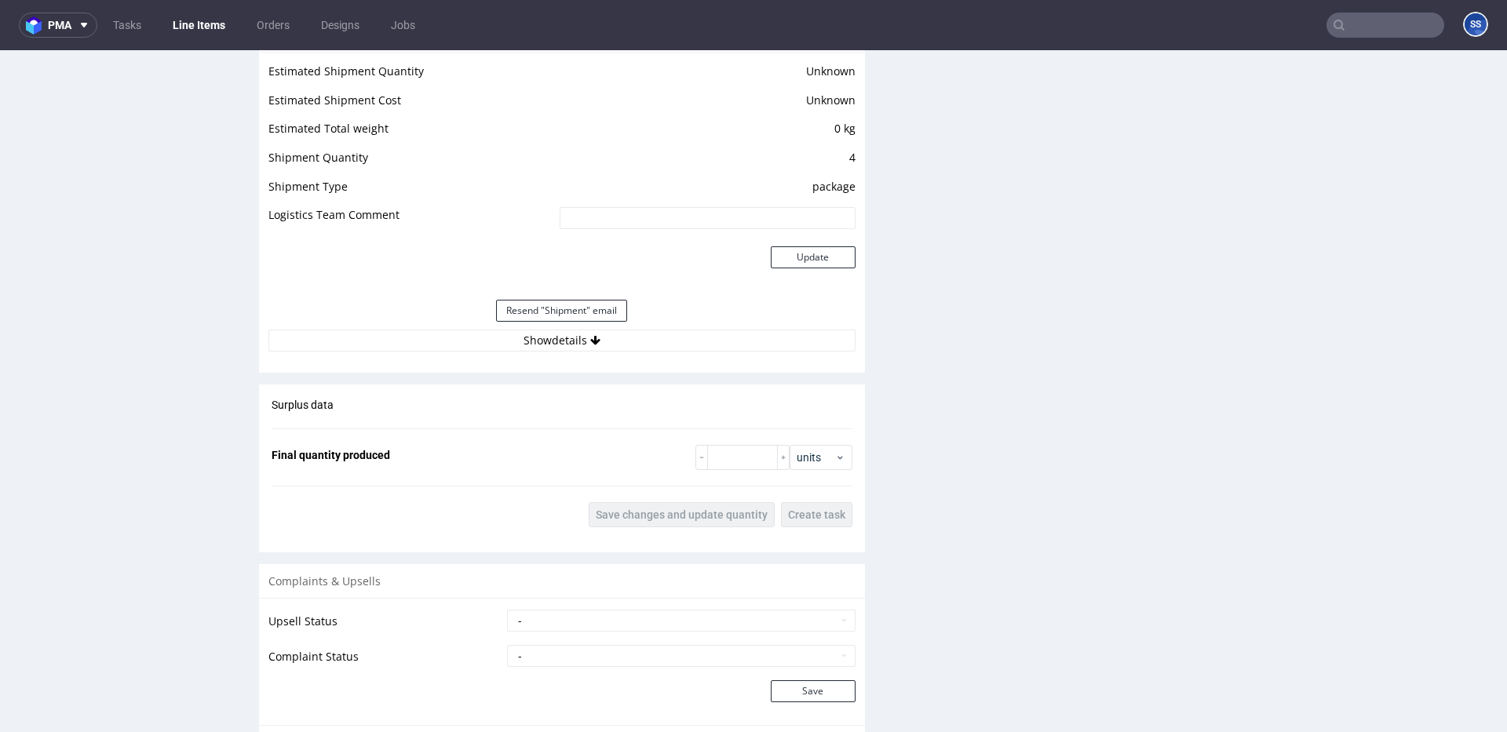
scroll to position [1337, 0]
click at [554, 346] on button "Show details" at bounding box center [561, 342] width 587 height 22
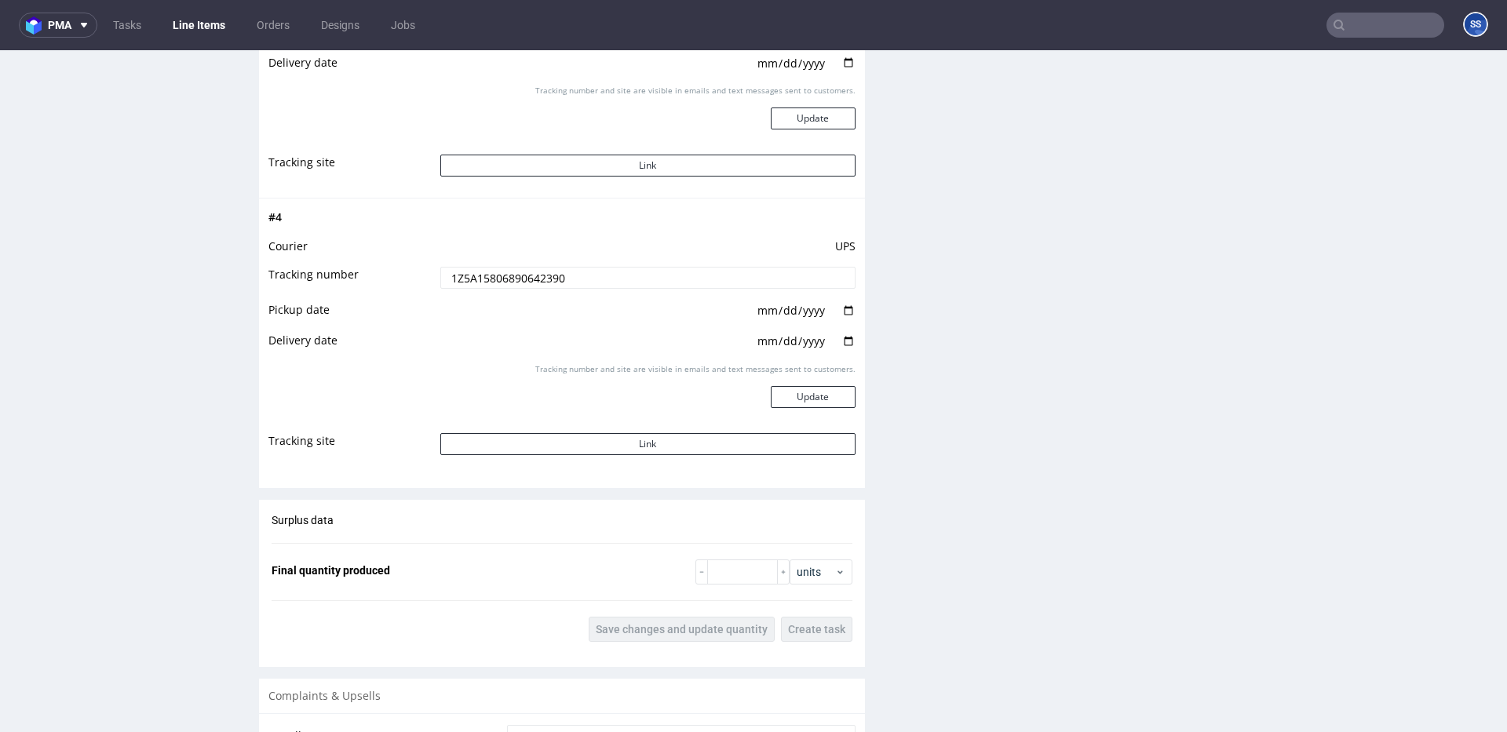
scroll to position [2344, 0]
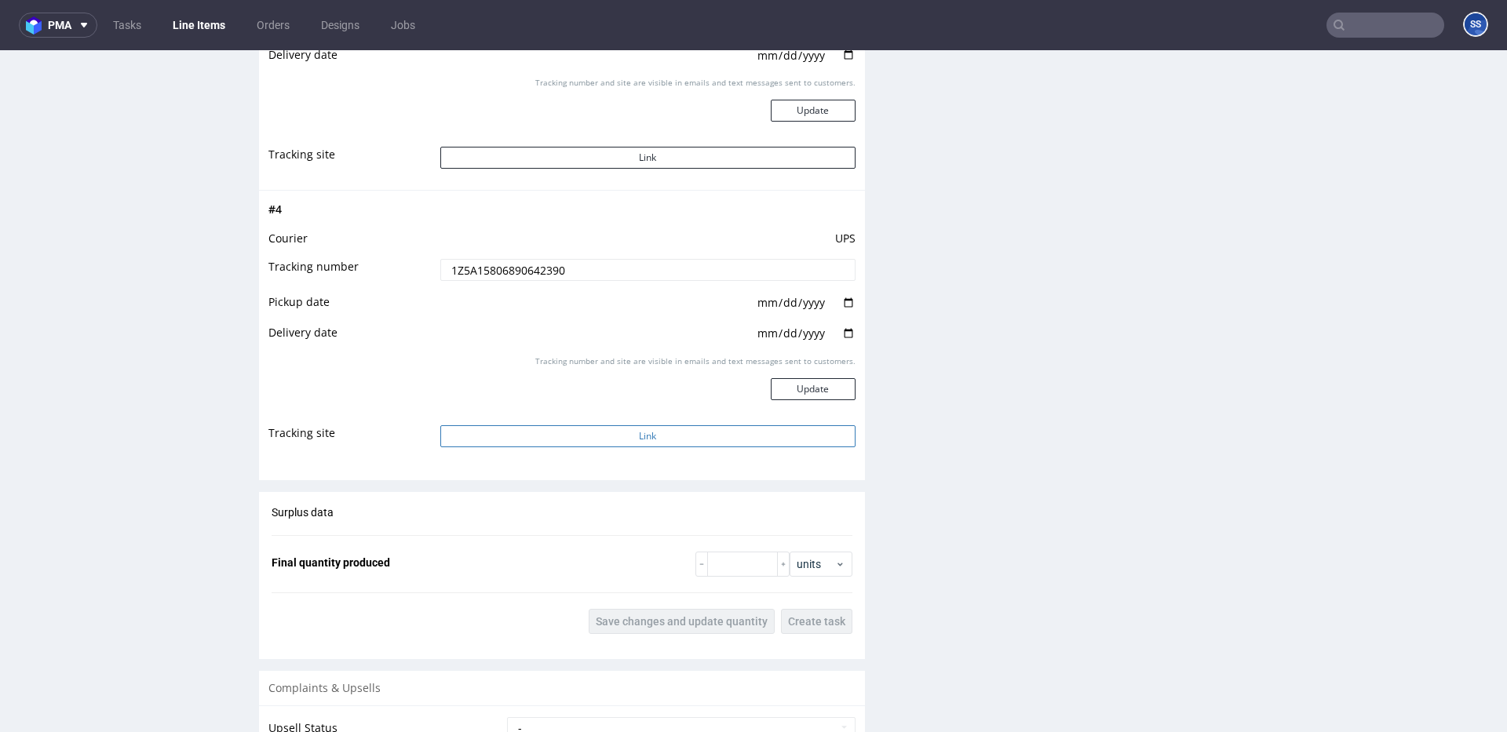
click at [564, 435] on button "Link" at bounding box center [647, 436] width 415 height 22
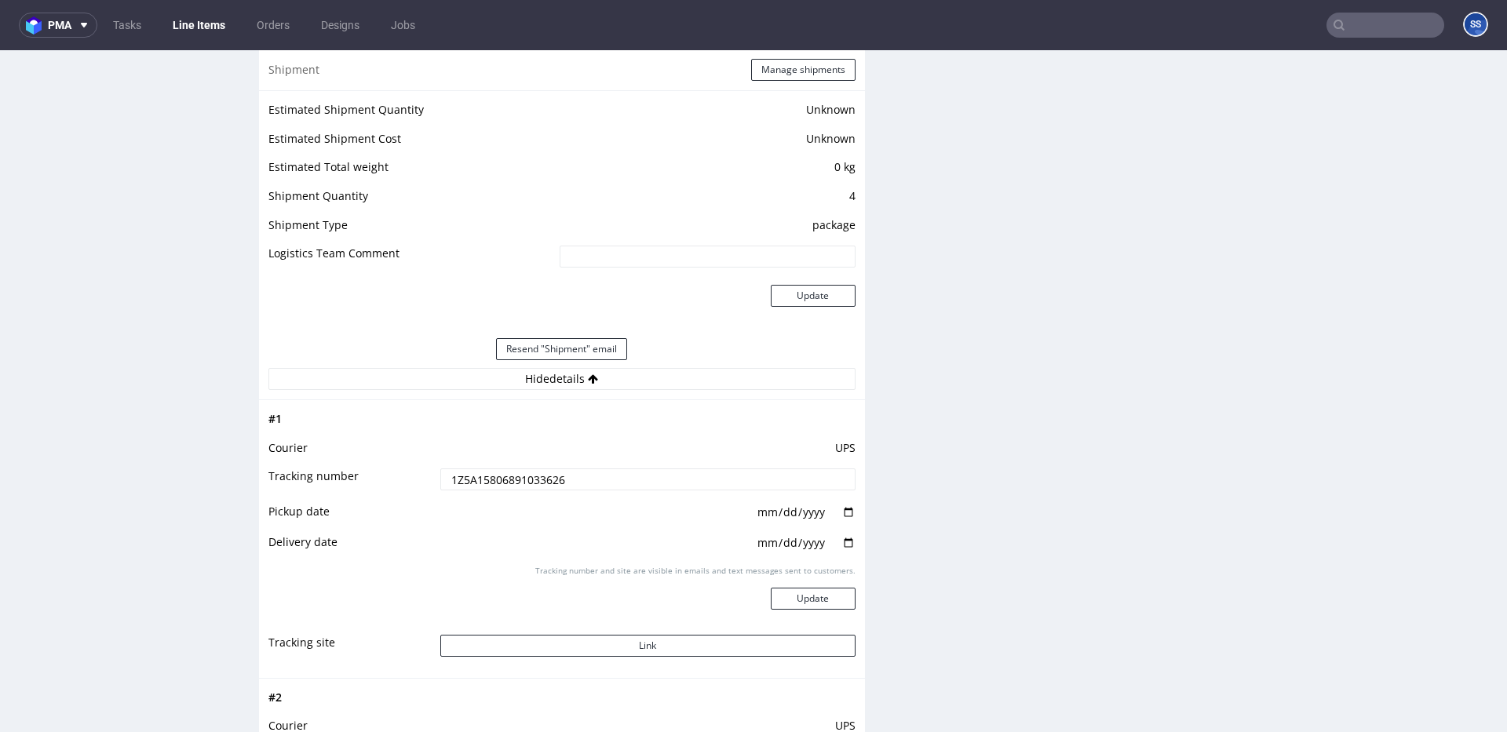
scroll to position [1300, 0]
click at [523, 481] on input "1Z5A15806891033626" at bounding box center [647, 480] width 415 height 22
drag, startPoint x: 523, startPoint y: 481, endPoint x: 493, endPoint y: 83, distance: 399.1
click at [523, 481] on input "1Z5A15806891033626" at bounding box center [647, 480] width 415 height 22
click at [220, 26] on link "Line Items" at bounding box center [198, 25] width 71 height 25
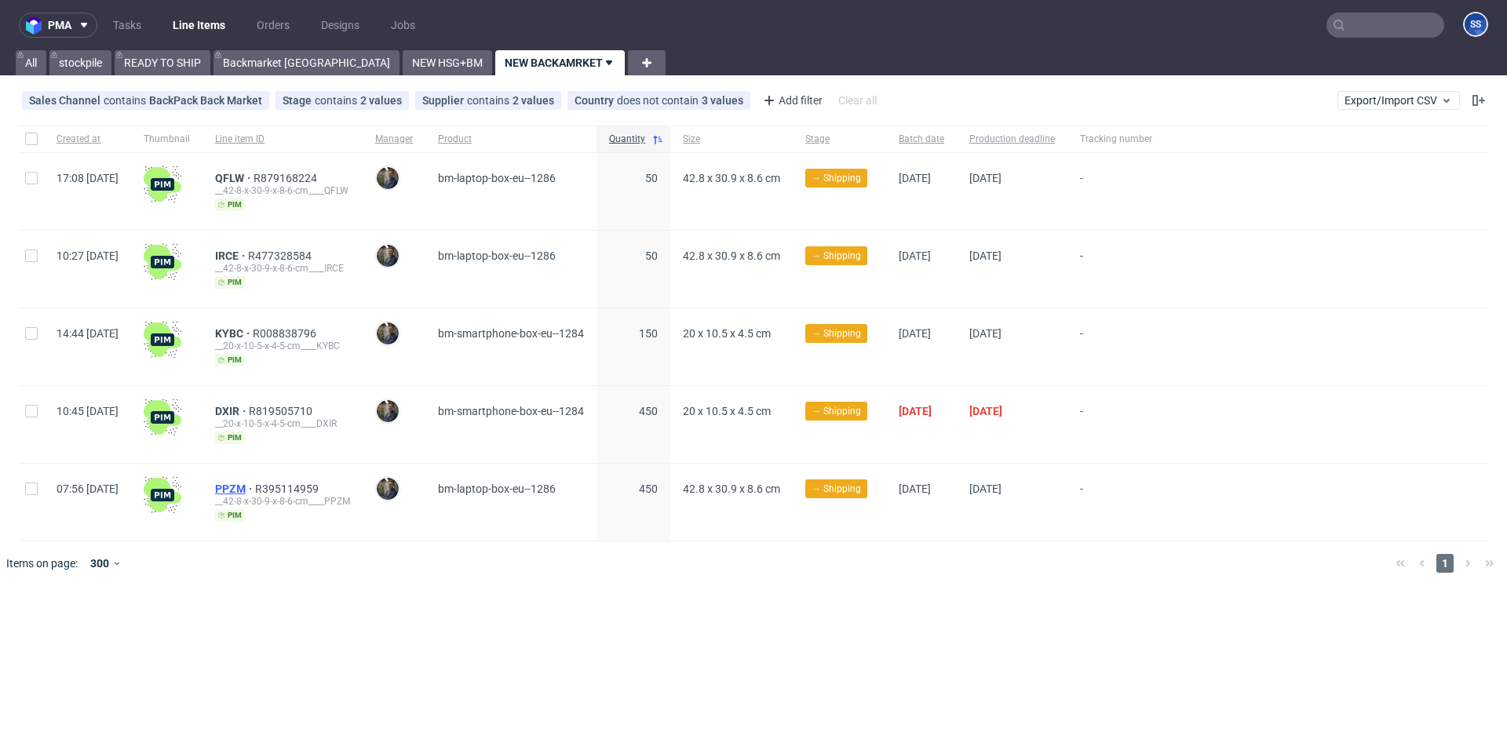
click at [255, 484] on span "PPZM" at bounding box center [235, 489] width 40 height 13
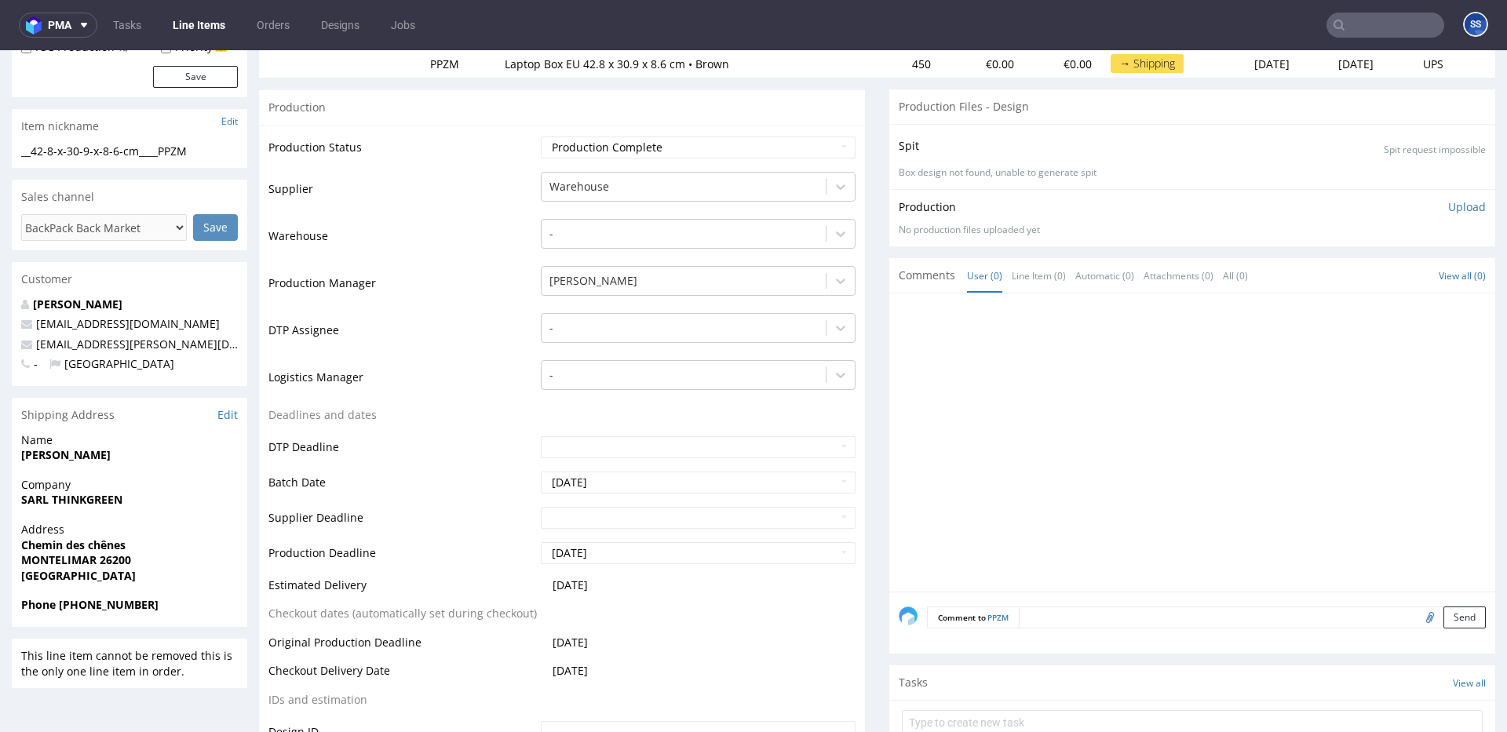
scroll to position [218, 0]
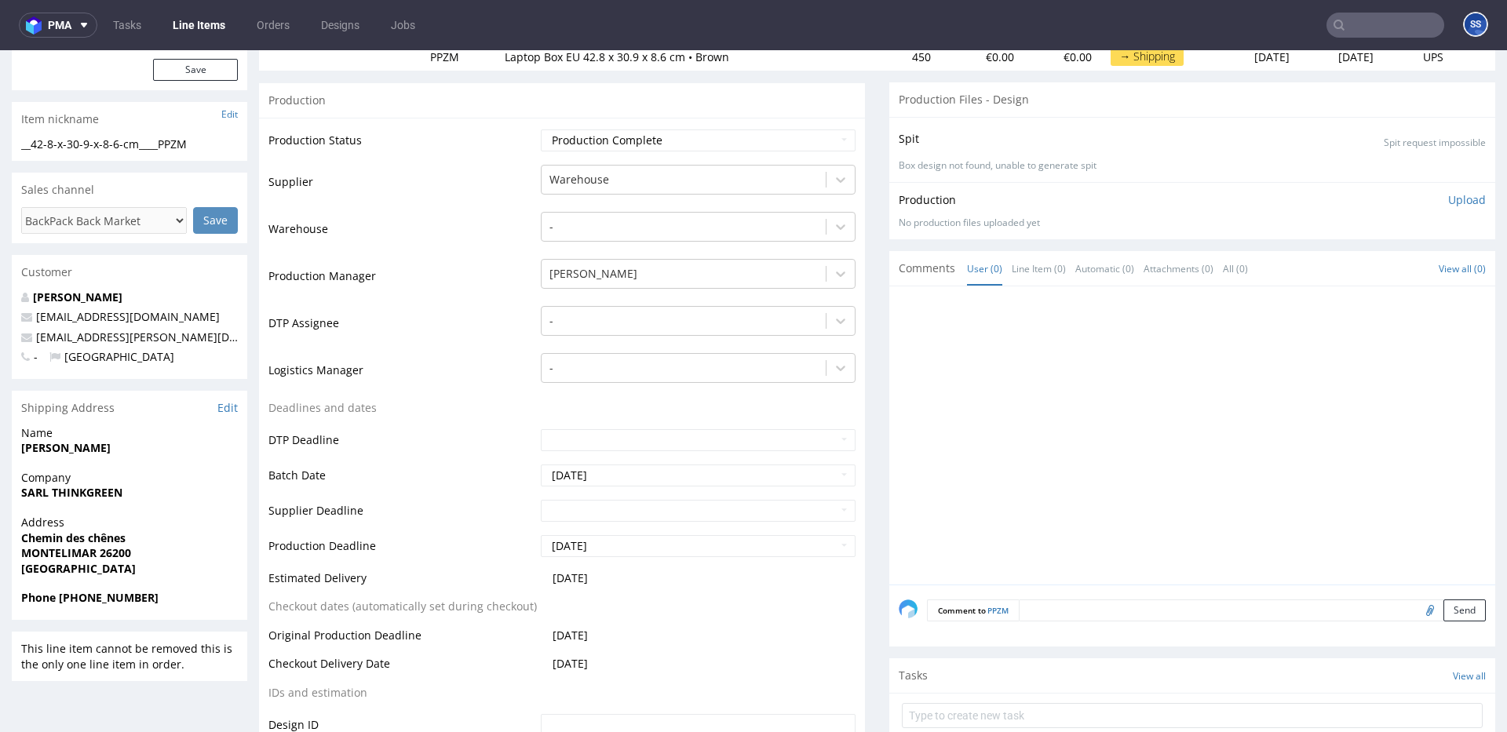
click at [89, 496] on strong "SARL THINKGREEN" at bounding box center [71, 492] width 101 height 15
copy strong "SARL THINKGREEN"
click at [101, 536] on strong "Chemin des chênes" at bounding box center [73, 538] width 104 height 15
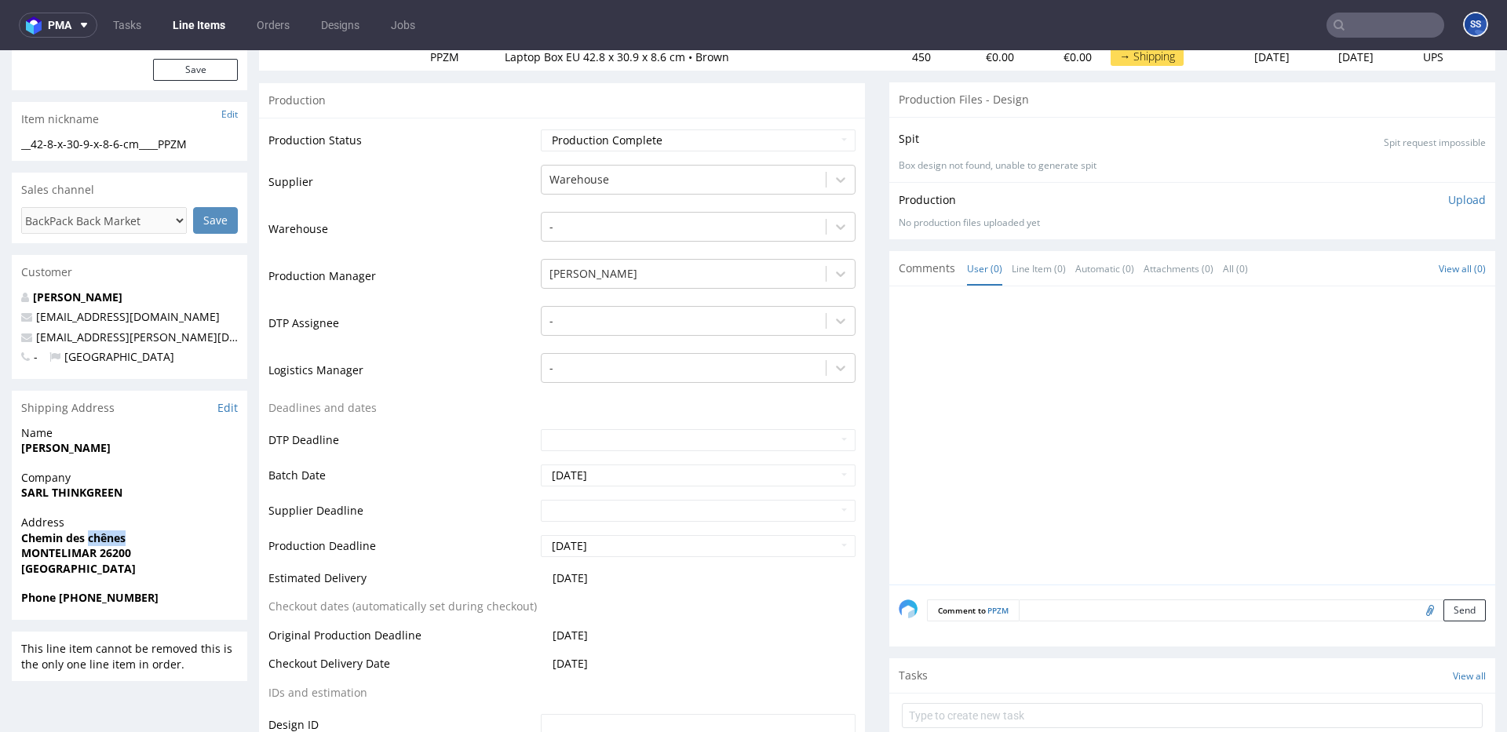
click at [101, 536] on strong "Chemin des chênes" at bounding box center [73, 538] width 104 height 15
copy strong "Chemin des chênes"
click at [114, 556] on strong "MONTELIMAR 26200" at bounding box center [76, 552] width 110 height 15
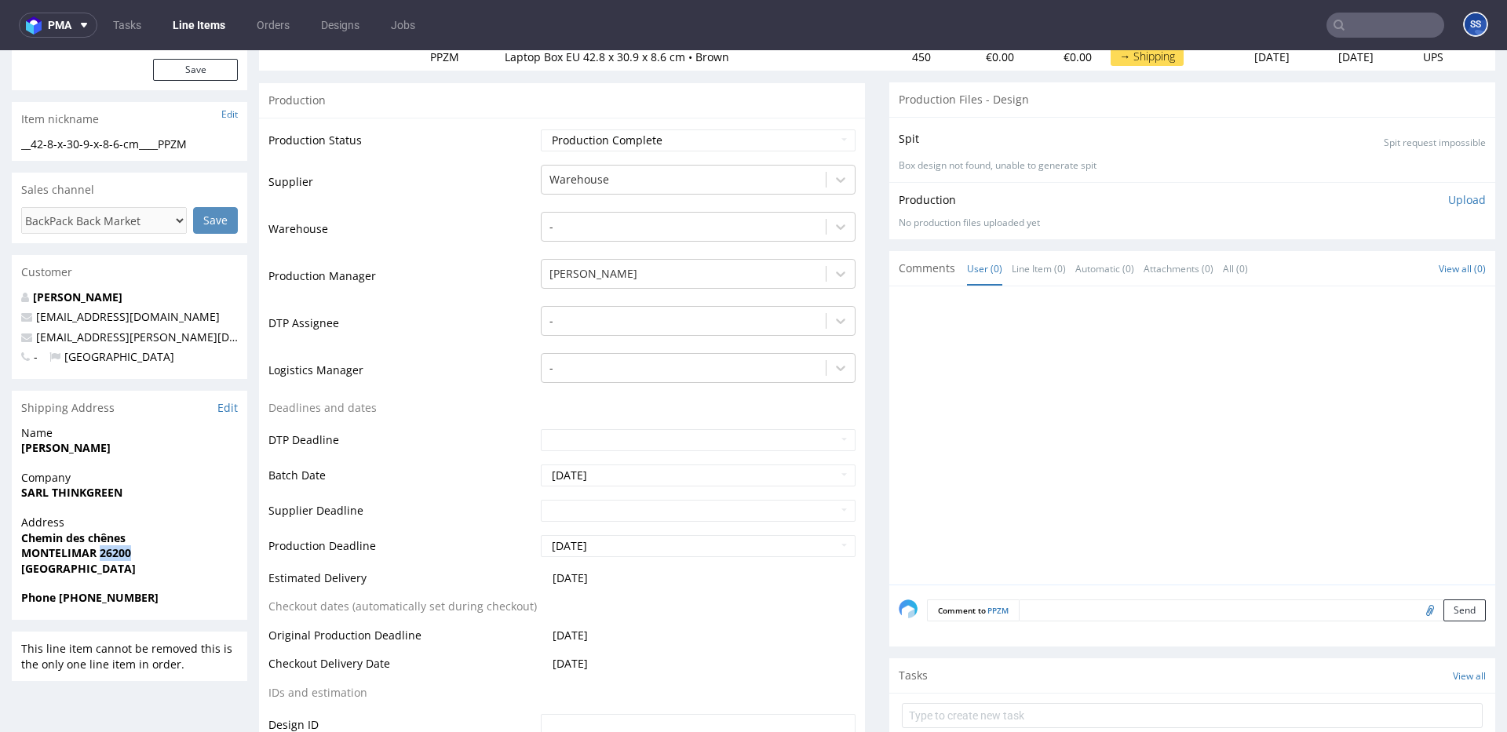
copy strong "26200"
click at [38, 454] on strong "Rémi Varin" at bounding box center [65, 447] width 89 height 15
click at [55, 451] on strong "Rémi Varin" at bounding box center [65, 447] width 89 height 15
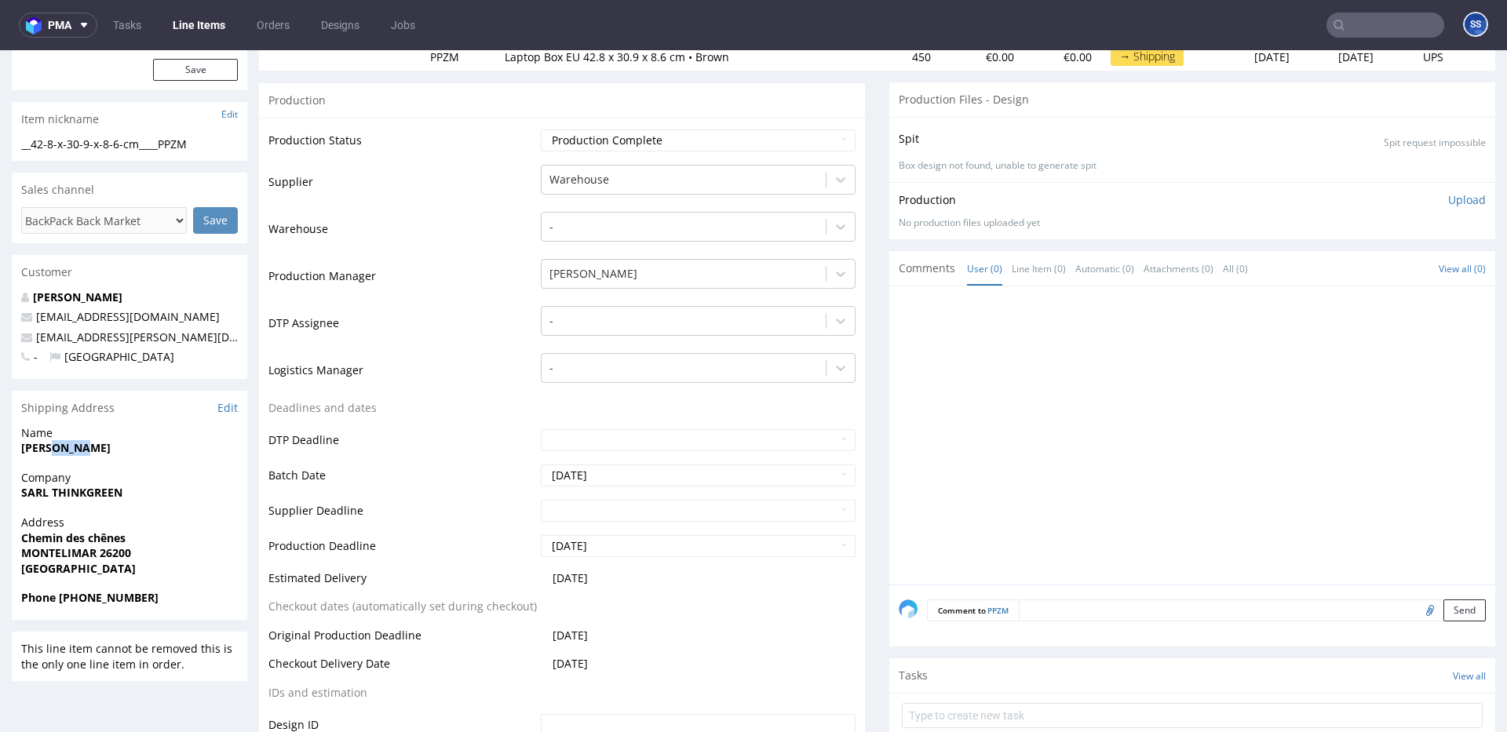
click at [55, 451] on strong "Rémi Varin" at bounding box center [65, 447] width 89 height 15
copy strong "Rémi Varin"
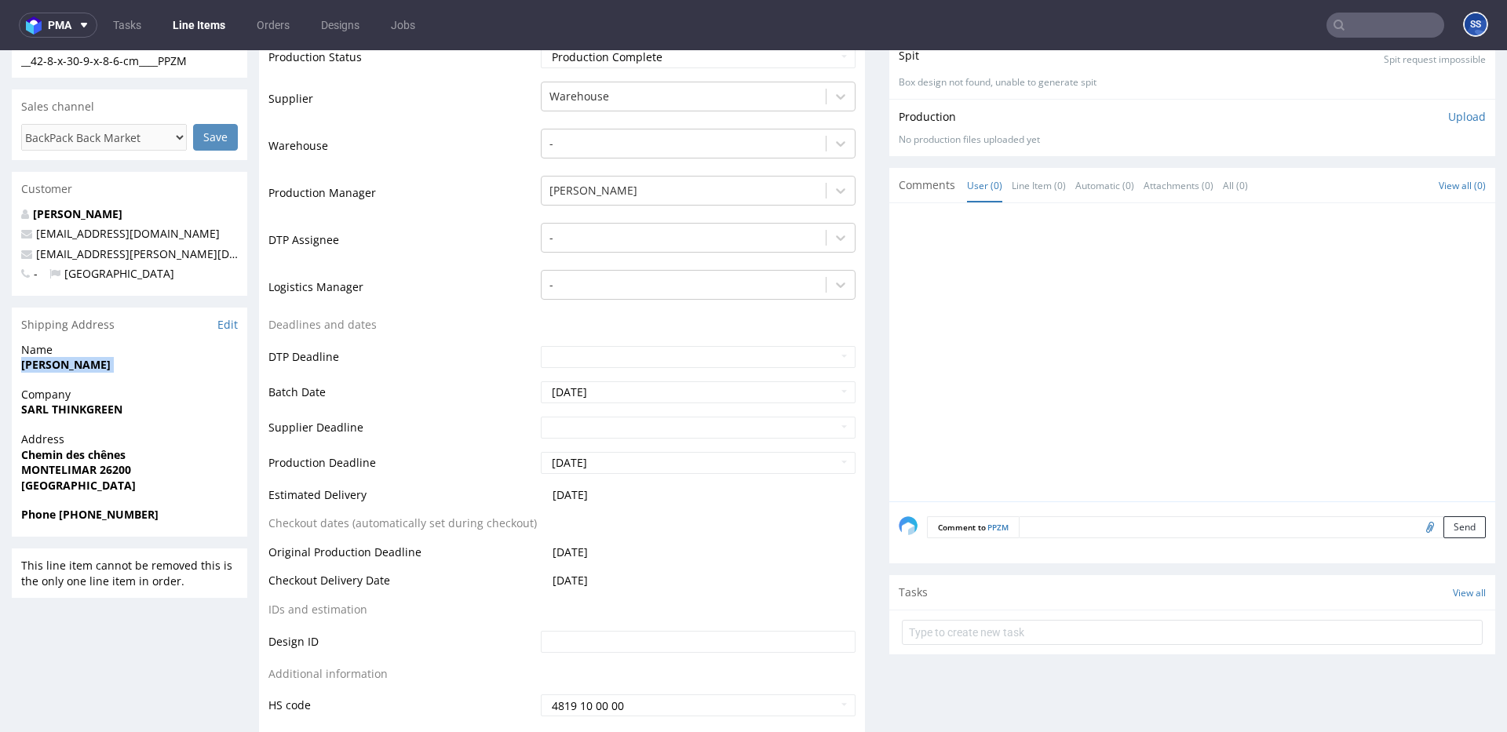
scroll to position [322, 0]
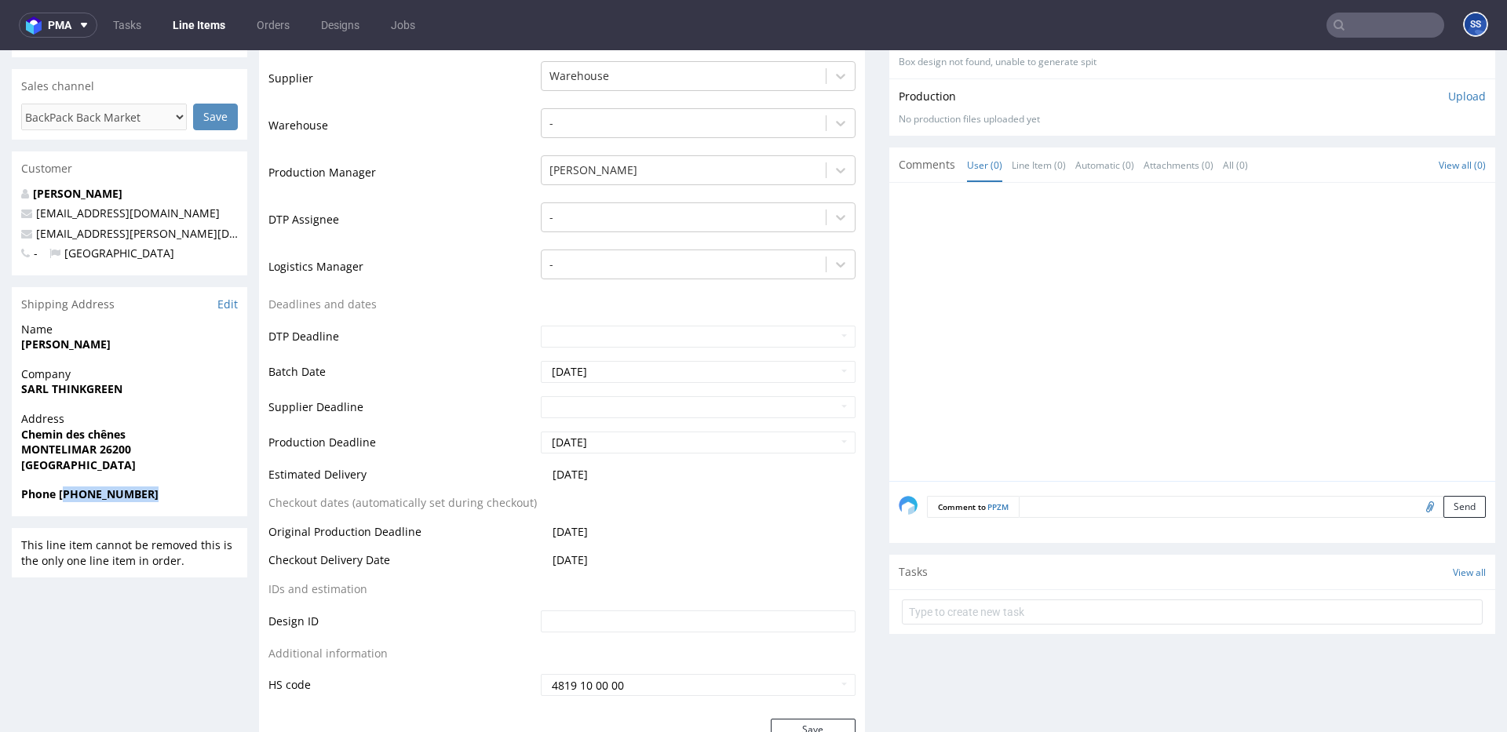
drag, startPoint x: 157, startPoint y: 499, endPoint x: 67, endPoint y: 496, distance: 90.3
click at [67, 496] on span "Phone +33 0781162904" at bounding box center [129, 495] width 217 height 16
copy strong "33 0781162904"
drag, startPoint x: 184, startPoint y: 238, endPoint x: 258, endPoint y: 85, distance: 170.2
click at [38, 239] on p "theo.richard@think-green.fr" at bounding box center [129, 234] width 217 height 16
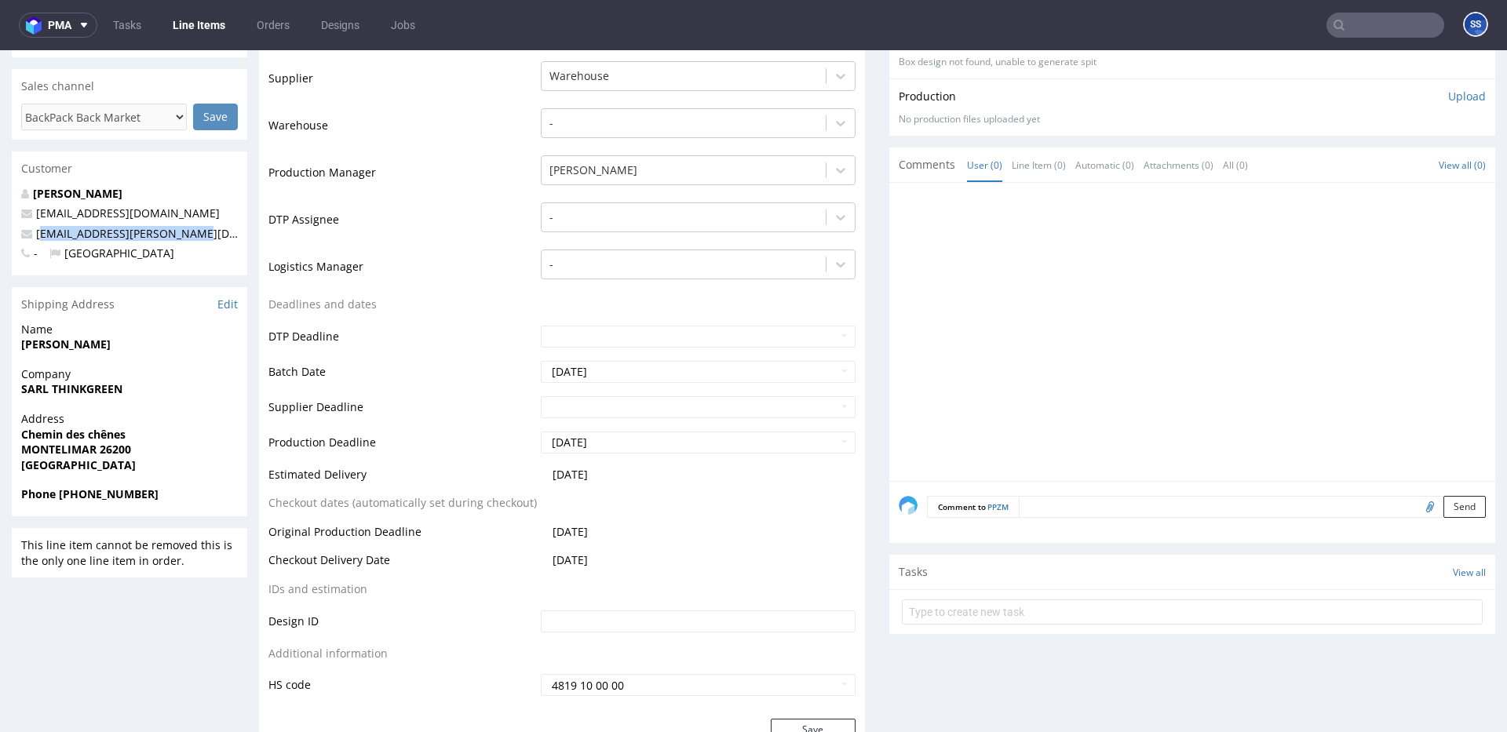
copy link "heo.richard@think-green.fr"
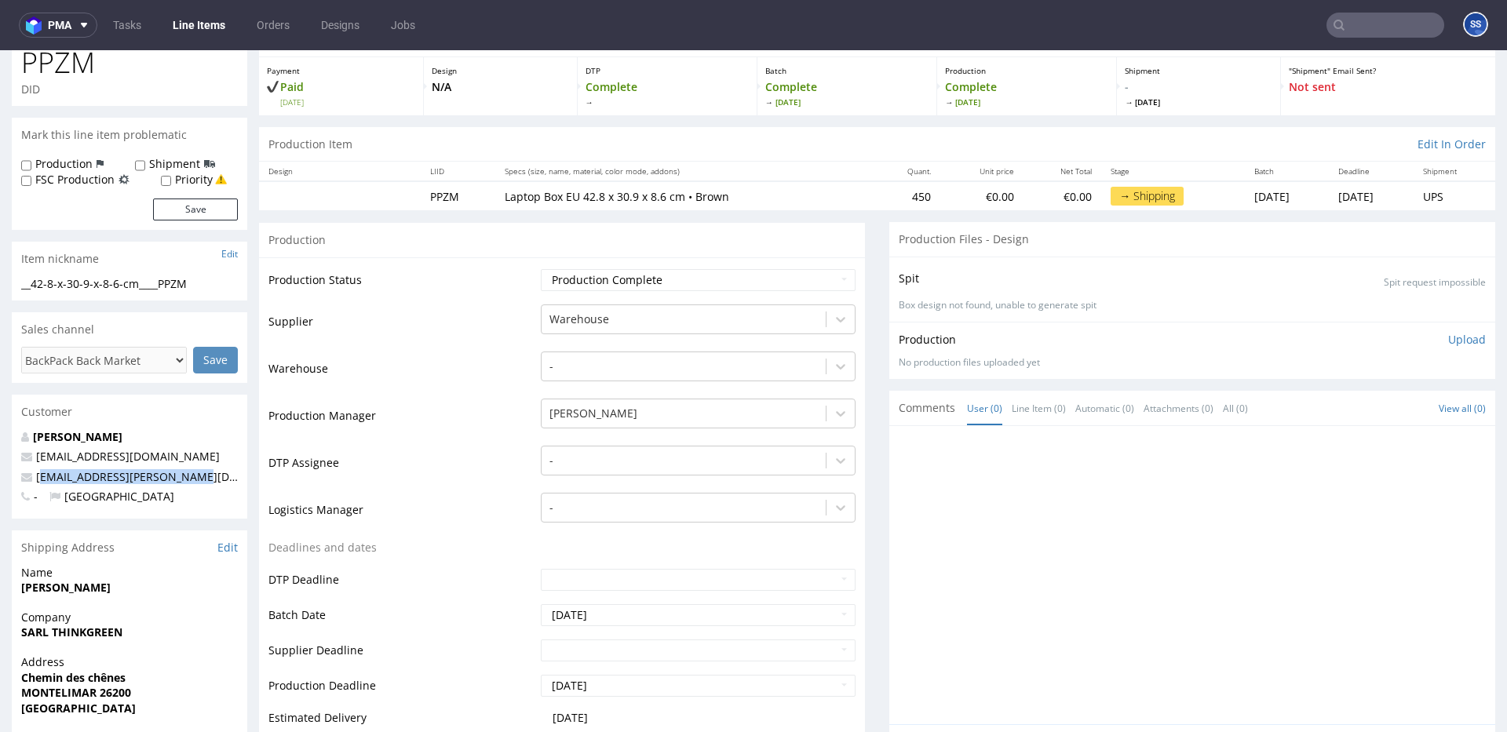
scroll to position [0, 0]
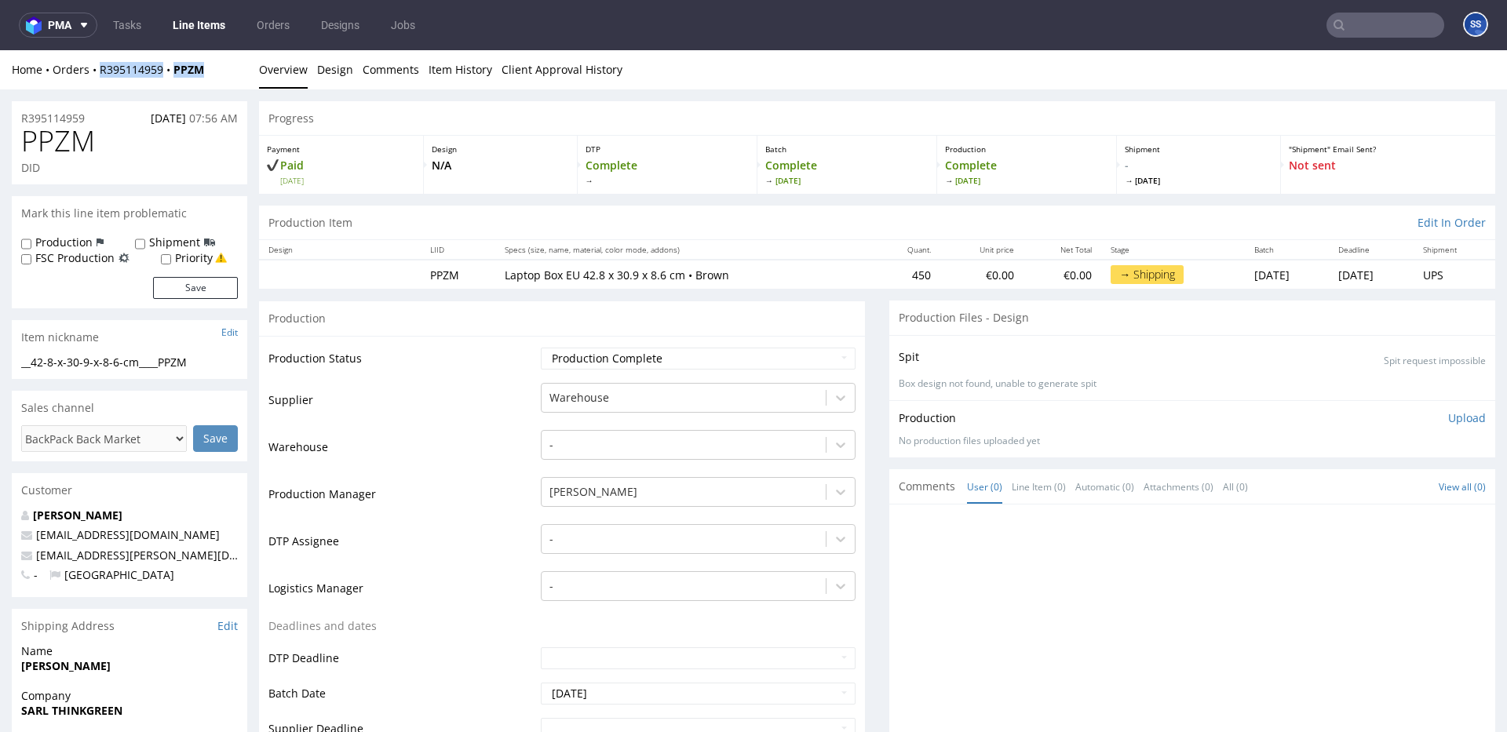
drag, startPoint x: 217, startPoint y: 70, endPoint x: 134, endPoint y: 60, distance: 82.9
click at [106, 74] on div "Home Orders R395114959 PPZM" at bounding box center [129, 70] width 235 height 16
copy div "395114959 PPZM"
click at [216, 67] on div "Home Orders R395114959 PPZM" at bounding box center [129, 70] width 235 height 16
drag, startPoint x: 186, startPoint y: 74, endPoint x: 118, endPoint y: 77, distance: 68.4
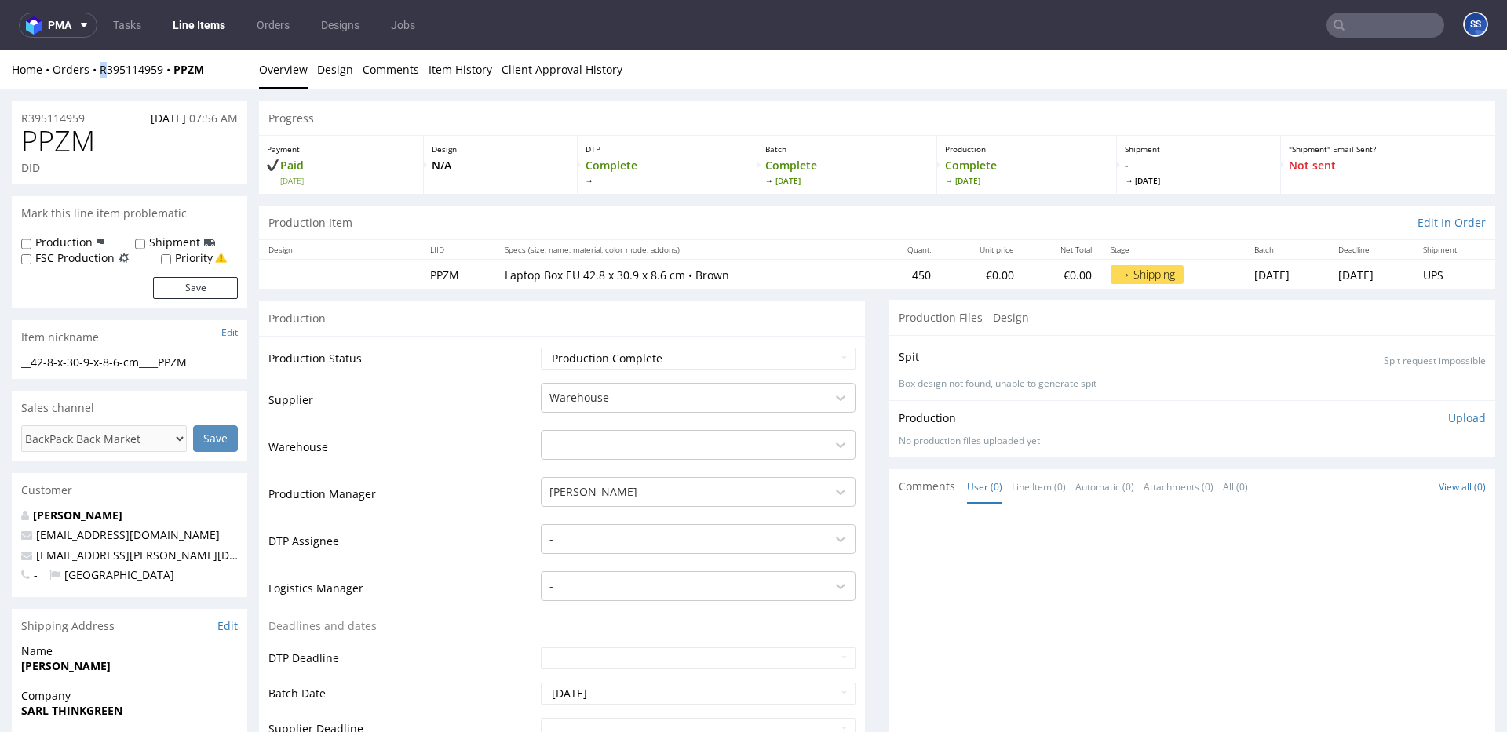
click at [104, 74] on div "Home Orders R395114959 PPZM" at bounding box center [129, 70] width 235 height 16
drag, startPoint x: 211, startPoint y: 69, endPoint x: 100, endPoint y: 73, distance: 111.5
click at [100, 73] on div "Home Orders R395114959 PPZM" at bounding box center [129, 70] width 235 height 16
copy div "R395114959 PPZM"
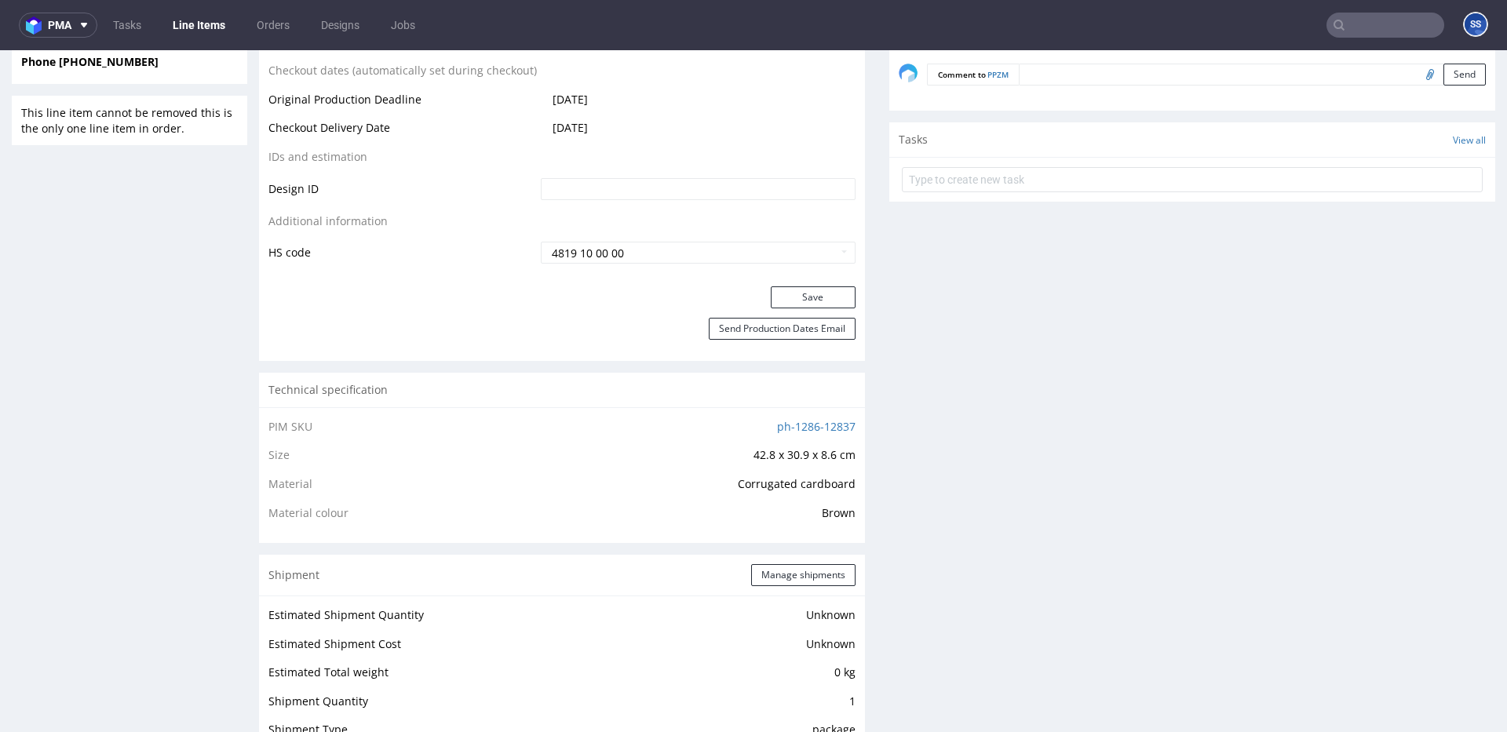
scroll to position [755, 0]
click at [803, 570] on button "Manage shipments" at bounding box center [803, 575] width 104 height 22
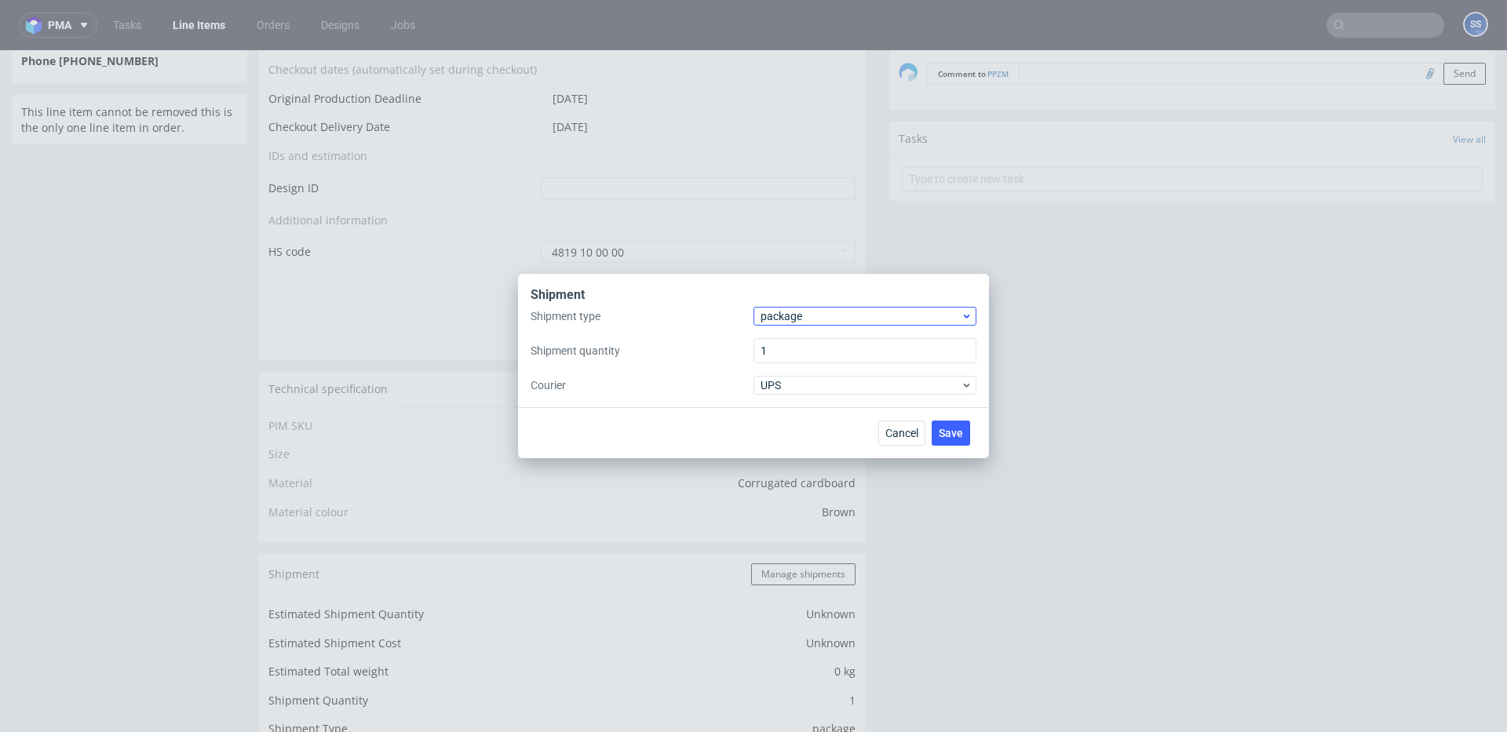
click at [801, 324] on div "Shipment type package Shipment quantity 1 Courier UPS" at bounding box center [754, 351] width 446 height 88
click at [802, 323] on span "package" at bounding box center [861, 316] width 200 height 16
click at [811, 337] on div "pallet" at bounding box center [865, 349] width 210 height 28
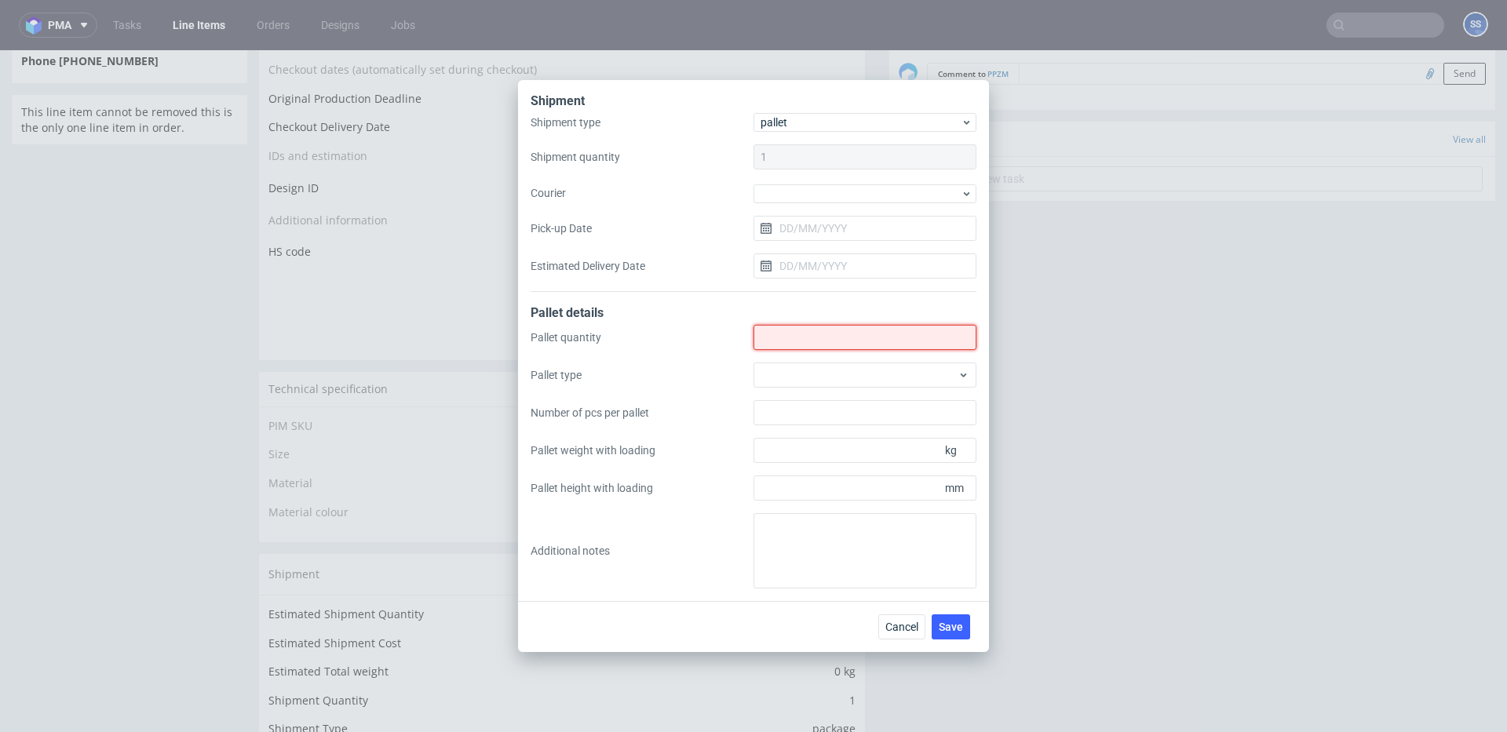
click at [806, 337] on input "Shipment type" at bounding box center [864, 337] width 223 height 25
type input "1"
drag, startPoint x: 974, startPoint y: 633, endPoint x: 959, endPoint y: 629, distance: 15.4
click at [972, 632] on div "Cancel Save" at bounding box center [927, 627] width 98 height 25
click at [959, 629] on span "Save" at bounding box center [951, 627] width 24 height 11
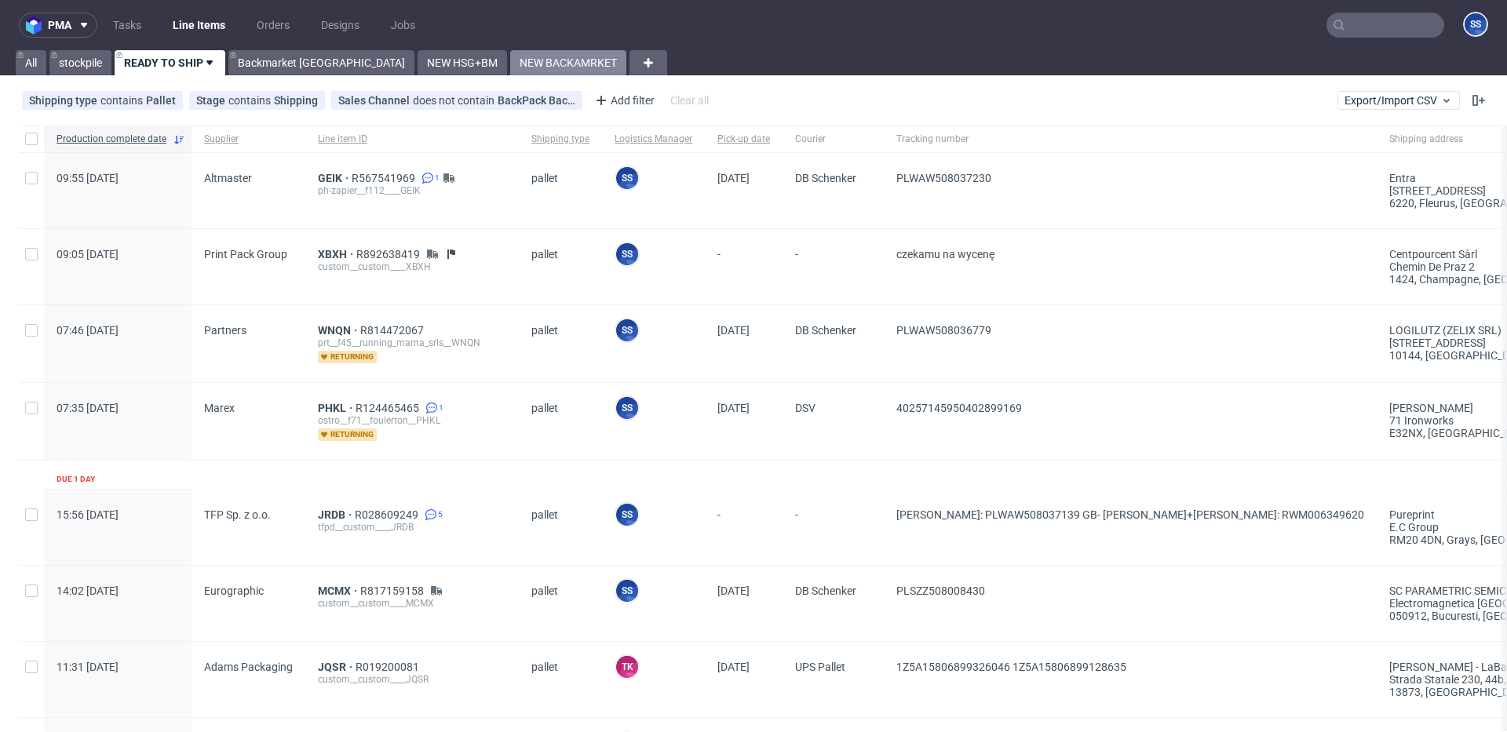
click at [510, 56] on link "NEW BACKAMRKET" at bounding box center [568, 62] width 116 height 25
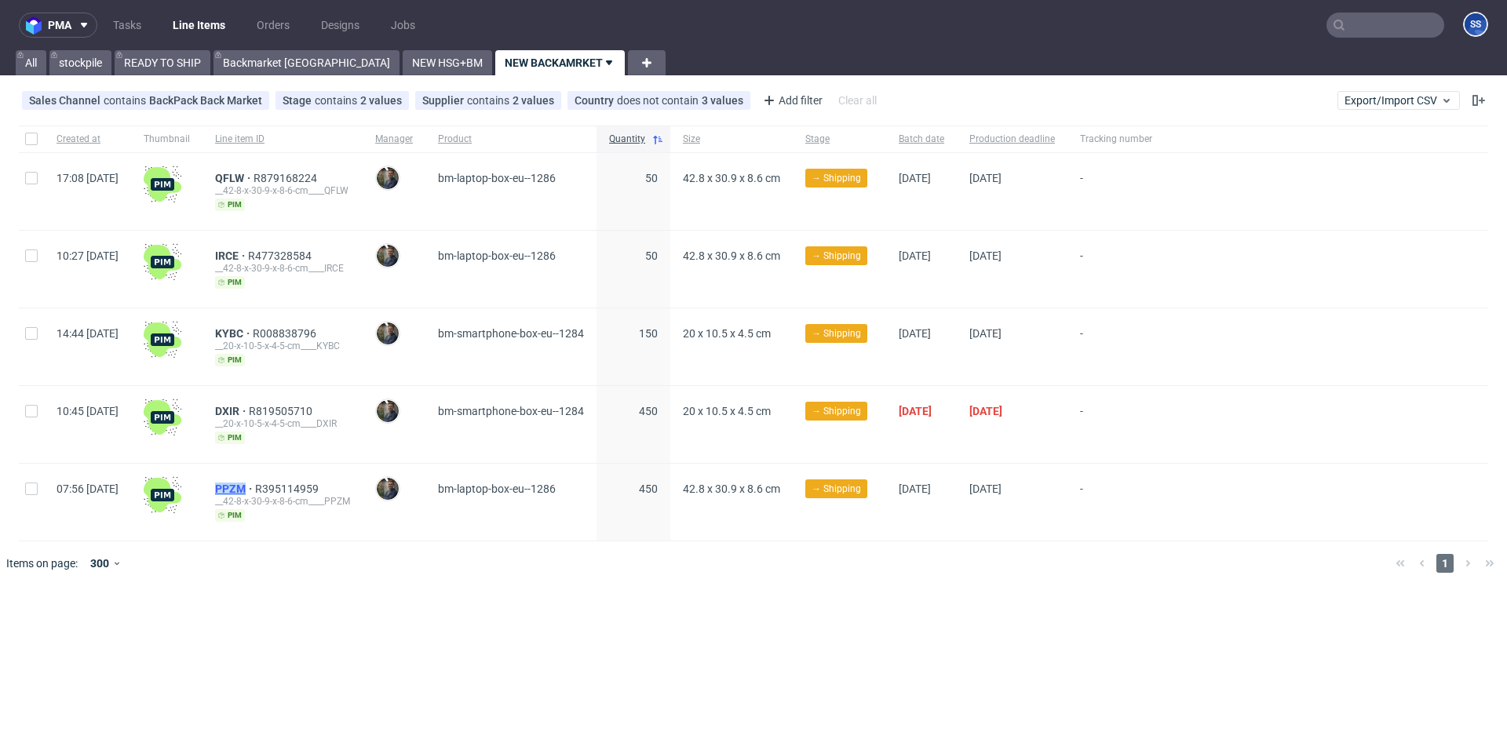
drag, startPoint x: 250, startPoint y: 489, endPoint x: 293, endPoint y: 489, distance: 42.4
click at [293, 489] on div "PPZM R395114959 __42-8-x-30-9-x-8-6-cm____PPZM pim" at bounding box center [282, 502] width 160 height 77
copy span "PPZM"
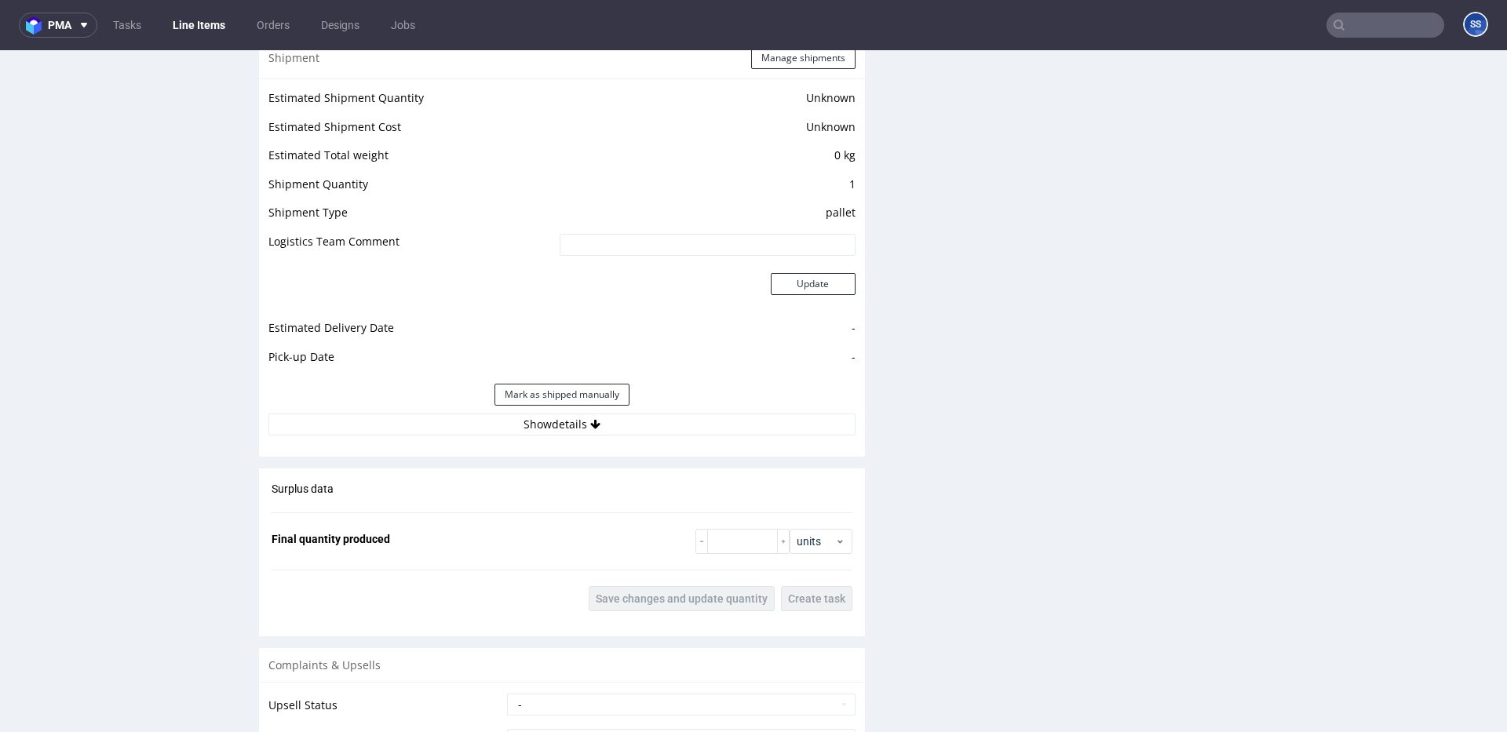
scroll to position [1273, 0]
click at [590, 429] on icon at bounding box center [595, 423] width 10 height 11
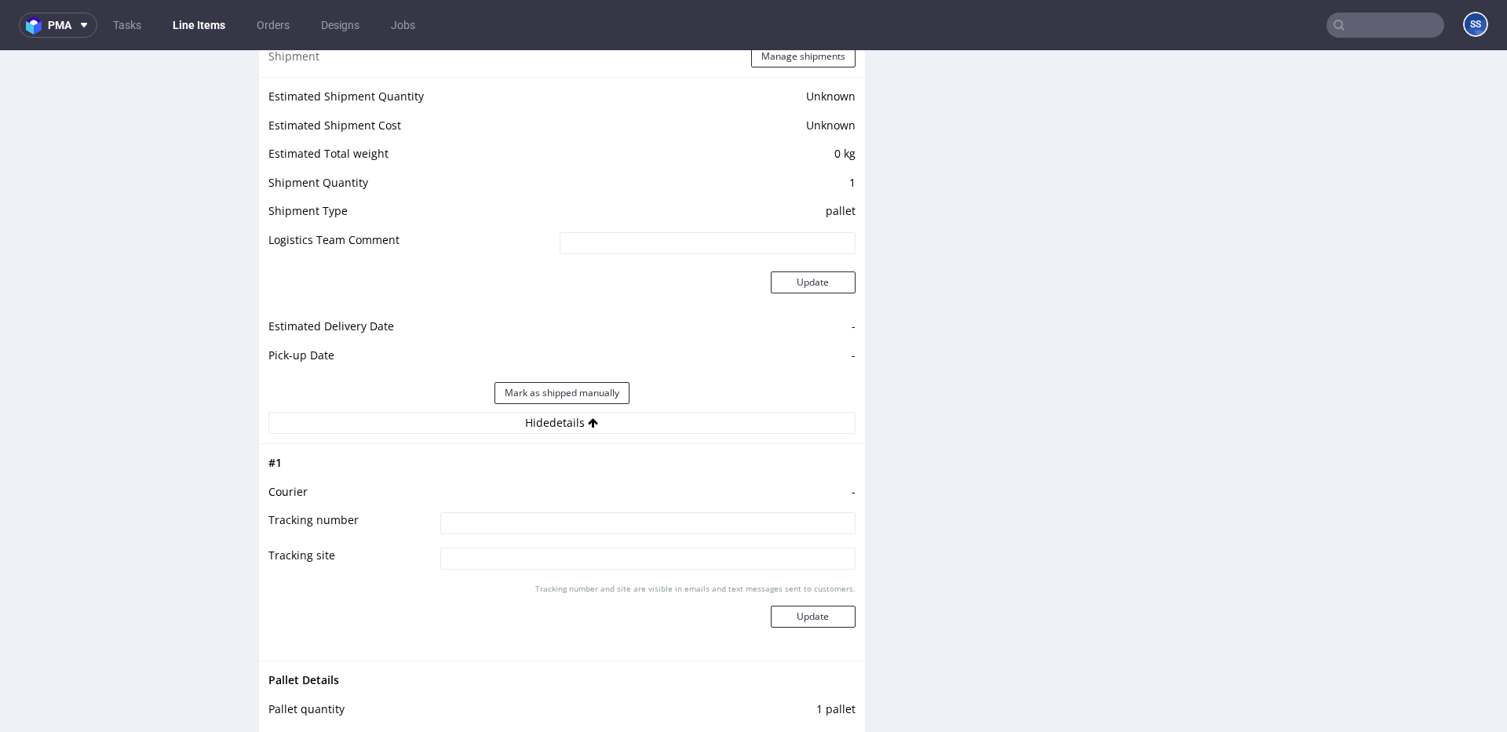
click at [557, 517] on input at bounding box center [647, 523] width 415 height 22
paste input "RWM006351710"
type input "RWM006351710"
click at [822, 620] on button "Update" at bounding box center [813, 617] width 85 height 22
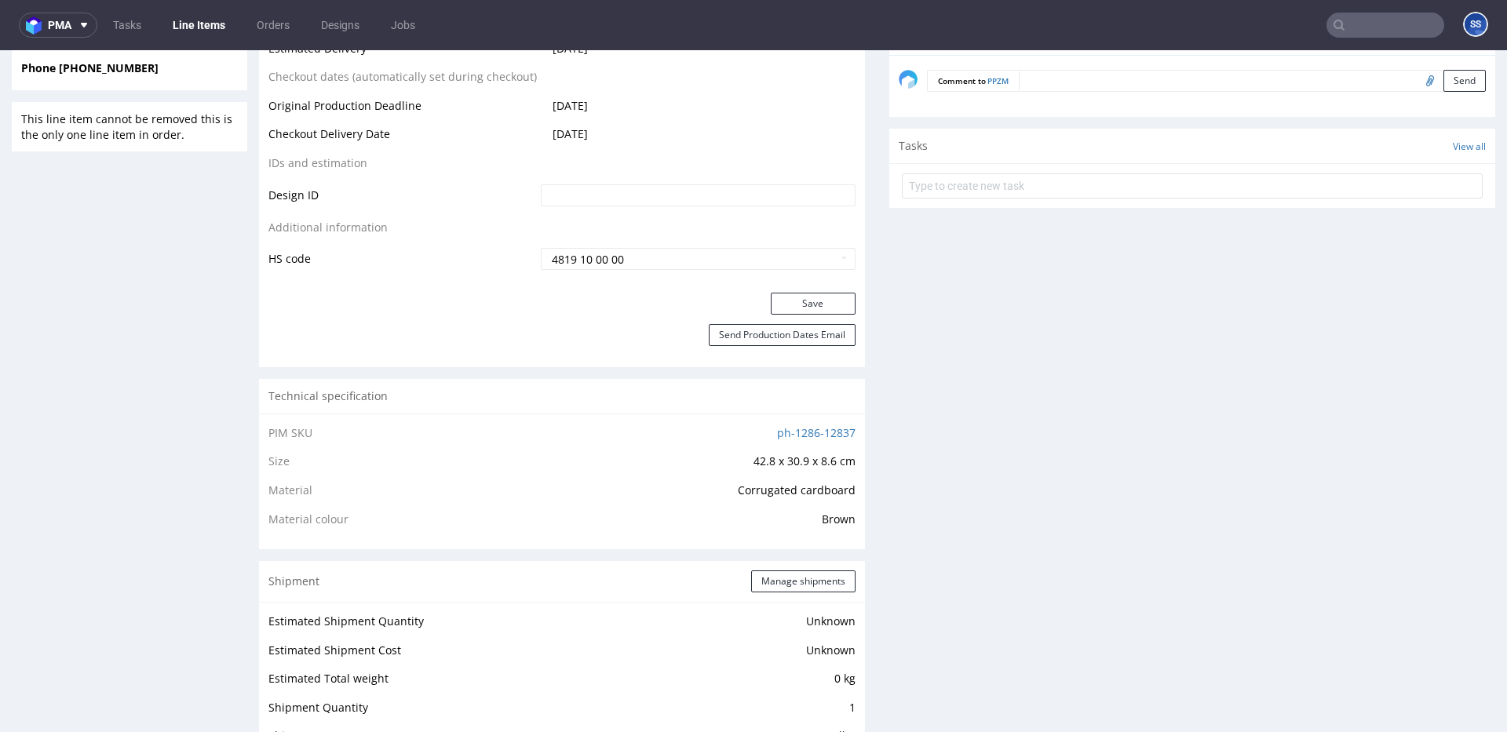
scroll to position [763, 0]
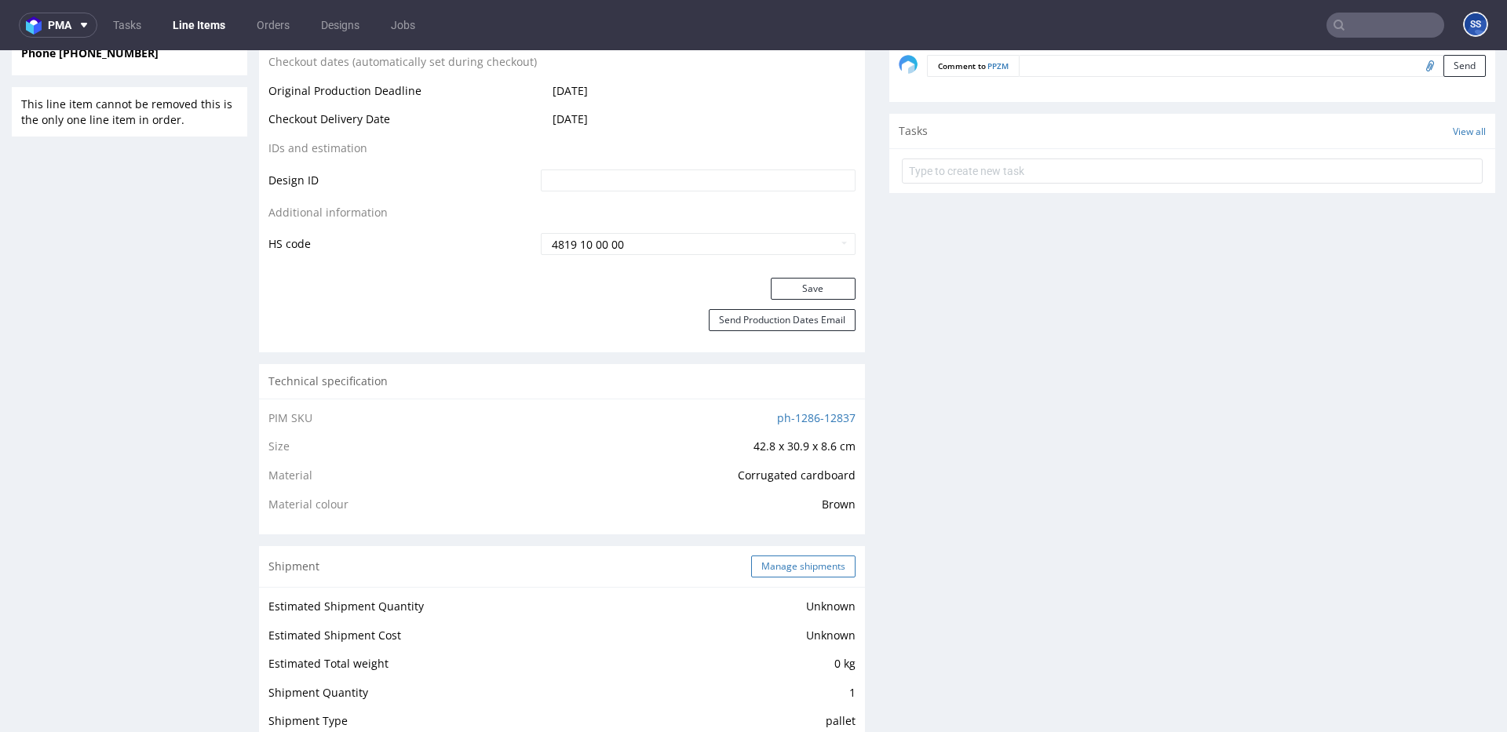
click at [806, 561] on button "Manage shipments" at bounding box center [803, 567] width 104 height 22
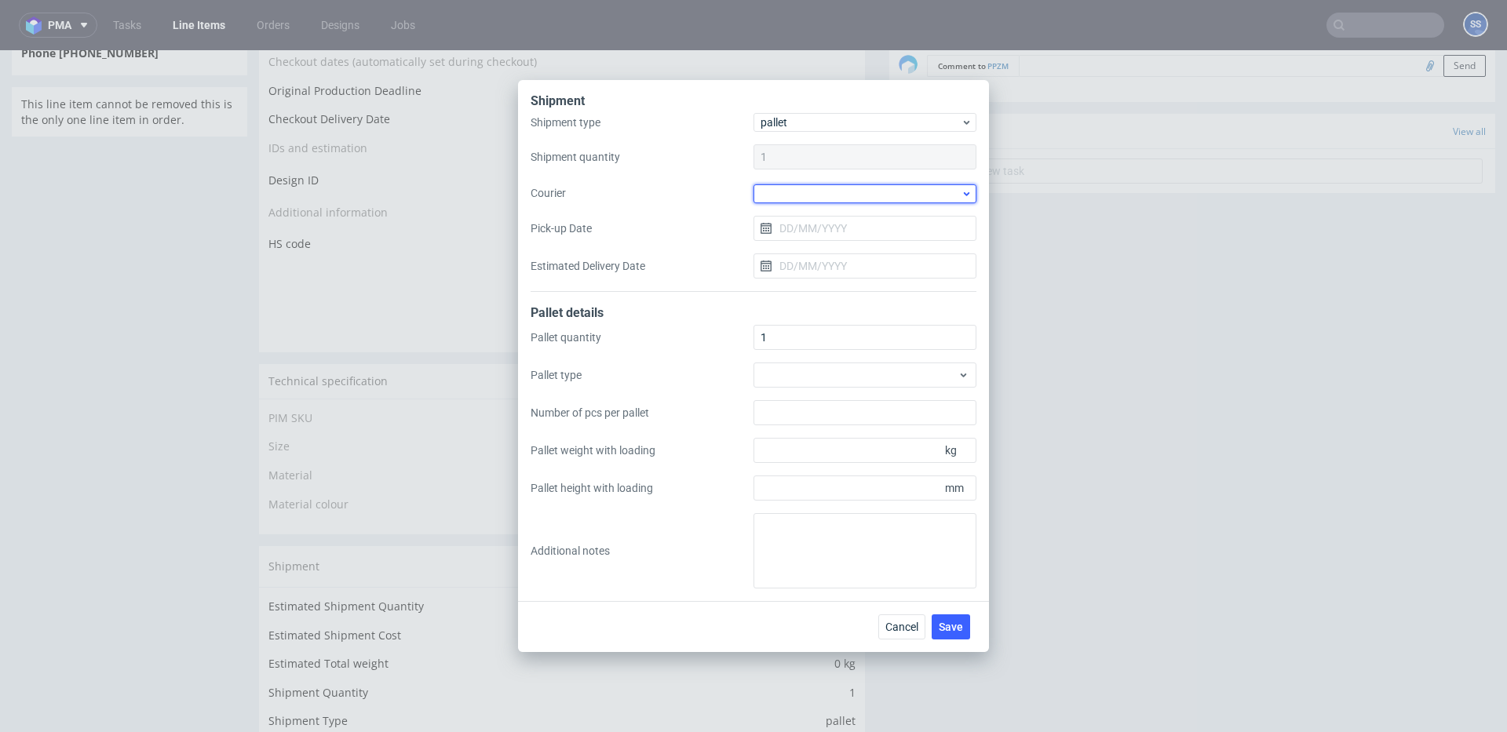
click at [790, 190] on div at bounding box center [864, 193] width 223 height 19
click at [808, 293] on div "Kuehne + Nagel" at bounding box center [865, 301] width 210 height 28
click at [947, 625] on span "Save" at bounding box center [951, 626] width 24 height 11
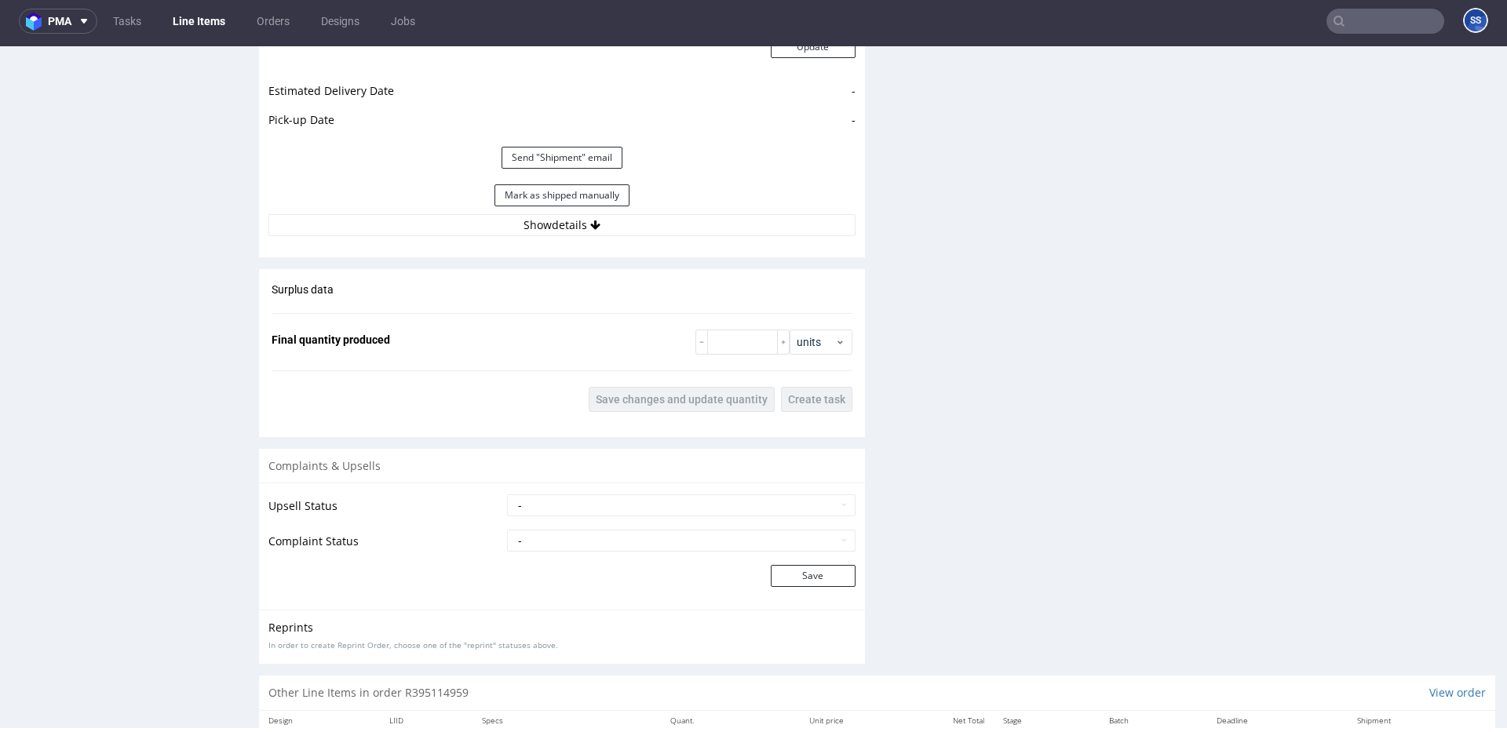
scroll to position [1490, 0]
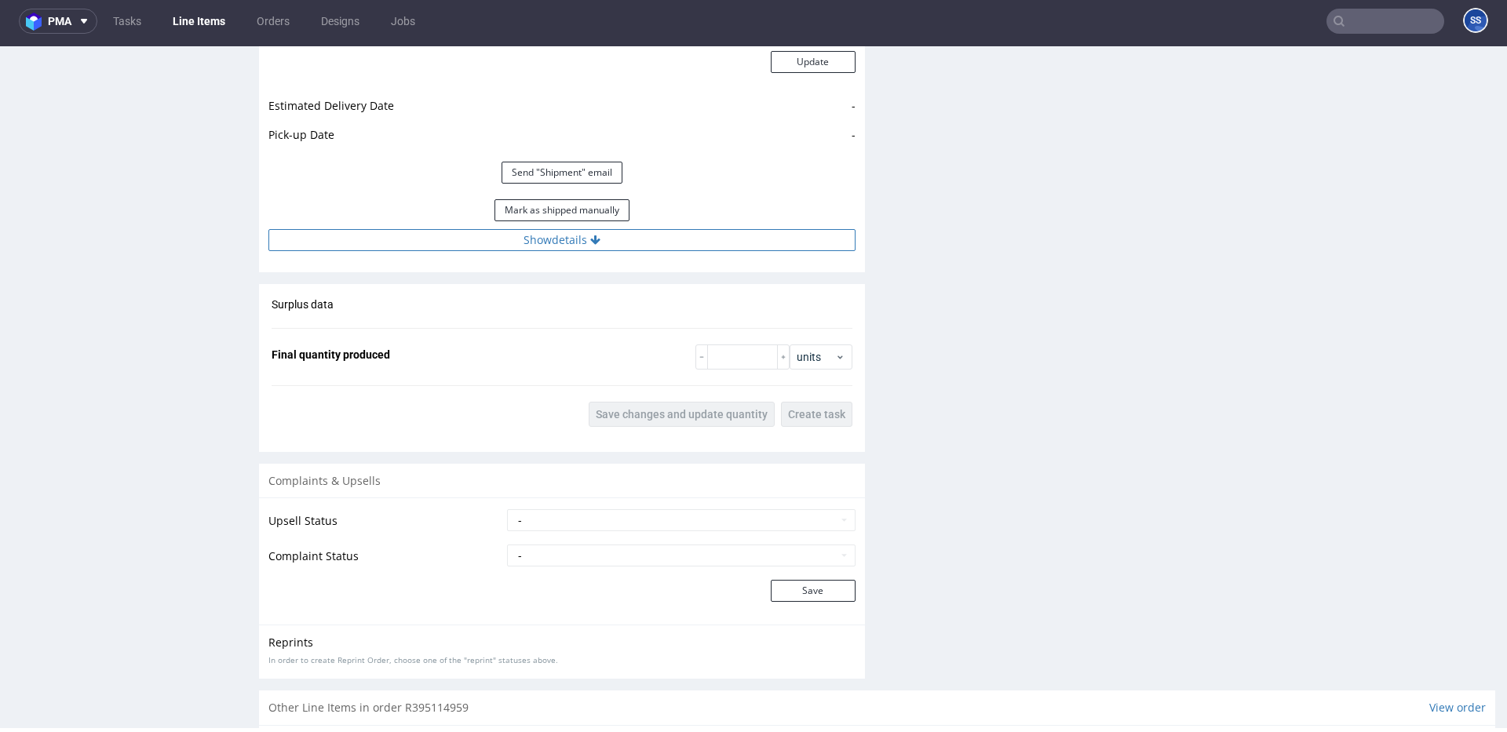
click at [596, 242] on icon at bounding box center [595, 240] width 10 height 11
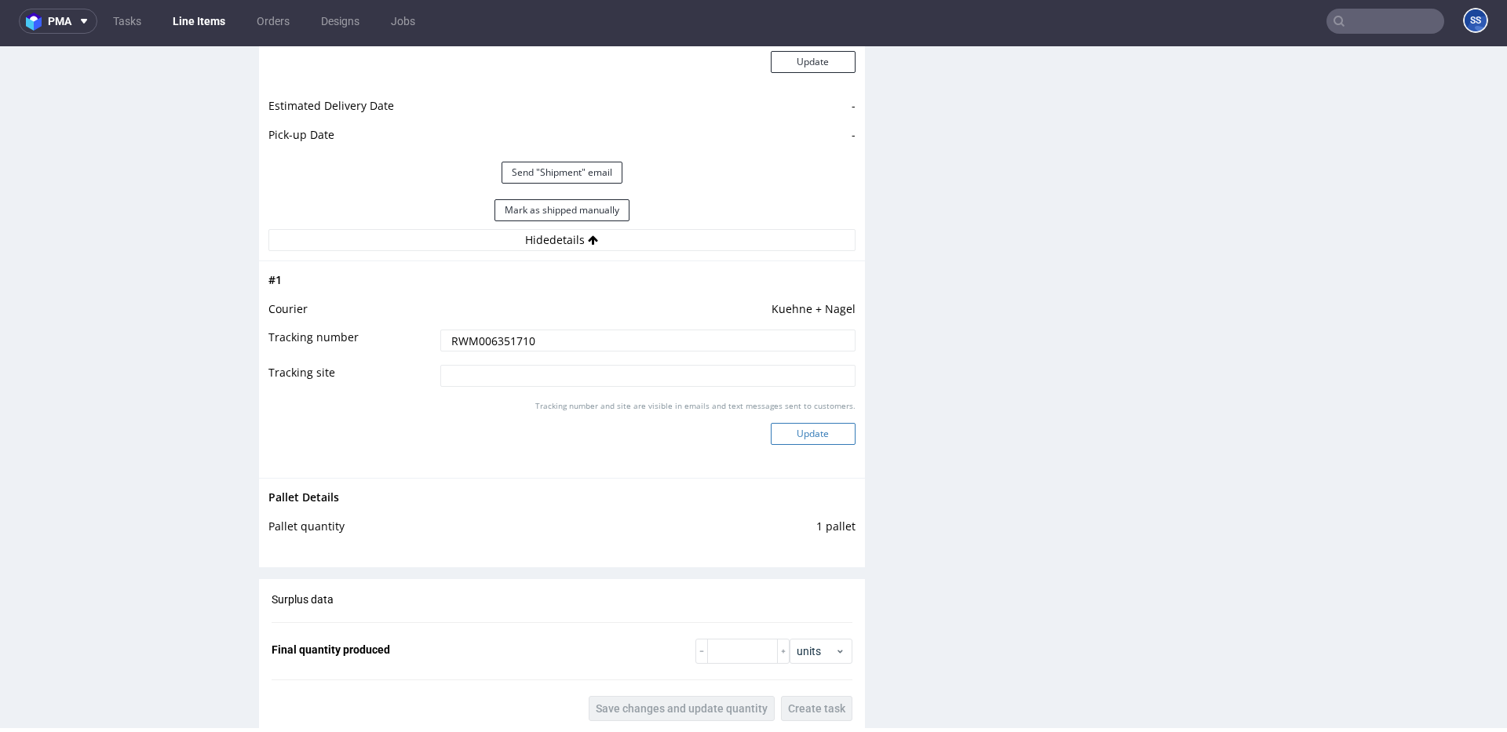
click at [800, 440] on button "Update" at bounding box center [813, 434] width 85 height 22
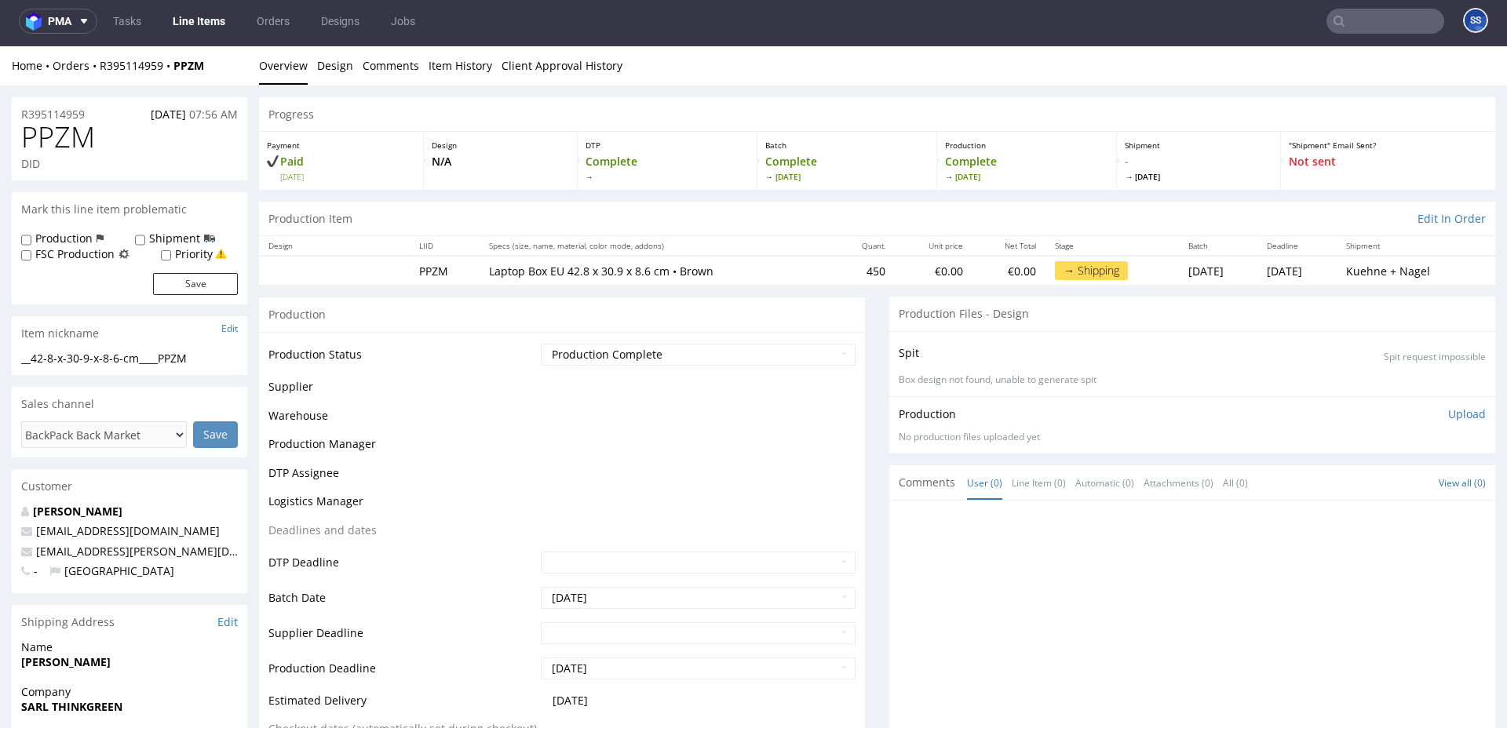
scroll to position [925, 0]
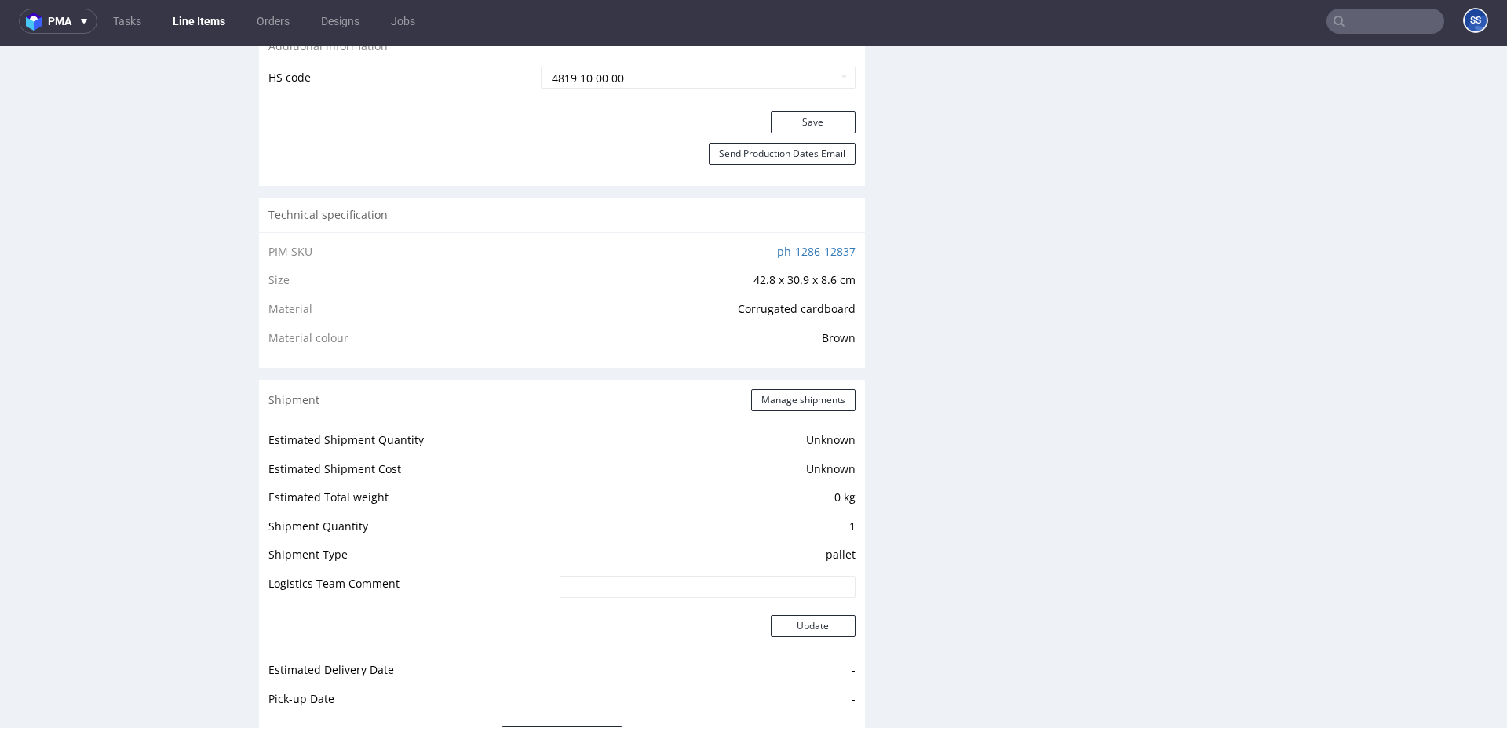
click at [214, 24] on link "Line Items" at bounding box center [198, 21] width 71 height 25
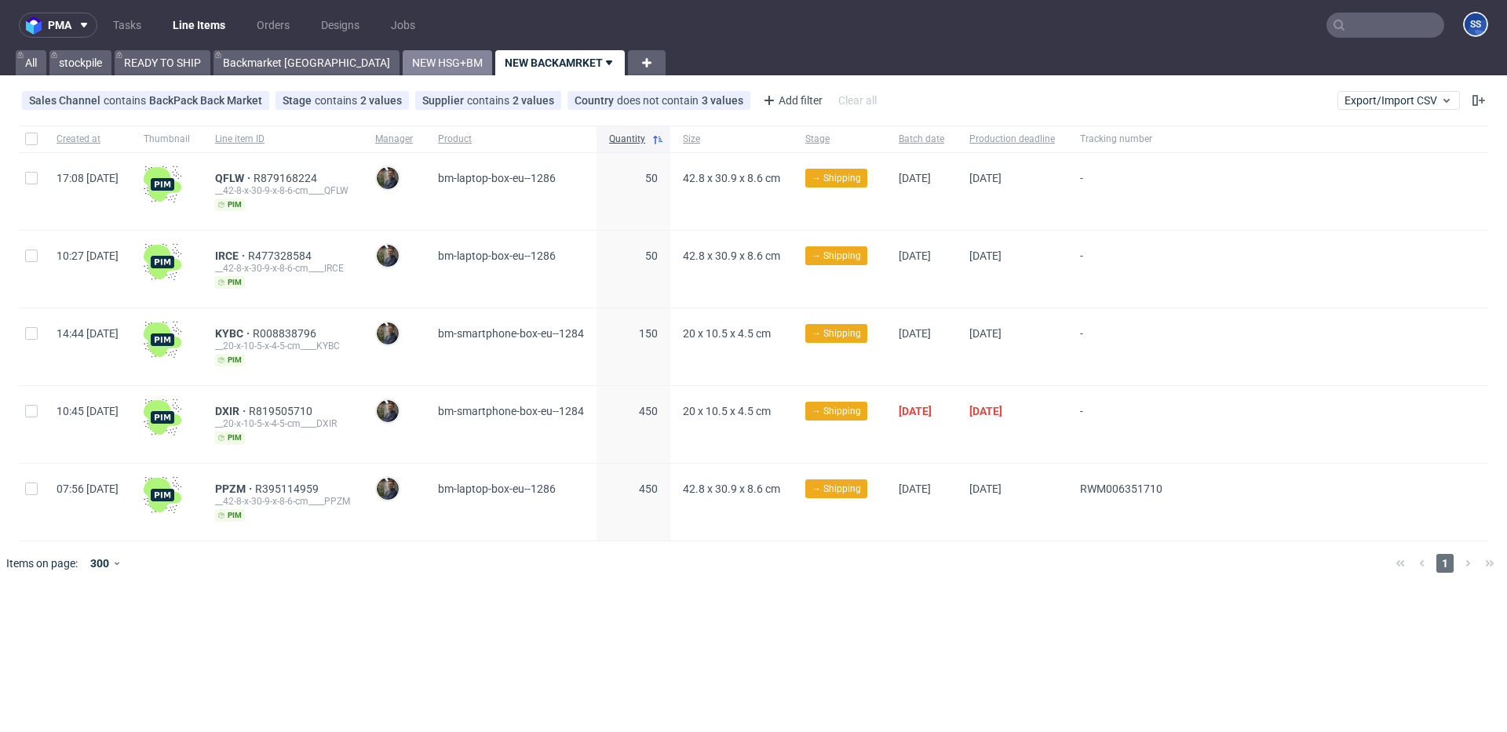
click at [403, 57] on link "NEW HSG+BM" at bounding box center [447, 62] width 89 height 25
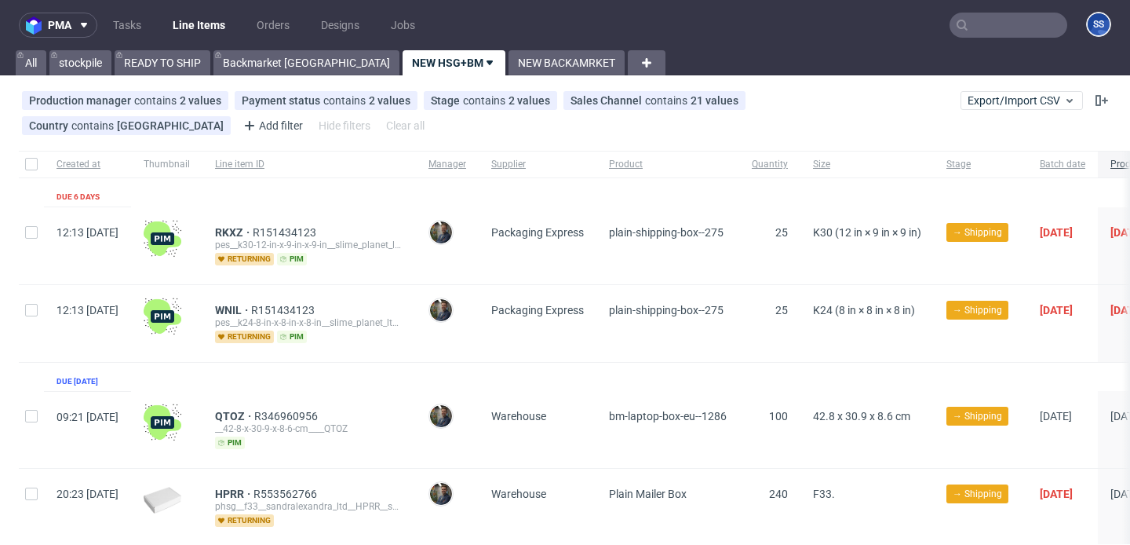
click at [964, 30] on input "text" at bounding box center [1009, 25] width 118 height 25
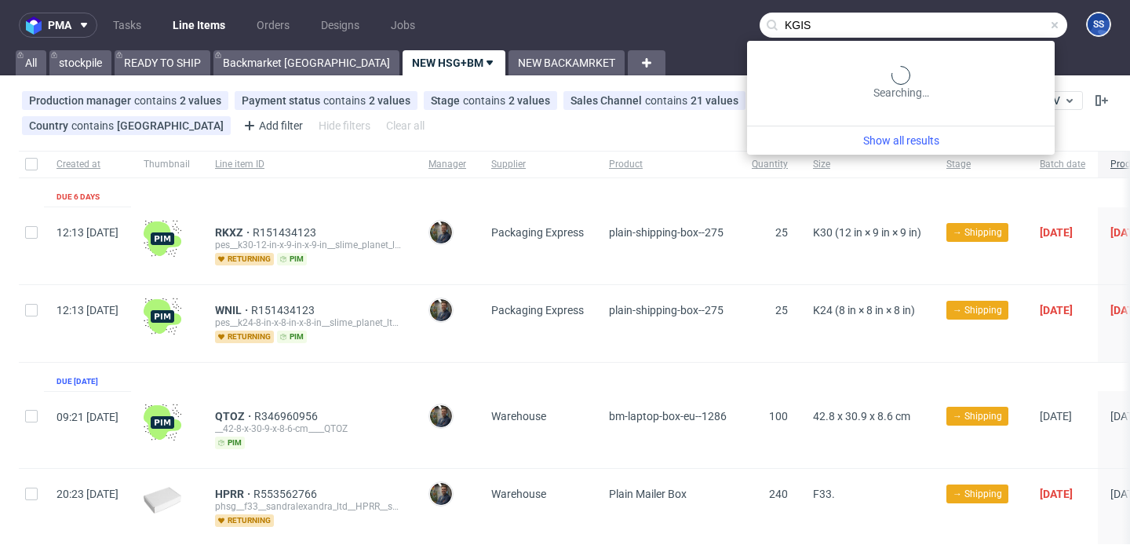
type input "KGIS"
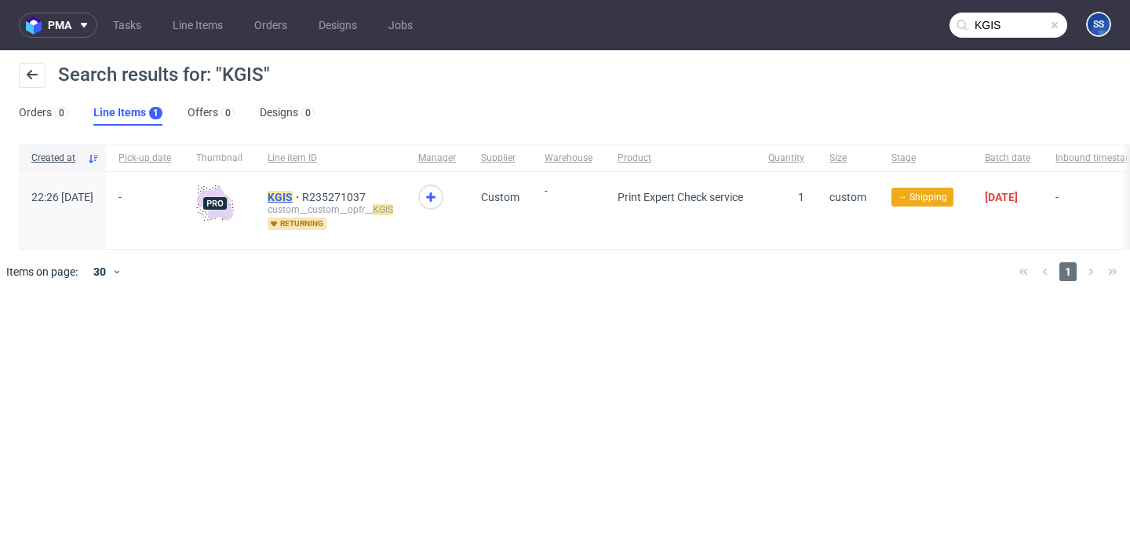
click at [293, 194] on mark "KGIS" at bounding box center [280, 197] width 25 height 13
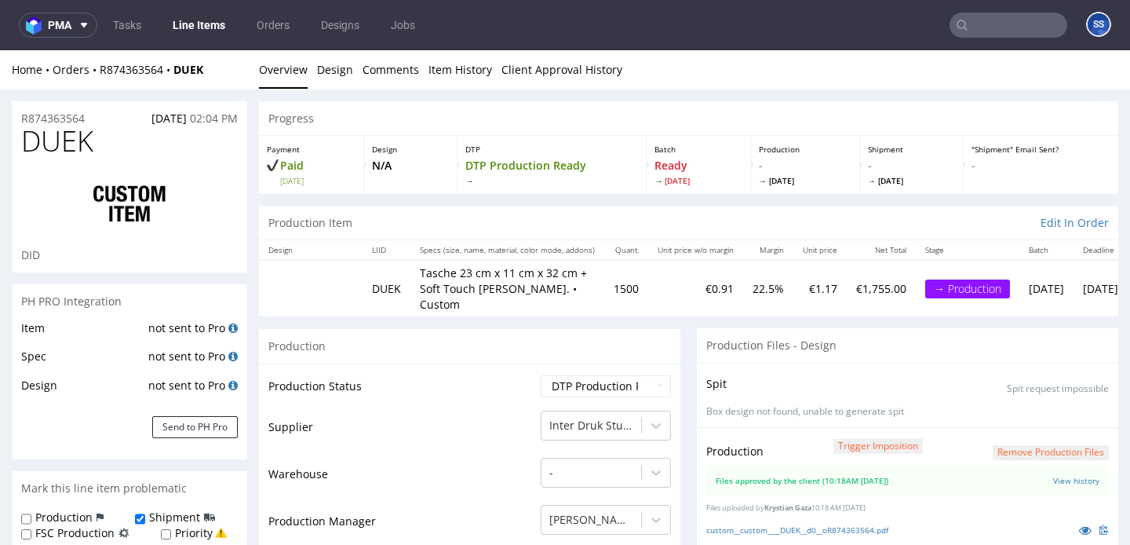
click at [227, 82] on div "Home Orders R874363564 DUEK Overview Design Comments Item History Client Approv…" at bounding box center [565, 69] width 1130 height 39
drag, startPoint x: 215, startPoint y: 76, endPoint x: 151, endPoint y: 84, distance: 64.1
click at [129, 75] on div "Home Orders R874363564 DUEK" at bounding box center [129, 70] width 235 height 16
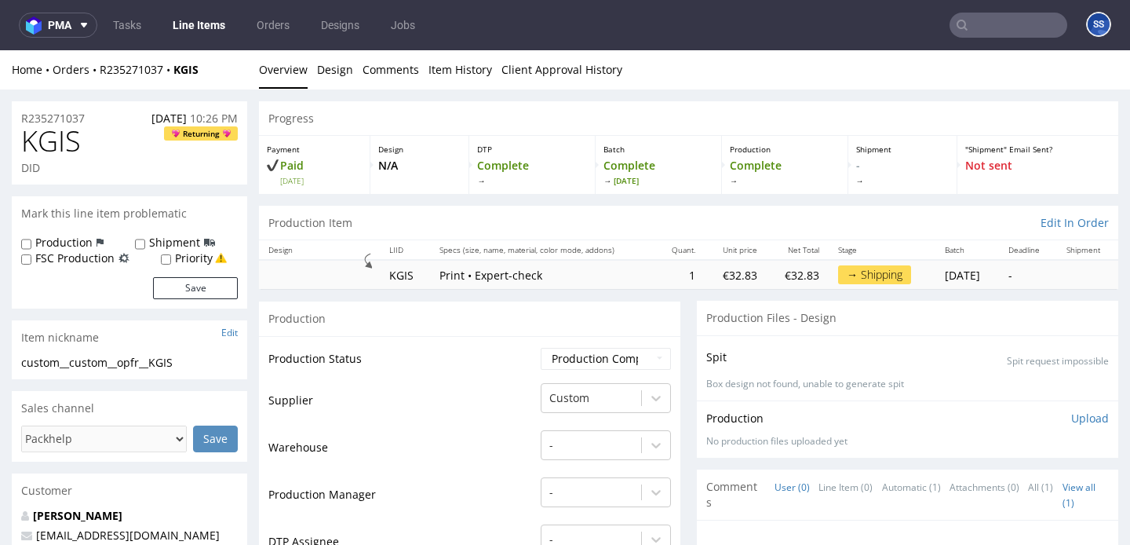
click at [202, 23] on link "Line Items" at bounding box center [198, 25] width 71 height 25
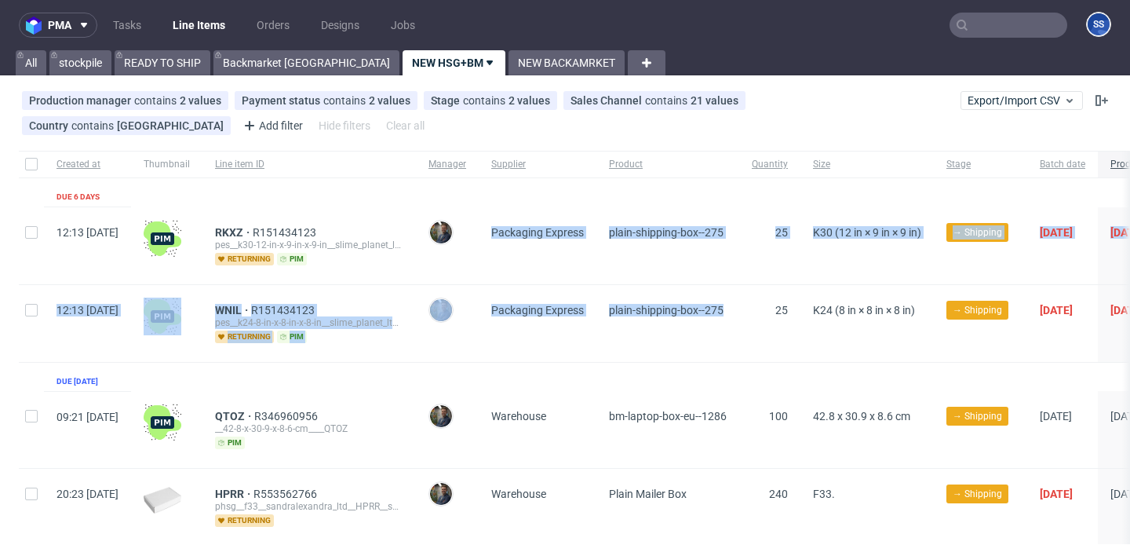
drag, startPoint x: 647, startPoint y: 331, endPoint x: 538, endPoint y: 223, distance: 153.7
click at [538, 223] on div "Created at Thumbnail Line item ID Manager Supplier Product Quantity Size Stage …" at bounding box center [727, 472] width 1417 height 642
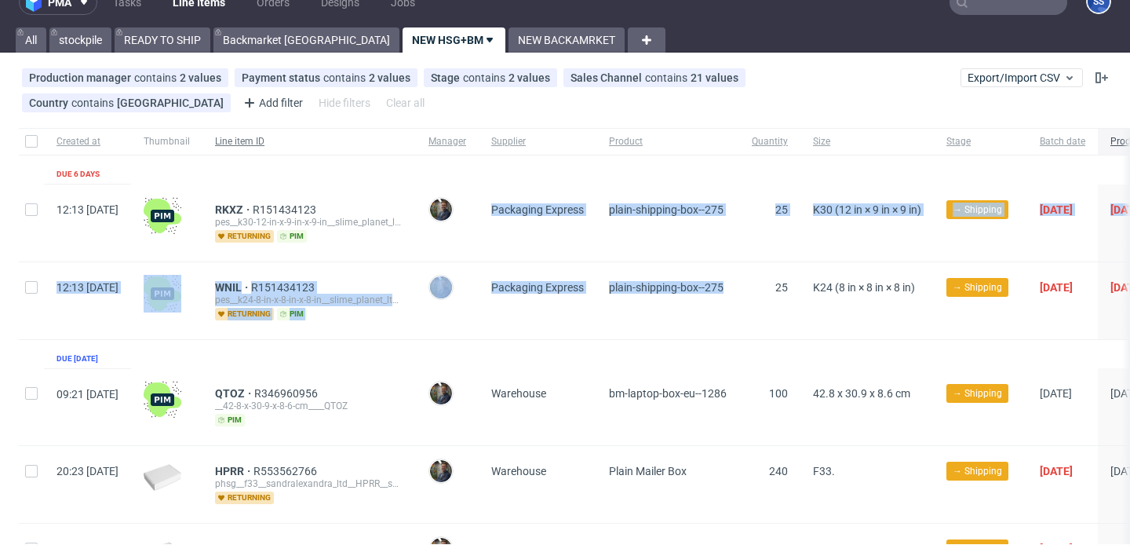
scroll to position [13, 0]
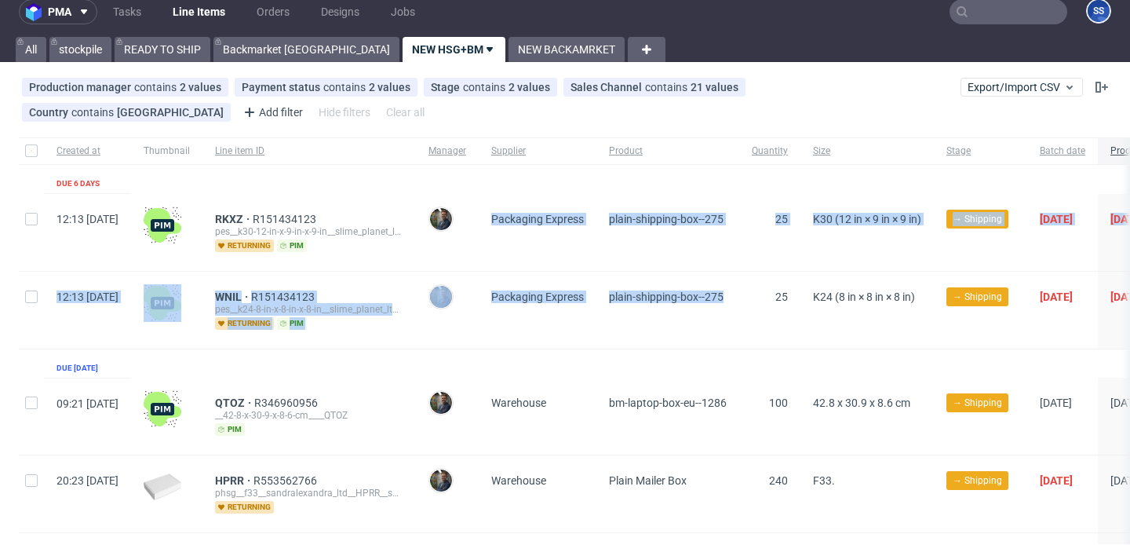
click at [392, 171] on div "Created at Thumbnail Line item ID Manager Supplier Product Quantity Size Stage …" at bounding box center [727, 458] width 1417 height 642
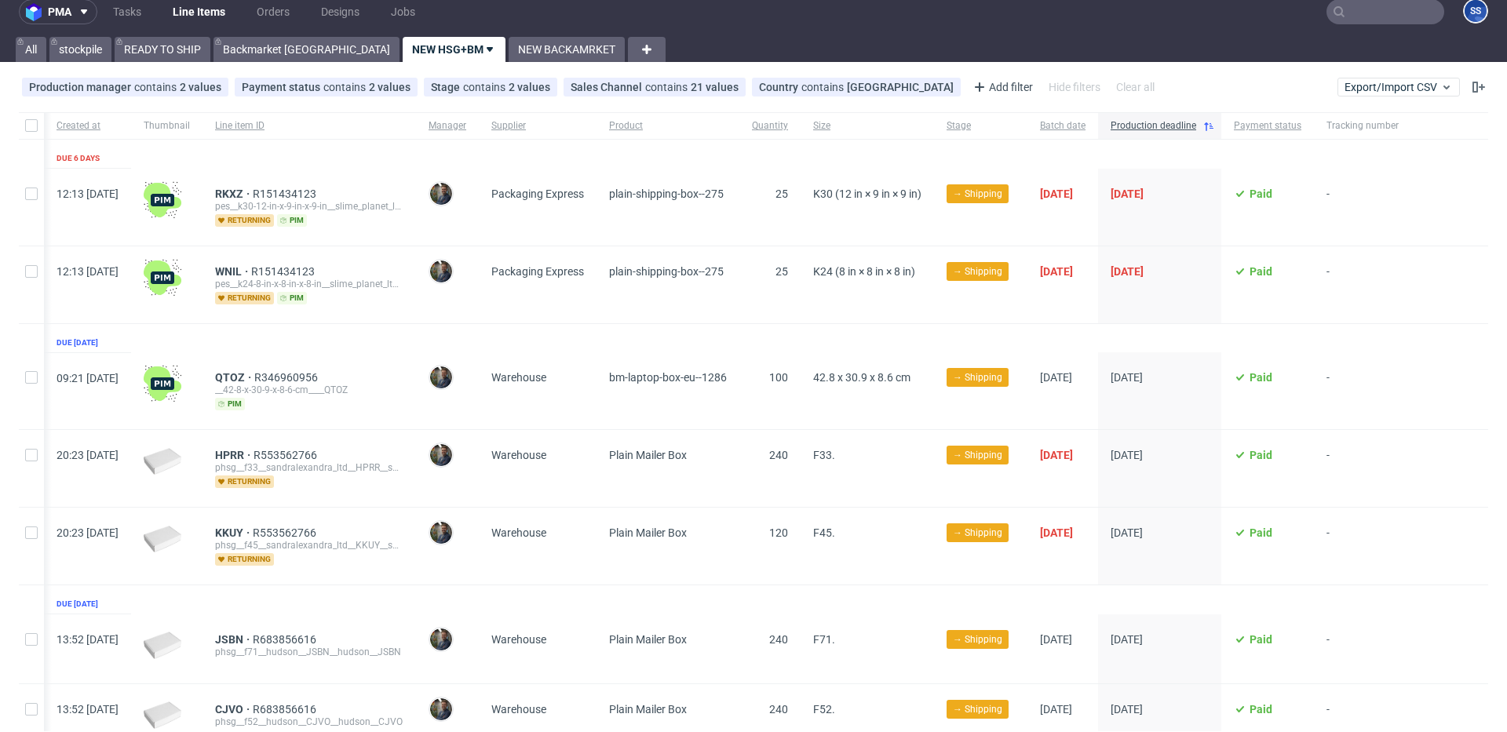
scroll to position [0, 13]
click at [1129, 5] on input "text" at bounding box center [1385, 11] width 118 height 25
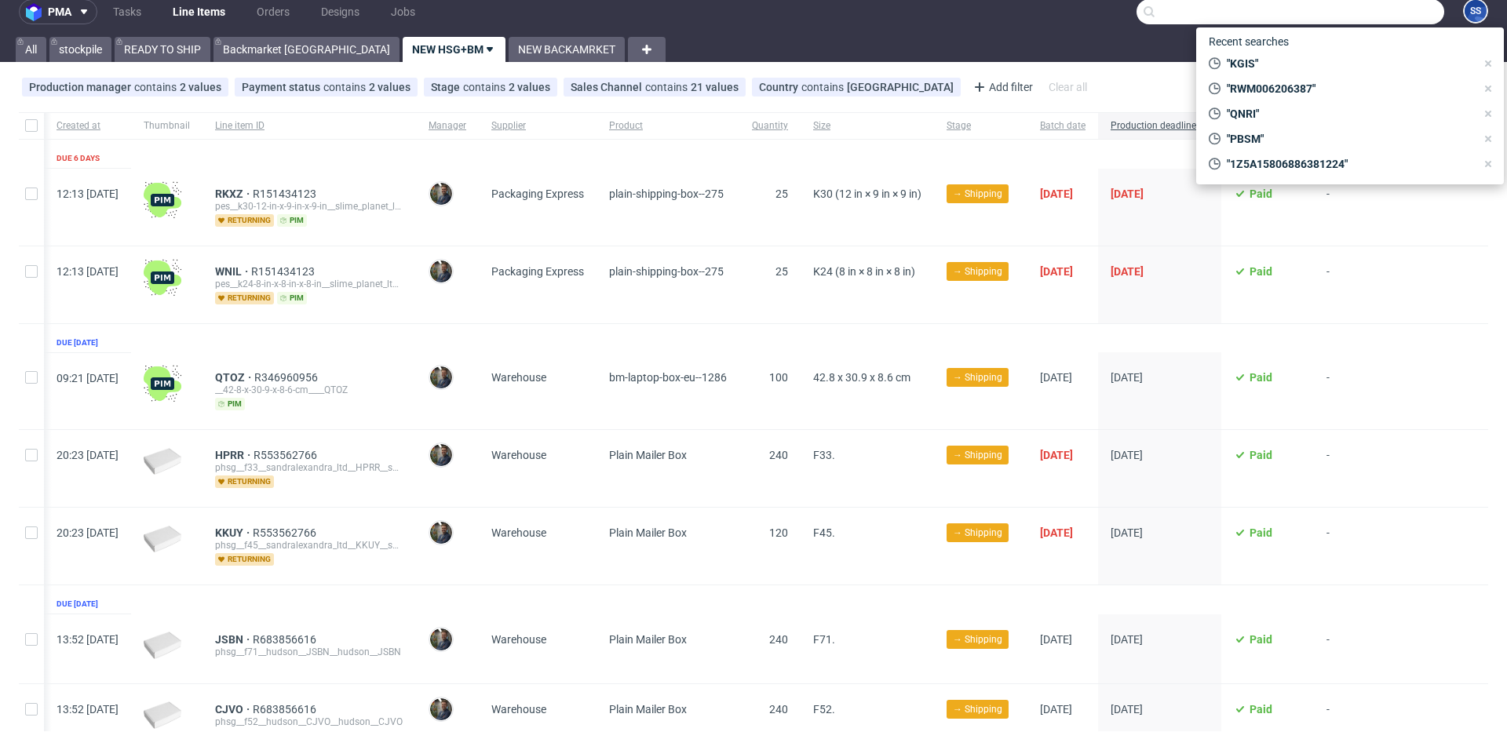
paste input "DNIJ"
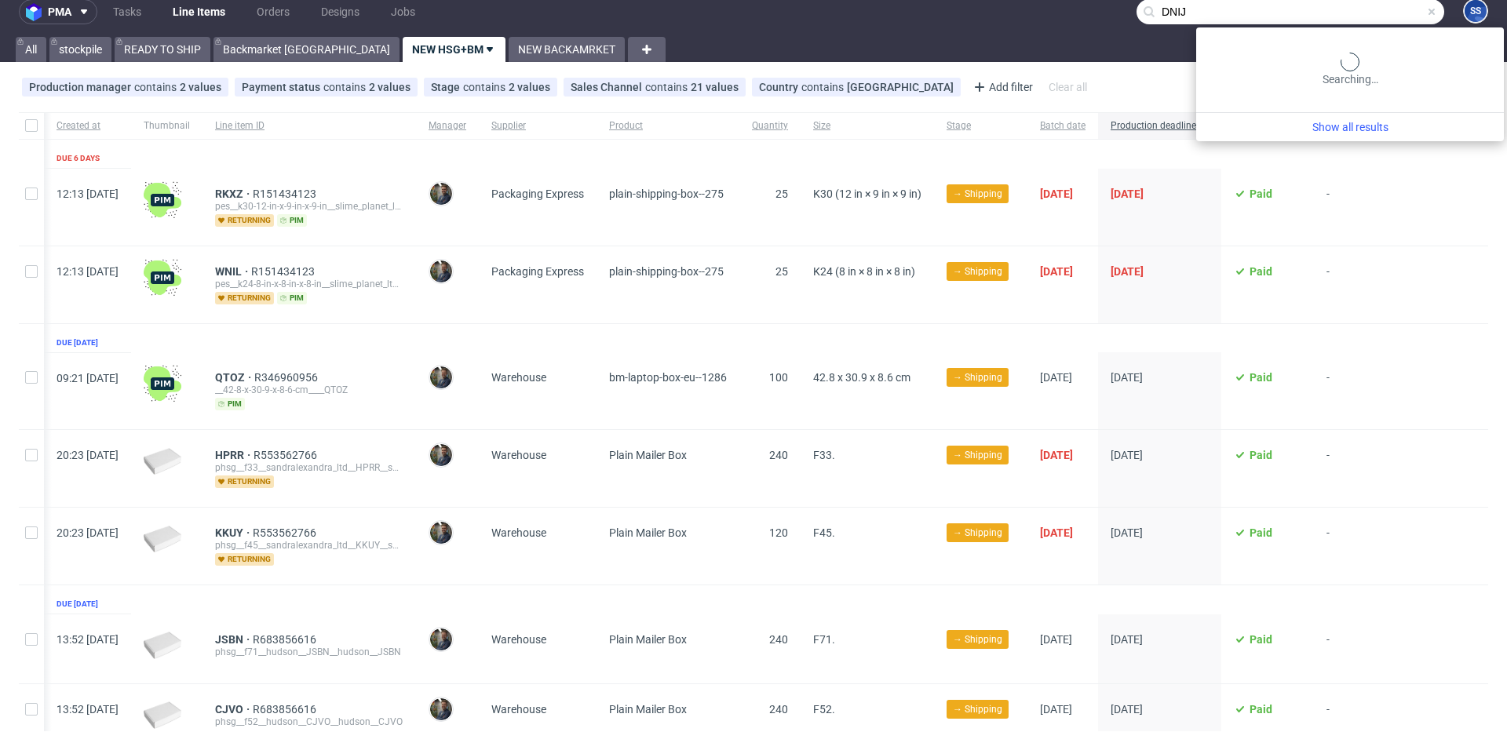
type input "DNIJ"
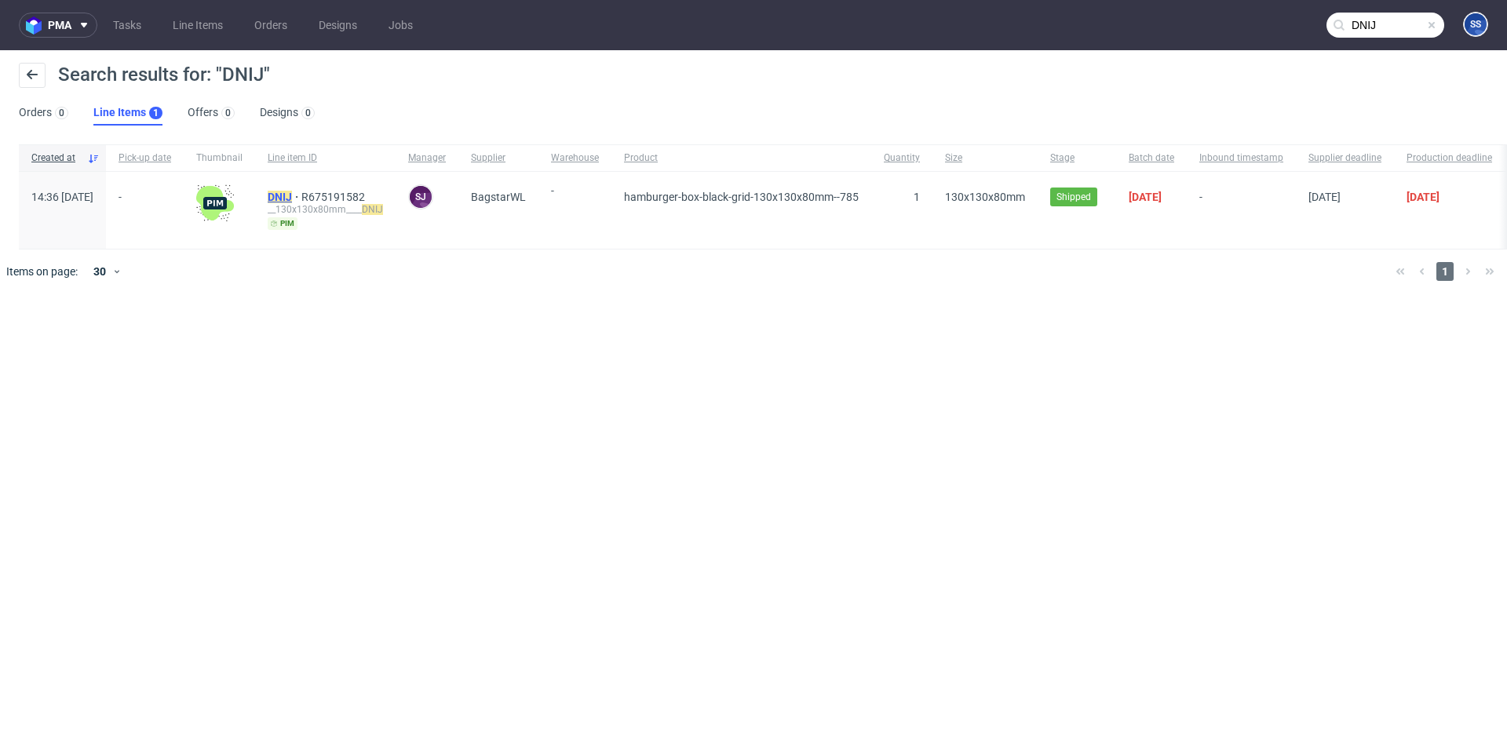
click at [301, 191] on span "DNIJ" at bounding box center [285, 197] width 34 height 13
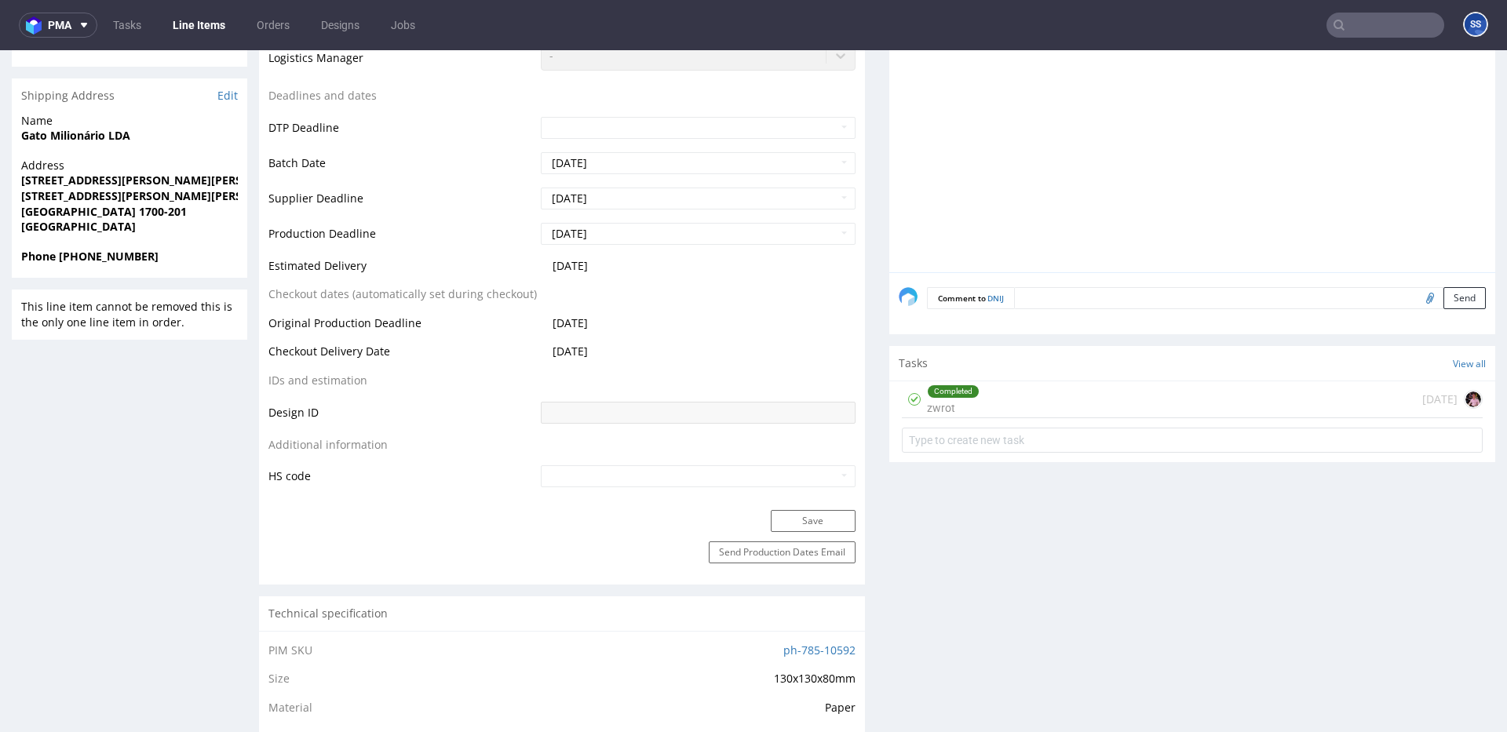
click at [1066, 401] on div "Completed zwrot [DATE]" at bounding box center [1192, 399] width 581 height 37
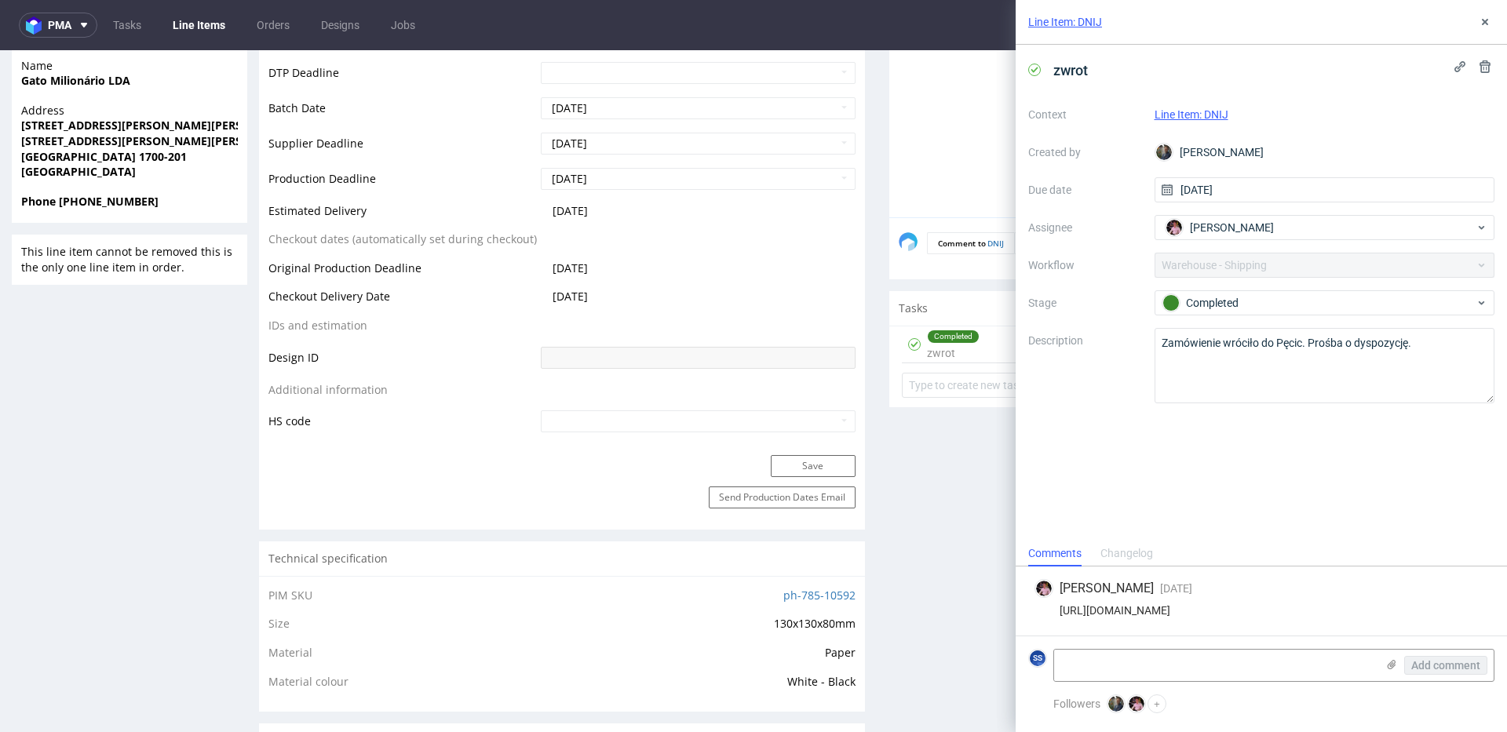
scroll to position [559, 0]
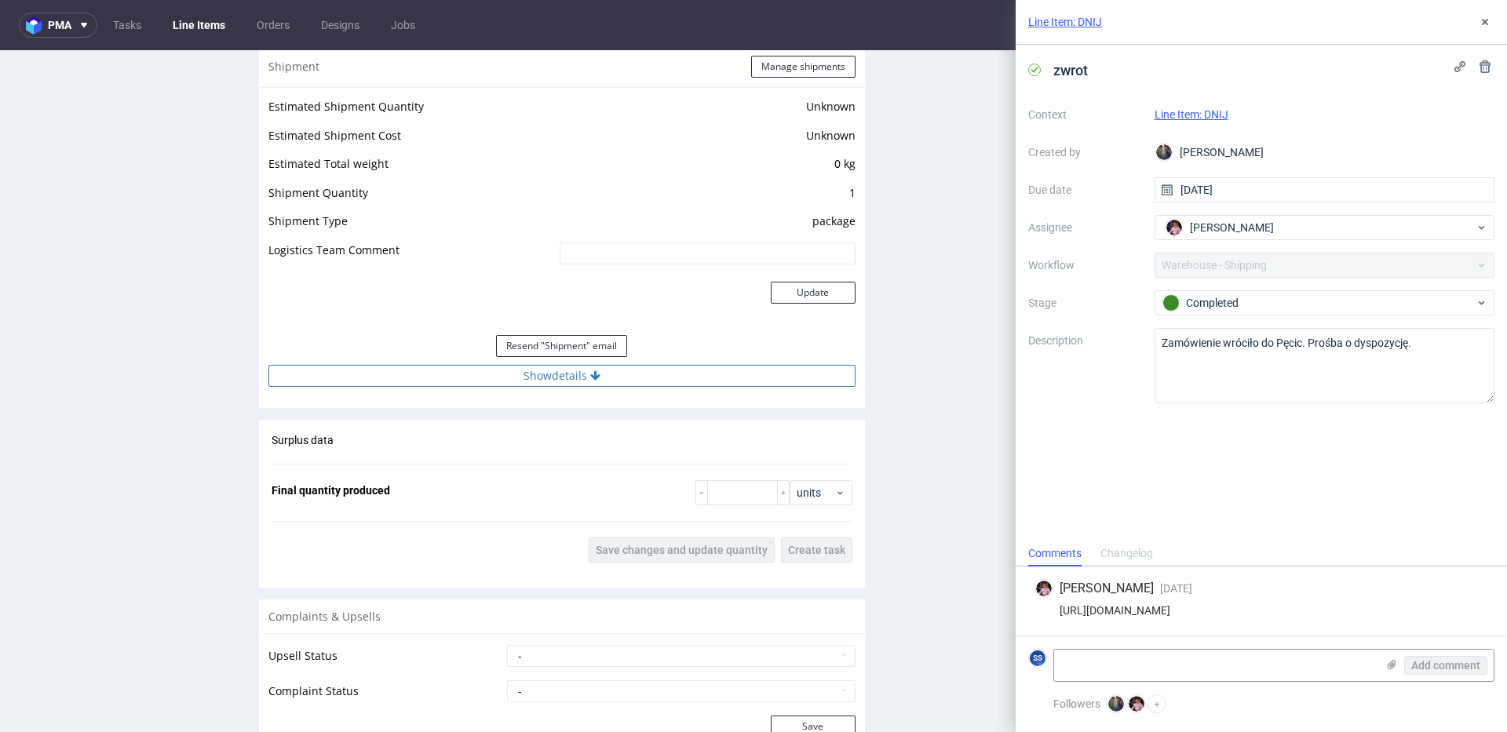
click at [613, 381] on button "Show details" at bounding box center [561, 376] width 587 height 22
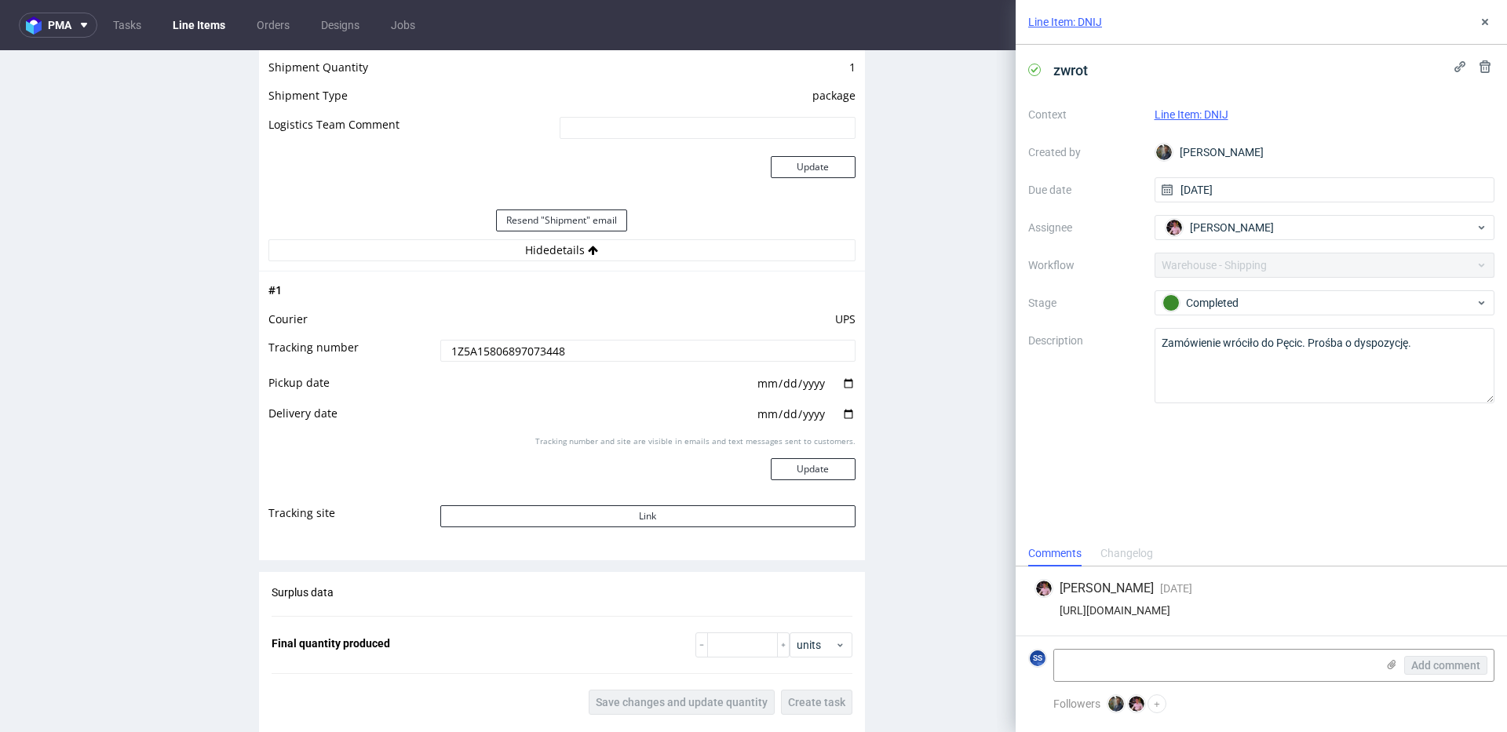
scroll to position [1400, 0]
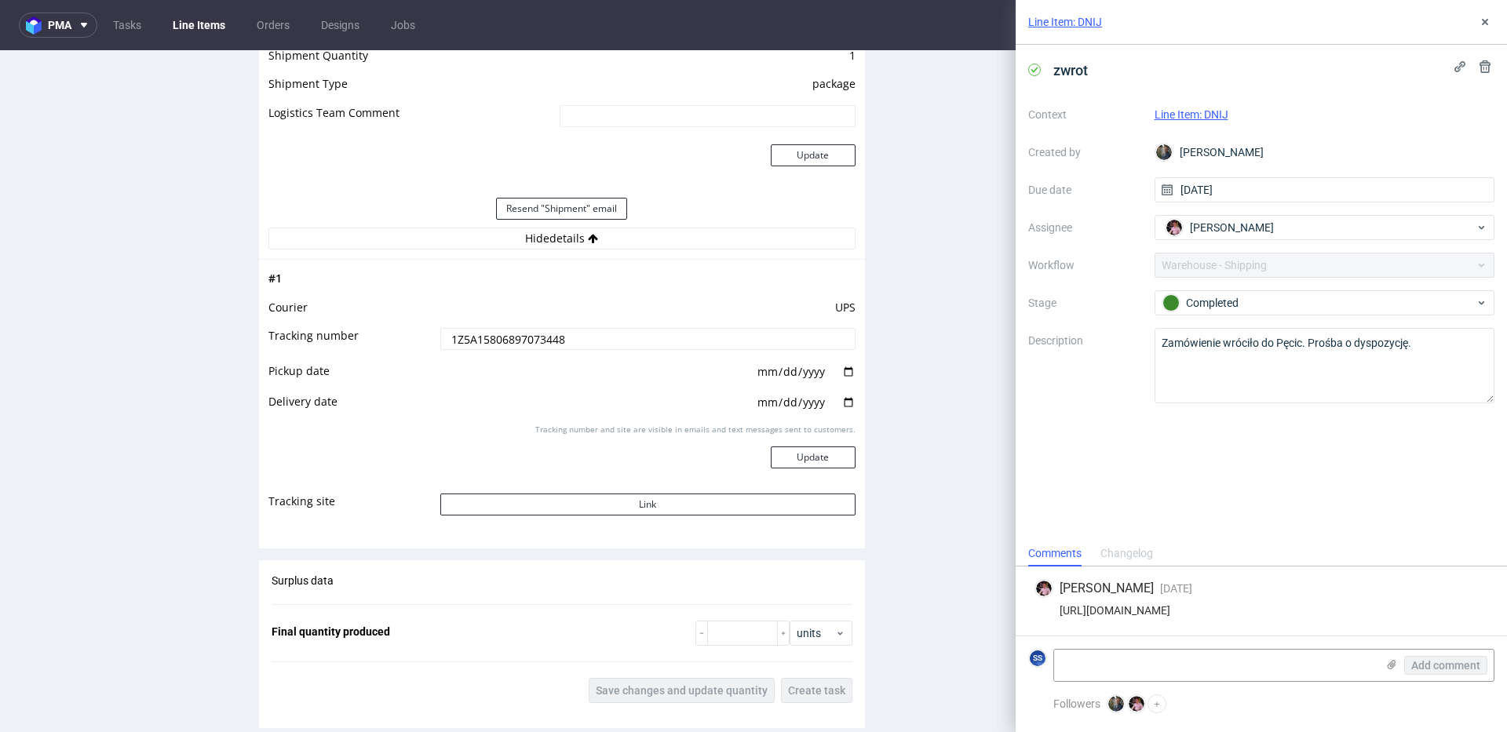
click at [482, 334] on input "1Z5A15806897073448" at bounding box center [647, 339] width 415 height 22
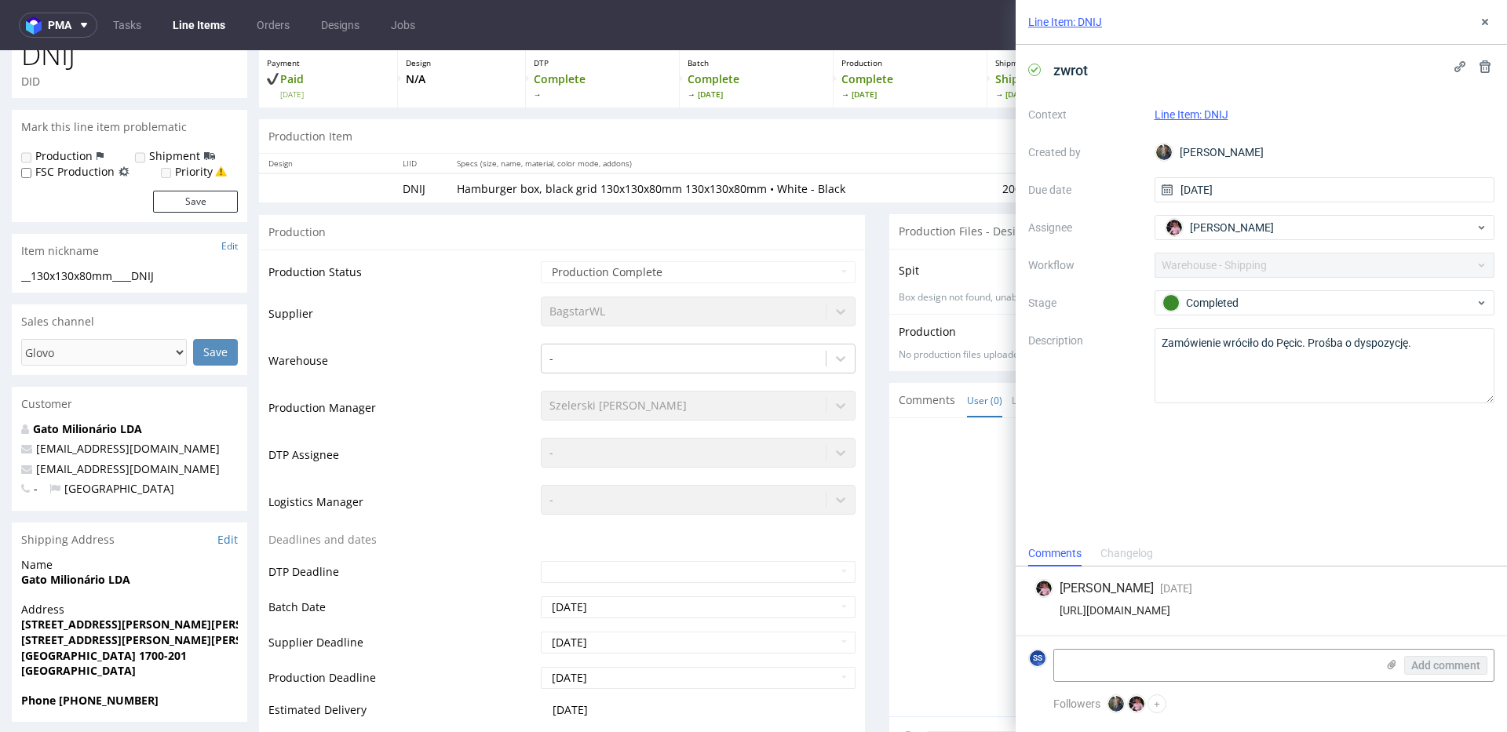
scroll to position [0, 0]
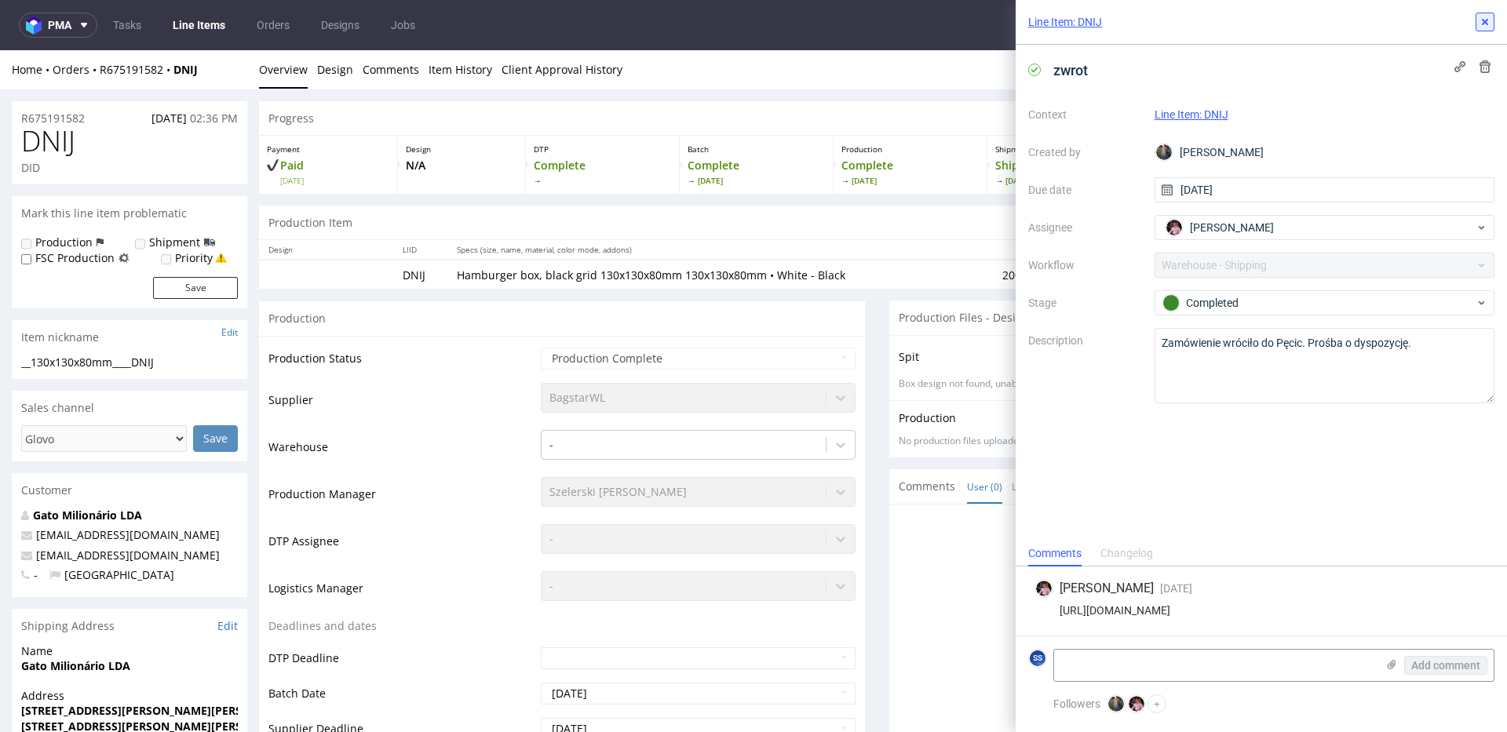
click at [1129, 24] on use at bounding box center [1485, 22] width 6 height 6
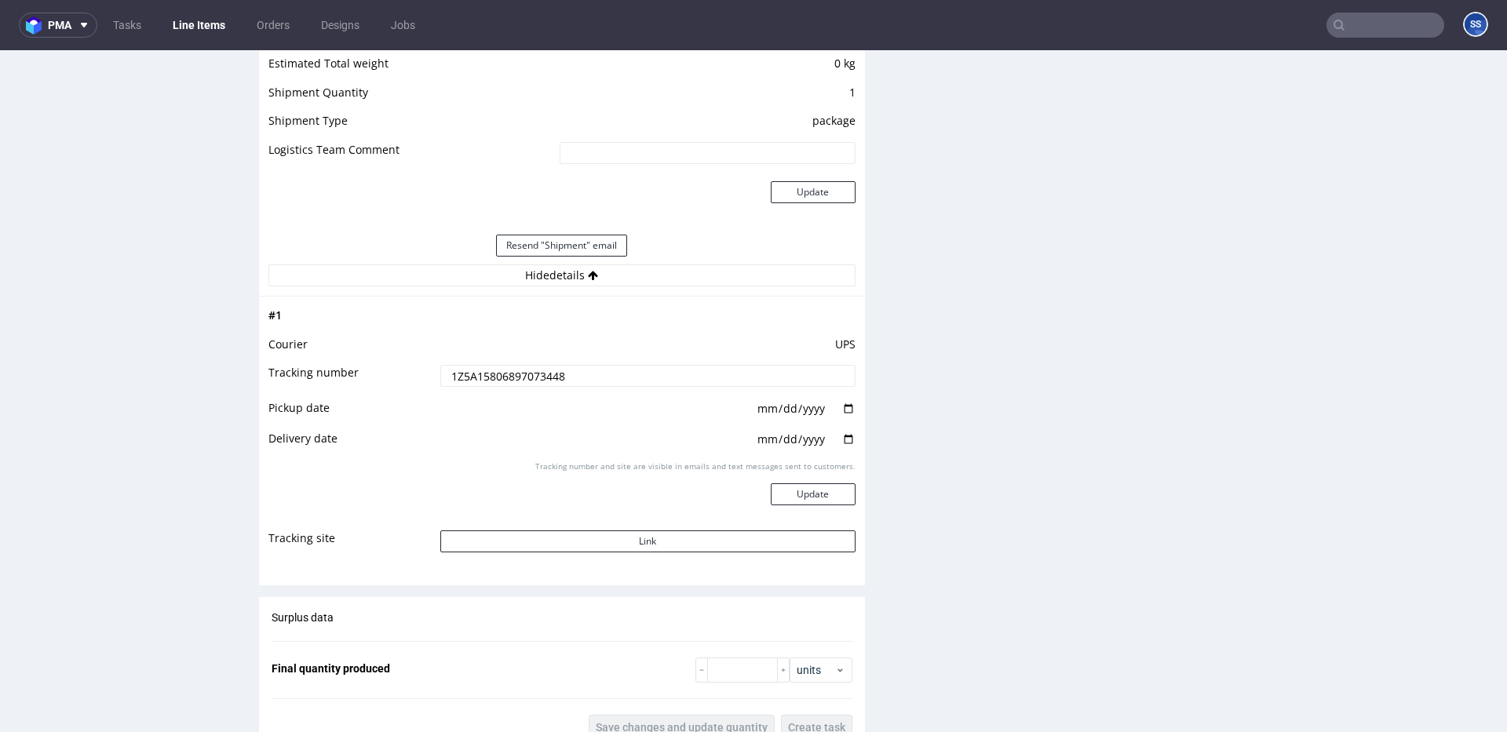
scroll to position [1365, 0]
click at [549, 541] on button "Link" at bounding box center [647, 540] width 415 height 22
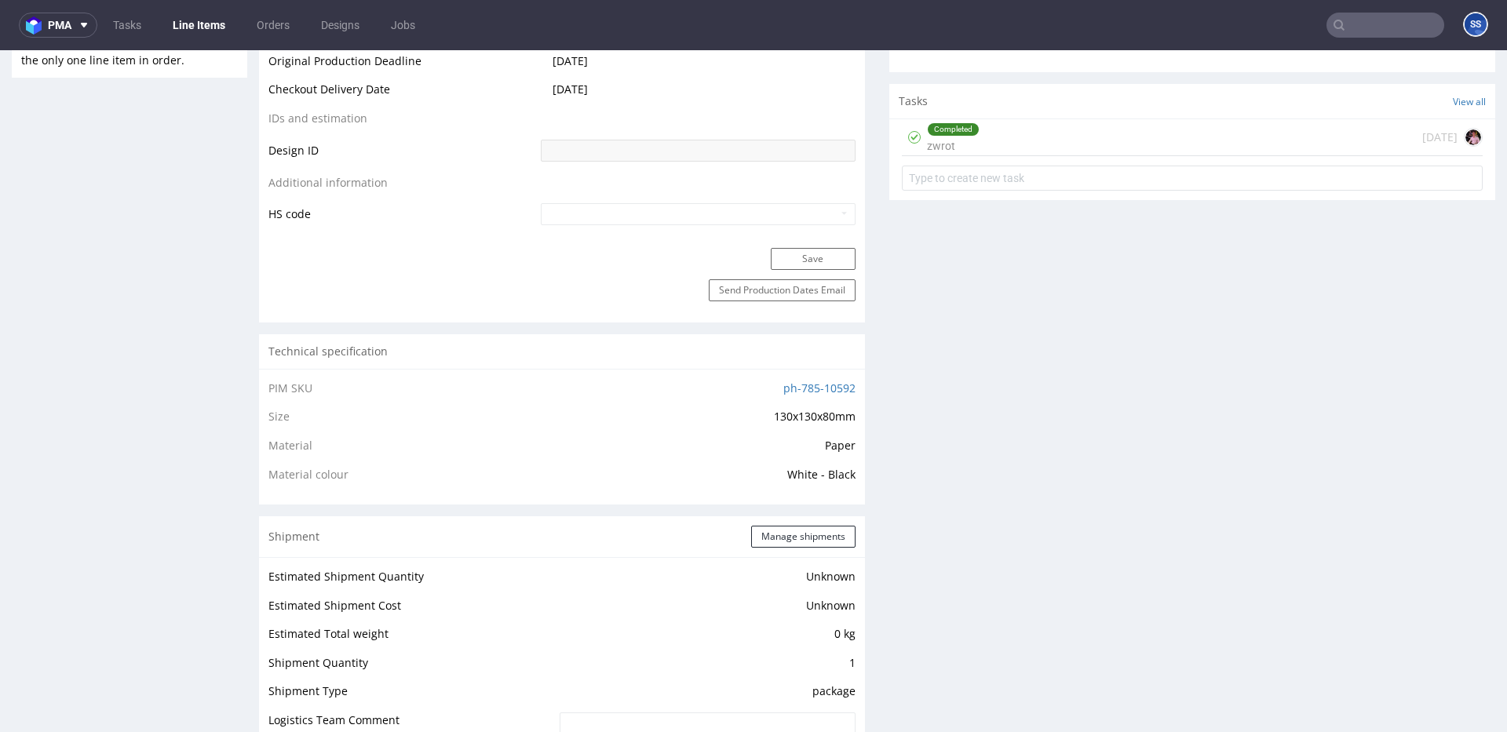
scroll to position [0, 0]
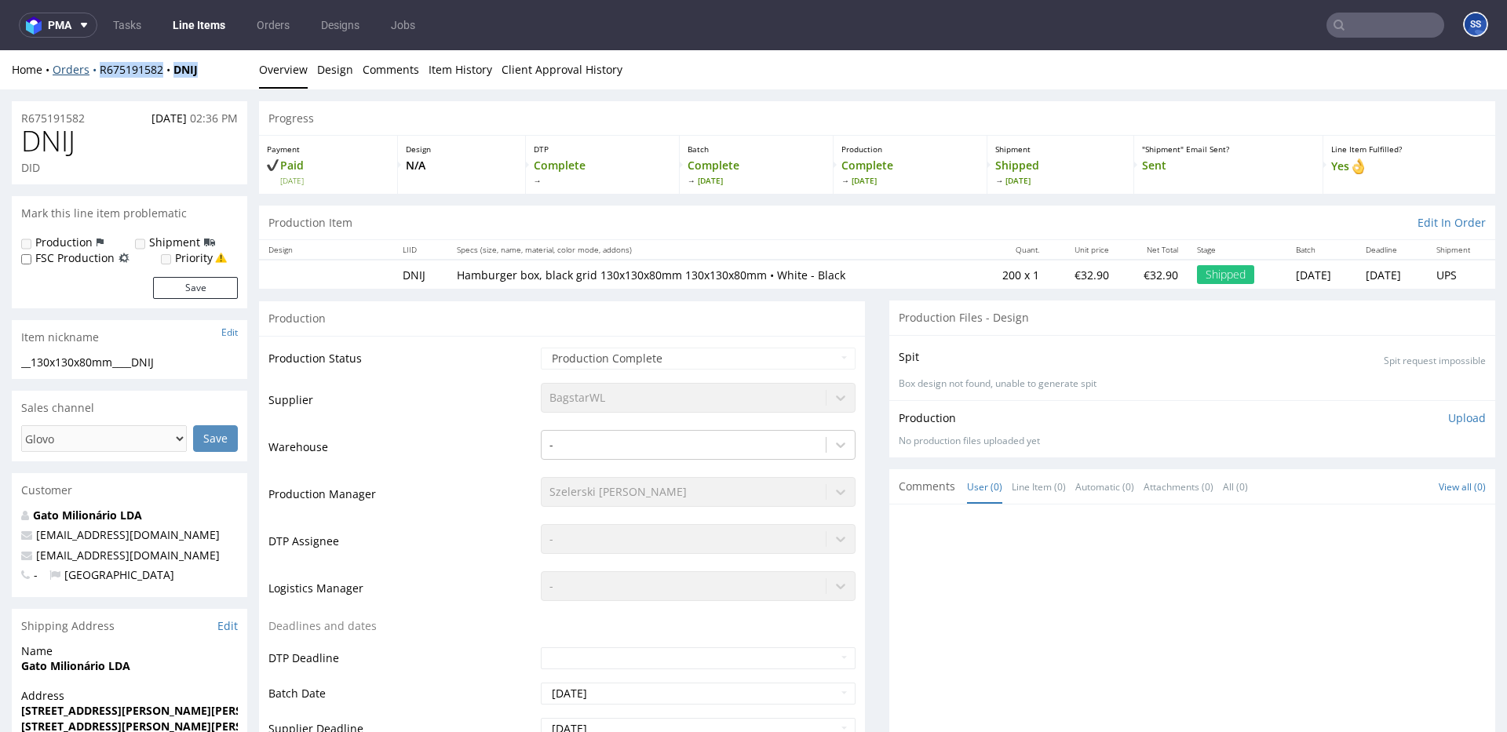
drag, startPoint x: 222, startPoint y: 80, endPoint x: 93, endPoint y: 73, distance: 129.7
click at [93, 73] on div "Home Orders R675191582 DNIJ Overview Design Comments Item History Client Approv…" at bounding box center [753, 69] width 1507 height 39
copy div "R675191582 DNIJ"
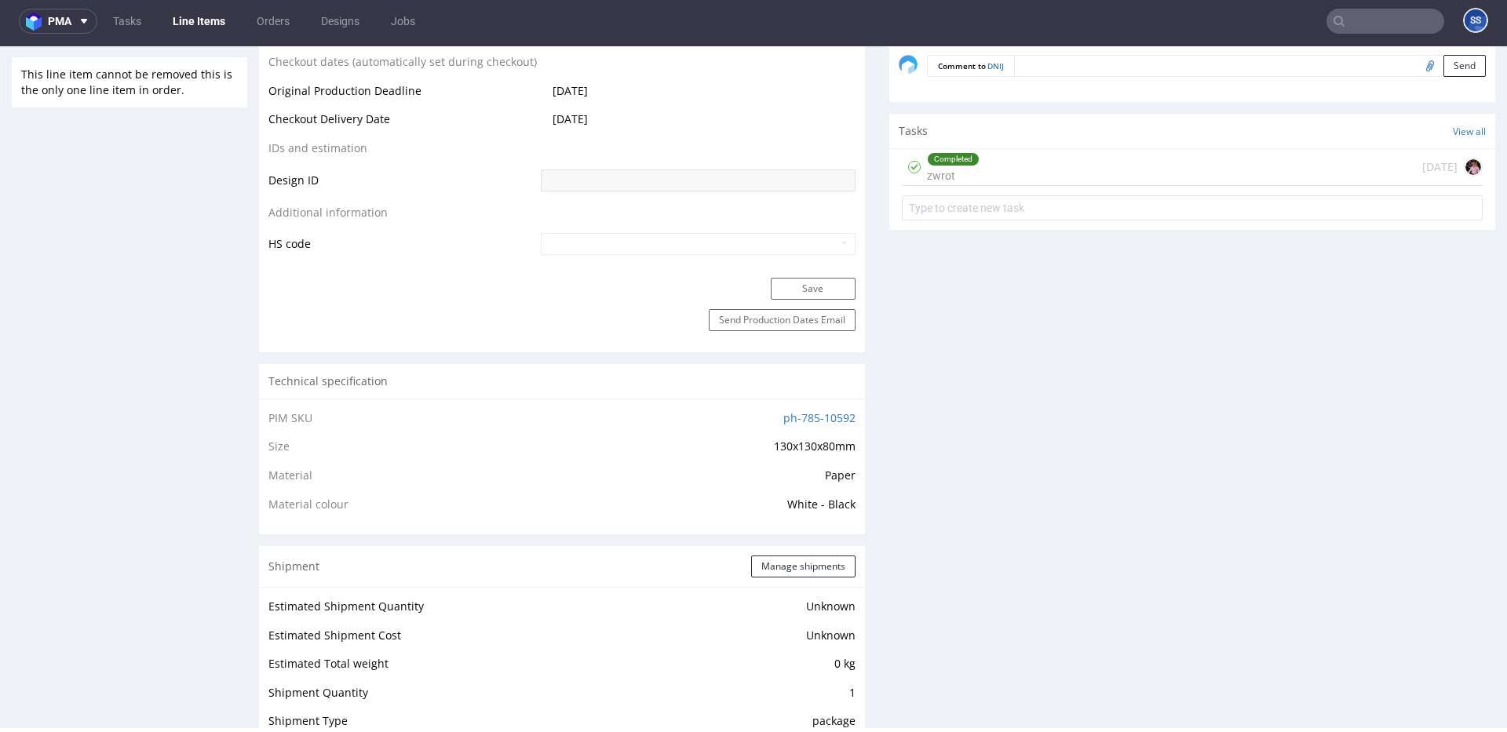
scroll to position [821, 0]
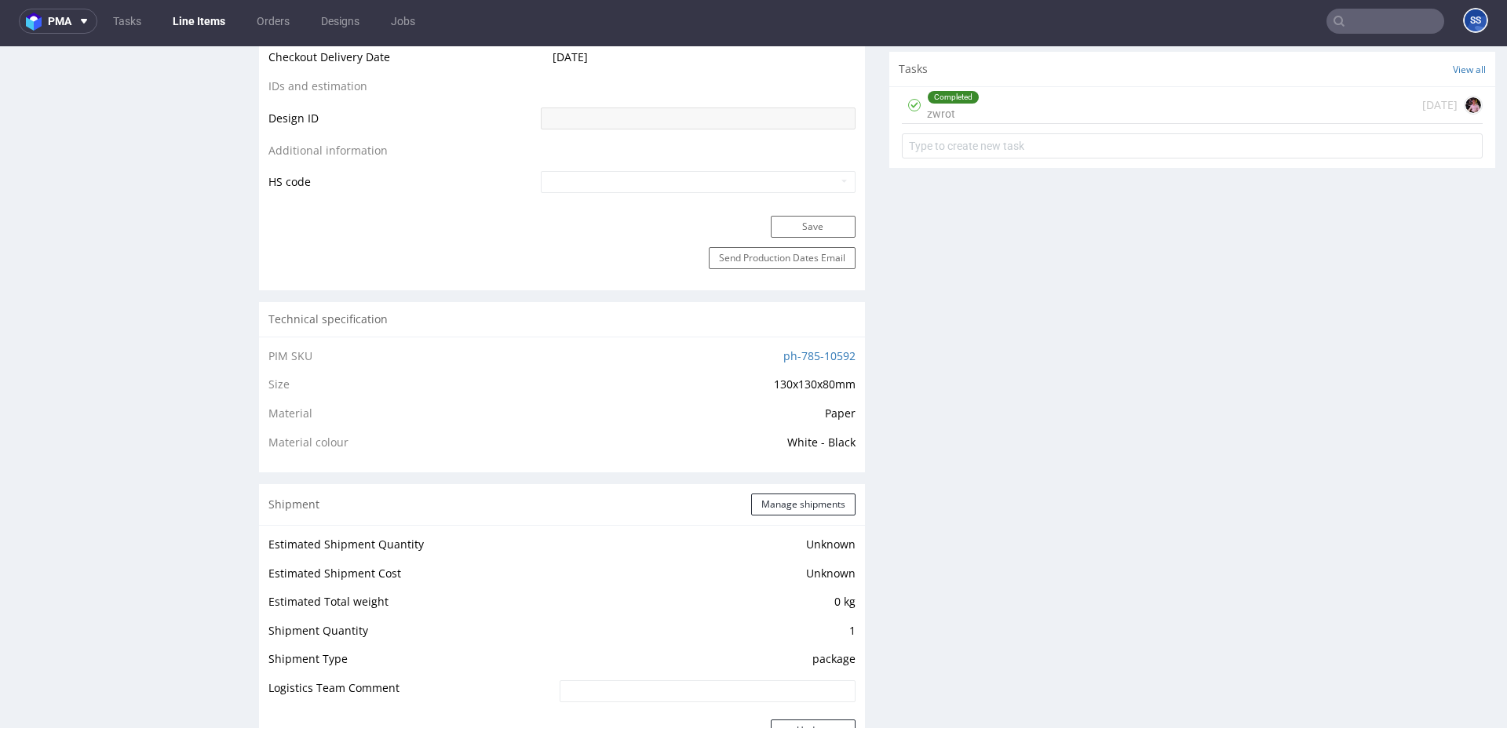
click at [1129, 111] on div "Completed zwrot 6 months ago" at bounding box center [1192, 105] width 581 height 37
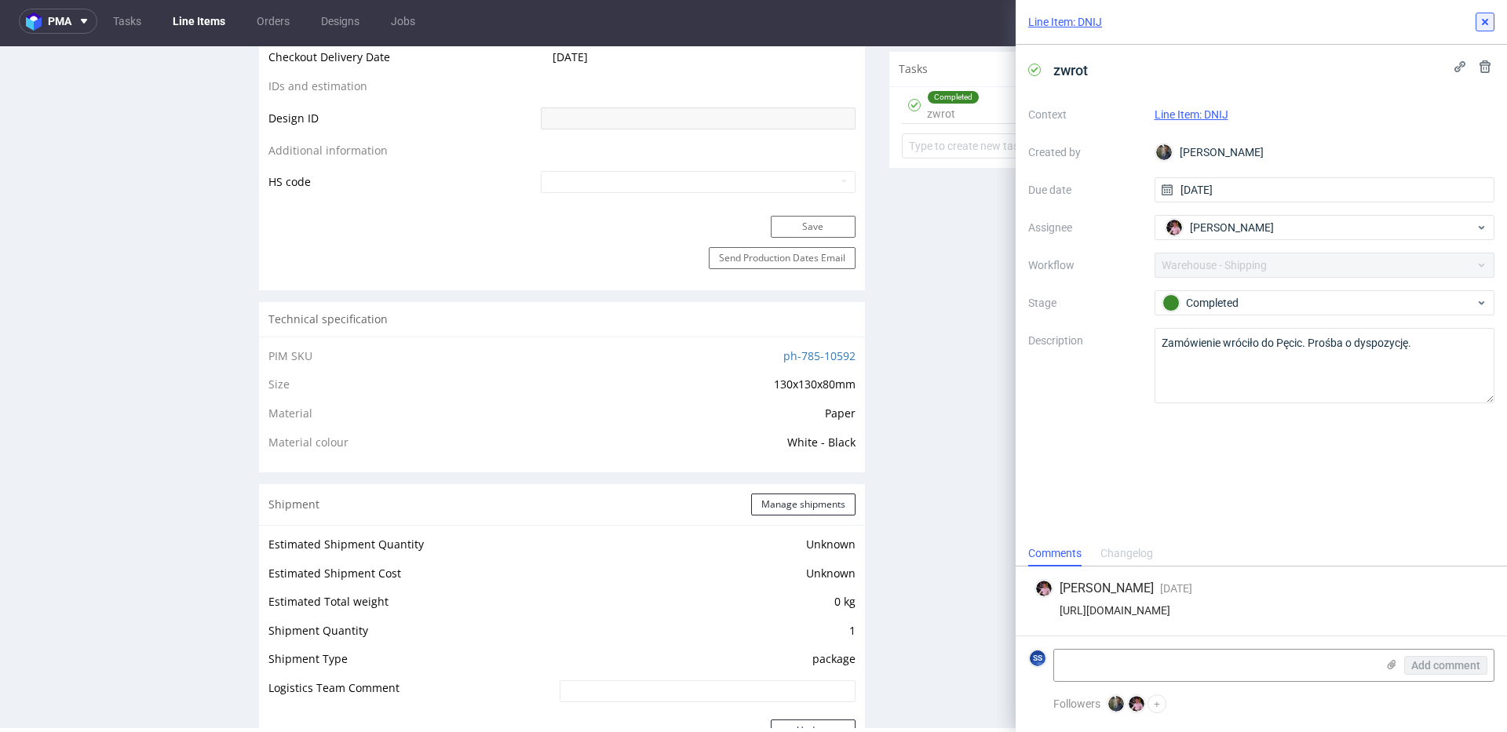
click at [1129, 24] on icon at bounding box center [1485, 22] width 13 height 13
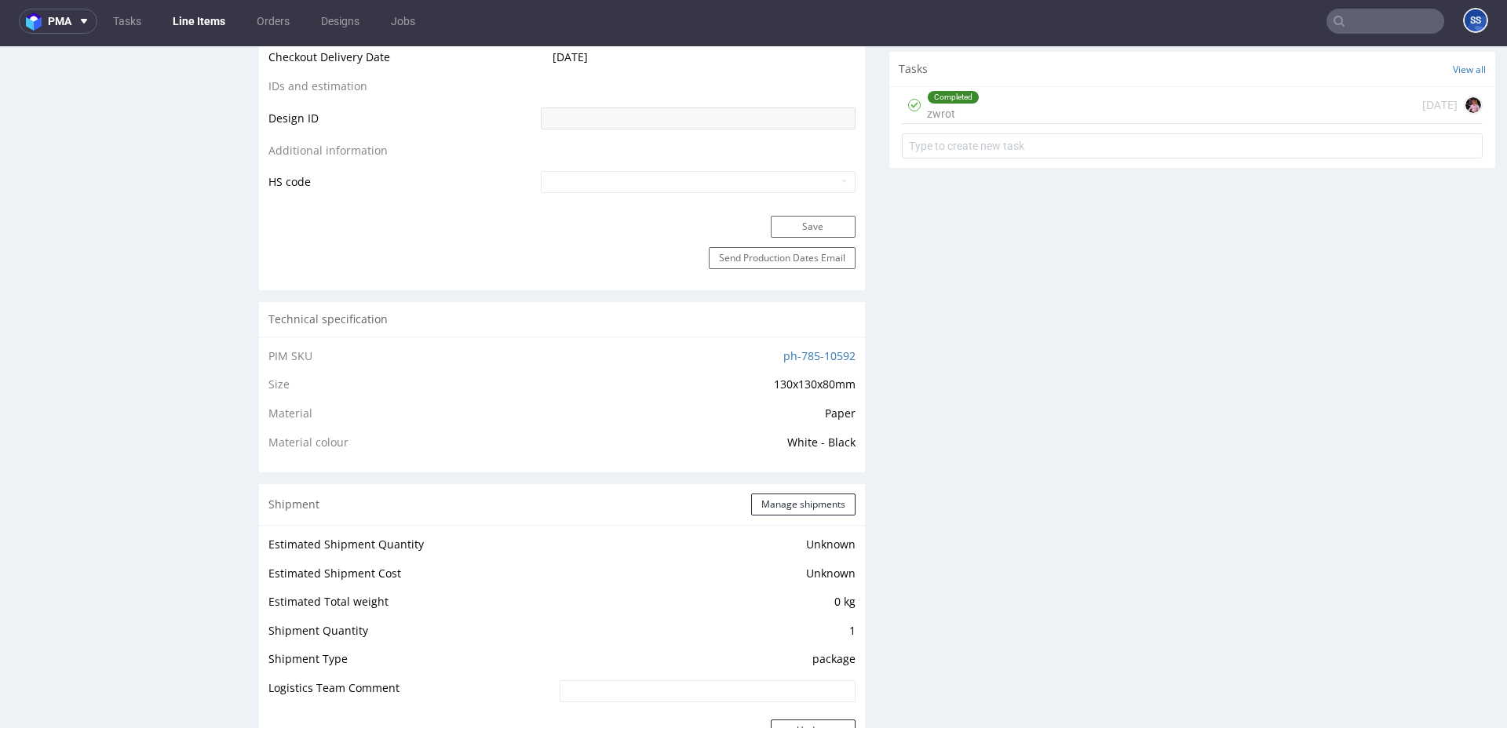
drag, startPoint x: 1290, startPoint y: 13, endPoint x: 1382, endPoint y: 35, distance: 94.4
click at [1129, 14] on nav "pma Tasks Line Items Orders Designs Jobs SS" at bounding box center [753, 21] width 1507 height 50
click at [1129, 35] on nav "pma Tasks Line Items Orders Designs Jobs SS" at bounding box center [753, 21] width 1507 height 50
click at [1129, 27] on input "text" at bounding box center [1385, 21] width 118 height 25
type input "RODW"
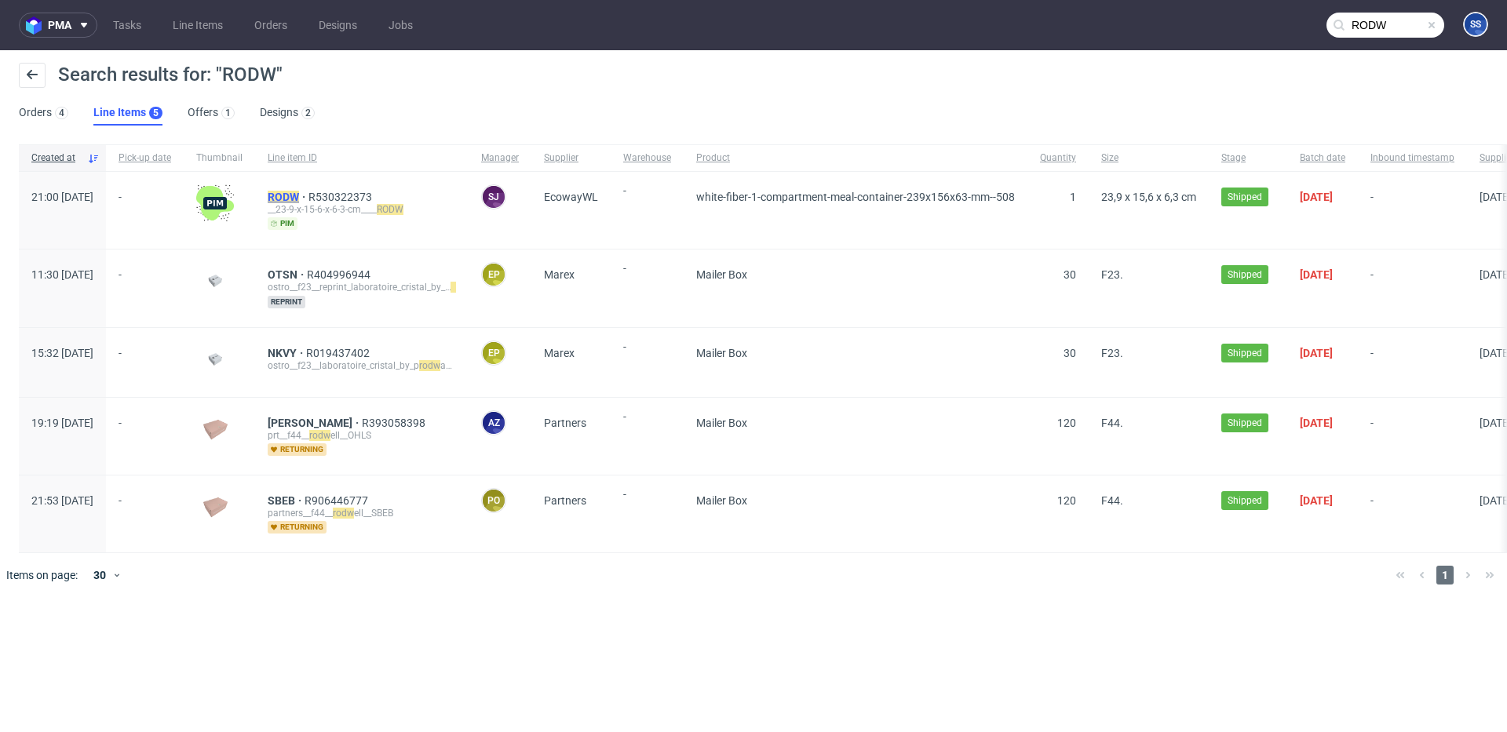
click at [299, 192] on mark "RODW" at bounding box center [283, 197] width 31 height 13
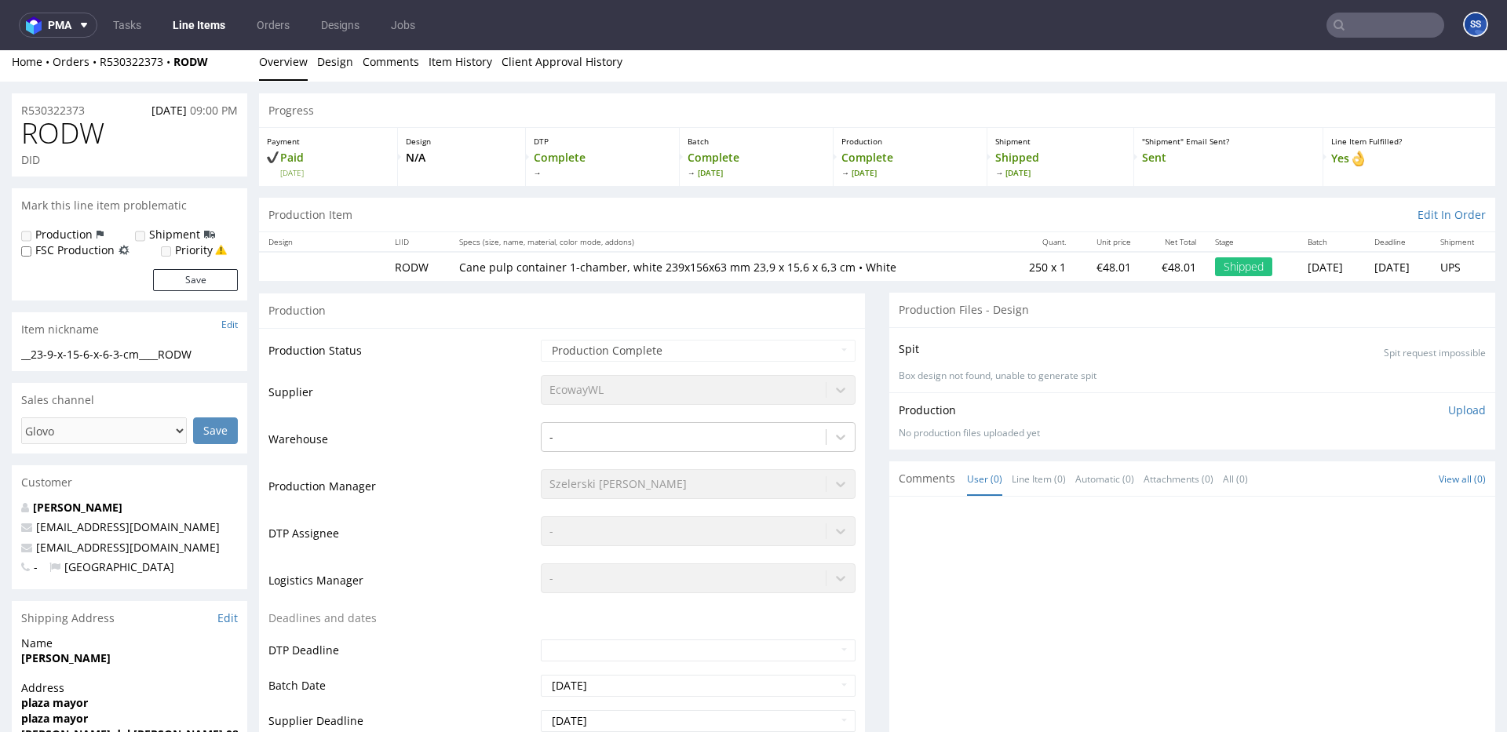
scroll to position [10, 0]
drag, startPoint x: 230, startPoint y: 62, endPoint x: 115, endPoint y: 54, distance: 115.6
click at [95, 60] on div "Home Orders R530322373 RODW" at bounding box center [129, 60] width 235 height 16
copy div "R530322373 RODW"
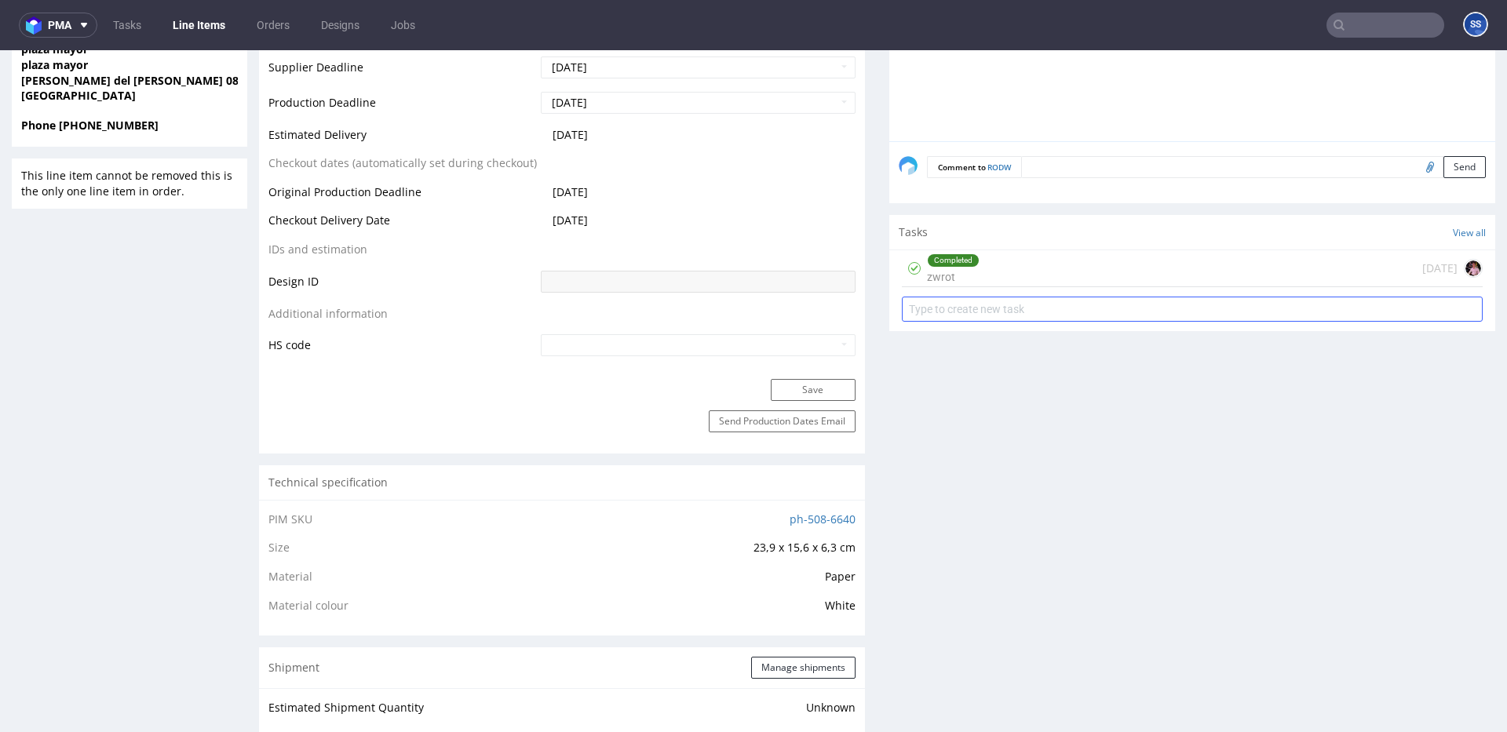
scroll to position [686, 0]
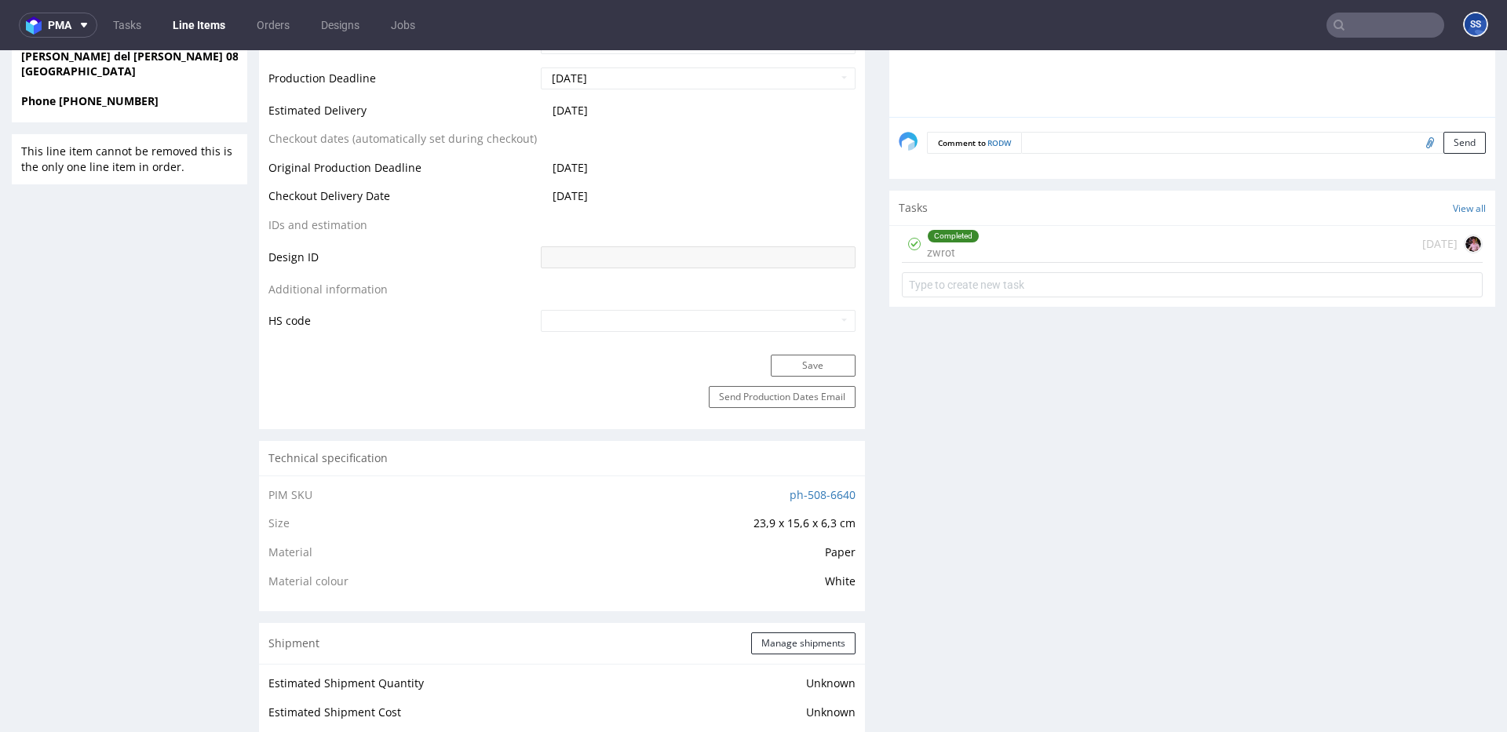
click at [1097, 249] on div "Completed zwrot 6 months ago" at bounding box center [1192, 244] width 581 height 37
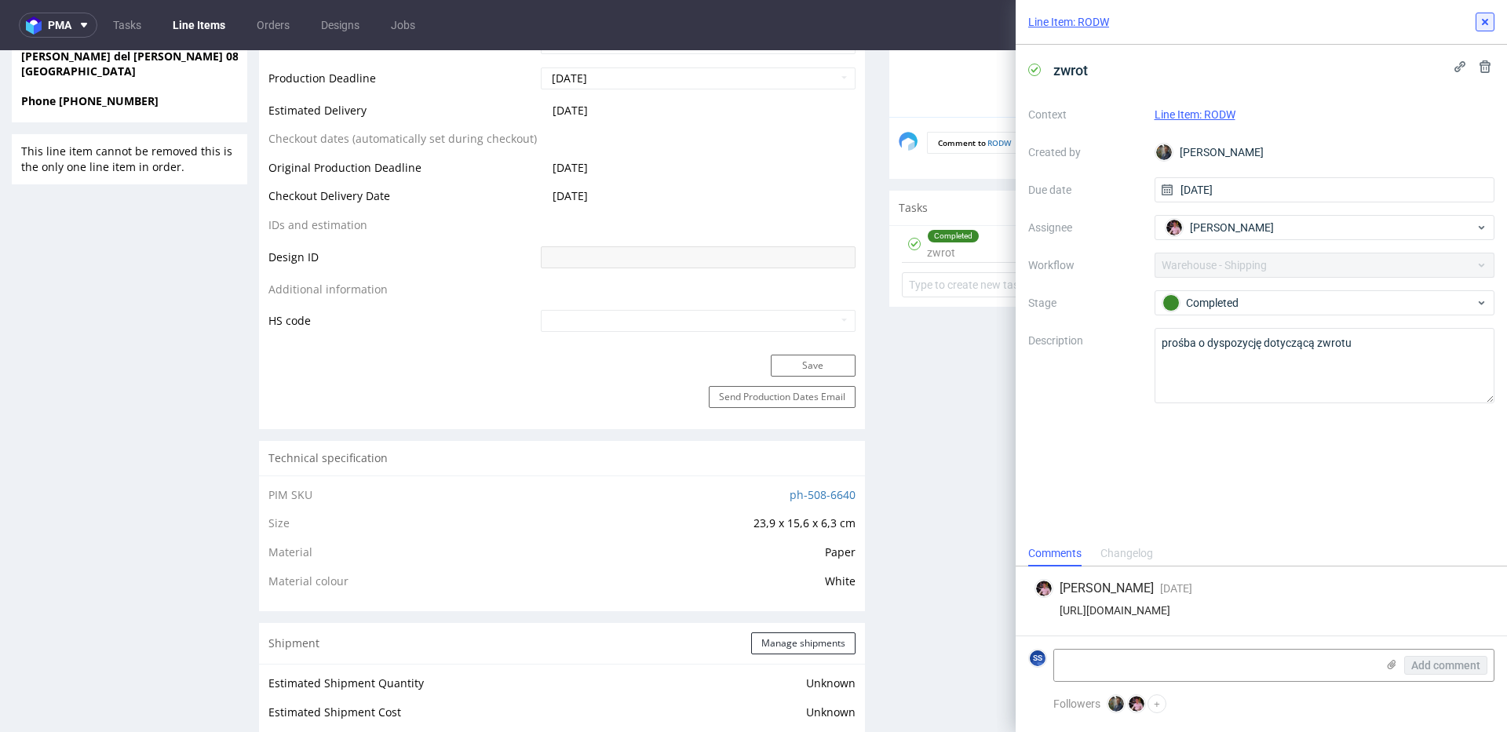
click at [1129, 27] on icon at bounding box center [1485, 22] width 13 height 13
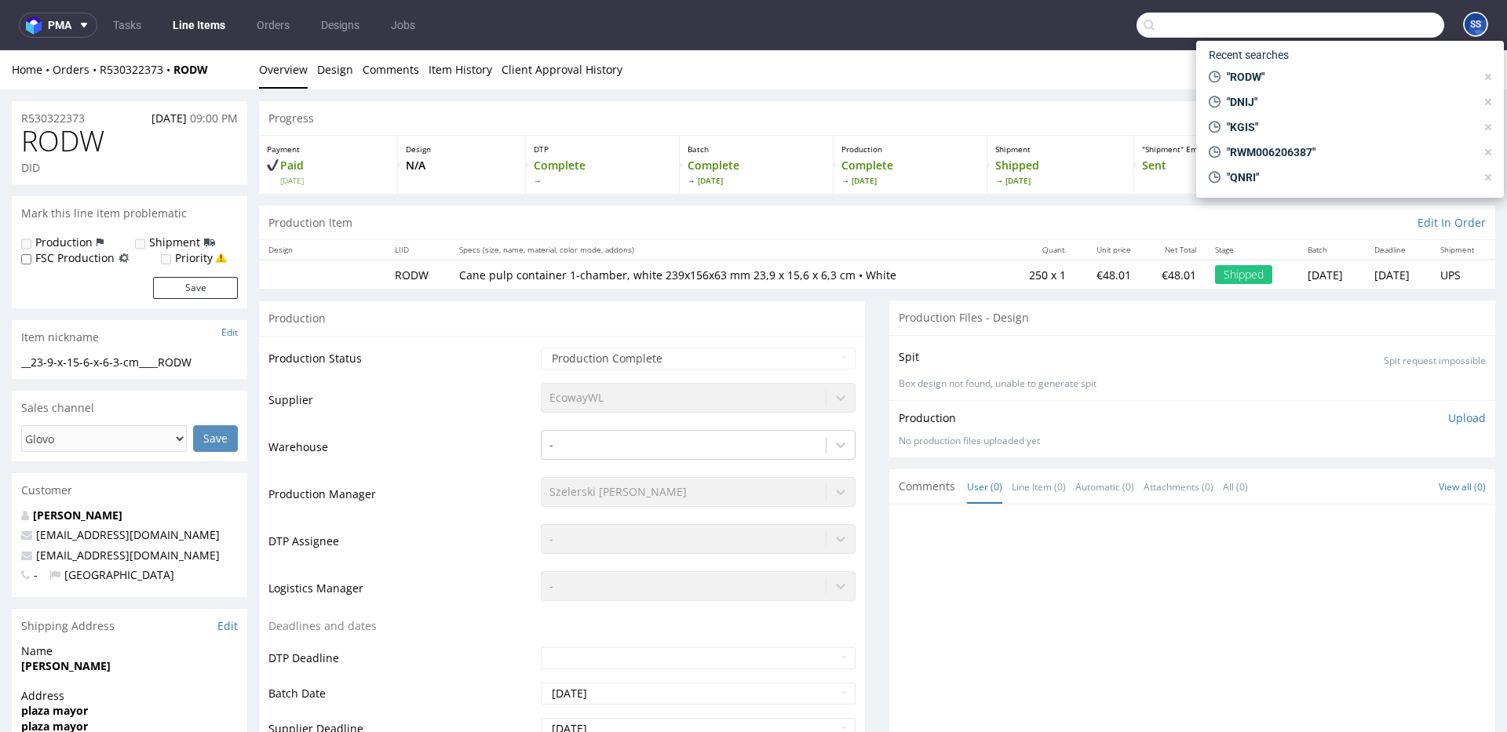
click at [1129, 24] on input "text" at bounding box center [1290, 25] width 308 height 25
paste input "HTWT"
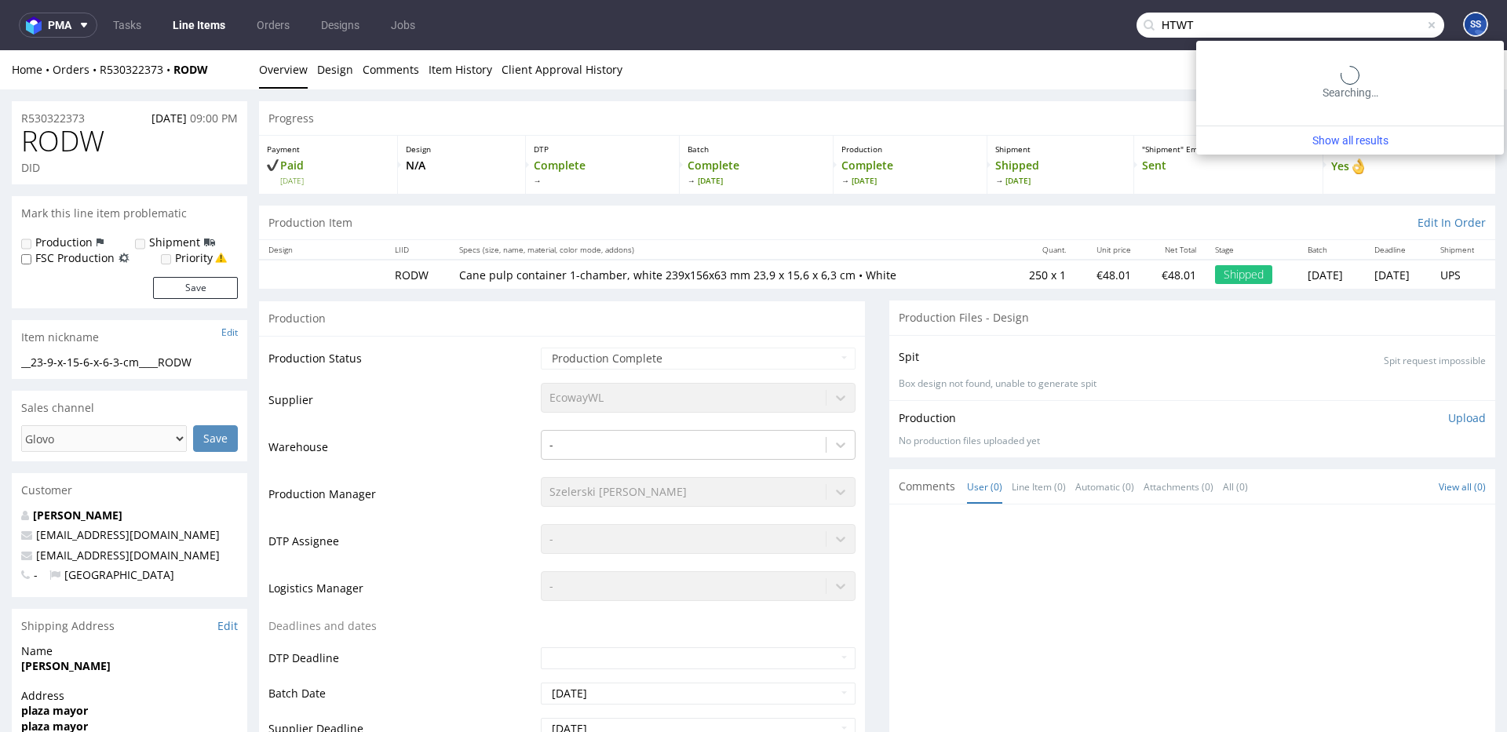
type input "HTWT"
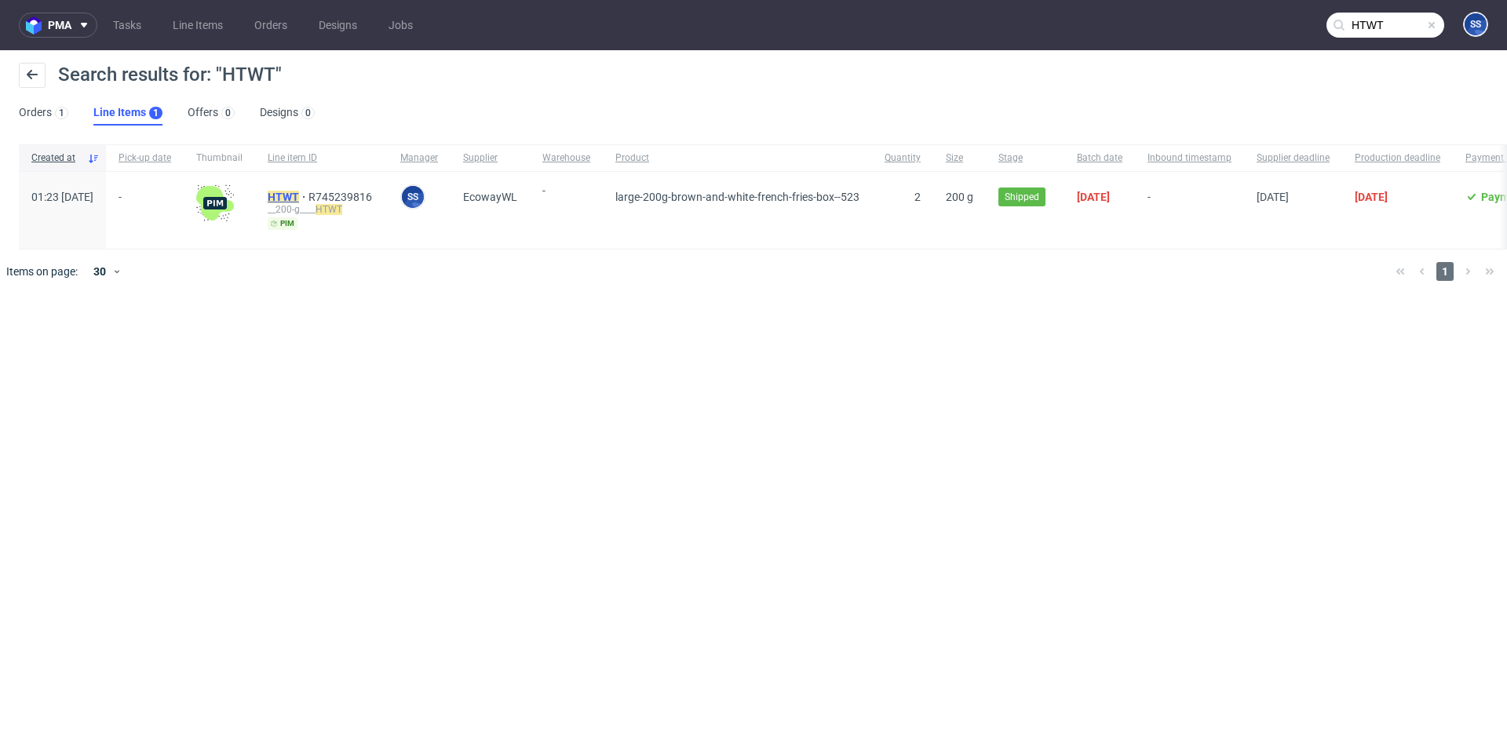
click at [299, 191] on mark "HTWT" at bounding box center [283, 197] width 31 height 13
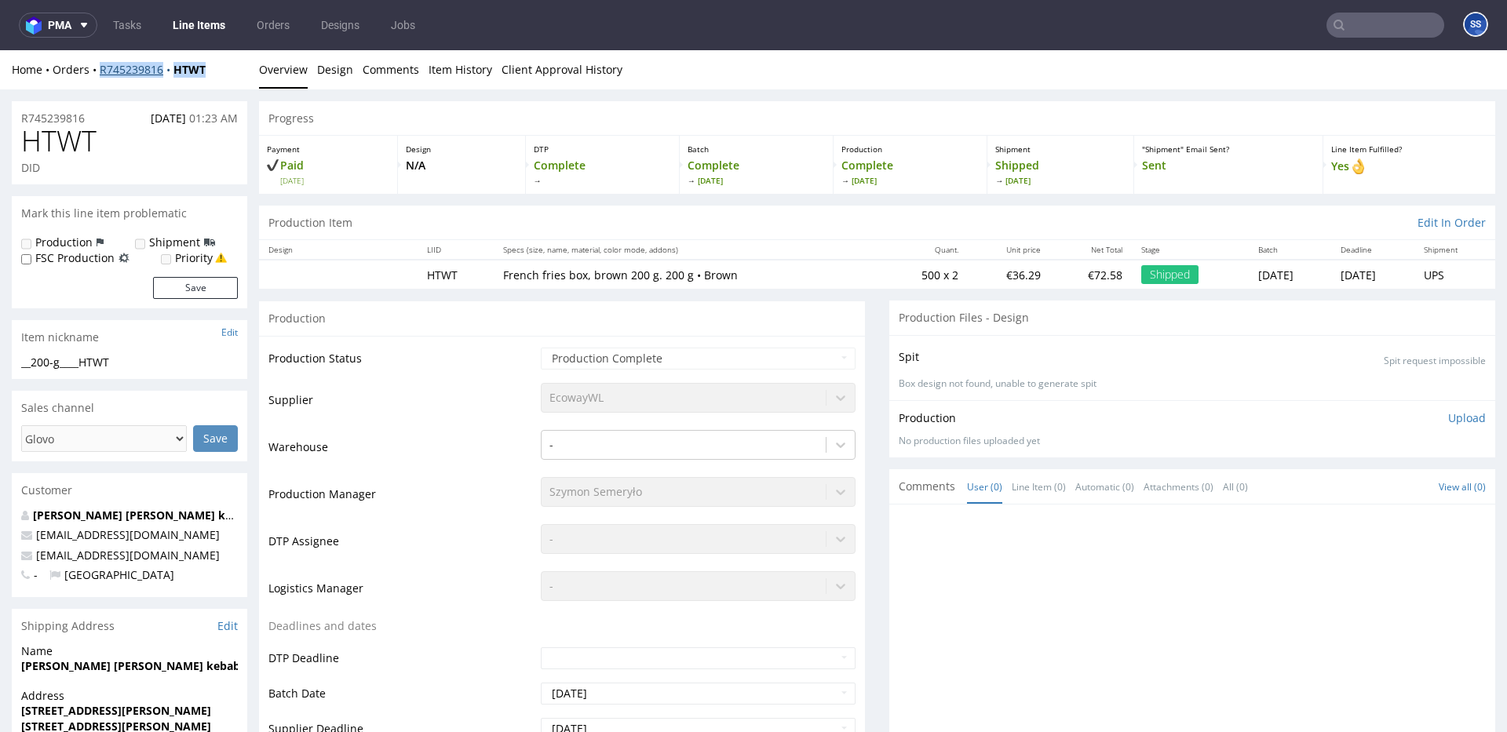
drag, startPoint x: 216, startPoint y: 71, endPoint x: 183, endPoint y: 52, distance: 38.4
click at [101, 73] on div "Home Orders R745239816 HTWT" at bounding box center [129, 70] width 235 height 16
copy div "R745239816 HTWT"
click at [219, 71] on div "Home Orders R745239816 HTWT" at bounding box center [129, 70] width 235 height 16
drag, startPoint x: 221, startPoint y: 71, endPoint x: 98, endPoint y: 75, distance: 122.5
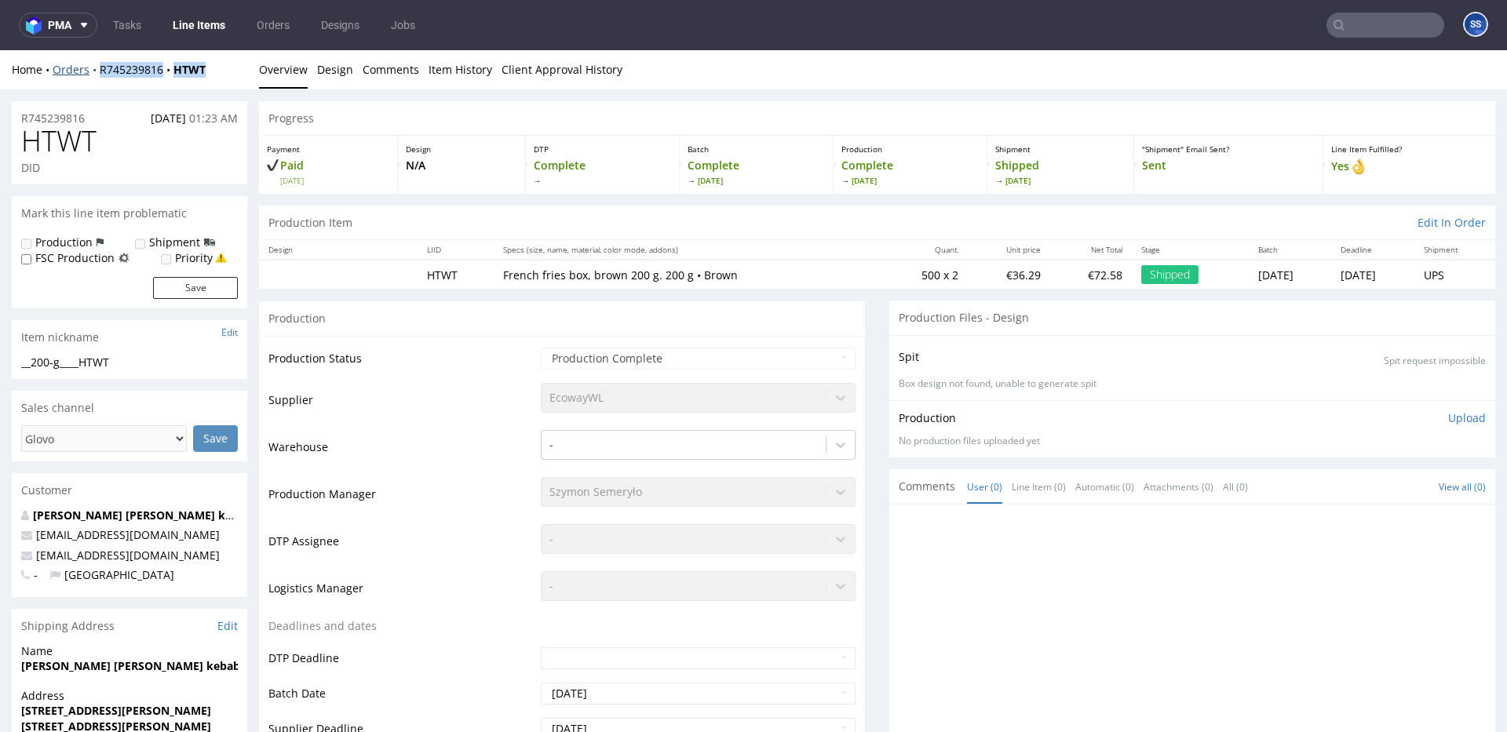
click at [98, 75] on div "Home Orders R745239816 HTWT" at bounding box center [129, 70] width 235 height 16
copy div "R745239816 HTWT"
click at [221, 27] on link "Line Items" at bounding box center [198, 25] width 71 height 25
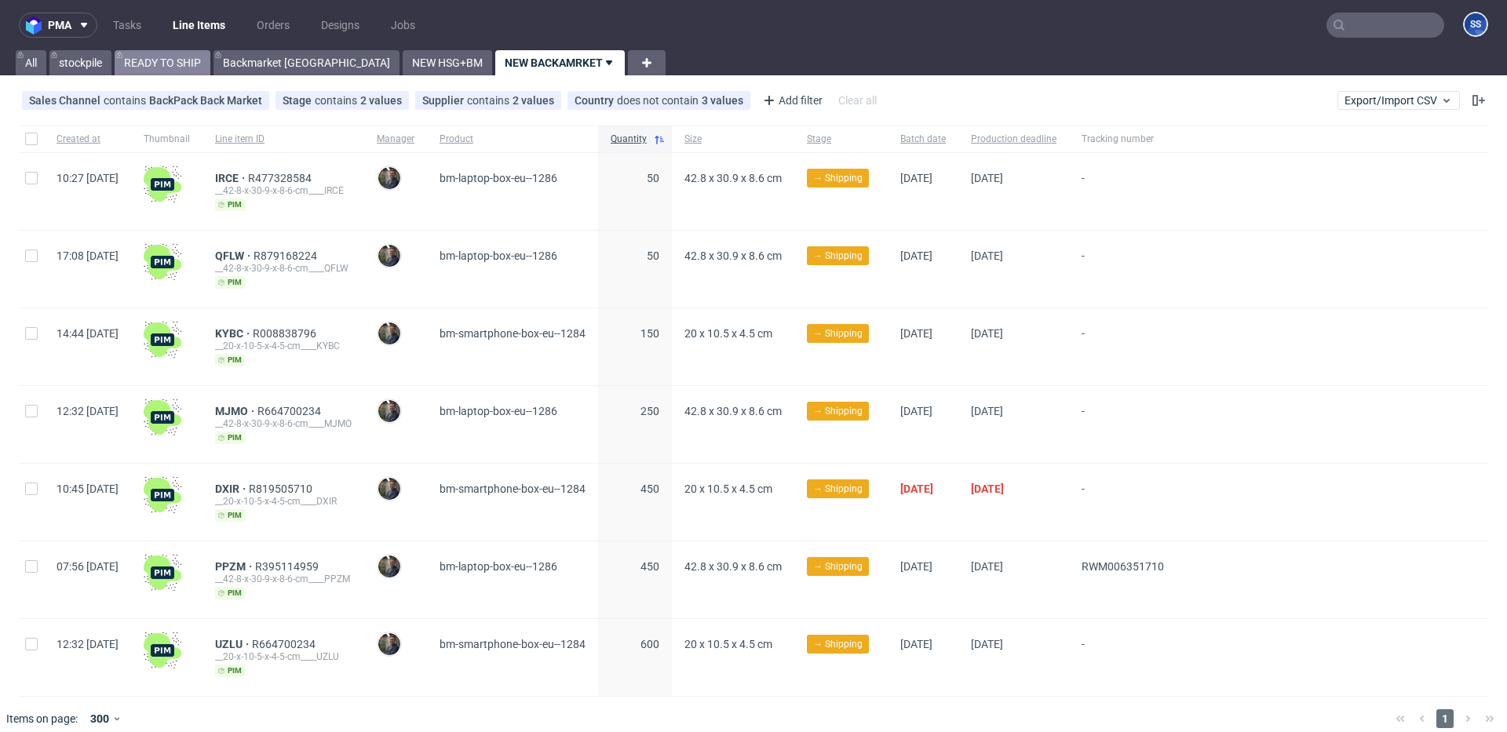
click at [183, 71] on link "READY TO SHIP" at bounding box center [163, 62] width 96 height 25
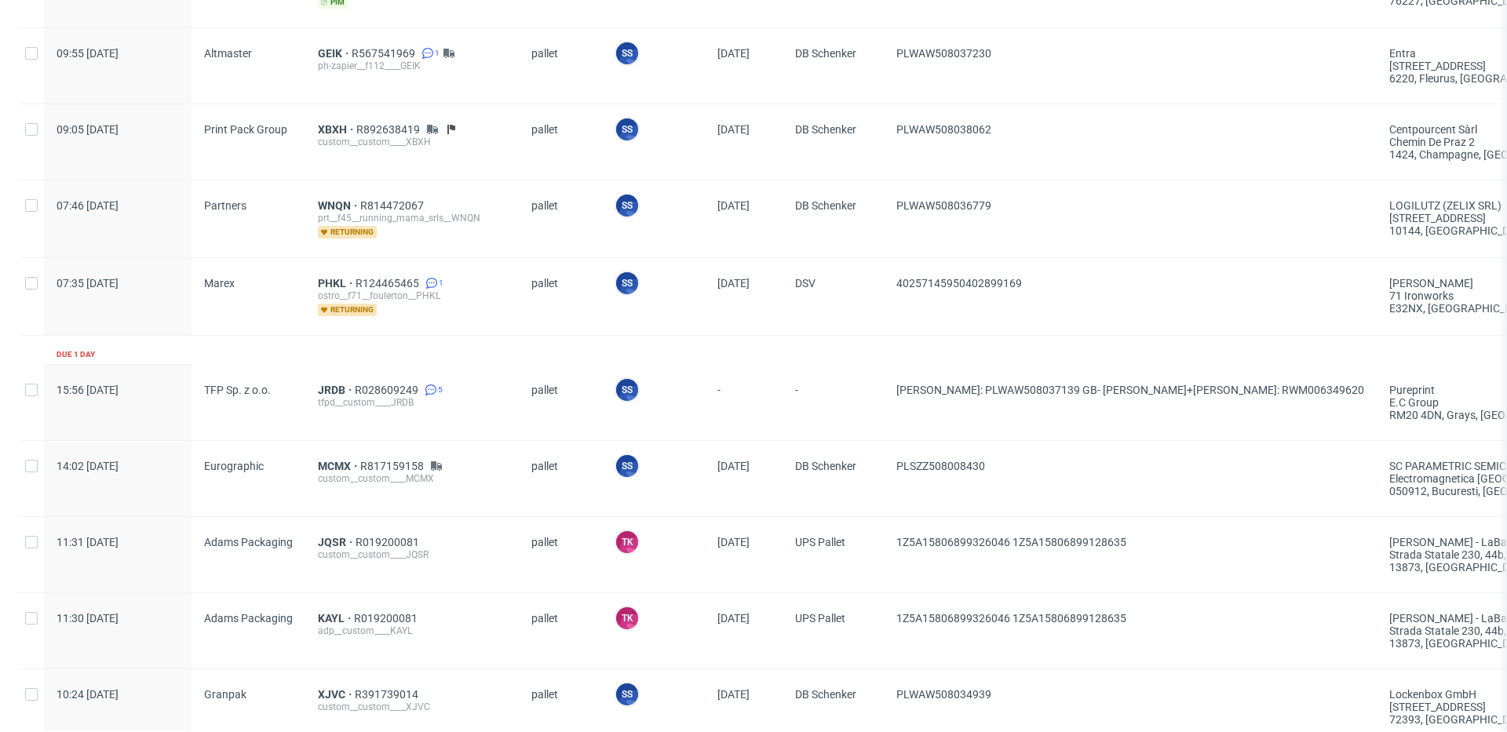
scroll to position [356, 0]
drag, startPoint x: 1073, startPoint y: 280, endPoint x: 883, endPoint y: 283, distance: 189.9
click at [883, 283] on div "07:35 Tue 26.08.2025 Marex PHKL R124465465 1 ostro__f71__foulerton__PHKL return…" at bounding box center [1322, 296] width 2606 height 78
copy div "40257145950402899169"
click at [328, 280] on span "PHKL" at bounding box center [337, 281] width 38 height 13
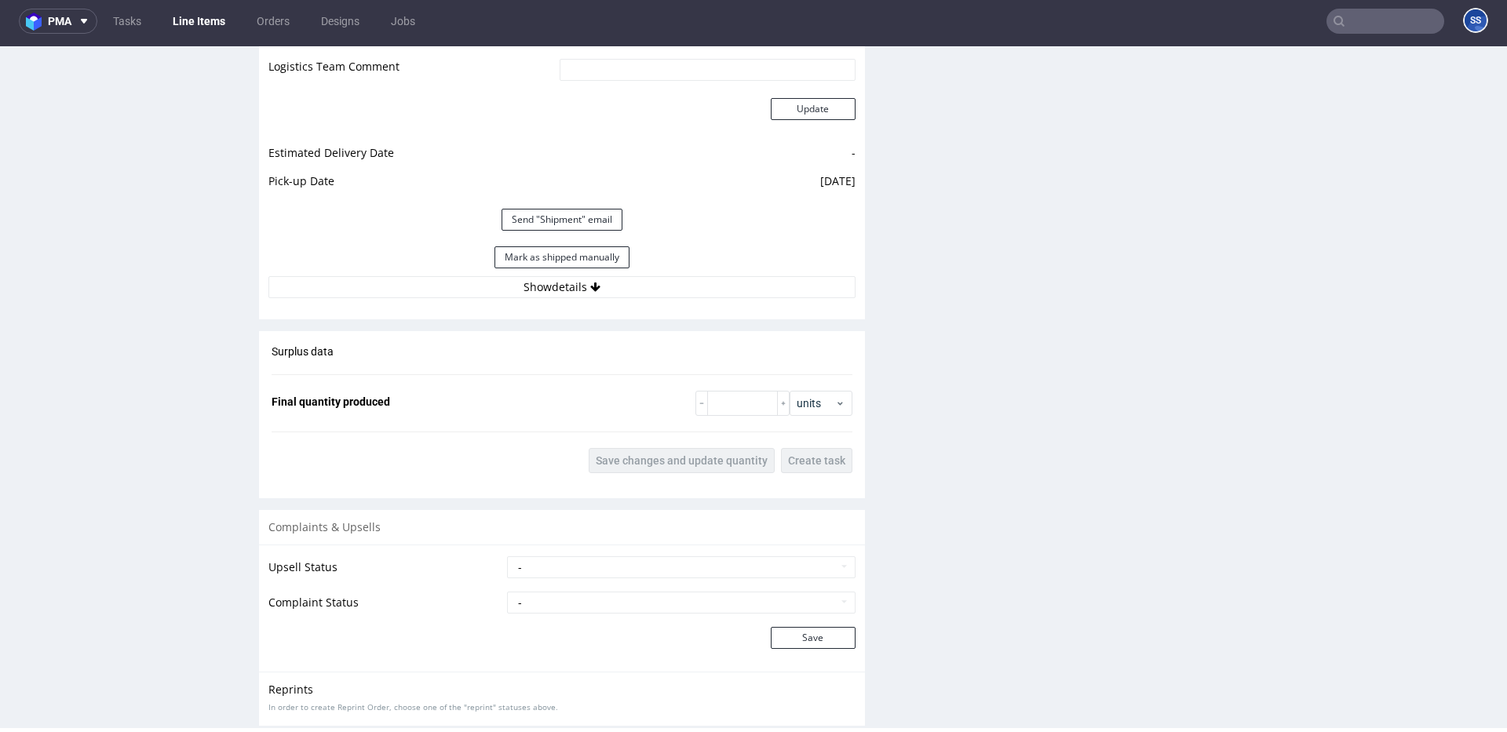
scroll to position [1771, 0]
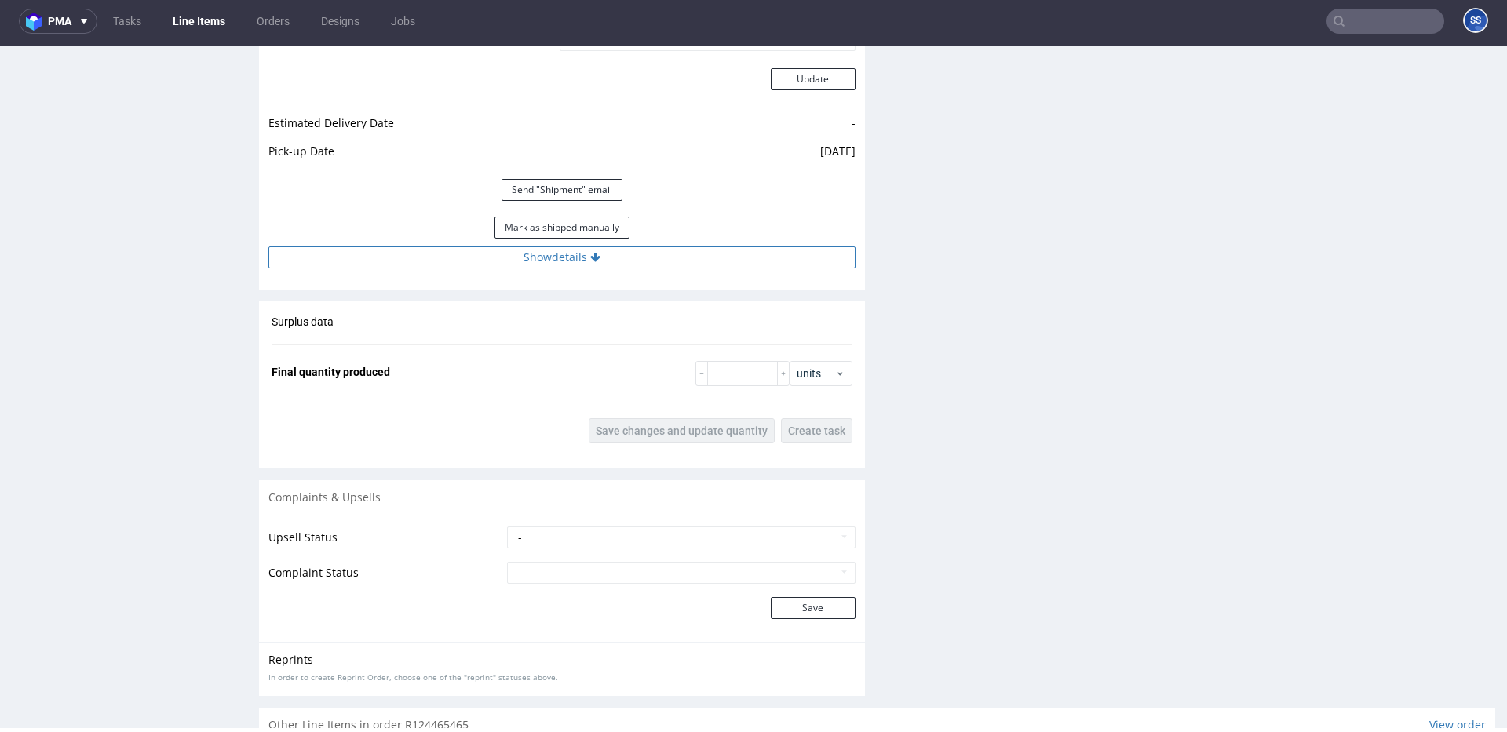
click at [622, 251] on button "Show details" at bounding box center [561, 257] width 587 height 22
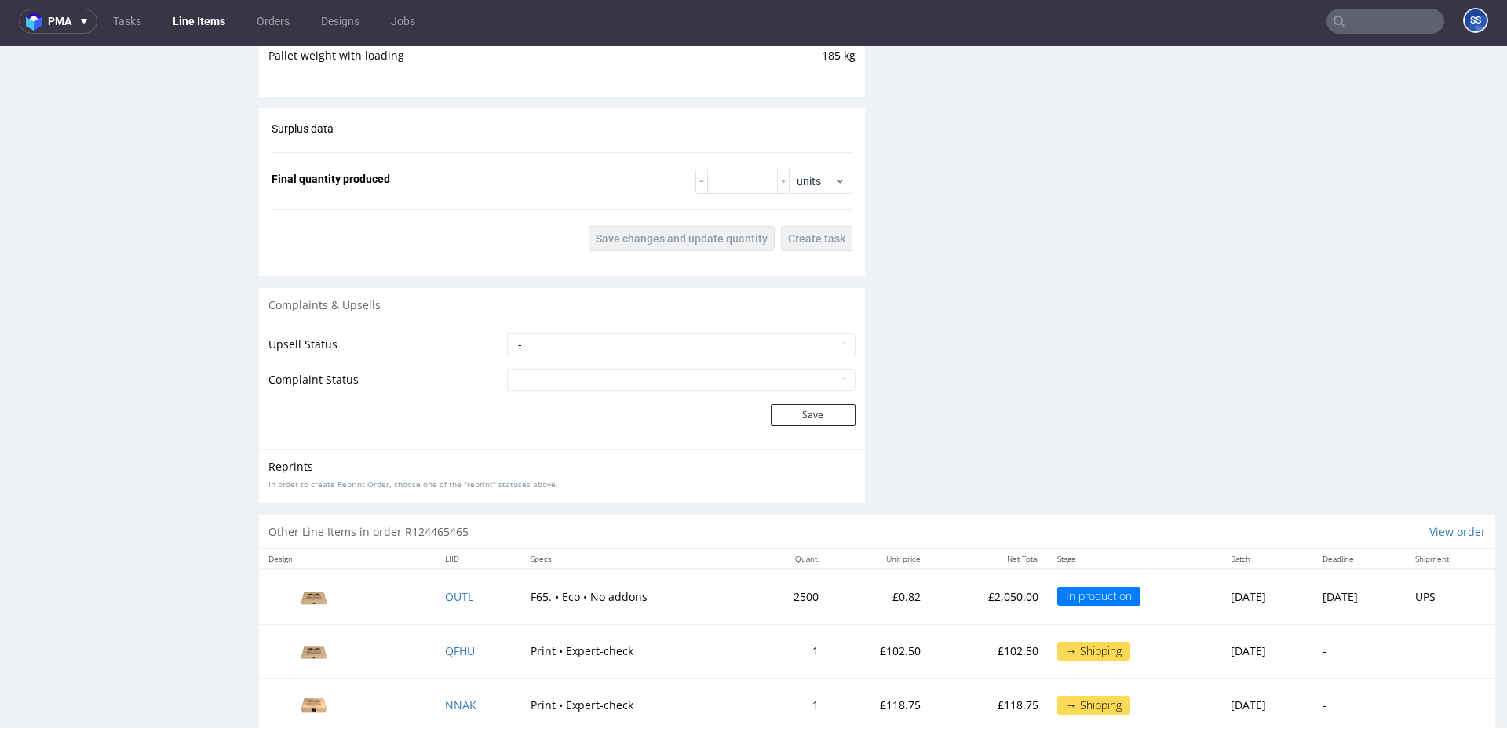
scroll to position [2377, 0]
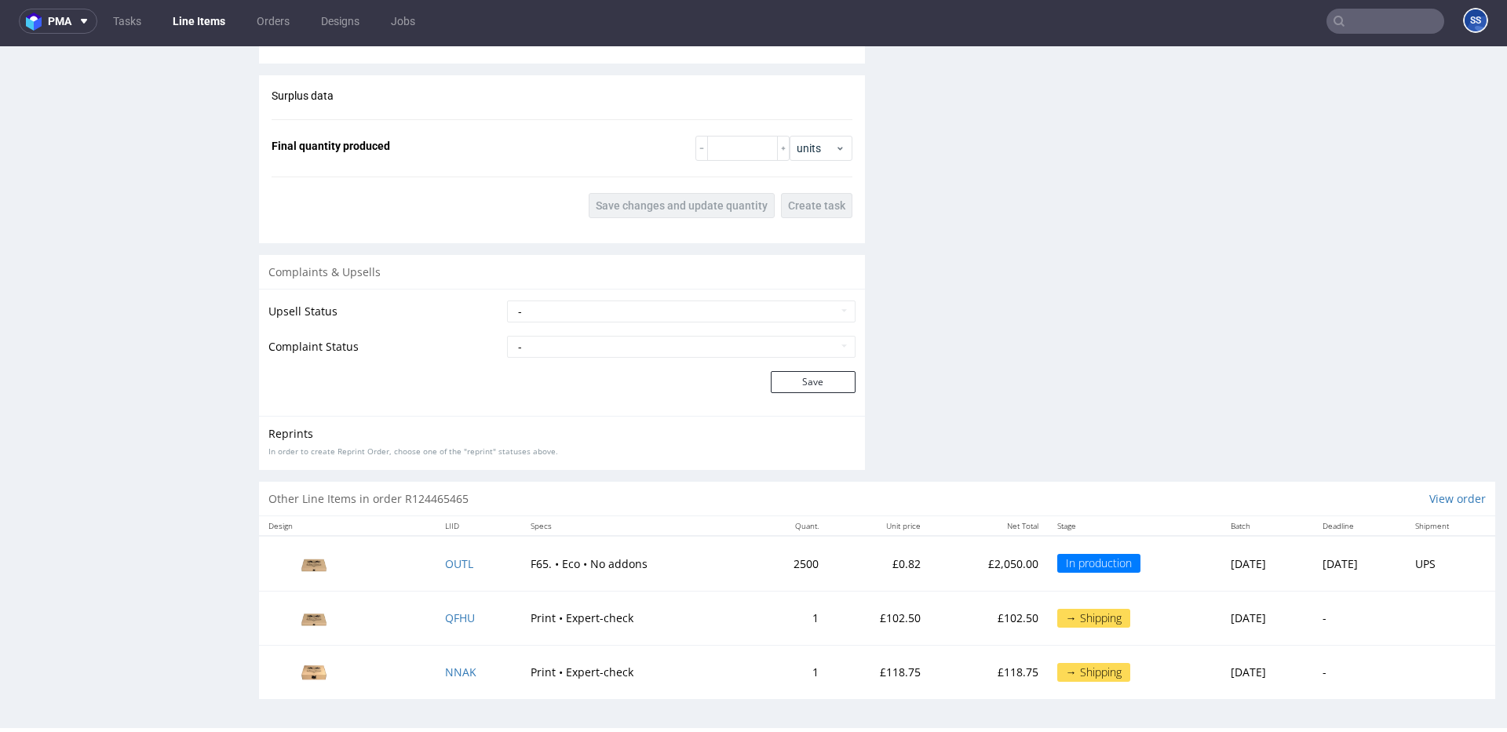
click at [184, 18] on link "Line Items" at bounding box center [198, 21] width 71 height 25
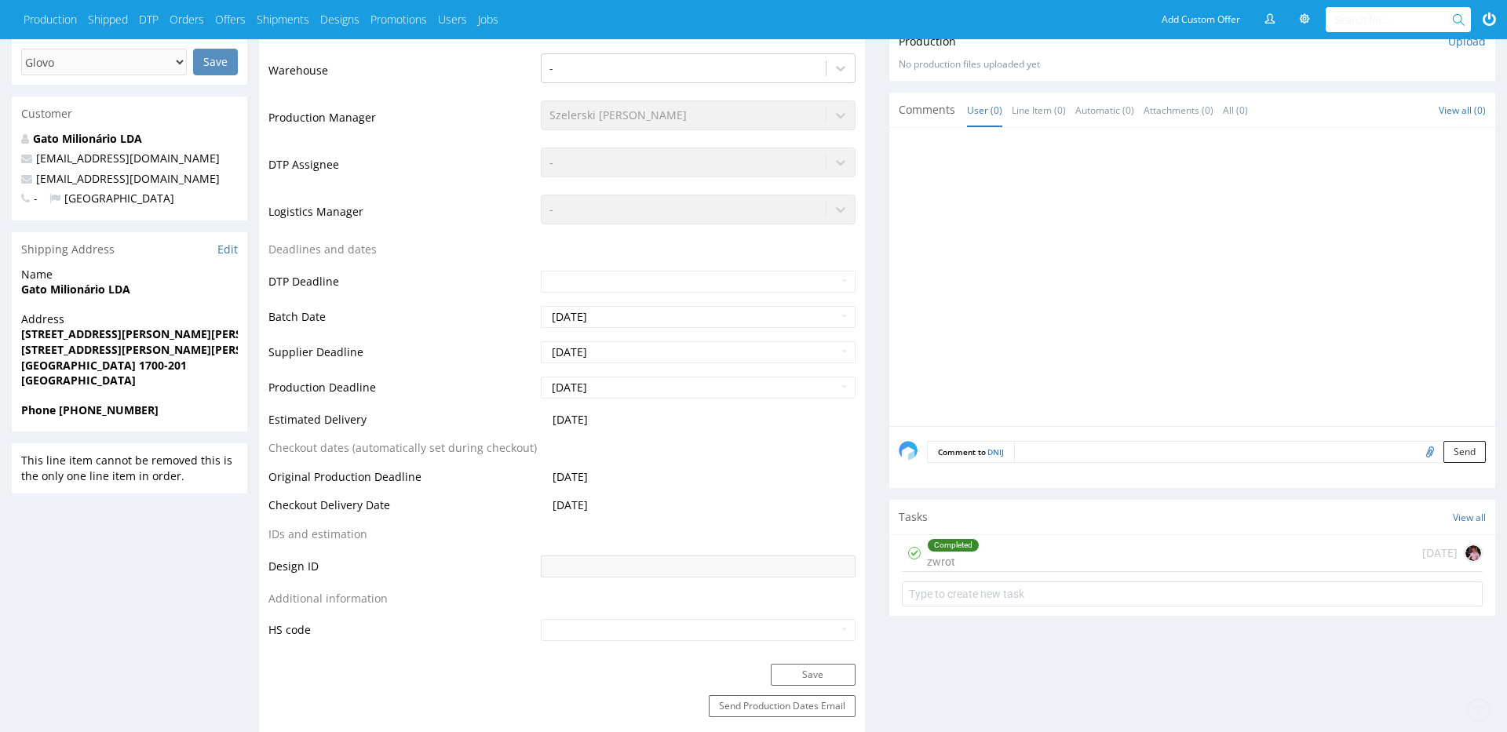
scroll to position [370, 0]
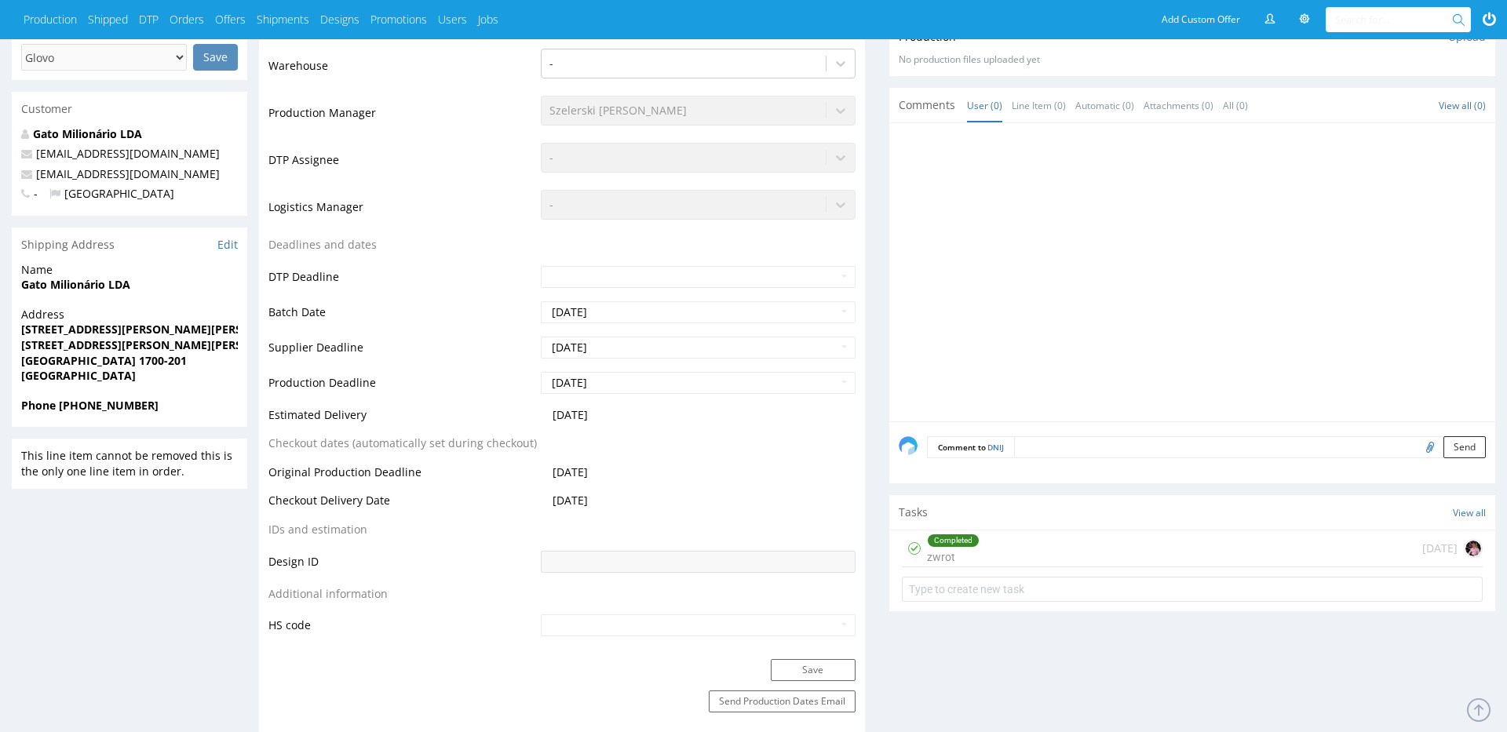
click at [1133, 561] on div "Completed zwrot [DATE]" at bounding box center [1192, 549] width 581 height 37
click at [1046, 543] on div "Completed zwrot [DATE]" at bounding box center [1192, 549] width 581 height 37
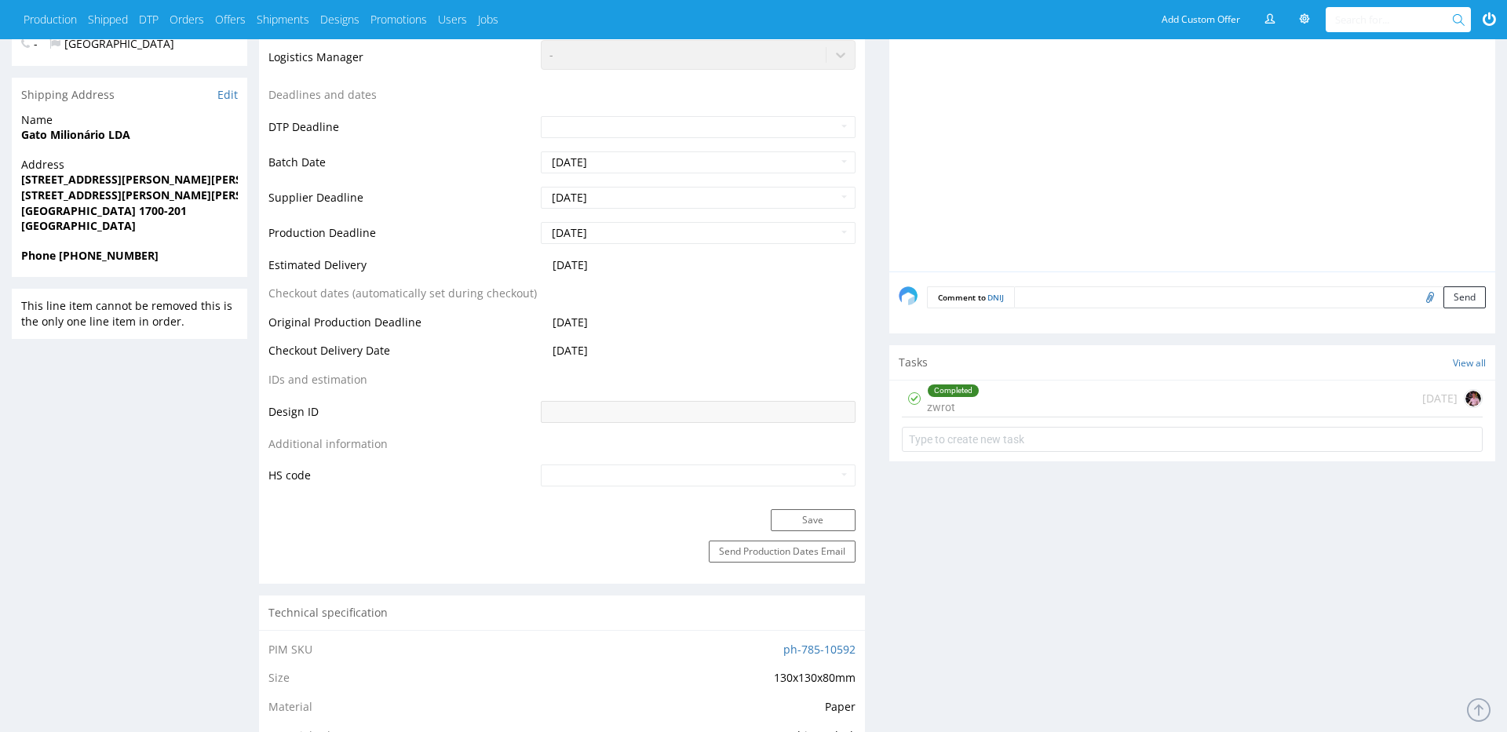
scroll to position [0, 0]
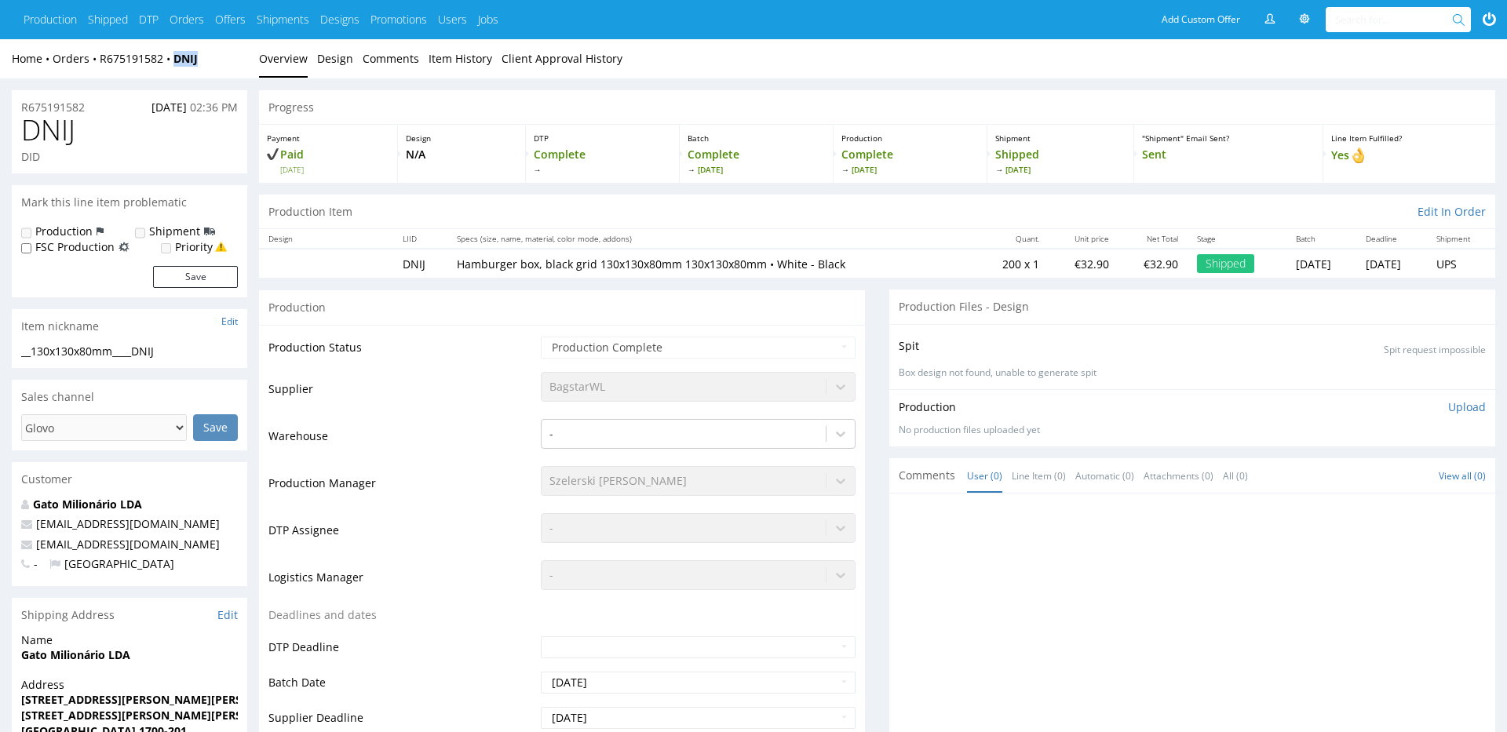
drag, startPoint x: 206, startPoint y: 60, endPoint x: 199, endPoint y: 46, distance: 15.8
click at [177, 60] on div "Home Orders R675191582 DNIJ" at bounding box center [129, 59] width 235 height 16
copy strong "DNIJ"
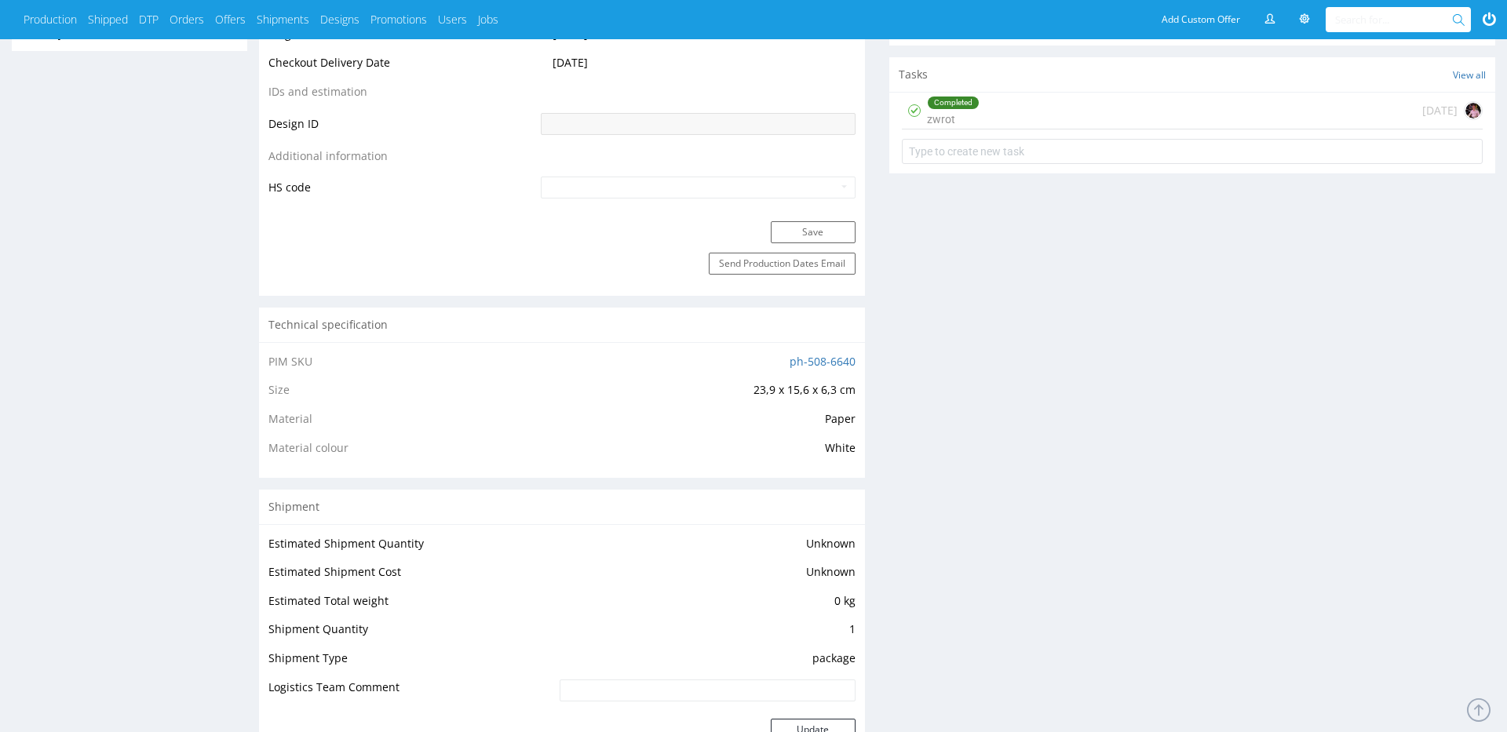
scroll to position [808, 0]
click at [1030, 123] on div "Completed zwrot [DATE]" at bounding box center [1192, 111] width 581 height 37
click at [1049, 115] on div "Completed zwrot [DATE]" at bounding box center [1192, 111] width 581 height 37
click at [1050, 112] on div "Completed zwrot [DATE]" at bounding box center [1192, 111] width 581 height 37
click at [1002, 112] on div "Completed zwrot [DATE]" at bounding box center [1192, 111] width 581 height 37
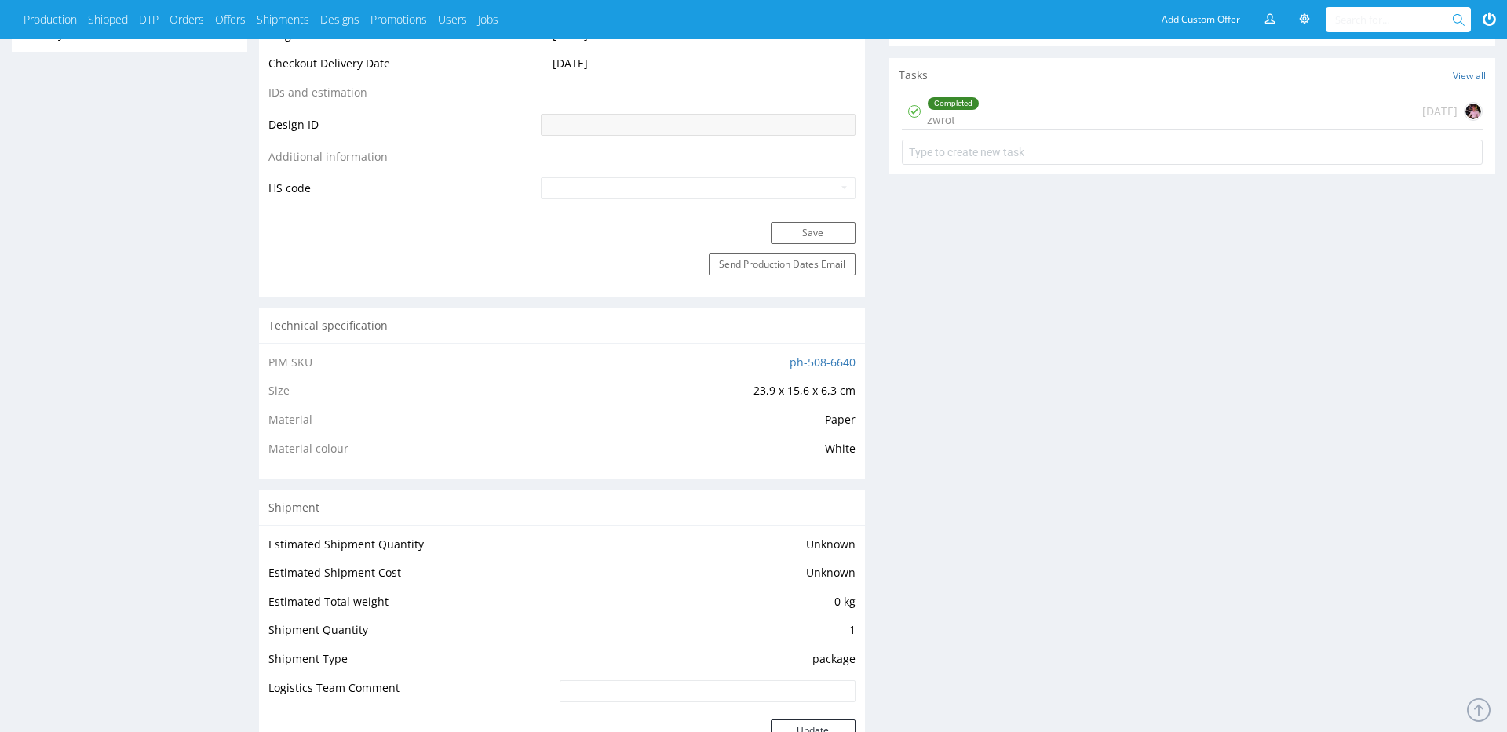
click at [989, 108] on div "Completed zwrot [DATE]" at bounding box center [1192, 111] width 581 height 37
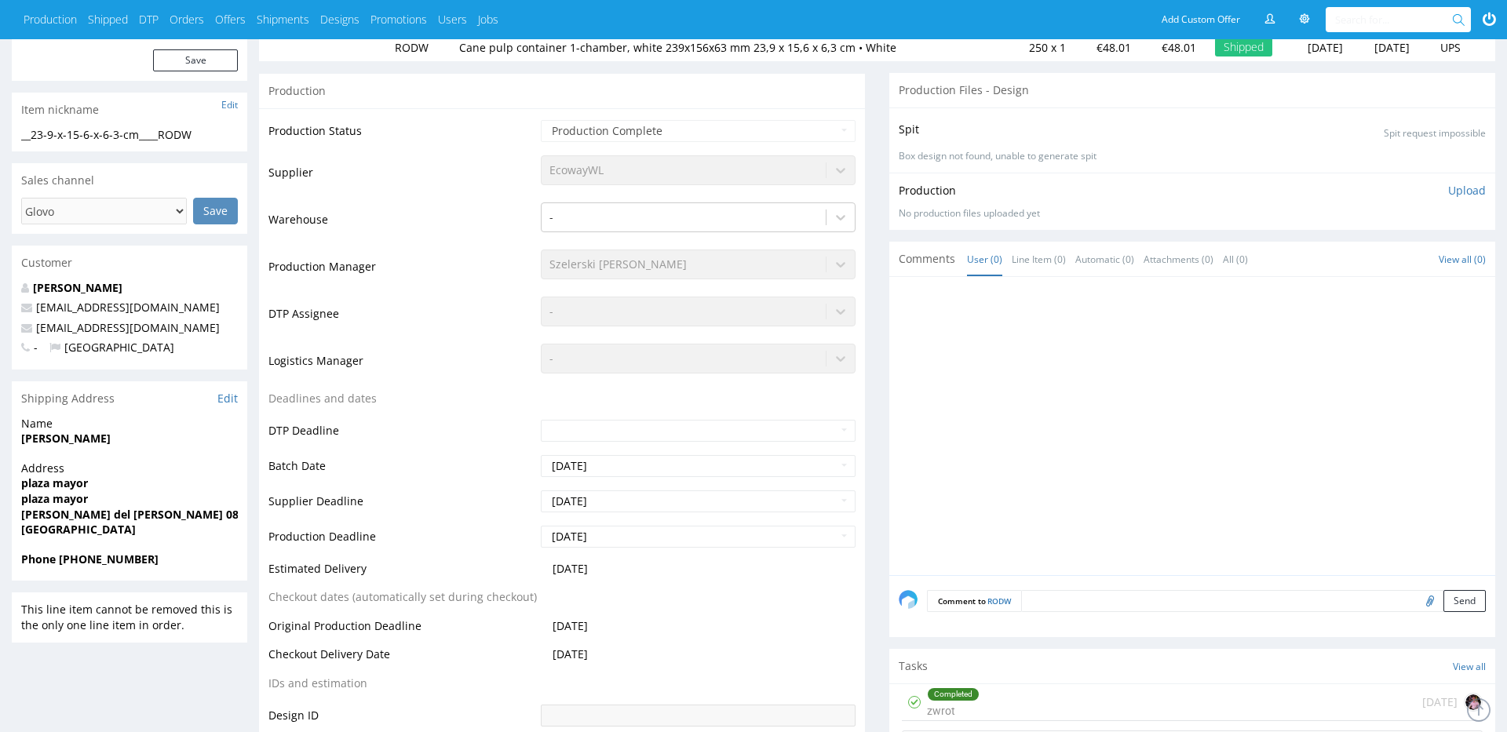
scroll to position [0, 0]
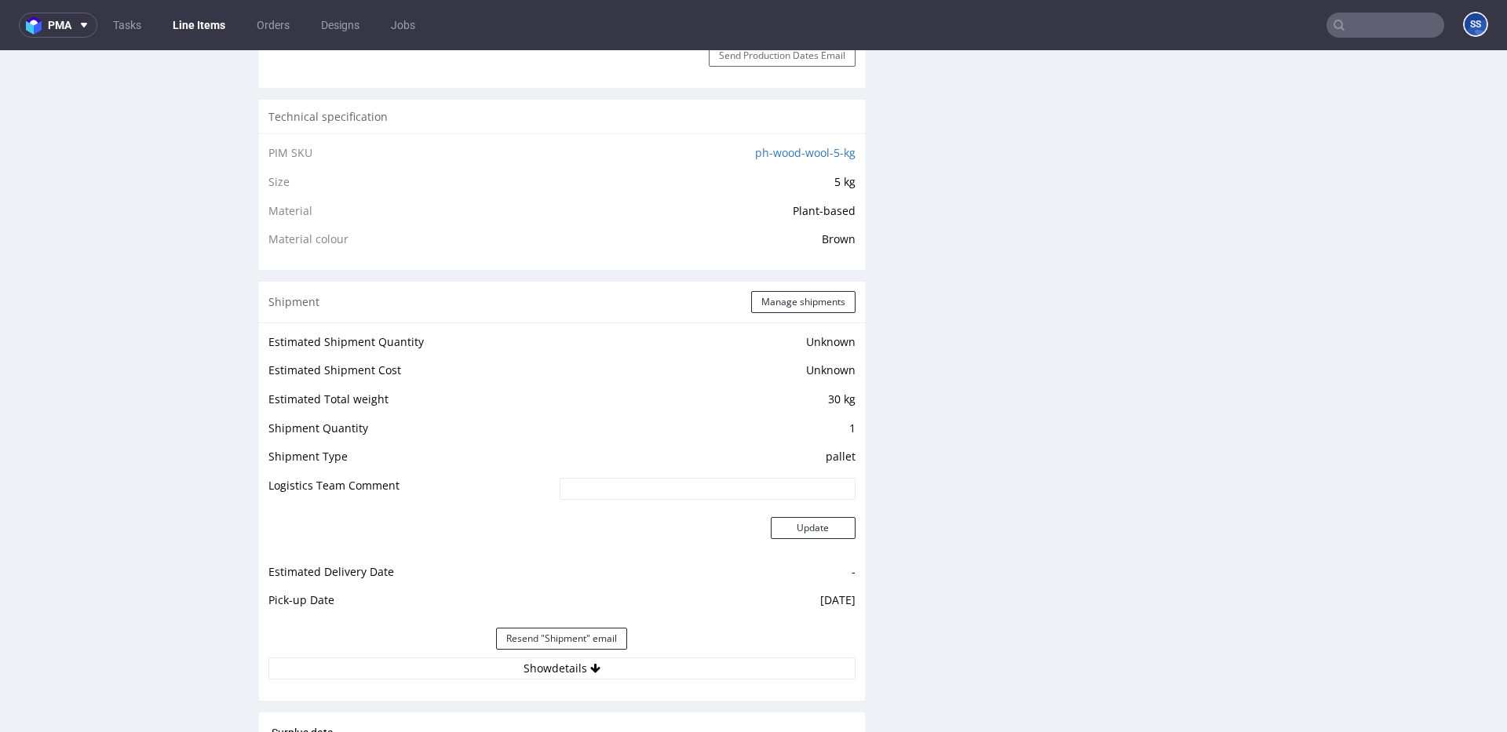
scroll to position [1155, 0]
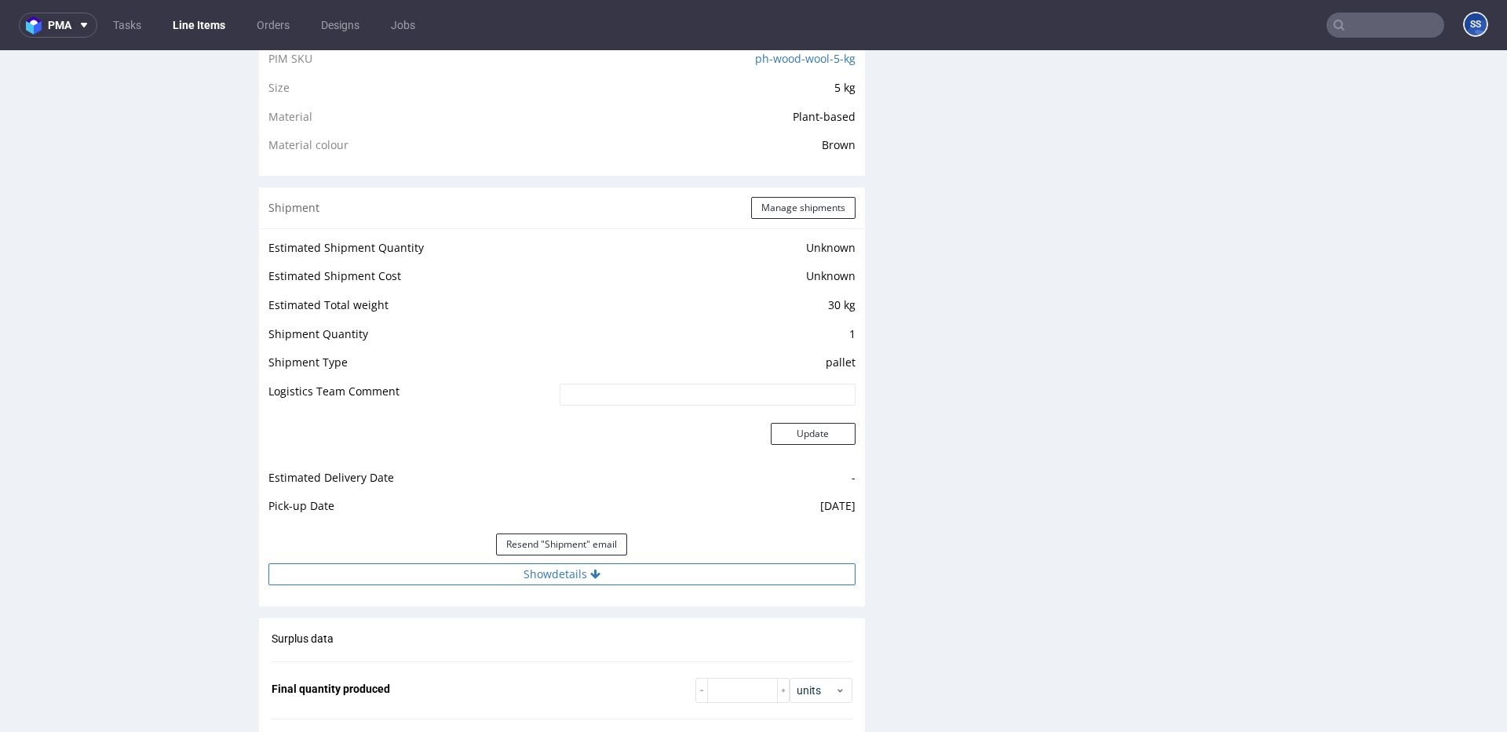
click at [590, 578] on icon at bounding box center [595, 574] width 10 height 11
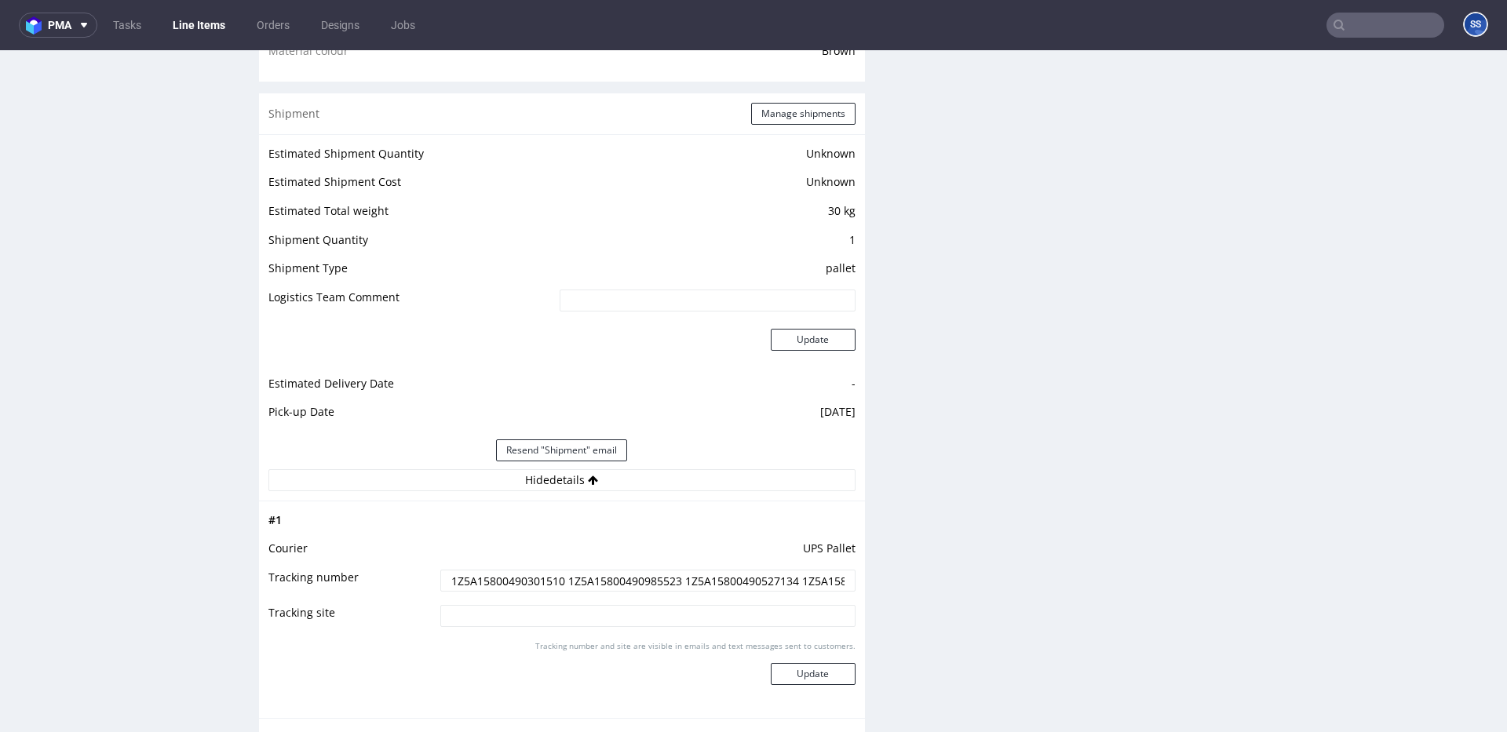
scroll to position [1261, 0]
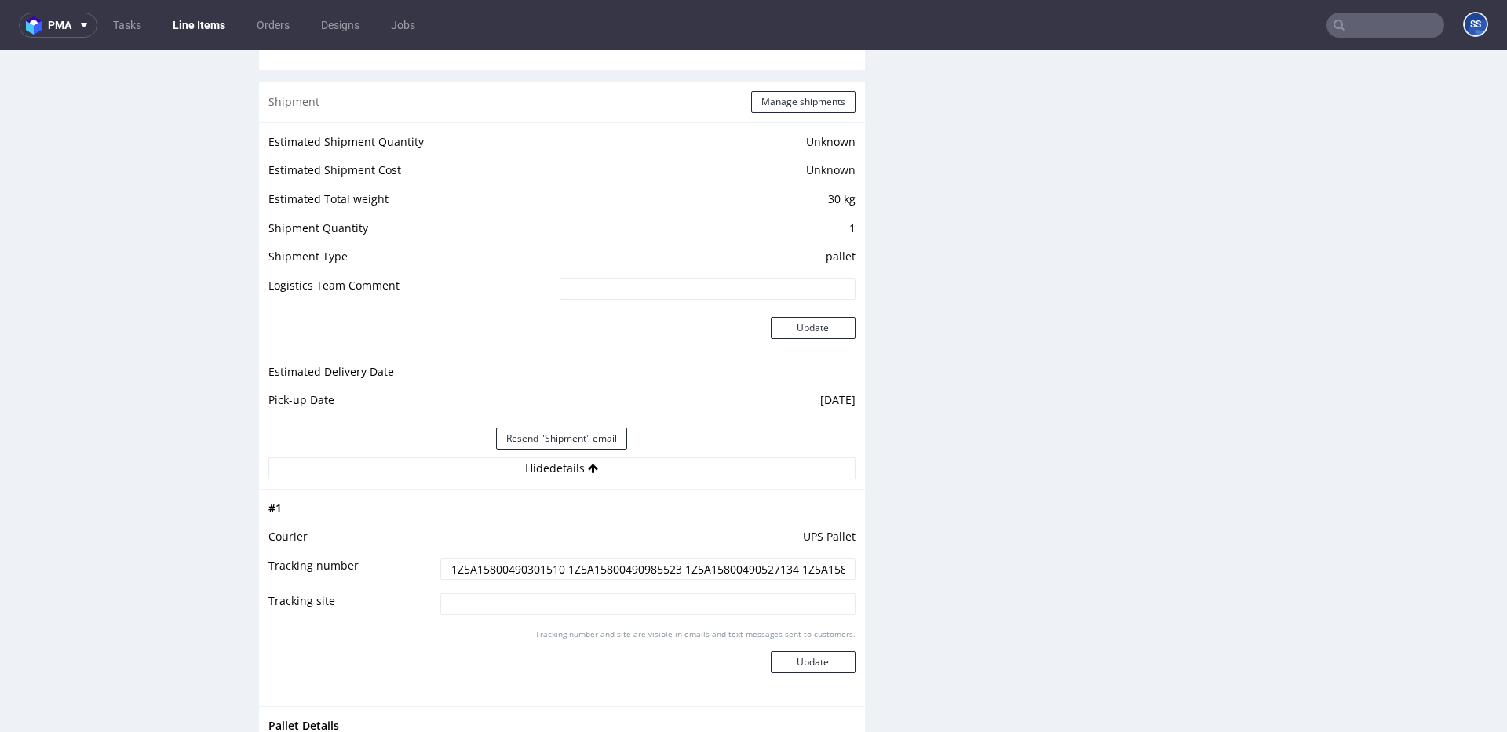
click at [510, 560] on input "1Z5A15800490301510 1Z5A15800490985523 1Z5A15800490527134 1Z5A15800493302344 1Z5…" at bounding box center [647, 569] width 415 height 22
click at [198, 25] on link "Line Items" at bounding box center [198, 25] width 71 height 25
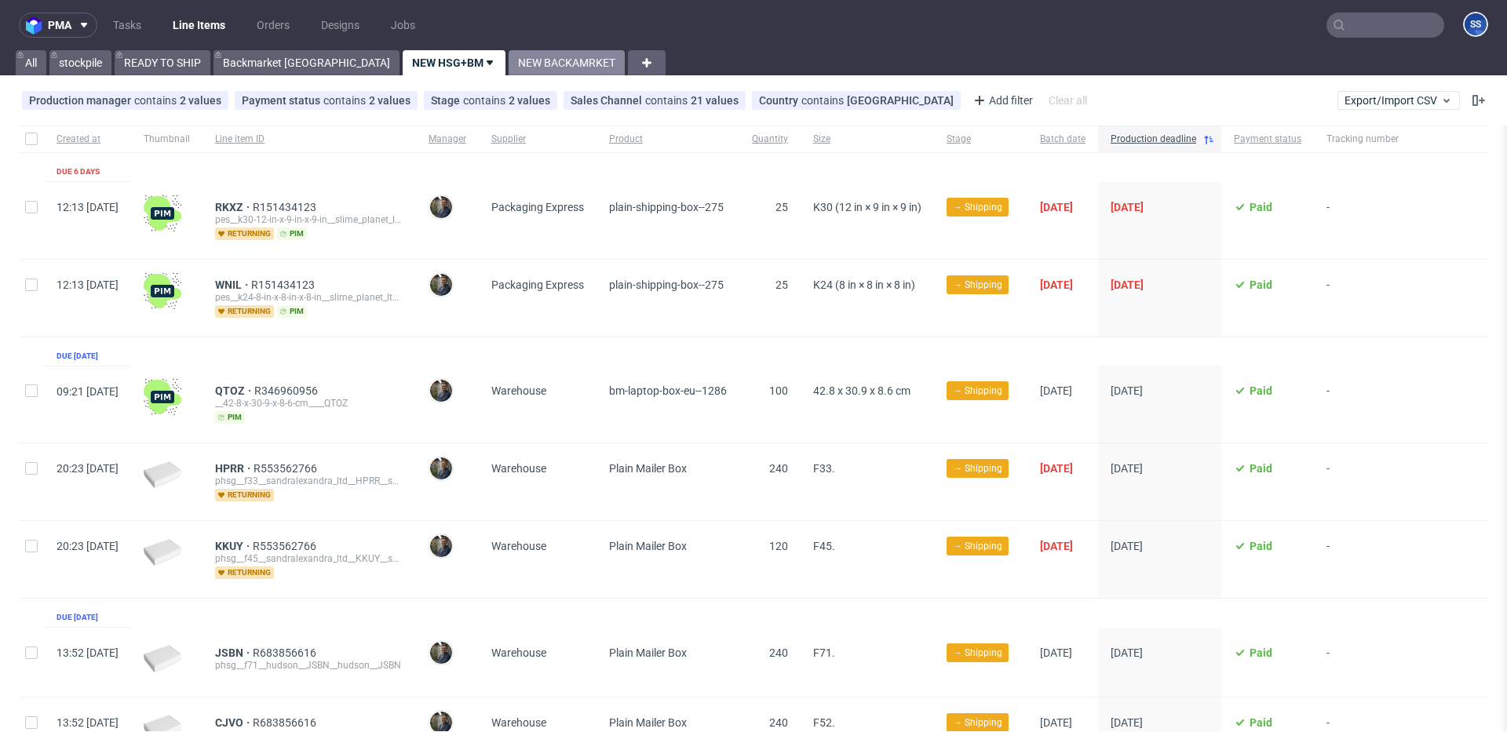
click at [509, 68] on link "NEW BACKAMRKET" at bounding box center [567, 62] width 116 height 25
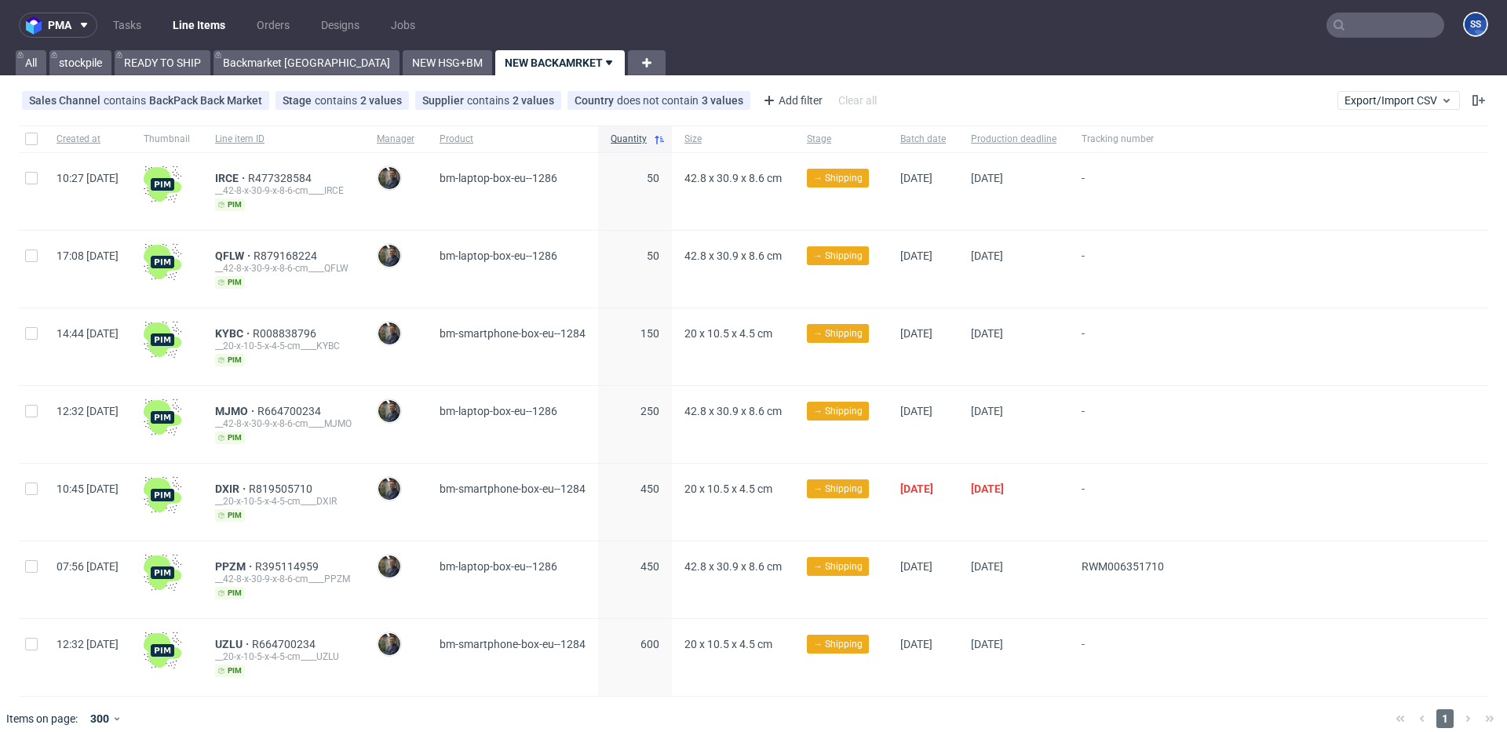
scroll to position [13, 0]
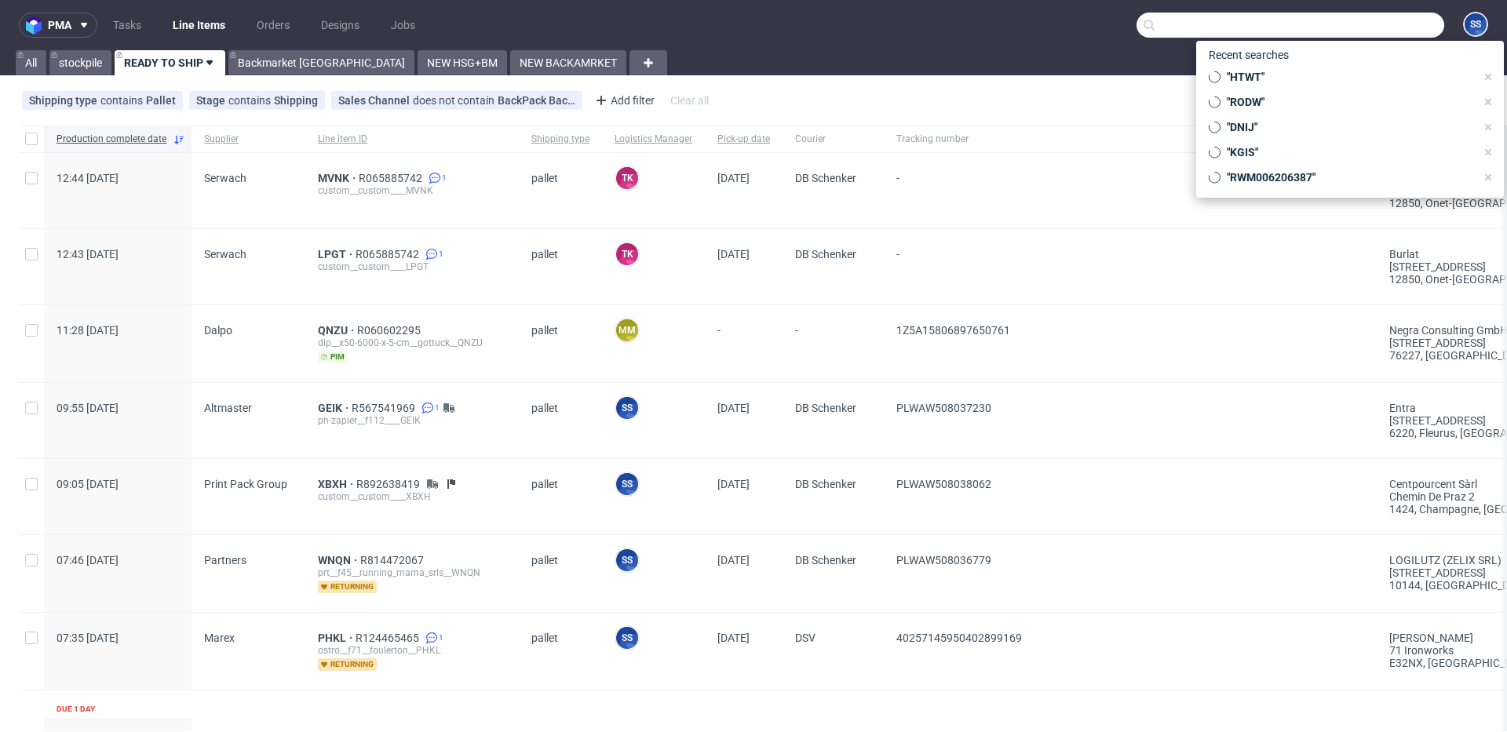
click at [1337, 34] on input "text" at bounding box center [1290, 25] width 308 height 25
paste input "VTNK"
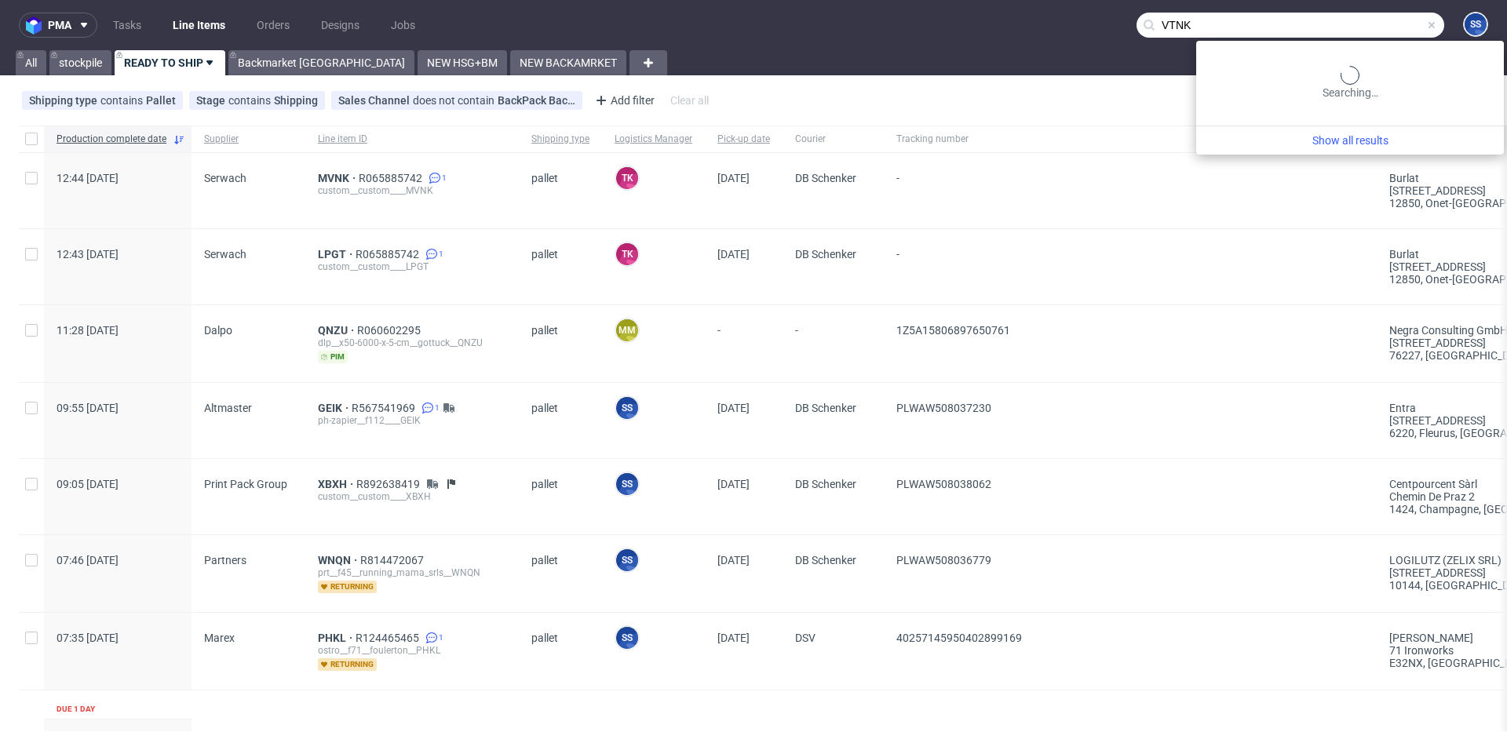
type input "VTNK"
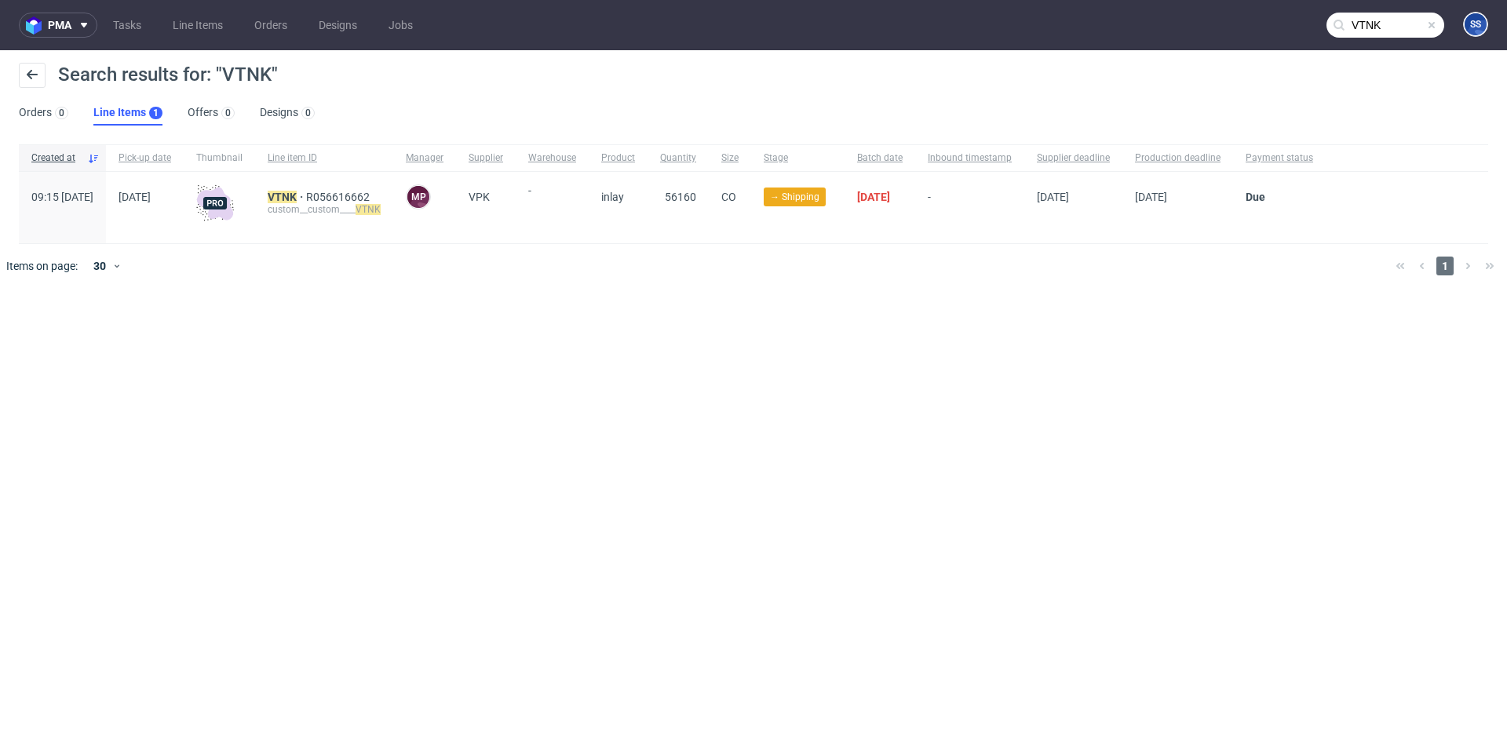
click at [338, 190] on div "VTNK R056616662 custom__custom____ VTNK" at bounding box center [324, 207] width 138 height 71
click at [297, 193] on mark "VTNK" at bounding box center [282, 197] width 29 height 13
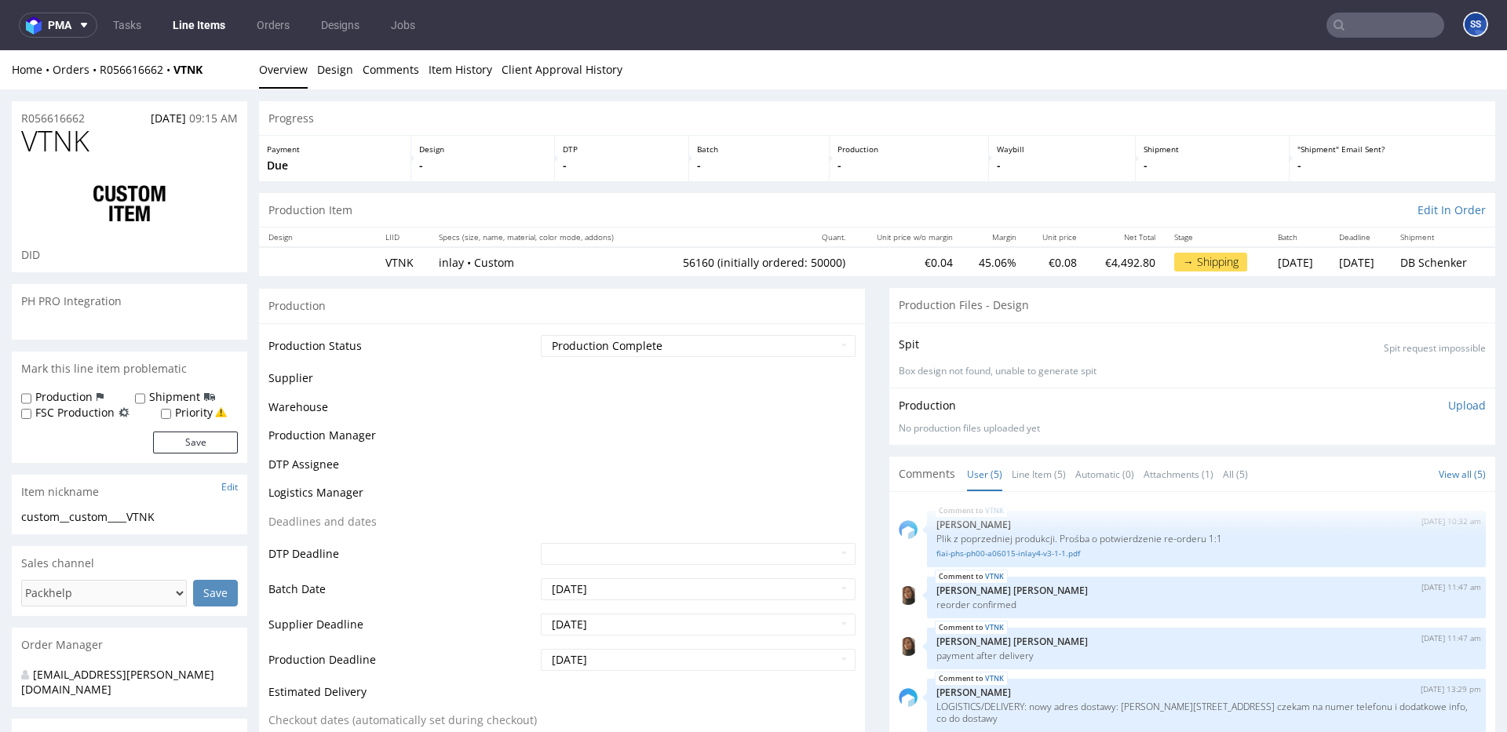
scroll to position [2, 0]
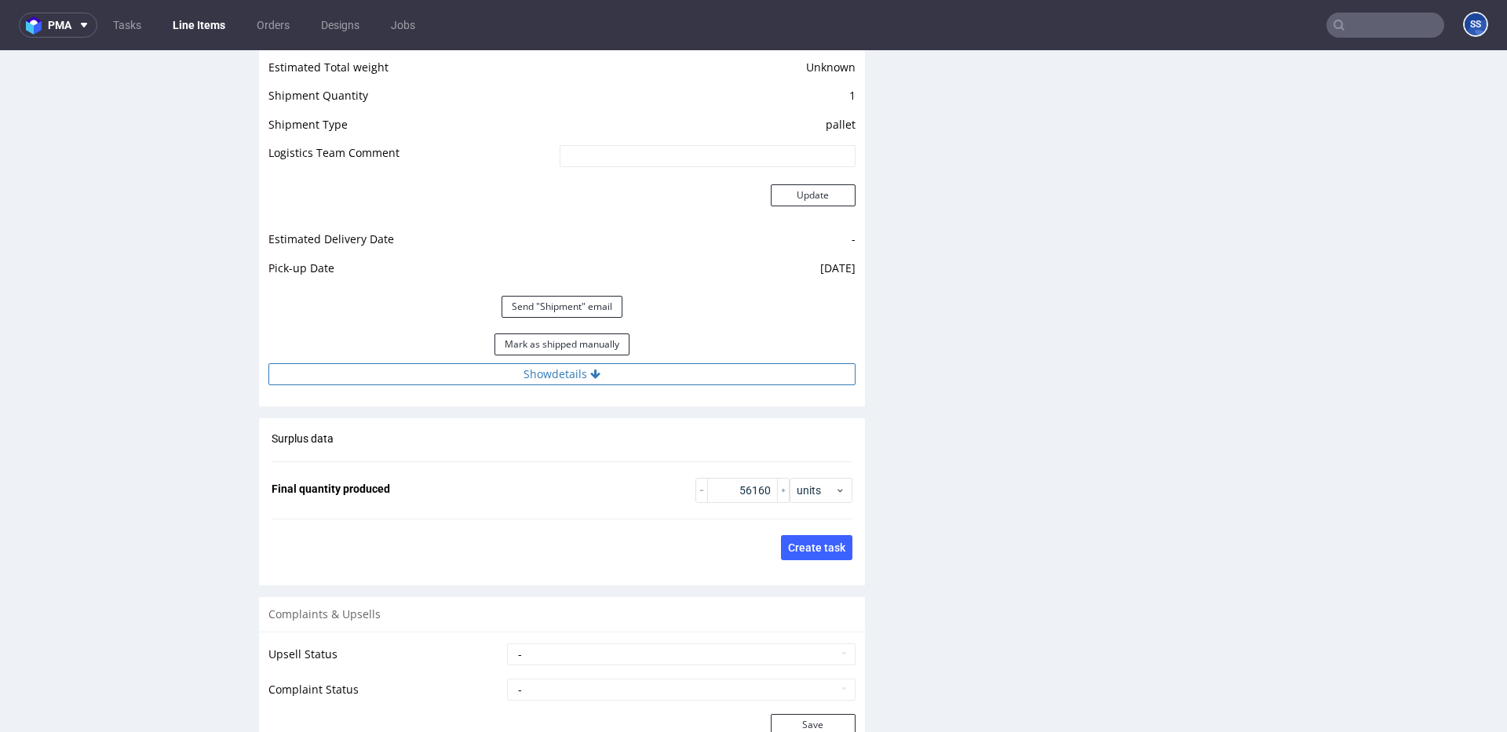
click at [531, 374] on button "Show details" at bounding box center [561, 374] width 587 height 22
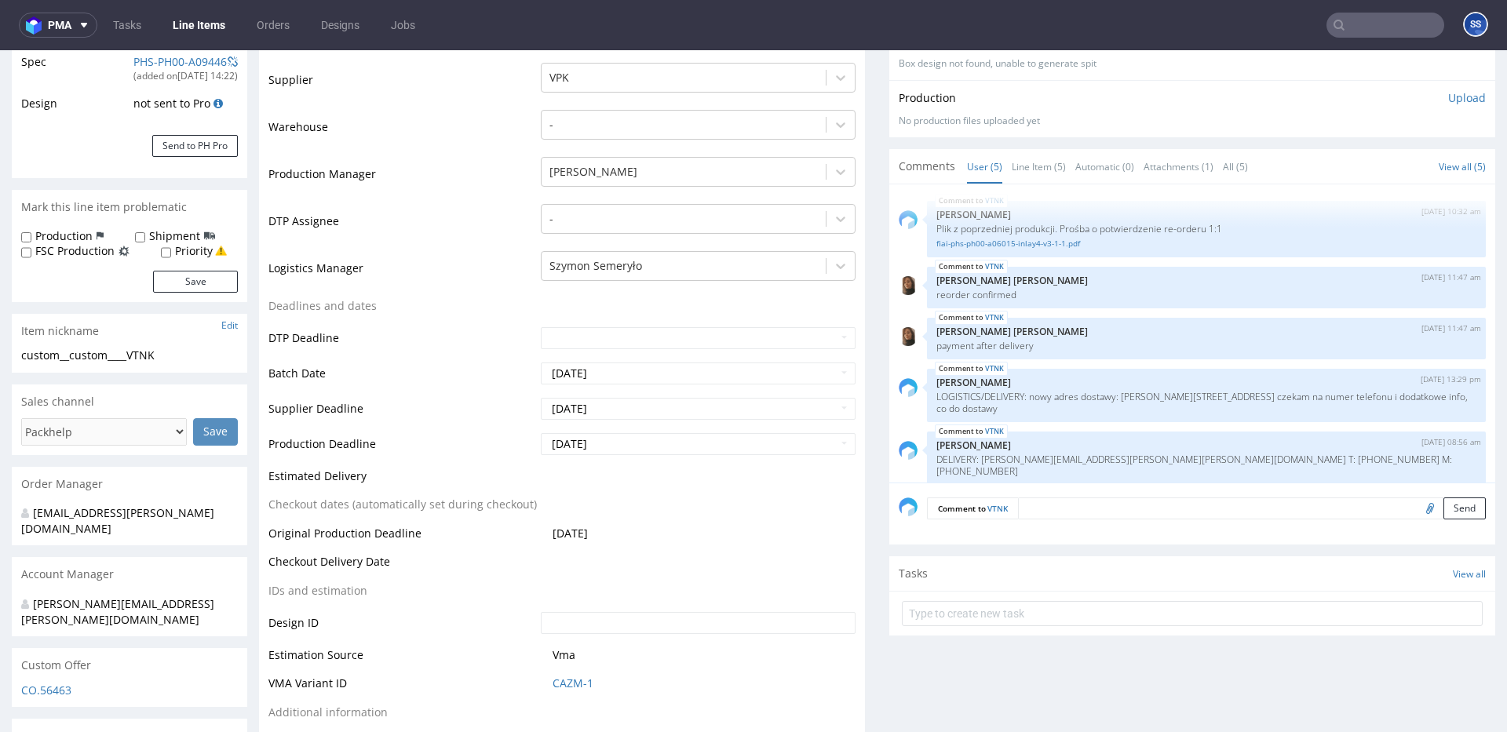
scroll to position [0, 0]
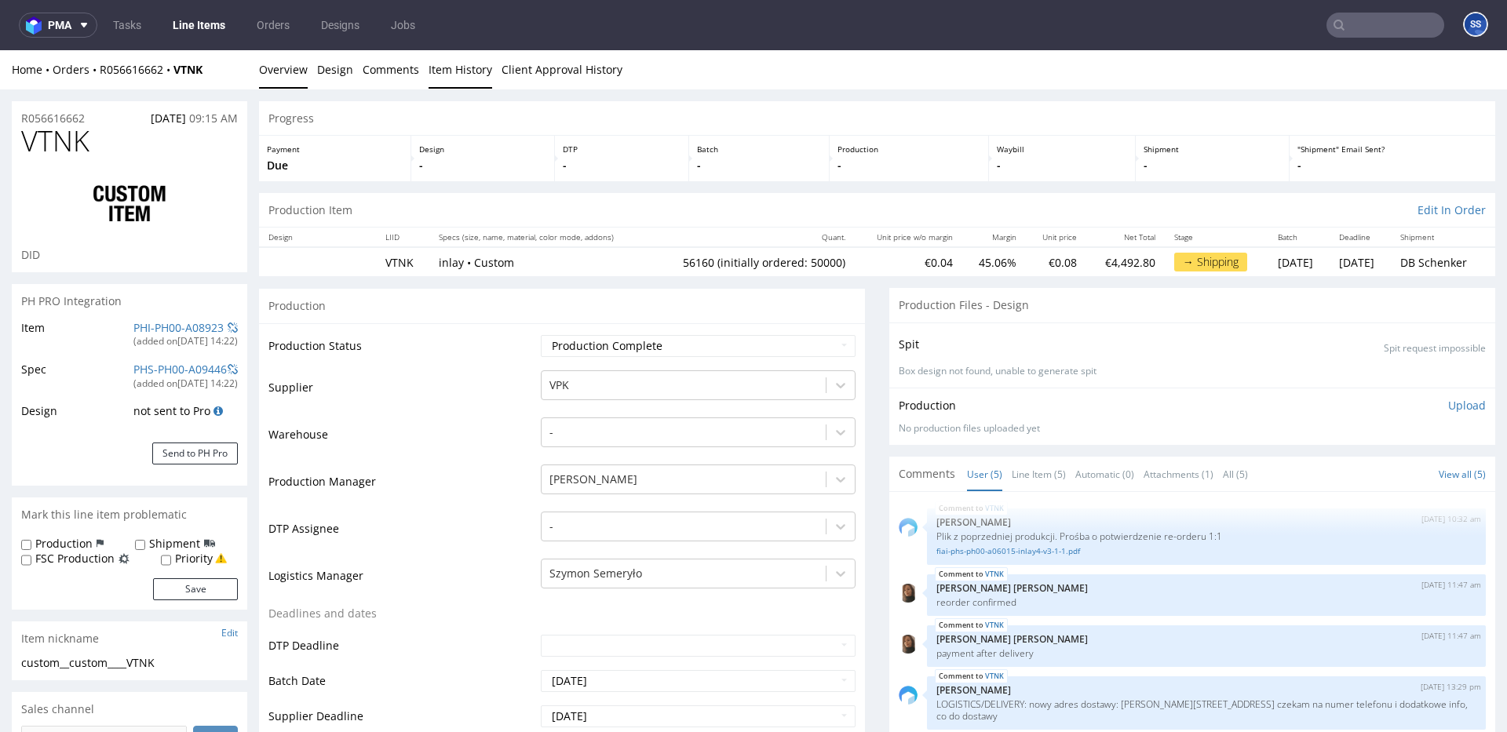
click at [460, 60] on link "Item History" at bounding box center [461, 69] width 64 height 38
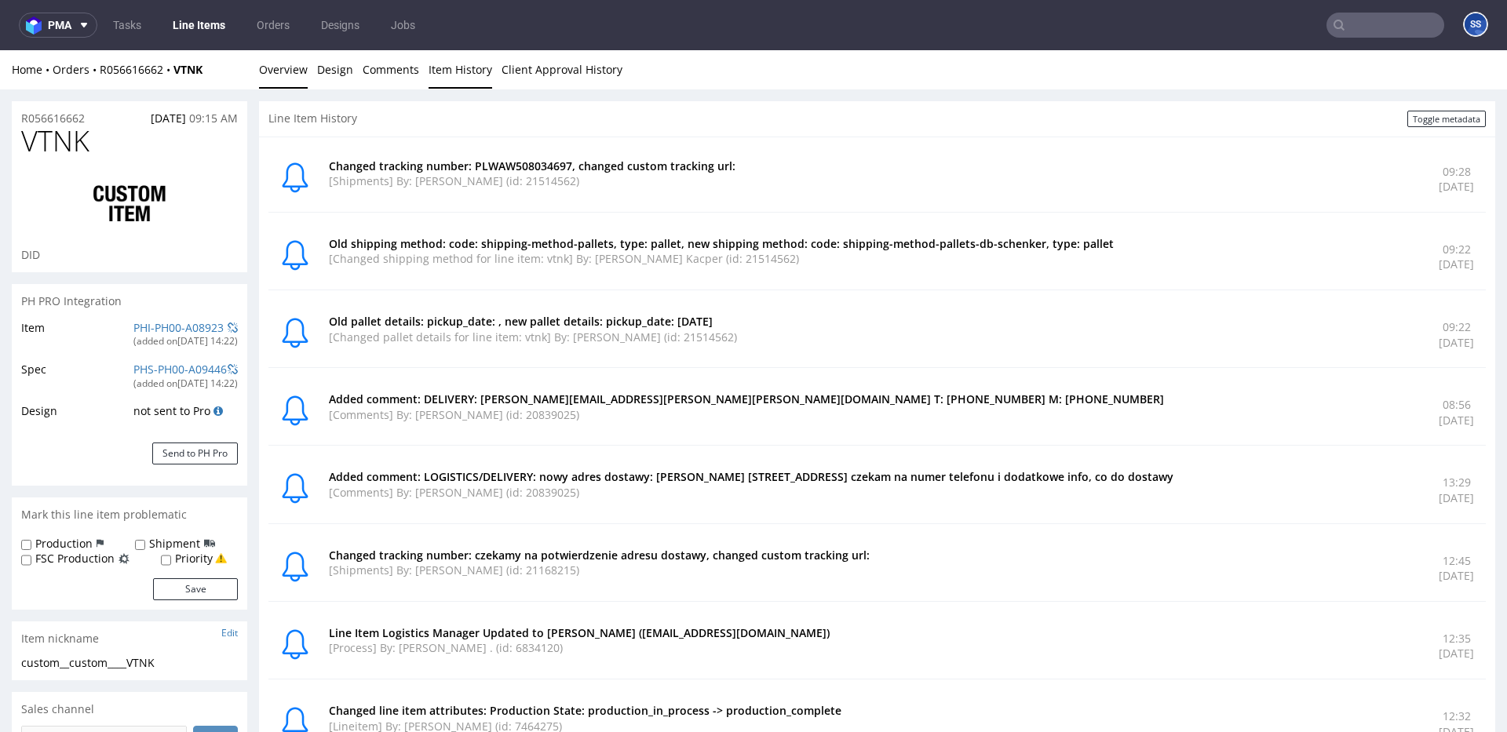
click at [294, 68] on link "Overview" at bounding box center [283, 69] width 49 height 38
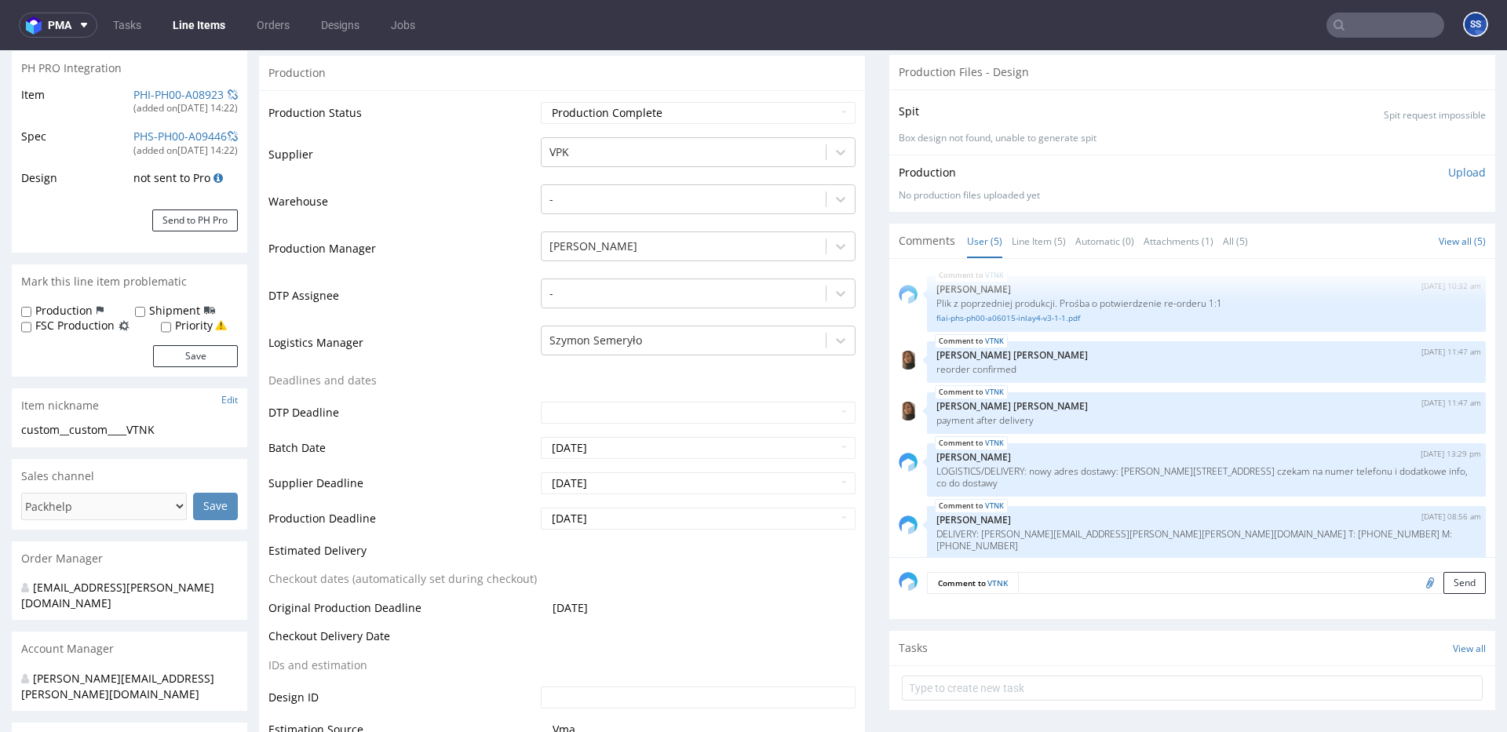
scroll to position [245, 0]
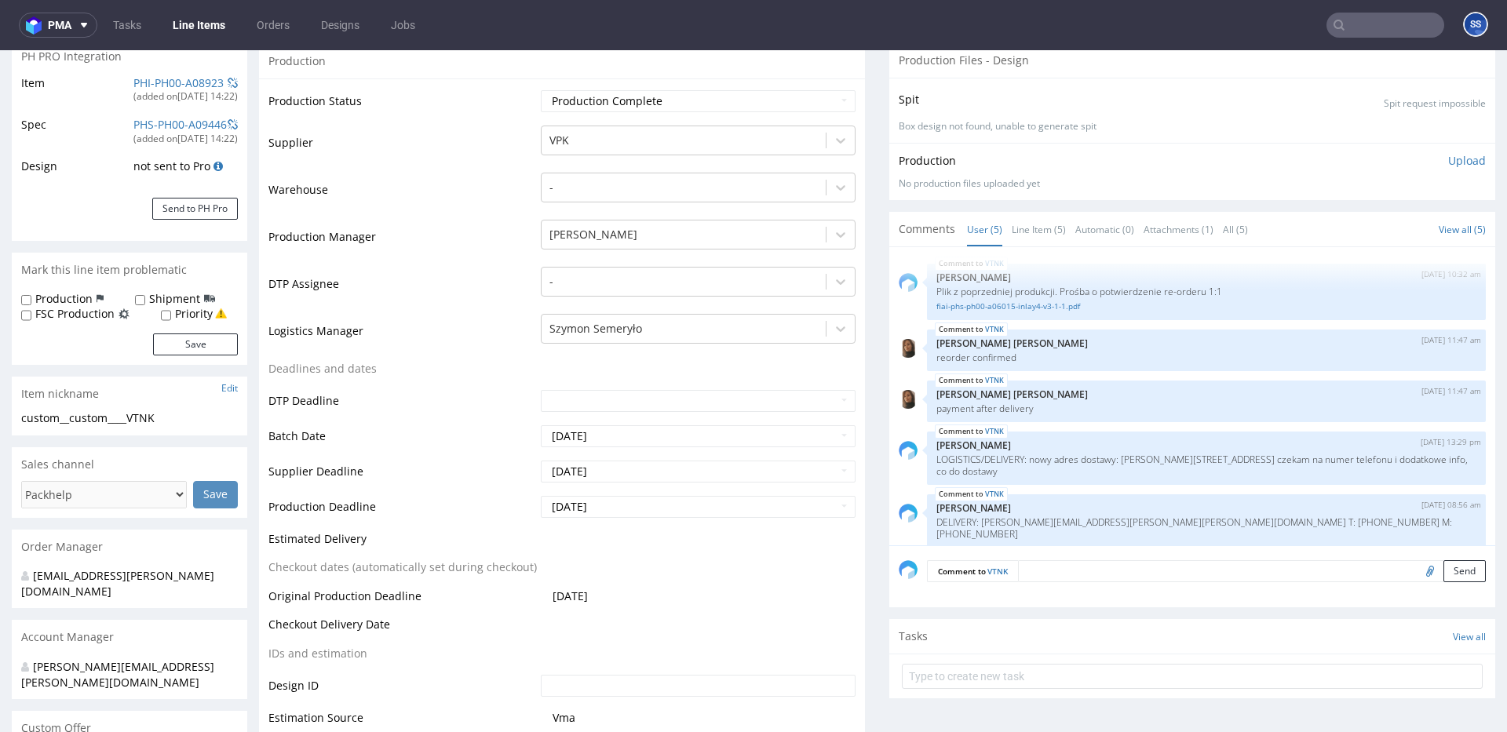
click at [188, 23] on link "Line Items" at bounding box center [198, 25] width 71 height 25
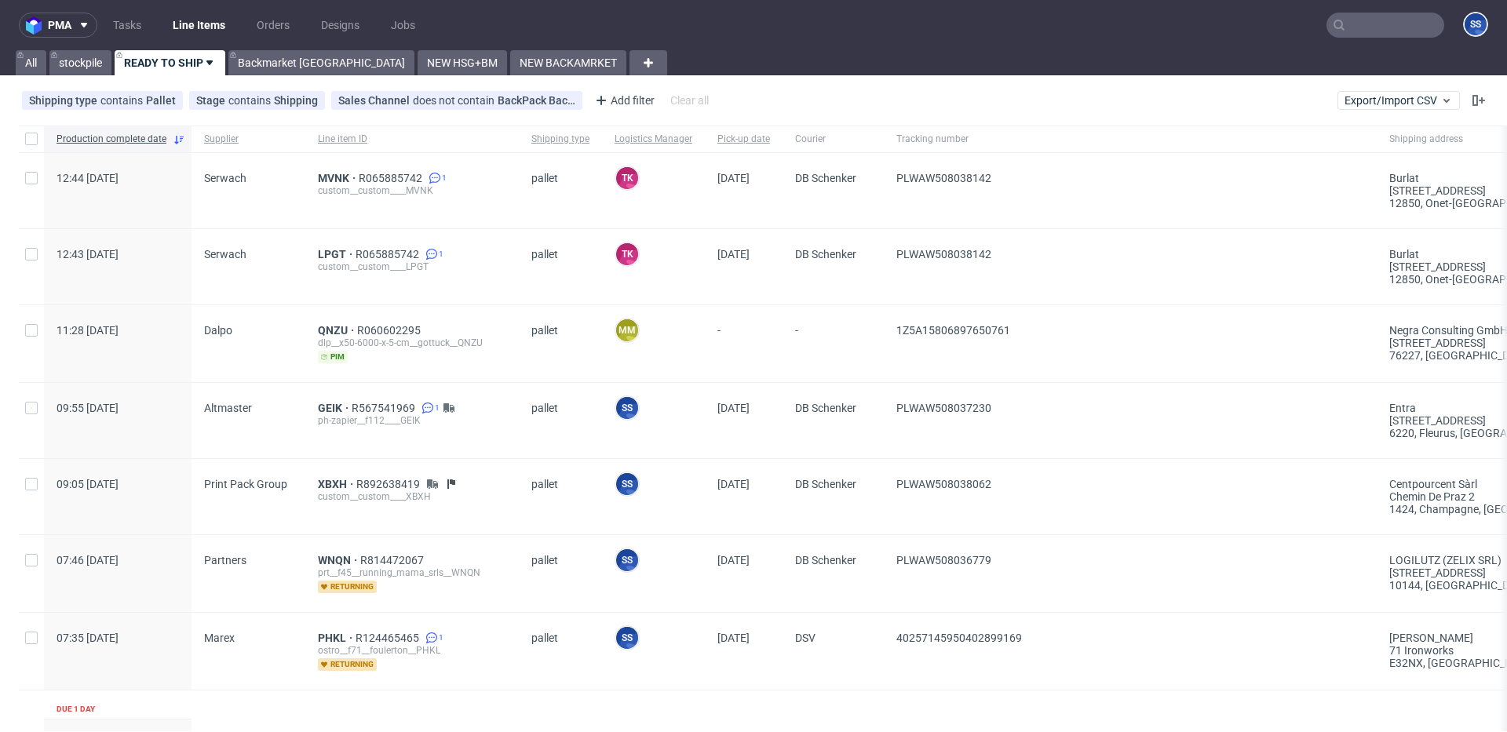
click at [1388, 24] on input "text" at bounding box center [1385, 25] width 118 height 25
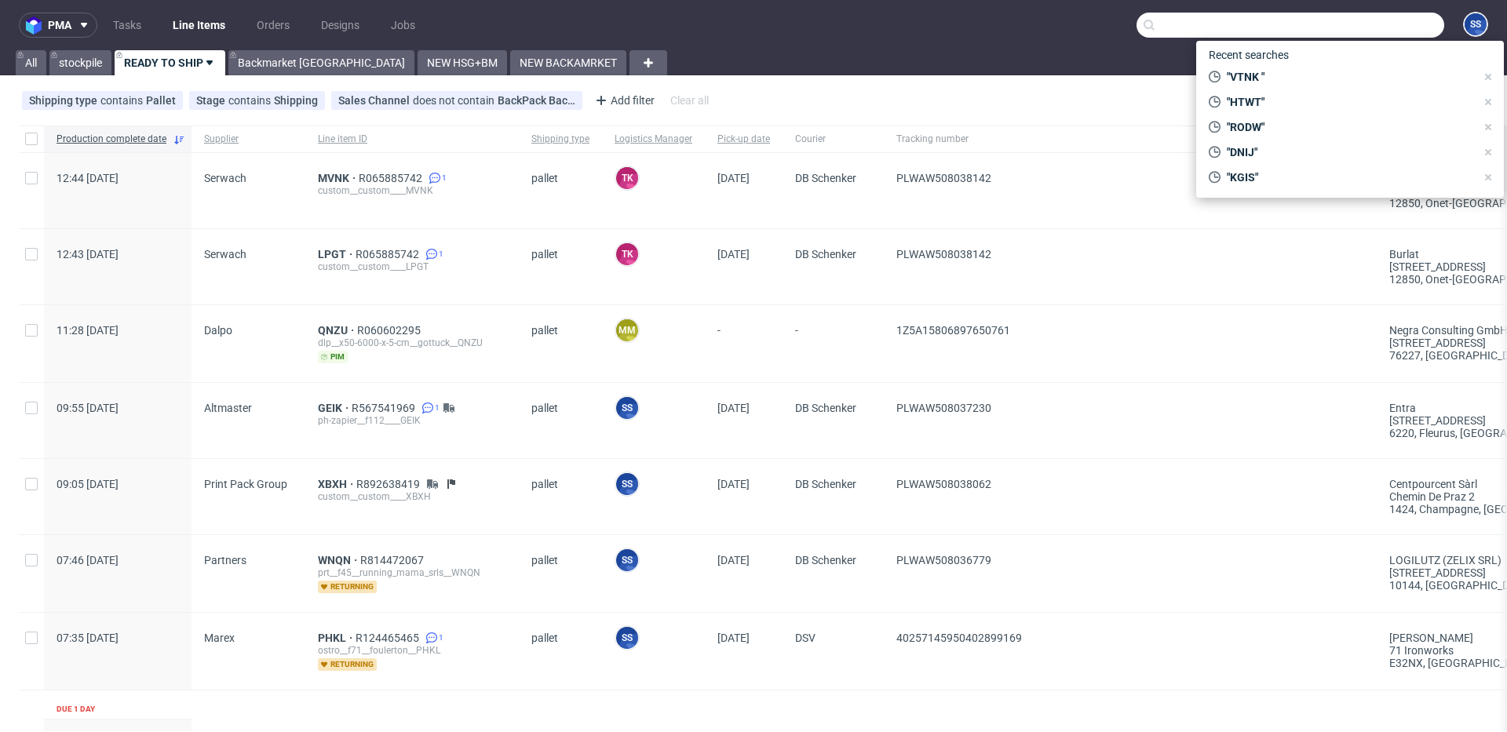
paste input "R871910057RMAI"
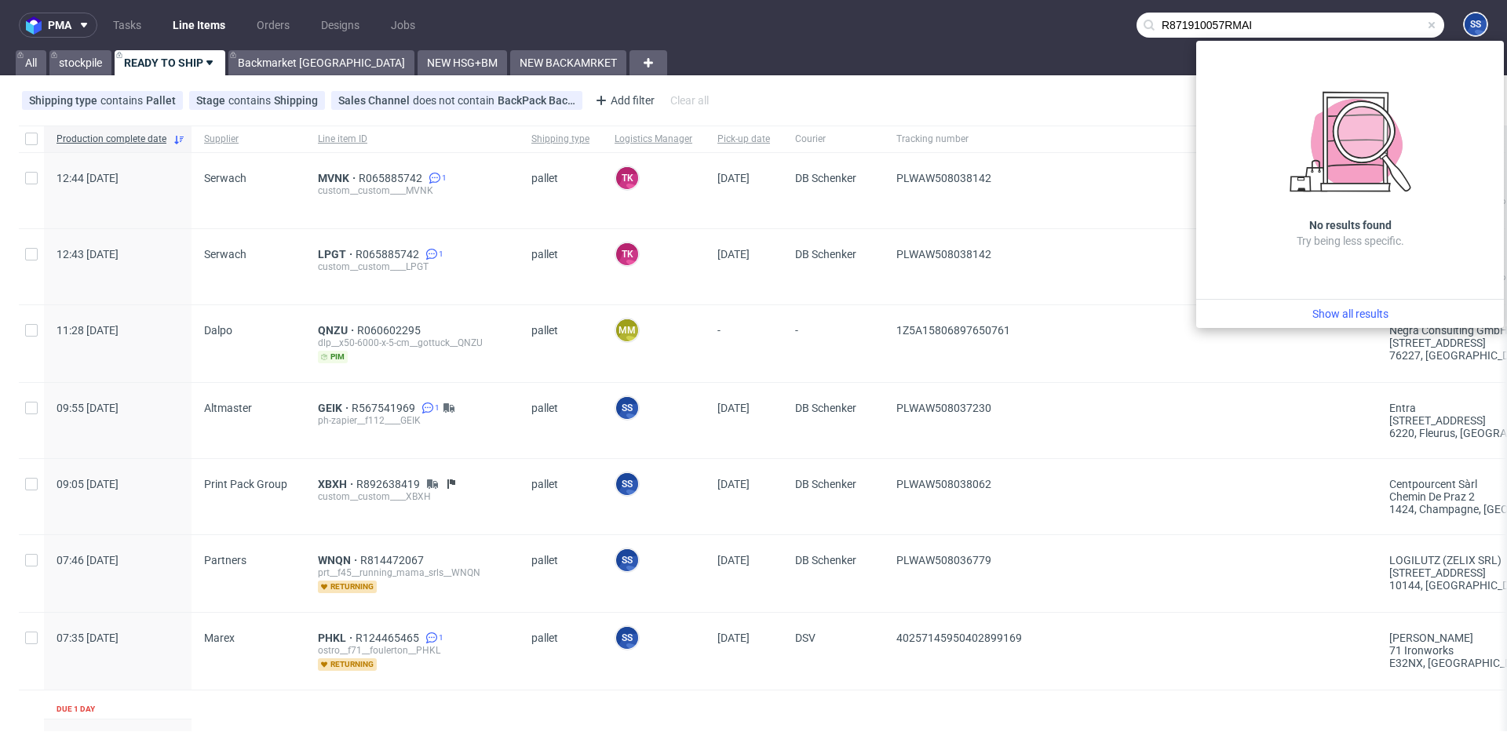
drag, startPoint x: 1214, startPoint y: 26, endPoint x: 1030, endPoint y: 20, distance: 183.7
click at [1034, 20] on nav "pma Tasks Line Items Orders Designs Jobs R871910057RMAI SS" at bounding box center [753, 25] width 1507 height 50
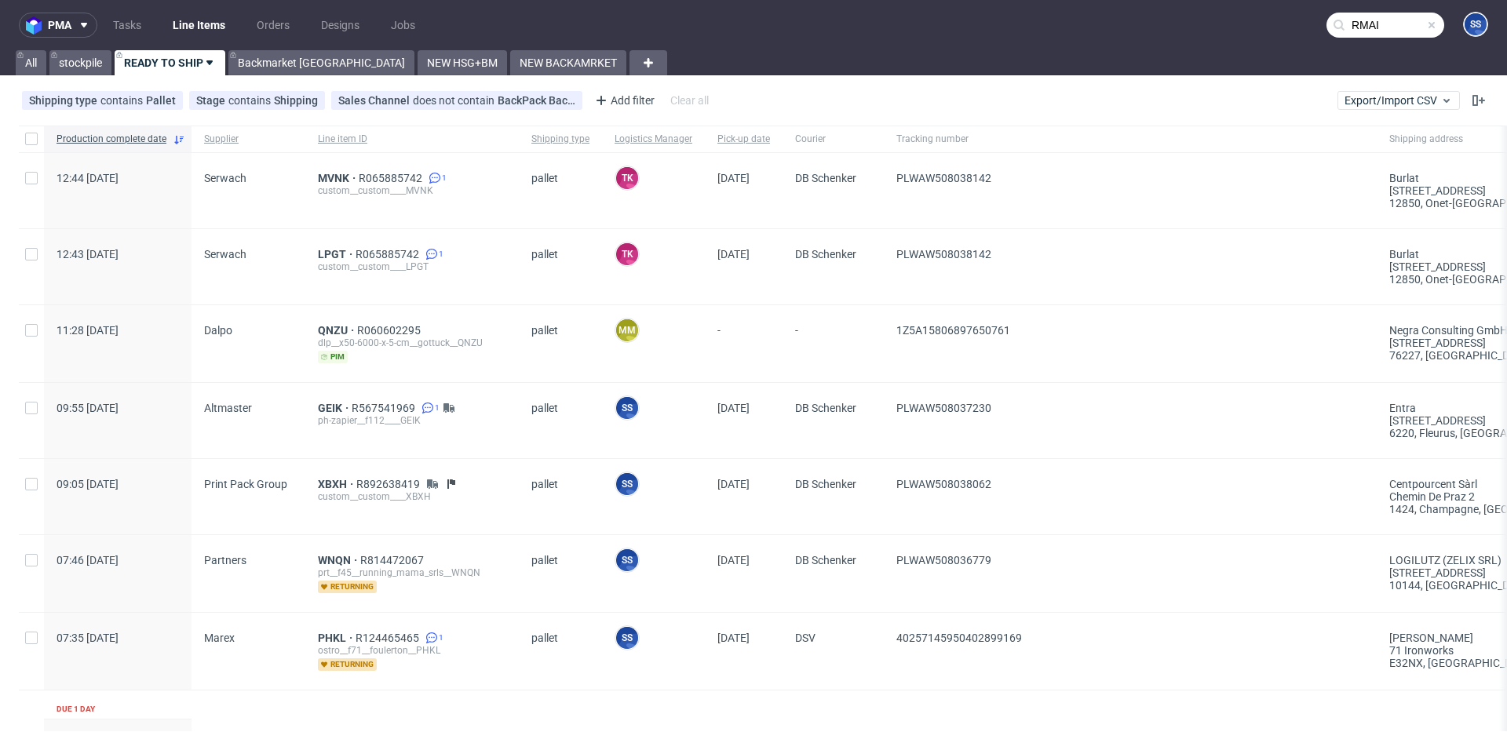
type input "RMAI"
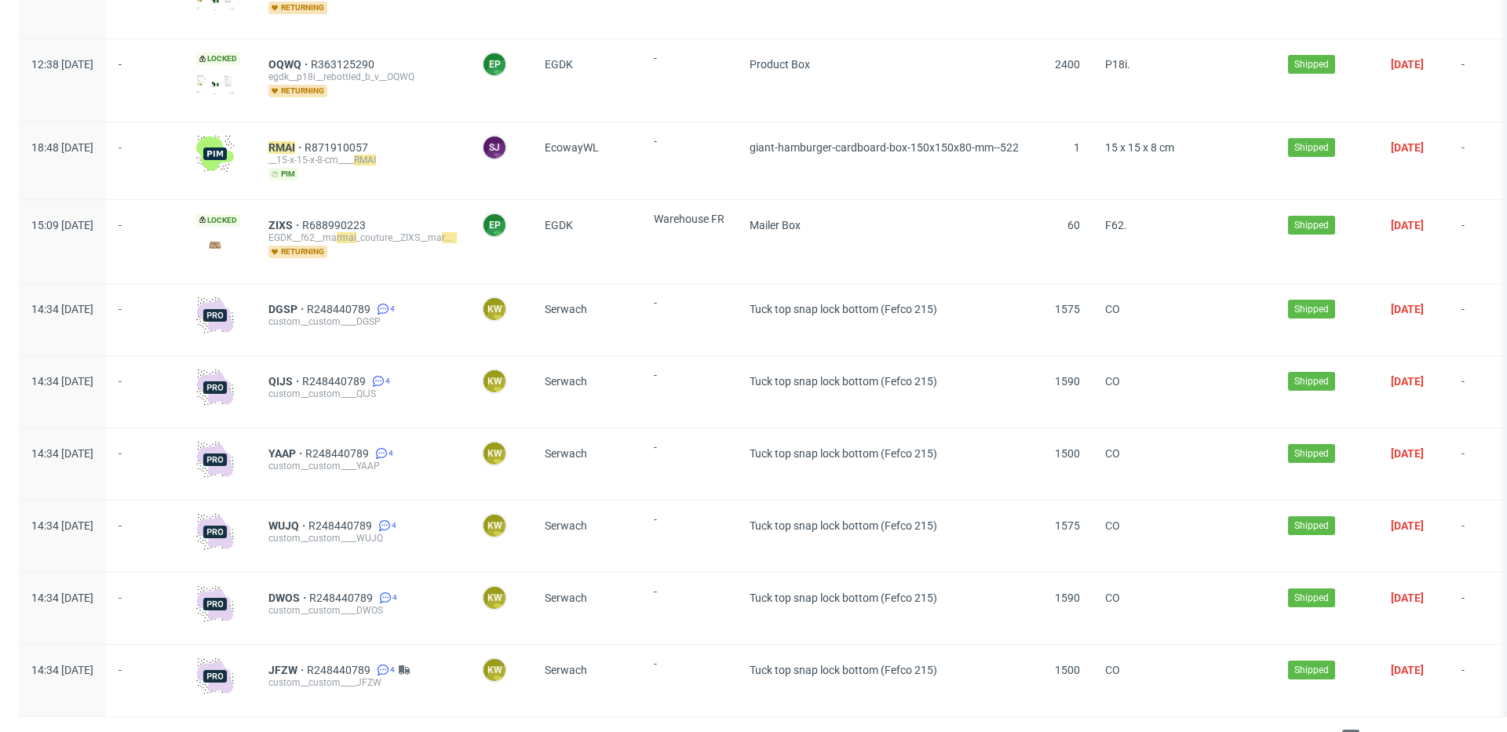
scroll to position [1852, 0]
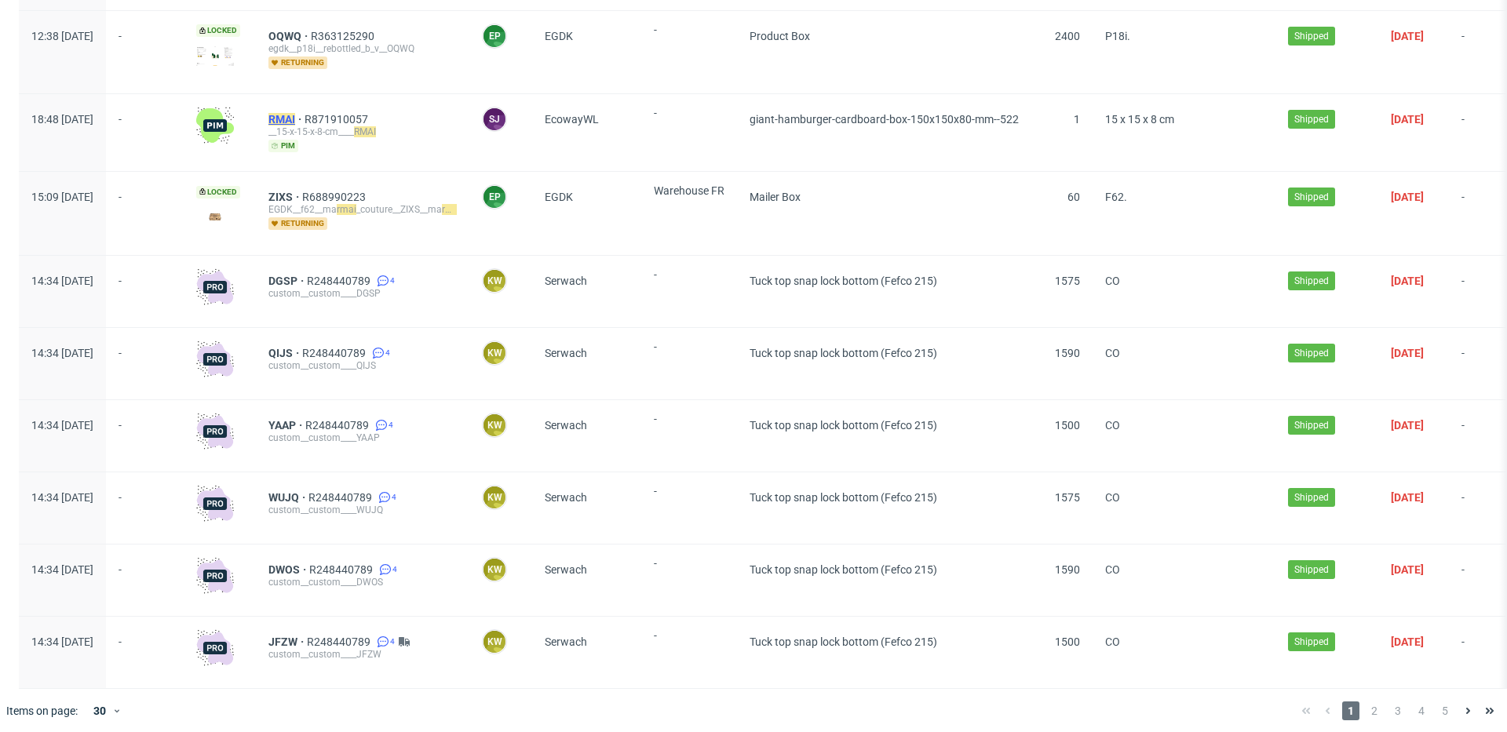
click at [295, 113] on mark "RMAI" at bounding box center [281, 119] width 27 height 13
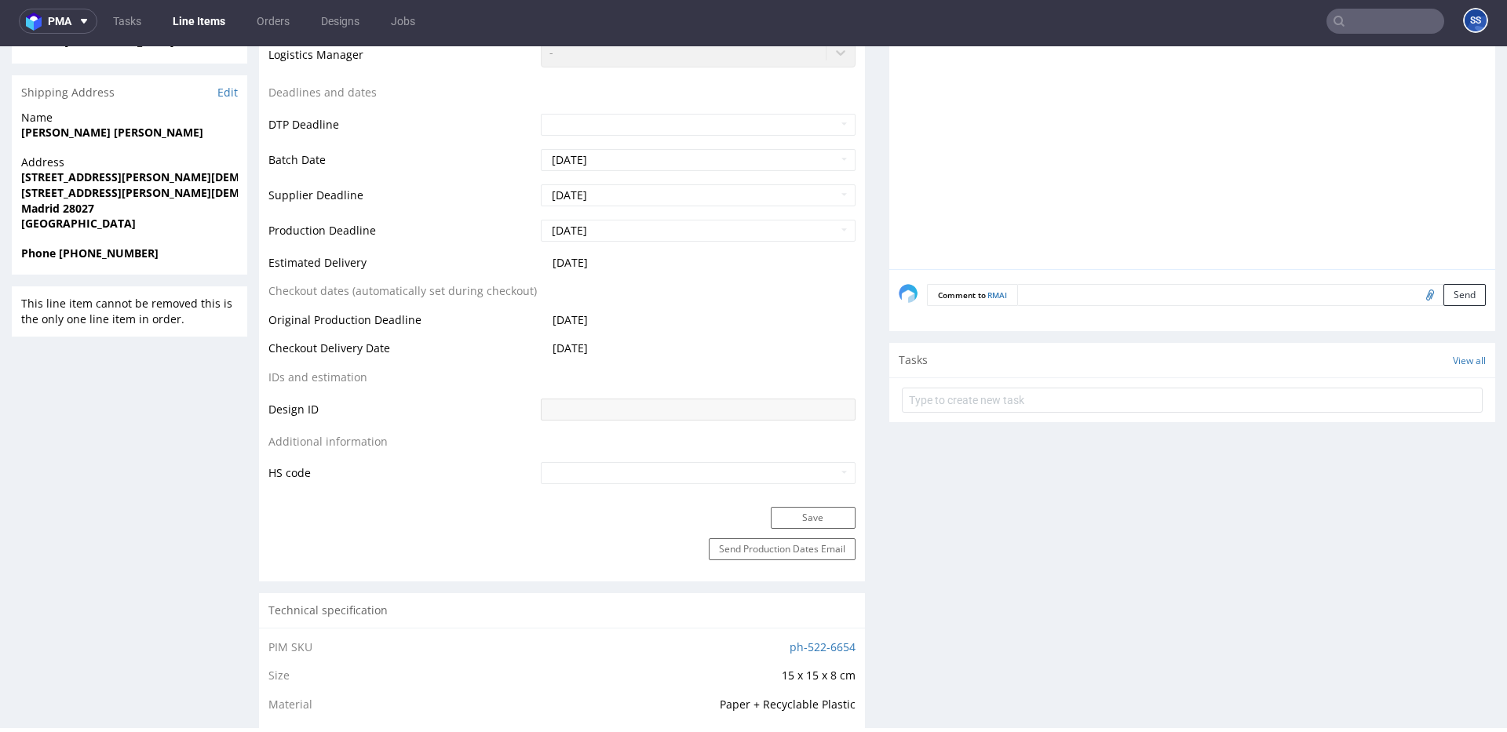
scroll to position [525, 0]
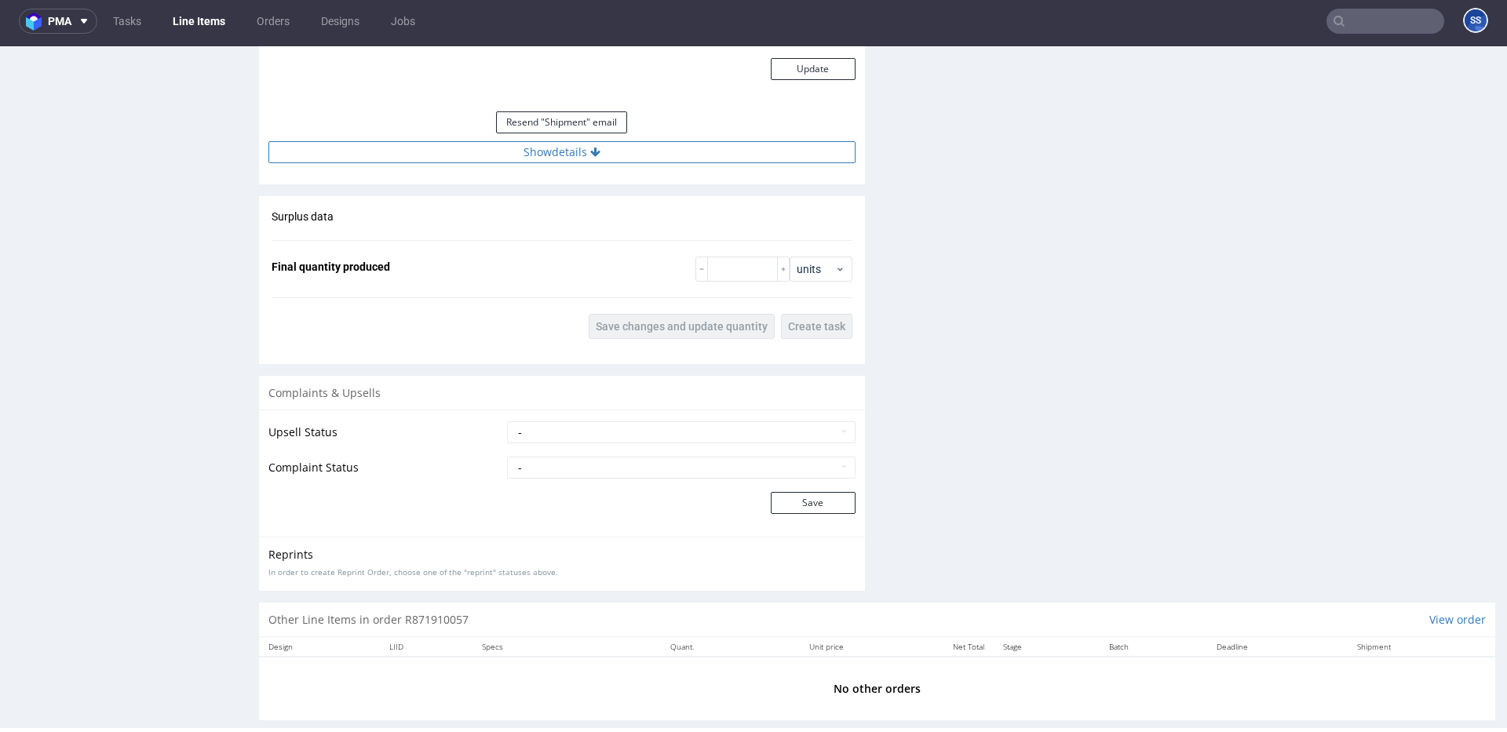
click at [591, 160] on button "Show details" at bounding box center [561, 152] width 587 height 22
